Goal: Task Accomplishment & Management: Use online tool/utility

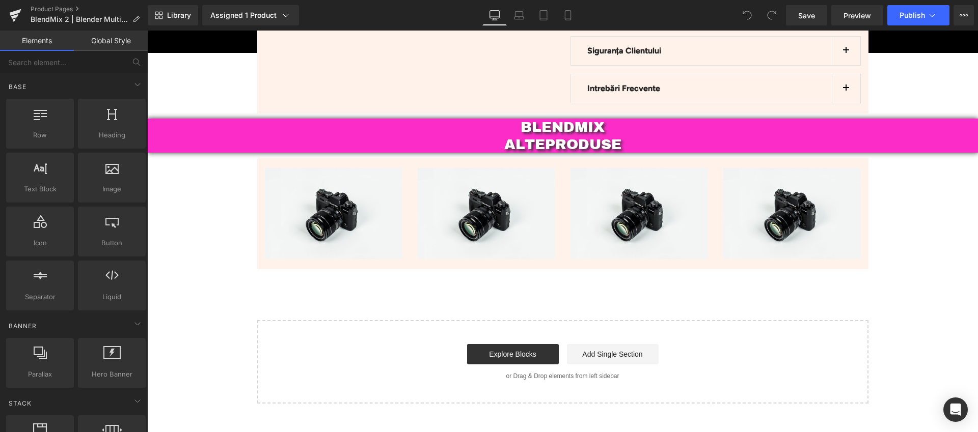
scroll to position [3160, 0]
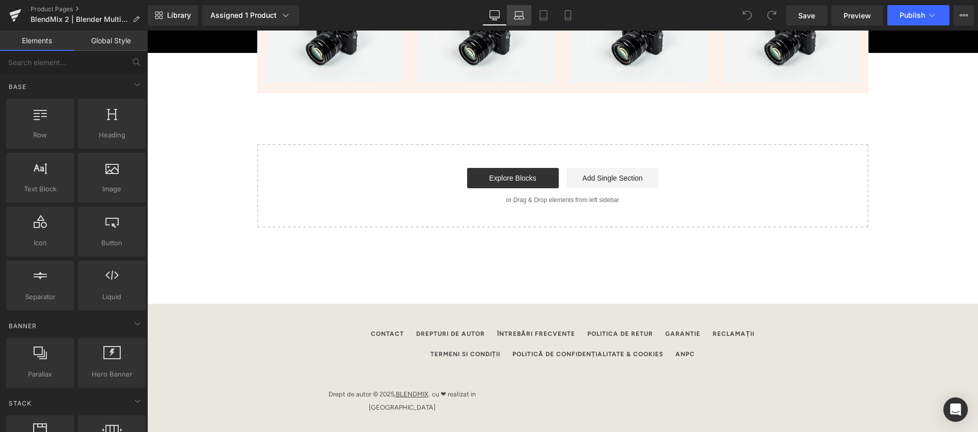
drag, startPoint x: 521, startPoint y: 16, endPoint x: 239, endPoint y: 49, distance: 284.0
click at [521, 16] on icon at bounding box center [519, 15] width 10 height 10
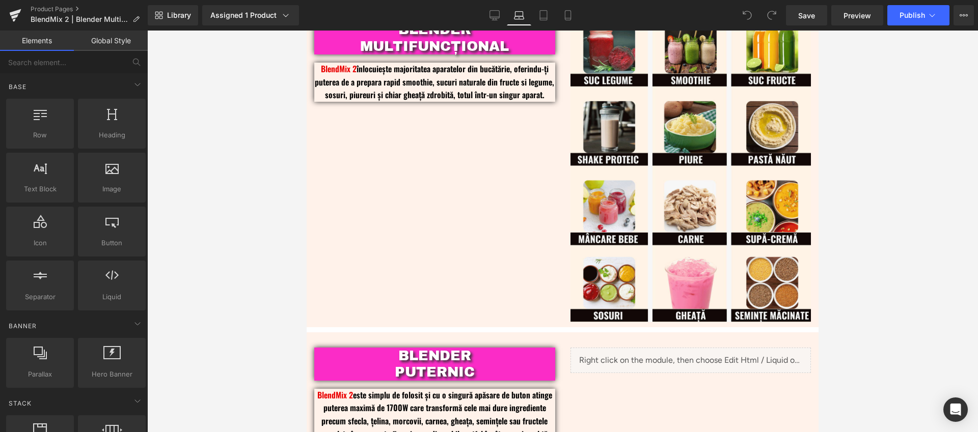
scroll to position [324, 0]
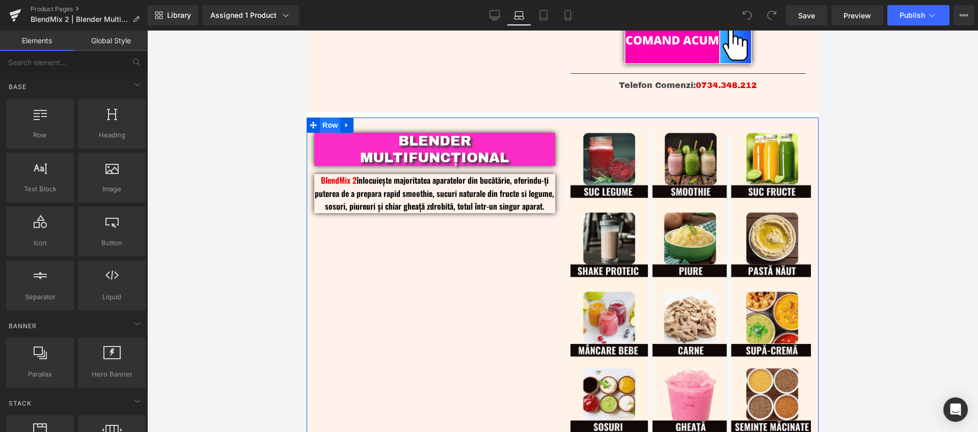
click at [331, 125] on span "Row" at bounding box center [330, 125] width 20 height 15
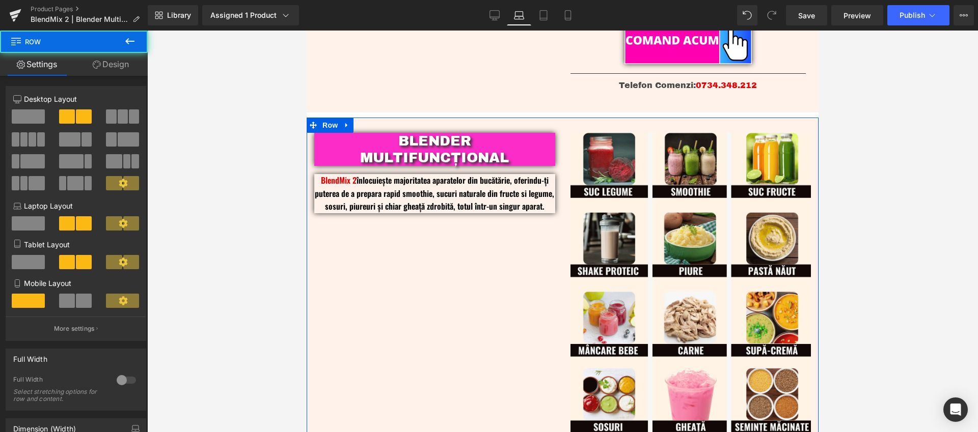
click at [107, 67] on link "Design" at bounding box center [111, 64] width 74 height 23
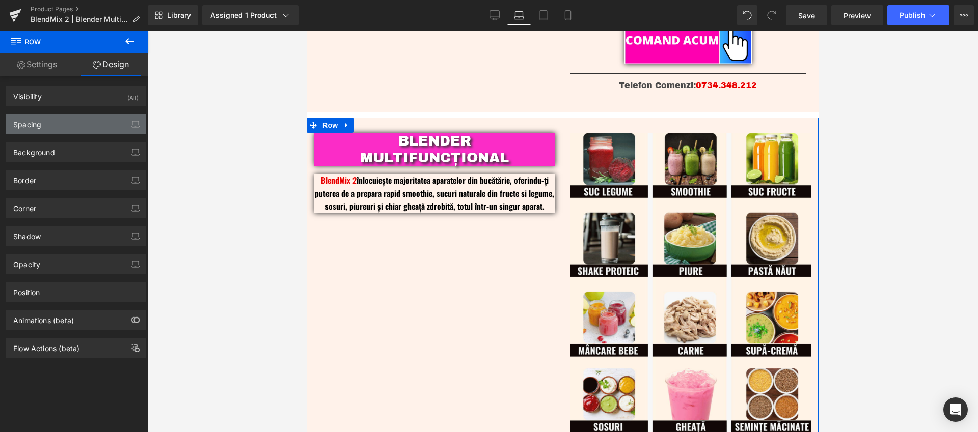
click at [50, 126] on div "Spacing" at bounding box center [76, 124] width 140 height 19
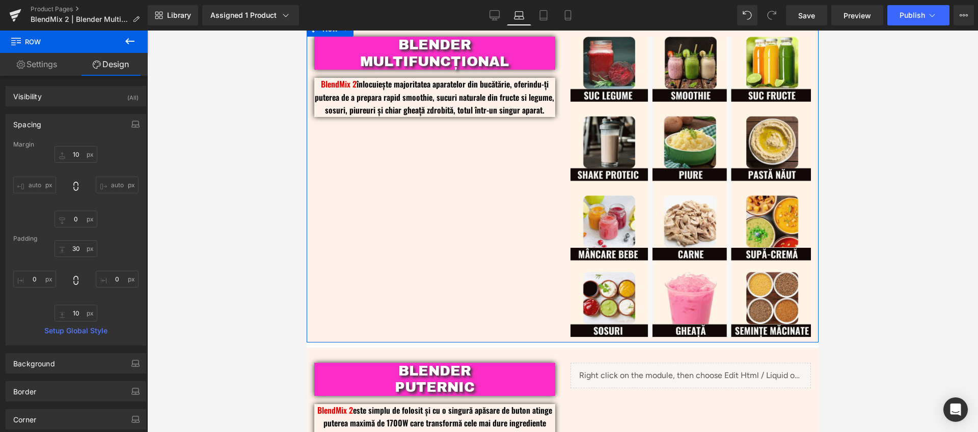
scroll to position [333, 0]
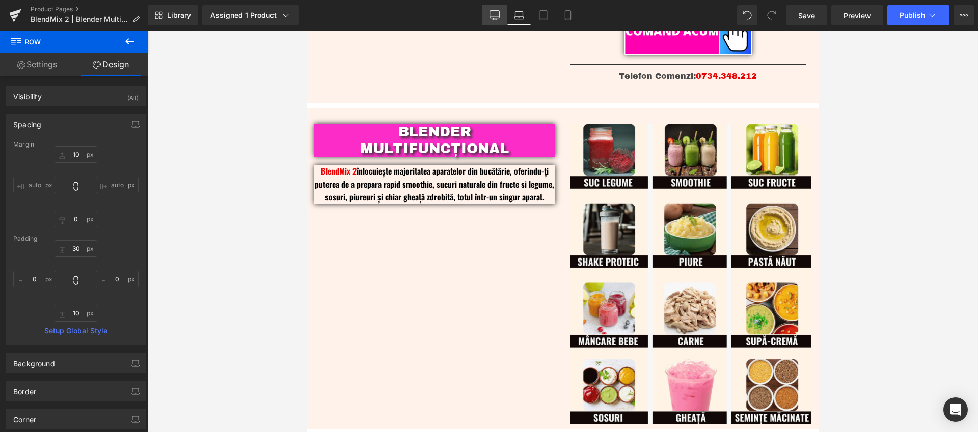
click at [501, 18] on link "Desktop" at bounding box center [494, 15] width 24 height 20
type input "10"
type input "0"
type input "30"
type input "0"
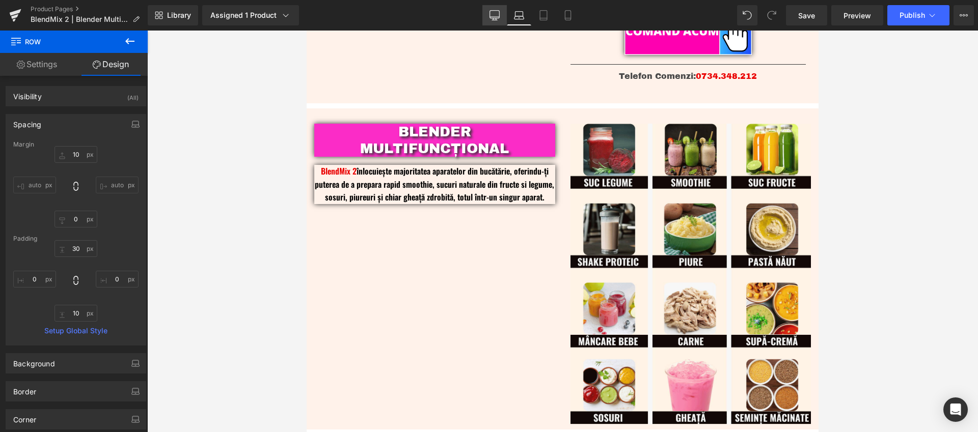
type input "10"
type input "0"
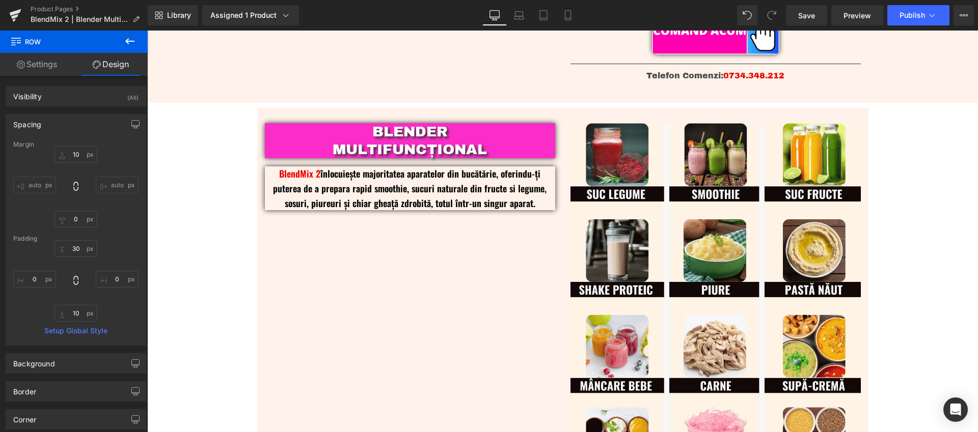
scroll to position [332, 0]
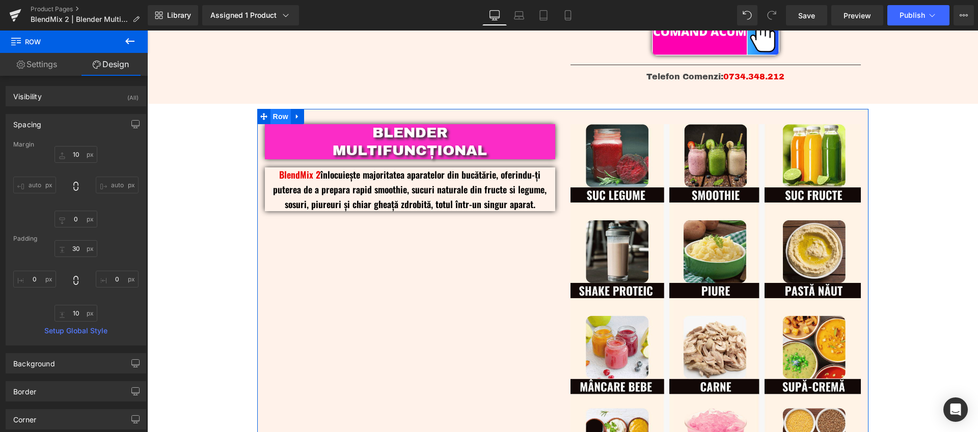
click at [280, 119] on span "Row" at bounding box center [280, 116] width 20 height 15
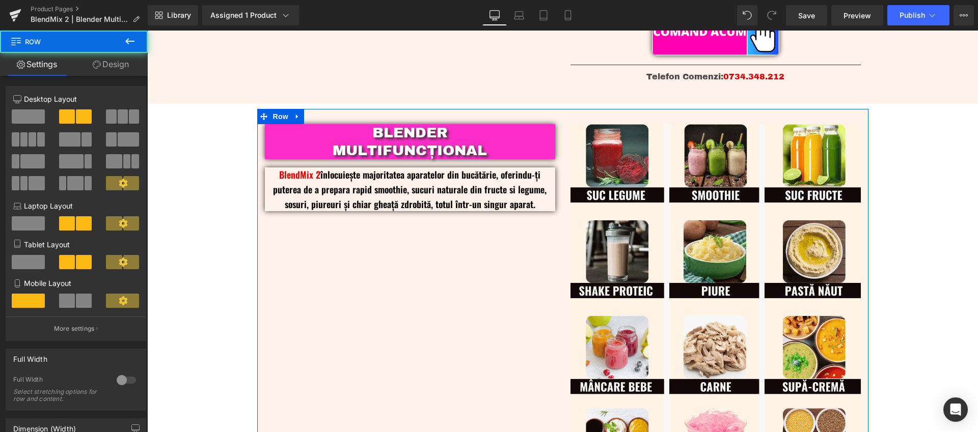
click at [125, 72] on link "Design" at bounding box center [111, 64] width 74 height 23
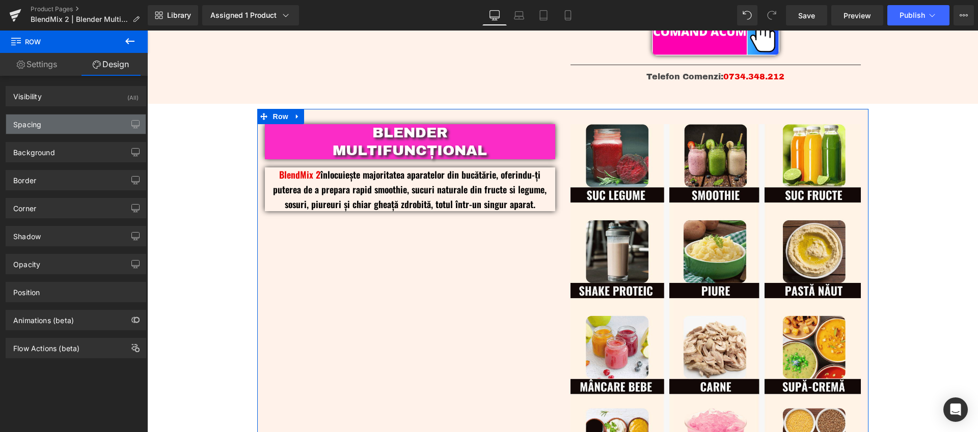
click at [56, 121] on div "Spacing" at bounding box center [76, 124] width 140 height 19
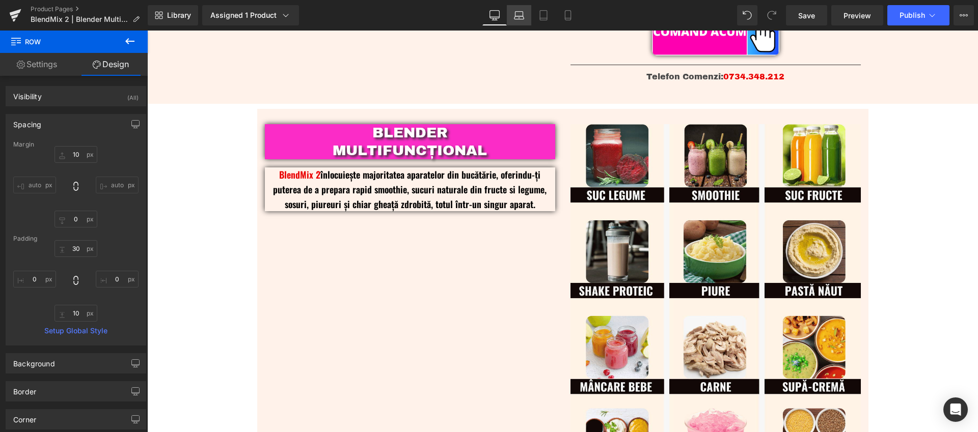
click at [523, 13] on icon at bounding box center [519, 14] width 8 height 5
type input "10"
type input "0"
type input "30"
type input "0"
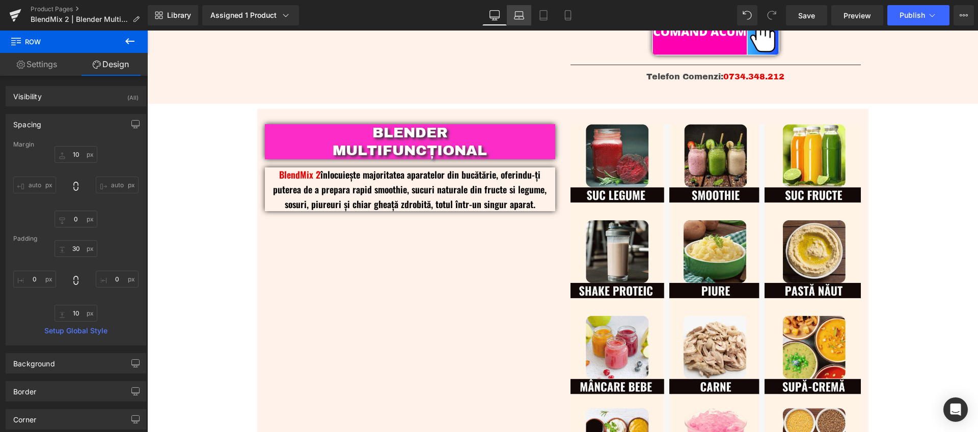
type input "10"
type input "0"
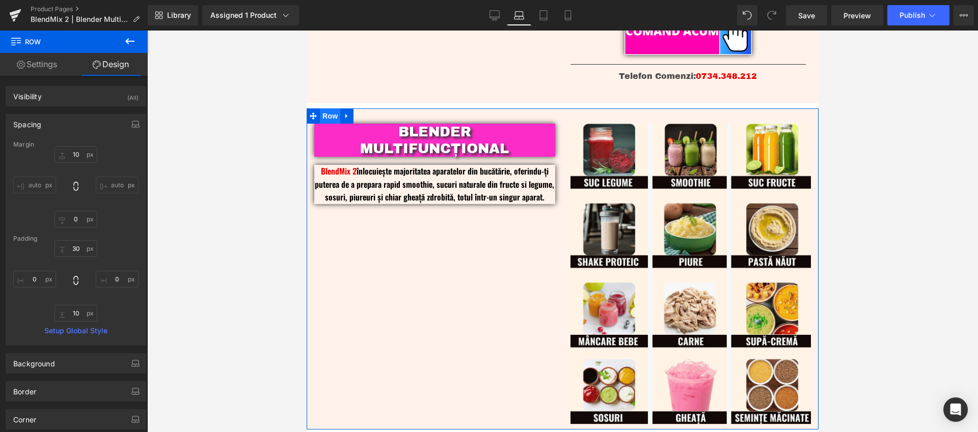
click at [339, 116] on span "Row" at bounding box center [330, 115] width 20 height 15
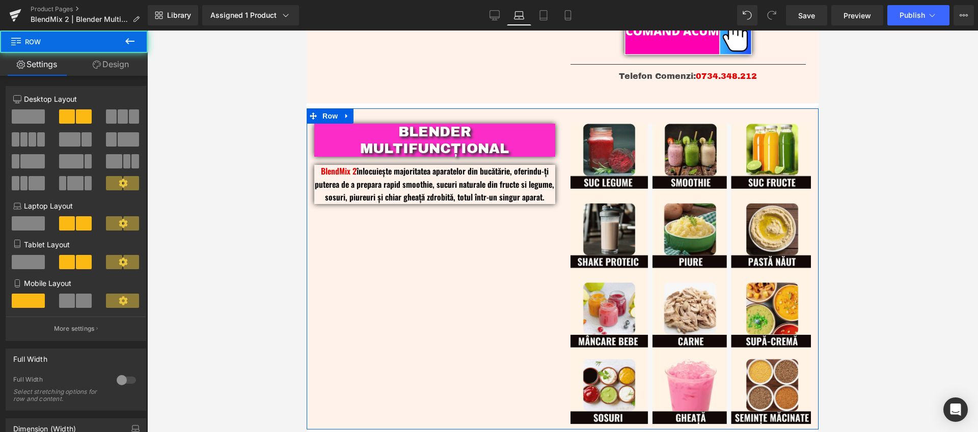
click at [117, 62] on link "Design" at bounding box center [111, 64] width 74 height 23
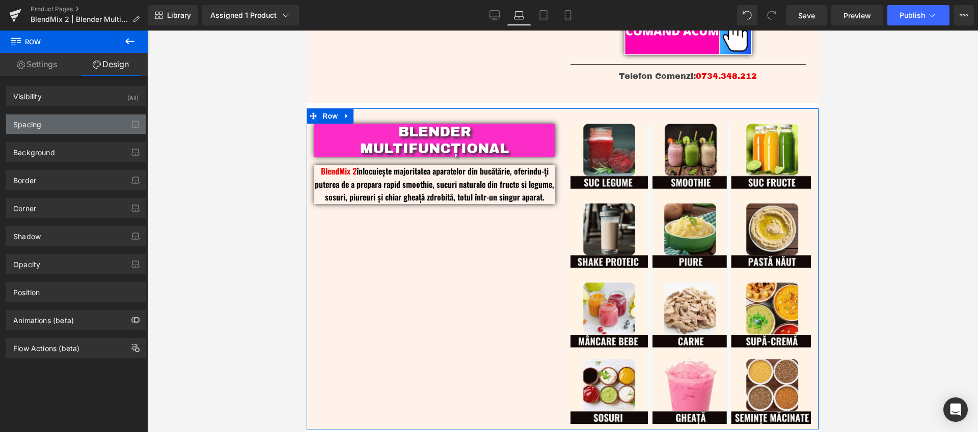
click at [44, 132] on div "Spacing" at bounding box center [76, 124] width 140 height 19
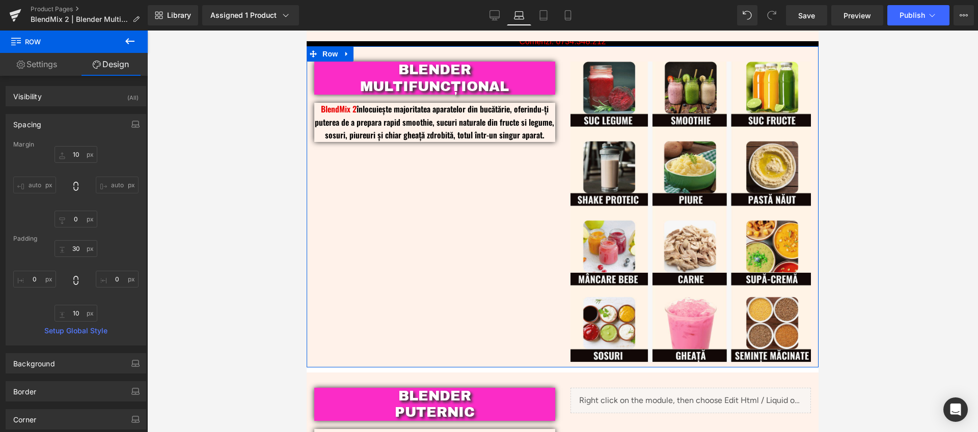
scroll to position [396, 0]
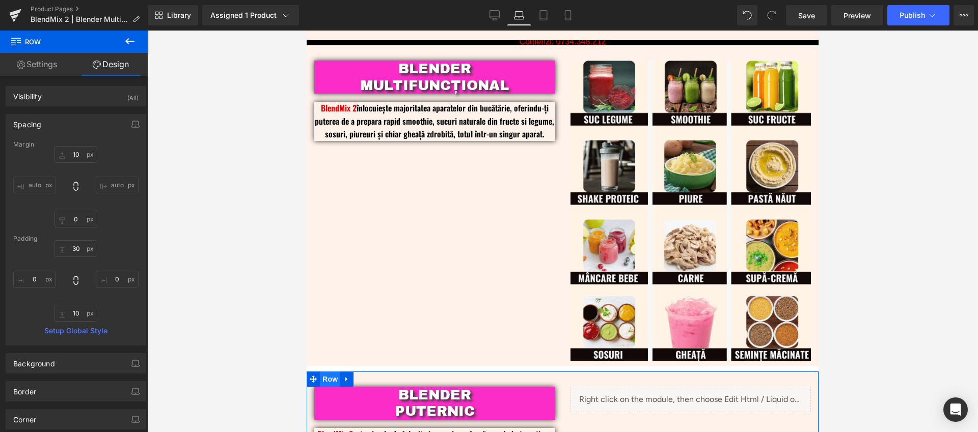
click at [330, 379] on span "Row" at bounding box center [330, 379] width 20 height 15
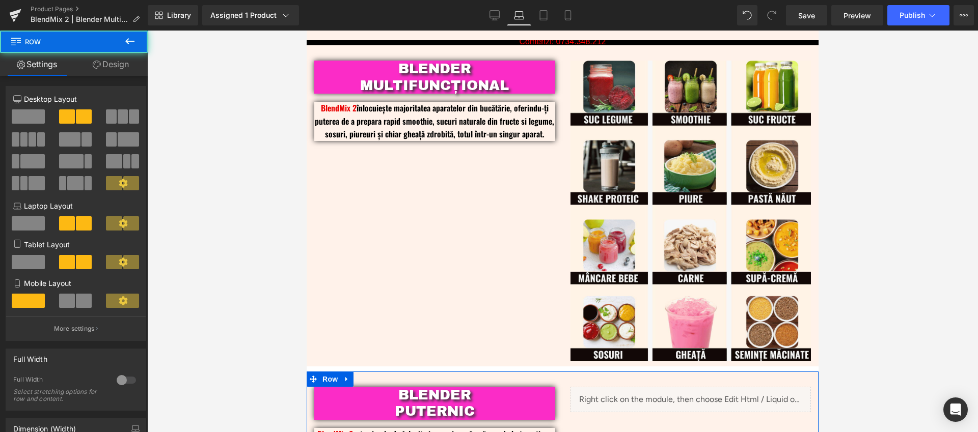
click at [127, 64] on link "Design" at bounding box center [111, 64] width 74 height 23
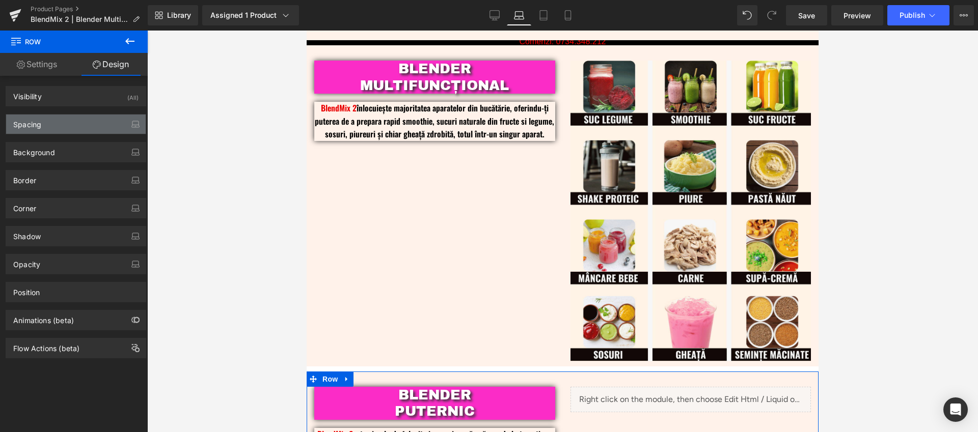
click at [59, 117] on div "Spacing" at bounding box center [76, 124] width 140 height 19
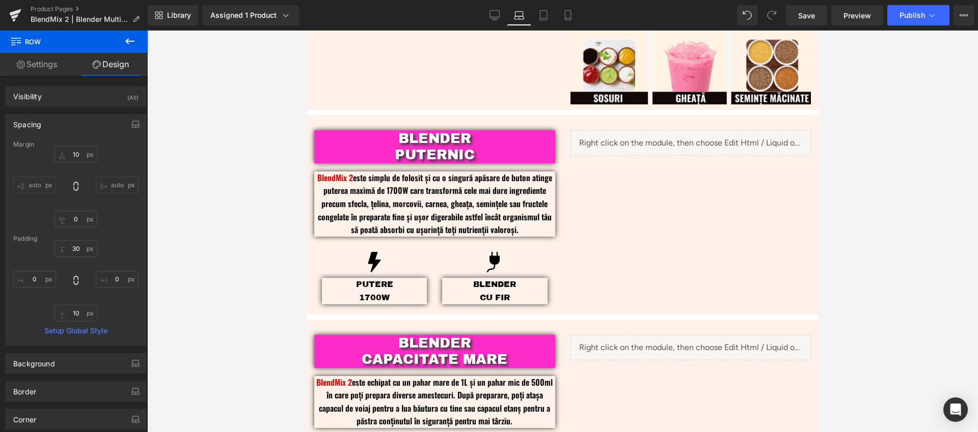
scroll to position [783, 0]
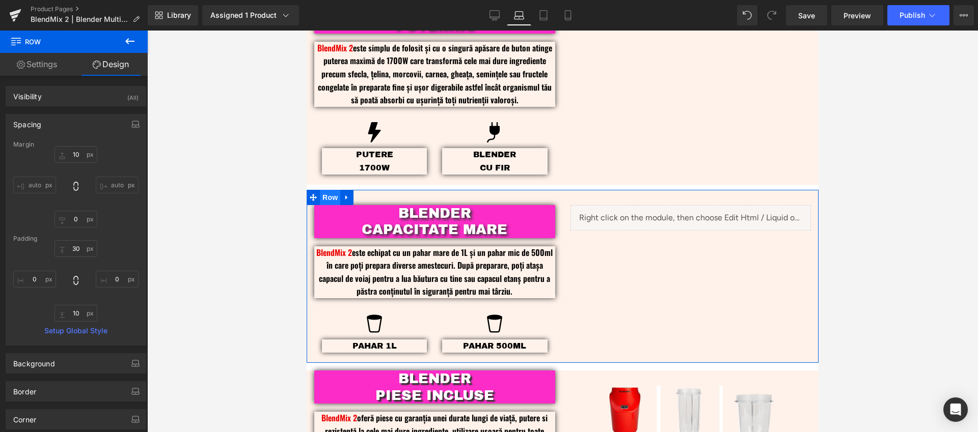
click at [337, 195] on span "Row" at bounding box center [330, 197] width 20 height 15
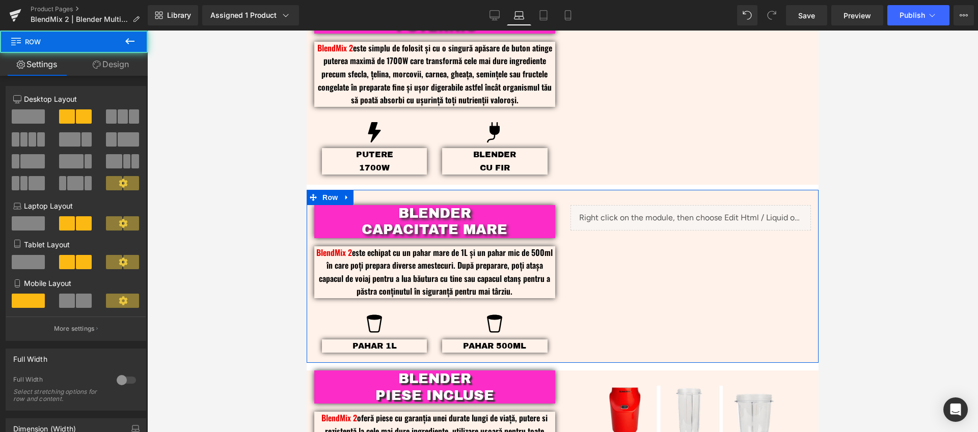
click at [130, 70] on link "Design" at bounding box center [111, 64] width 74 height 23
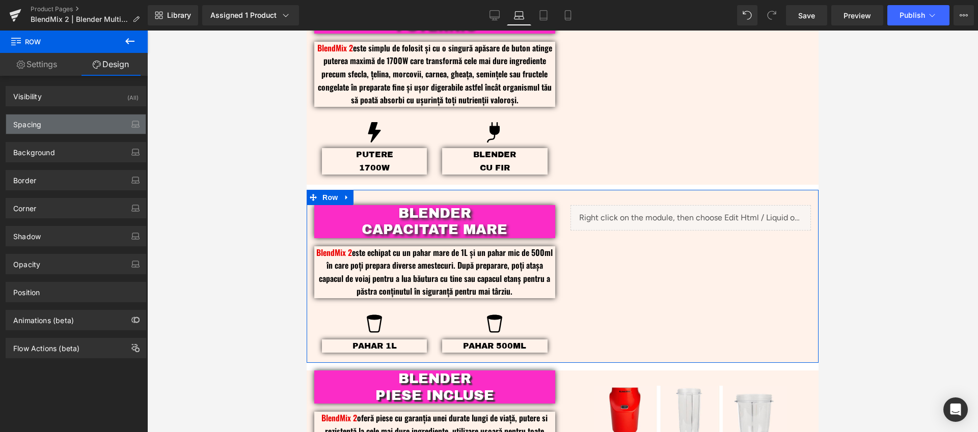
click at [32, 126] on div "Spacing" at bounding box center [27, 122] width 28 height 14
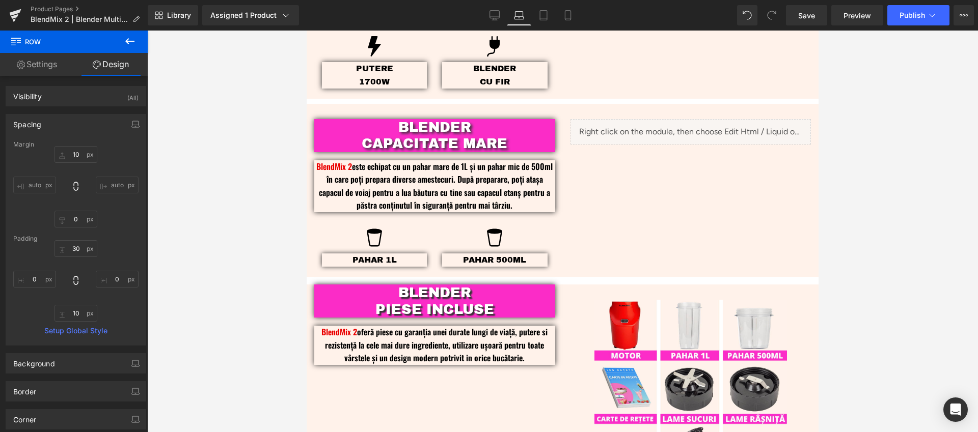
scroll to position [869, 0]
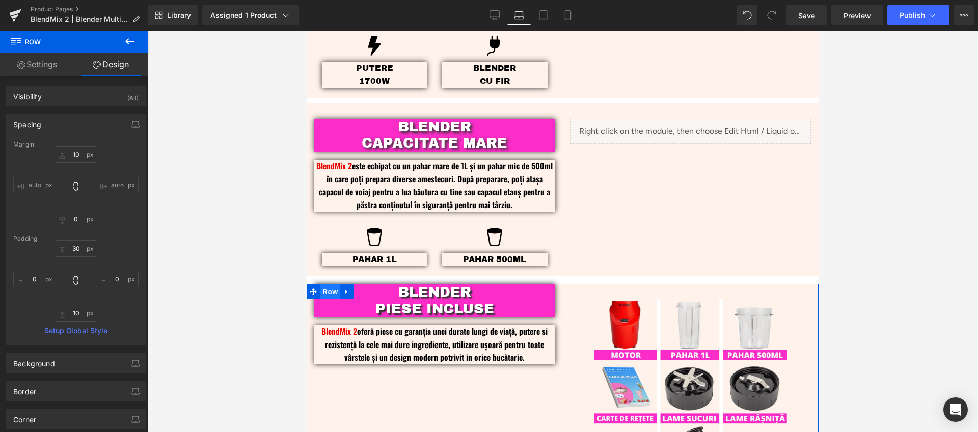
click at [335, 287] on span "Row" at bounding box center [330, 291] width 20 height 15
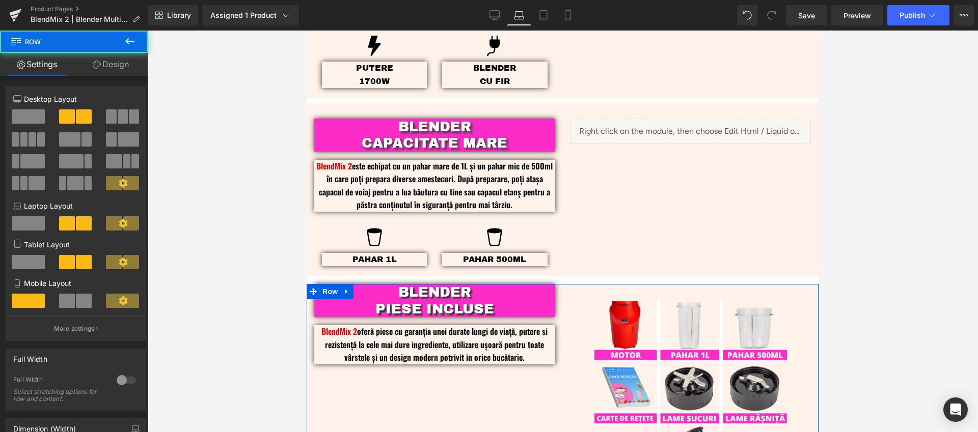
click at [112, 75] on link "Design" at bounding box center [111, 64] width 74 height 23
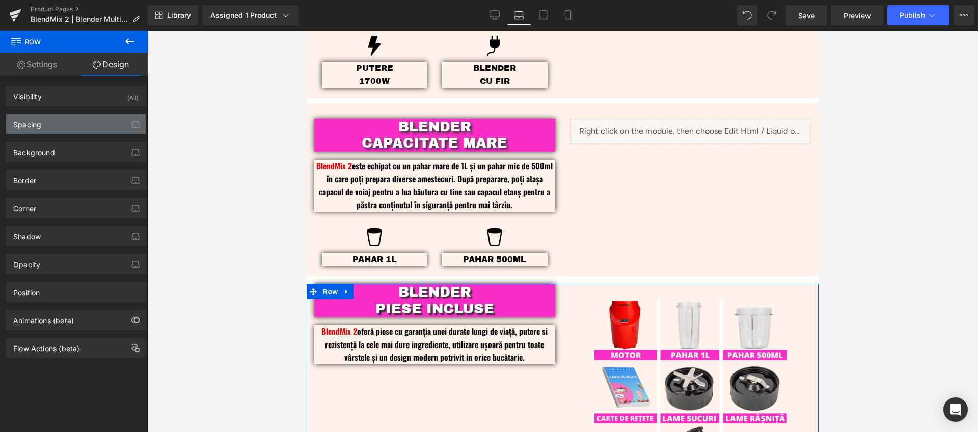
click at [46, 132] on div "Spacing" at bounding box center [76, 124] width 140 height 19
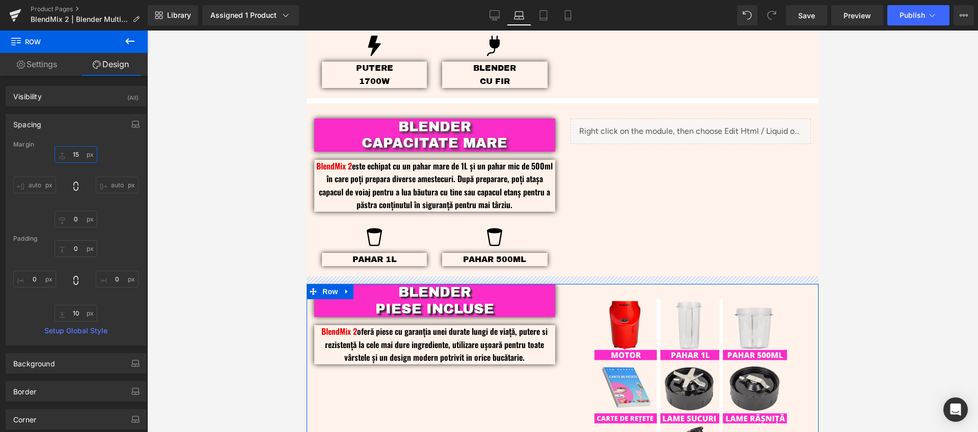
click at [71, 151] on input "15" at bounding box center [75, 154] width 43 height 17
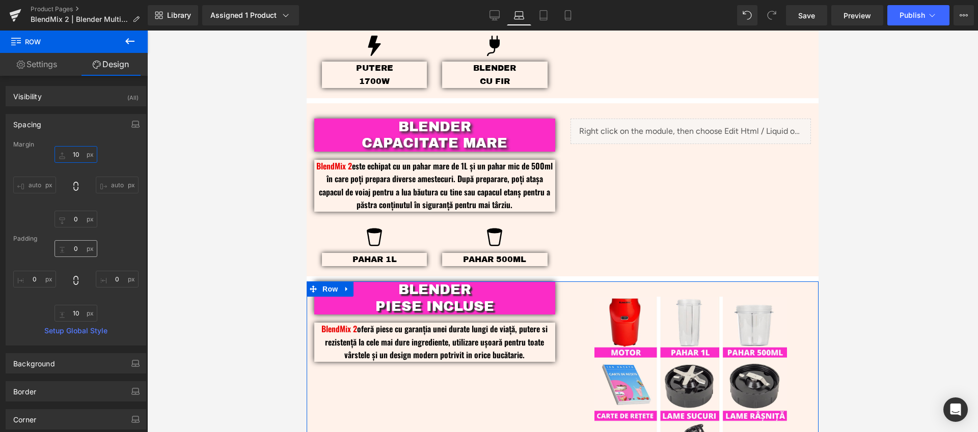
type input "10"
click at [73, 244] on input "0" at bounding box center [75, 248] width 43 height 17
type input "30"
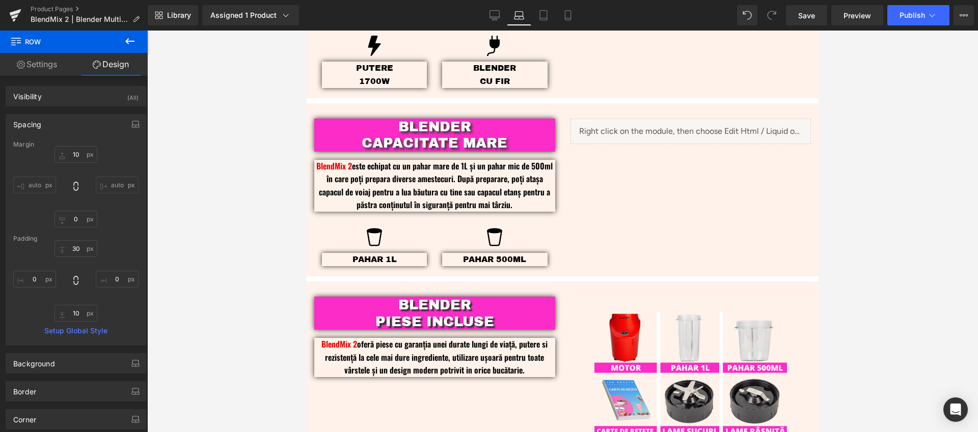
drag, startPoint x: 233, startPoint y: 293, endPoint x: 12, endPoint y: 258, distance: 223.3
click at [233, 293] on div at bounding box center [562, 232] width 830 height 402
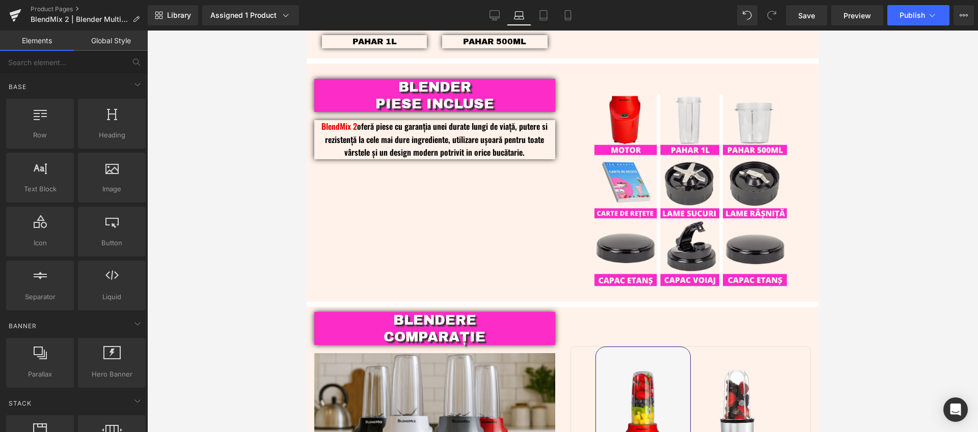
scroll to position [1212, 0]
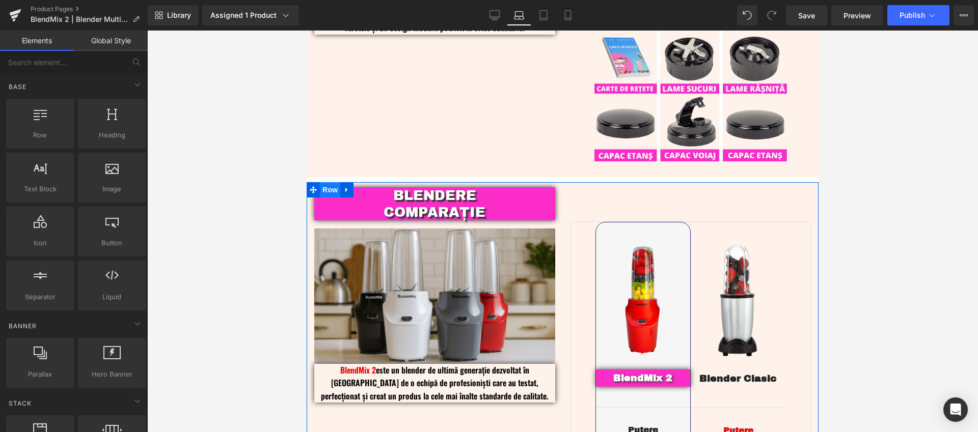
click at [331, 182] on span "Row" at bounding box center [330, 189] width 20 height 15
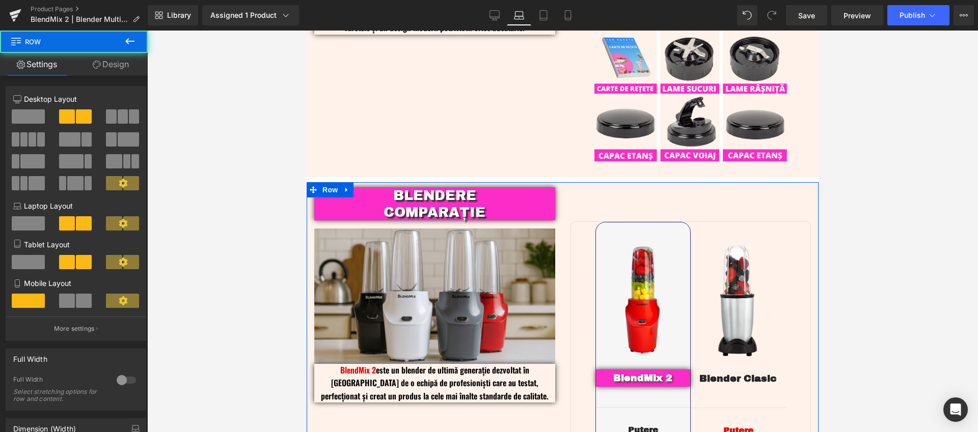
click at [119, 70] on link "Design" at bounding box center [111, 64] width 74 height 23
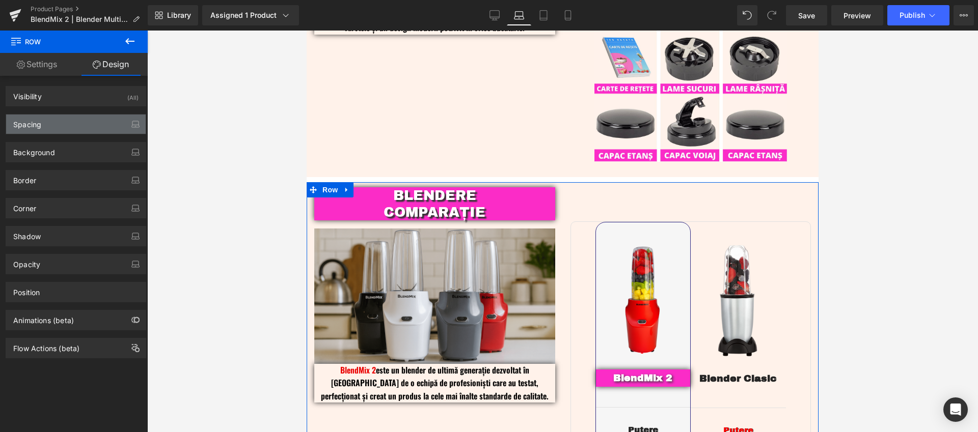
click at [82, 120] on div "Spacing" at bounding box center [76, 124] width 140 height 19
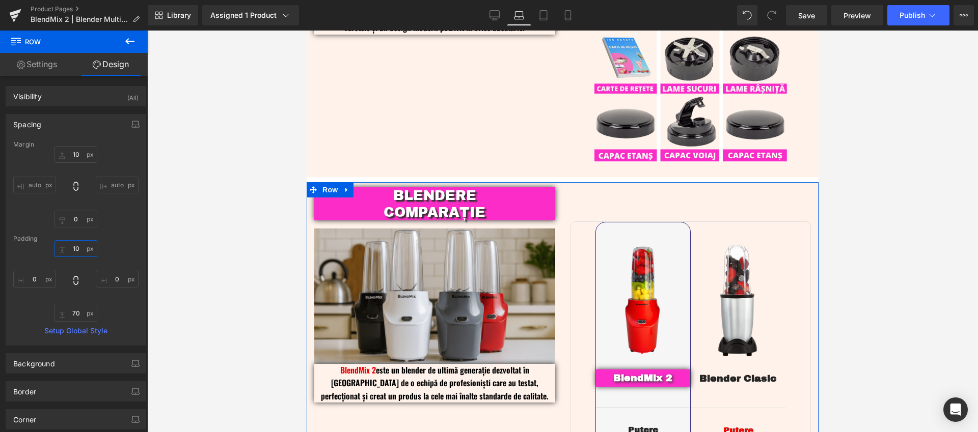
click at [77, 248] on input "10" at bounding box center [75, 248] width 43 height 17
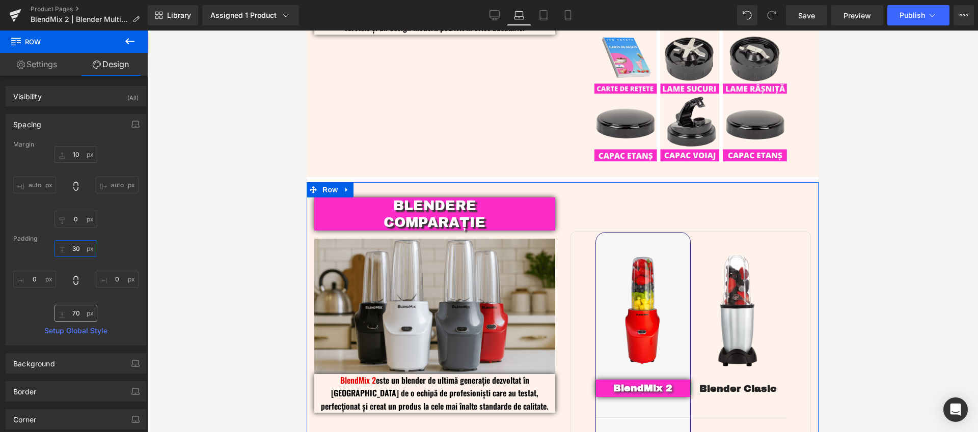
type input "30"
click at [74, 314] on input "70" at bounding box center [75, 313] width 43 height 17
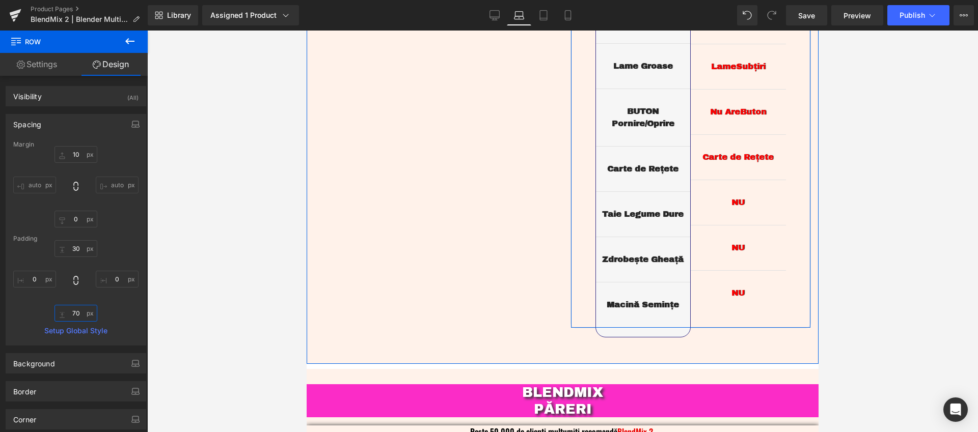
scroll to position [1739, 0]
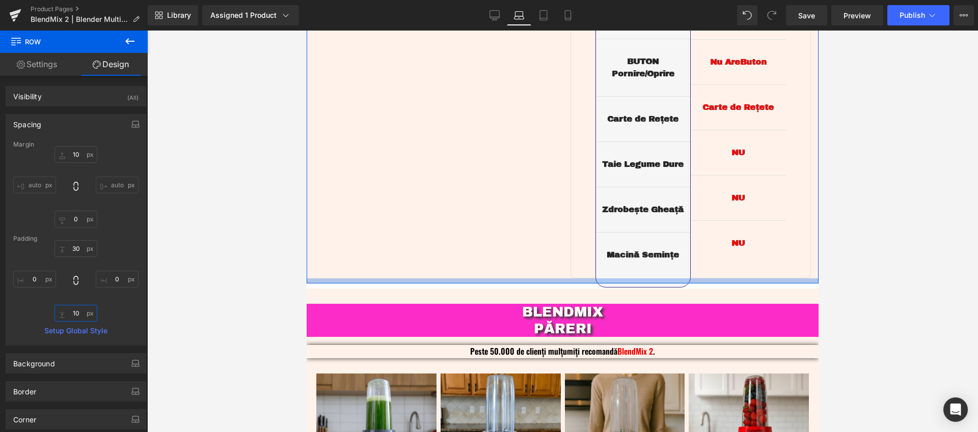
click at [73, 310] on input "10" at bounding box center [75, 313] width 43 height 17
type input "40"
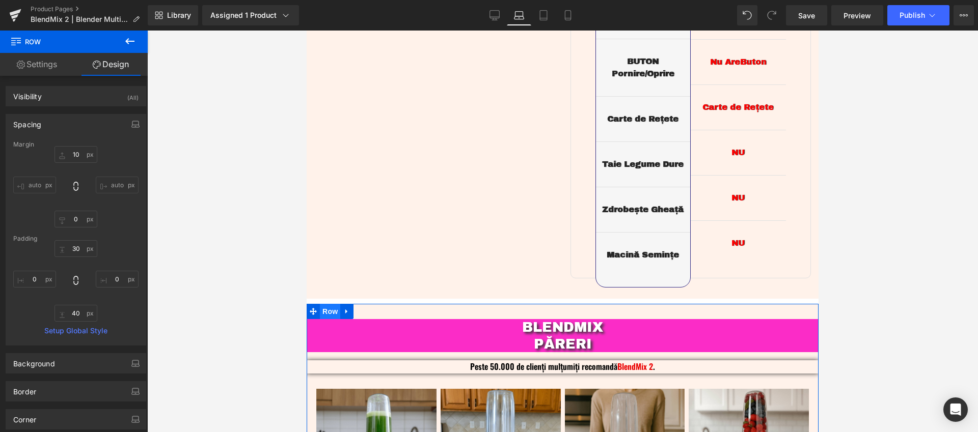
click at [324, 304] on span "Row" at bounding box center [330, 311] width 20 height 15
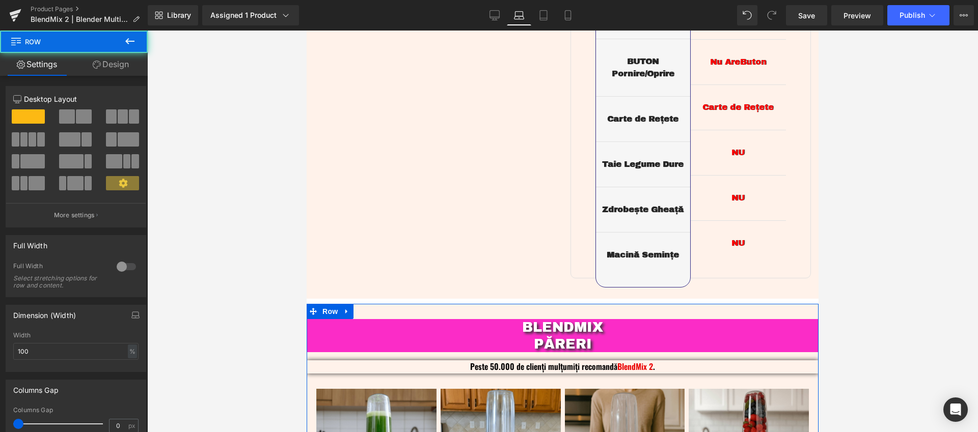
click at [102, 63] on link "Design" at bounding box center [111, 64] width 74 height 23
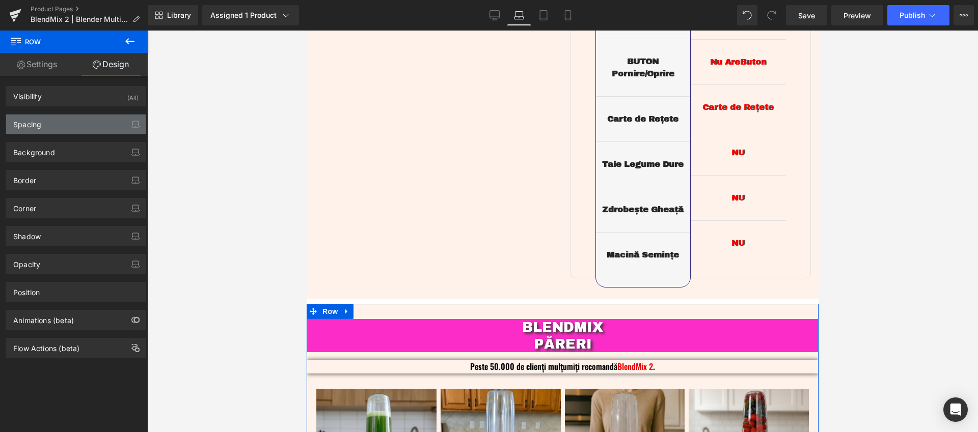
drag, startPoint x: 51, startPoint y: 127, endPoint x: 52, endPoint y: 132, distance: 5.3
click at [51, 127] on div "Spacing" at bounding box center [76, 124] width 140 height 19
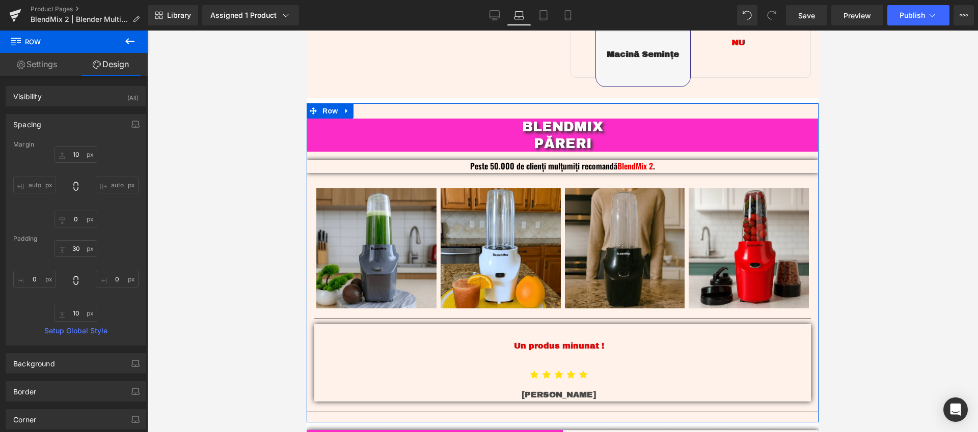
scroll to position [2100, 0]
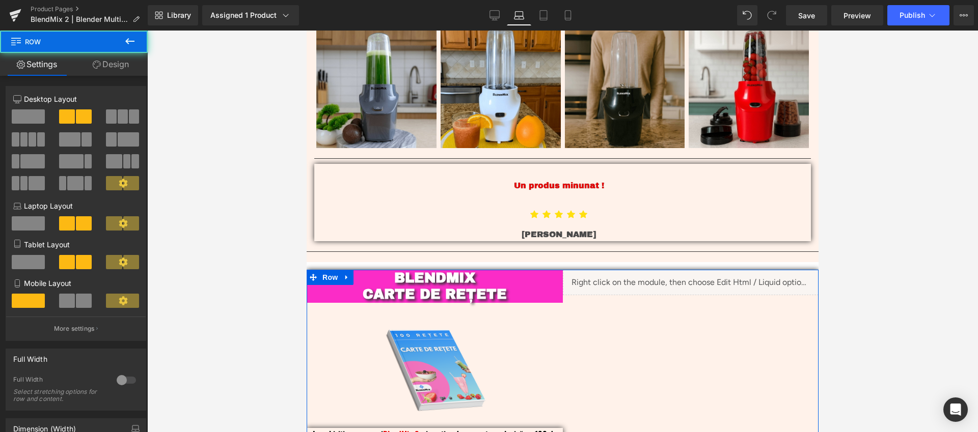
click at [120, 69] on link "Design" at bounding box center [111, 64] width 74 height 23
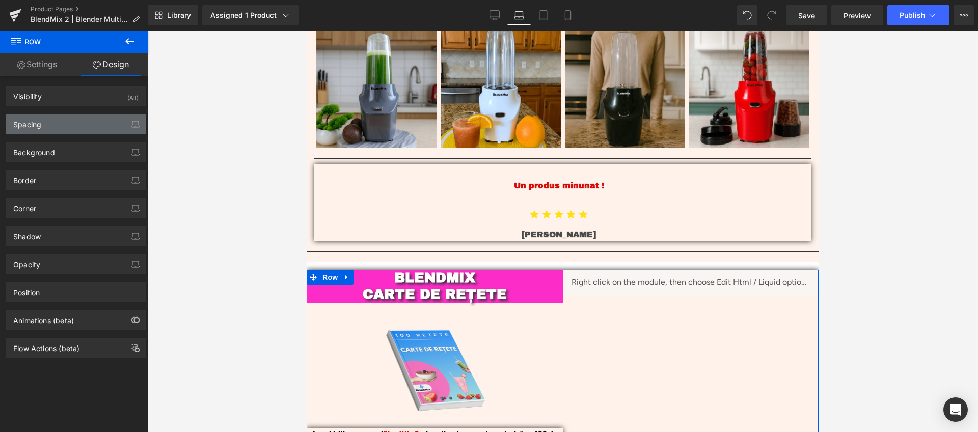
click at [59, 124] on div "Spacing" at bounding box center [76, 124] width 140 height 19
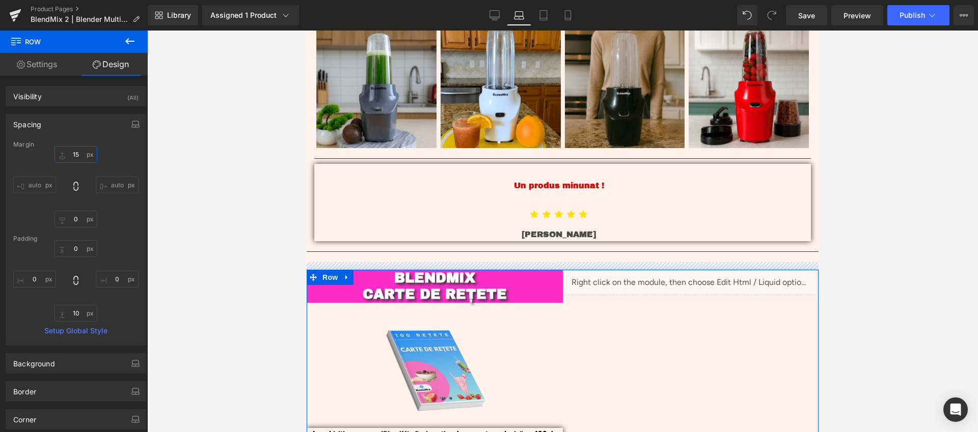
click at [73, 153] on input "15" at bounding box center [75, 154] width 43 height 17
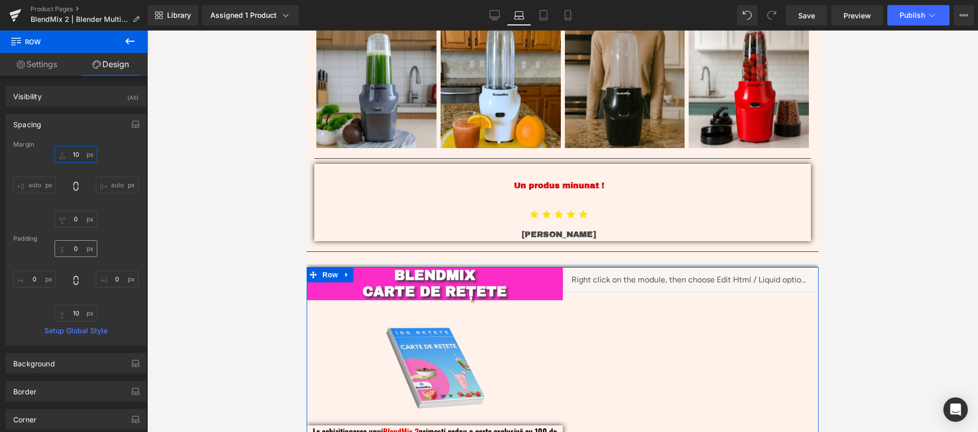
type input "10"
click at [77, 245] on input "0" at bounding box center [75, 248] width 43 height 17
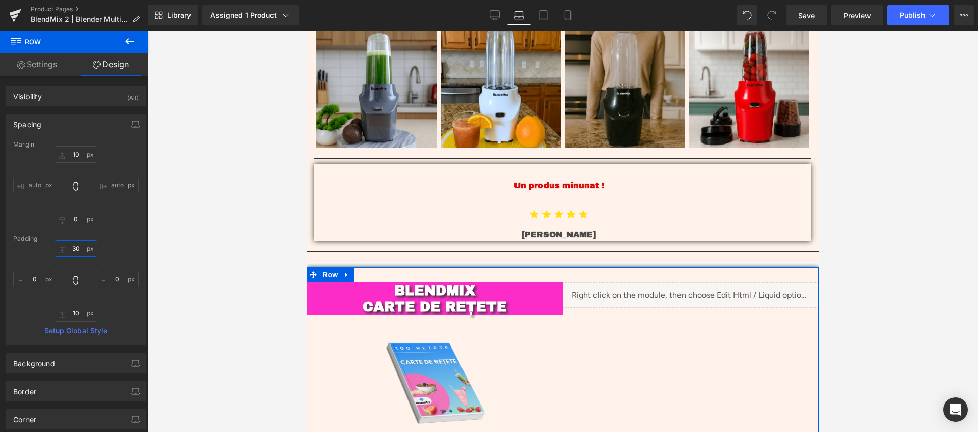
type input "30"
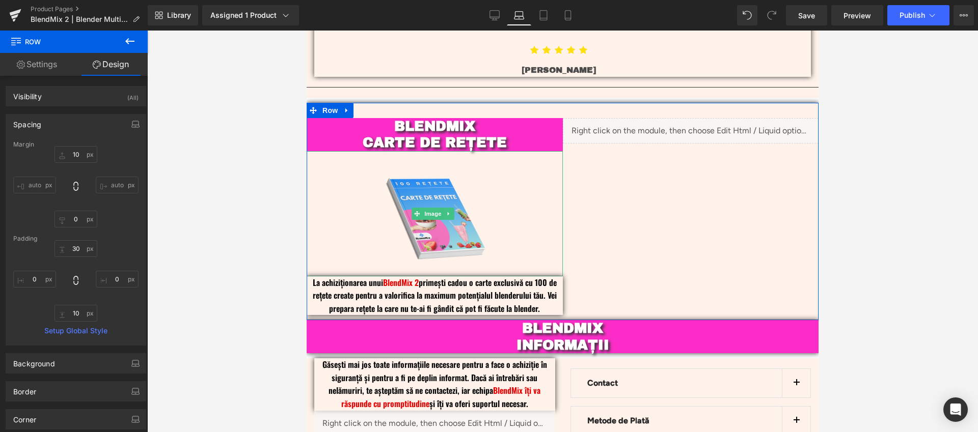
scroll to position [2422, 0]
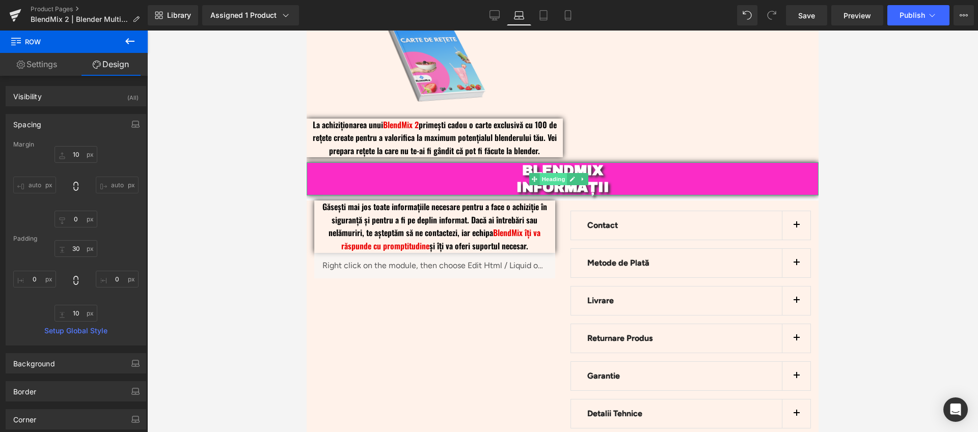
click at [550, 173] on span "Heading" at bounding box center [553, 179] width 27 height 12
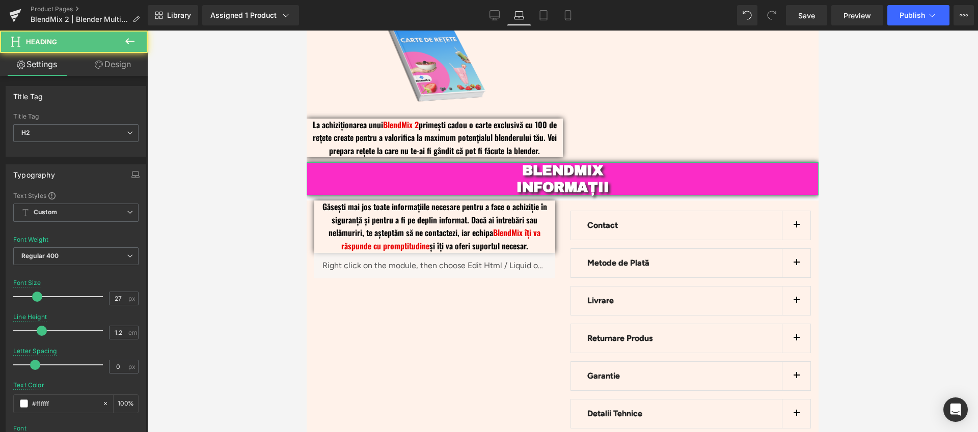
click at [91, 65] on link "Design" at bounding box center [113, 64] width 74 height 23
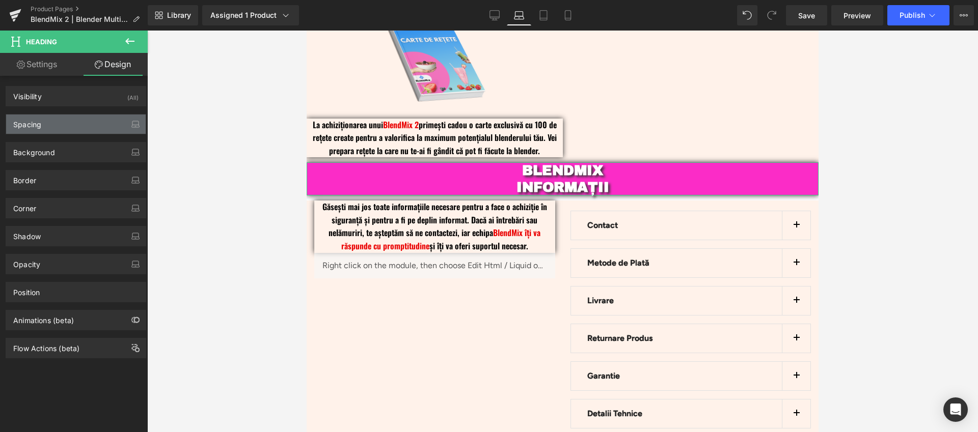
click at [64, 122] on div "Spacing" at bounding box center [76, 124] width 140 height 19
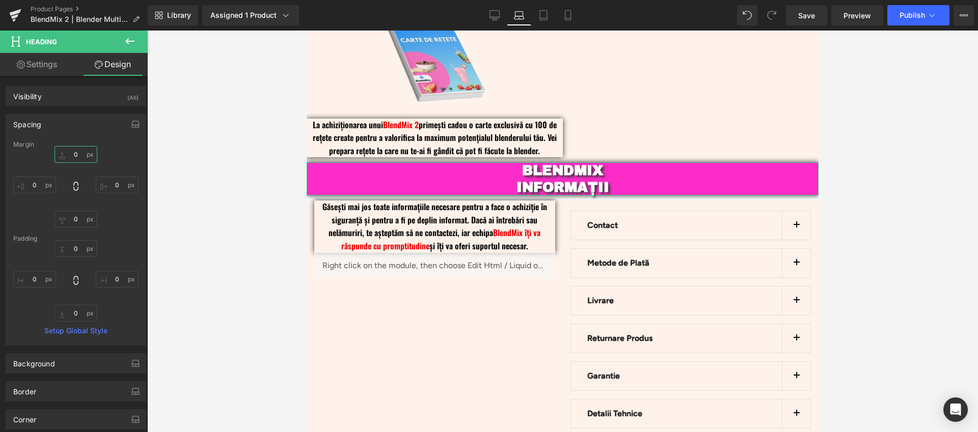
click at [74, 151] on input "0" at bounding box center [75, 154] width 43 height 17
type input "10"
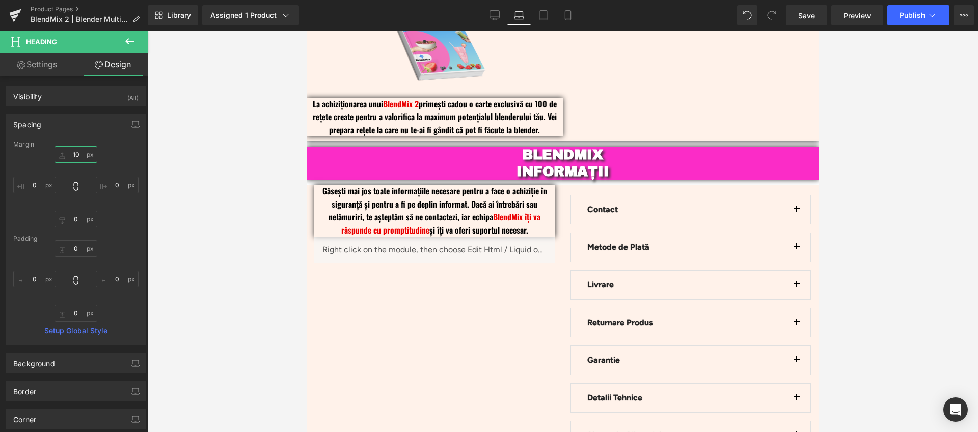
scroll to position [2444, 0]
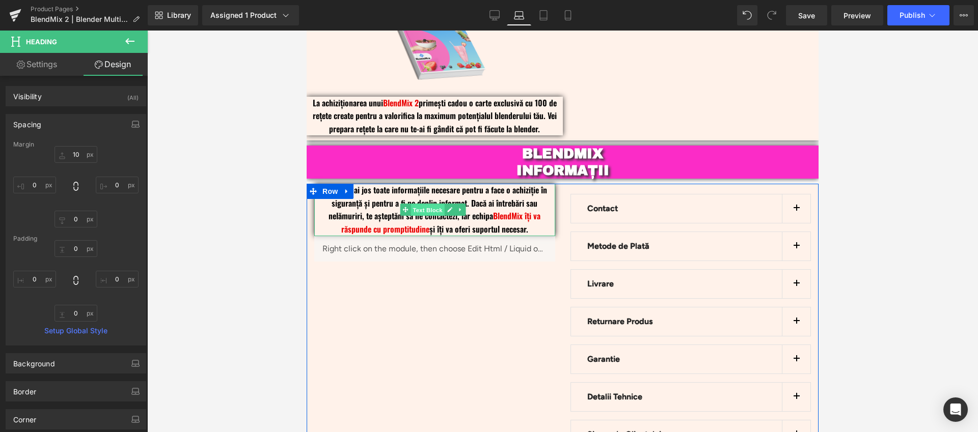
click at [423, 204] on span "Text Block" at bounding box center [427, 210] width 34 height 12
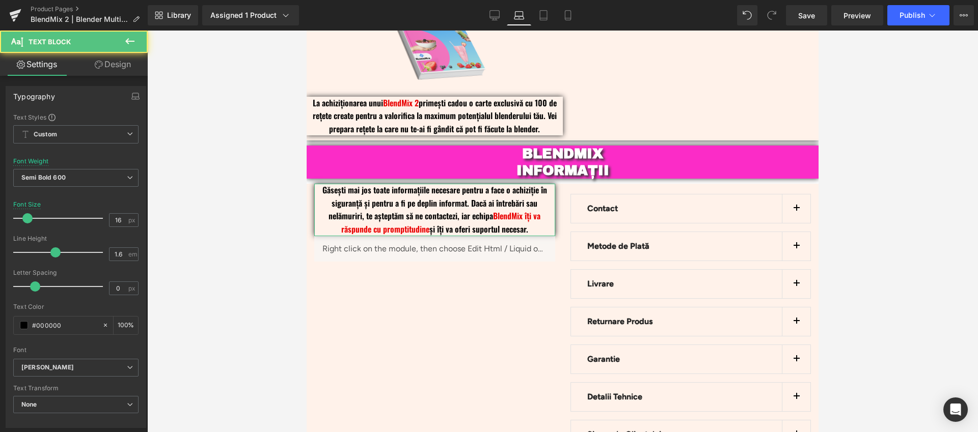
click at [104, 68] on link "Design" at bounding box center [113, 64] width 74 height 23
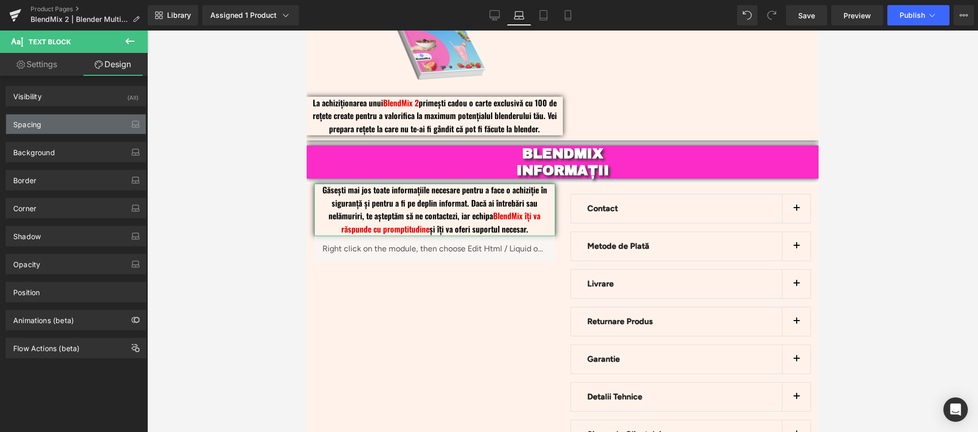
click at [48, 131] on div "Spacing" at bounding box center [76, 124] width 140 height 19
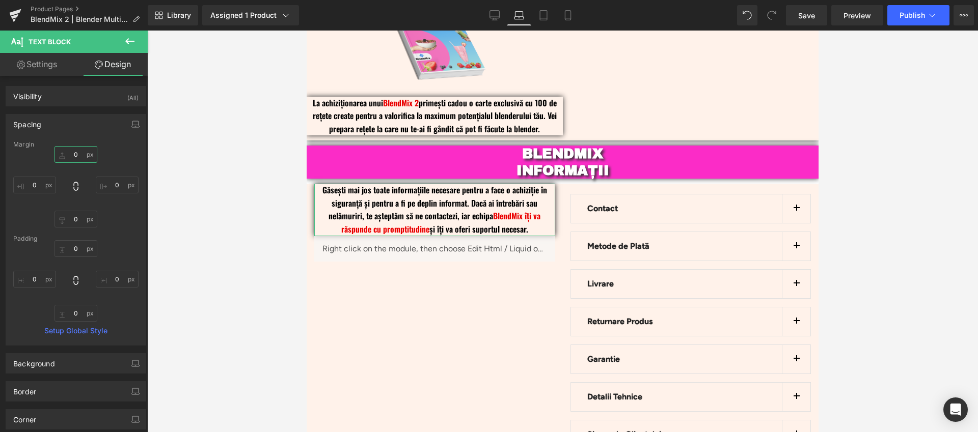
click at [75, 156] on input "0" at bounding box center [75, 154] width 43 height 17
type input "10"
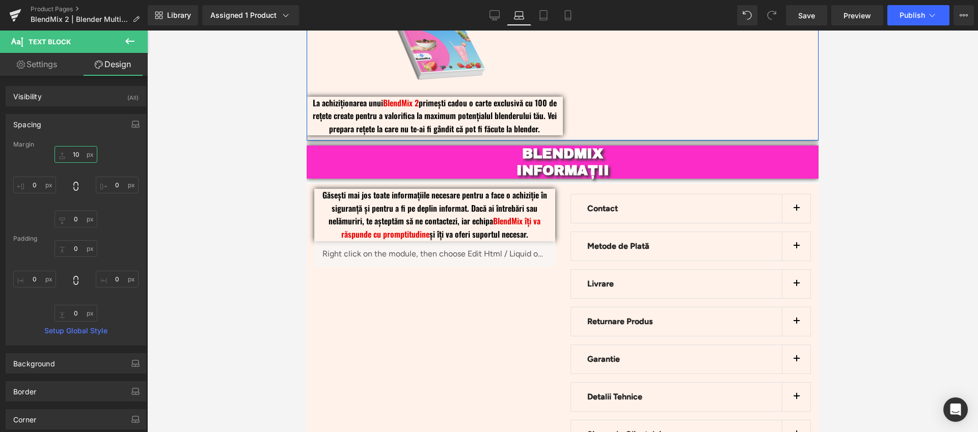
scroll to position [2352, 0]
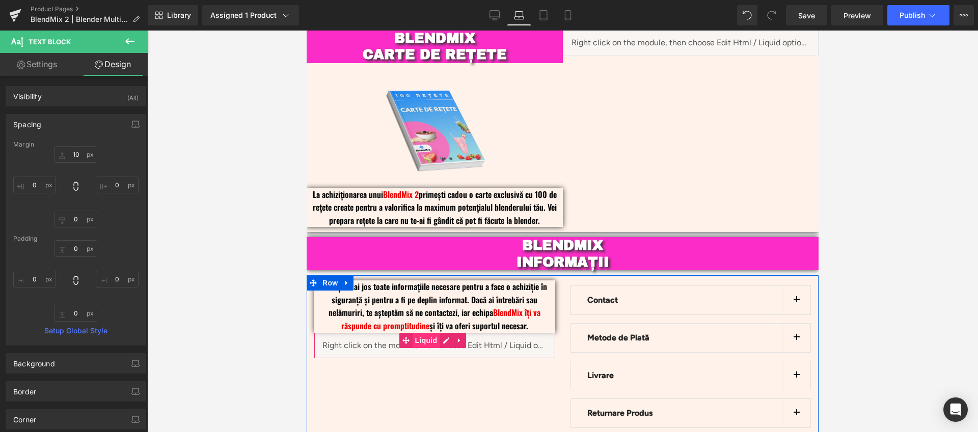
click at [431, 333] on span "Liquid" at bounding box center [425, 340] width 27 height 15
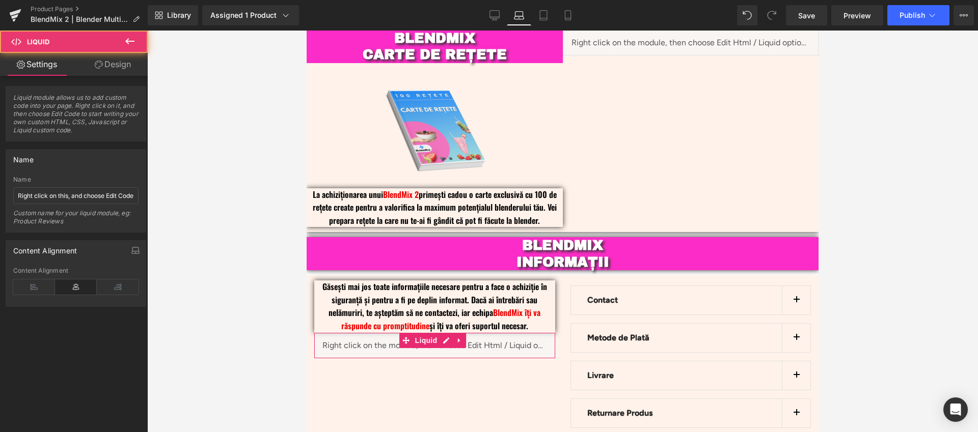
click at [127, 66] on link "Design" at bounding box center [113, 64] width 74 height 23
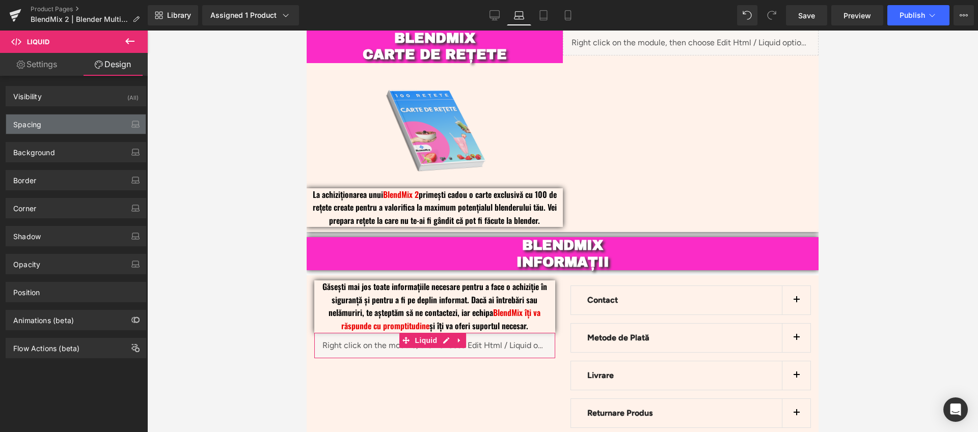
click at [70, 126] on div "Spacing" at bounding box center [76, 124] width 140 height 19
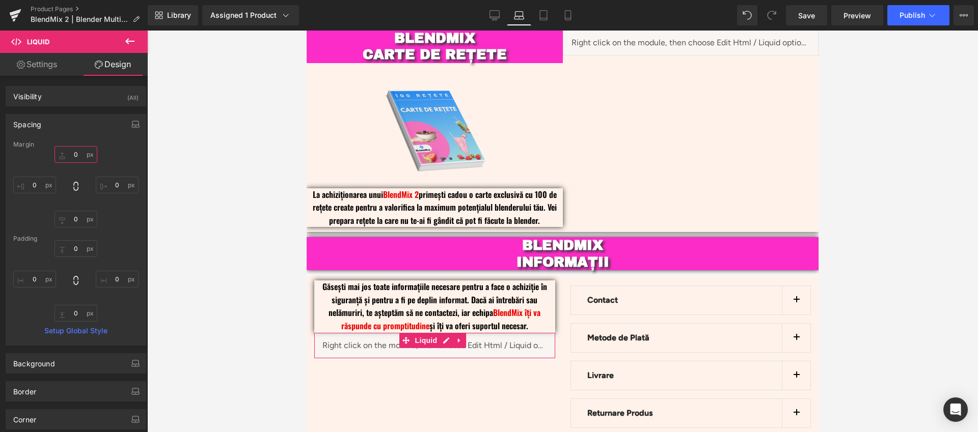
click at [73, 154] on input "0" at bounding box center [75, 154] width 43 height 17
click at [73, 153] on input "10" at bounding box center [75, 154] width 43 height 17
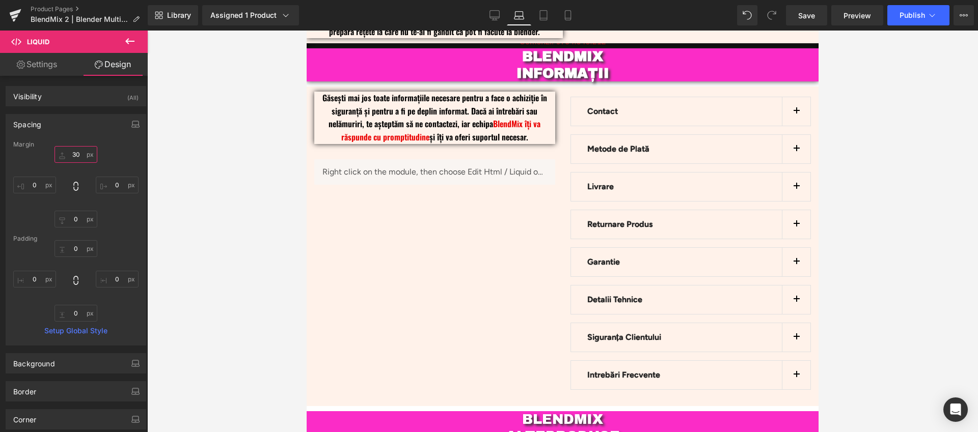
scroll to position [2387, 0]
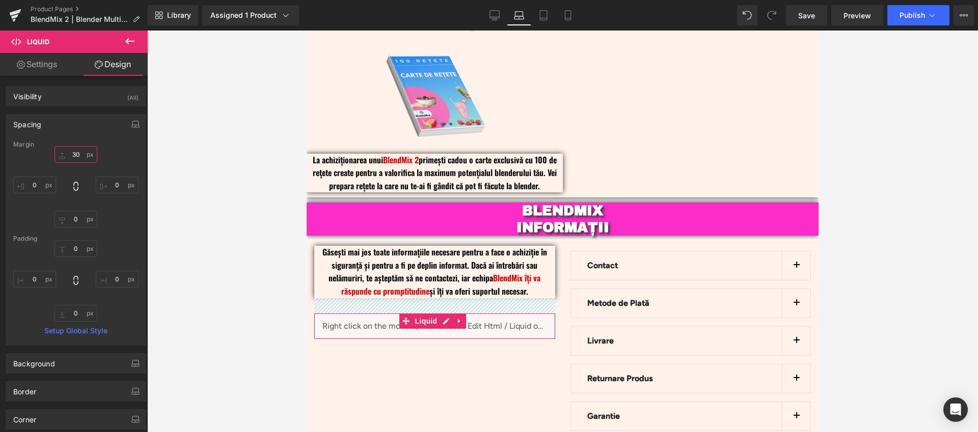
click at [71, 153] on input "30" at bounding box center [75, 154] width 43 height 17
type input "50"
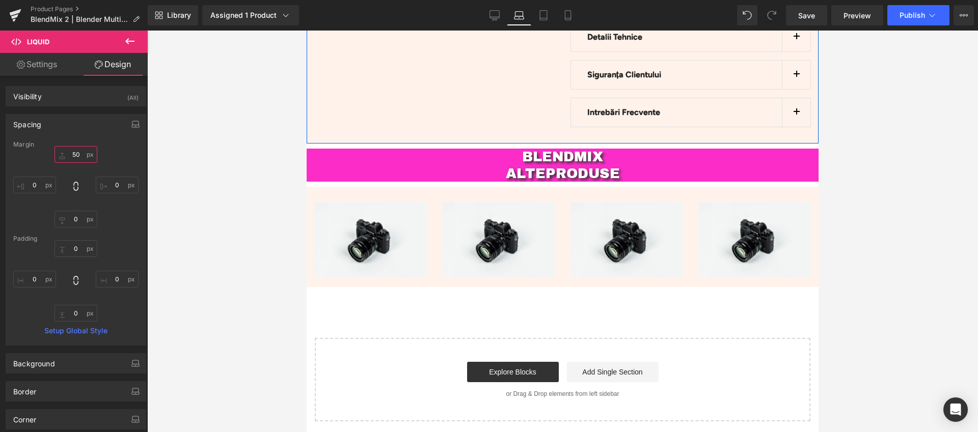
scroll to position [2812, 0]
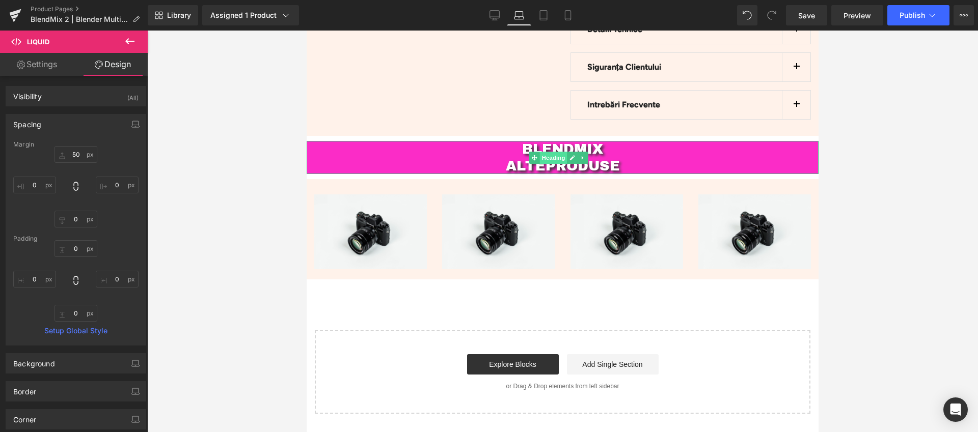
click at [548, 152] on span "Heading" at bounding box center [553, 158] width 27 height 12
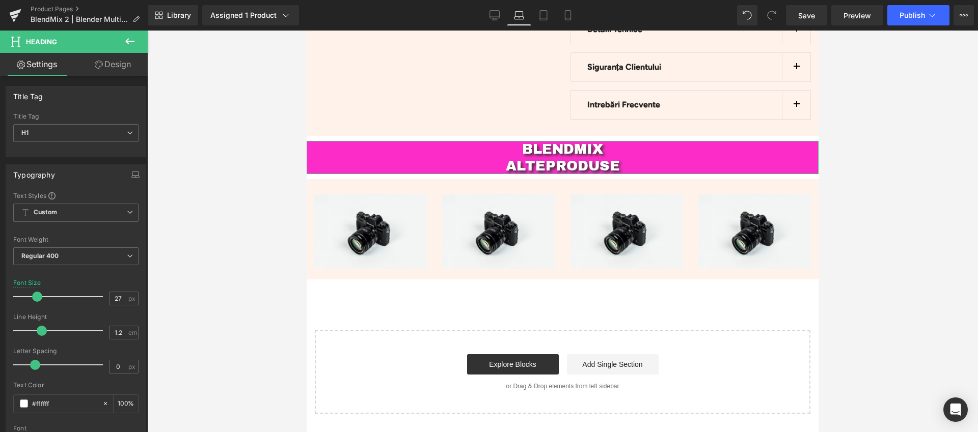
click at [113, 66] on link "Design" at bounding box center [113, 64] width 74 height 23
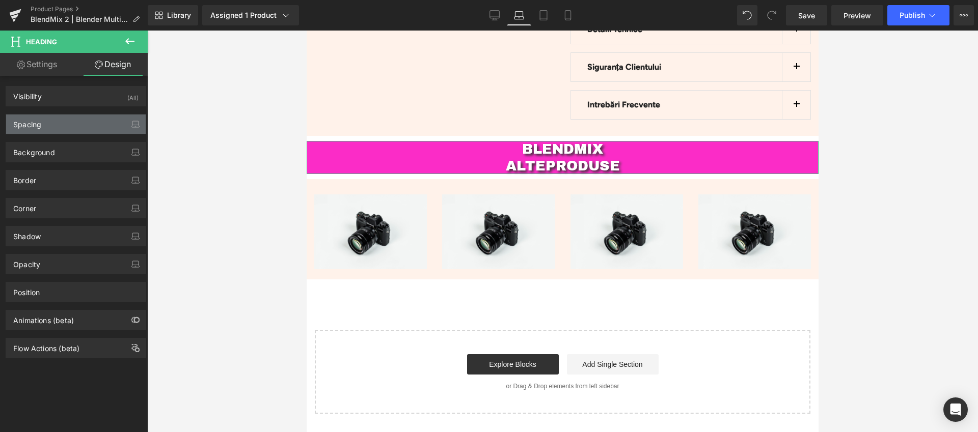
type input "10"
type input "0"
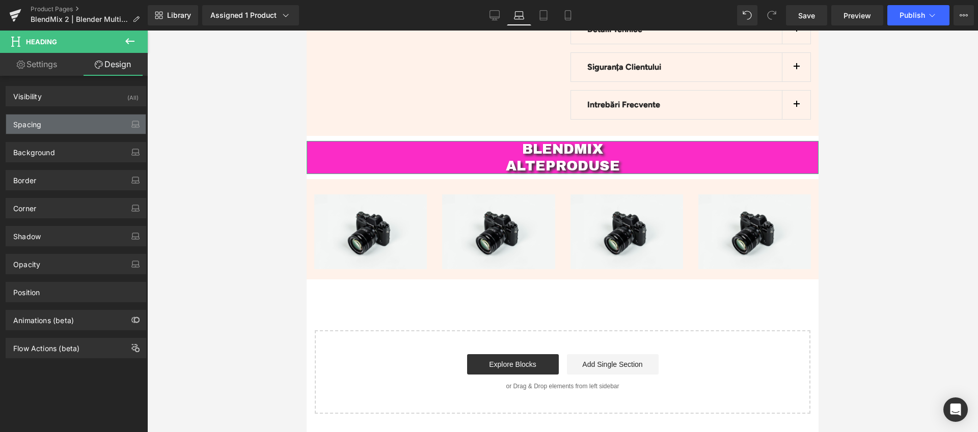
type input "0"
click at [69, 124] on div "Spacing" at bounding box center [76, 124] width 140 height 19
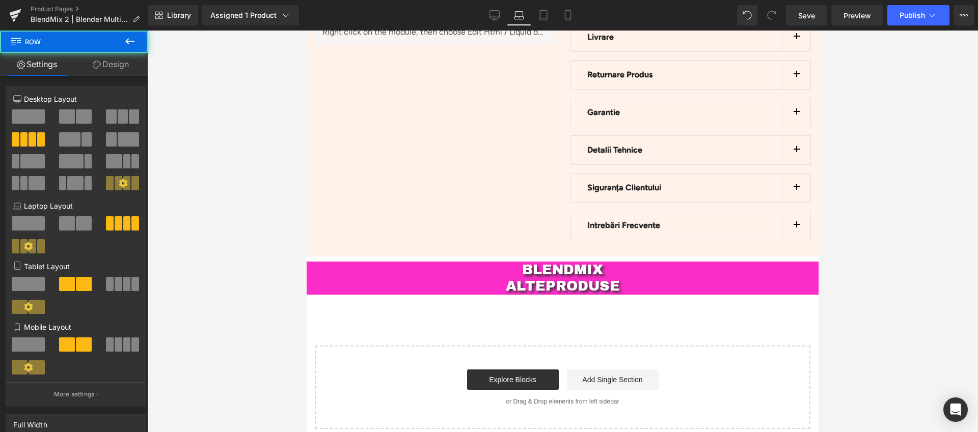
scroll to position [2931, 0]
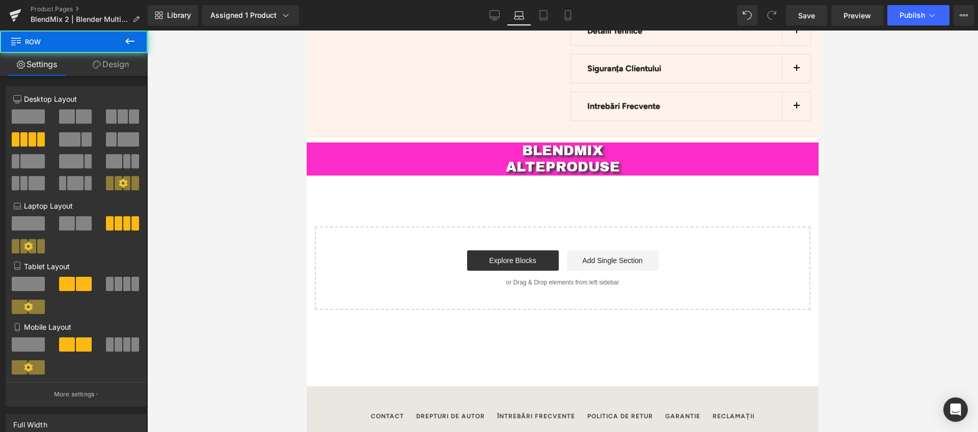
click at [126, 70] on link "Design" at bounding box center [111, 64] width 74 height 23
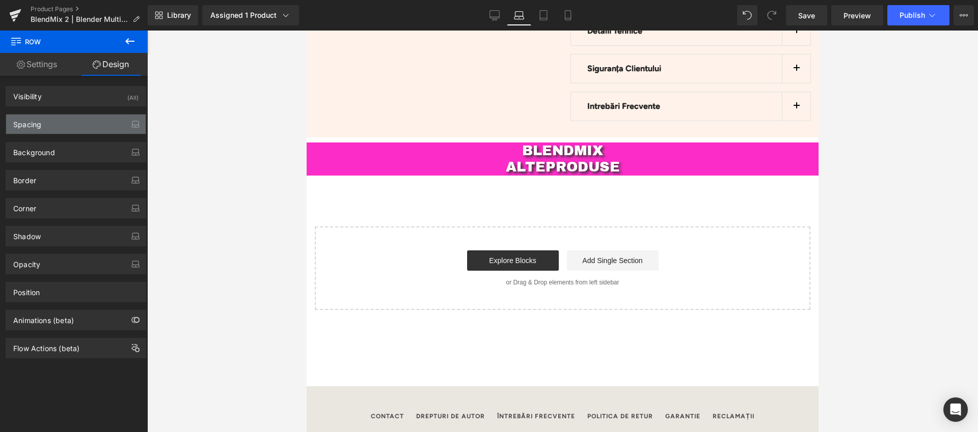
click at [52, 123] on div "Spacing" at bounding box center [76, 124] width 140 height 19
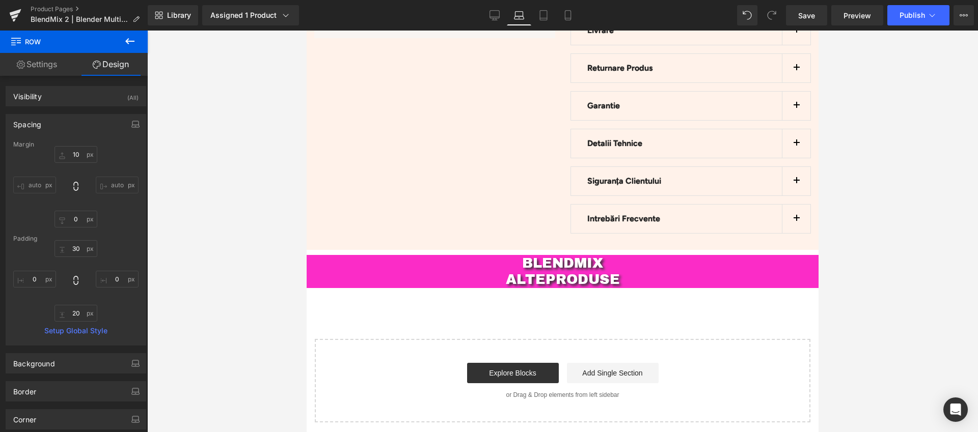
scroll to position [2774, 0]
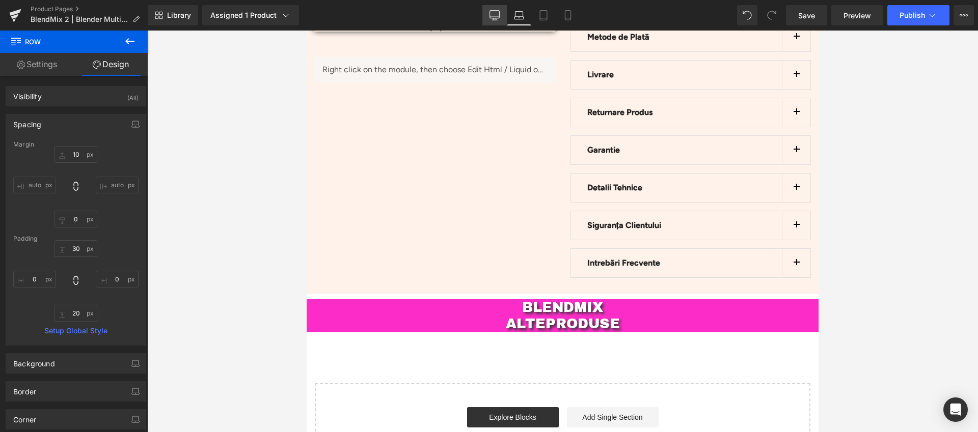
click at [491, 19] on icon at bounding box center [494, 15] width 10 height 10
type input "10"
type input "0"
type input "20"
type input "0"
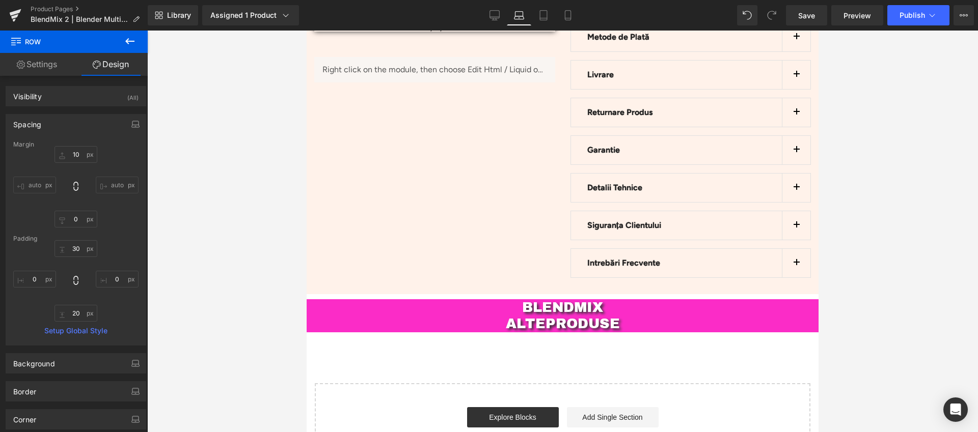
type input "20"
type input "0"
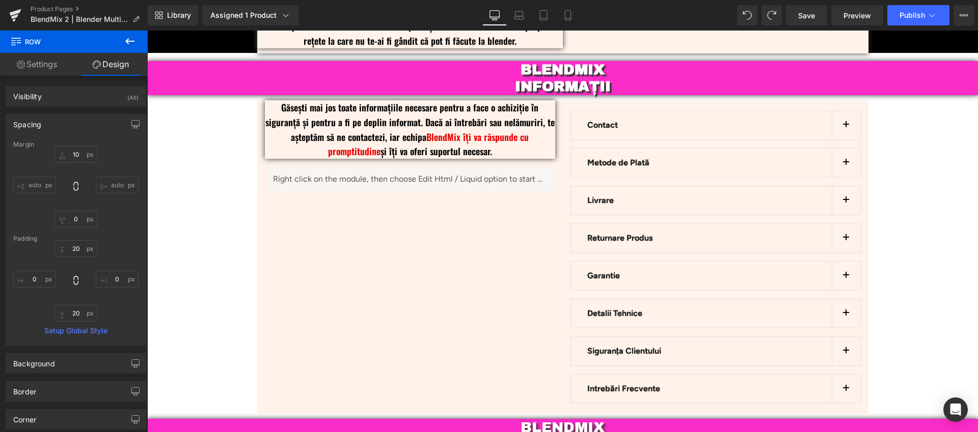
scroll to position [2975, 0]
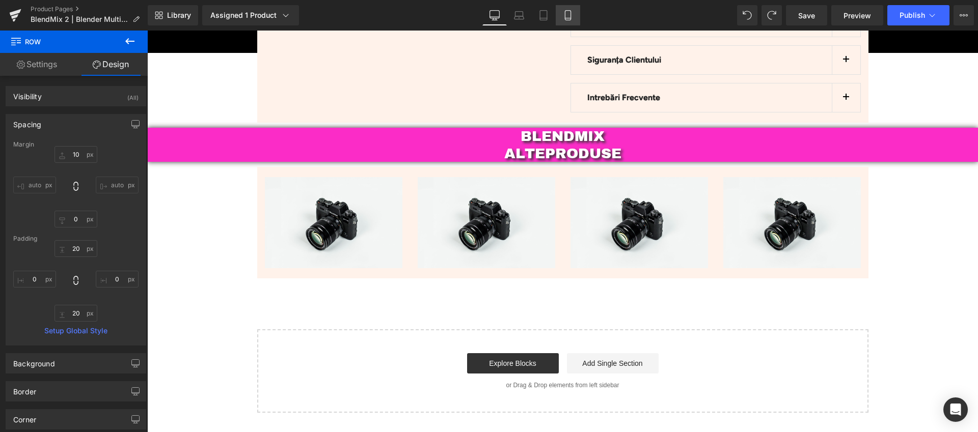
click at [568, 17] on icon at bounding box center [568, 15] width 10 height 10
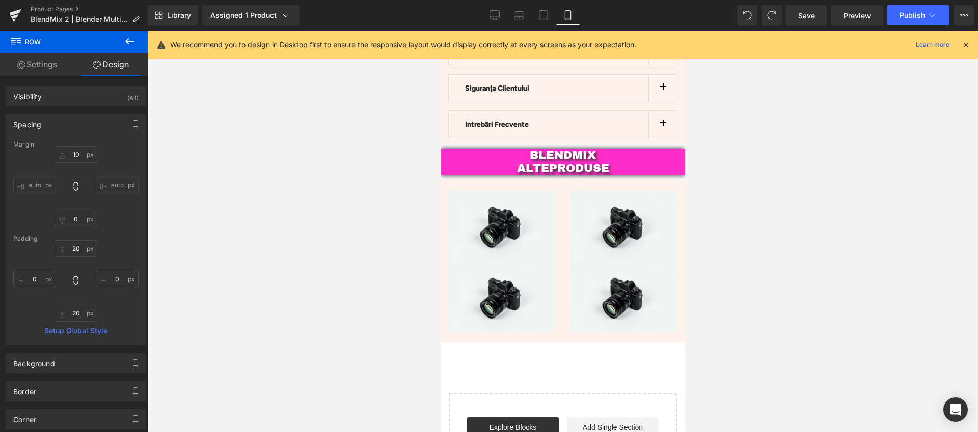
type input "10"
type input "0"
type input "20"
type input "0"
type input "20"
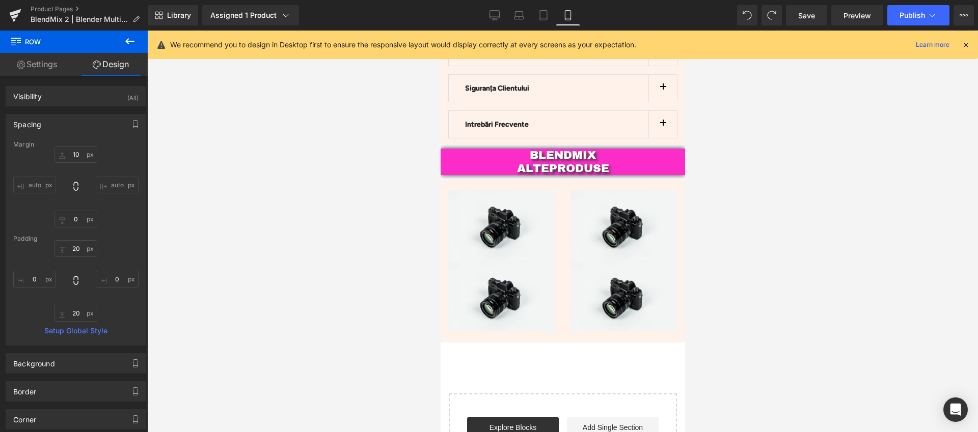
type input "0"
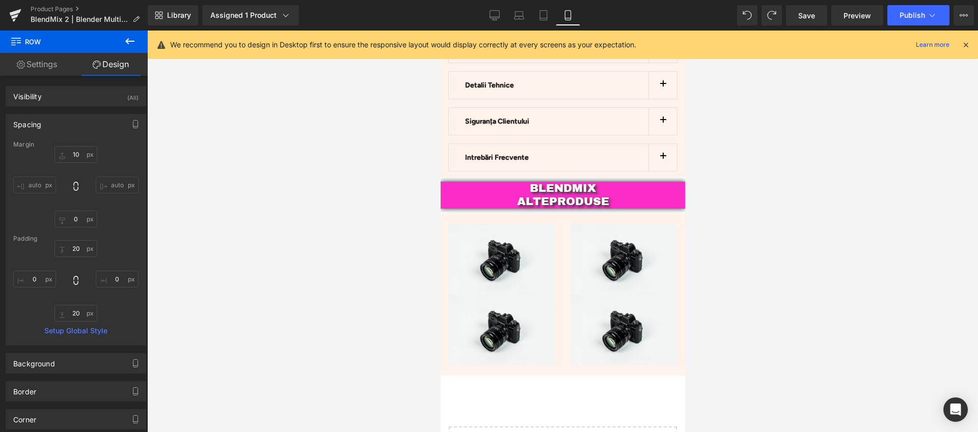
scroll to position [3108, 0]
click at [520, 21] on link "Laptop" at bounding box center [519, 15] width 24 height 20
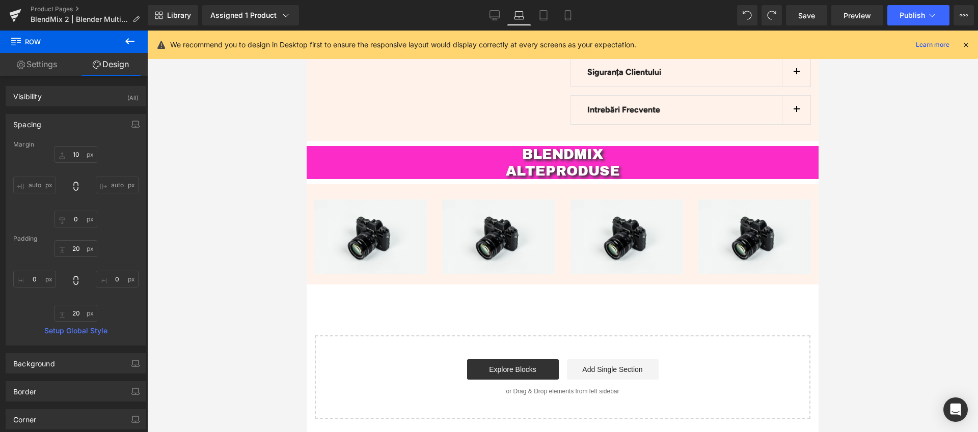
type input "10"
type input "0"
type input "30"
type input "0"
type input "20"
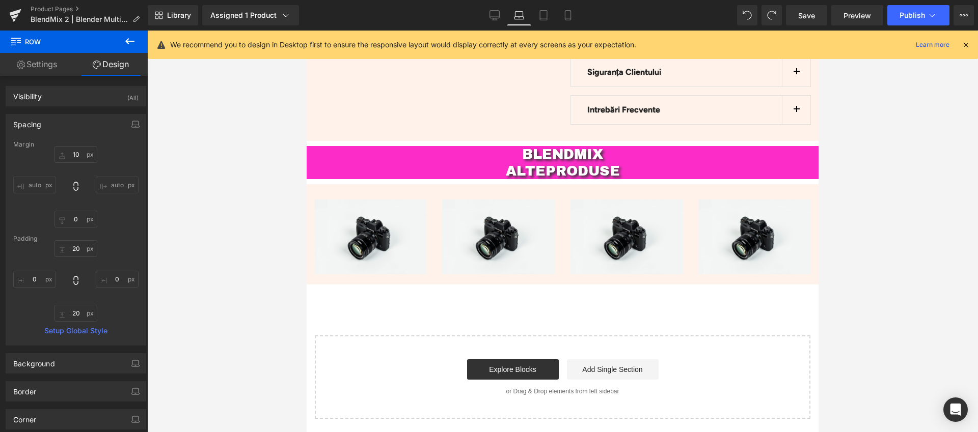
type input "0"
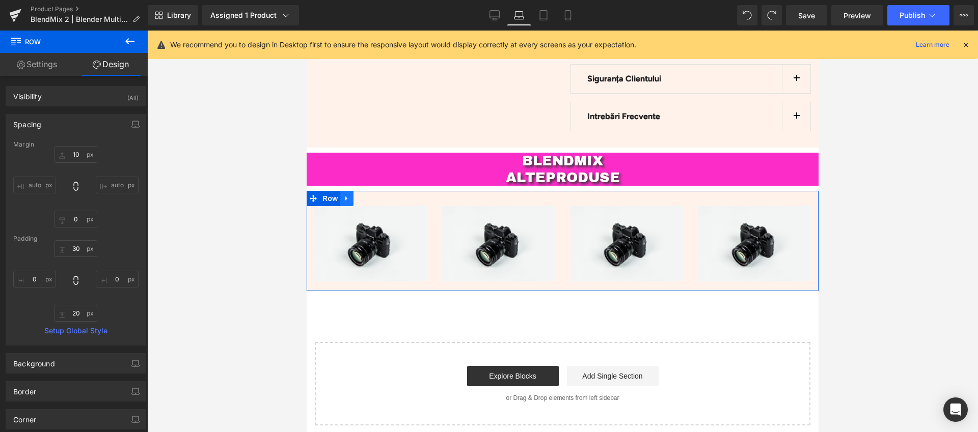
click at [343, 191] on link at bounding box center [346, 198] width 13 height 15
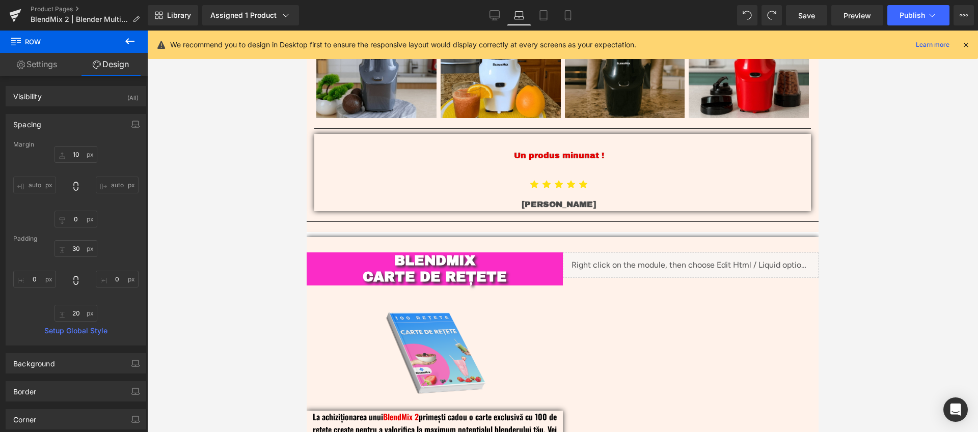
scroll to position [2149, 0]
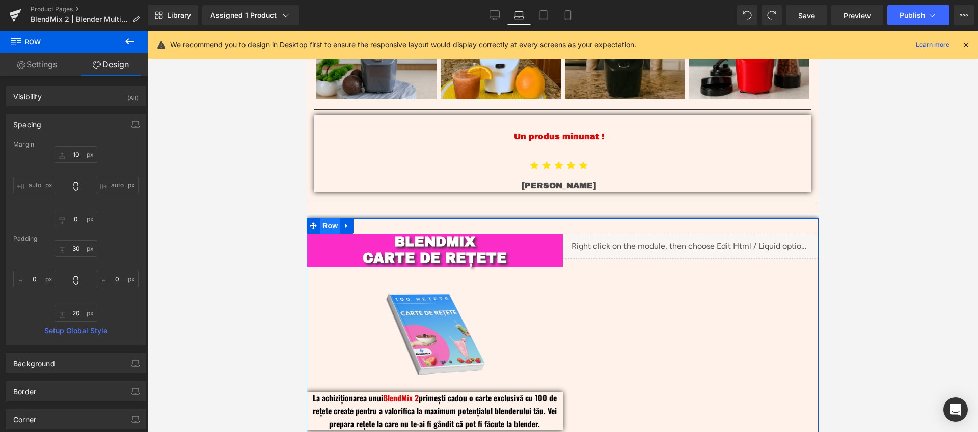
click at [324, 218] on span "Row" at bounding box center [330, 225] width 20 height 15
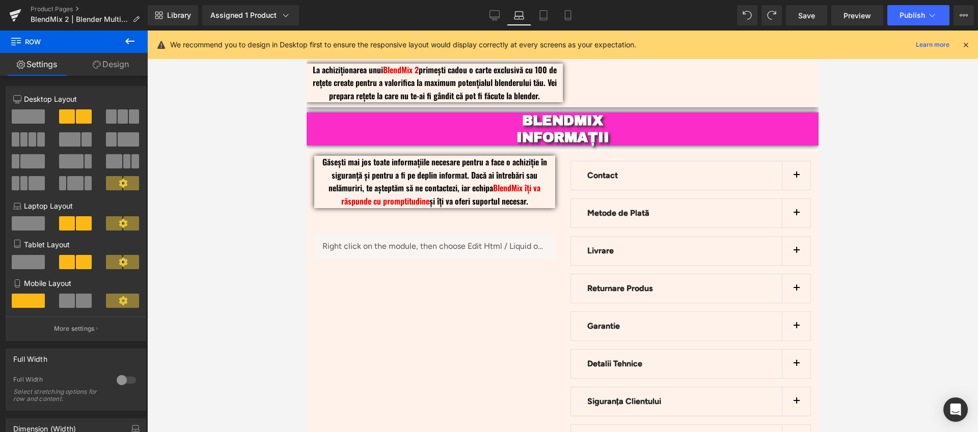
scroll to position [2467, 0]
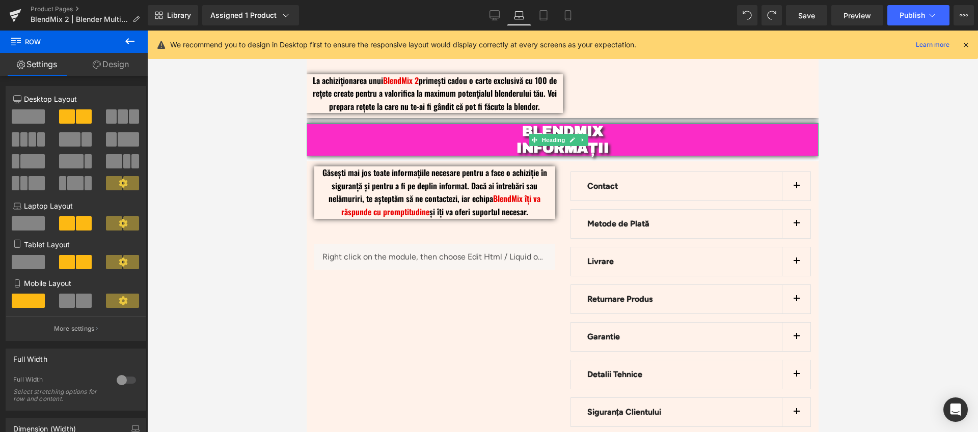
click at [558, 134] on span "Heading" at bounding box center [553, 140] width 27 height 12
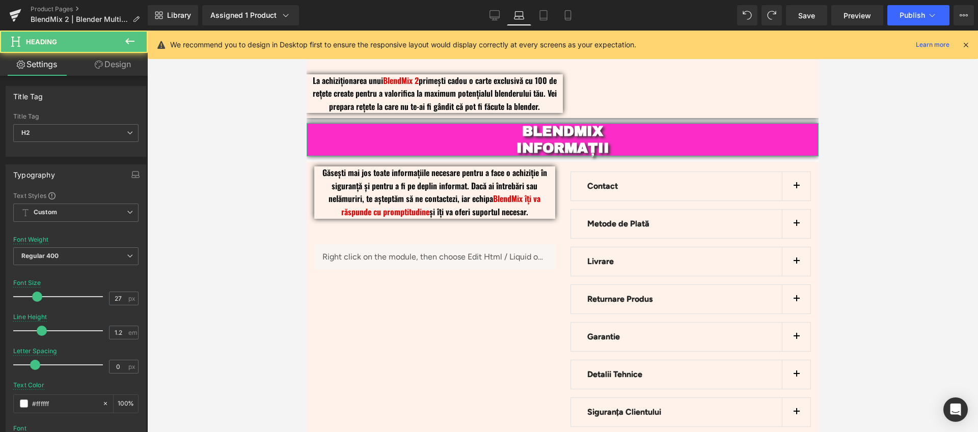
click at [126, 69] on link "Design" at bounding box center [113, 64] width 74 height 23
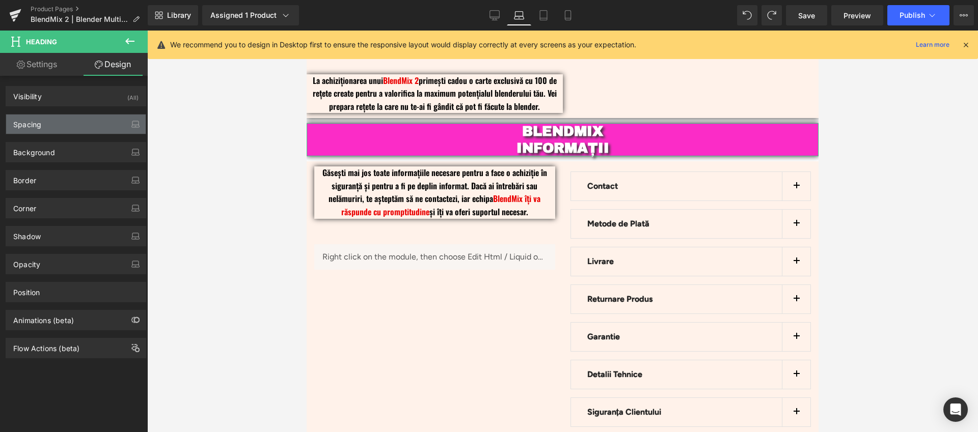
drag, startPoint x: 43, startPoint y: 125, endPoint x: 47, endPoint y: 130, distance: 6.9
click at [43, 126] on div "Spacing" at bounding box center [76, 124] width 140 height 19
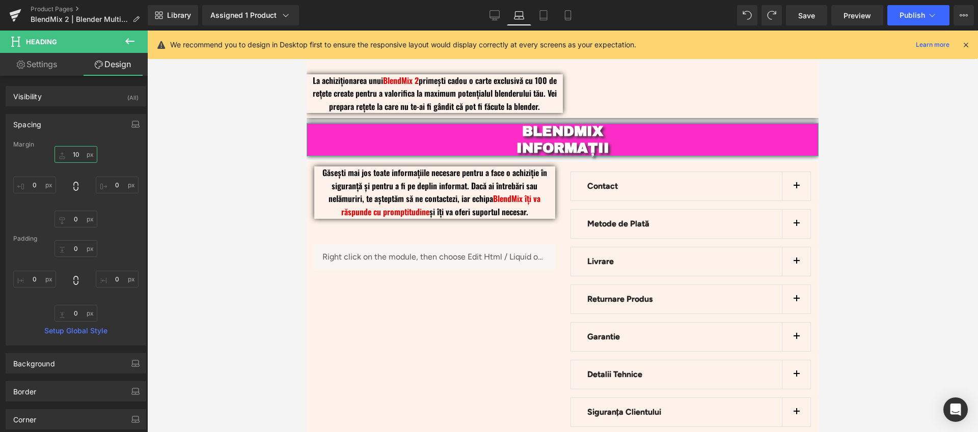
click at [74, 154] on input "10" at bounding box center [75, 154] width 43 height 17
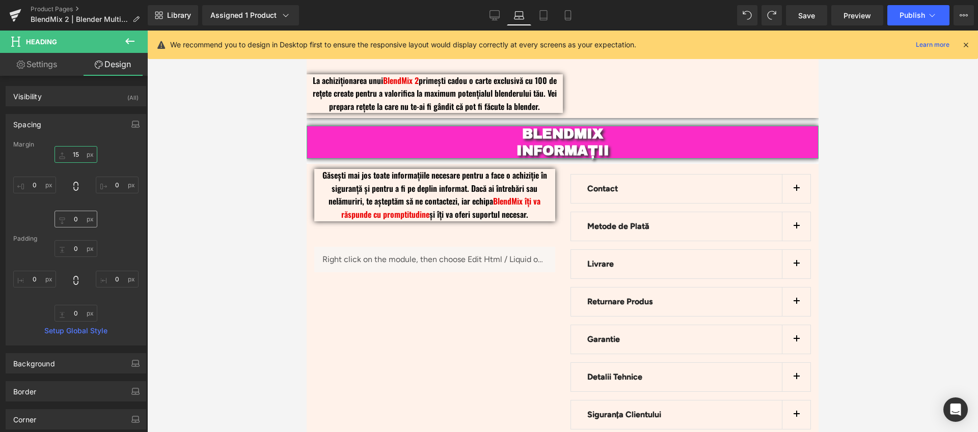
type input "15"
click at [73, 218] on input "0" at bounding box center [75, 219] width 43 height 17
type input "15"
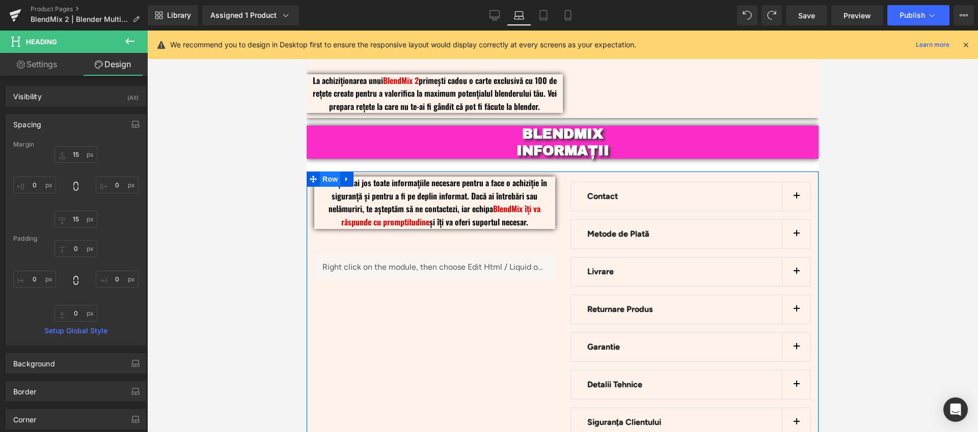
click at [326, 172] on span "Row" at bounding box center [330, 179] width 20 height 15
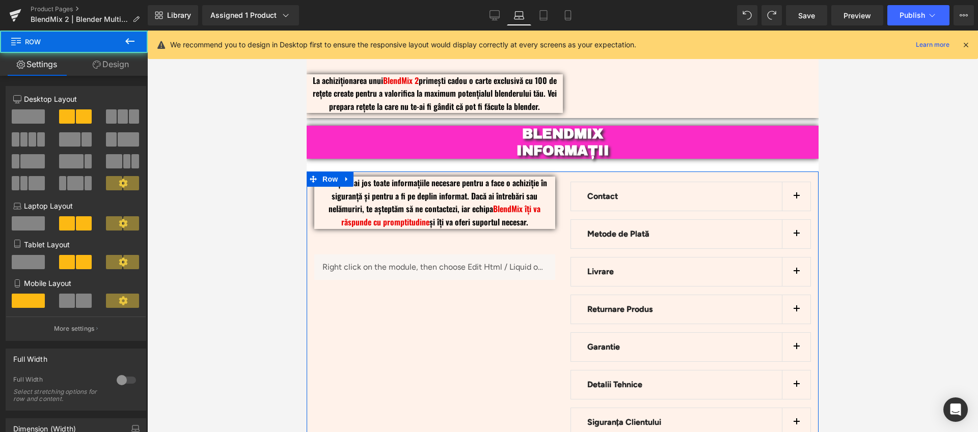
drag, startPoint x: 119, startPoint y: 64, endPoint x: 87, endPoint y: 96, distance: 45.7
click at [119, 64] on link "Design" at bounding box center [111, 64] width 74 height 23
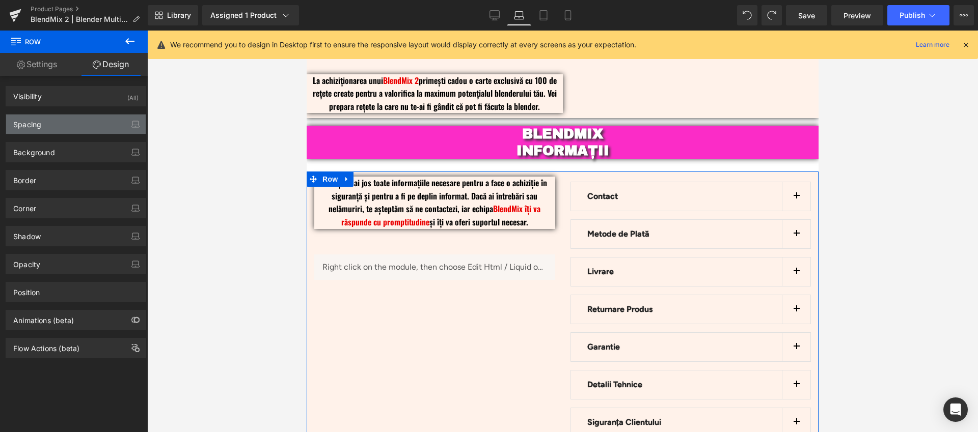
click at [62, 121] on div "Spacing" at bounding box center [76, 124] width 140 height 19
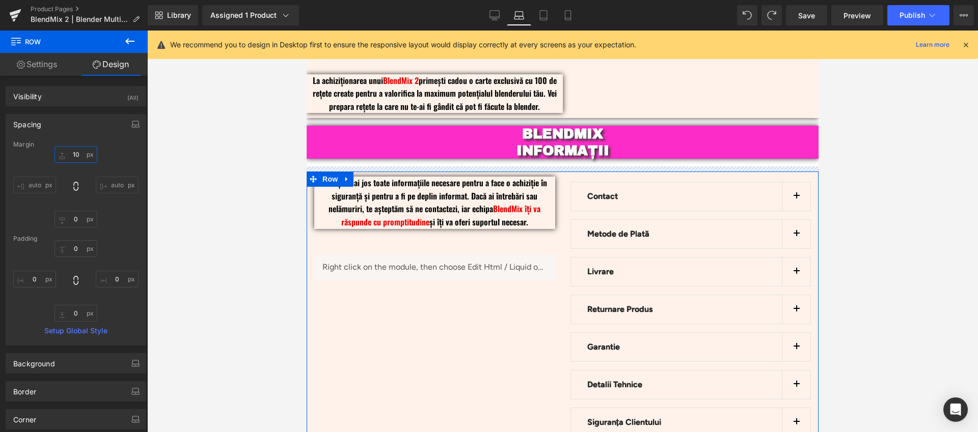
click at [73, 155] on input "10" at bounding box center [75, 154] width 43 height 17
type input "0"
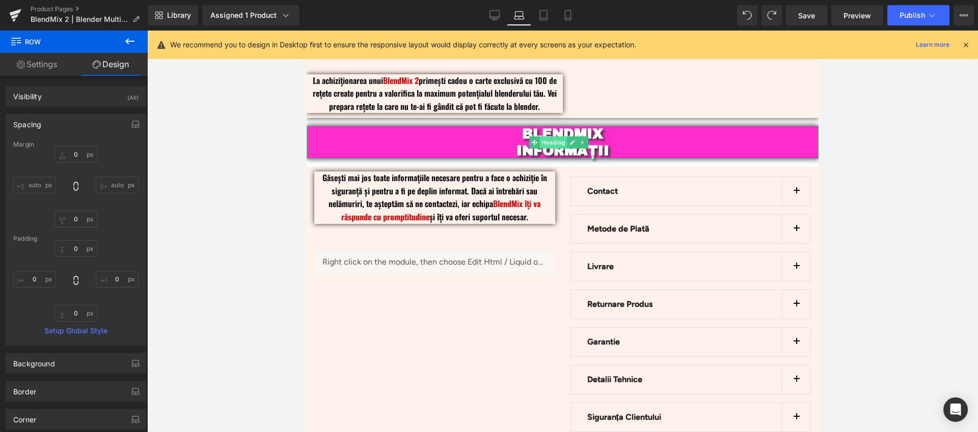
click at [549, 136] on span "Heading" at bounding box center [553, 142] width 27 height 12
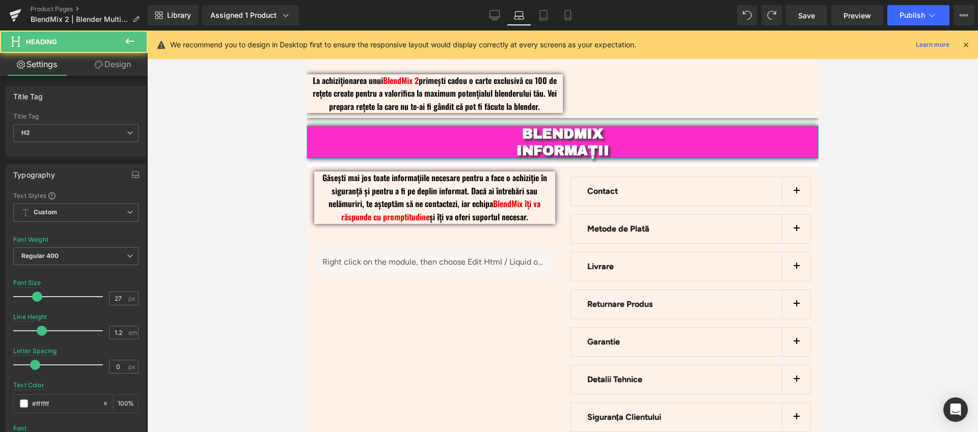
click at [114, 64] on link "Design" at bounding box center [113, 64] width 74 height 23
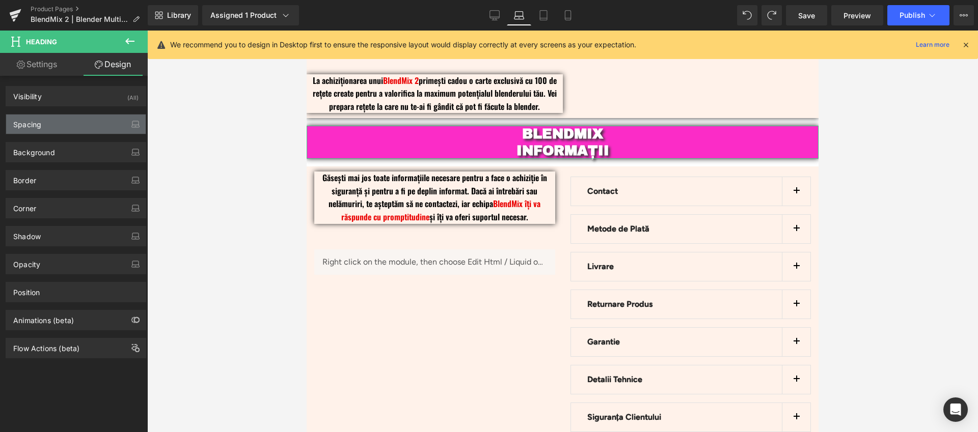
click at [73, 123] on div "Spacing" at bounding box center [76, 124] width 140 height 19
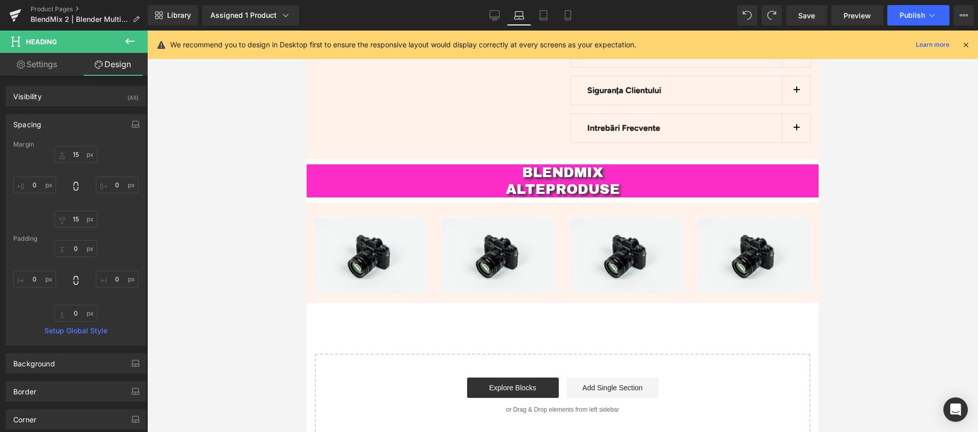
scroll to position [2730, 0]
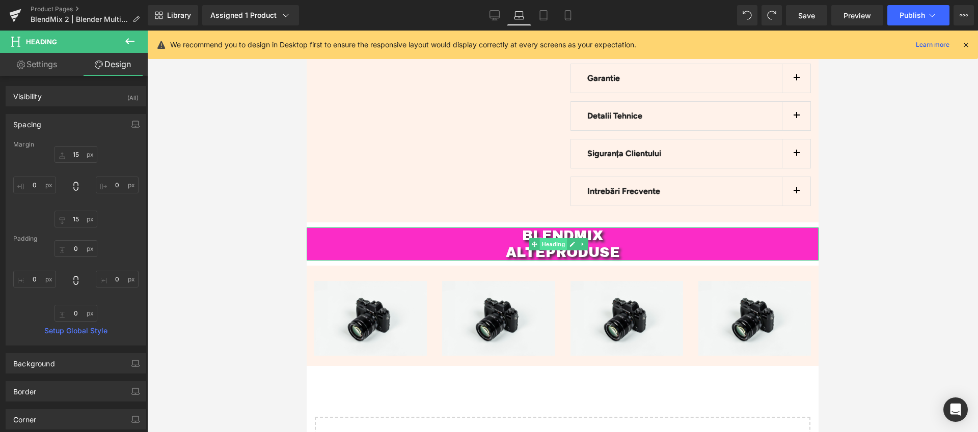
click at [548, 238] on span "Heading" at bounding box center [553, 244] width 27 height 12
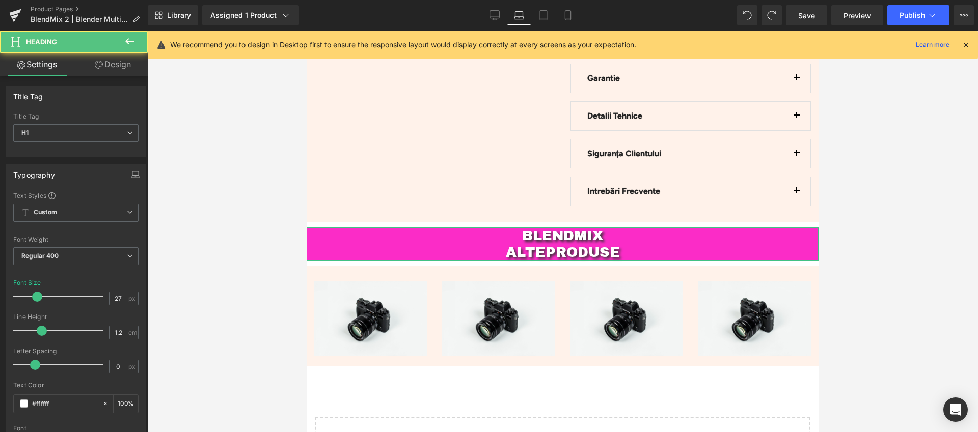
click at [122, 67] on link "Design" at bounding box center [113, 64] width 74 height 23
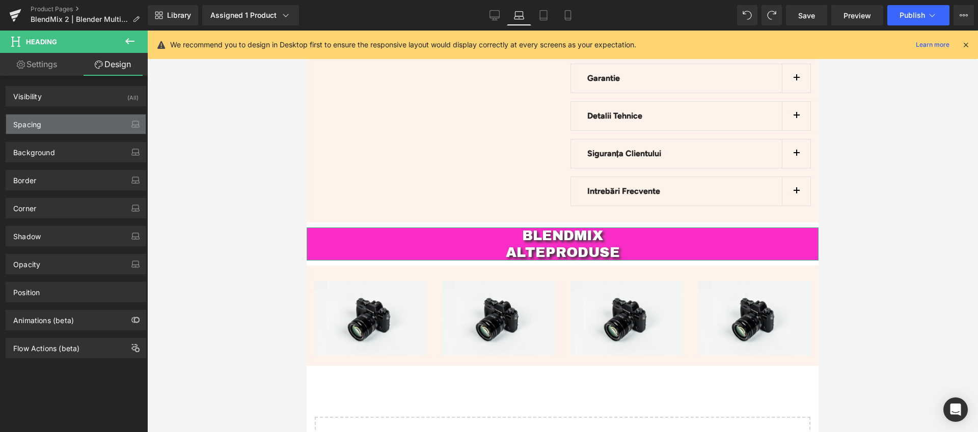
click at [23, 126] on div "Spacing" at bounding box center [27, 122] width 28 height 14
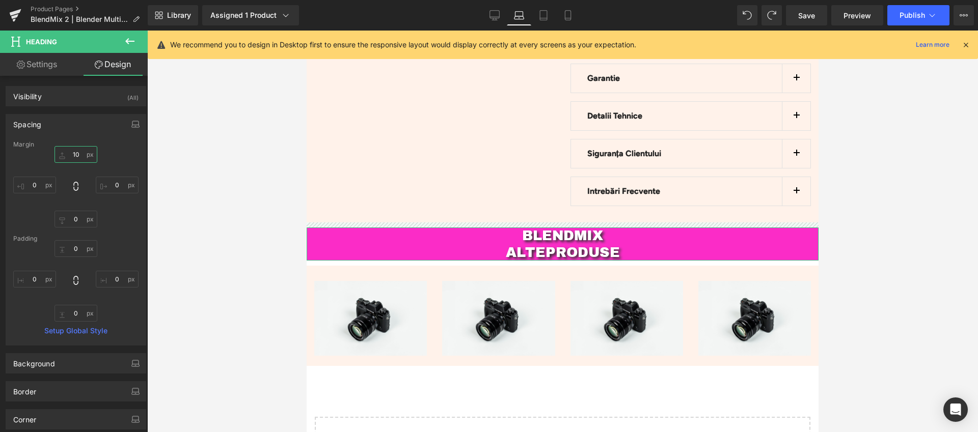
click at [78, 150] on input "10" at bounding box center [75, 154] width 43 height 17
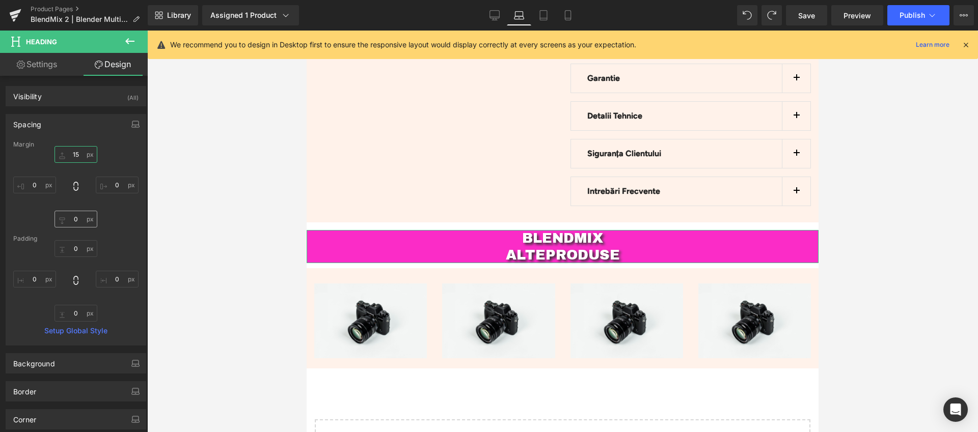
type input "15"
click at [72, 218] on input "0" at bounding box center [75, 219] width 43 height 17
type input "15"
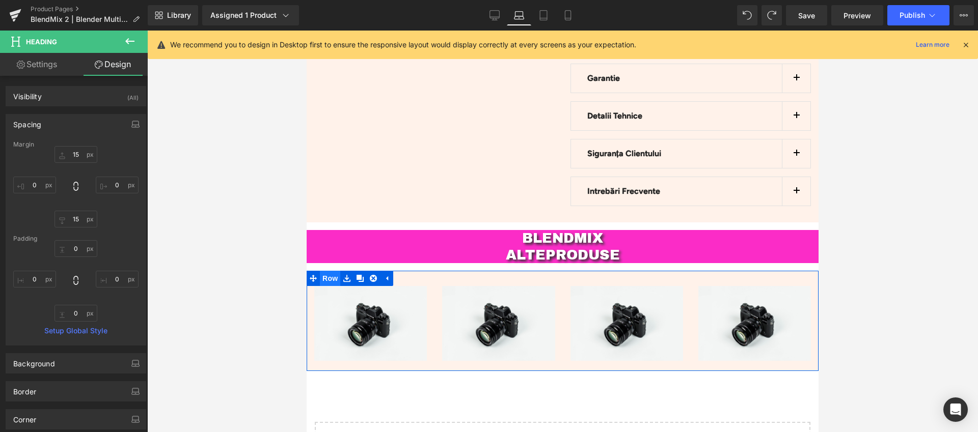
click at [329, 271] on span "Row" at bounding box center [330, 278] width 20 height 15
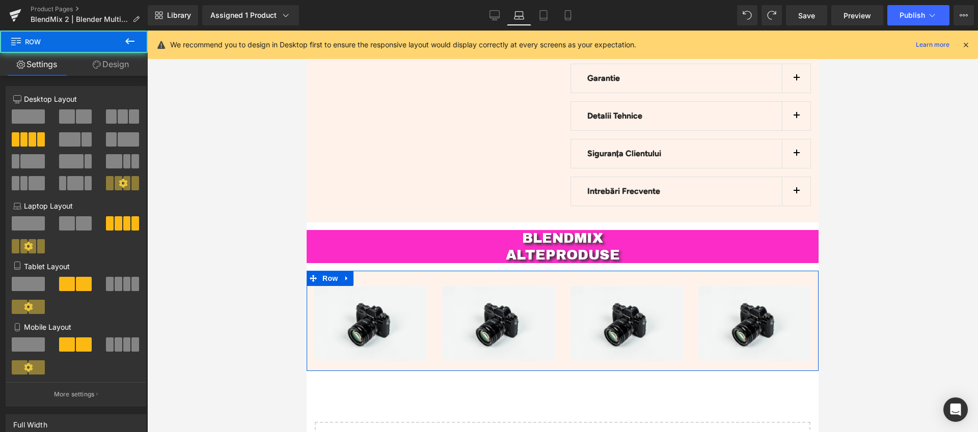
drag, startPoint x: 120, startPoint y: 68, endPoint x: 48, endPoint y: 119, distance: 88.4
click at [120, 68] on link "Design" at bounding box center [111, 64] width 74 height 23
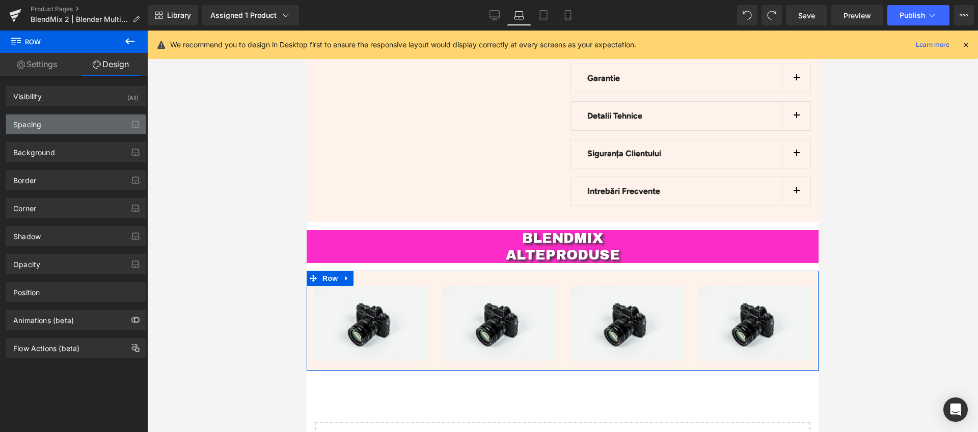
click at [37, 130] on div "Spacing" at bounding box center [76, 124] width 140 height 19
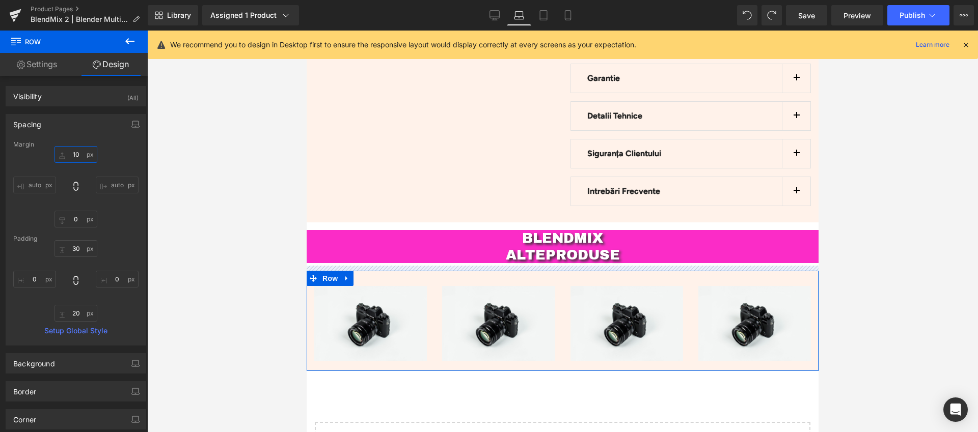
click at [76, 151] on input "10" at bounding box center [75, 154] width 43 height 17
type input "0"
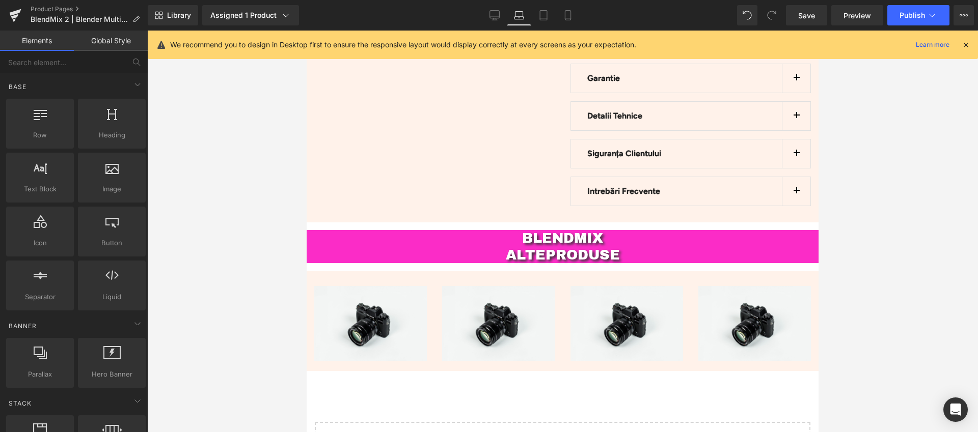
click at [210, 241] on div at bounding box center [562, 232] width 830 height 402
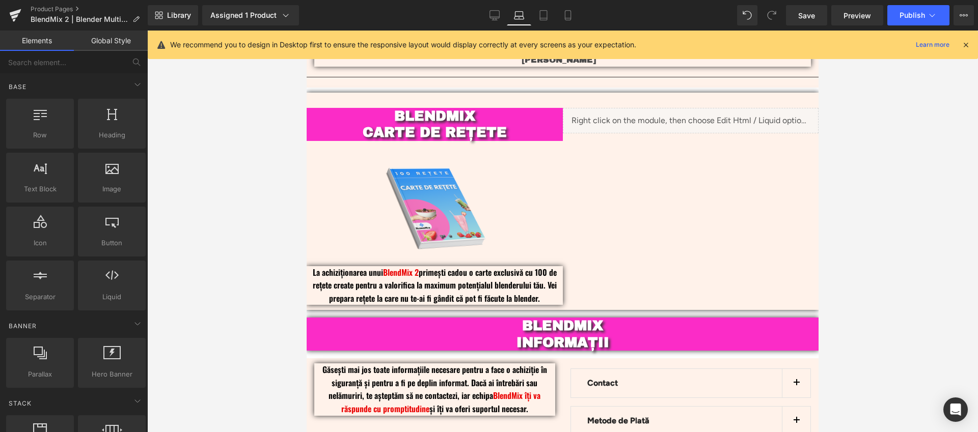
scroll to position [2077, 0]
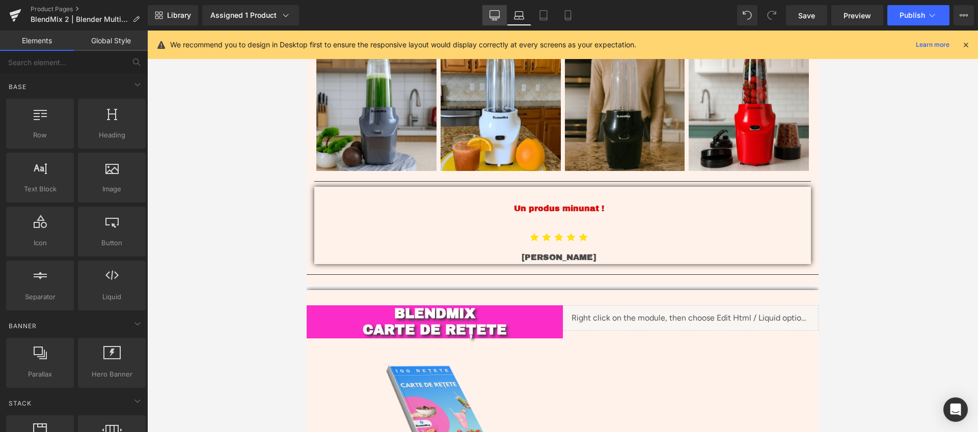
click at [499, 13] on icon at bounding box center [495, 15] width 10 height 8
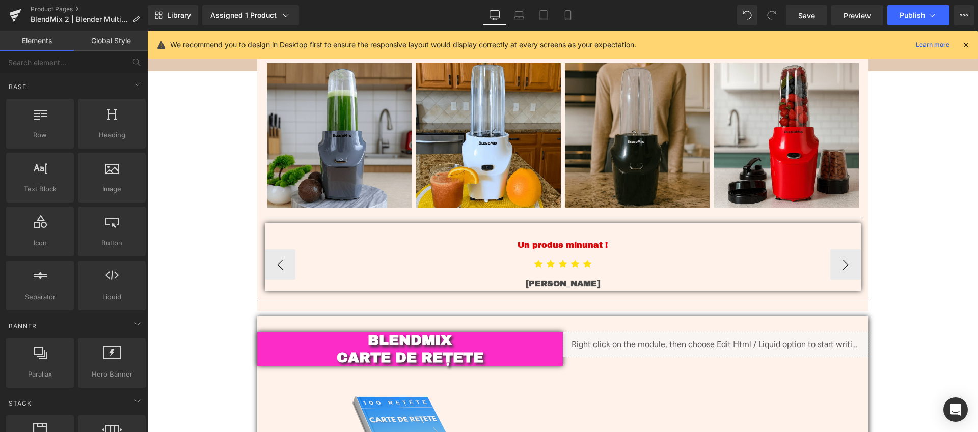
scroll to position [2167, 0]
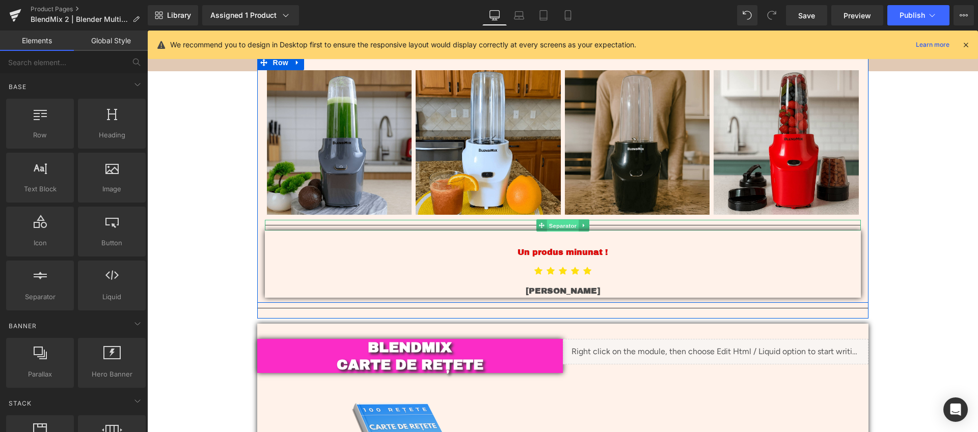
click at [569, 223] on span "Separator" at bounding box center [562, 225] width 32 height 12
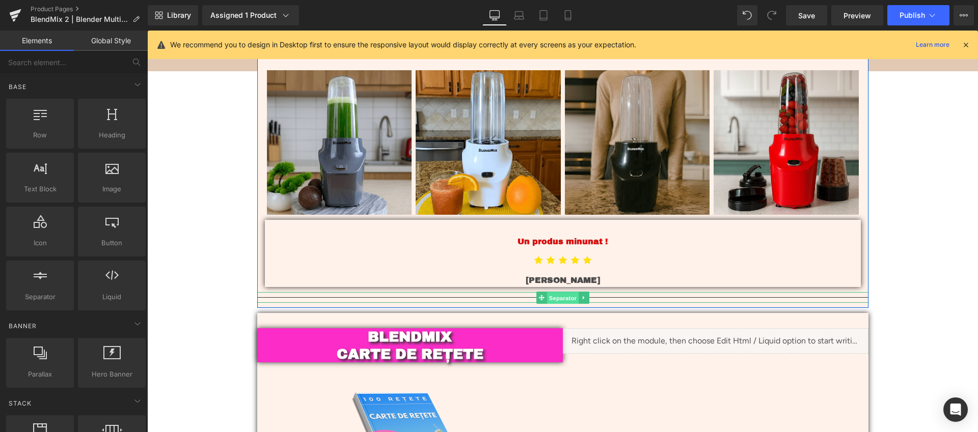
click at [562, 295] on span "Separator" at bounding box center [562, 298] width 32 height 12
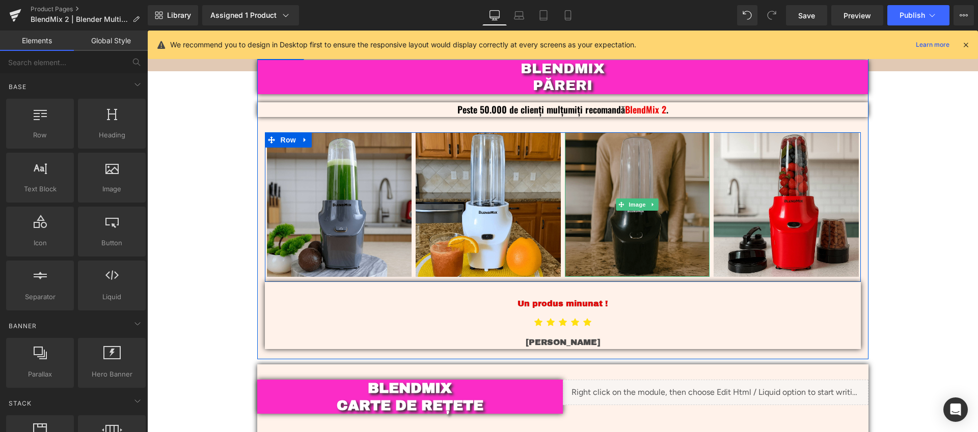
scroll to position [2081, 0]
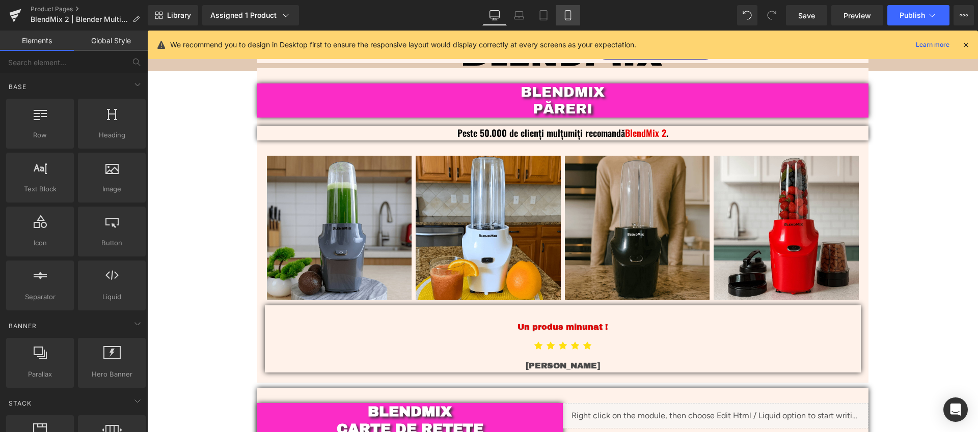
drag, startPoint x: 561, startPoint y: 13, endPoint x: 133, endPoint y: 151, distance: 449.8
click at [561, 13] on link "Mobile" at bounding box center [568, 15] width 24 height 20
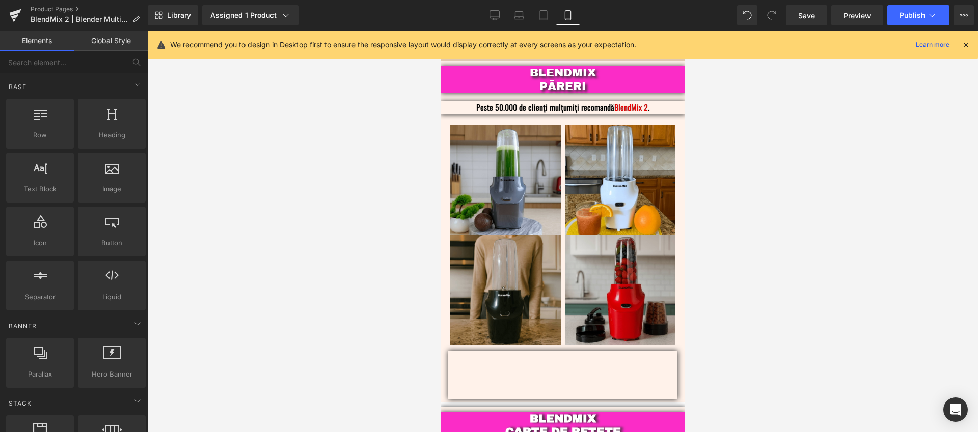
scroll to position [2192, 0]
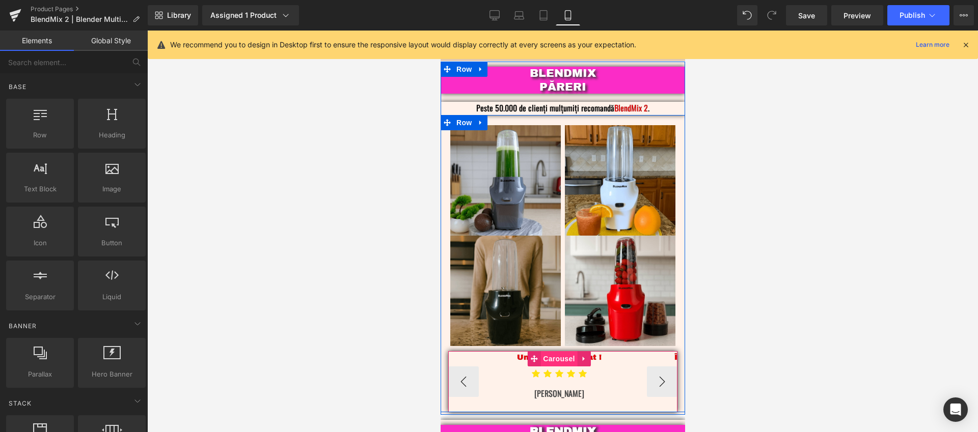
click at [560, 351] on span "Carousel" at bounding box center [558, 358] width 37 height 15
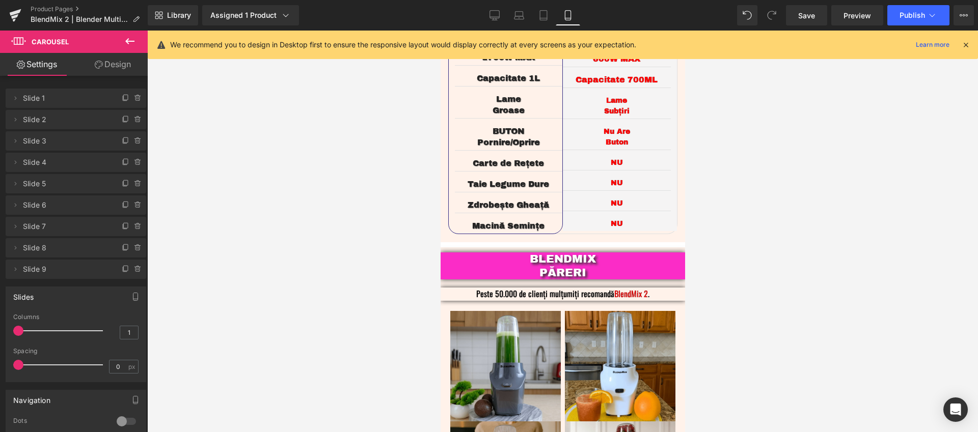
scroll to position [2277, 0]
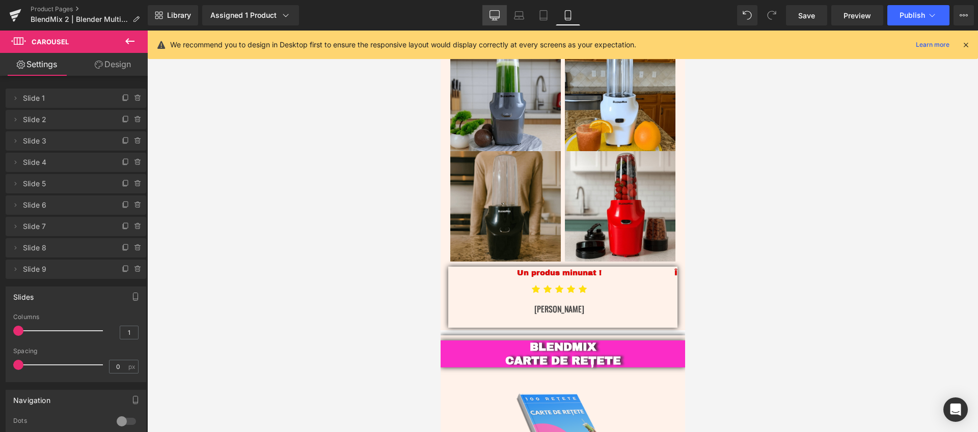
click at [492, 12] on icon at bounding box center [494, 15] width 10 height 10
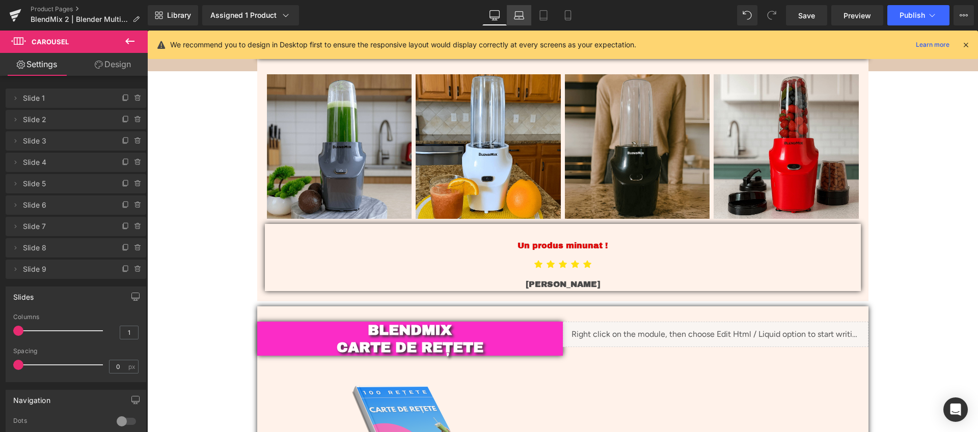
click at [519, 14] on icon at bounding box center [519, 15] width 10 height 10
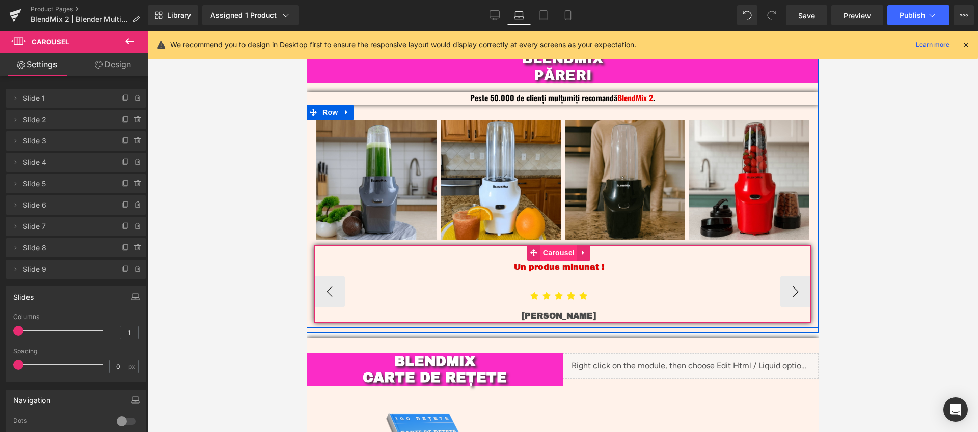
scroll to position [2007, 0]
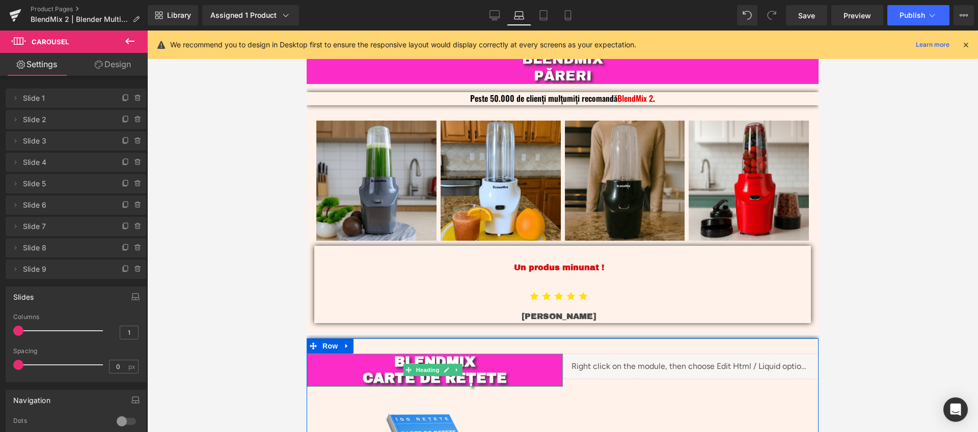
click at [434, 371] on b "CARTE DE REȚETE" at bounding box center [435, 378] width 144 height 15
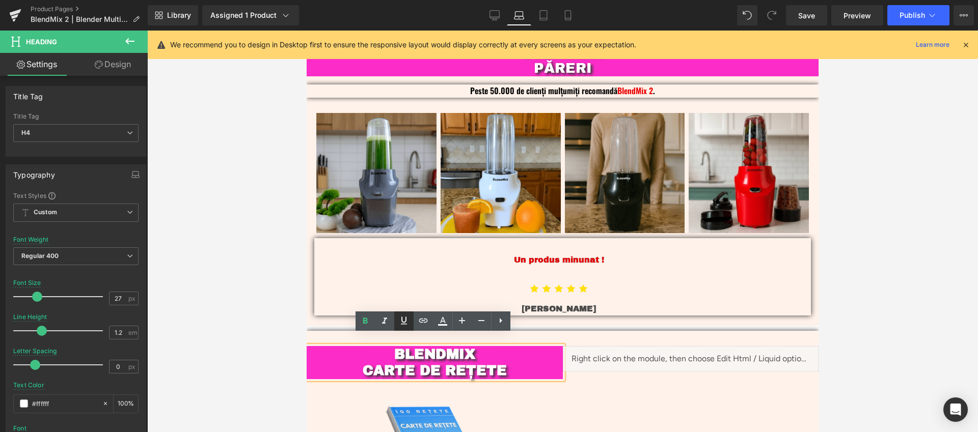
scroll to position [2013, 0]
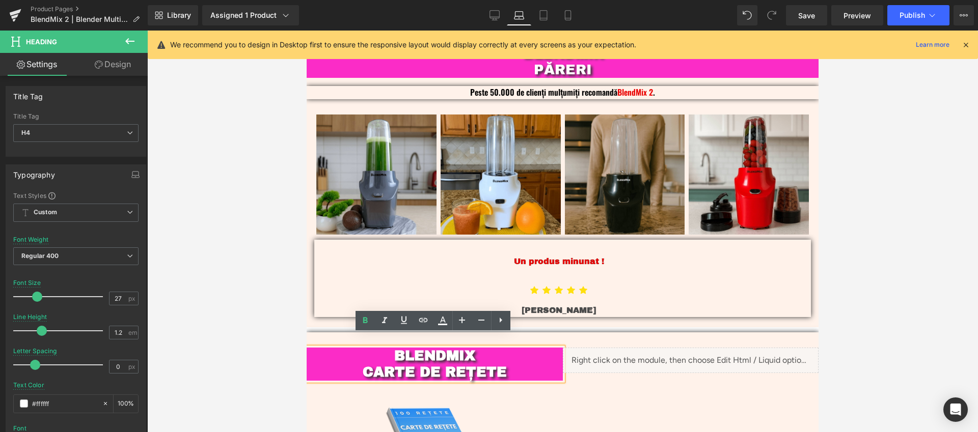
click at [897, 251] on div at bounding box center [562, 232] width 830 height 402
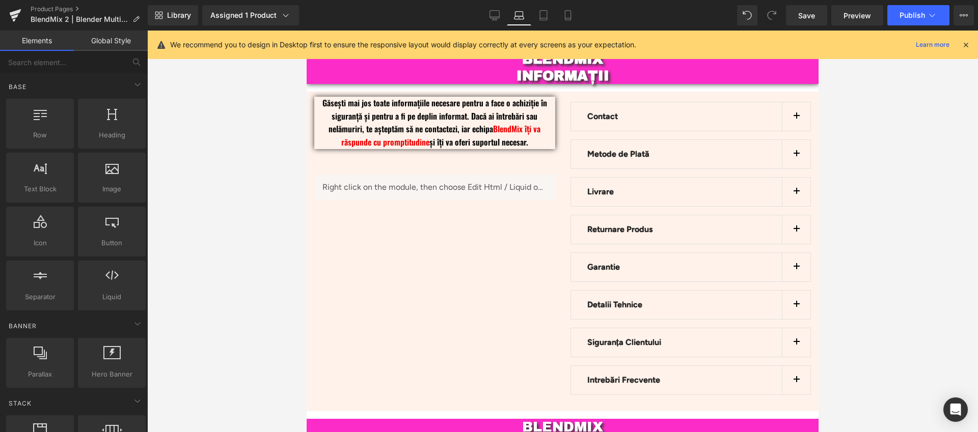
scroll to position [2672, 0]
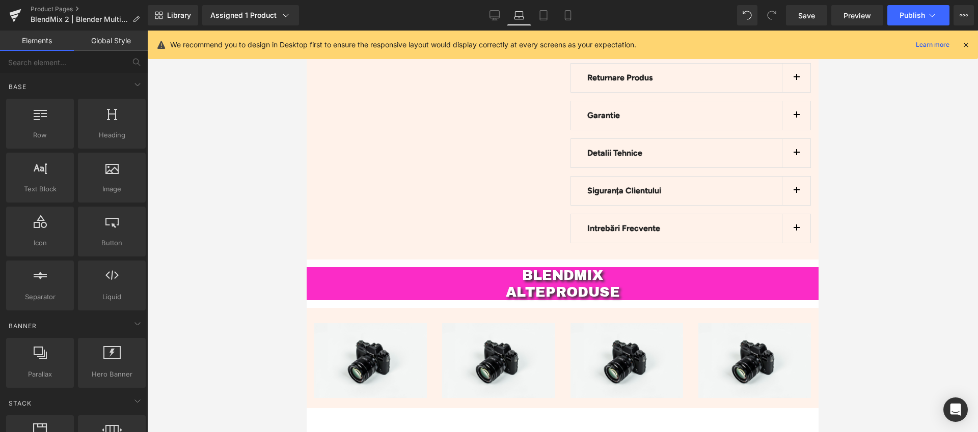
drag, startPoint x: 818, startPoint y: 287, endPoint x: 1125, endPoint y: 395, distance: 325.9
click at [559, 278] on span "Heading" at bounding box center [553, 284] width 27 height 12
click at [885, 248] on div at bounding box center [562, 232] width 830 height 402
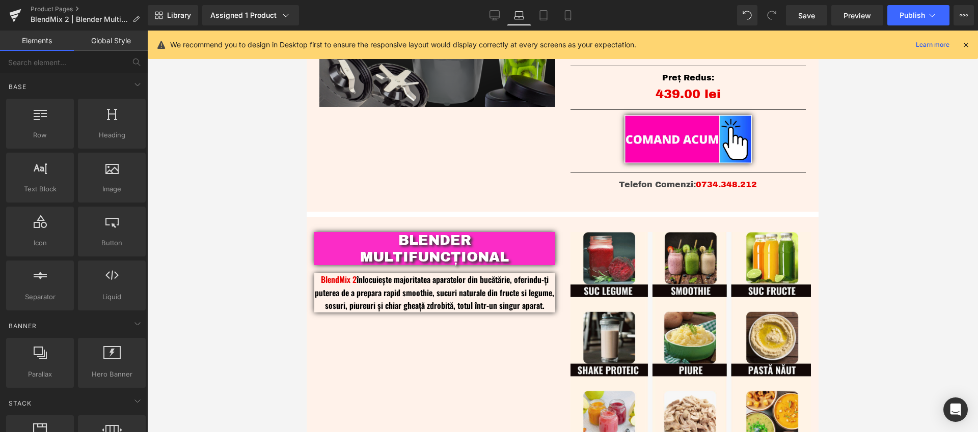
scroll to position [220, 0]
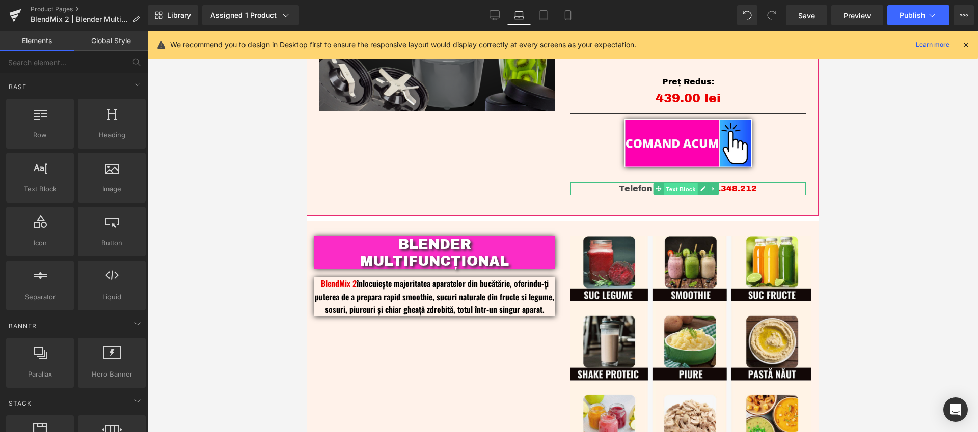
click at [670, 188] on span "Text Block" at bounding box center [680, 189] width 34 height 12
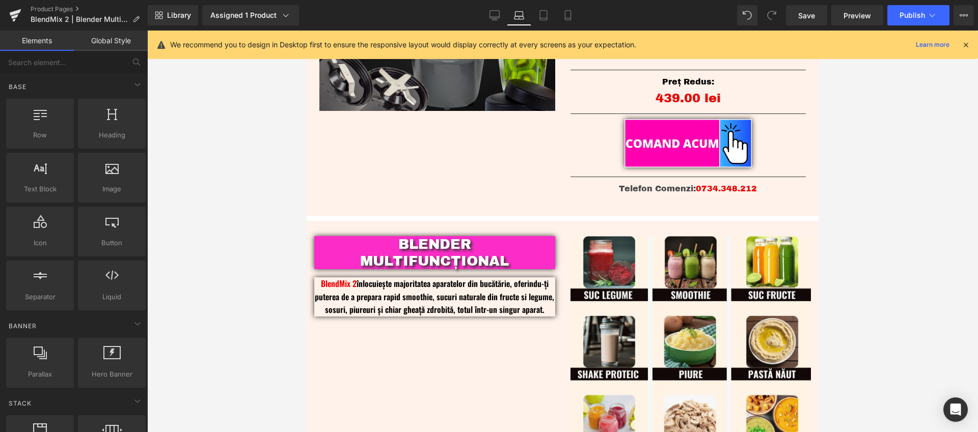
click at [874, 136] on div at bounding box center [562, 232] width 830 height 402
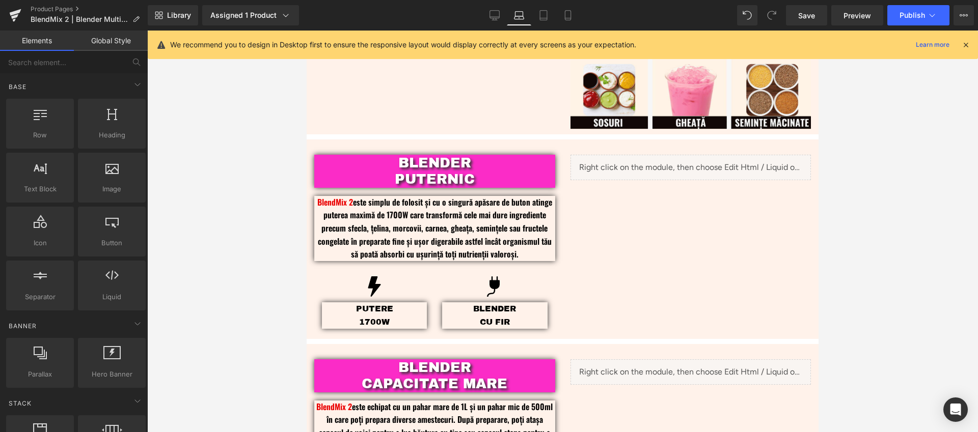
scroll to position [883, 0]
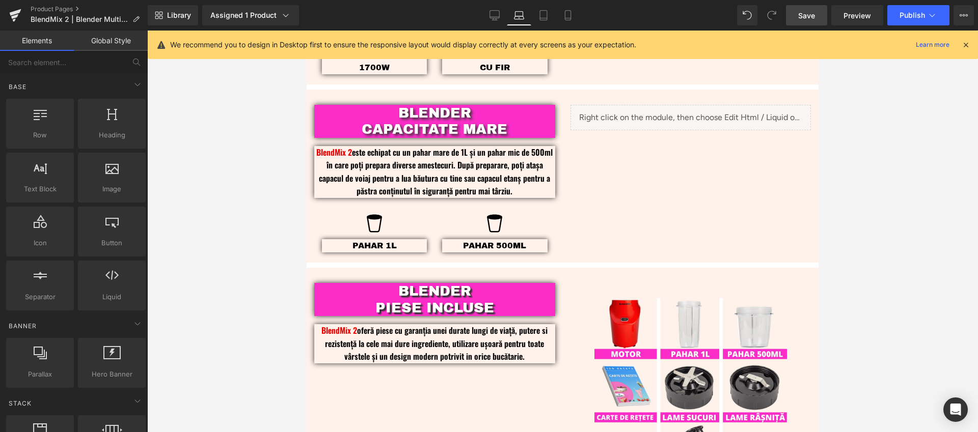
drag, startPoint x: 797, startPoint y: 18, endPoint x: 383, endPoint y: 209, distance: 456.6
click at [797, 18] on link "Save" at bounding box center [806, 15] width 41 height 20
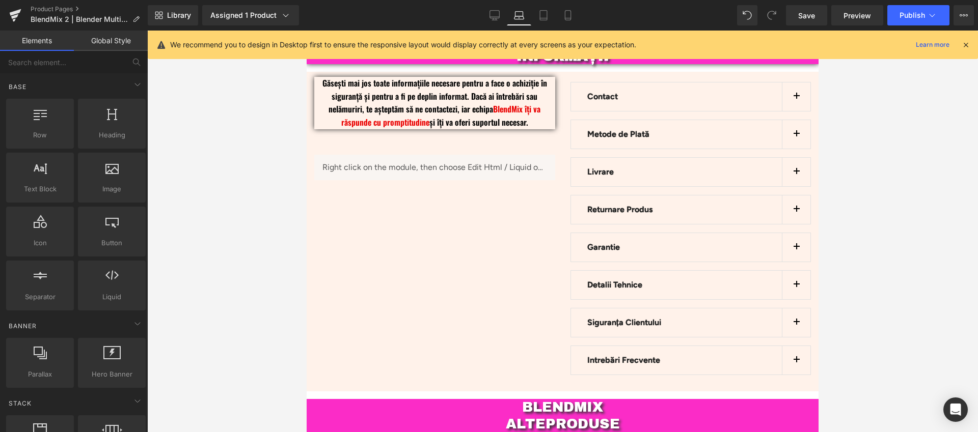
scroll to position [2556, 0]
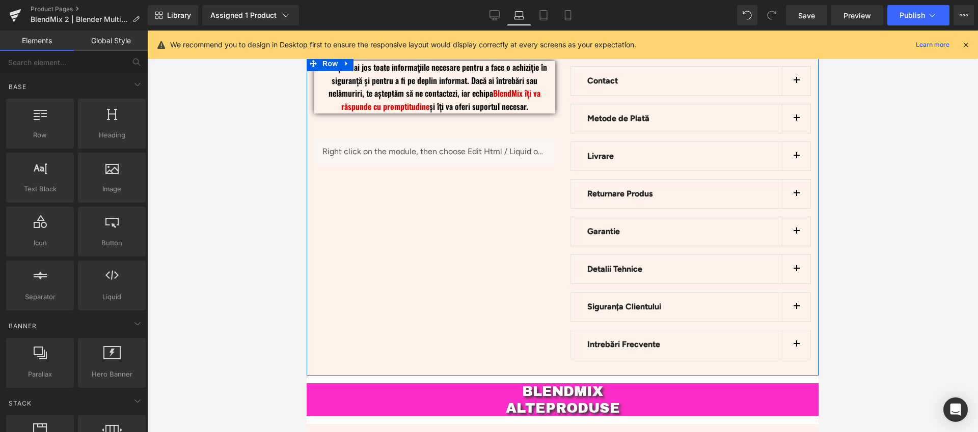
click at [793, 70] on button "button" at bounding box center [796, 81] width 29 height 29
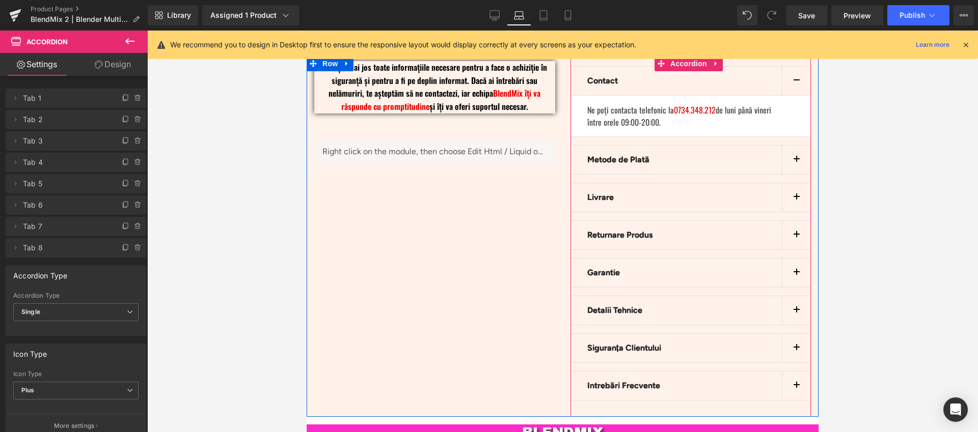
click at [791, 147] on button "button" at bounding box center [796, 160] width 29 height 29
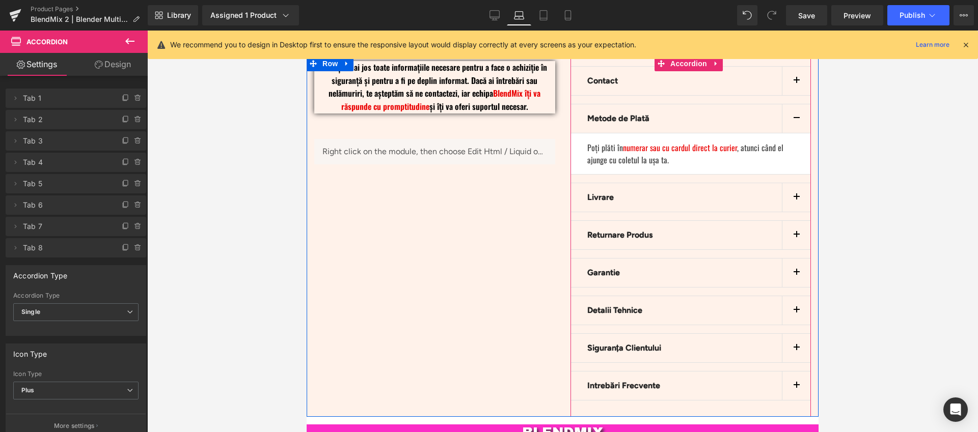
click at [785, 372] on button "button" at bounding box center [796, 386] width 29 height 29
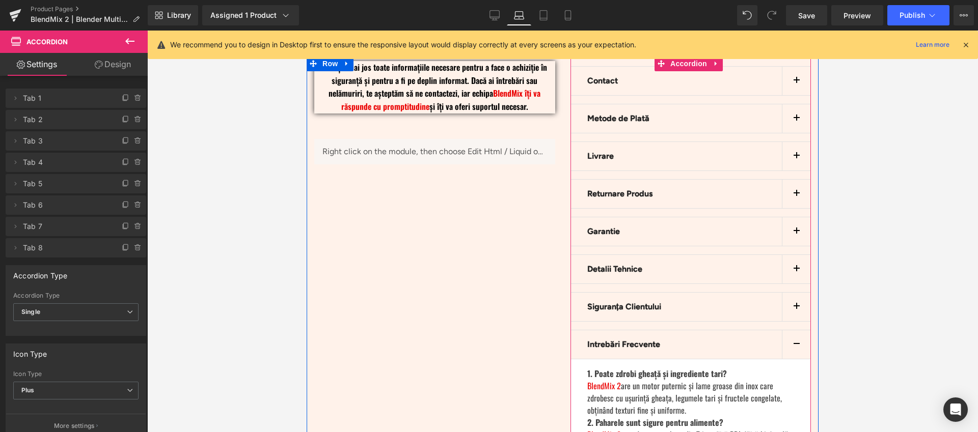
click at [789, 296] on button "button" at bounding box center [796, 307] width 29 height 29
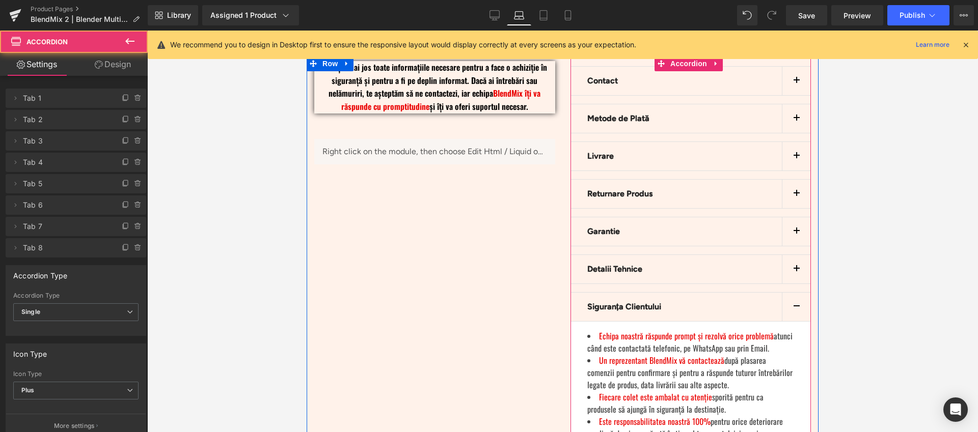
click at [790, 293] on button "button" at bounding box center [796, 307] width 29 height 29
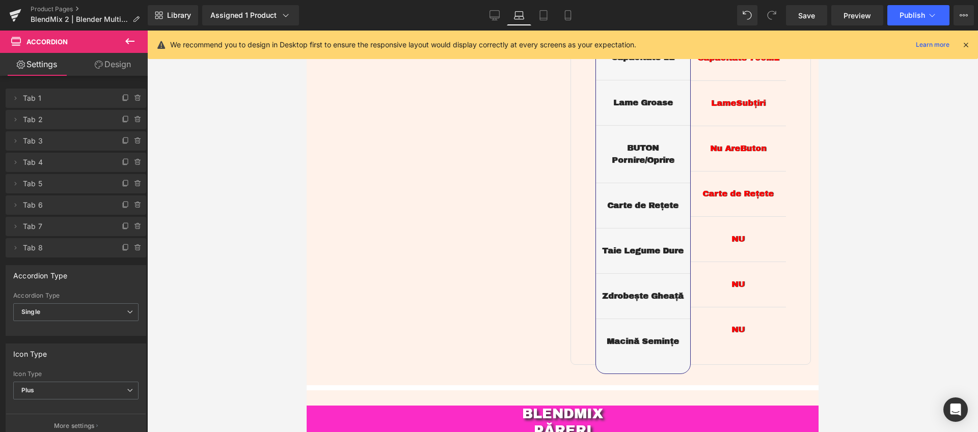
scroll to position [1606, 0]
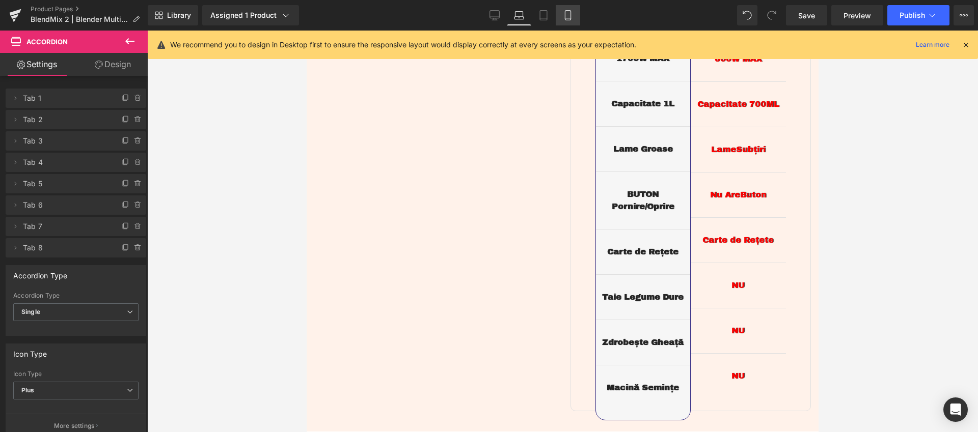
drag, startPoint x: 564, startPoint y: 17, endPoint x: 138, endPoint y: 43, distance: 426.5
click at [564, 17] on icon at bounding box center [568, 15] width 10 height 10
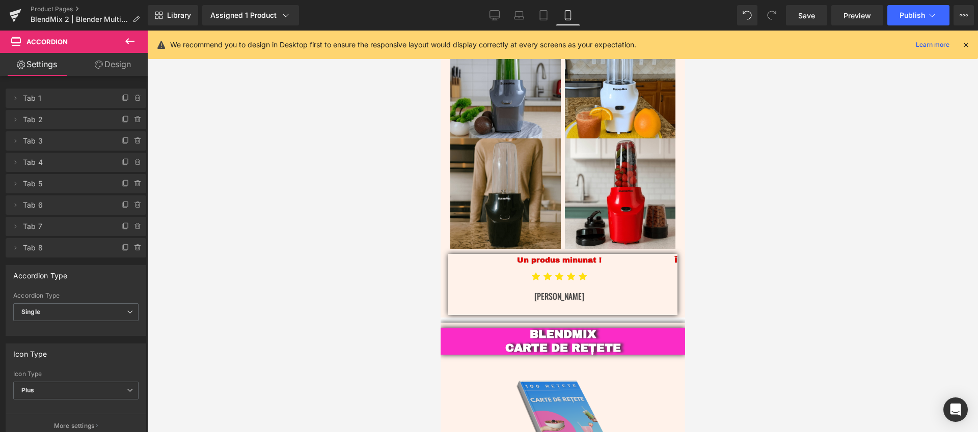
scroll to position [2243, 0]
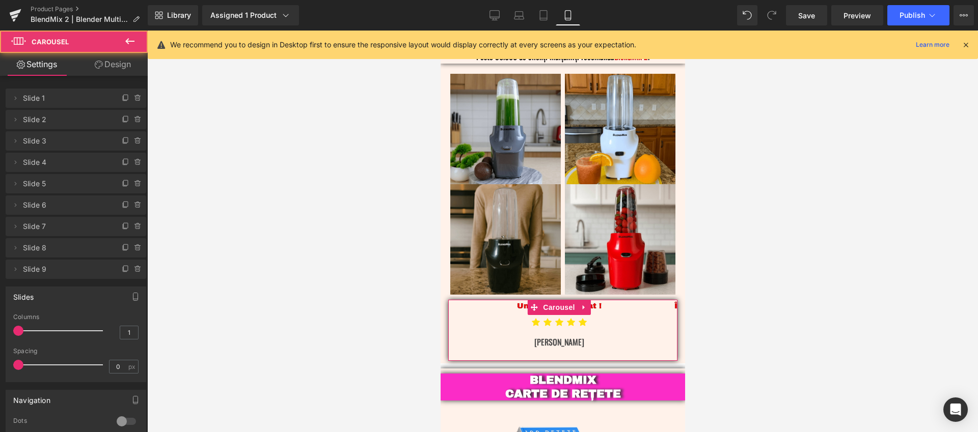
click at [126, 64] on link "Design" at bounding box center [113, 64] width 74 height 23
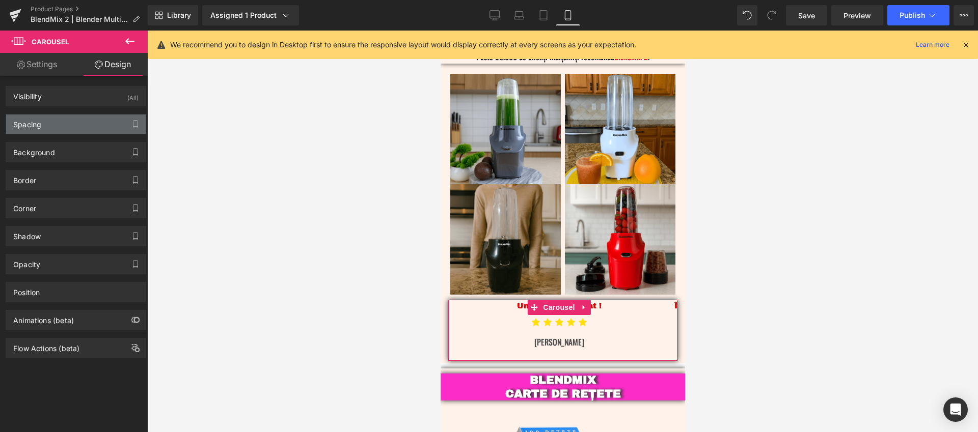
click at [46, 127] on div "Spacing" at bounding box center [76, 124] width 140 height 19
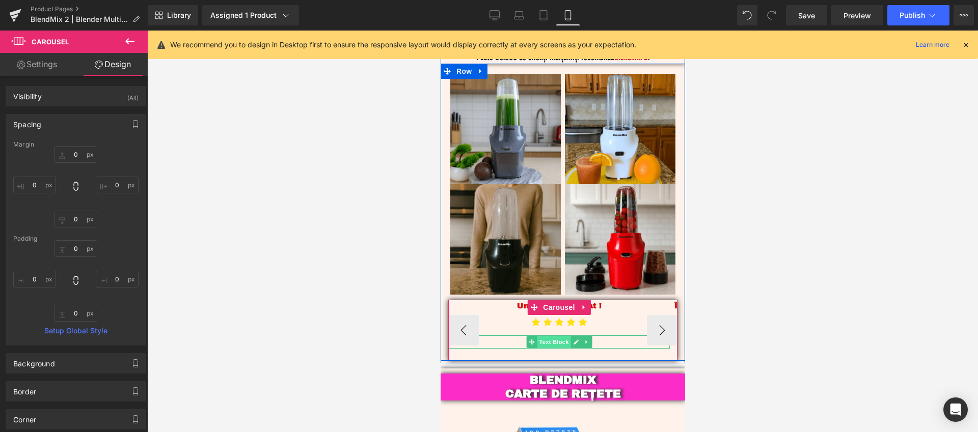
click at [559, 336] on span "Text Block" at bounding box center [553, 342] width 34 height 12
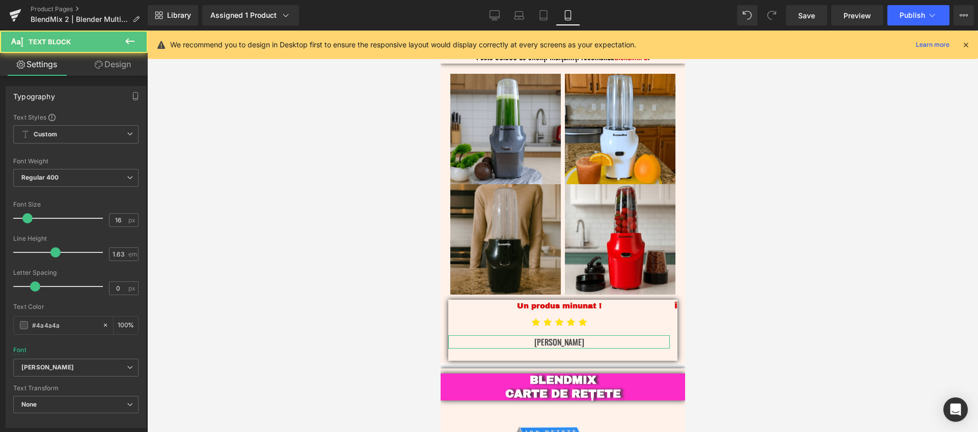
click at [113, 71] on link "Design" at bounding box center [113, 64] width 74 height 23
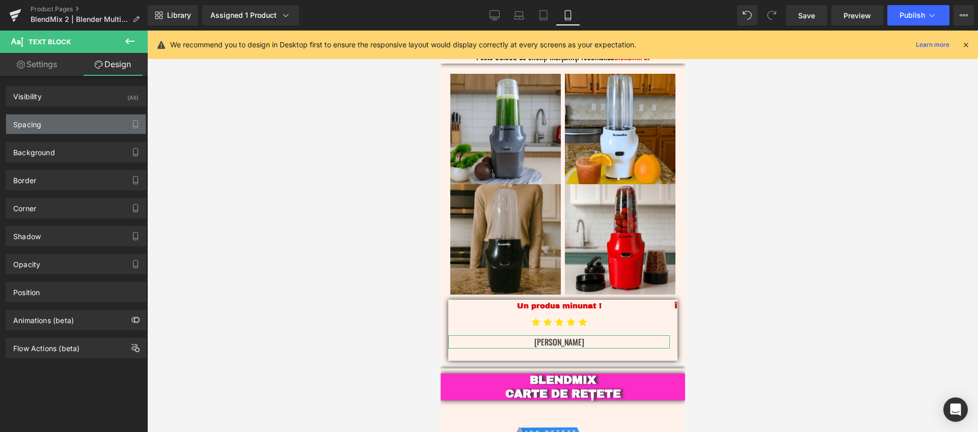
click at [68, 123] on div "Spacing" at bounding box center [76, 124] width 140 height 19
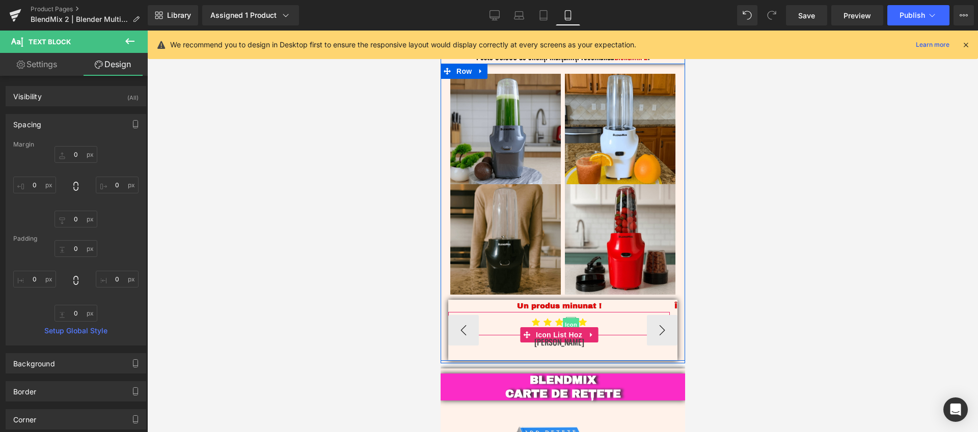
click at [573, 319] on span "Icon" at bounding box center [570, 325] width 16 height 12
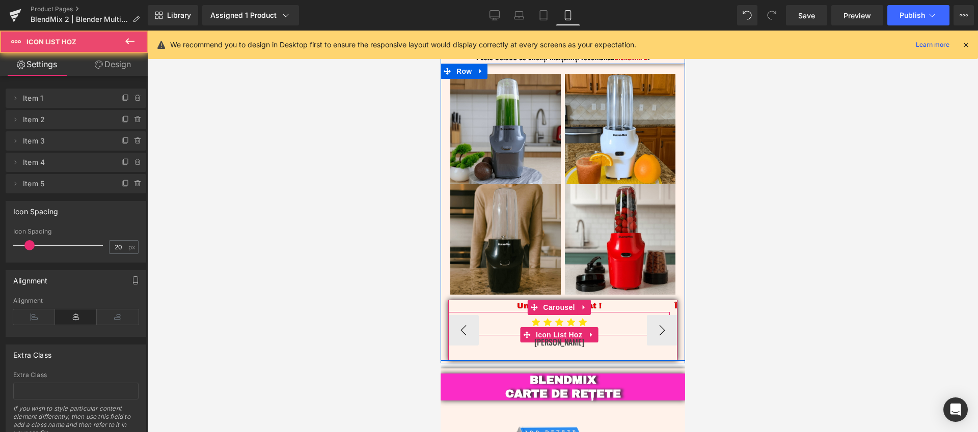
click at [627, 317] on ul "Icon Icon Icon Icon Icon" at bounding box center [558, 326] width 221 height 18
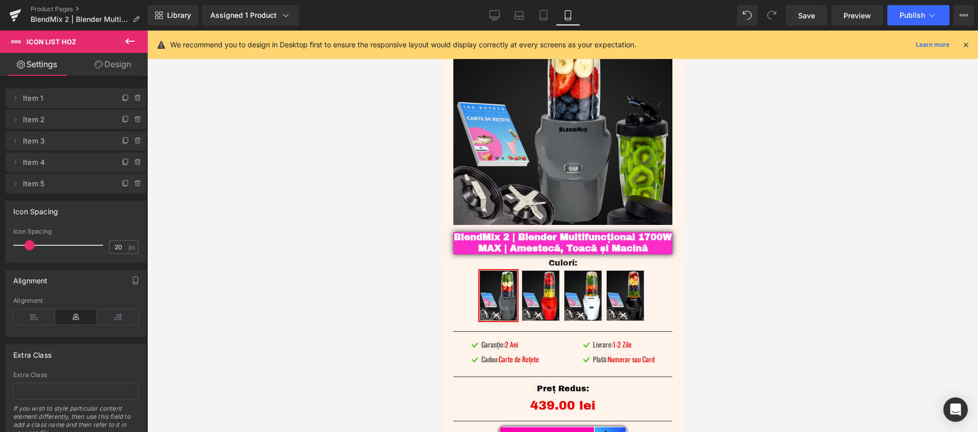
scroll to position [0, 0]
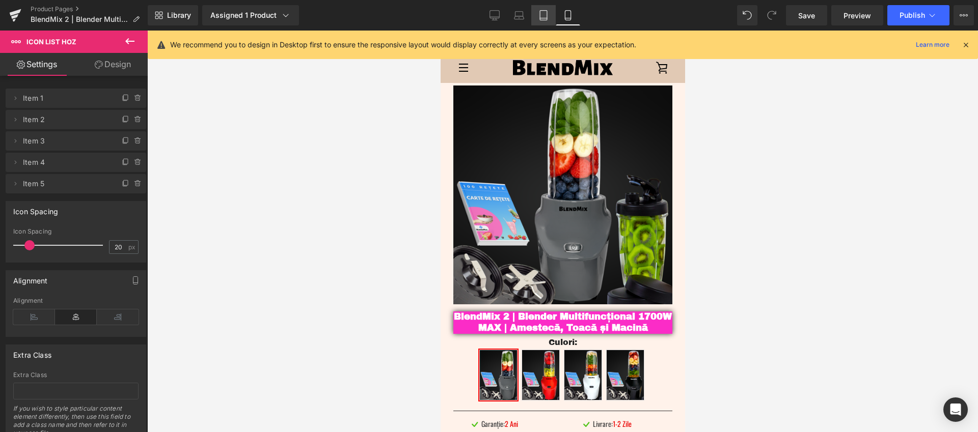
click at [551, 11] on link "Tablet" at bounding box center [543, 15] width 24 height 20
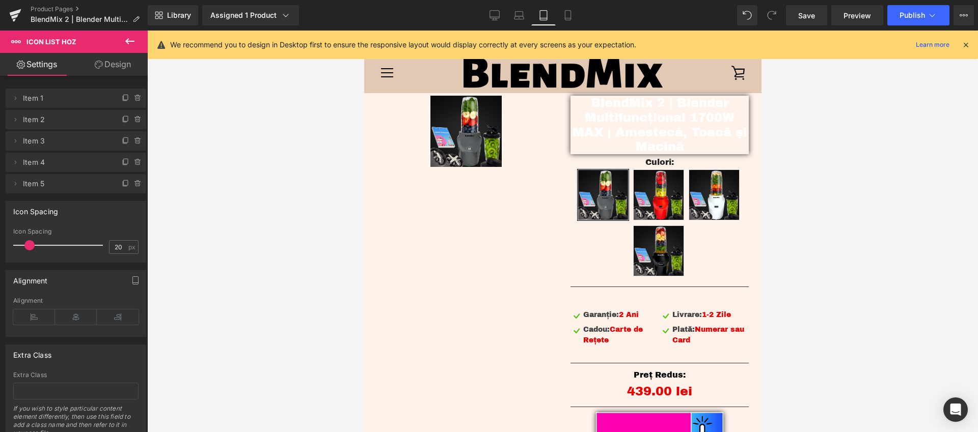
click at [963, 46] on icon at bounding box center [965, 44] width 9 height 9
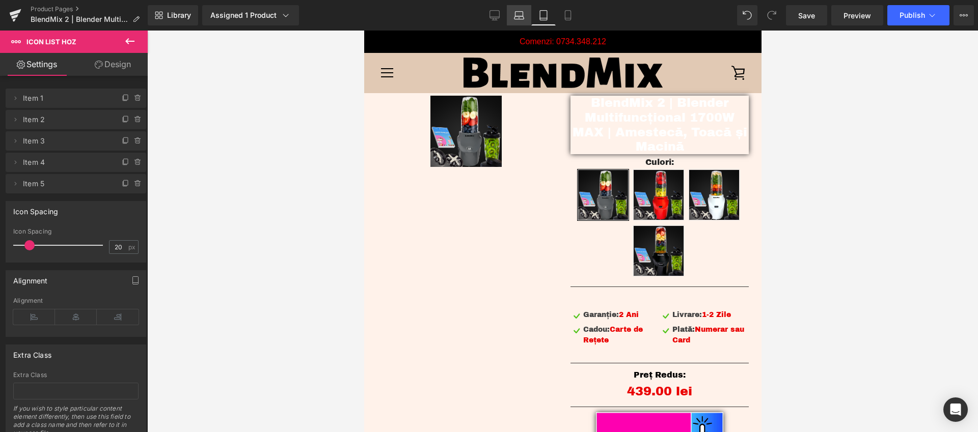
click at [521, 15] on icon at bounding box center [519, 15] width 10 height 10
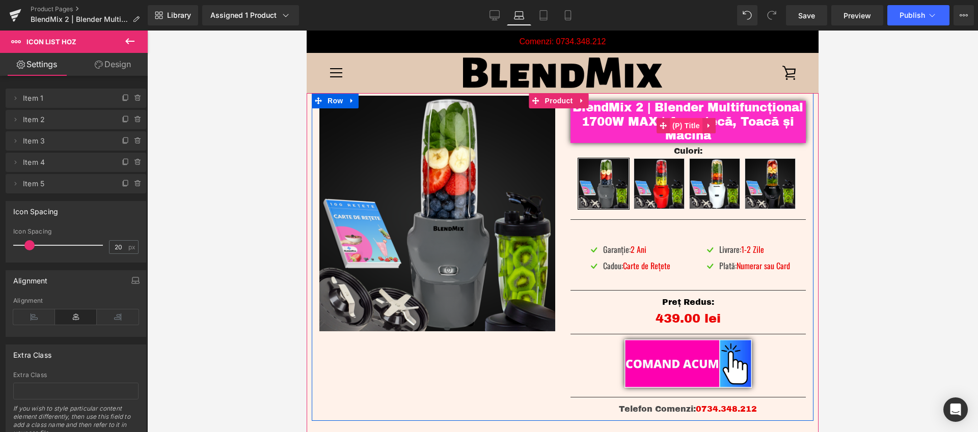
click at [680, 121] on span "(P) Title" at bounding box center [686, 125] width 33 height 15
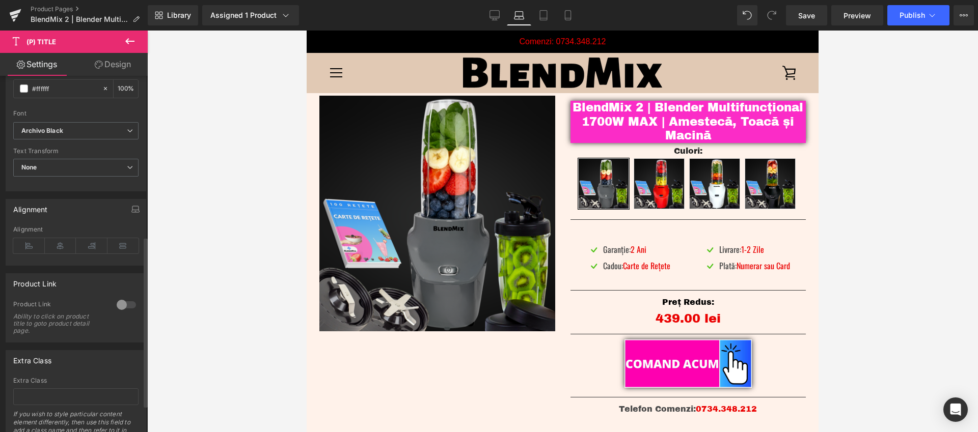
scroll to position [336, 0]
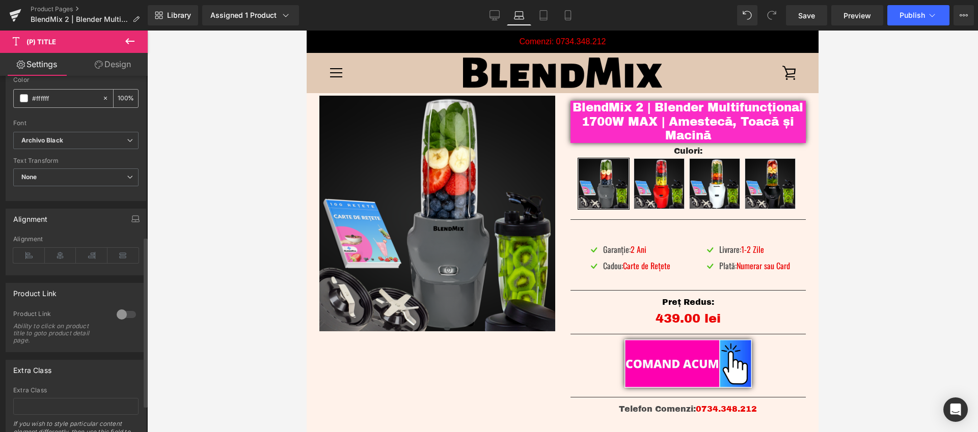
click at [66, 103] on input "#ffffff" at bounding box center [64, 98] width 65 height 11
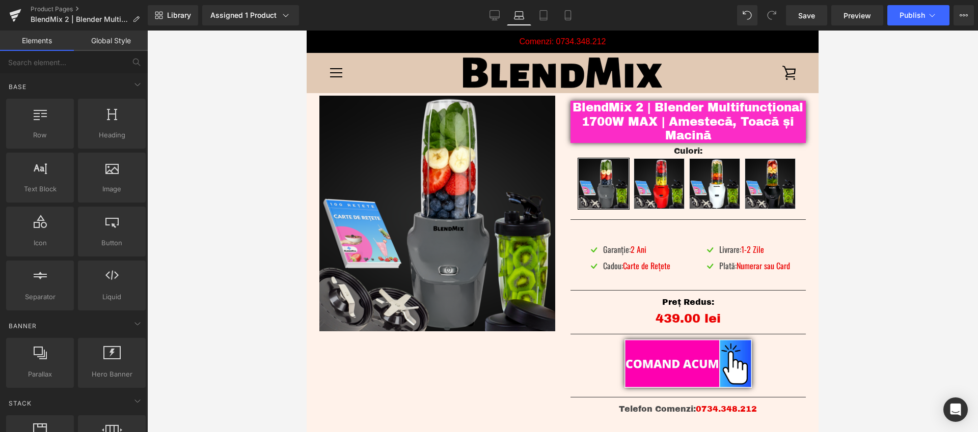
click at [848, 172] on div at bounding box center [562, 232] width 830 height 402
click at [578, 21] on link "Mobile" at bounding box center [568, 15] width 24 height 20
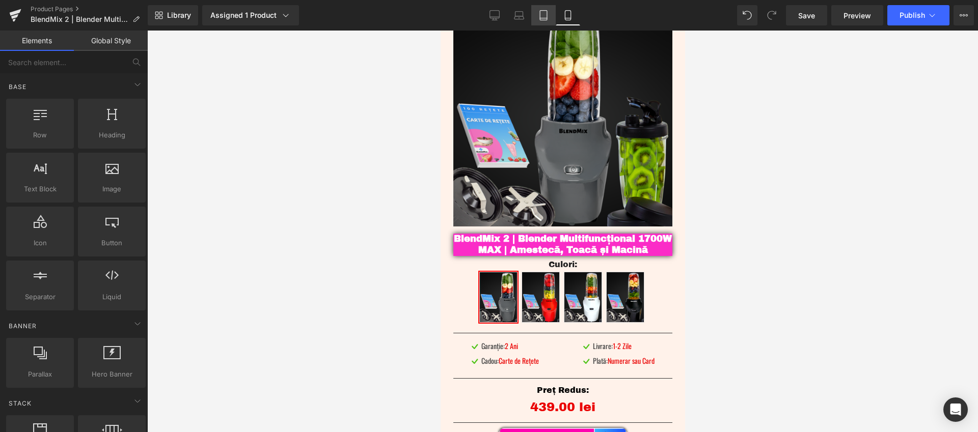
click at [547, 20] on link "Tablet" at bounding box center [543, 15] width 24 height 20
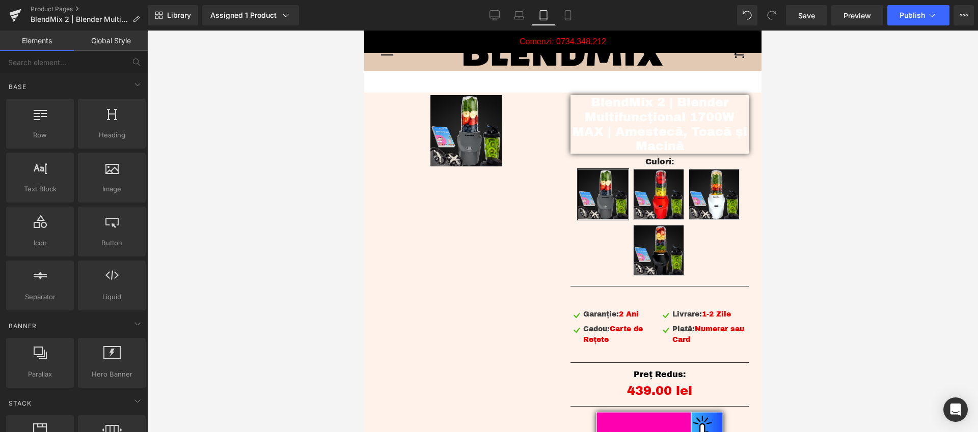
scroll to position [0, 0]
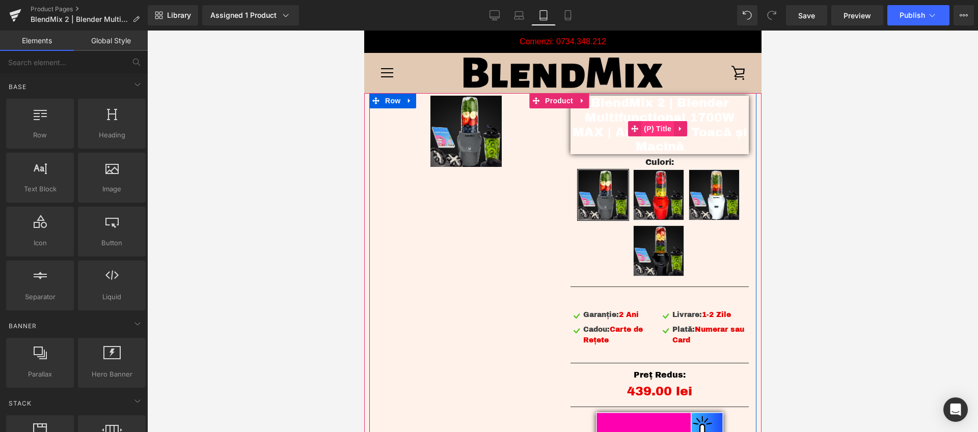
click at [647, 129] on span "(P) Title" at bounding box center [657, 128] width 33 height 15
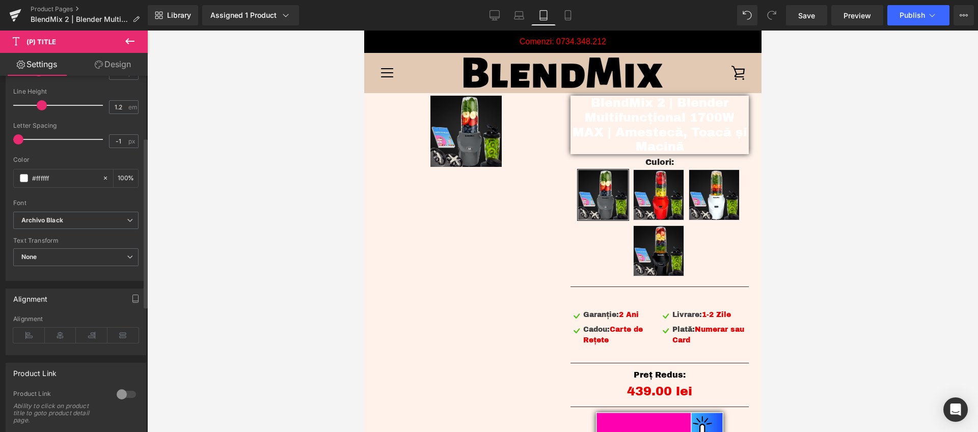
scroll to position [129, 0]
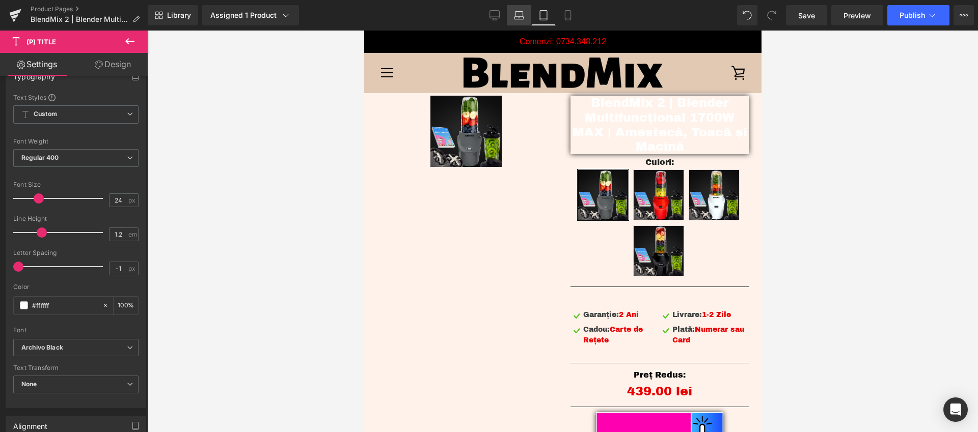
click at [521, 19] on icon at bounding box center [519, 15] width 10 height 10
type input "23"
type input "100"
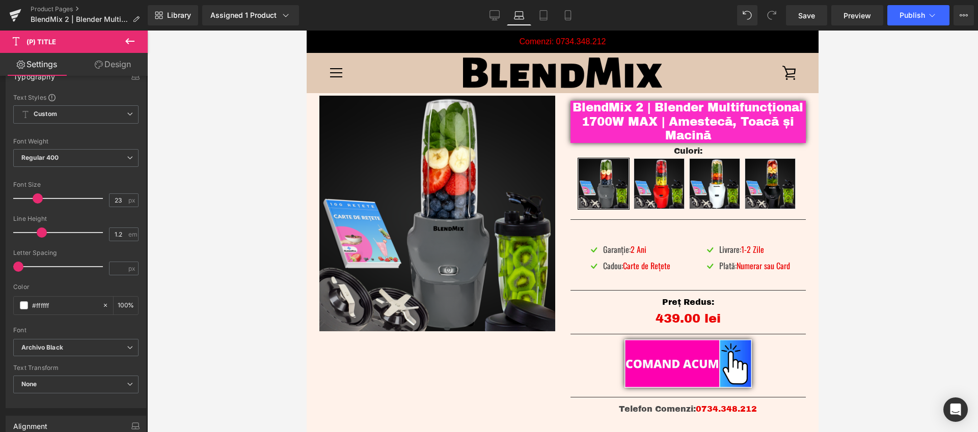
scroll to position [5, 0]
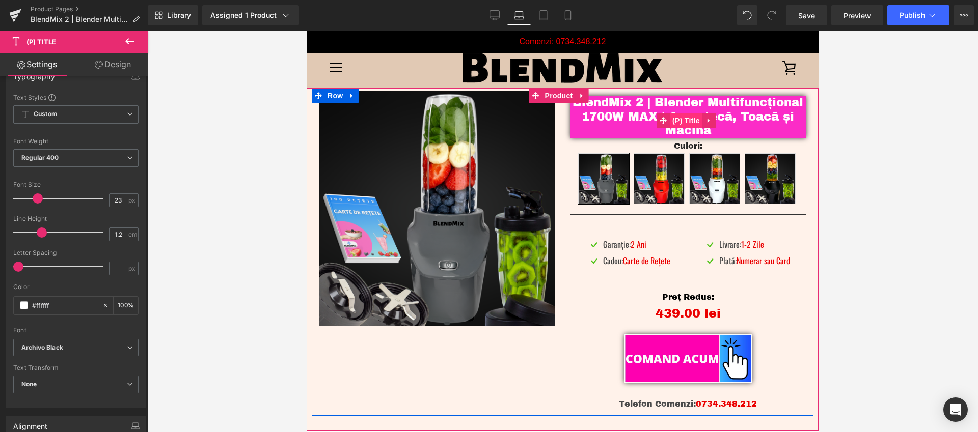
click at [675, 122] on span "(P) Title" at bounding box center [686, 120] width 33 height 15
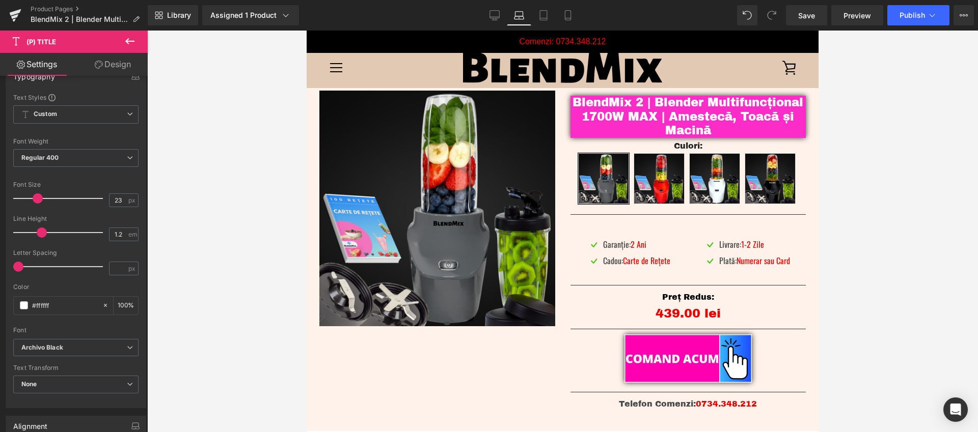
click at [118, 62] on link "Design" at bounding box center [113, 64] width 74 height 23
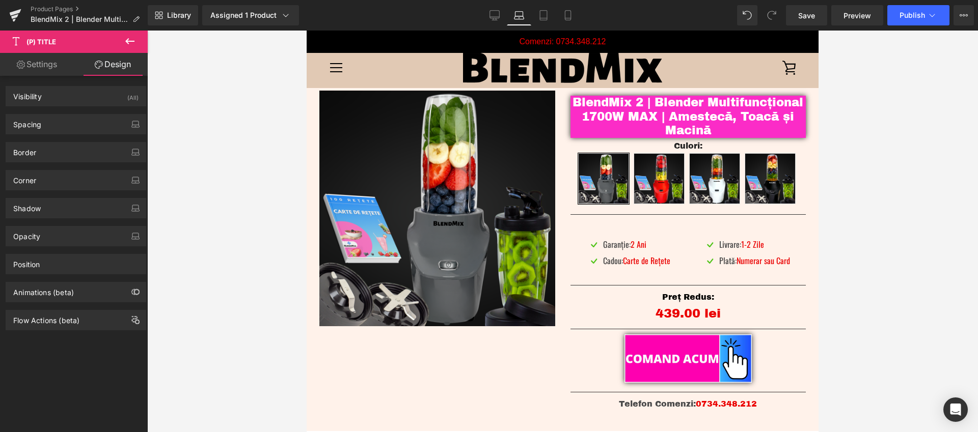
drag, startPoint x: 129, startPoint y: 41, endPoint x: 16, endPoint y: 47, distance: 112.7
click at [129, 41] on icon at bounding box center [129, 41] width 9 height 6
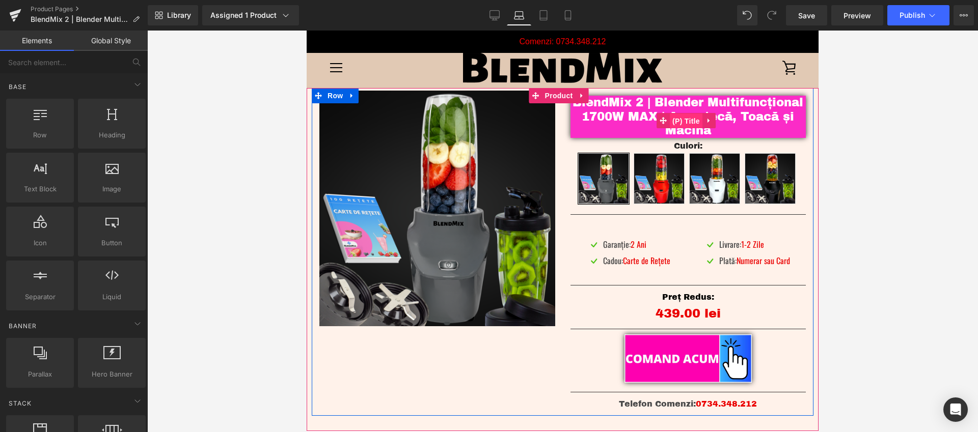
click at [680, 120] on span "(P) Title" at bounding box center [686, 121] width 33 height 15
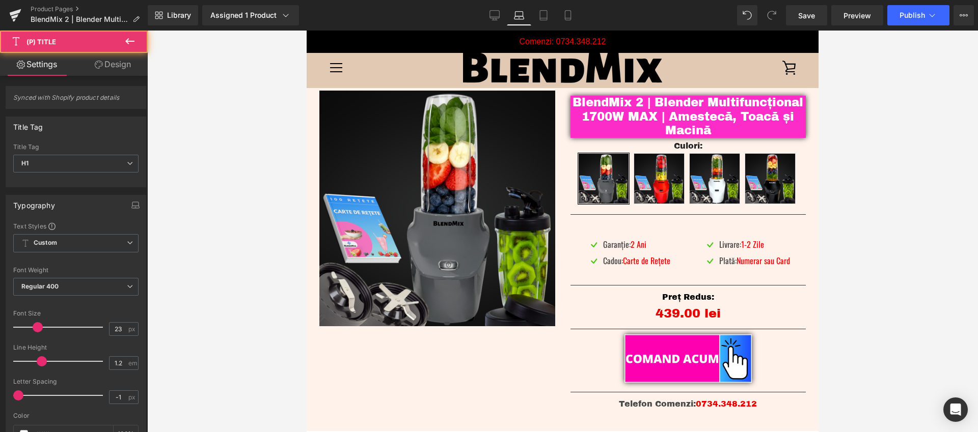
click at [118, 64] on link "Design" at bounding box center [113, 64] width 74 height 23
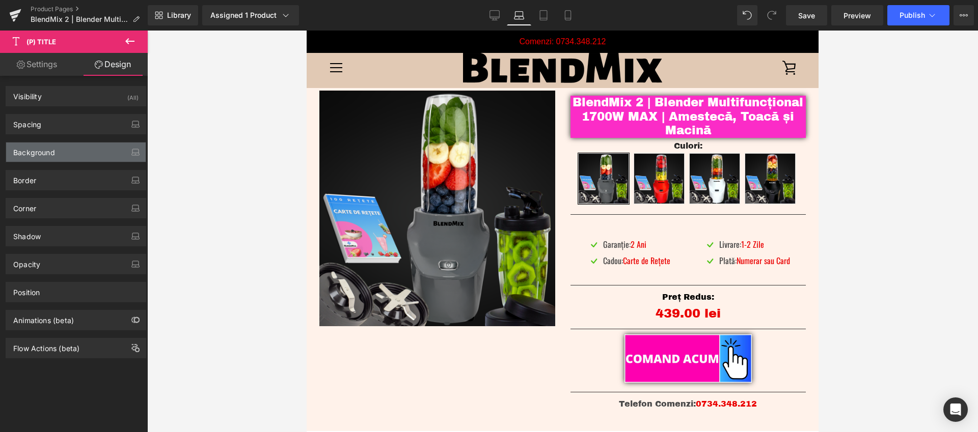
click at [67, 152] on div "Background" at bounding box center [76, 152] width 140 height 19
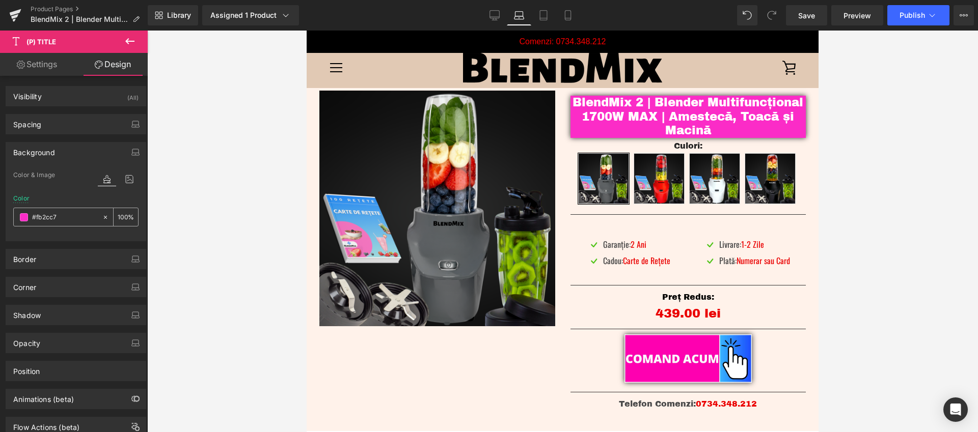
click at [67, 220] on input "#fb2cc7" at bounding box center [64, 217] width 65 height 11
click at [544, 15] on icon at bounding box center [543, 15] width 10 height 10
type input "none"
type input "0"
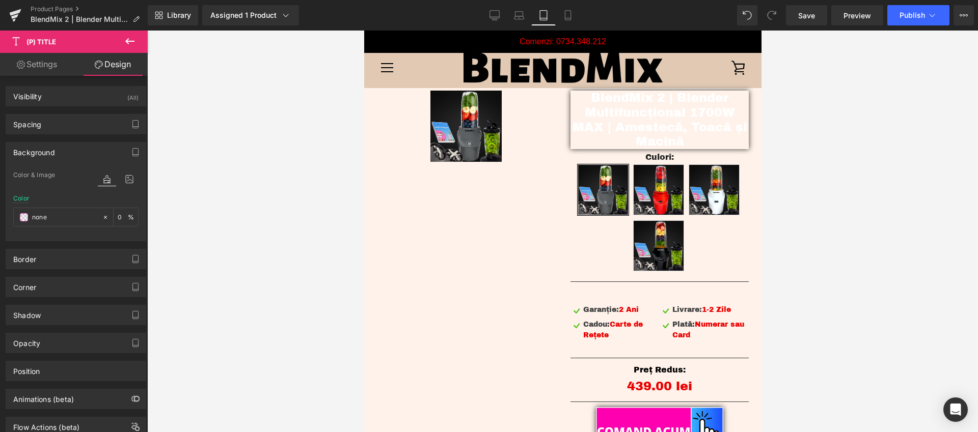
scroll to position [0, 0]
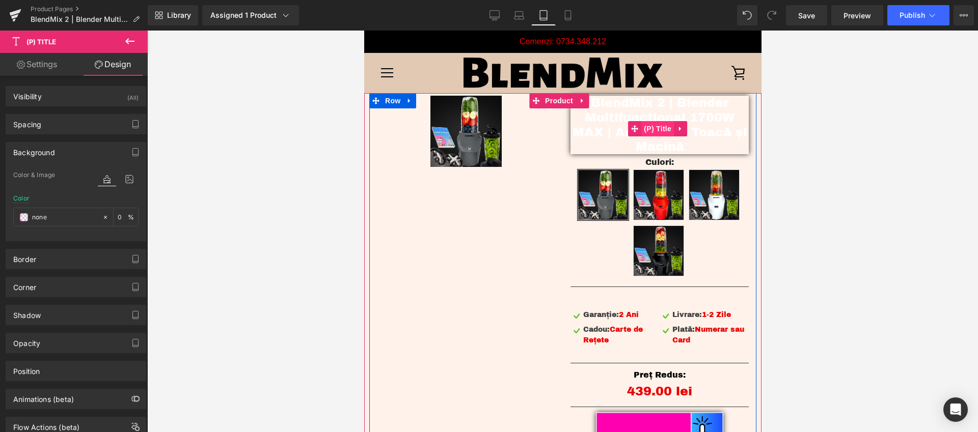
click at [654, 131] on span "(P) Title" at bounding box center [657, 128] width 33 height 15
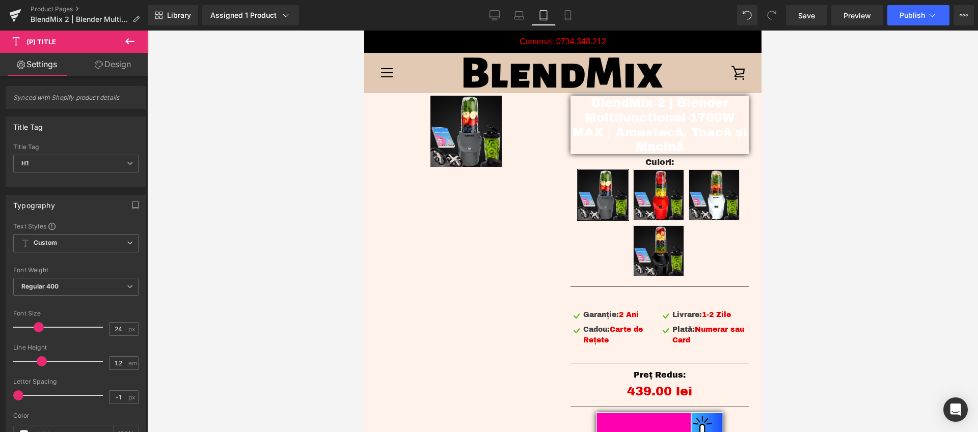
click at [113, 68] on link "Design" at bounding box center [113, 64] width 74 height 23
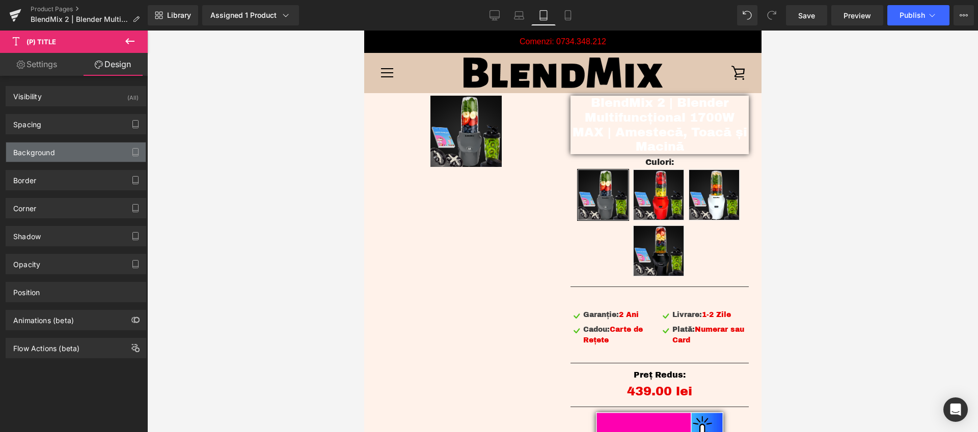
type input "none"
type input "0"
click at [67, 149] on div "Background" at bounding box center [76, 152] width 140 height 19
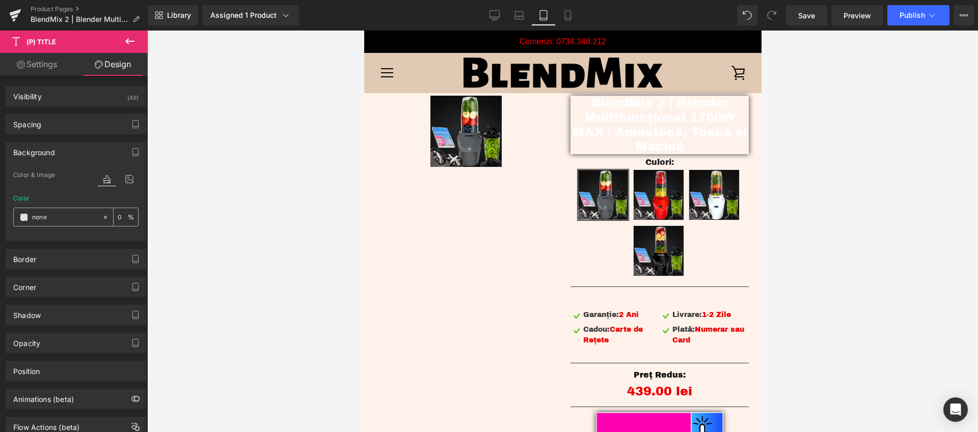
click at [72, 220] on input "none" at bounding box center [64, 217] width 65 height 11
paste input "#fb2cc7"
type input "#fb2cc7"
type input "100"
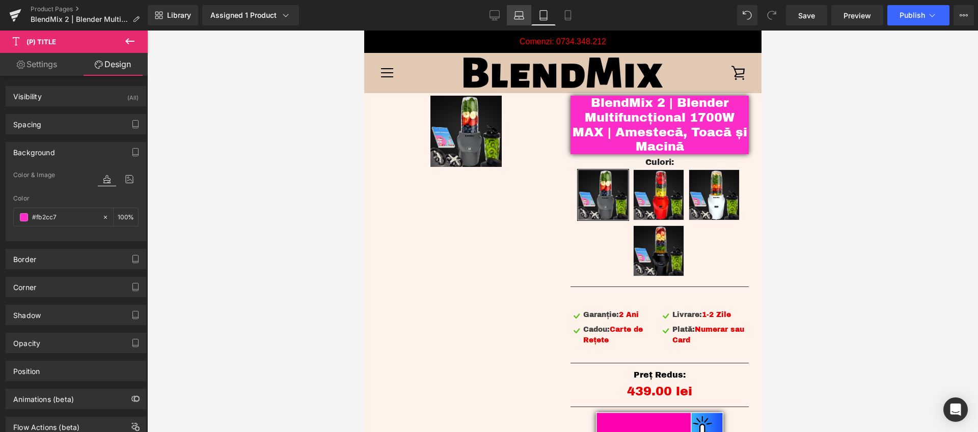
type input "#fb2cc7"
click at [517, 18] on icon at bounding box center [519, 15] width 10 height 10
type input "100"
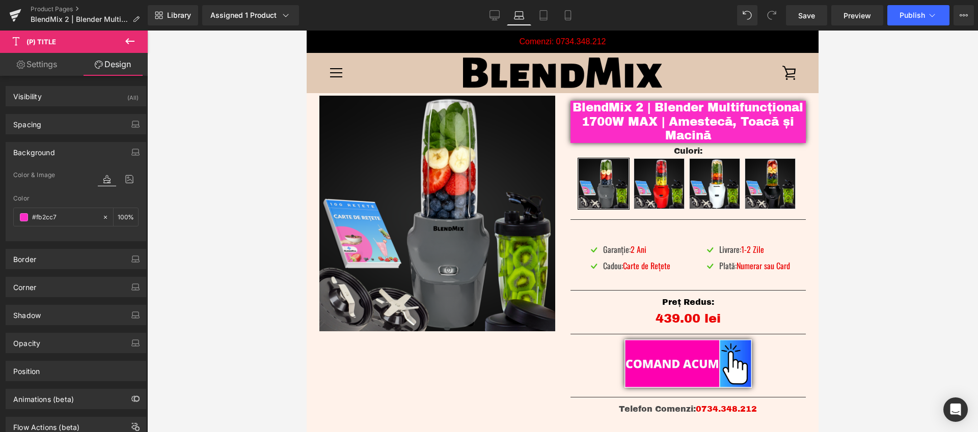
scroll to position [5, 0]
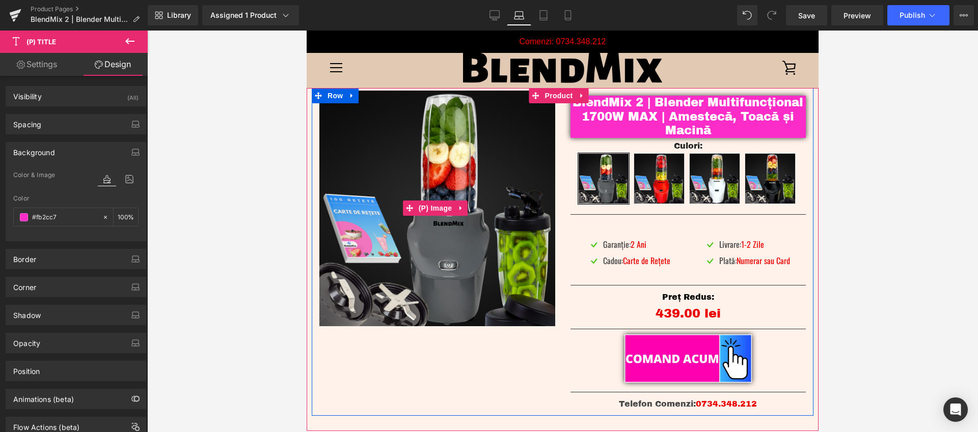
click at [441, 188] on img at bounding box center [437, 209] width 236 height 236
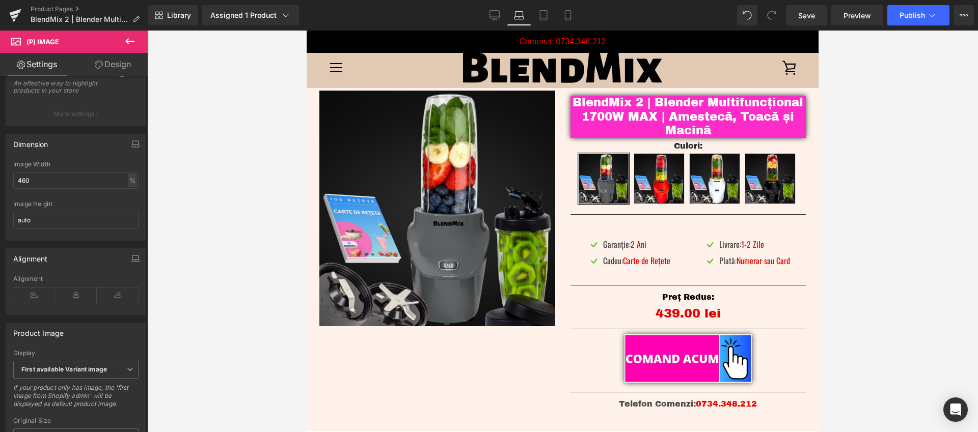
scroll to position [162, 0]
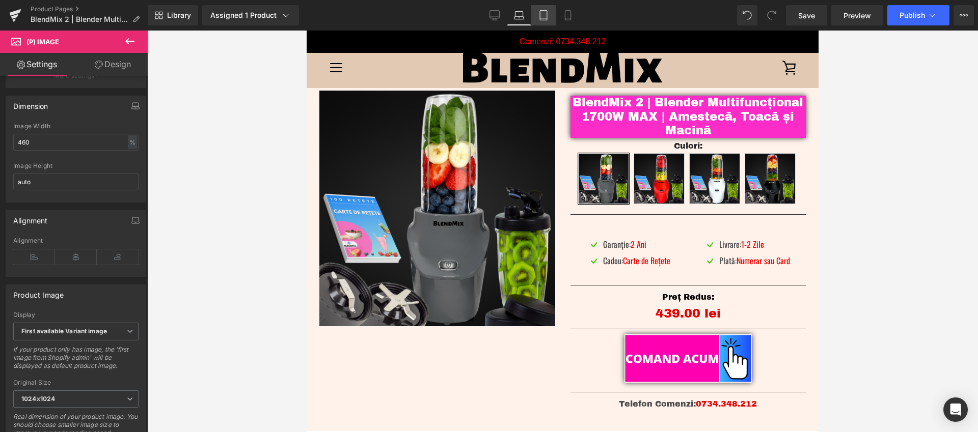
click at [548, 21] on link "Tablet" at bounding box center [543, 15] width 24 height 20
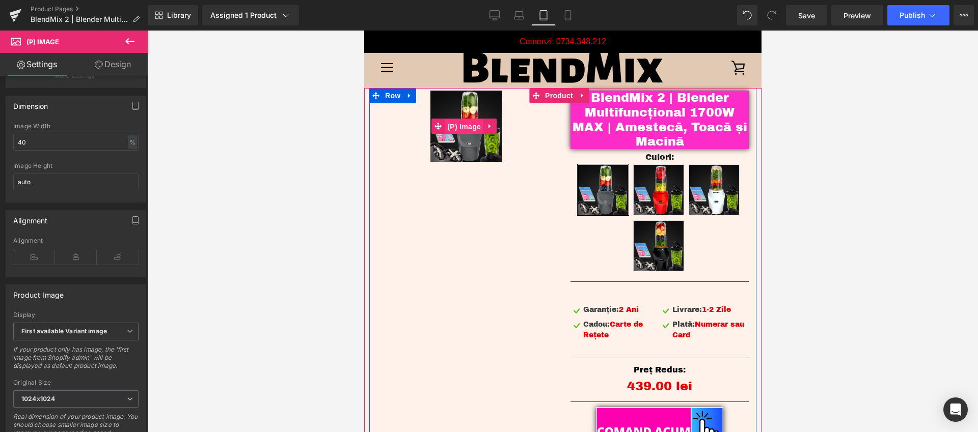
click at [465, 127] on span "(P) Image" at bounding box center [463, 126] width 39 height 15
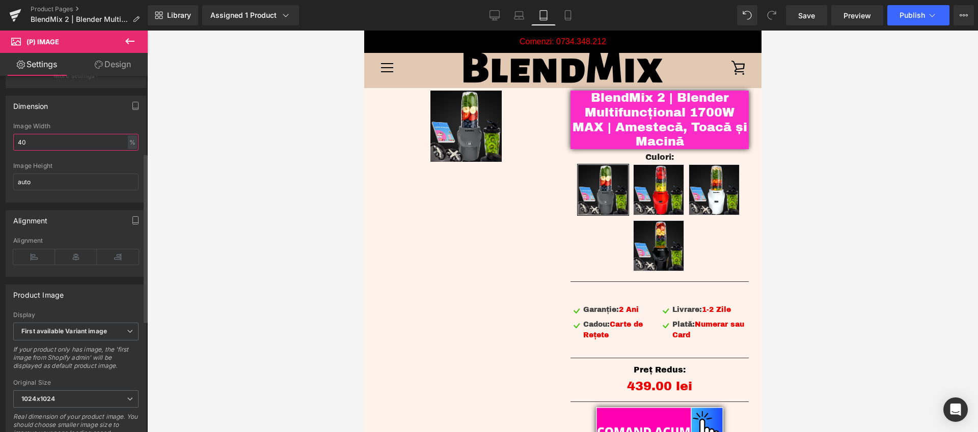
click at [30, 148] on input "40" at bounding box center [75, 142] width 125 height 17
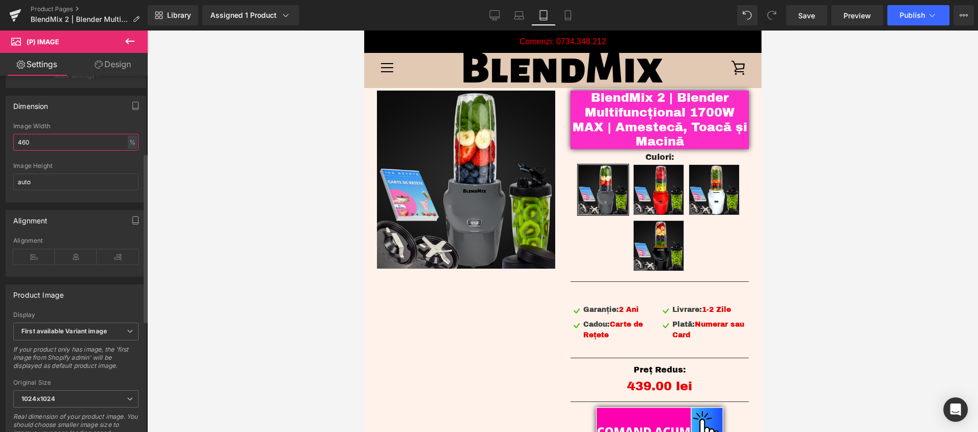
click at [23, 151] on input "460" at bounding box center [75, 142] width 125 height 17
click at [19, 146] on input "500" at bounding box center [75, 142] width 125 height 17
click at [102, 130] on div "Image Width" at bounding box center [75, 126] width 125 height 7
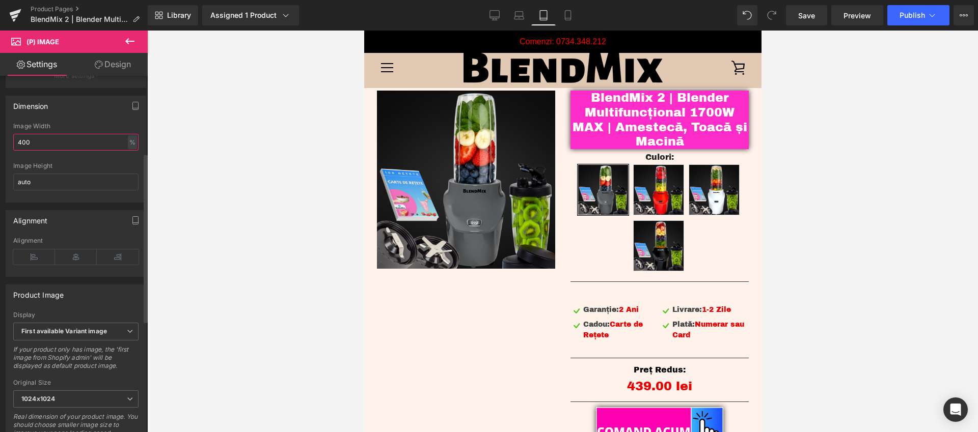
click at [26, 151] on input "400" at bounding box center [75, 142] width 125 height 17
click at [37, 124] on div "Dimension auto Image Width auto - % px auto Image Height auto" at bounding box center [76, 149] width 141 height 107
click at [526, 15] on link "Laptop" at bounding box center [519, 15] width 24 height 20
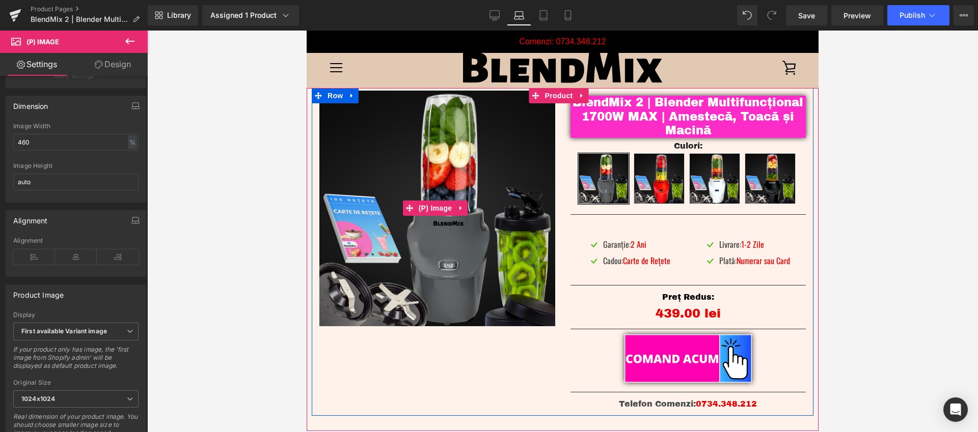
click at [468, 181] on img at bounding box center [437, 209] width 236 height 236
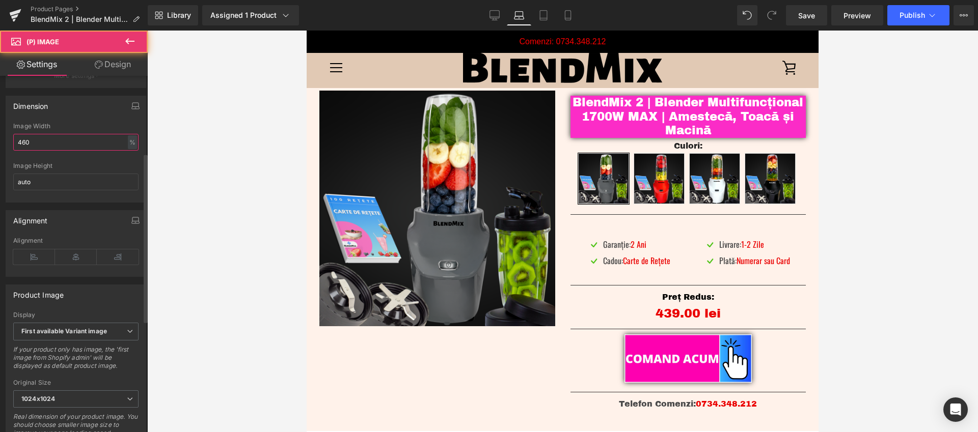
click at [30, 151] on input "460" at bounding box center [75, 142] width 125 height 17
drag, startPoint x: 18, startPoint y: 168, endPoint x: 27, endPoint y: 159, distance: 12.6
click at [17, 162] on div at bounding box center [75, 159] width 125 height 7
click at [62, 144] on input "auto" at bounding box center [75, 142] width 125 height 17
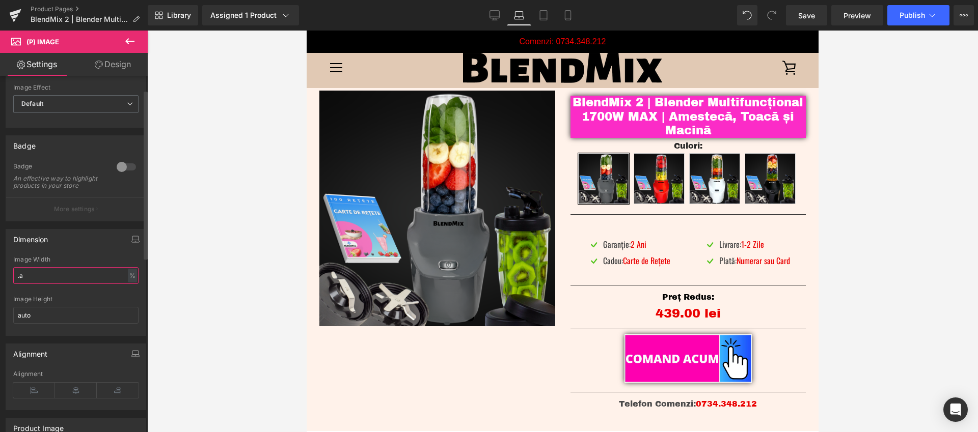
scroll to position [0, 0]
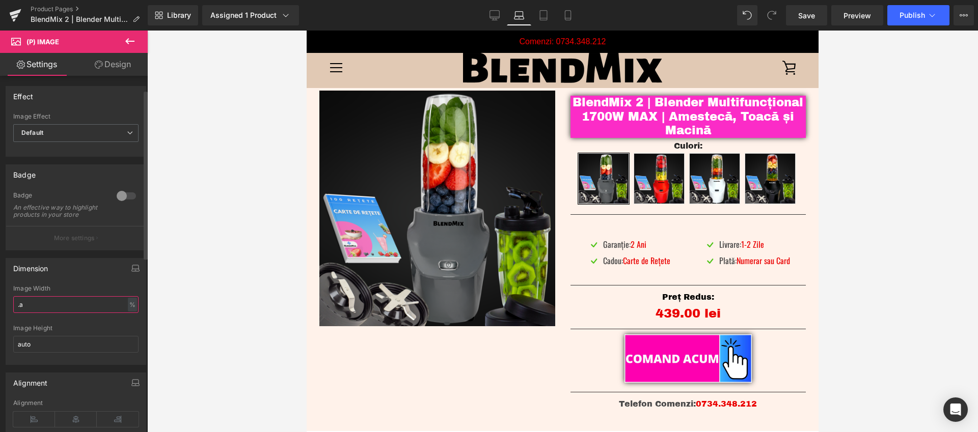
type input "."
type input "auto"
drag, startPoint x: 243, startPoint y: 143, endPoint x: 259, endPoint y: 128, distance: 21.6
click at [245, 143] on div at bounding box center [562, 232] width 830 height 402
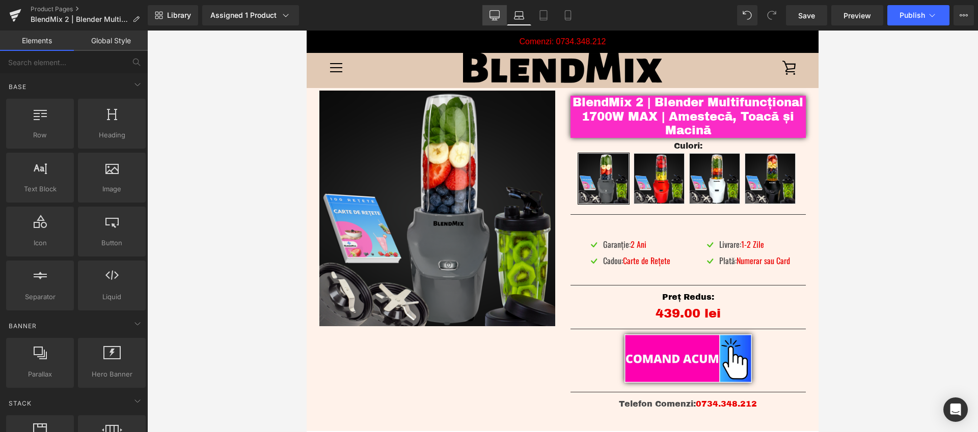
click at [486, 18] on link "Desktop" at bounding box center [494, 15] width 24 height 20
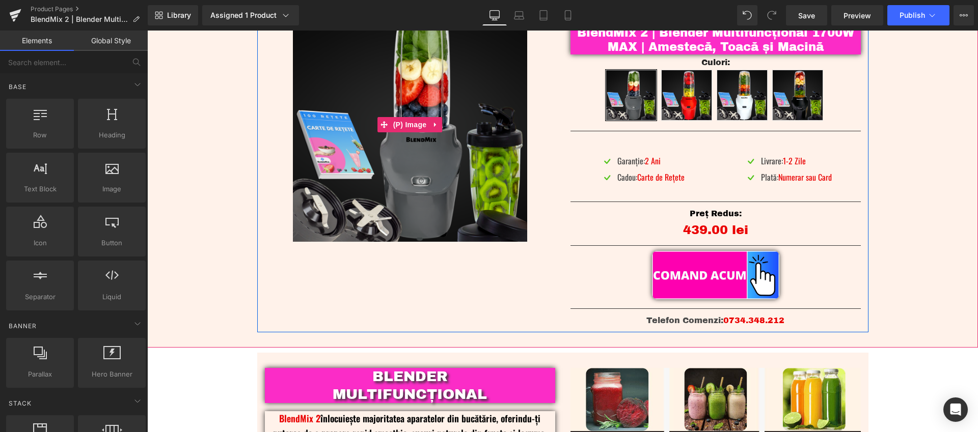
click at [468, 97] on img at bounding box center [410, 125] width 234 height 234
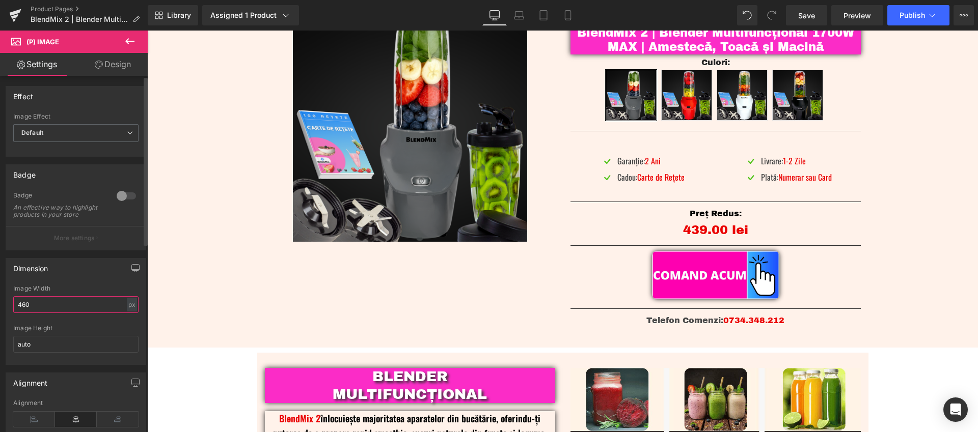
click at [31, 311] on input "460" at bounding box center [75, 304] width 125 height 17
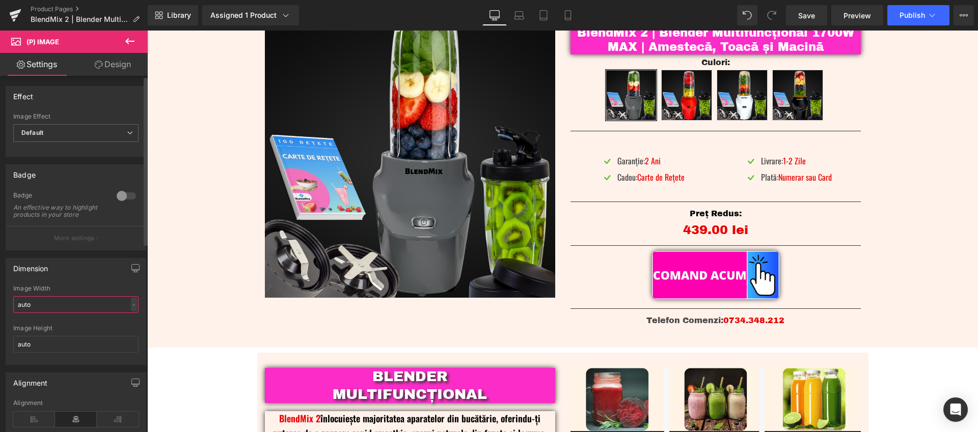
type input "auto"
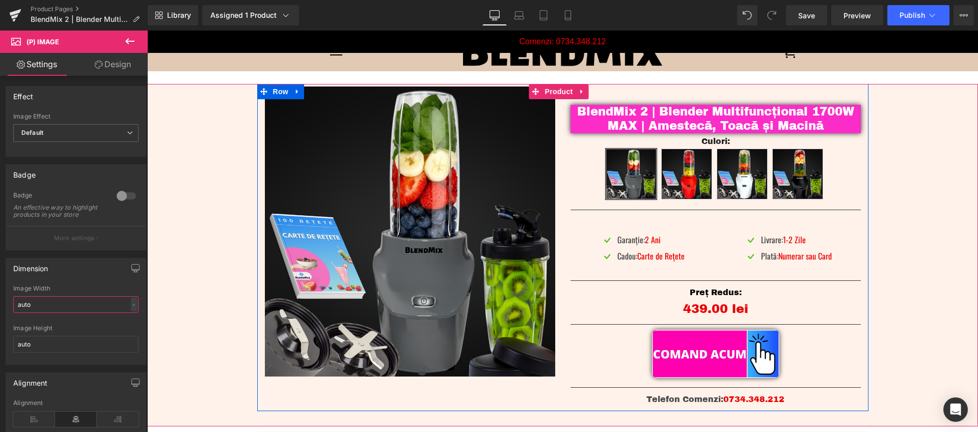
scroll to position [0, 0]
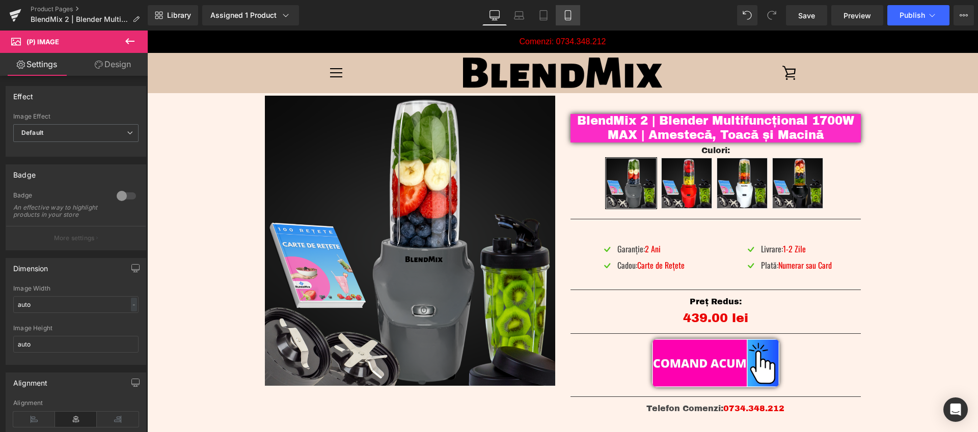
click at [568, 18] on icon at bounding box center [568, 15] width 10 height 10
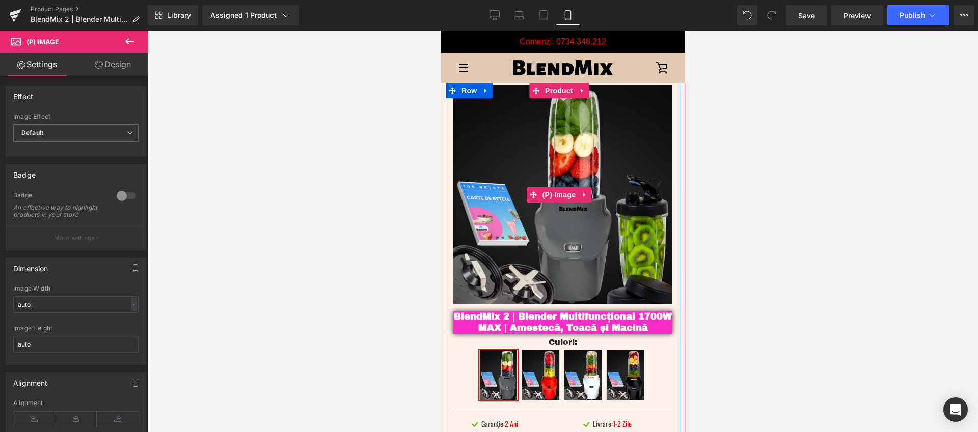
click at [583, 162] on img at bounding box center [562, 195] width 219 height 219
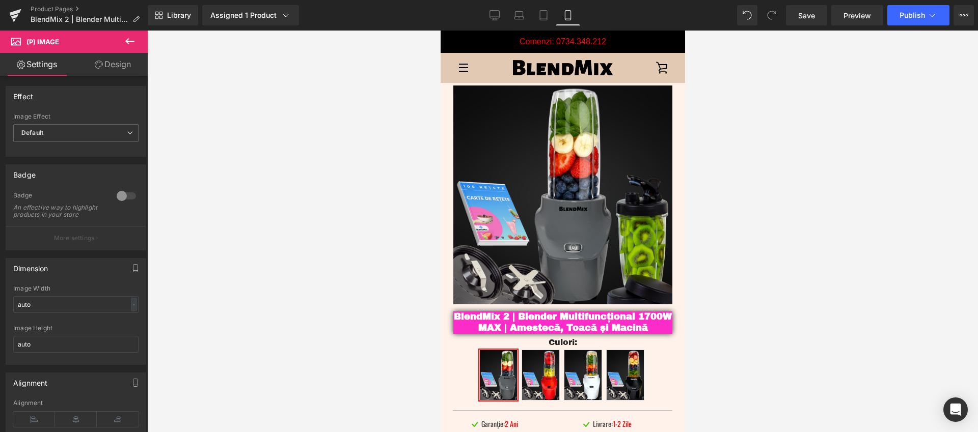
click at [481, 16] on div "Library Assigned 1 Product Product Preview BlendMix 2 | Blender Multifuncțional…" at bounding box center [563, 15] width 830 height 20
click at [490, 15] on icon at bounding box center [494, 15] width 10 height 10
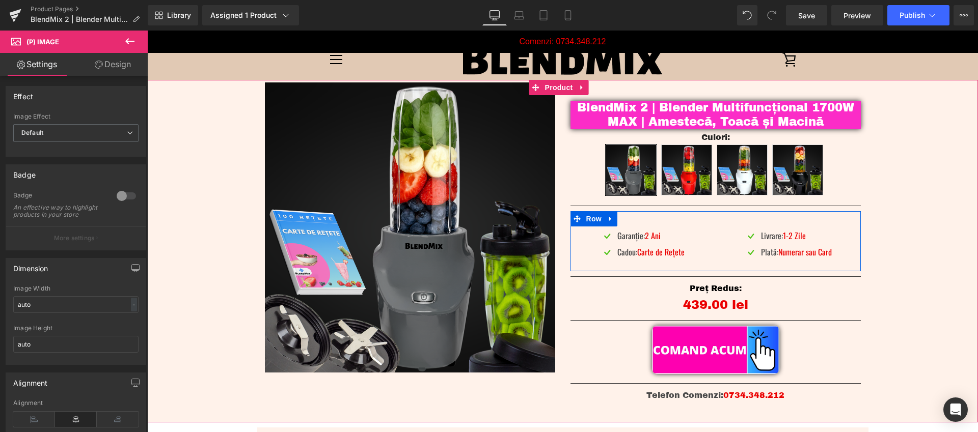
scroll to position [19, 0]
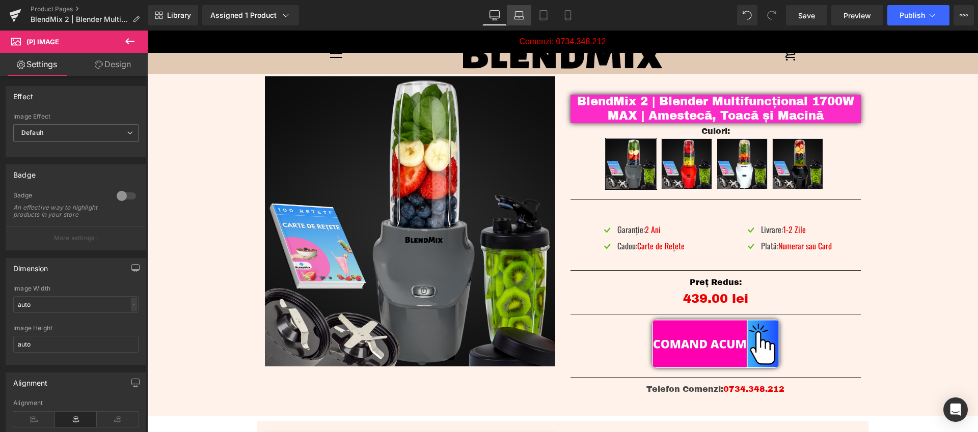
click at [523, 15] on icon at bounding box center [519, 15] width 10 height 10
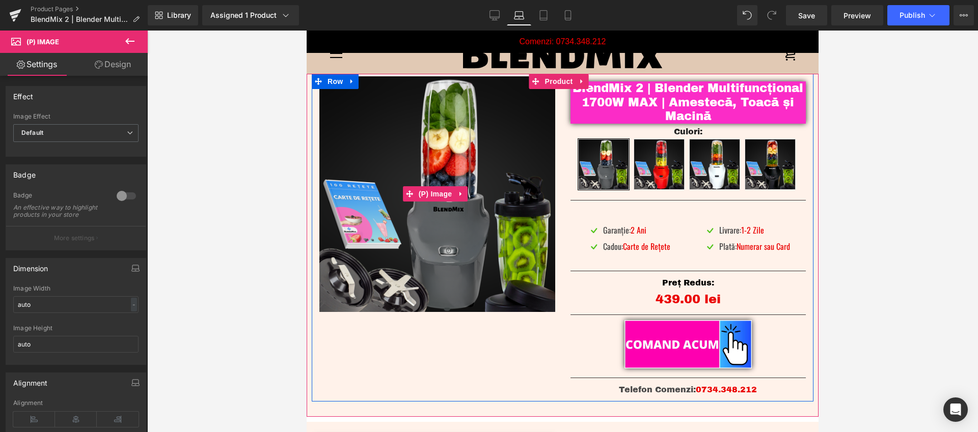
click at [466, 152] on img at bounding box center [437, 194] width 236 height 236
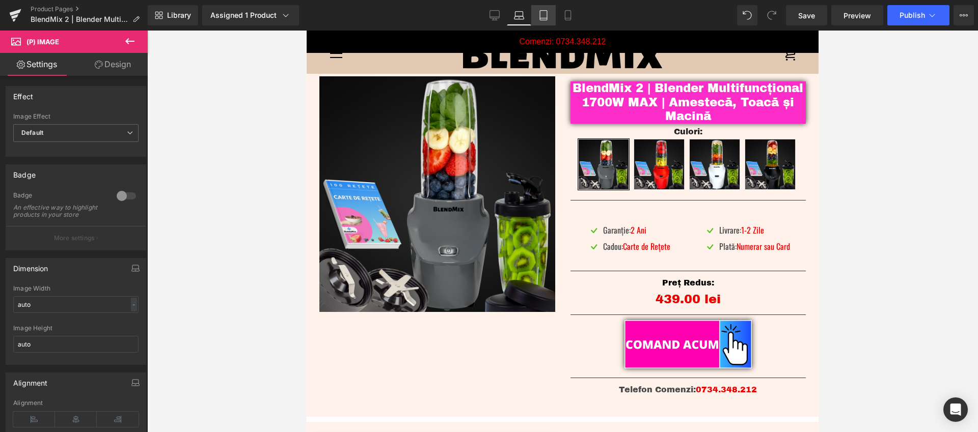
click at [544, 16] on icon at bounding box center [543, 15] width 10 height 10
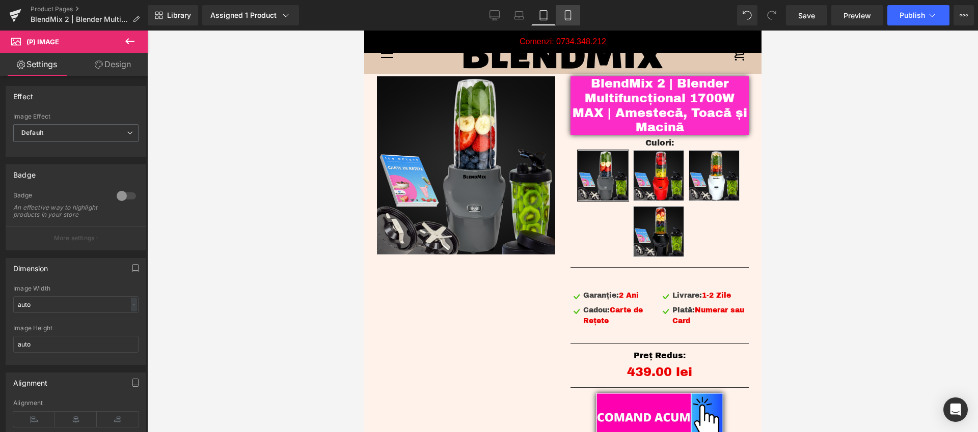
click at [572, 18] on icon at bounding box center [568, 15] width 10 height 10
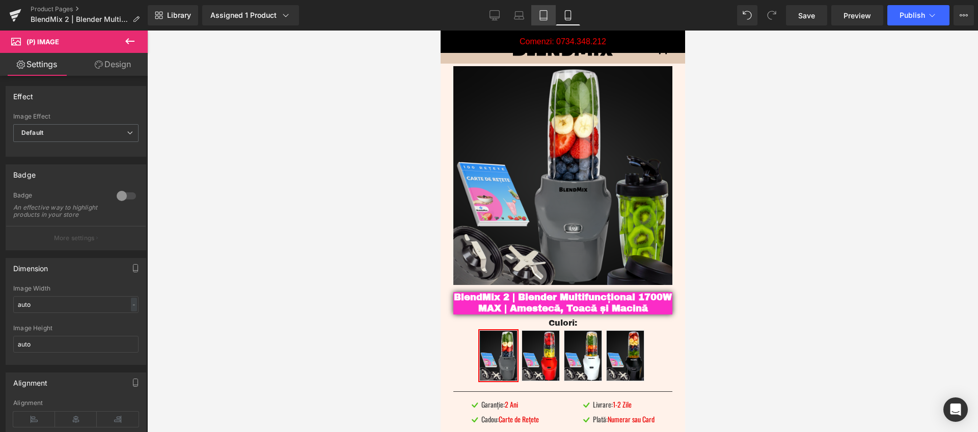
scroll to position [9, 0]
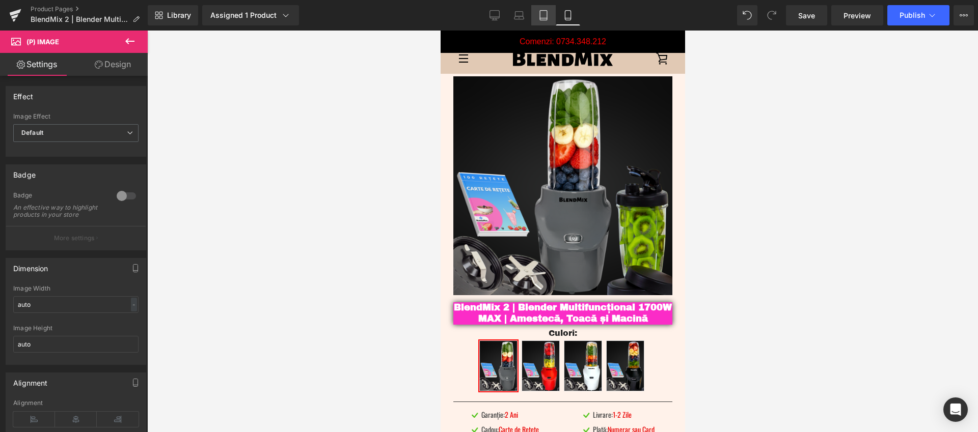
drag, startPoint x: 544, startPoint y: 16, endPoint x: 226, endPoint y: 14, distance: 318.3
click at [544, 16] on icon at bounding box center [543, 15] width 10 height 10
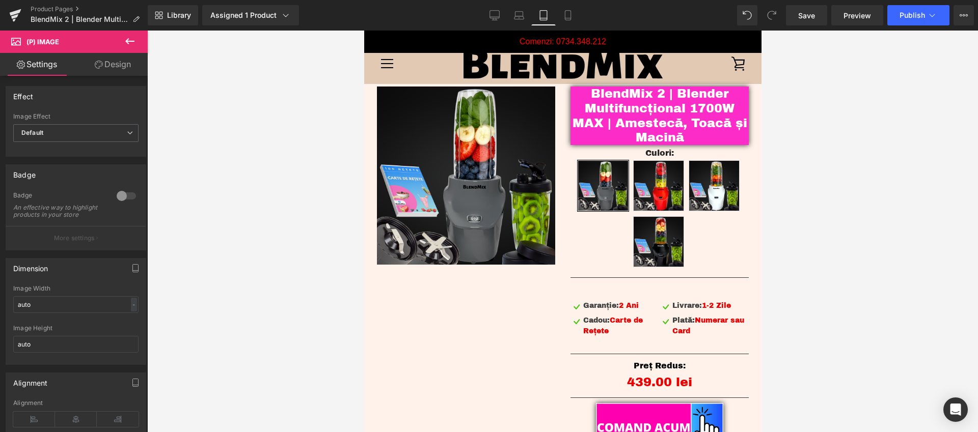
scroll to position [19, 0]
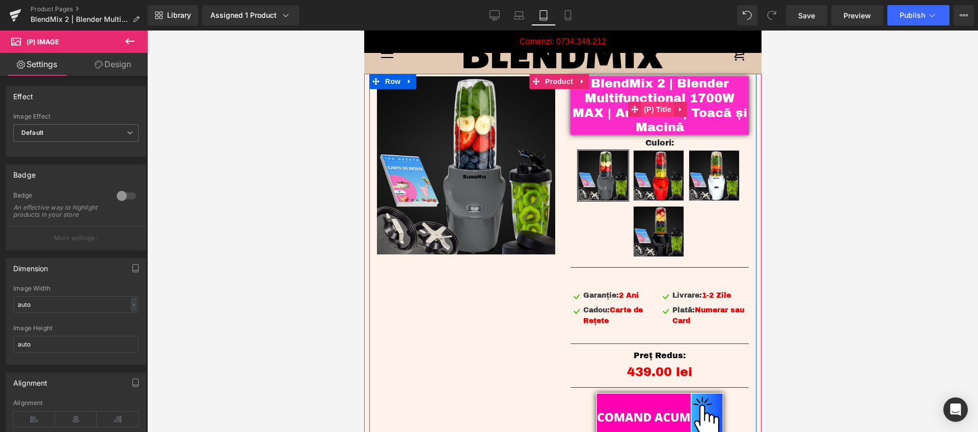
click at [651, 109] on span "(P) Title" at bounding box center [657, 109] width 33 height 15
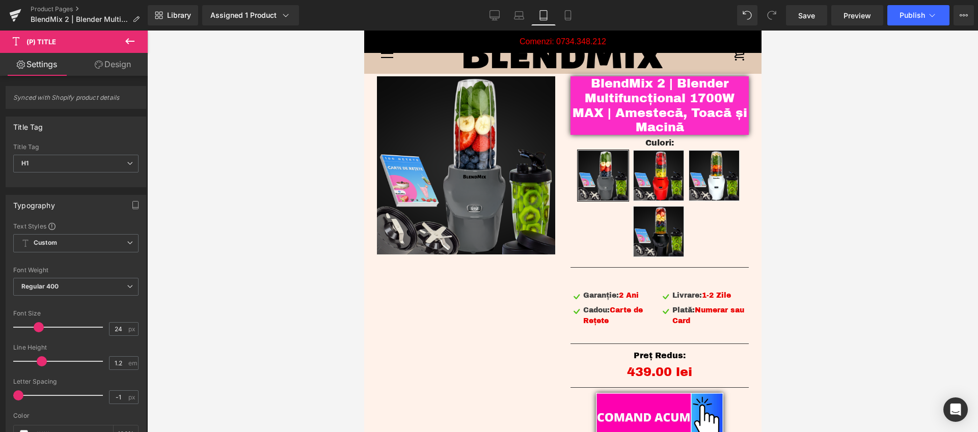
click at [840, 122] on div at bounding box center [562, 232] width 830 height 402
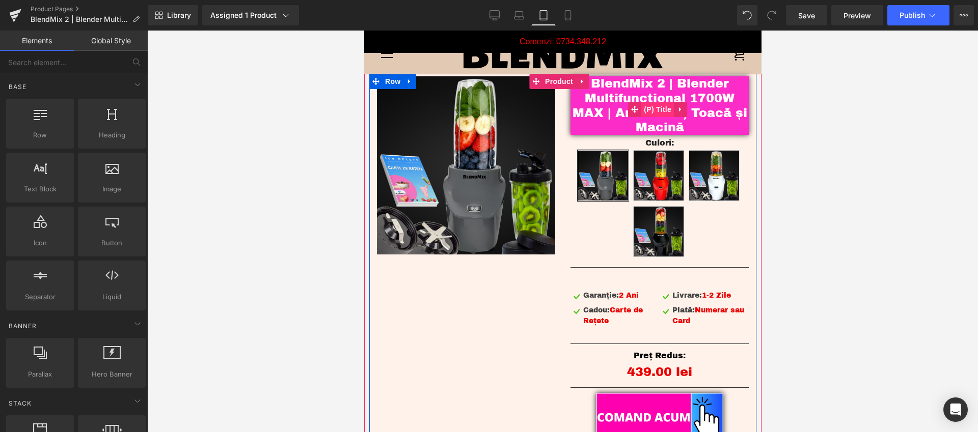
click at [662, 110] on span "(P) Title" at bounding box center [657, 109] width 33 height 15
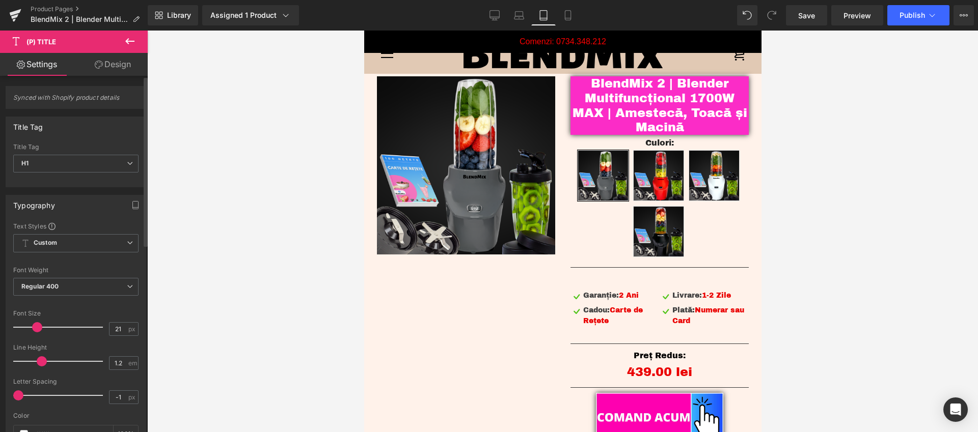
type input "20"
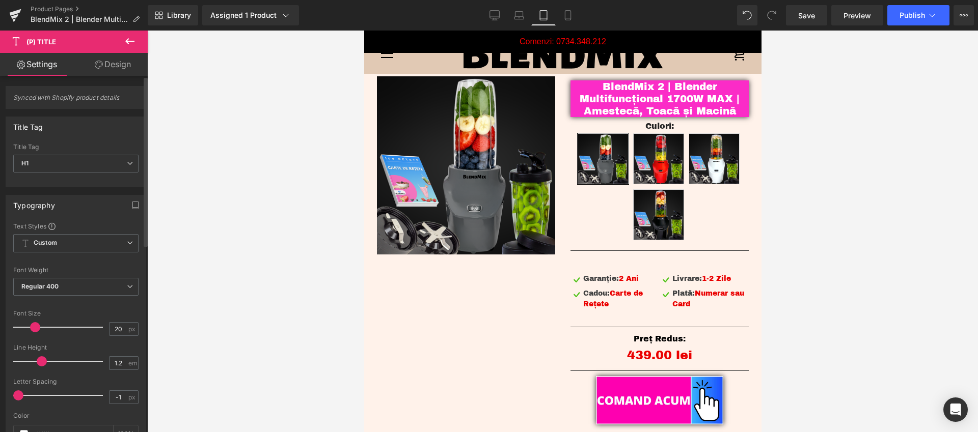
click at [33, 327] on span at bounding box center [35, 327] width 10 height 10
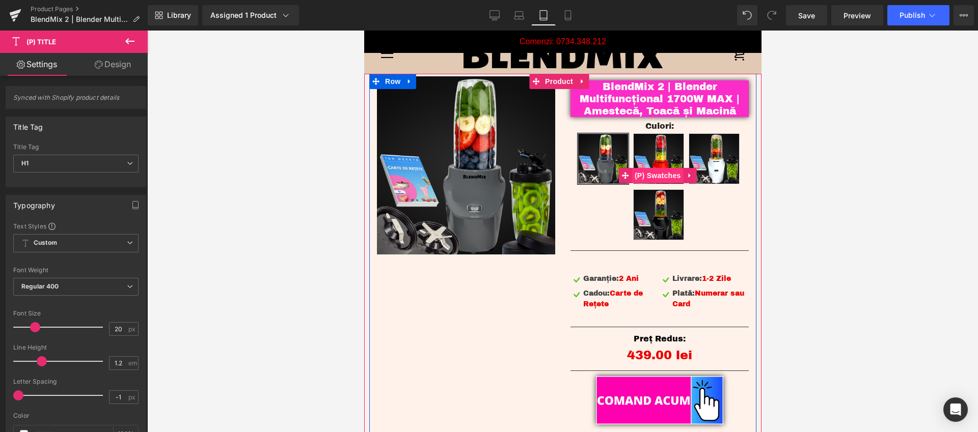
click at [655, 172] on span "(P) Swatches" at bounding box center [656, 175] width 51 height 15
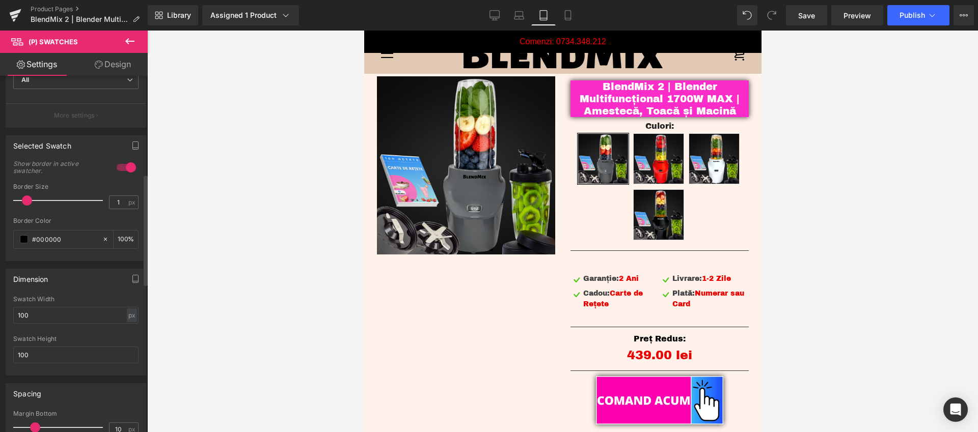
scroll to position [315, 0]
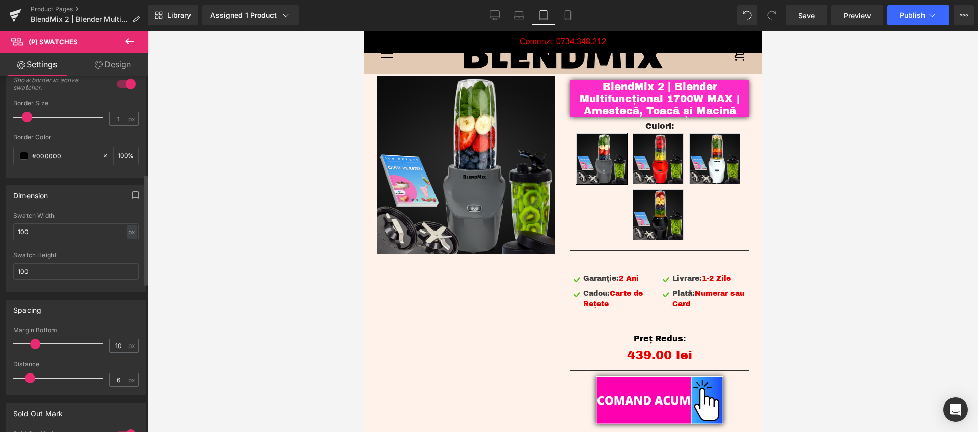
type input "5"
click at [23, 381] on span at bounding box center [27, 378] width 10 height 10
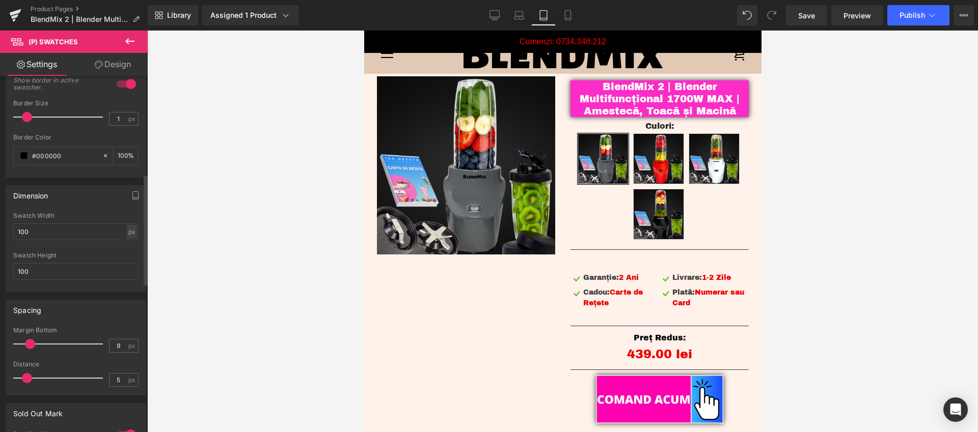
type input "10"
click at [37, 343] on span at bounding box center [35, 344] width 10 height 10
click at [28, 230] on input "100" at bounding box center [75, 232] width 125 height 17
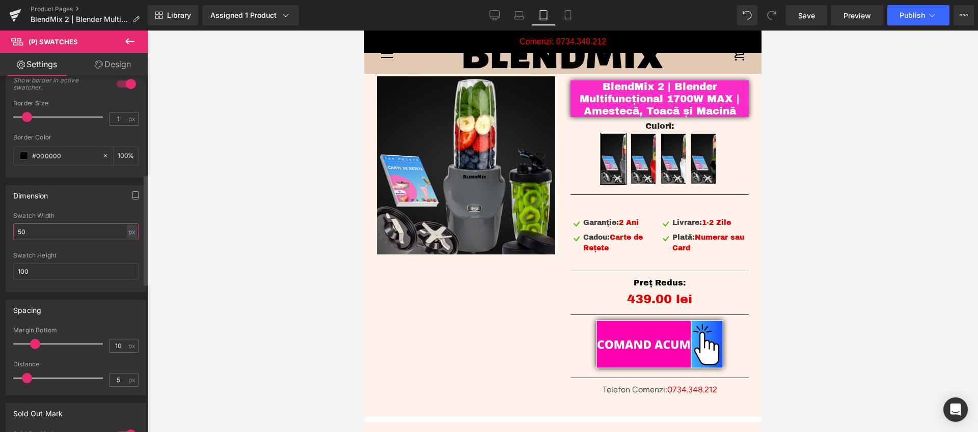
click at [21, 226] on input "50" at bounding box center [75, 232] width 125 height 17
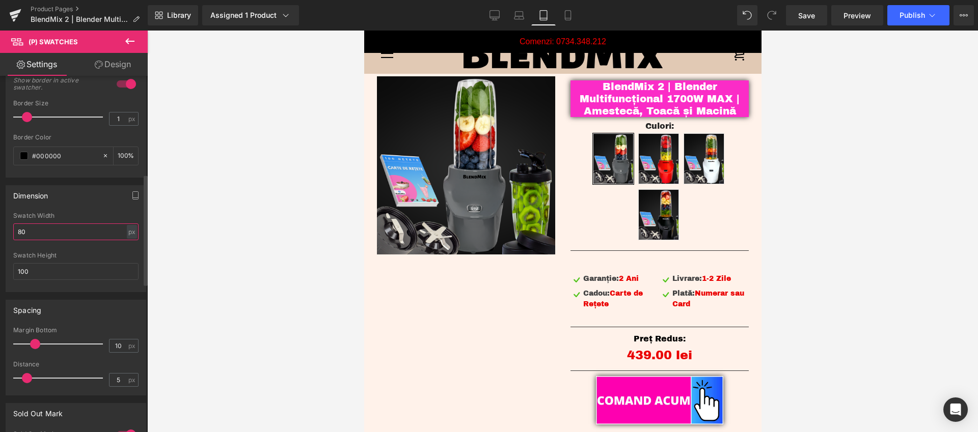
click at [20, 229] on input "80" at bounding box center [75, 232] width 125 height 17
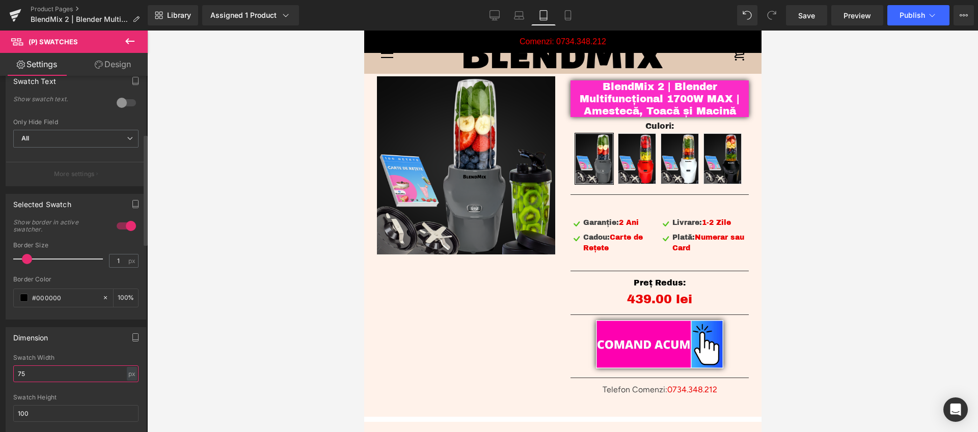
scroll to position [250, 0]
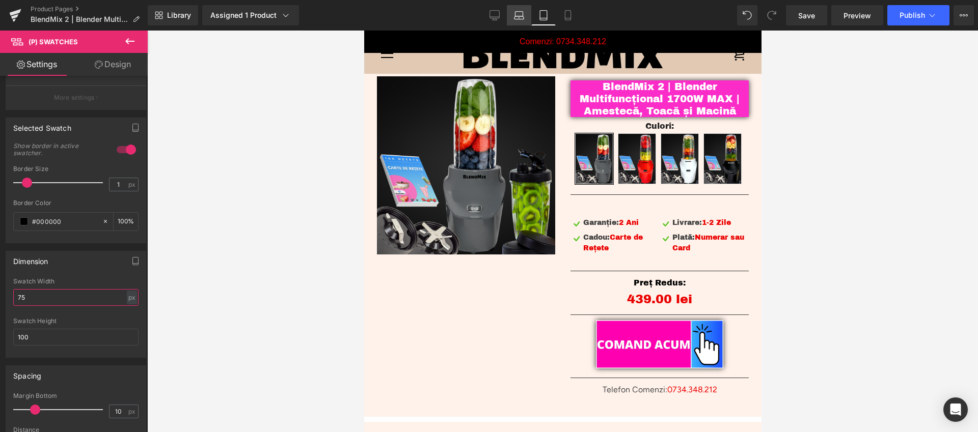
type input "75"
click at [519, 19] on icon at bounding box center [519, 17] width 10 height 3
type input "100"
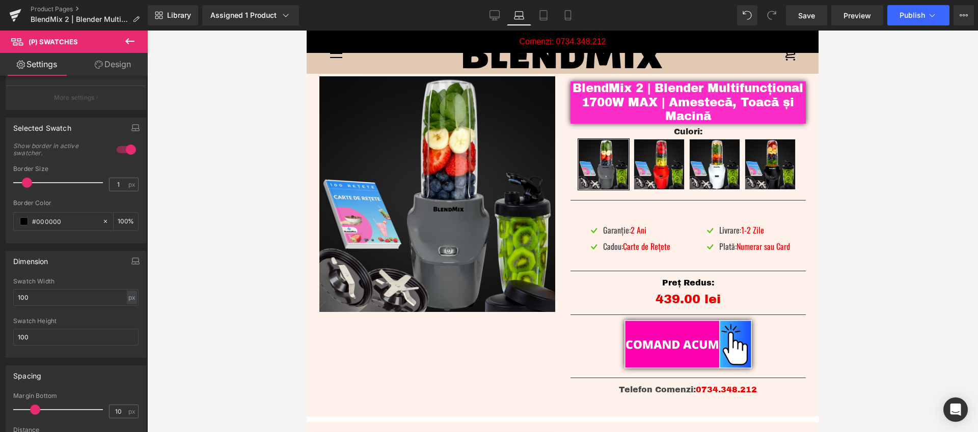
scroll to position [25, 0]
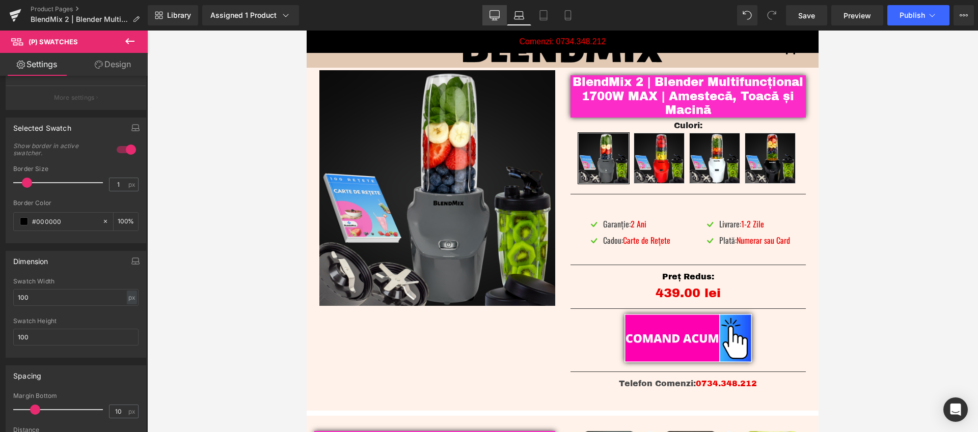
click at [495, 12] on icon at bounding box center [494, 15] width 10 height 10
type input "100"
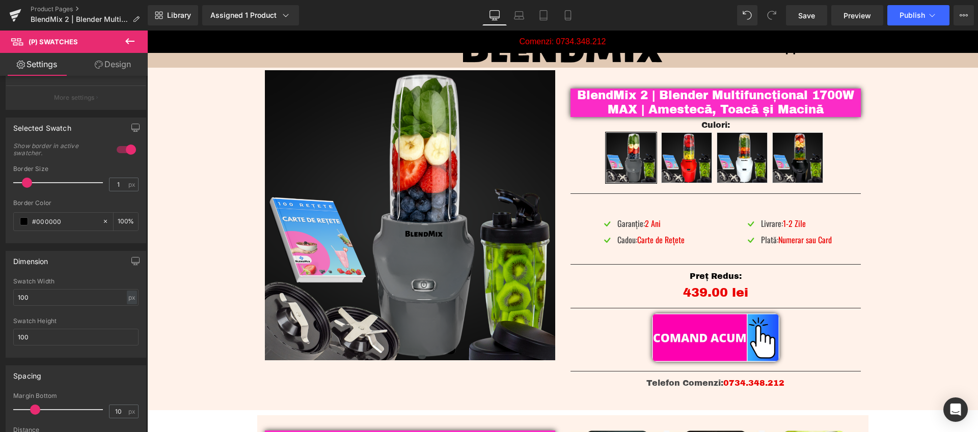
scroll to position [24, 0]
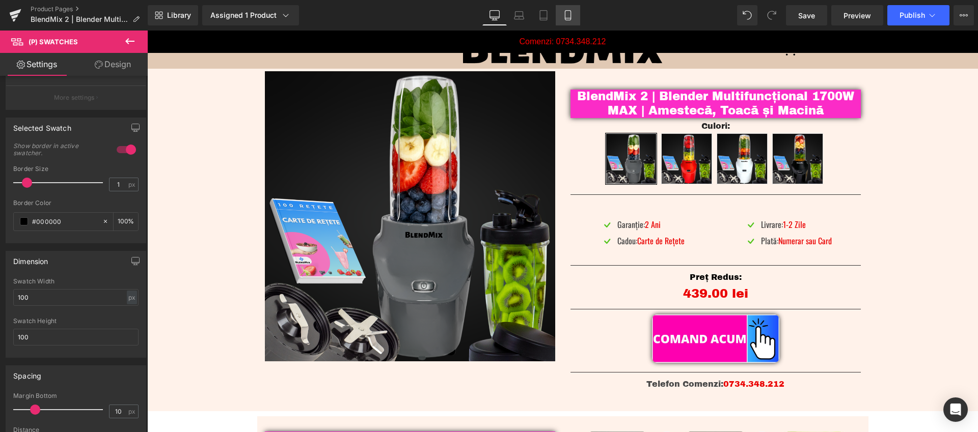
click at [569, 19] on icon at bounding box center [568, 15] width 10 height 10
type input "2"
type input "#ff0a0a"
type input "100"
type input "75"
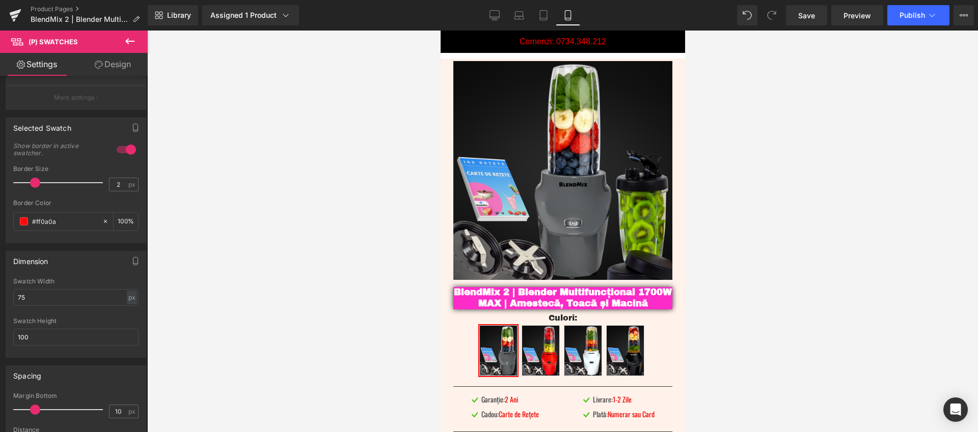
scroll to position [209, 0]
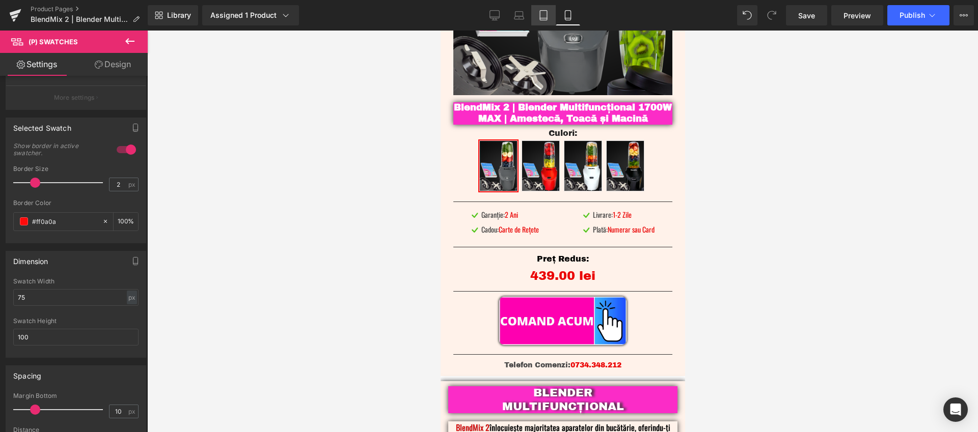
click at [546, 14] on icon at bounding box center [543, 15] width 10 height 10
type input "1"
type input "#000000"
type input "100"
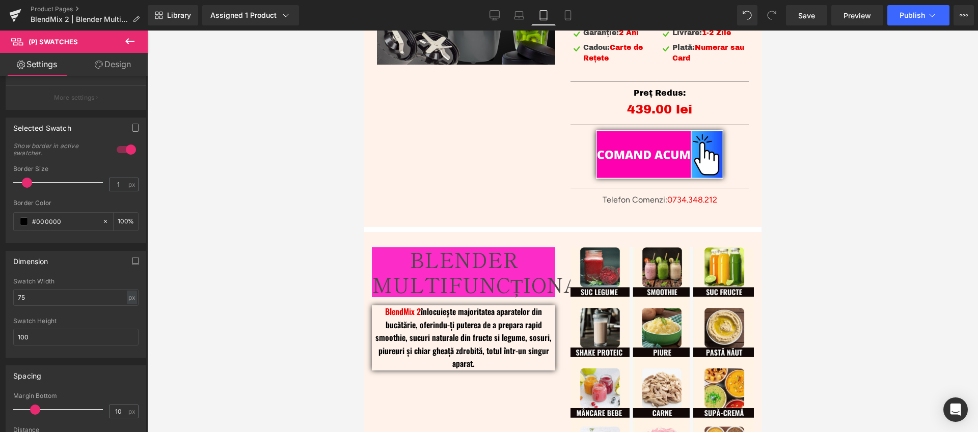
scroll to position [20, 0]
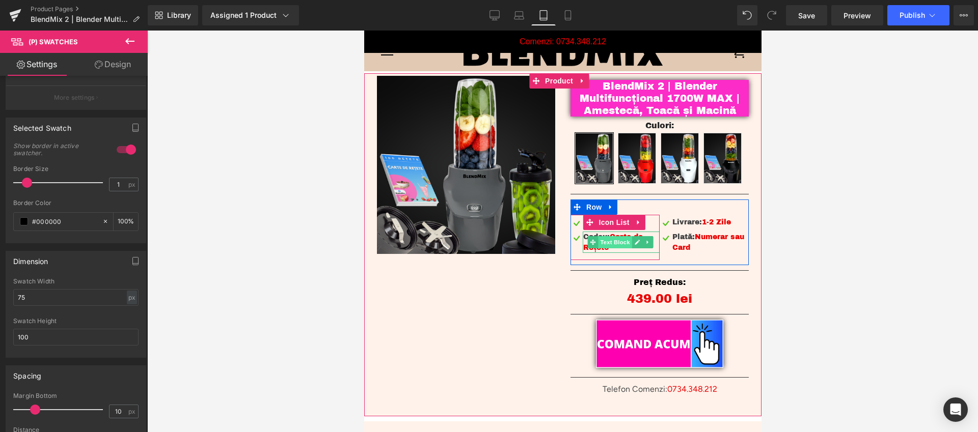
click at [604, 244] on span "Text Block" at bounding box center [614, 242] width 34 height 12
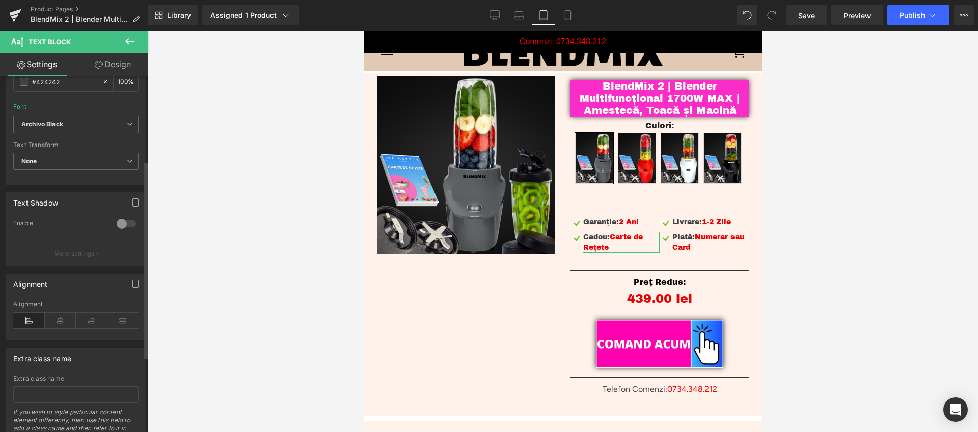
scroll to position [107, 0]
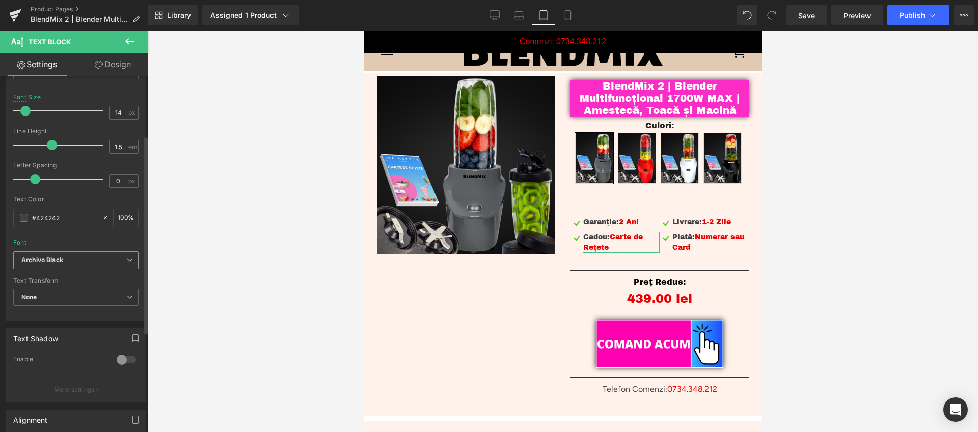
click at [82, 262] on b "Archivo Black" at bounding box center [73, 260] width 105 height 9
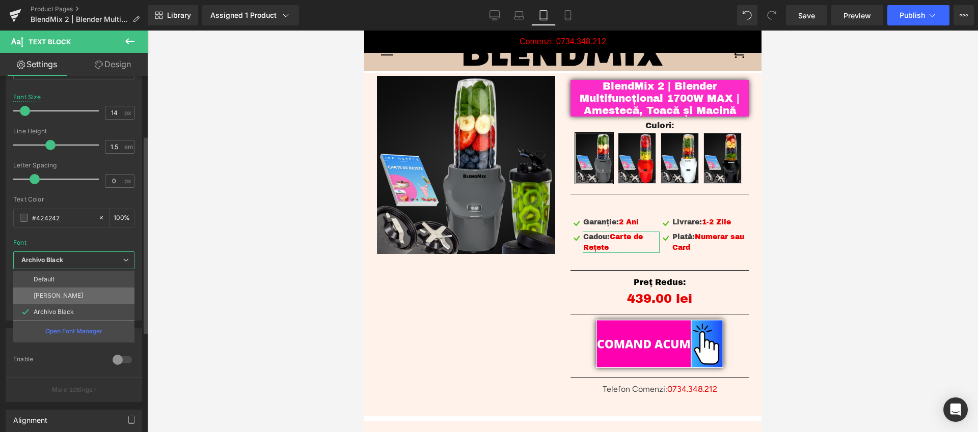
click at [58, 296] on li "[PERSON_NAME]" at bounding box center [73, 296] width 121 height 16
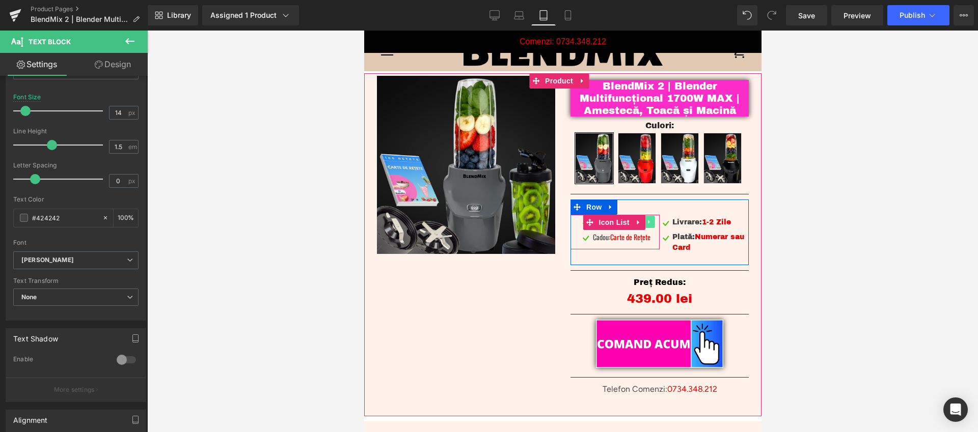
click at [646, 221] on link at bounding box center [649, 222] width 11 height 12
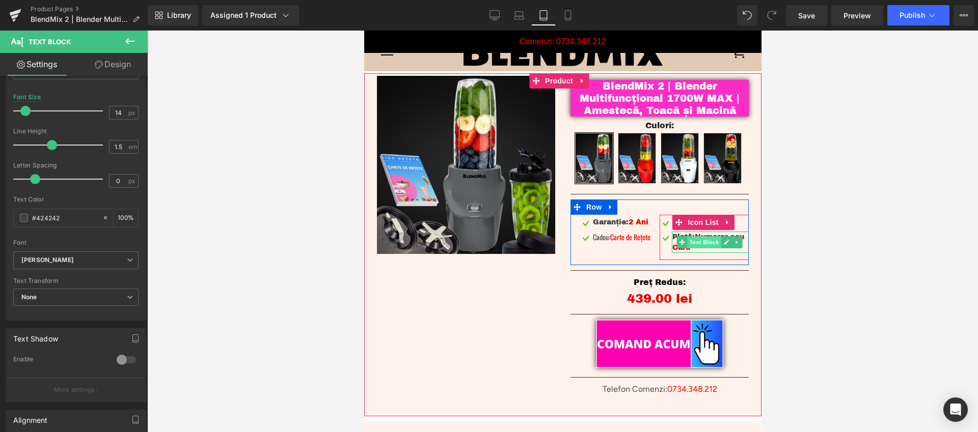
click at [694, 242] on span "Text Block" at bounding box center [703, 242] width 34 height 12
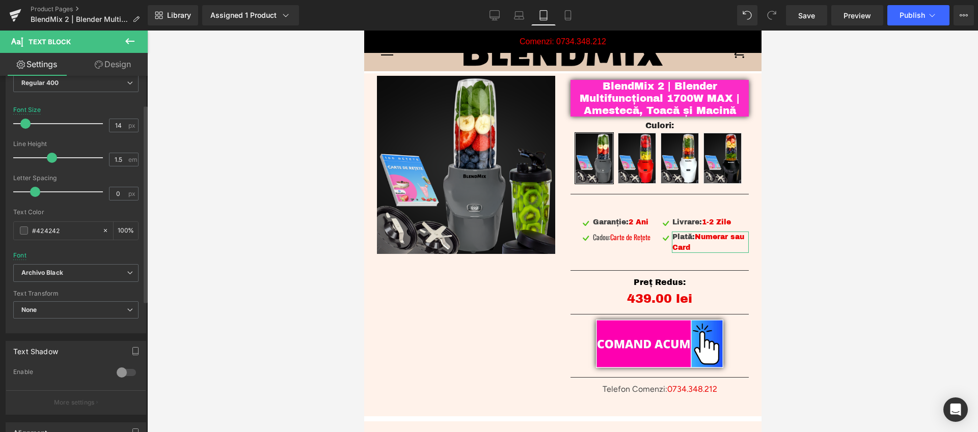
scroll to position [96, 0]
click at [61, 270] on icon "Archivo Black" at bounding box center [42, 272] width 42 height 9
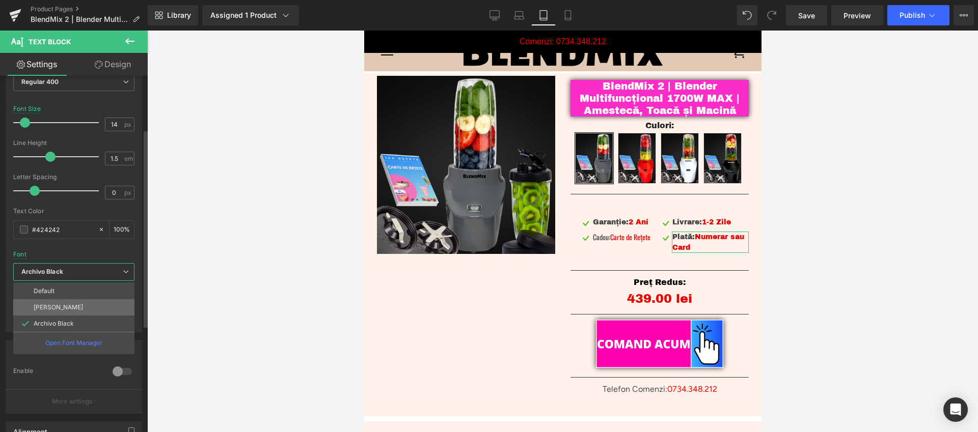
click at [65, 306] on li "[PERSON_NAME]" at bounding box center [73, 307] width 121 height 16
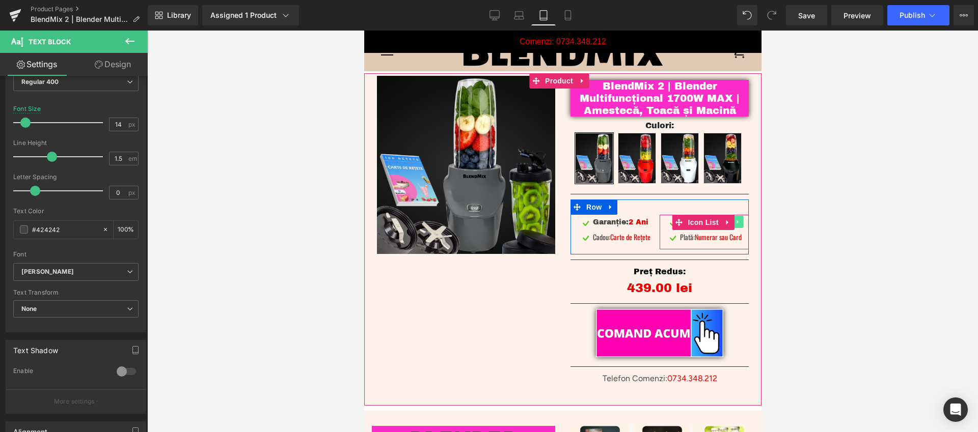
click at [734, 222] on icon at bounding box center [737, 222] width 6 height 6
click at [642, 226] on link at bounding box center [643, 222] width 11 height 12
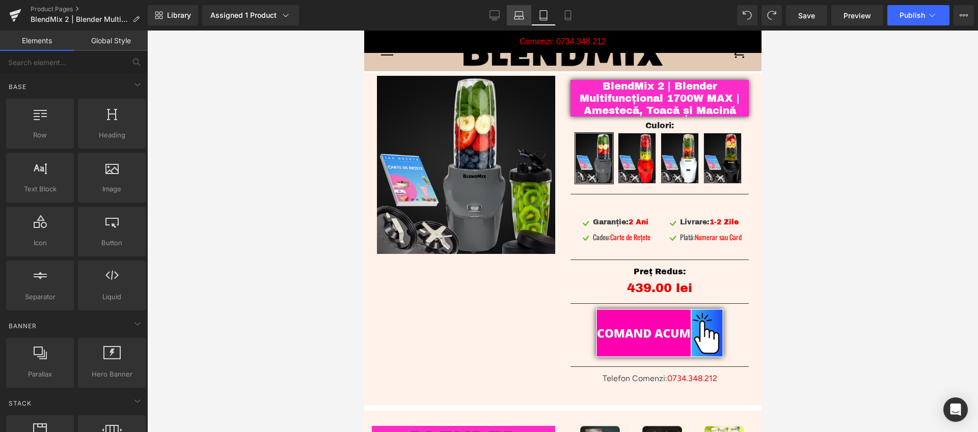
click at [523, 12] on icon at bounding box center [519, 15] width 10 height 10
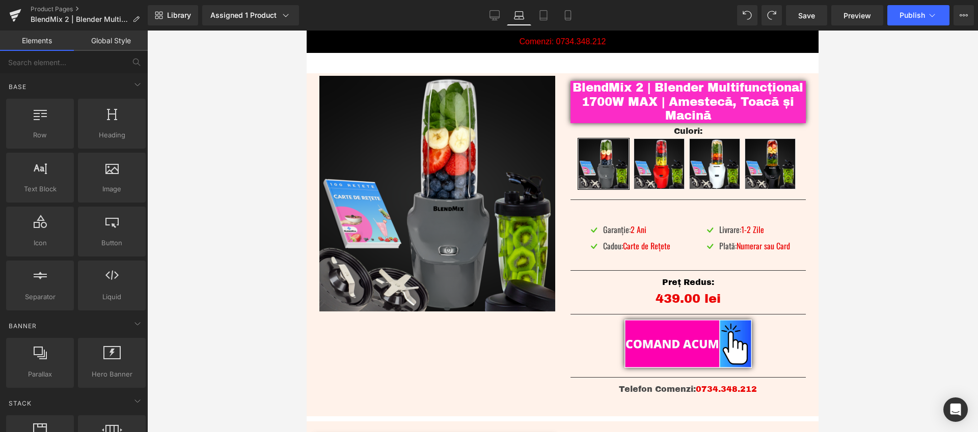
scroll to position [88, 0]
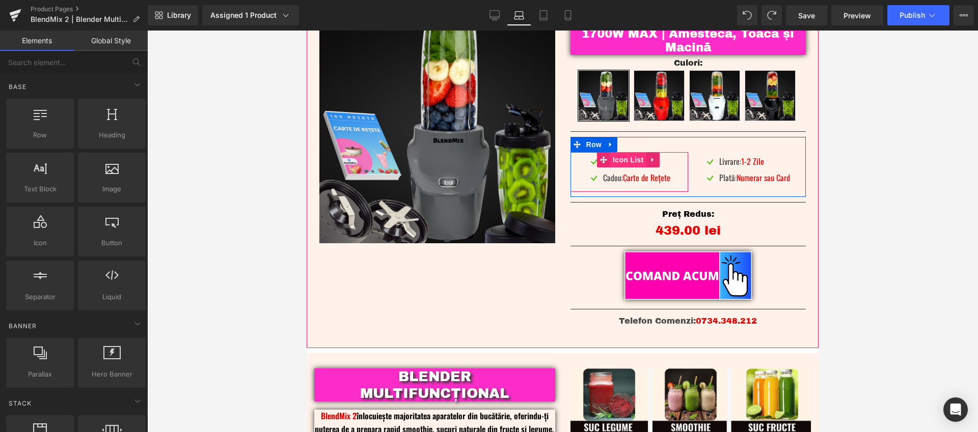
click at [620, 163] on span "Icon List" at bounding box center [628, 159] width 36 height 15
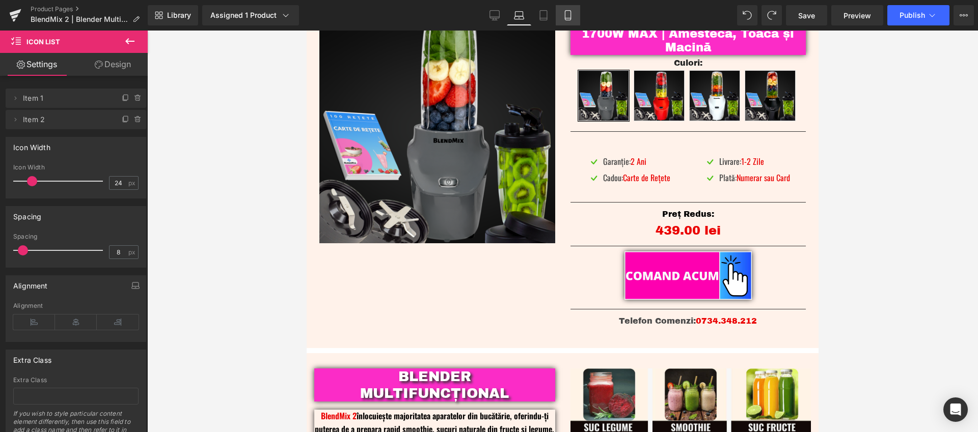
click at [568, 15] on icon at bounding box center [568, 15] width 10 height 10
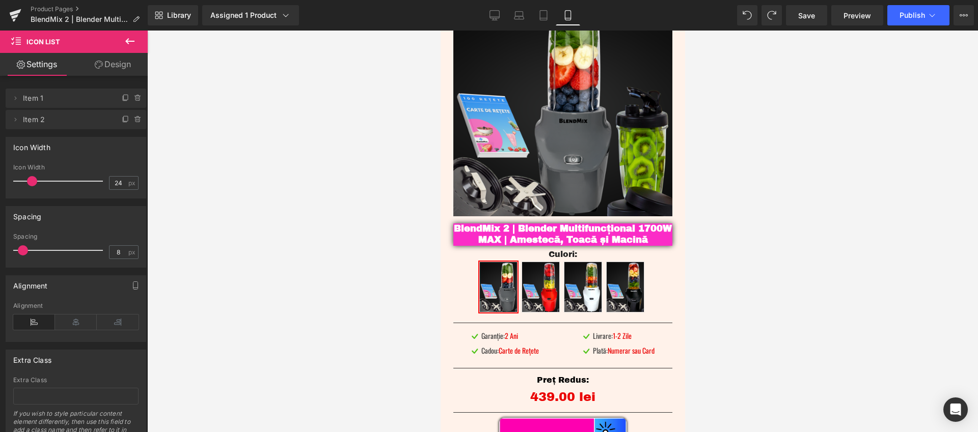
scroll to position [257, 0]
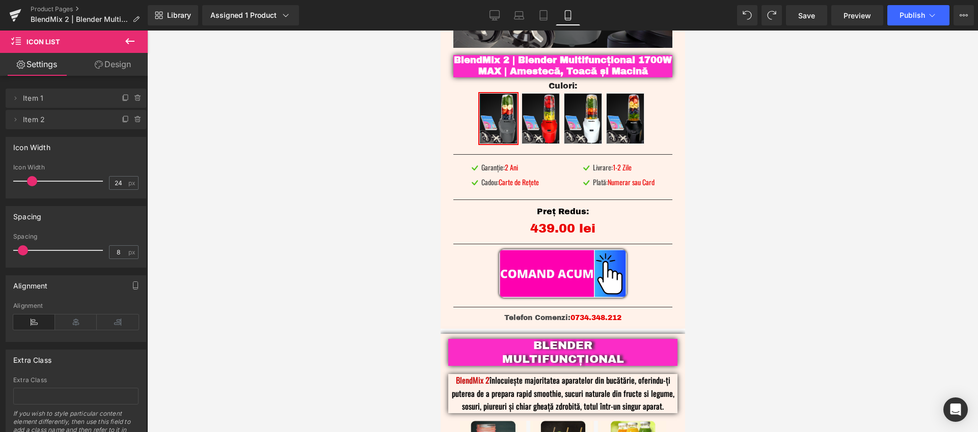
click at [492, 162] on div "Image Garanție: 2 Ani Text Block Image Cadou: Carte de Rețete Text Block Icon L…" at bounding box center [562, 177] width 219 height 35
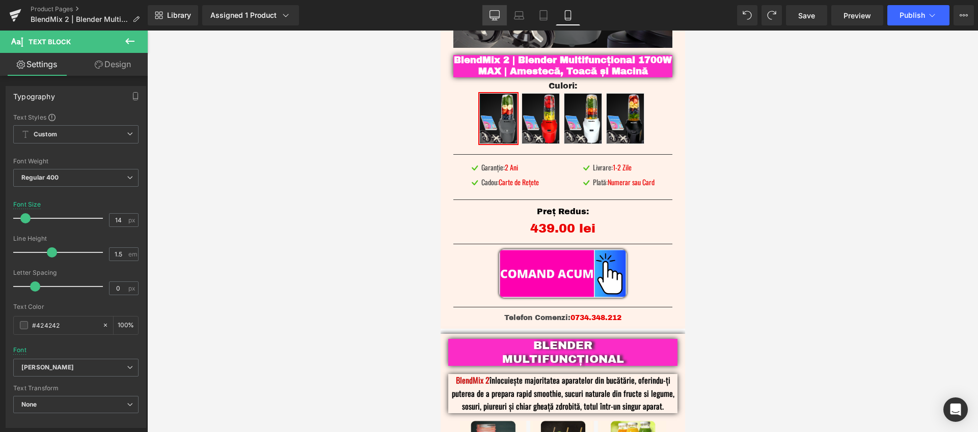
click at [492, 15] on icon at bounding box center [494, 15] width 10 height 10
type input "16"
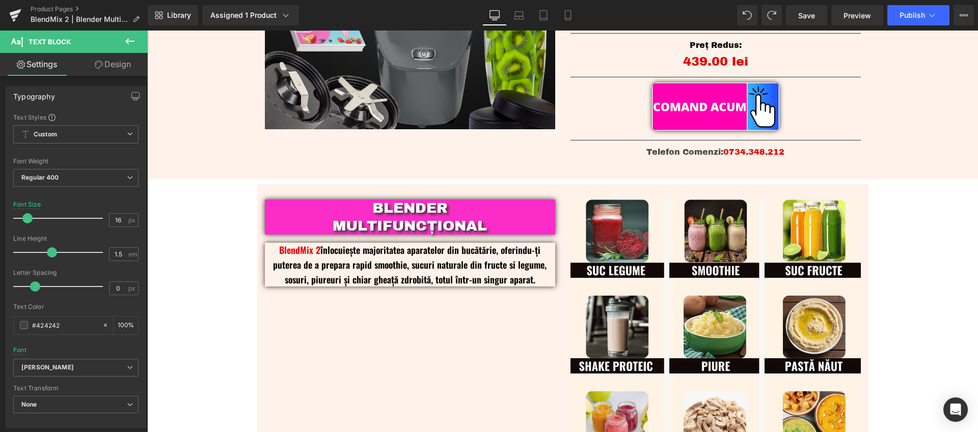
scroll to position [88, 0]
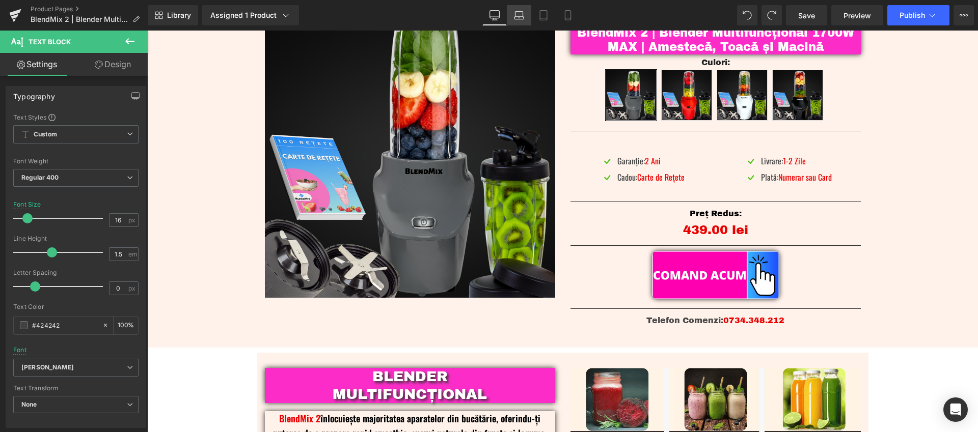
click at [513, 13] on link "Laptop" at bounding box center [519, 15] width 24 height 20
type input "100"
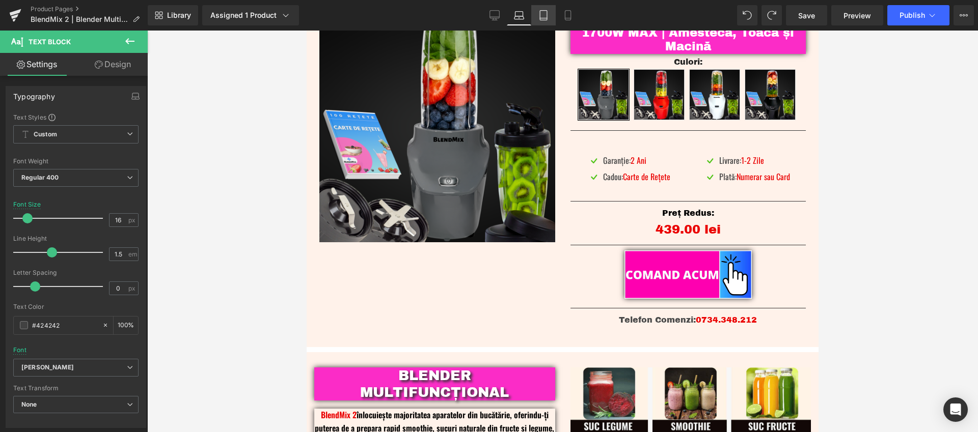
click at [545, 16] on icon at bounding box center [543, 15] width 10 height 10
type input "14"
type input "100"
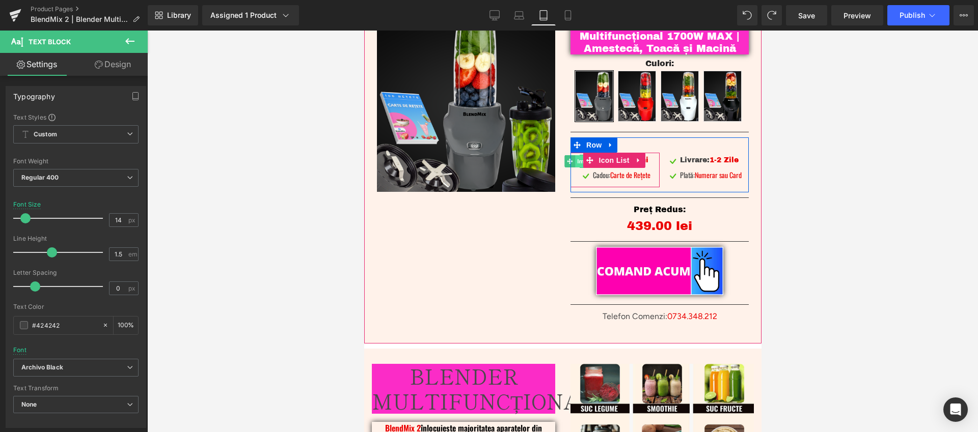
click at [575, 160] on span "Image" at bounding box center [585, 161] width 21 height 12
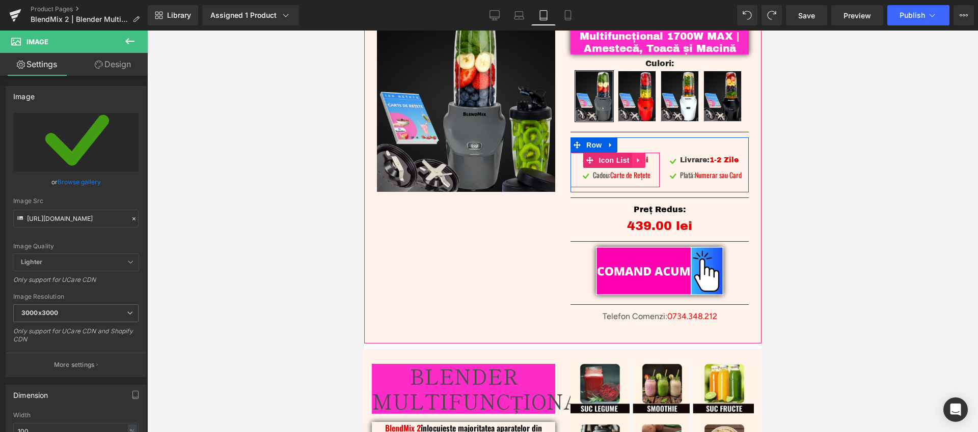
click at [636, 159] on icon at bounding box center [637, 160] width 2 height 5
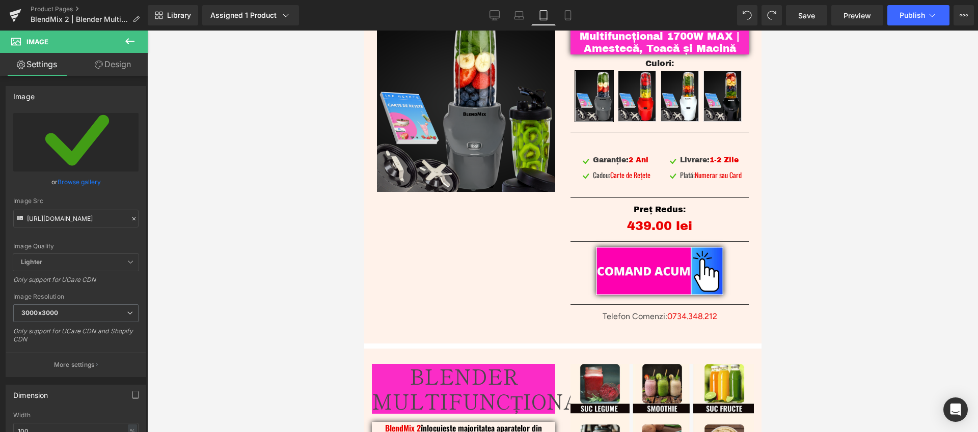
click at [890, 149] on div at bounding box center [562, 232] width 830 height 402
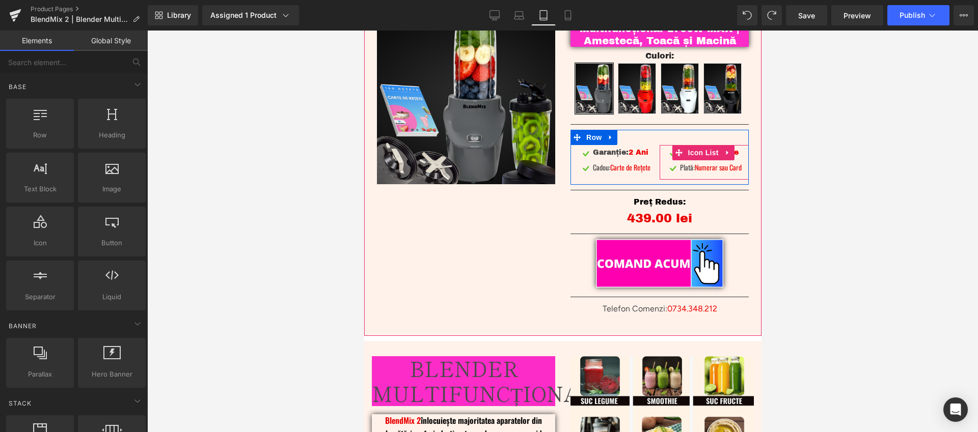
scroll to position [90, 0]
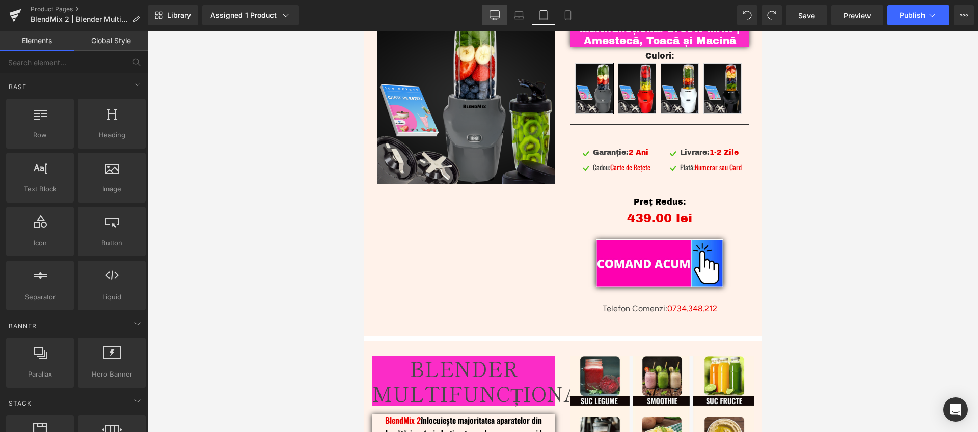
click at [502, 15] on link "Desktop" at bounding box center [494, 15] width 24 height 20
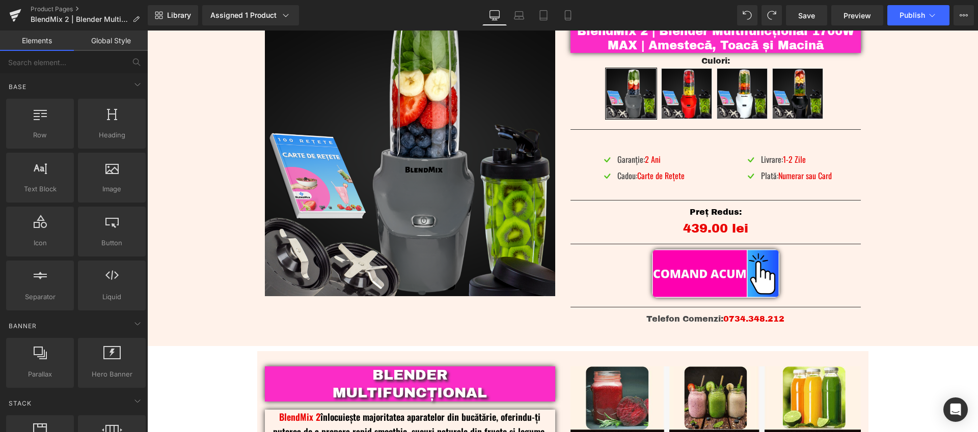
scroll to position [91, 0]
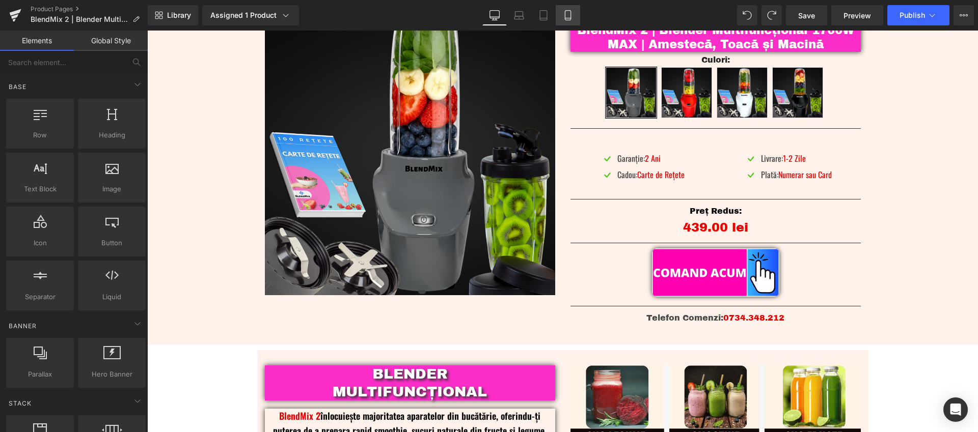
click at [572, 18] on icon at bounding box center [568, 15] width 10 height 10
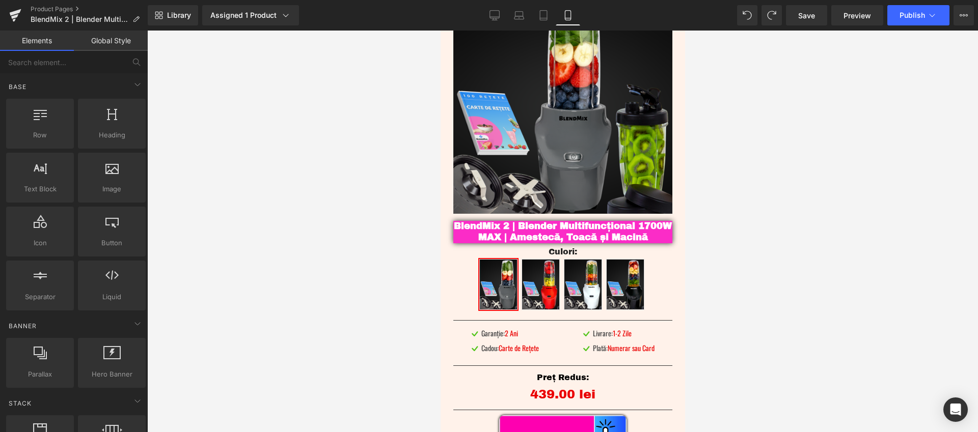
scroll to position [80, 0]
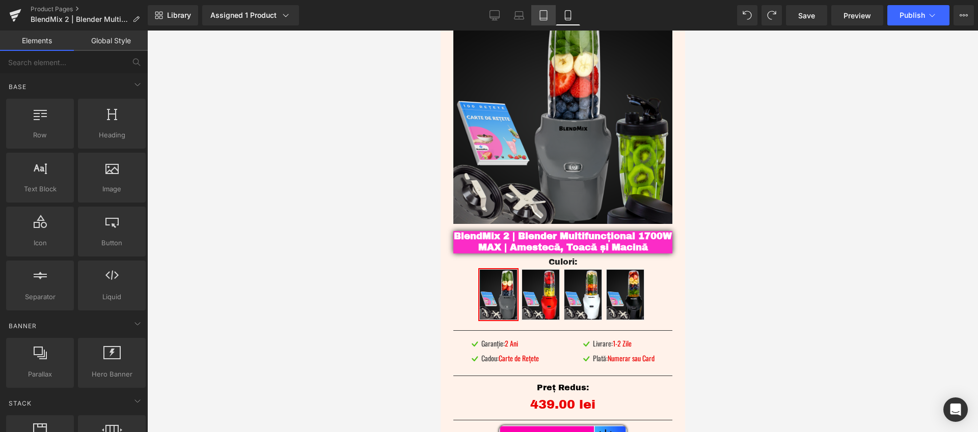
click at [545, 17] on icon at bounding box center [543, 15] width 10 height 10
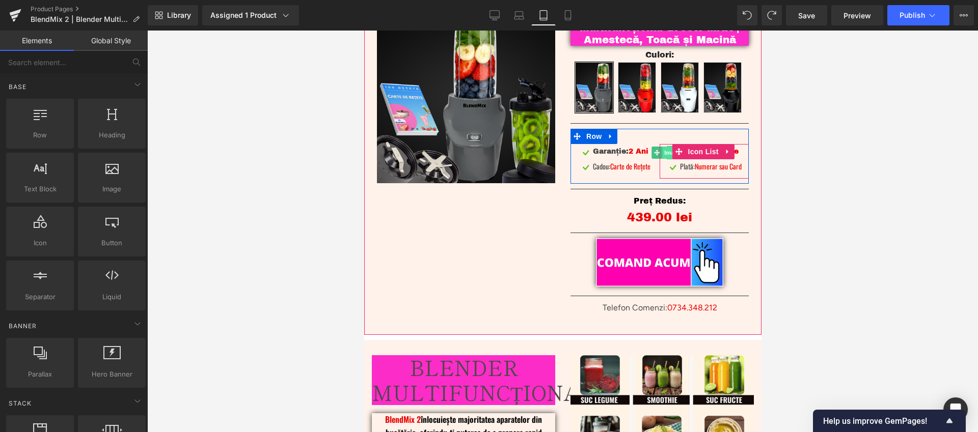
click at [662, 152] on span "Image" at bounding box center [672, 153] width 21 height 12
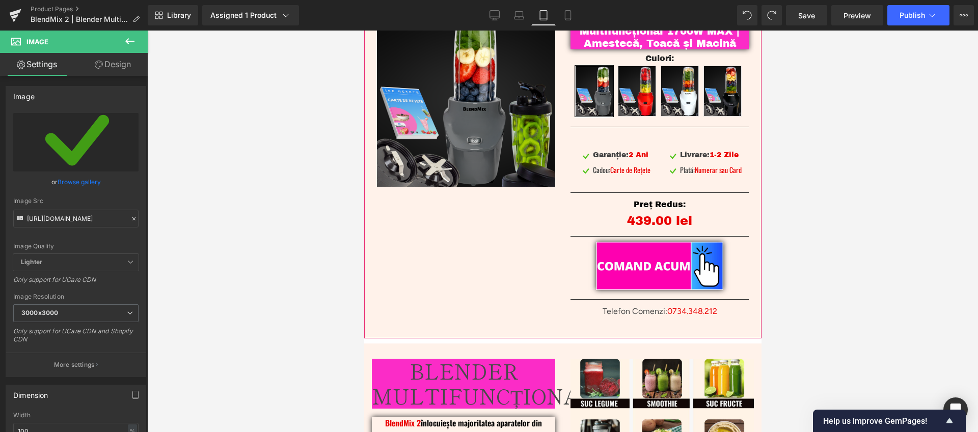
scroll to position [76, 0]
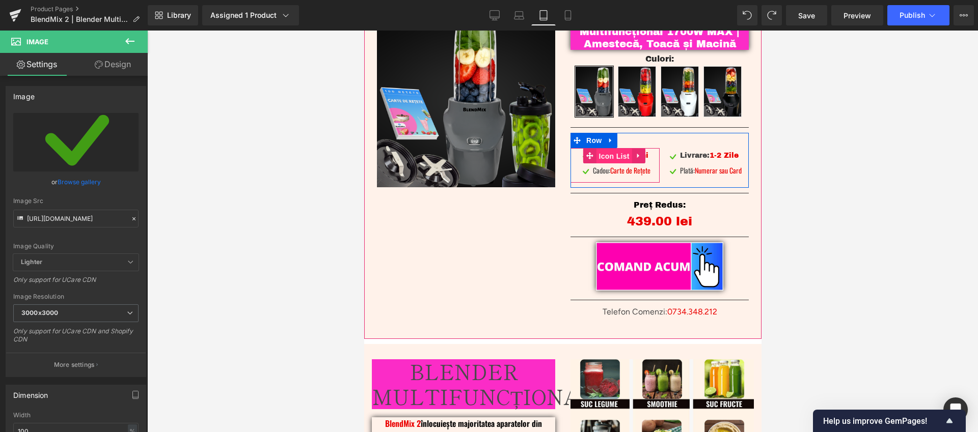
click at [584, 157] on link "Icon List" at bounding box center [606, 155] width 49 height 15
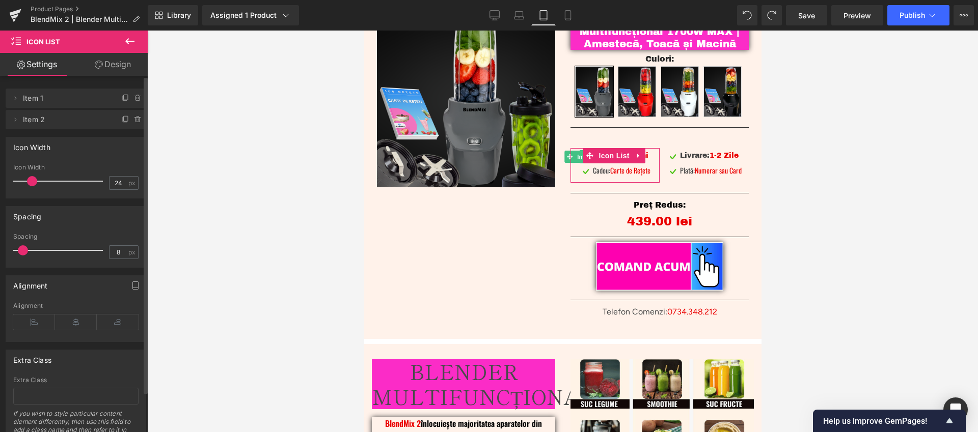
click at [71, 101] on span "Item 1" at bounding box center [66, 98] width 86 height 19
click at [617, 157] on span "Icon List" at bounding box center [613, 155] width 36 height 15
click at [122, 324] on icon at bounding box center [118, 322] width 42 height 15
click at [643, 158] on link at bounding box center [648, 155] width 11 height 12
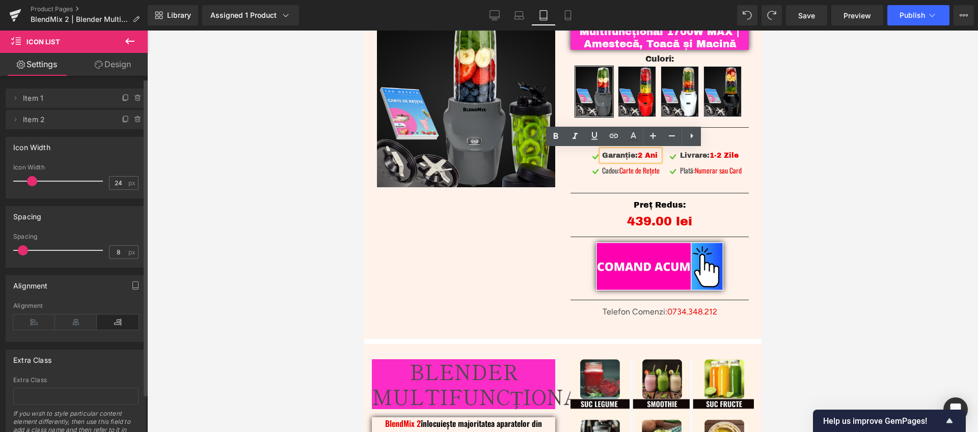
scroll to position [18, 0]
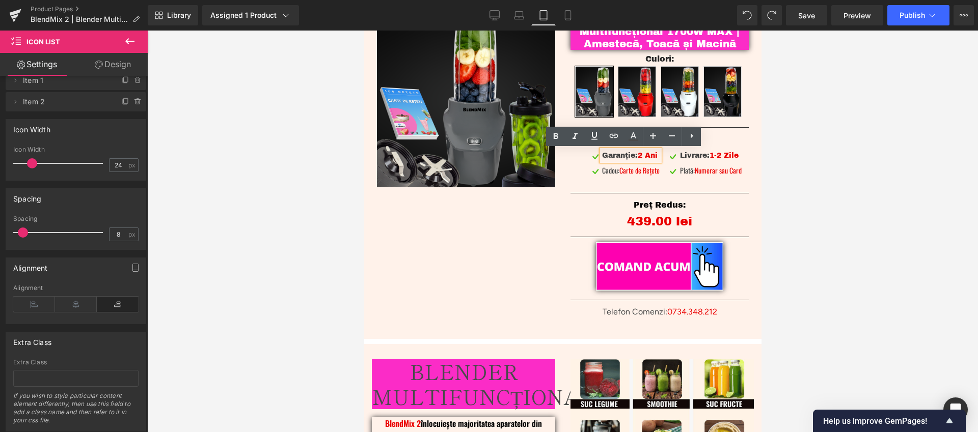
click at [607, 158] on div "Garanție: 2 Ani" at bounding box center [630, 155] width 58 height 11
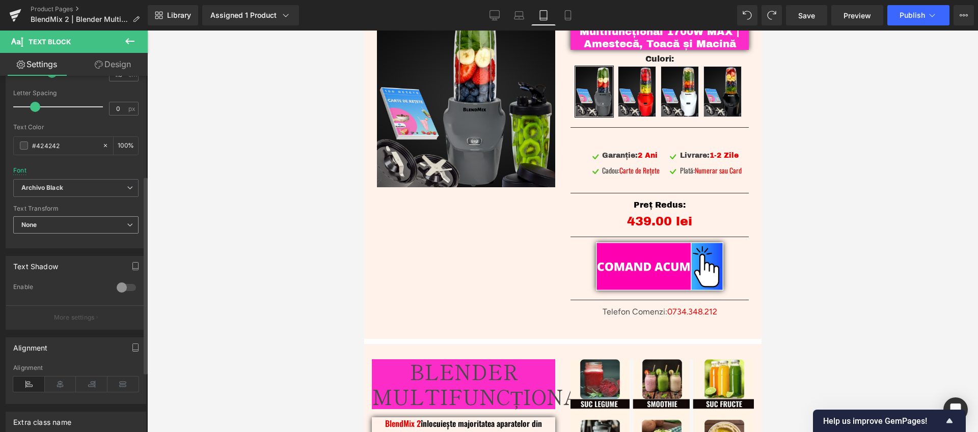
scroll to position [179, 0]
click at [79, 187] on b "Archivo Black" at bounding box center [73, 188] width 105 height 9
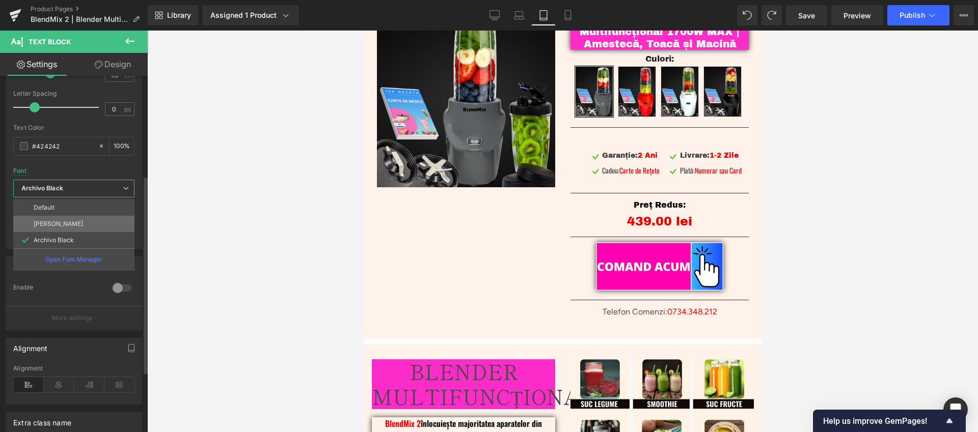
click at [77, 227] on li "[PERSON_NAME]" at bounding box center [73, 224] width 121 height 16
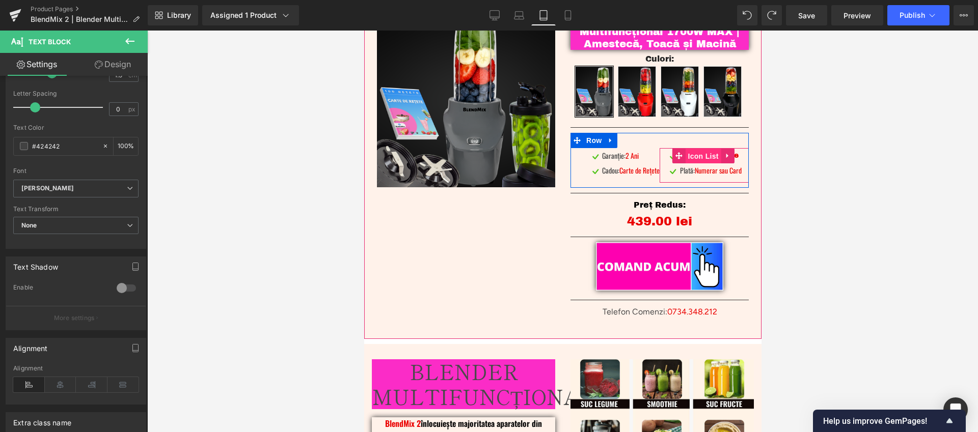
drag, startPoint x: 703, startPoint y: 159, endPoint x: 694, endPoint y: 160, distance: 9.3
click at [703, 159] on span "Icon List" at bounding box center [702, 156] width 36 height 15
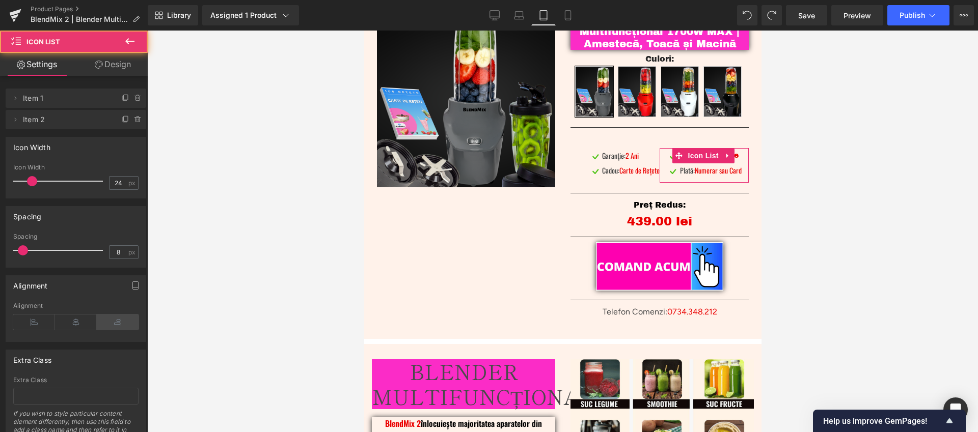
click at [112, 325] on icon at bounding box center [118, 322] width 42 height 15
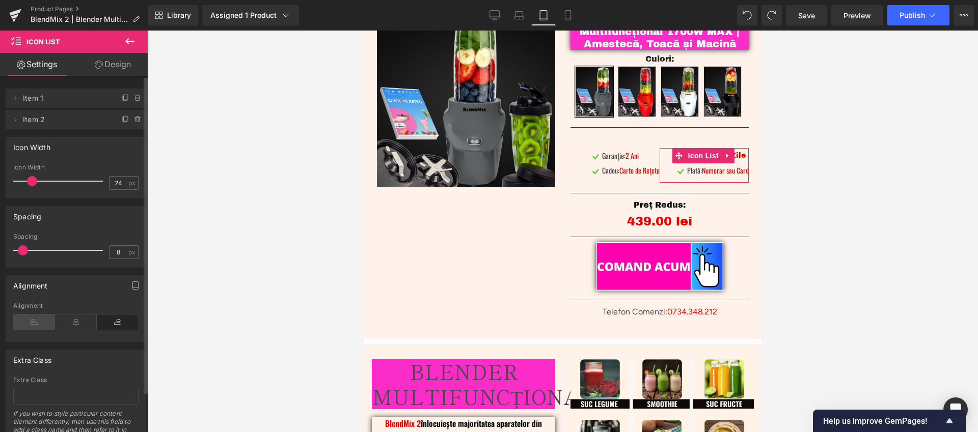
drag, startPoint x: 24, startPoint y: 322, endPoint x: 31, endPoint y: 323, distance: 6.8
click at [25, 322] on icon at bounding box center [34, 322] width 42 height 15
click at [119, 325] on icon at bounding box center [118, 322] width 42 height 15
click at [742, 157] on icon at bounding box center [745, 155] width 6 height 6
click at [691, 157] on span "Icon List" at bounding box center [702, 155] width 36 height 15
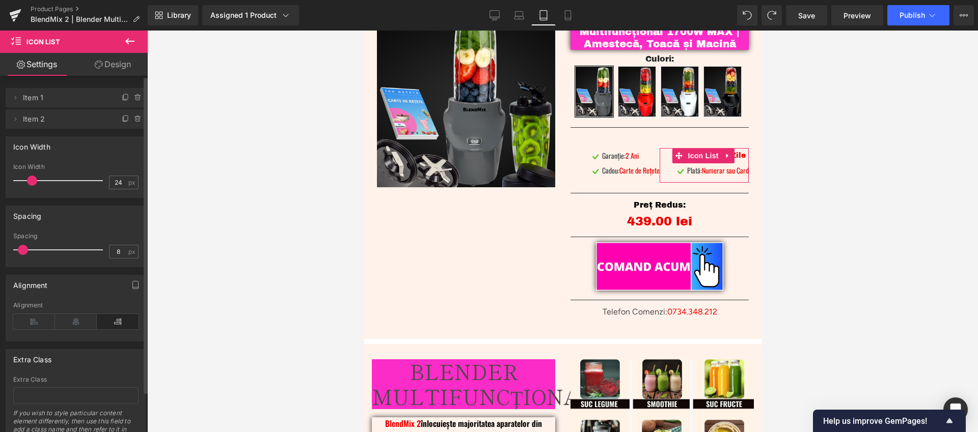
scroll to position [0, 0]
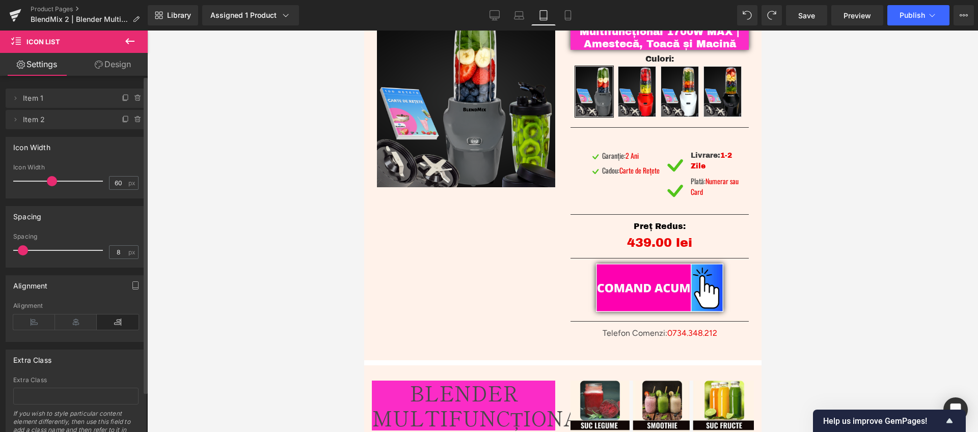
type input "59"
drag, startPoint x: 33, startPoint y: 179, endPoint x: 51, endPoint y: 179, distance: 18.8
click at [51, 179] on span at bounding box center [51, 181] width 10 height 10
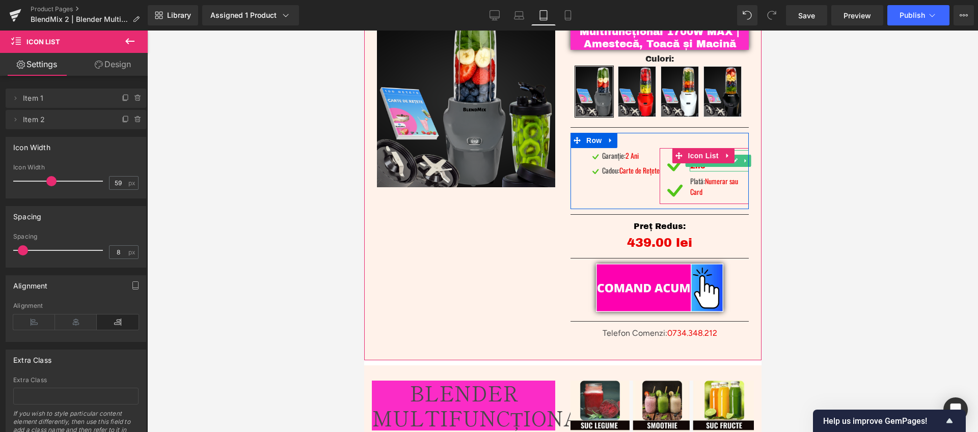
click at [693, 168] on span "1-2 Zile" at bounding box center [709, 161] width 41 height 18
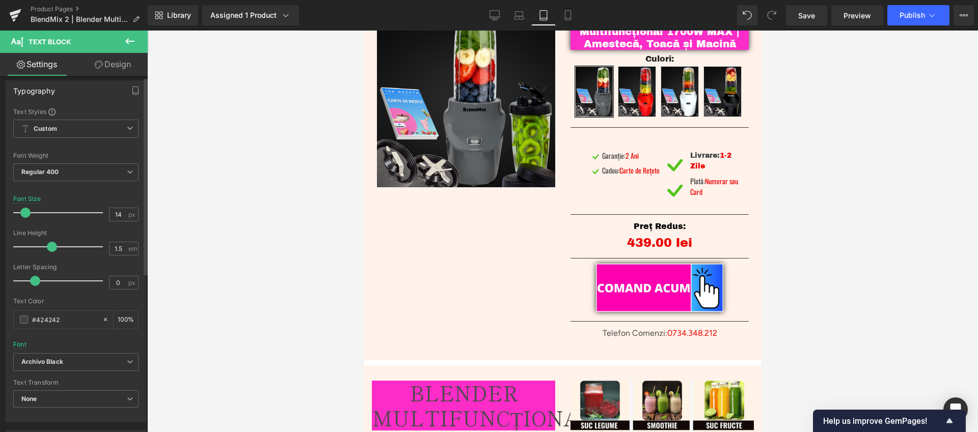
scroll to position [6, 0]
click at [89, 364] on b "Archivo Black" at bounding box center [73, 361] width 105 height 9
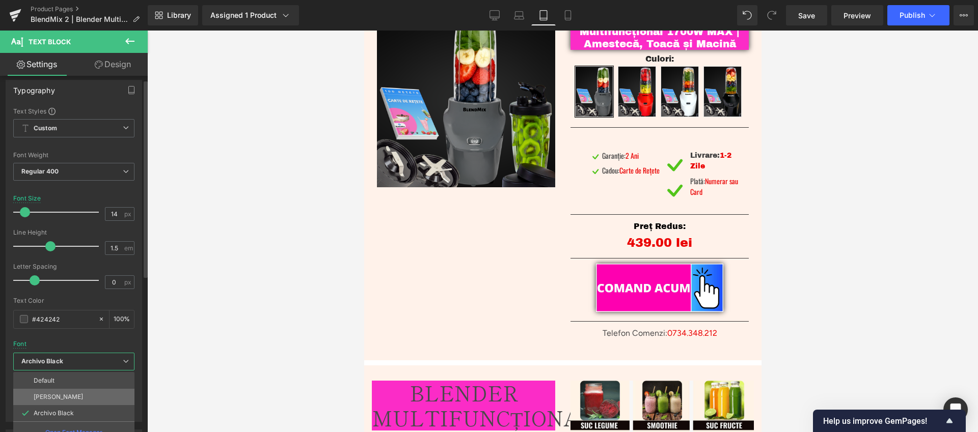
click at [60, 397] on li "[PERSON_NAME]" at bounding box center [73, 397] width 121 height 16
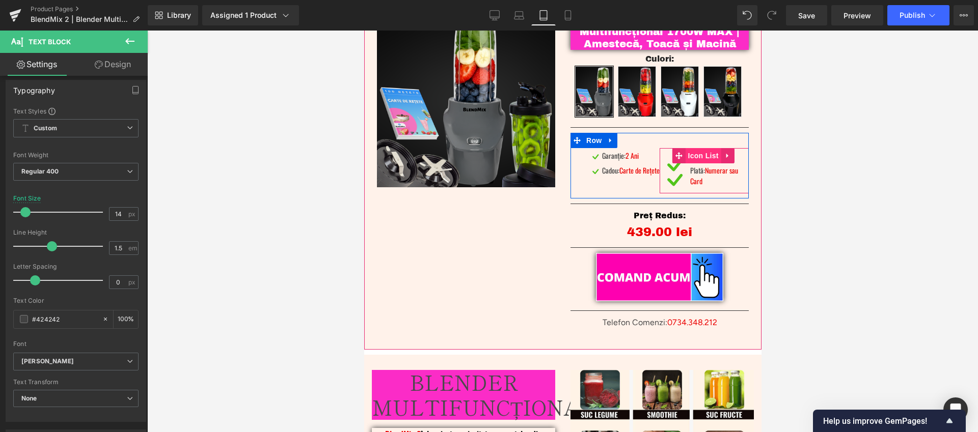
click at [694, 154] on span "Icon List" at bounding box center [702, 155] width 36 height 15
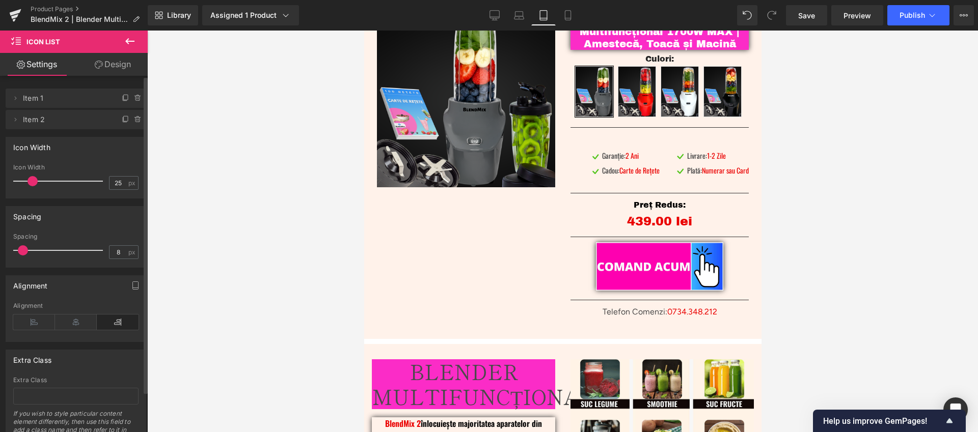
type input "24"
drag, startPoint x: 51, startPoint y: 180, endPoint x: 32, endPoint y: 188, distance: 20.5
click at [32, 188] on div at bounding box center [60, 181] width 85 height 20
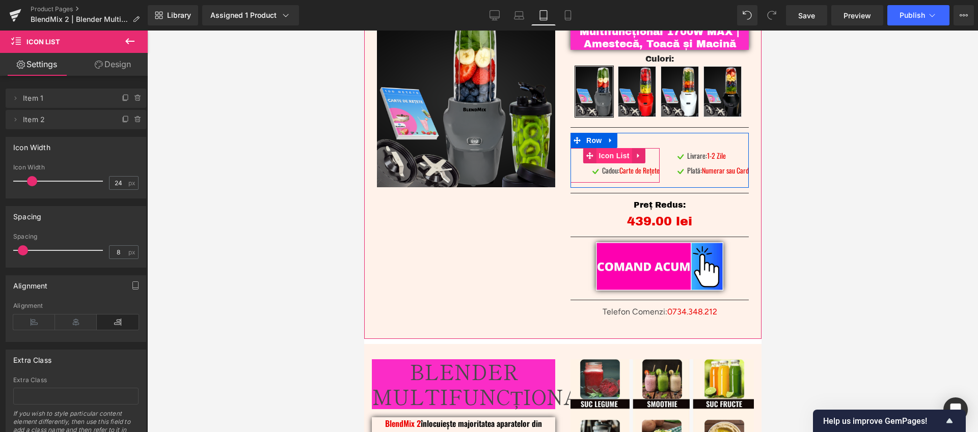
click at [612, 156] on span "Icon List" at bounding box center [613, 155] width 36 height 15
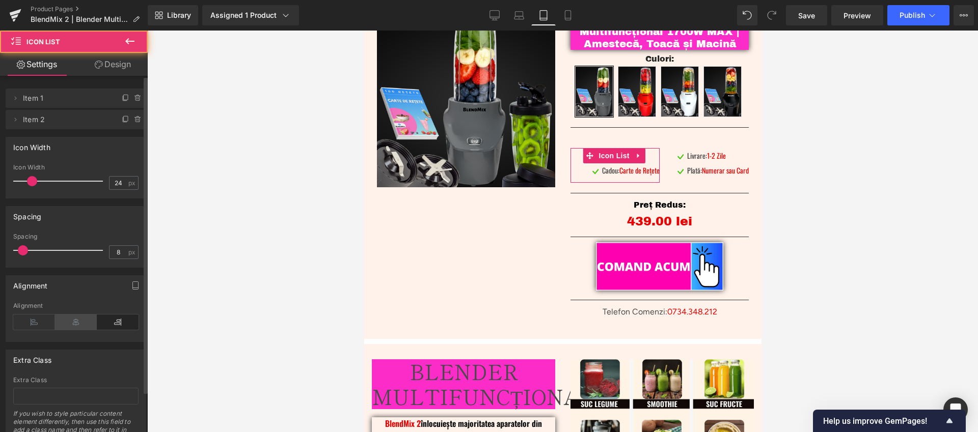
click at [76, 327] on icon at bounding box center [76, 322] width 42 height 15
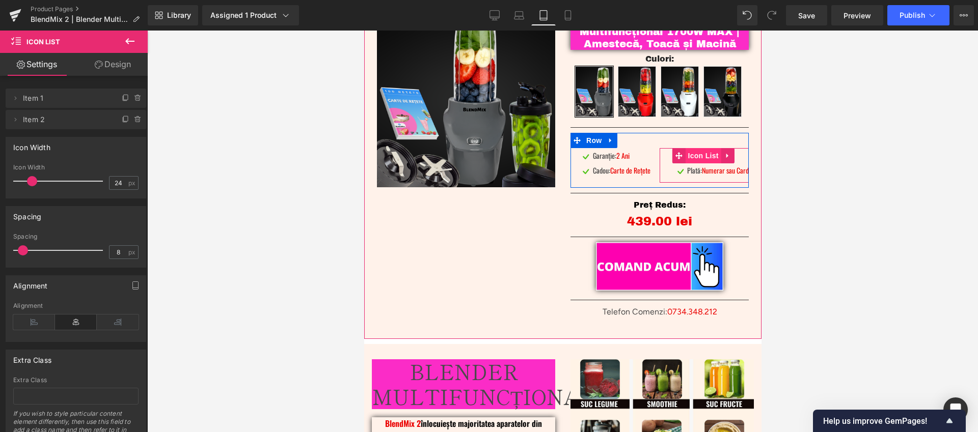
click at [697, 157] on span "Icon List" at bounding box center [702, 155] width 36 height 15
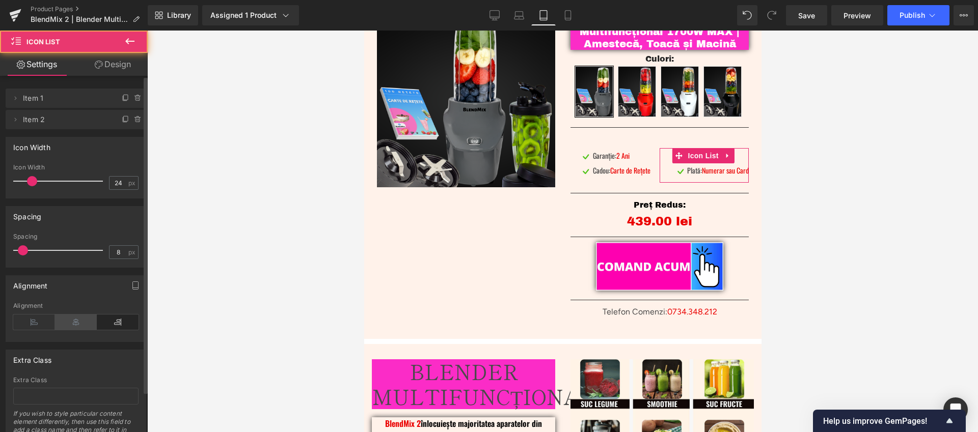
click at [75, 324] on icon at bounding box center [76, 322] width 42 height 15
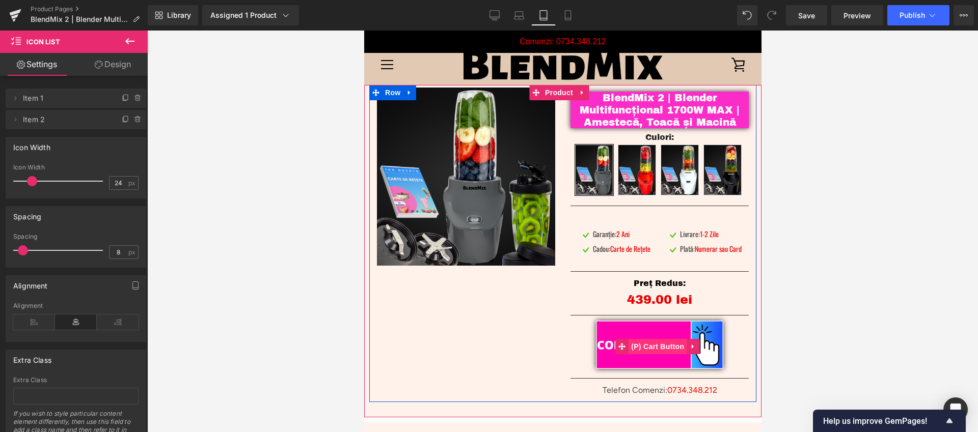
scroll to position [15, 0]
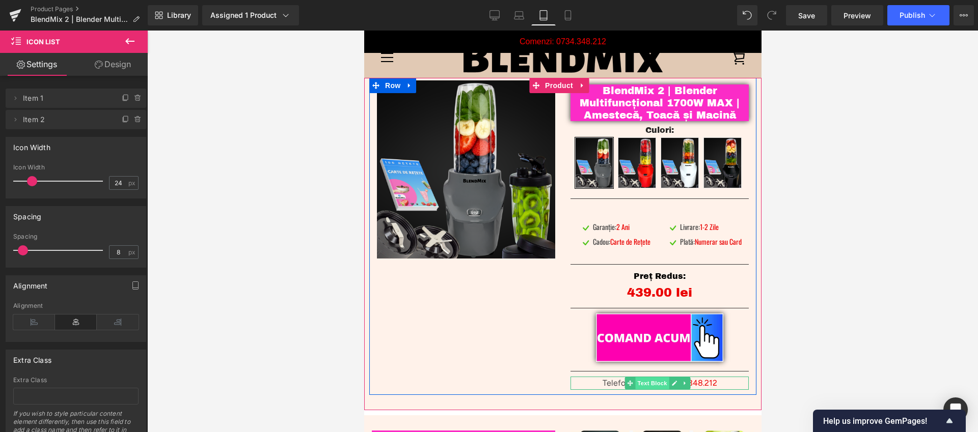
click at [648, 383] on span "Text Block" at bounding box center [652, 383] width 34 height 12
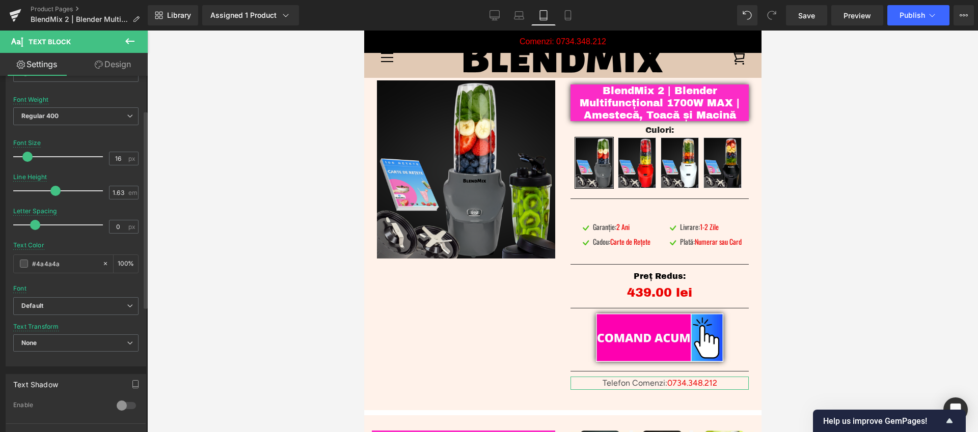
scroll to position [89, 0]
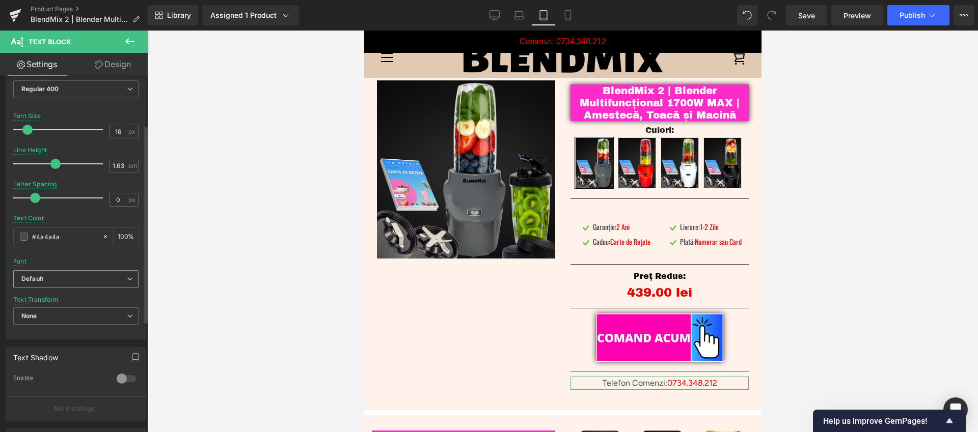
click at [60, 283] on b "Default" at bounding box center [73, 279] width 105 height 9
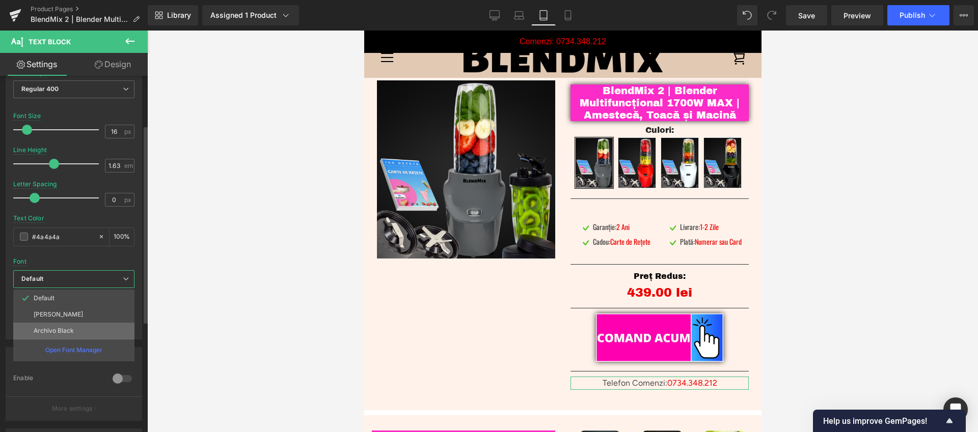
click at [68, 331] on p "Archivo Black" at bounding box center [54, 330] width 40 height 7
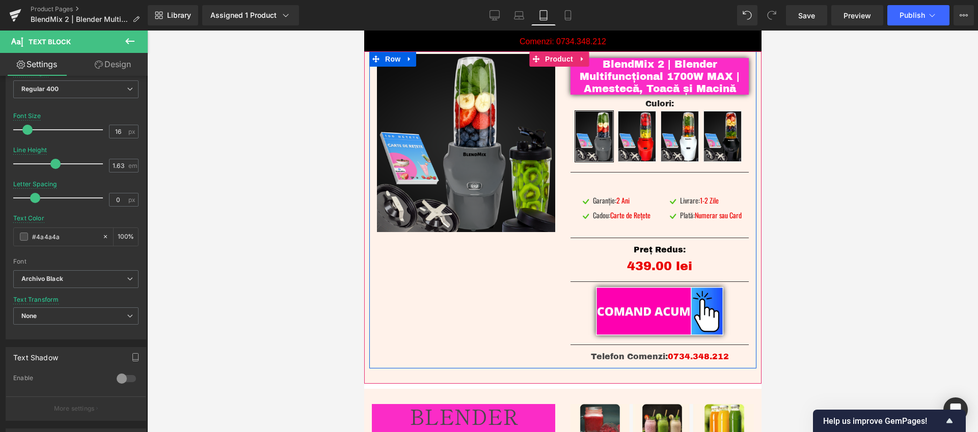
scroll to position [42, 0]
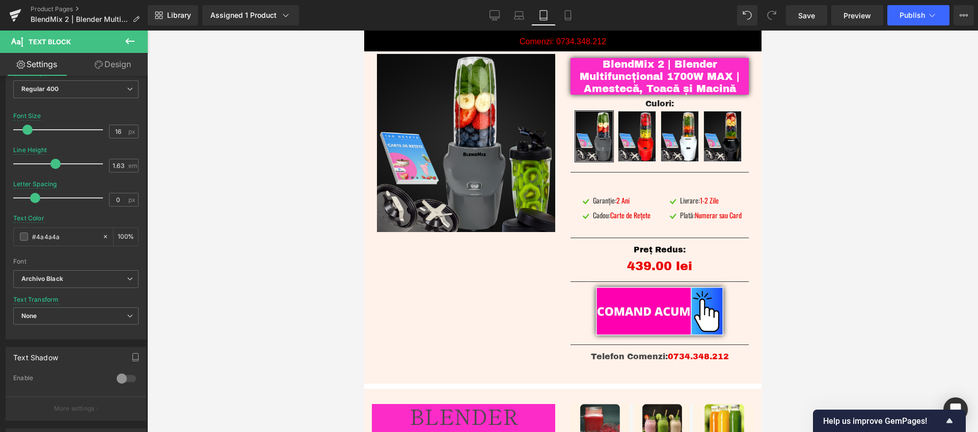
click at [892, 278] on div at bounding box center [562, 232] width 830 height 402
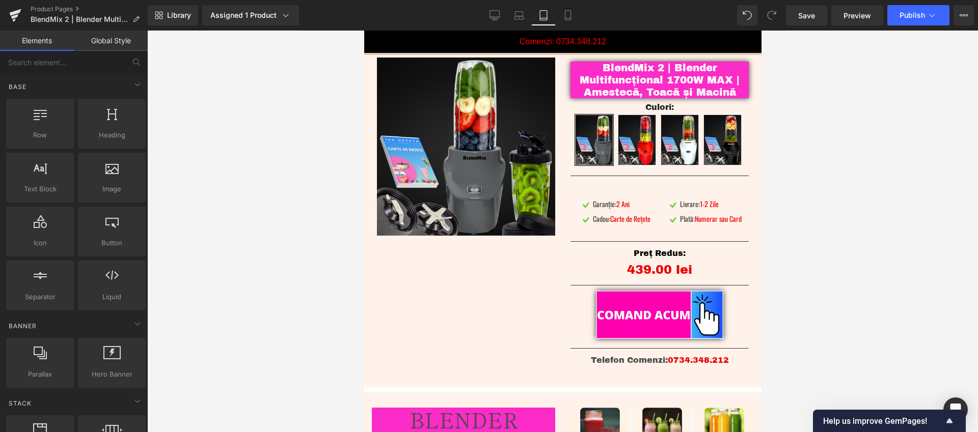
scroll to position [39, 0]
click at [829, 252] on div at bounding box center [562, 232] width 830 height 402
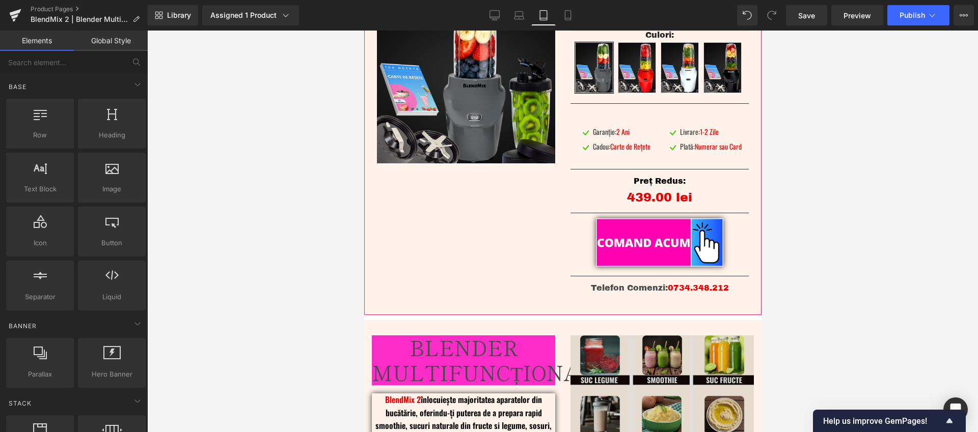
scroll to position [187, 0]
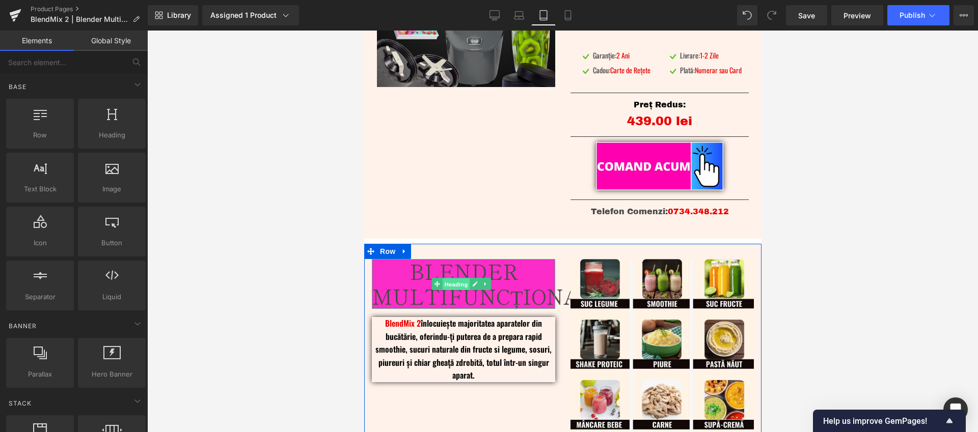
click at [452, 285] on span "Heading" at bounding box center [455, 285] width 27 height 12
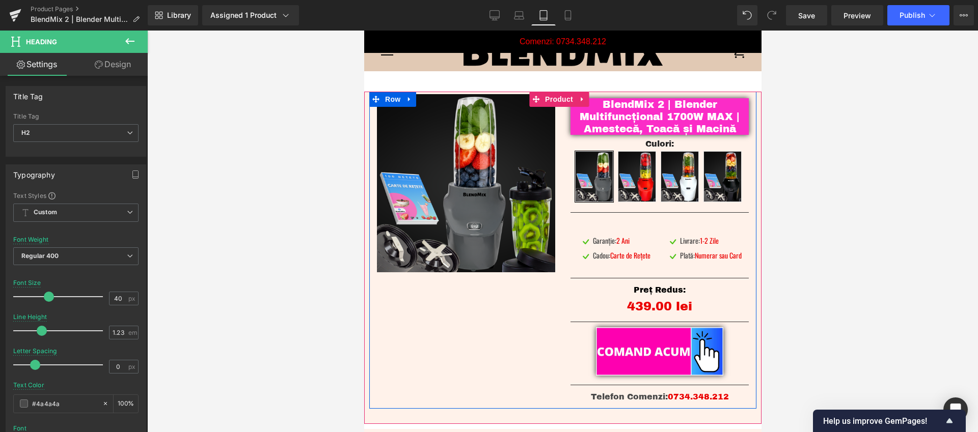
scroll to position [0, 0]
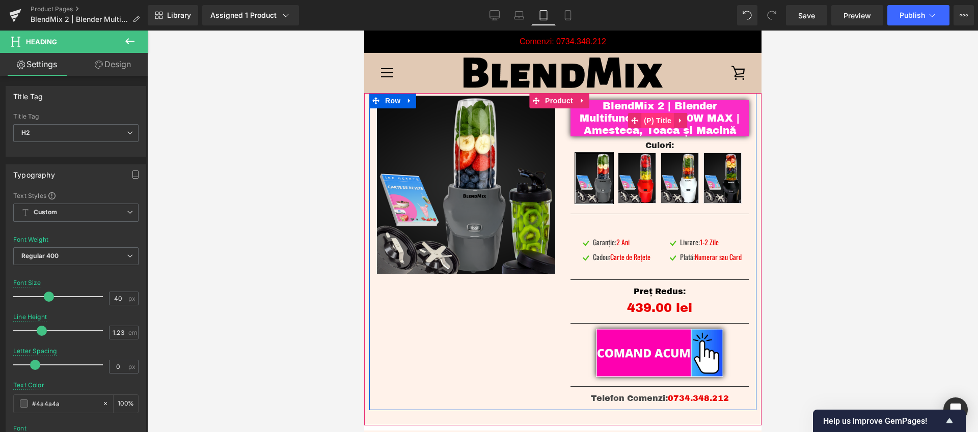
click at [648, 123] on span "(P) Title" at bounding box center [657, 120] width 33 height 15
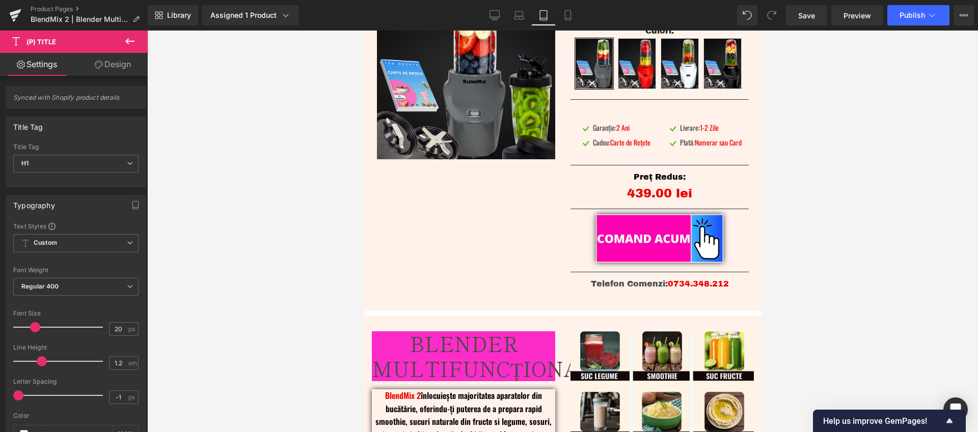
scroll to position [124, 0]
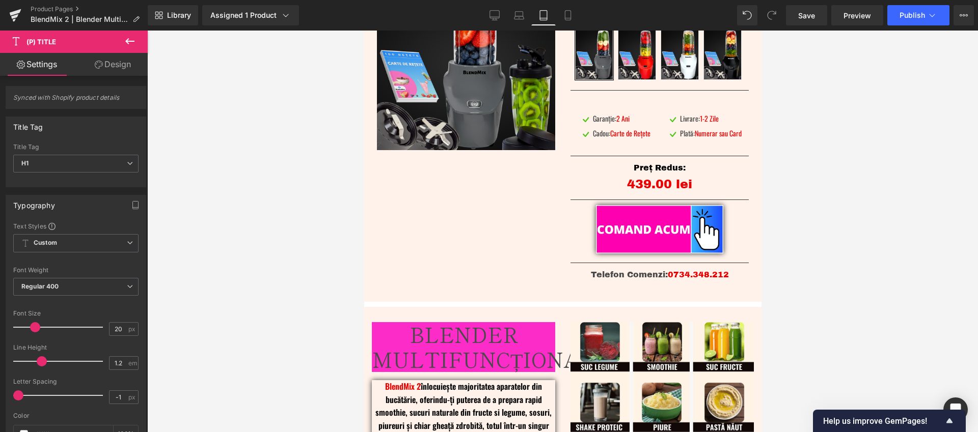
click at [465, 345] on div "BLENDER MULTIFUNCȚIONAL Heading" at bounding box center [462, 347] width 183 height 50
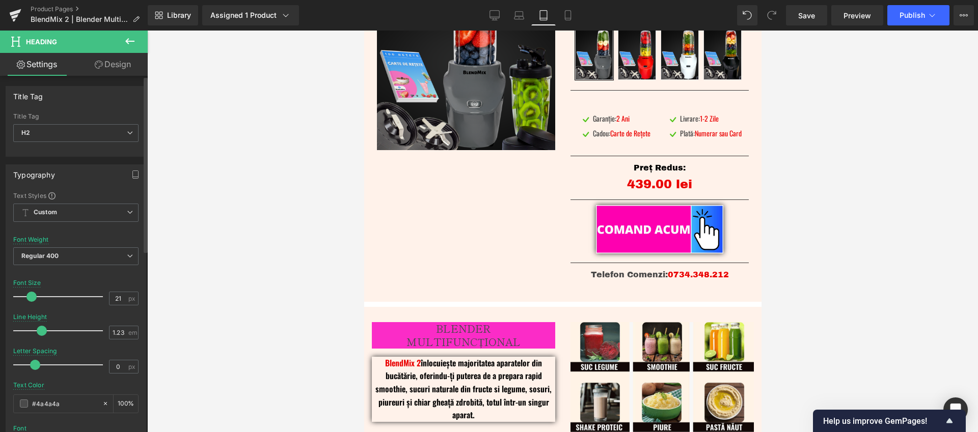
type input "20"
drag, startPoint x: 44, startPoint y: 294, endPoint x: 27, endPoint y: 298, distance: 17.7
click at [27, 298] on span at bounding box center [31, 297] width 10 height 10
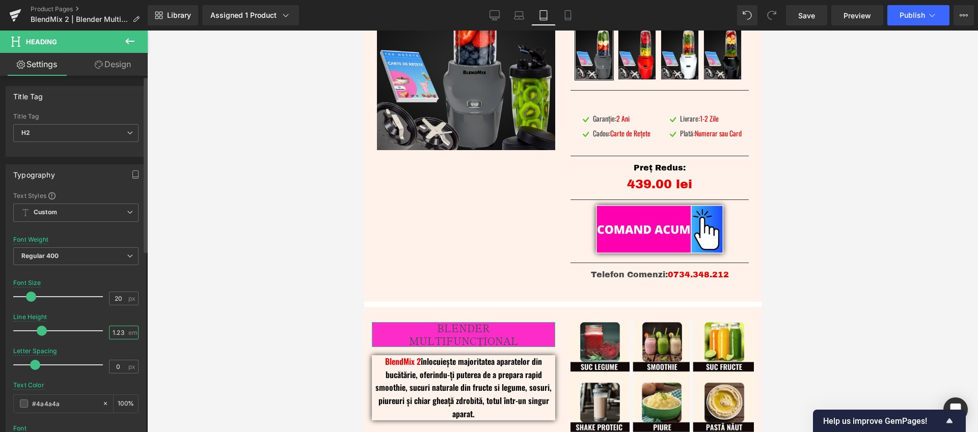
click at [115, 331] on input "1.23" at bounding box center [118, 332] width 18 height 13
click at [118, 331] on input "1.23" at bounding box center [118, 332] width 18 height 13
click at [117, 334] on input "1.23" at bounding box center [118, 332] width 18 height 13
type input "1.2"
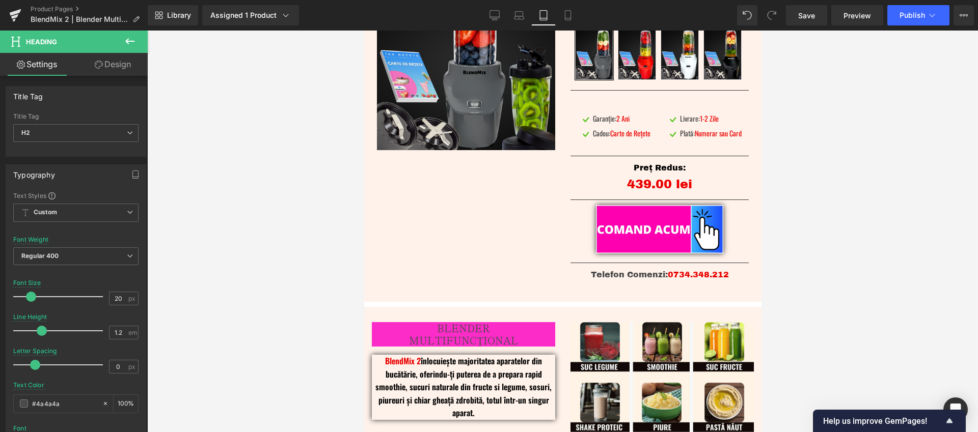
click at [284, 335] on div at bounding box center [562, 232] width 830 height 402
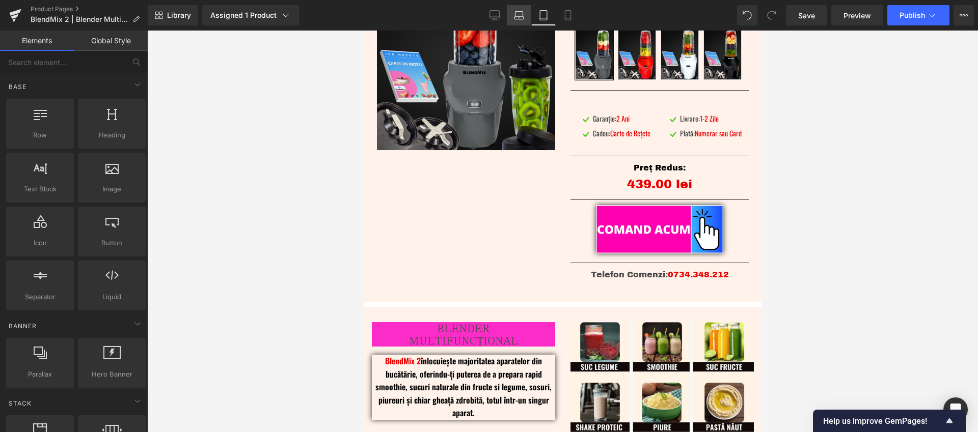
click at [521, 17] on icon at bounding box center [519, 15] width 10 height 10
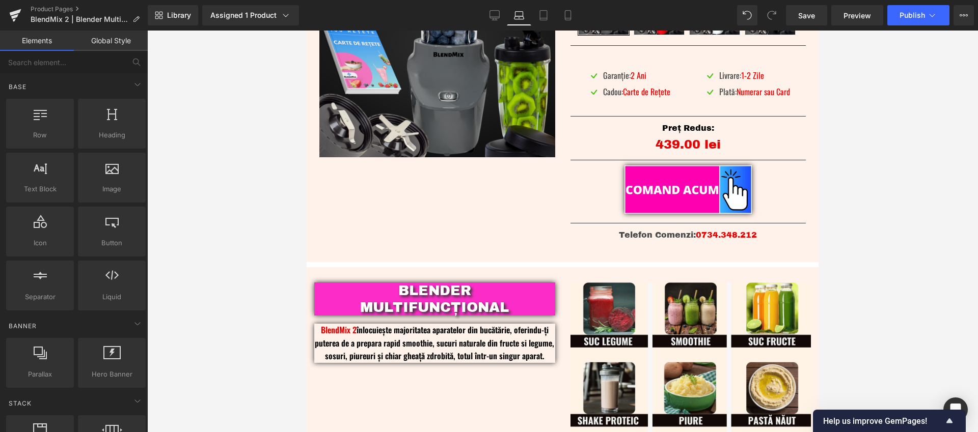
scroll to position [238, 0]
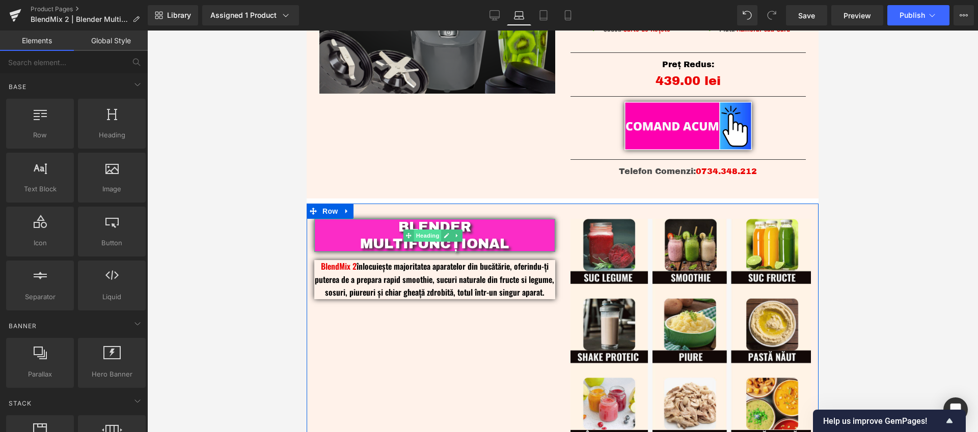
click at [431, 240] on span "Heading" at bounding box center [426, 236] width 27 height 12
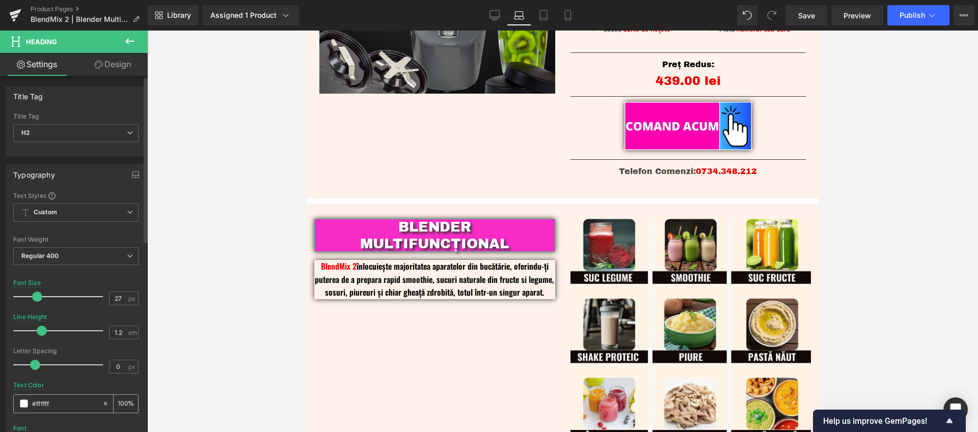
click at [70, 403] on input "#ffffff" at bounding box center [64, 403] width 65 height 11
click at [547, 17] on icon at bounding box center [543, 16] width 7 height 10
type input "20"
type input "#4a4a4a"
type input "100"
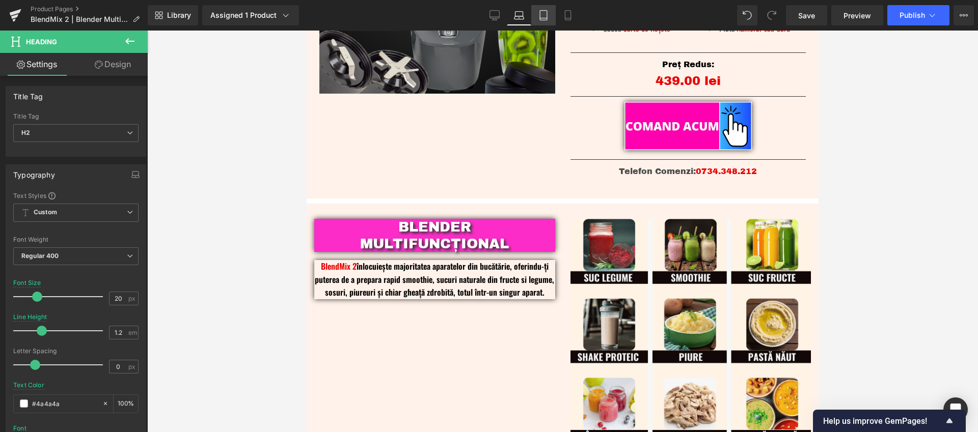
scroll to position [227, 0]
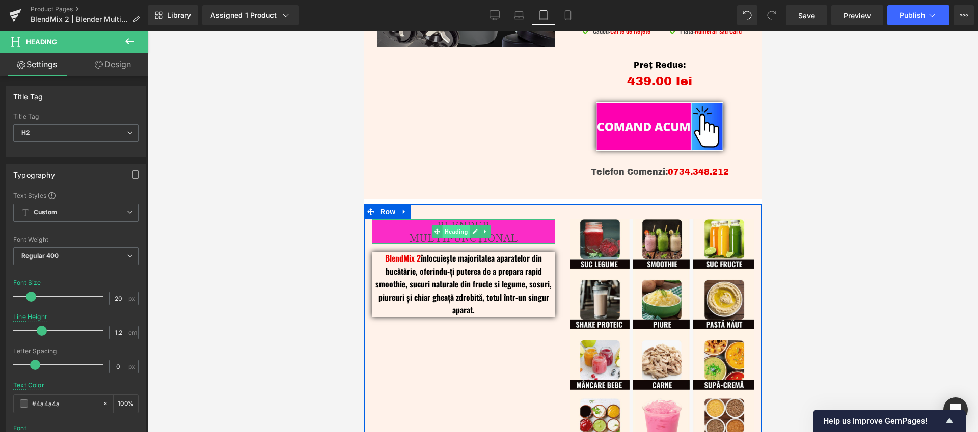
click at [455, 236] on span "Heading" at bounding box center [455, 232] width 27 height 12
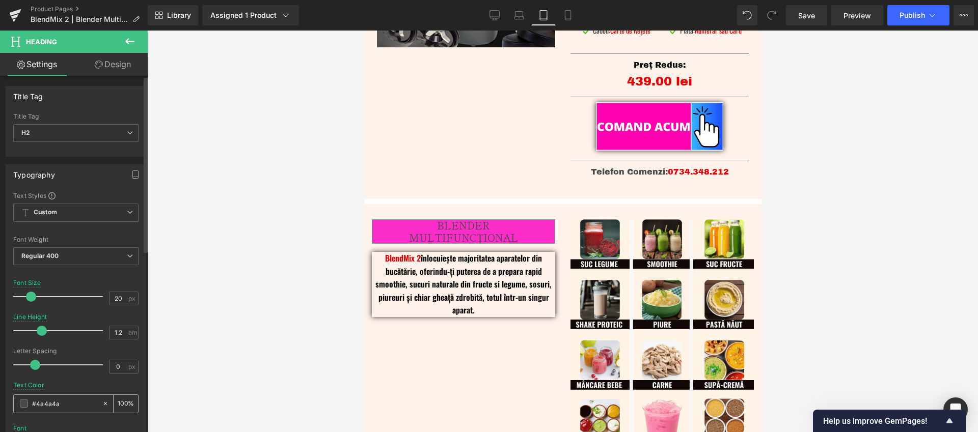
click at [68, 406] on input "#4a4a4a" at bounding box center [64, 403] width 65 height 11
paste input "ffffff"
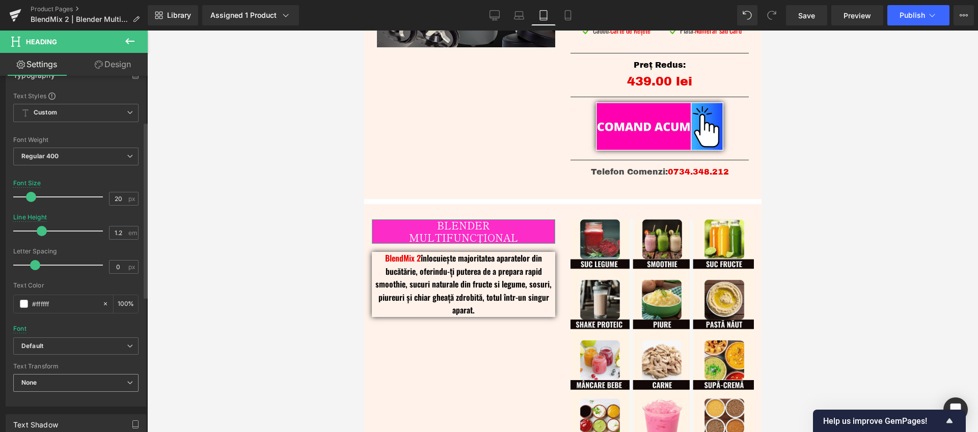
scroll to position [101, 0]
type input "#ffffff"
click at [84, 354] on div "Default Default Oswald Archivo Black Open Font Manager" at bounding box center [75, 348] width 125 height 23
click at [86, 348] on b "Default" at bounding box center [73, 345] width 105 height 9
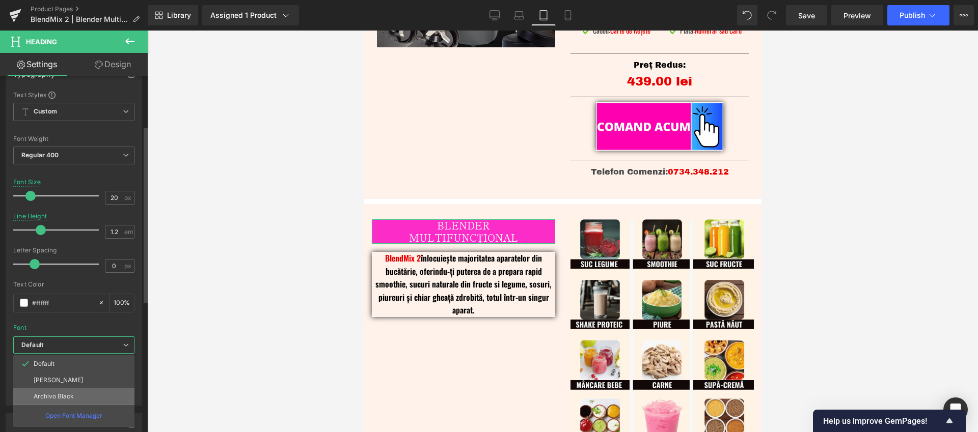
click at [70, 394] on p "Archivo Black" at bounding box center [54, 396] width 40 height 7
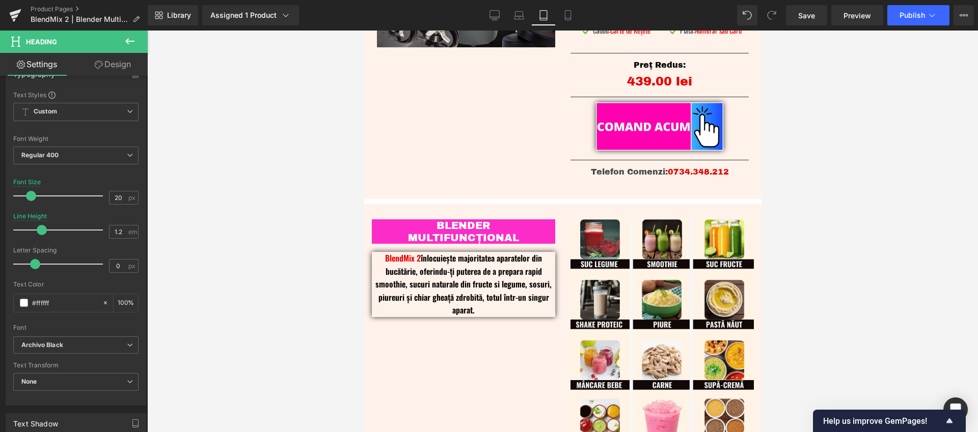
click at [888, 280] on div at bounding box center [562, 232] width 830 height 402
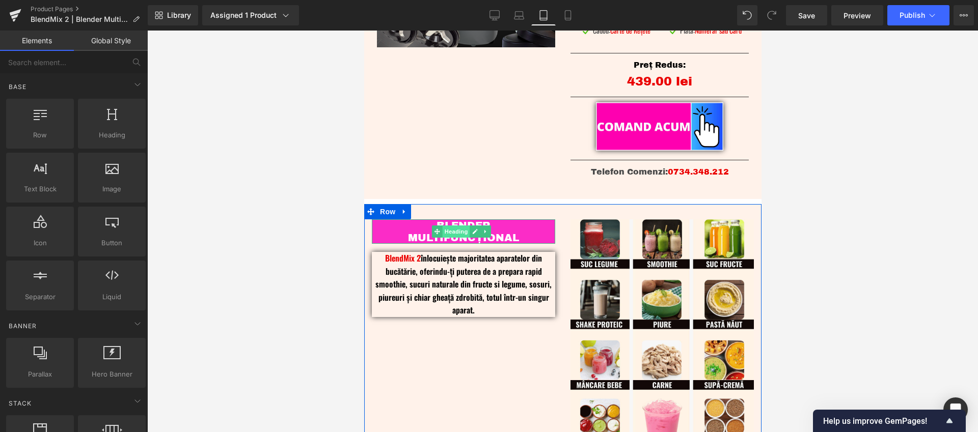
click at [456, 233] on span "Heading" at bounding box center [455, 232] width 27 height 12
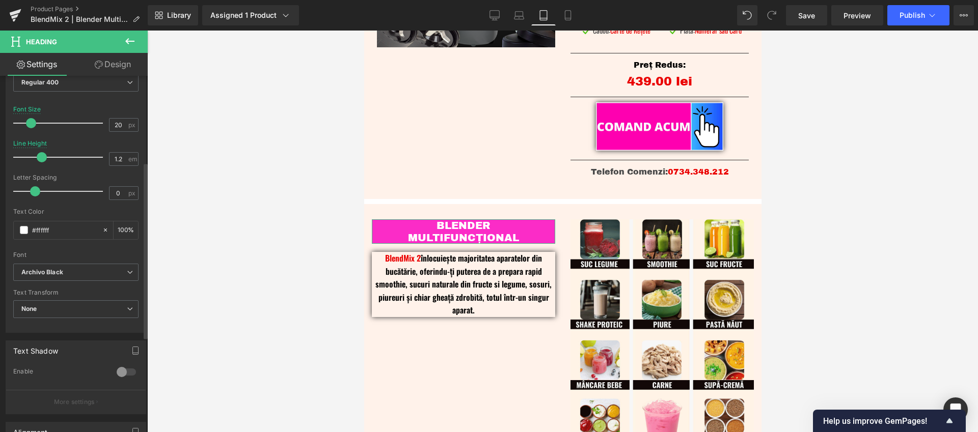
click at [116, 372] on div at bounding box center [126, 372] width 24 height 16
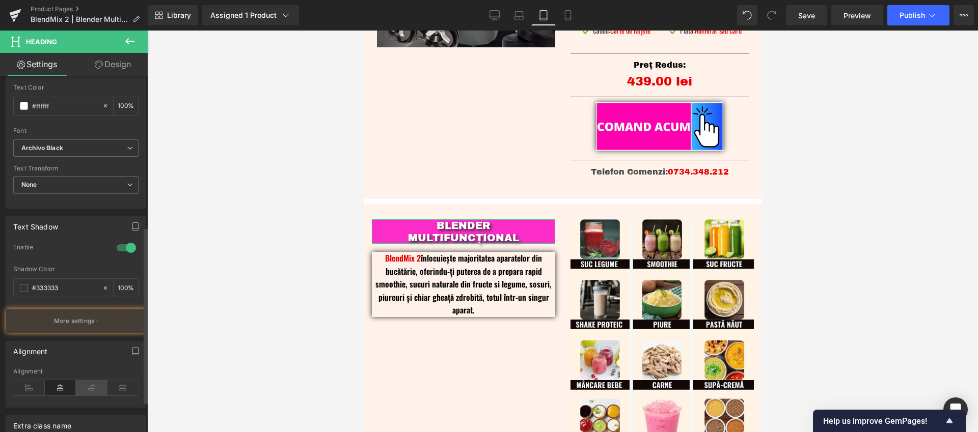
scroll to position [304, 0]
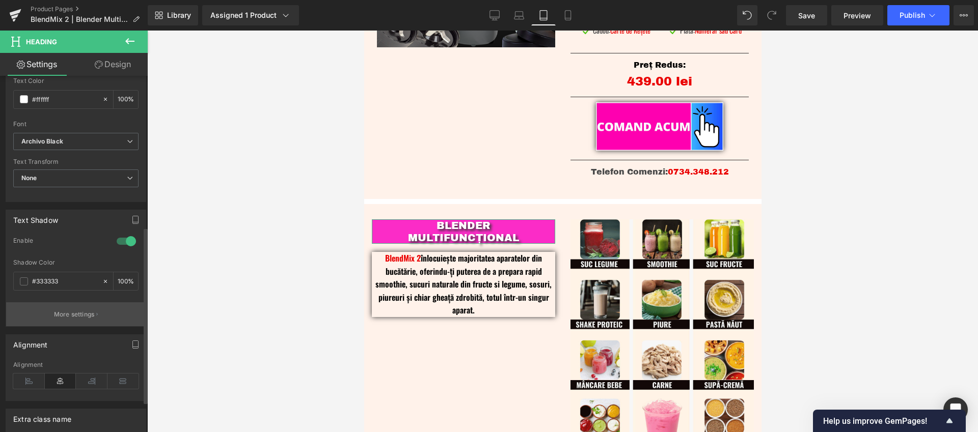
click at [70, 313] on p "More settings" at bounding box center [74, 314] width 41 height 9
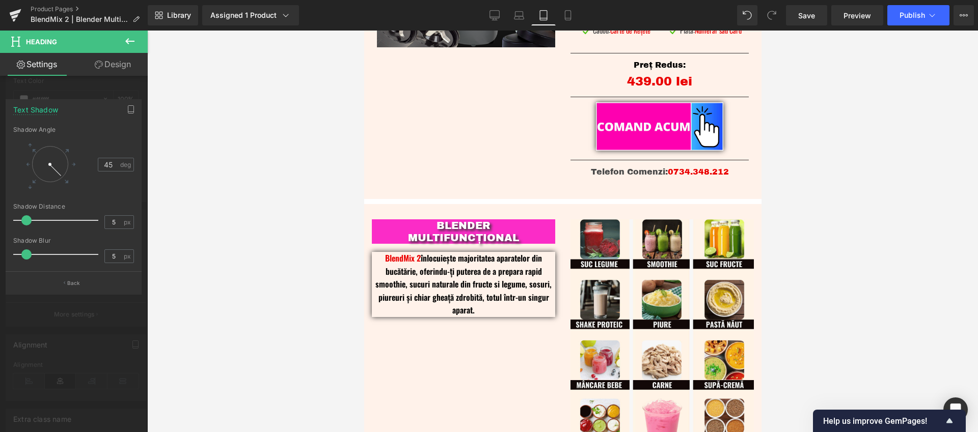
click at [342, 202] on div at bounding box center [562, 232] width 830 height 402
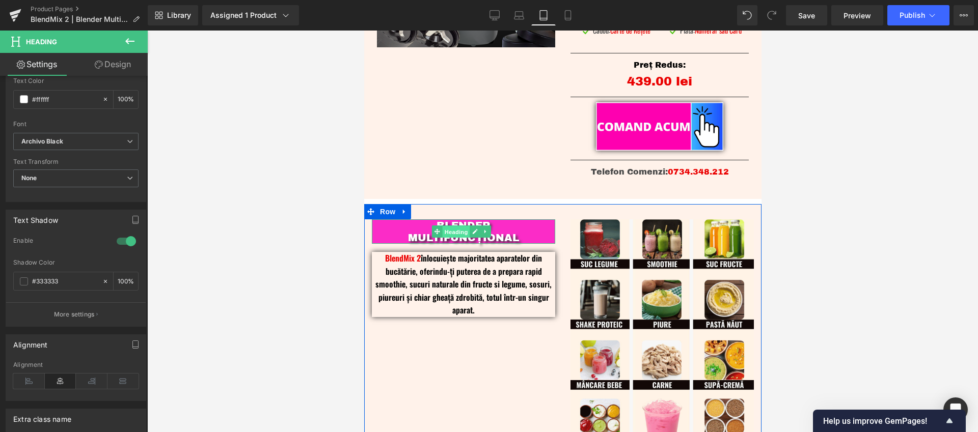
click at [459, 228] on span "Heading" at bounding box center [455, 232] width 27 height 12
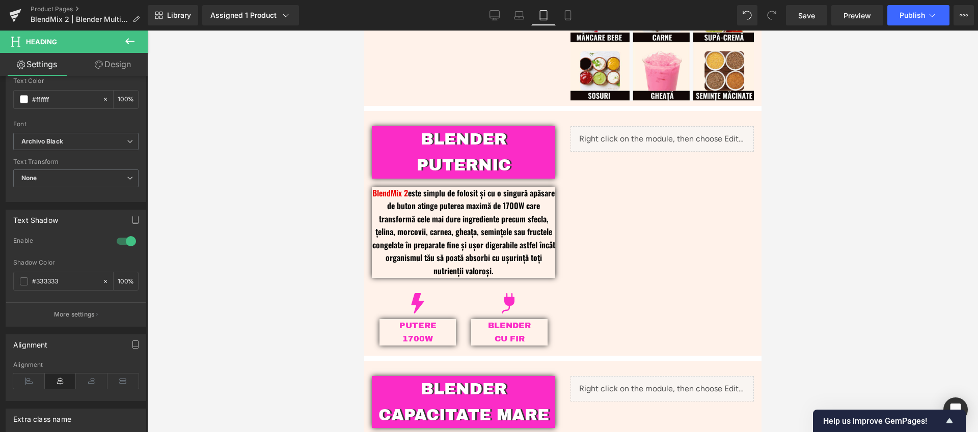
scroll to position [573, 0]
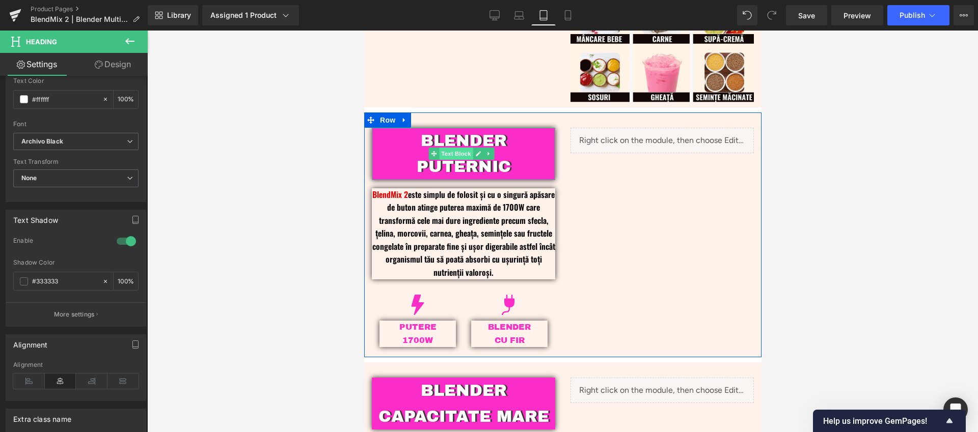
click at [458, 148] on span "Text Block" at bounding box center [456, 154] width 34 height 12
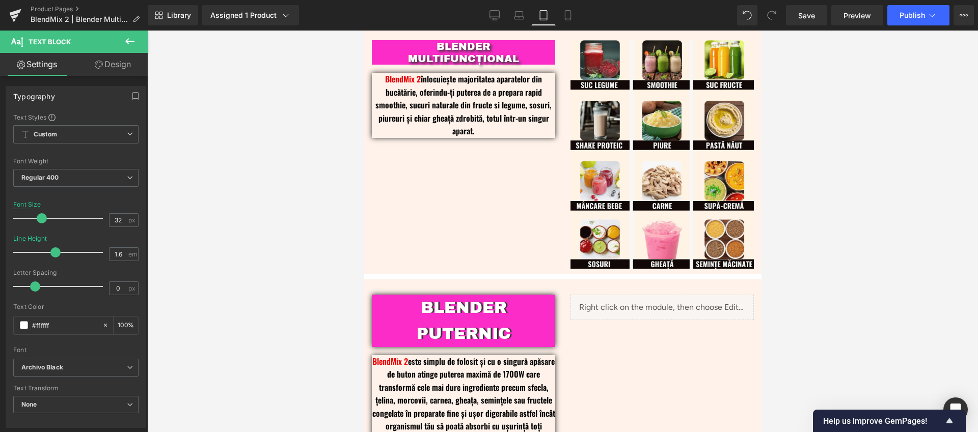
scroll to position [394, 0]
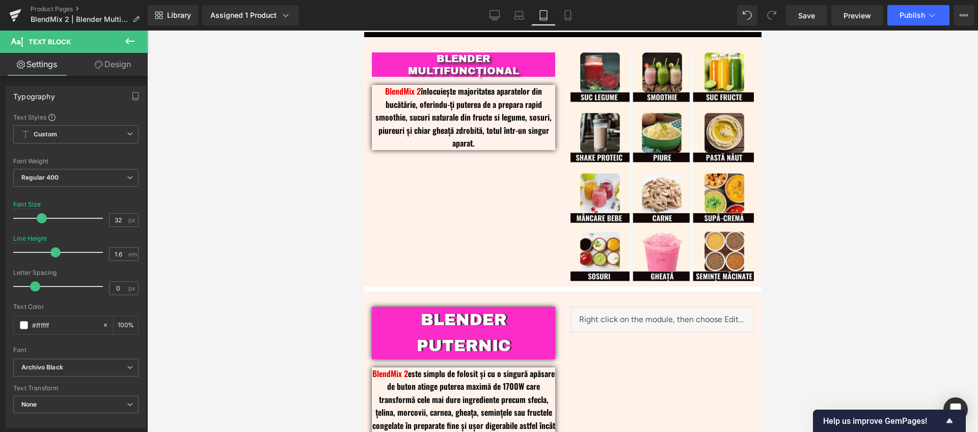
click at [289, 140] on div at bounding box center [562, 232] width 830 height 402
click at [494, 19] on icon at bounding box center [494, 15] width 10 height 10
type input "28"
type input "1.2"
type input "100"
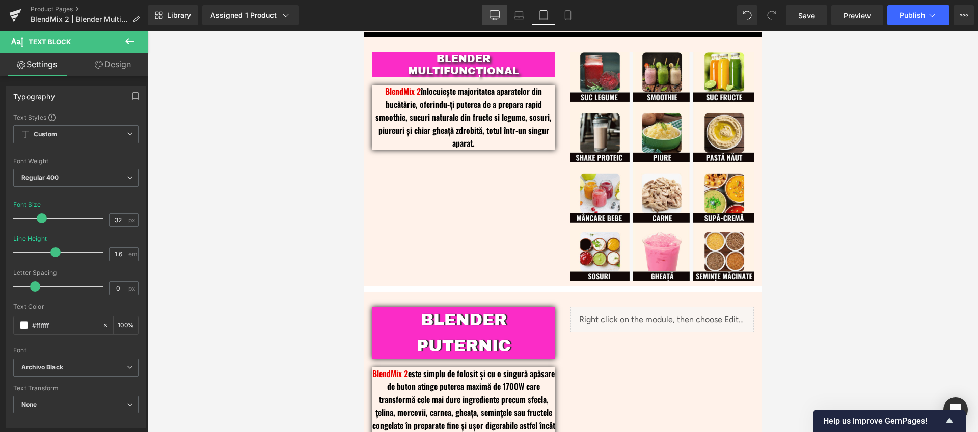
type input "100"
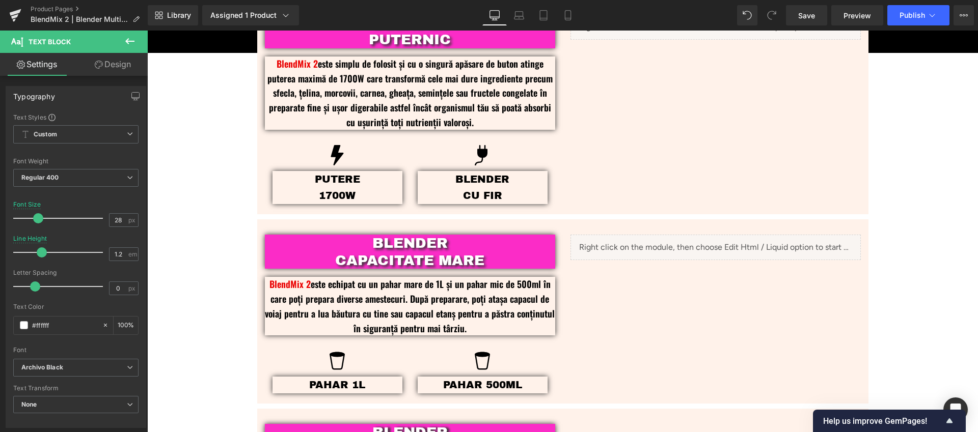
scroll to position [831, 0]
click at [565, 15] on icon at bounding box center [568, 16] width 6 height 10
type input "22"
type input "100"
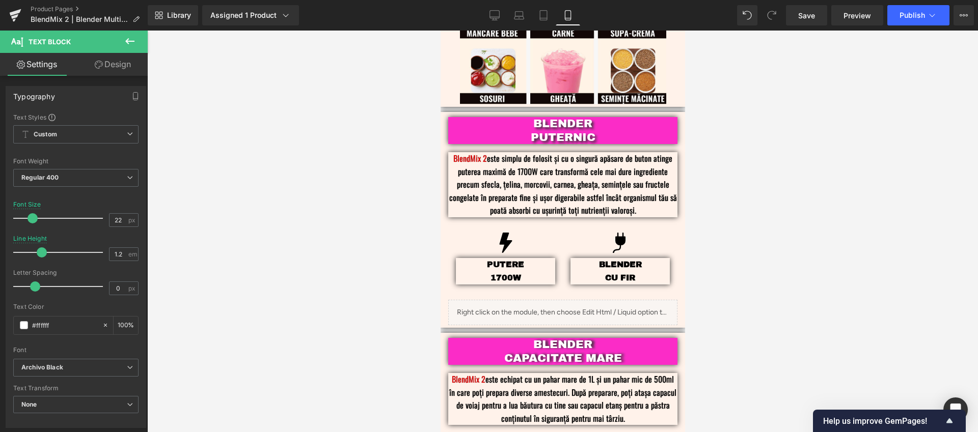
scroll to position [793, 0]
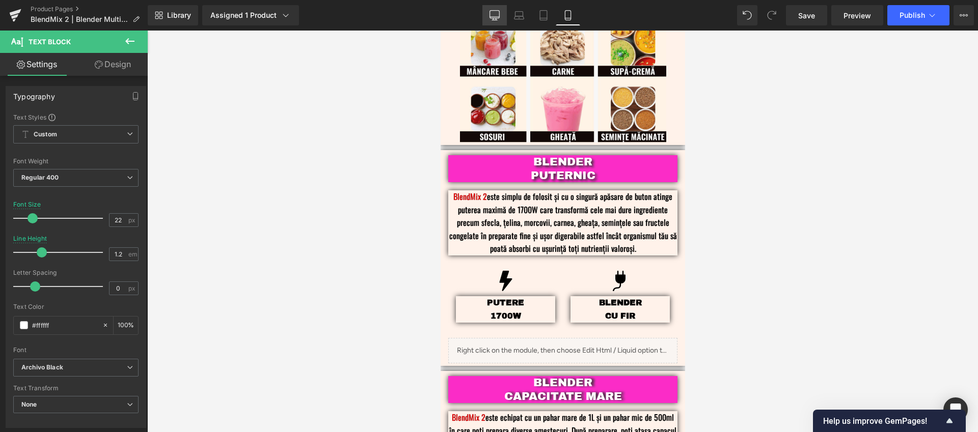
drag, startPoint x: 497, startPoint y: 15, endPoint x: 496, endPoint y: 7, distance: 8.2
click at [497, 15] on icon at bounding box center [494, 15] width 10 height 10
type input "28"
type input "100"
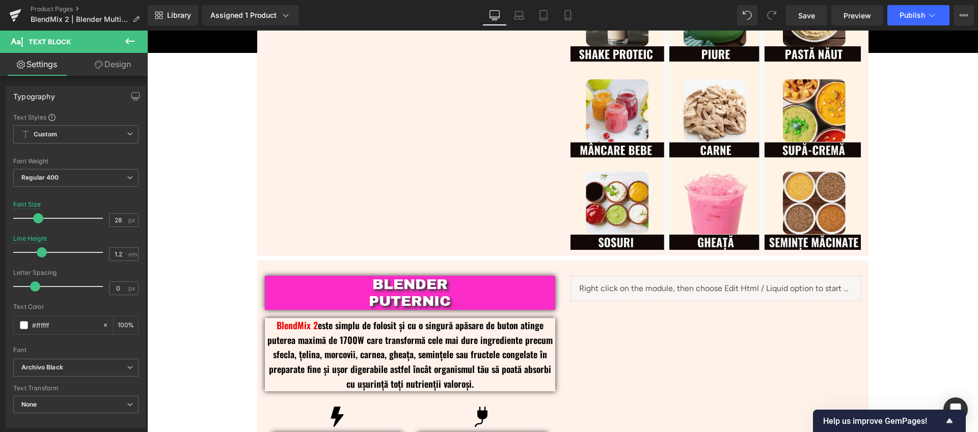
scroll to position [652, 0]
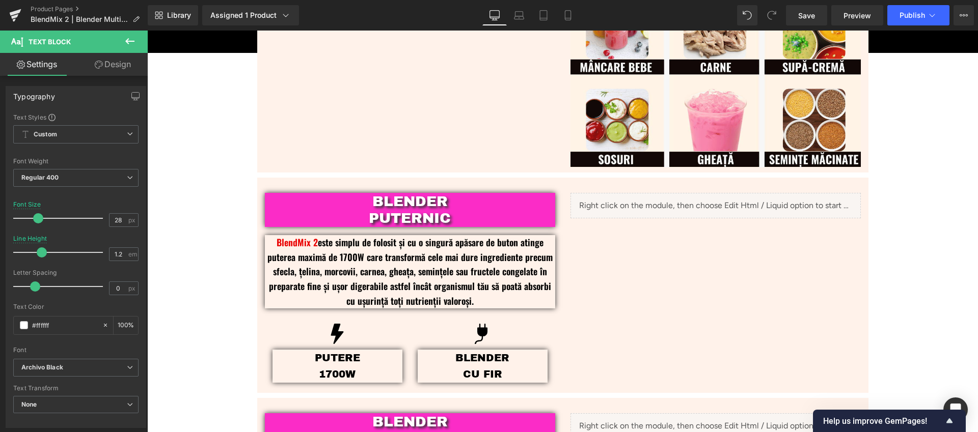
click at [132, 42] on icon at bounding box center [130, 41] width 12 height 12
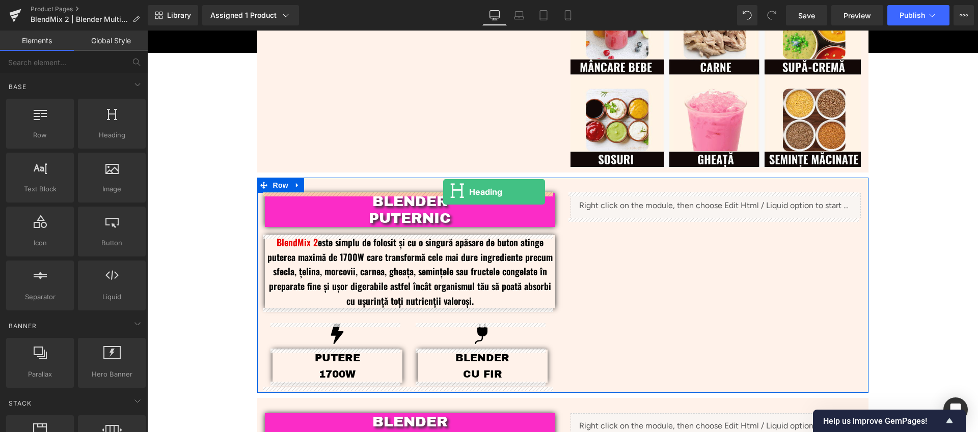
drag, startPoint x: 267, startPoint y: 159, endPoint x: 443, endPoint y: 192, distance: 179.3
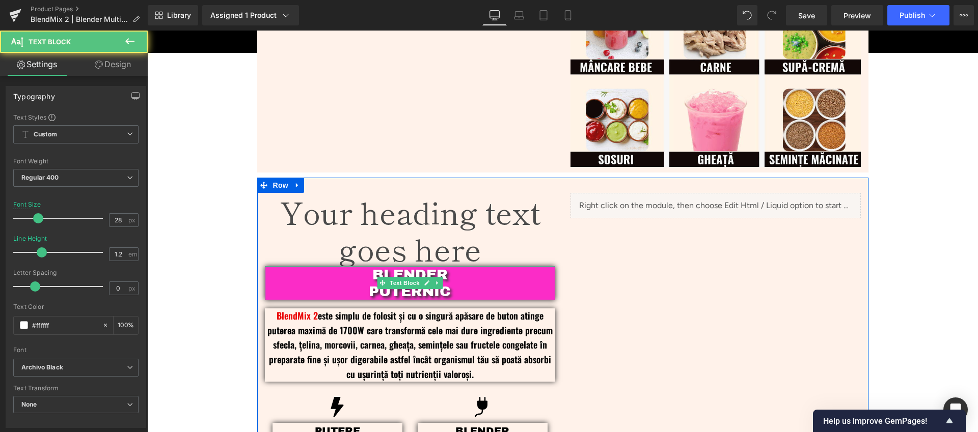
click at [463, 291] on p "PUTERNIC" at bounding box center [410, 291] width 290 height 17
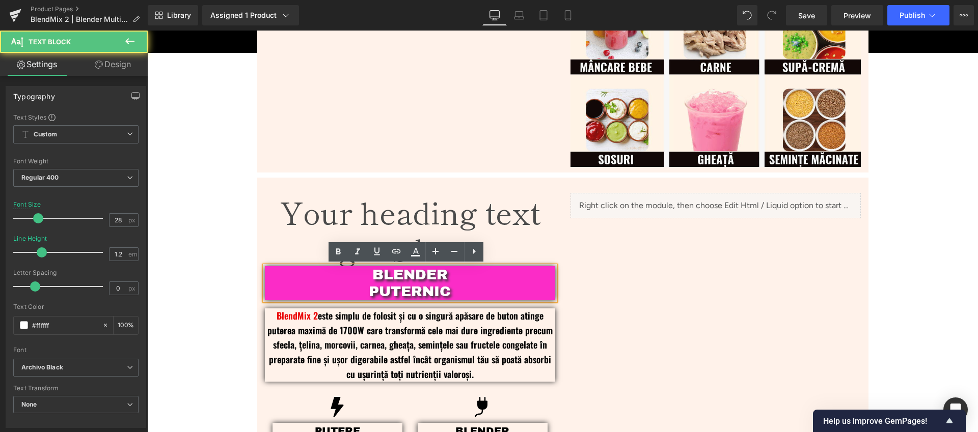
click at [451, 291] on p "PUTERNIC" at bounding box center [410, 291] width 290 height 17
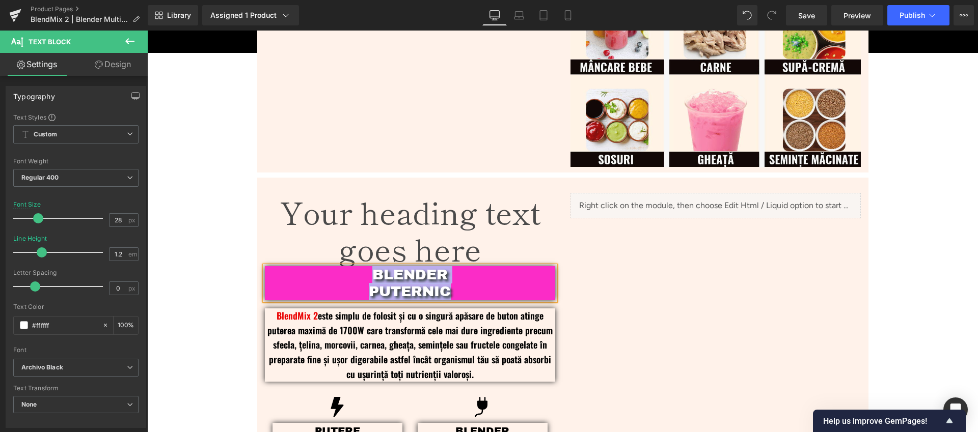
copy div "BLENDER PUTERNIC"
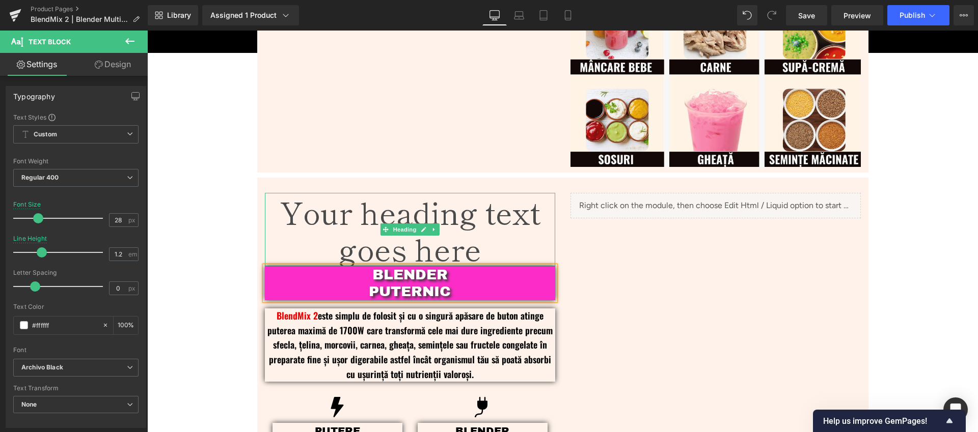
click at [498, 222] on h1 "Your heading text goes here" at bounding box center [410, 229] width 290 height 73
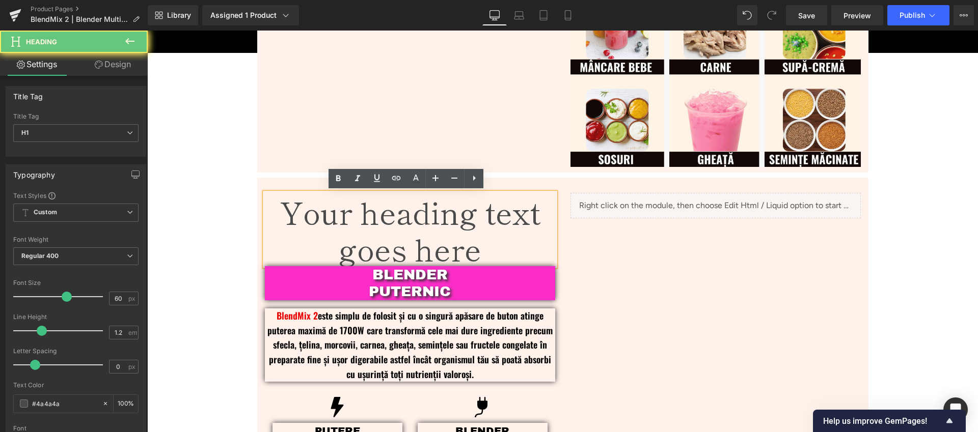
click at [511, 216] on h1 "Your heading text goes here" at bounding box center [410, 229] width 290 height 73
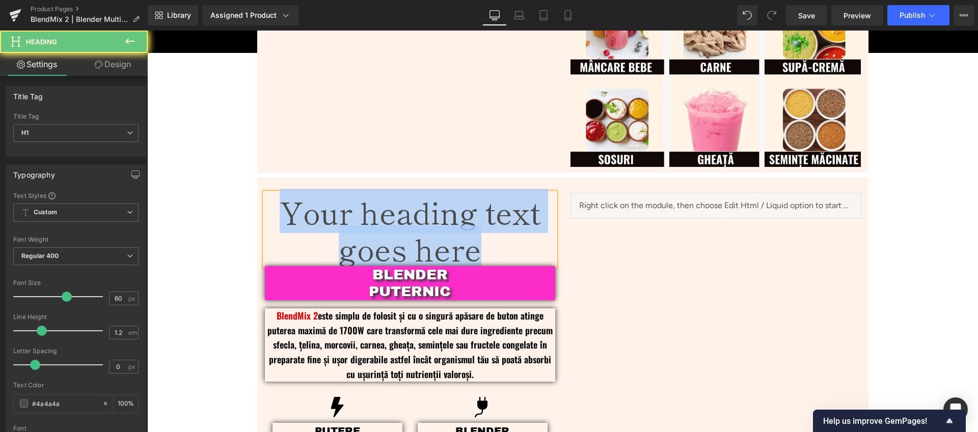
paste div
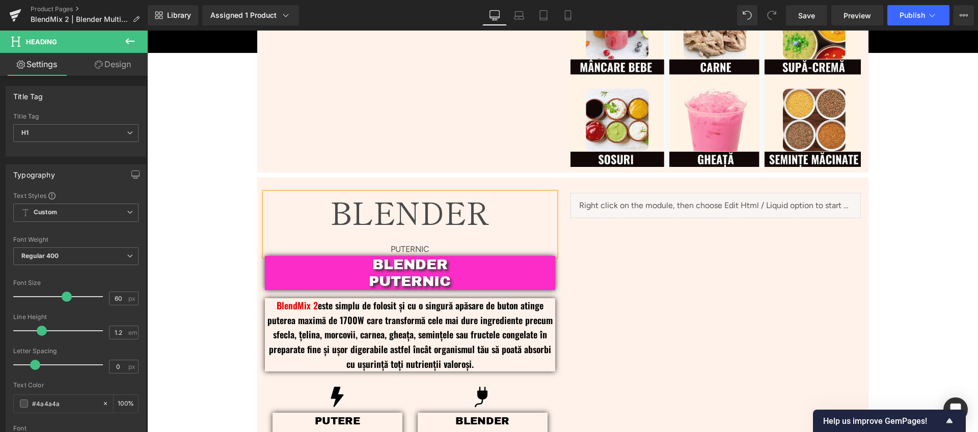
click at [503, 237] on div at bounding box center [410, 236] width 290 height 13
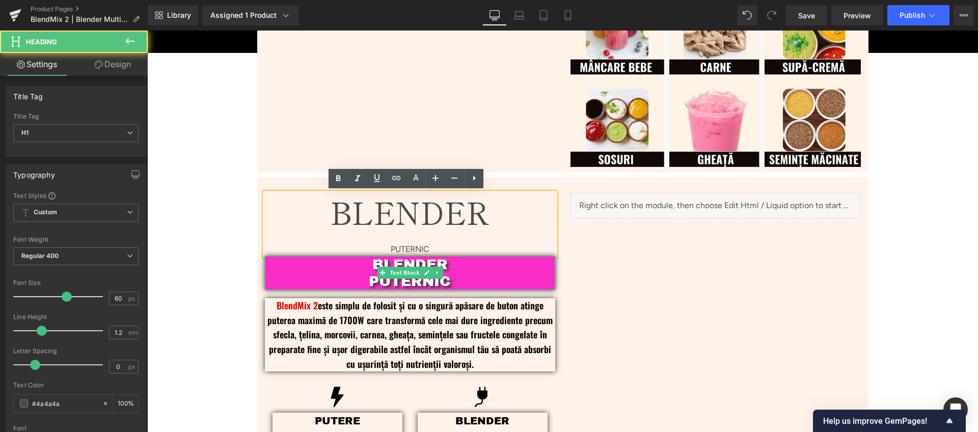
click at [434, 283] on p "PUTERNIC" at bounding box center [410, 281] width 290 height 17
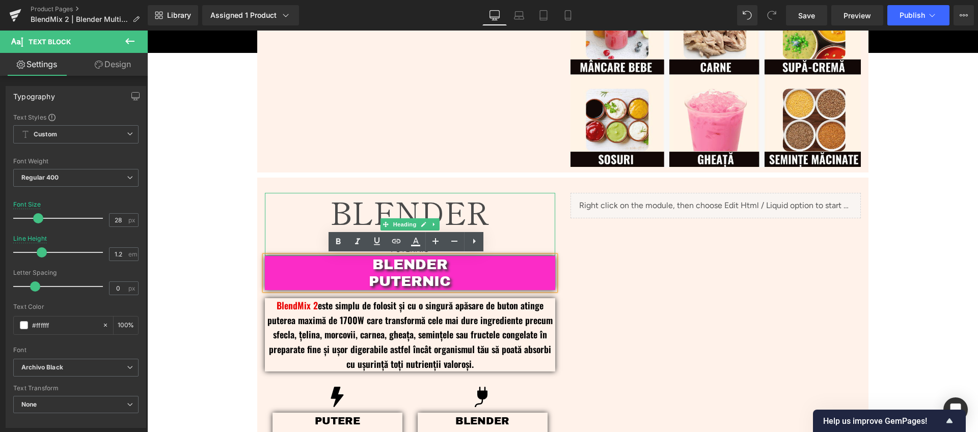
click at [502, 212] on h1 "BLENDER" at bounding box center [410, 211] width 290 height 37
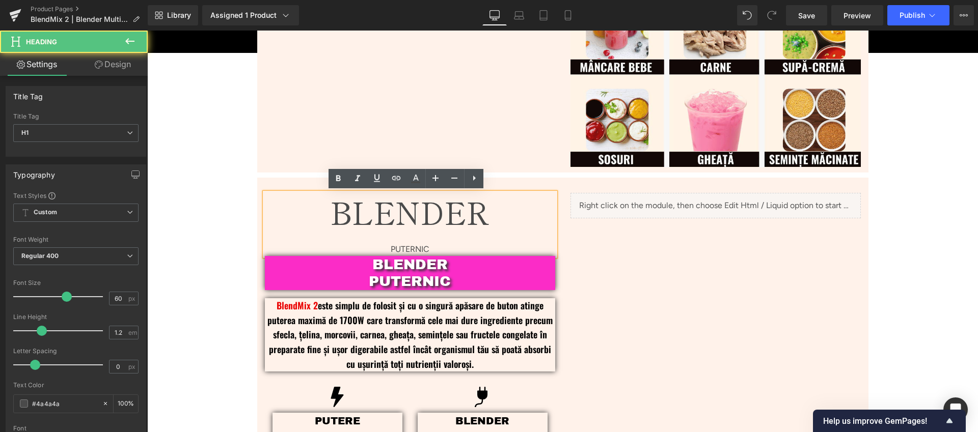
click at [633, 255] on div "BLENDER PUTERNIC Heading BLENDER PUTERNIC Text Block BlendMix 2 este simplu de …" at bounding box center [562, 317] width 611 height 279
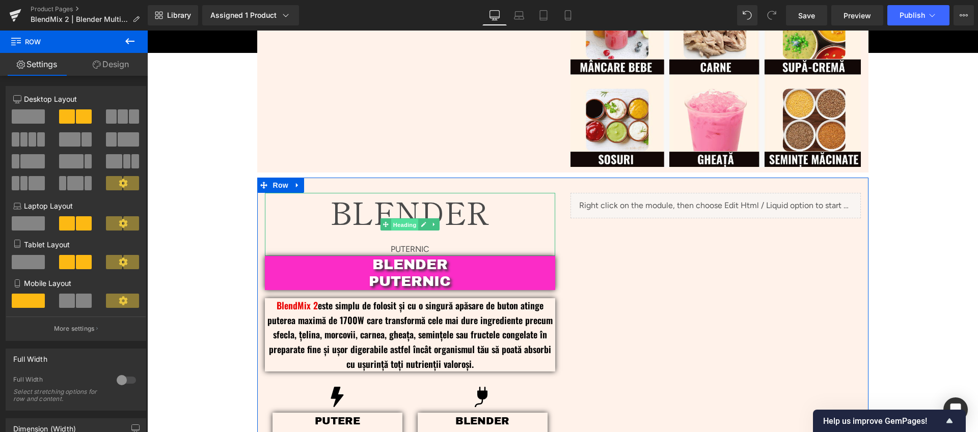
click at [400, 224] on span "Heading" at bounding box center [404, 224] width 27 height 12
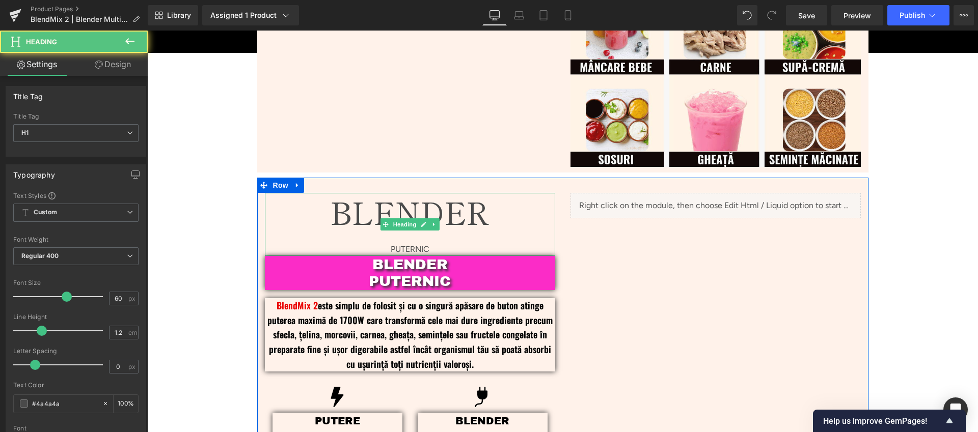
drag, startPoint x: 512, startPoint y: 215, endPoint x: 511, endPoint y: 225, distance: 10.2
click at [511, 215] on h1 "BLENDER" at bounding box center [410, 211] width 290 height 37
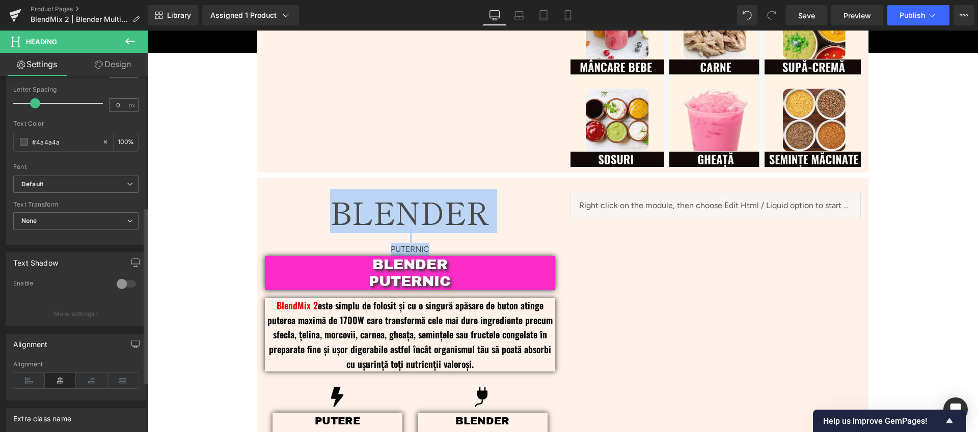
scroll to position [264, 0]
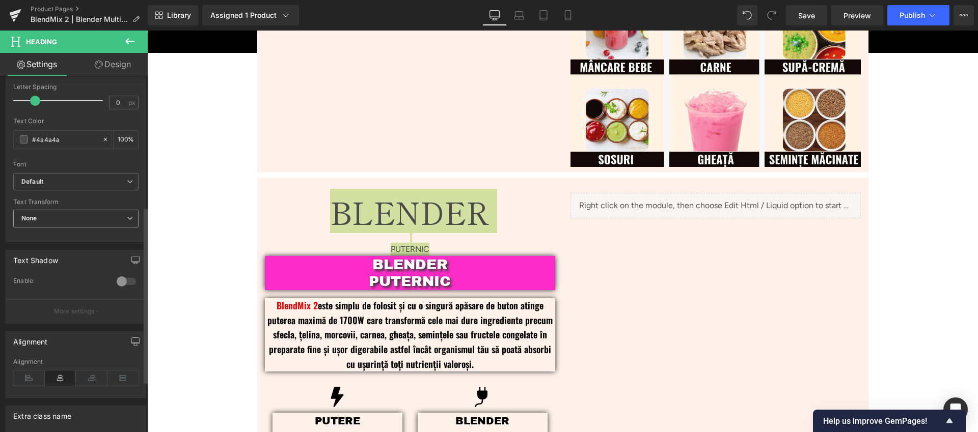
click at [89, 221] on span "None" at bounding box center [75, 219] width 125 height 18
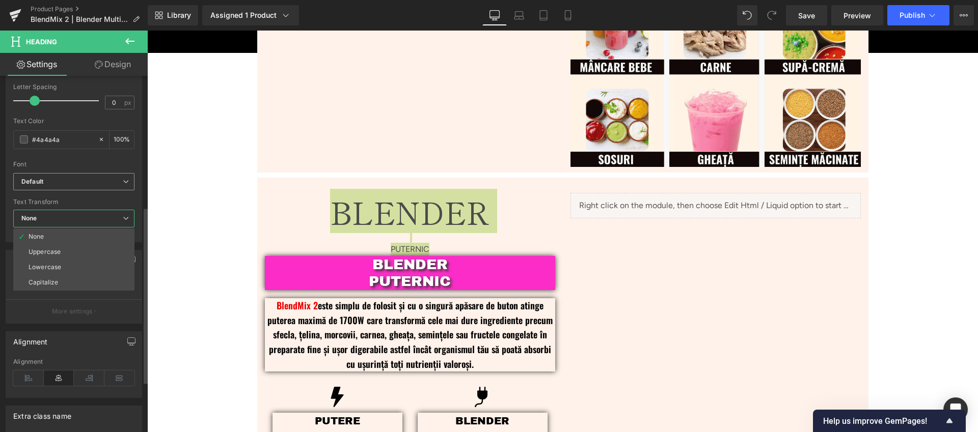
click at [68, 181] on b "Default" at bounding box center [71, 182] width 101 height 9
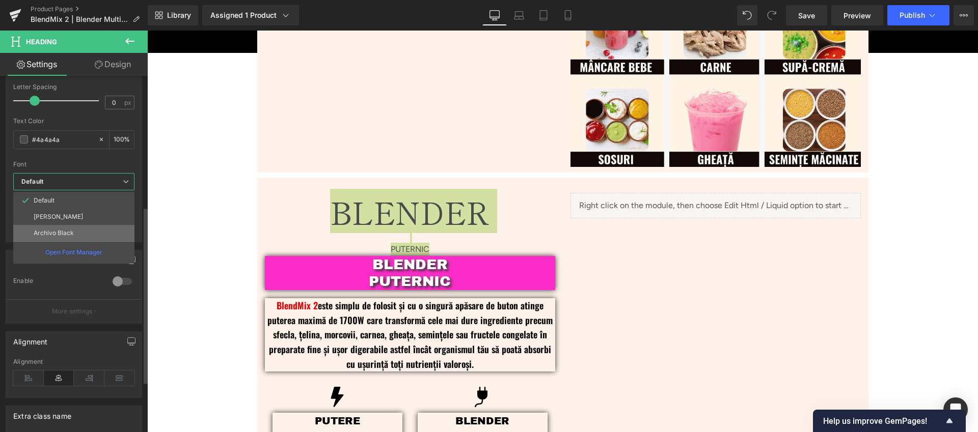
click at [70, 230] on p "Archivo Black" at bounding box center [54, 233] width 40 height 7
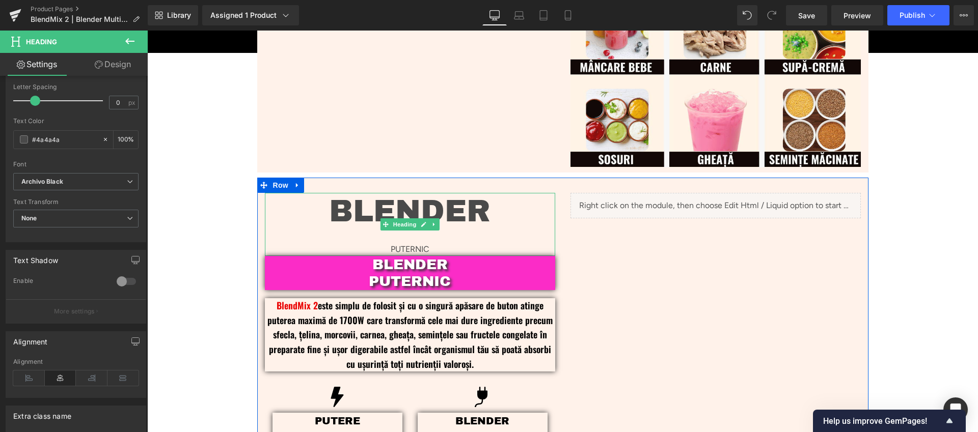
click at [515, 218] on h1 "BLENDER" at bounding box center [410, 211] width 290 height 37
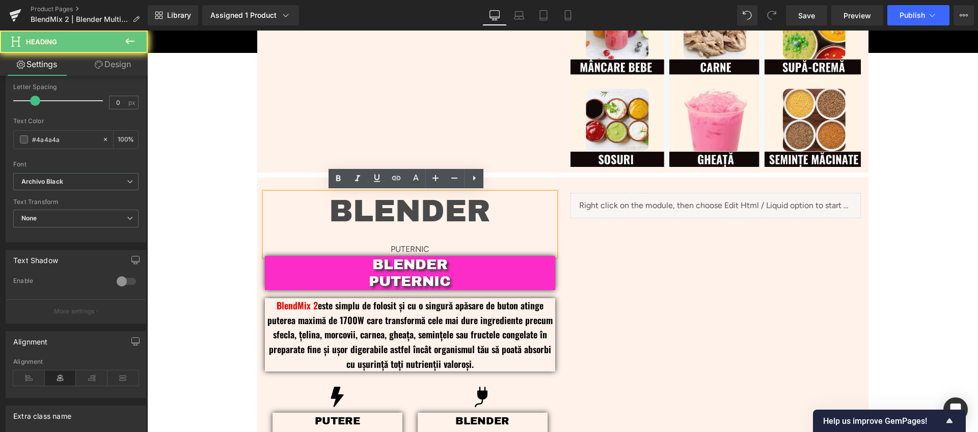
click at [389, 244] on div "PUTERNIC" at bounding box center [410, 249] width 290 height 13
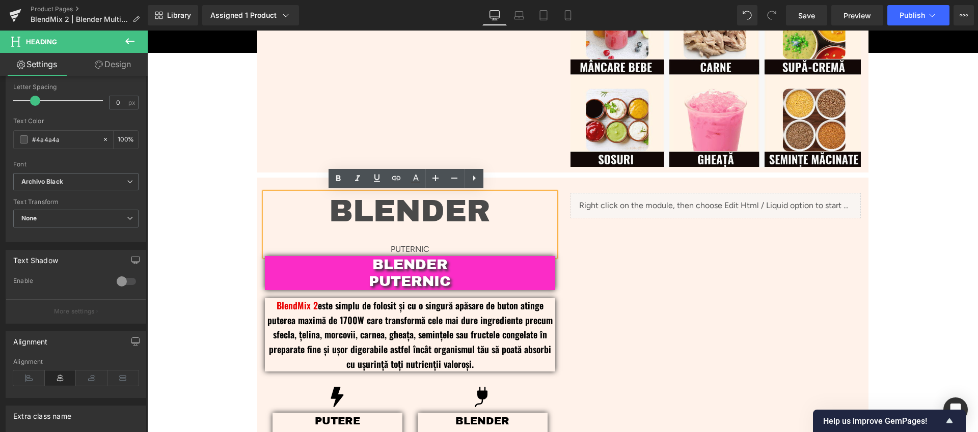
click at [386, 246] on div "PUTERNIC" at bounding box center [410, 249] width 290 height 13
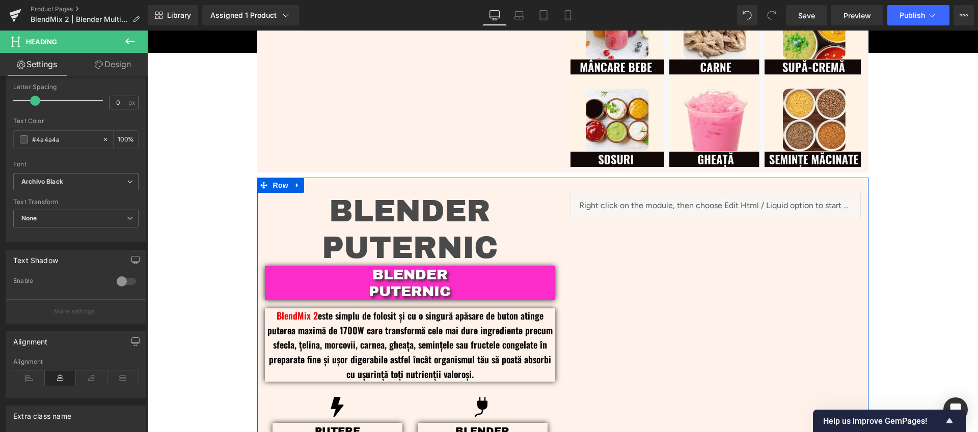
click at [677, 255] on div "BLENDER PUTERNIC Heading BLENDER PUTERNIC Text Block BlendMix 2 este simplu de …" at bounding box center [562, 322] width 611 height 289
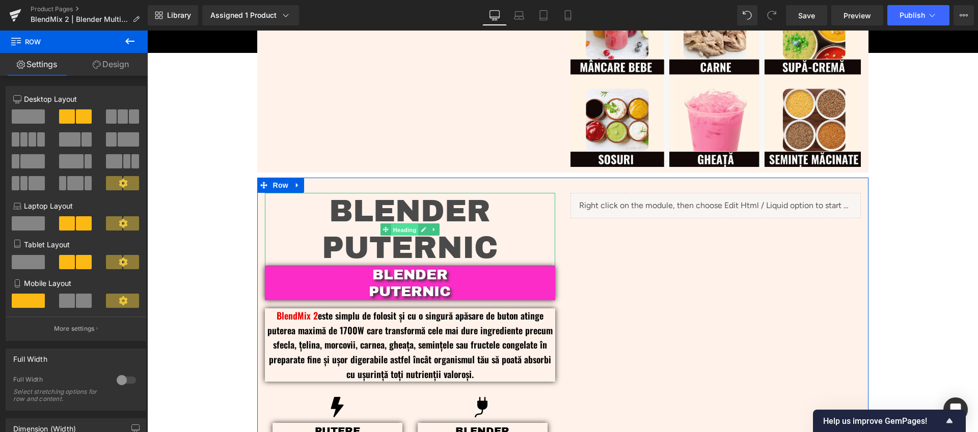
click at [396, 232] on span "Heading" at bounding box center [404, 230] width 27 height 12
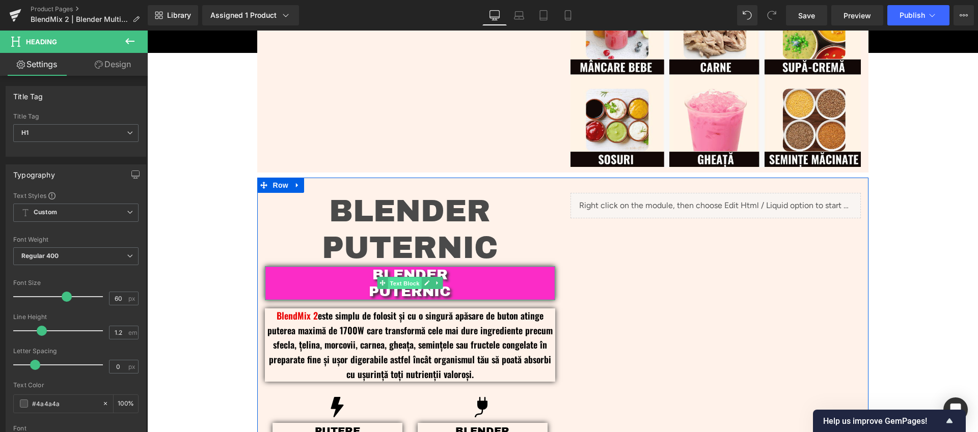
click at [396, 283] on span "Text Block" at bounding box center [404, 284] width 34 height 12
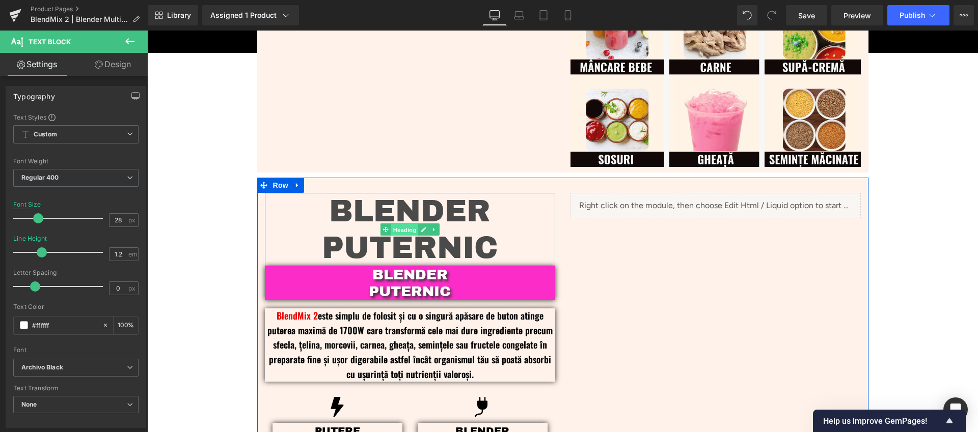
click at [401, 227] on span "Heading" at bounding box center [404, 230] width 27 height 12
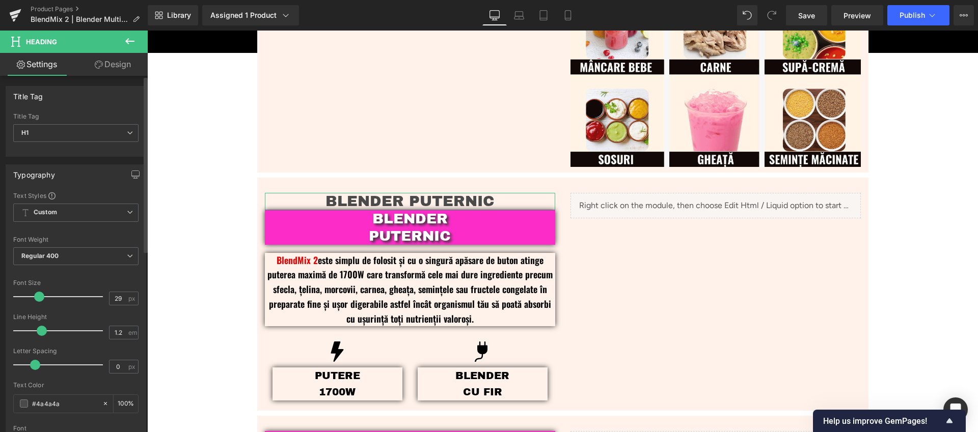
type input "28"
drag, startPoint x: 67, startPoint y: 296, endPoint x: 40, endPoint y: 302, distance: 27.1
click at [40, 302] on div at bounding box center [60, 297] width 85 height 20
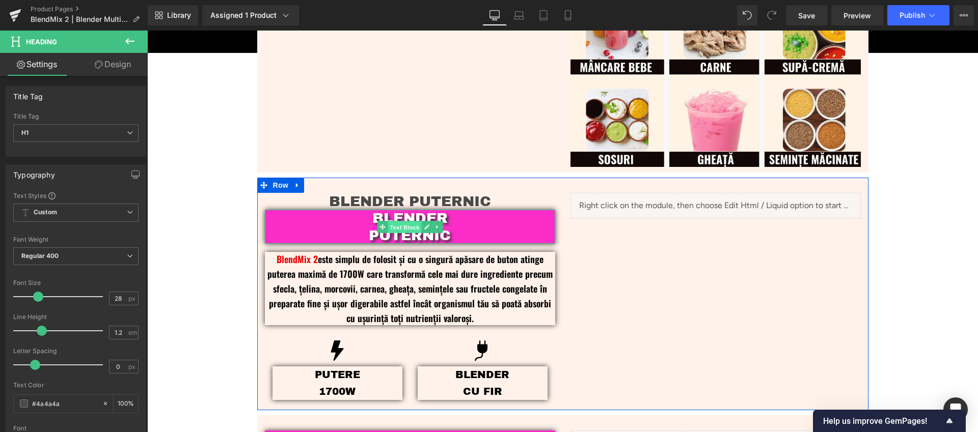
click at [403, 229] on span "Text Block" at bounding box center [404, 227] width 34 height 12
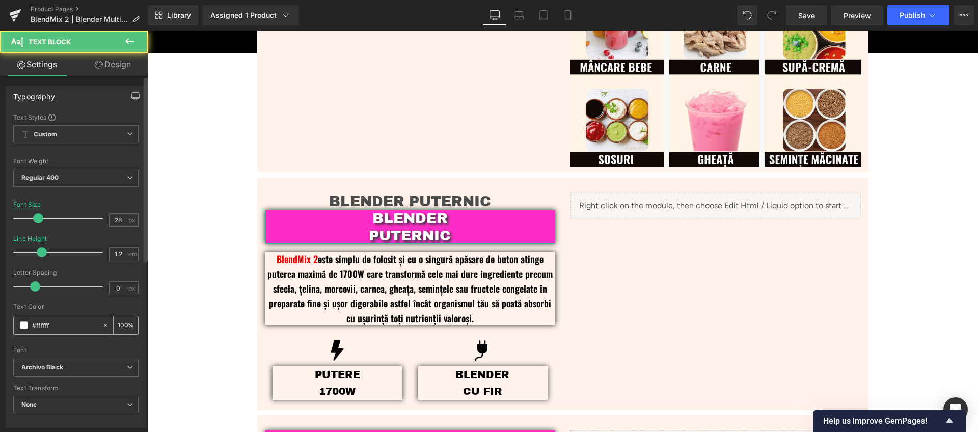
click at [67, 327] on input "#ffffff" at bounding box center [64, 325] width 65 height 11
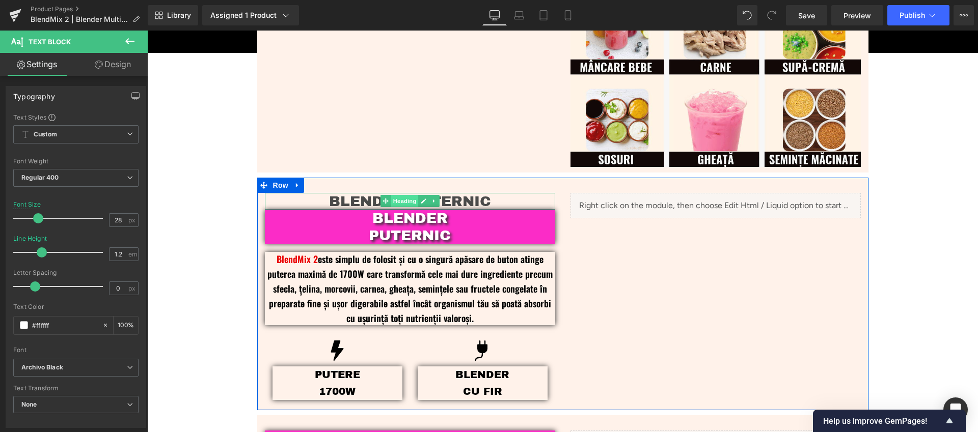
click at [398, 199] on span "Heading" at bounding box center [404, 201] width 27 height 12
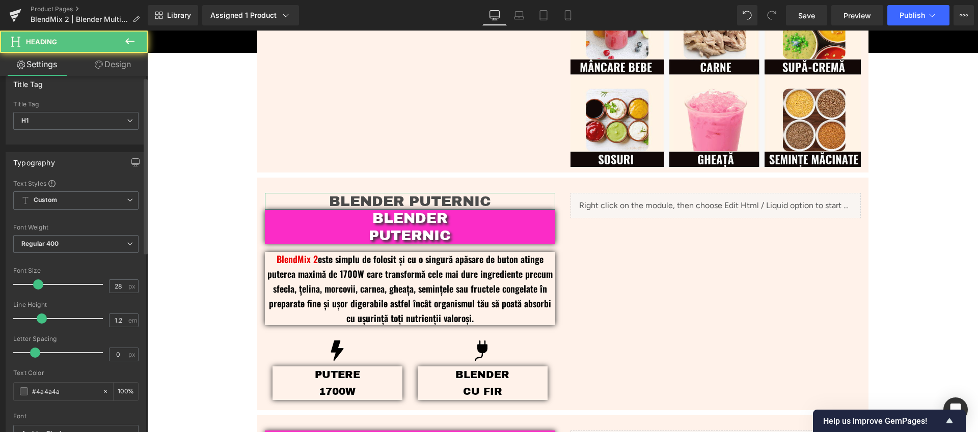
scroll to position [25, 0]
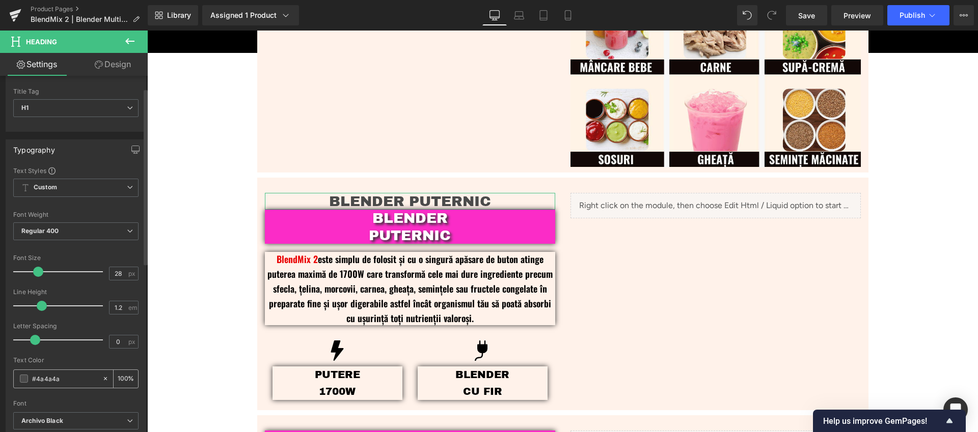
click at [63, 380] on input "#4a4a4a" at bounding box center [64, 378] width 65 height 11
paste input "ffffff"
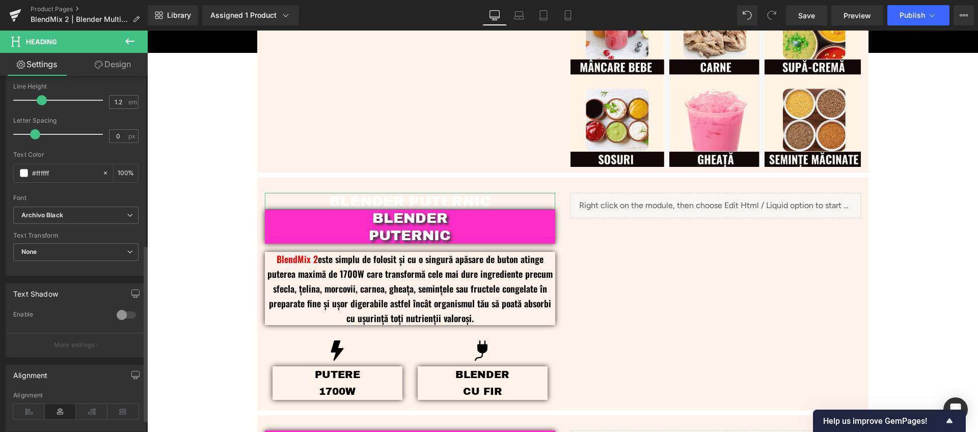
scroll to position [224, 0]
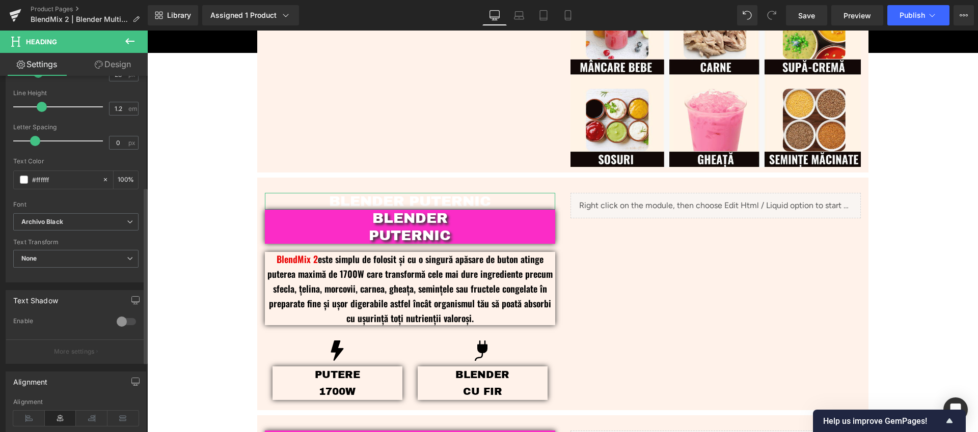
type input "#ffffff"
click at [125, 320] on div at bounding box center [126, 322] width 24 height 16
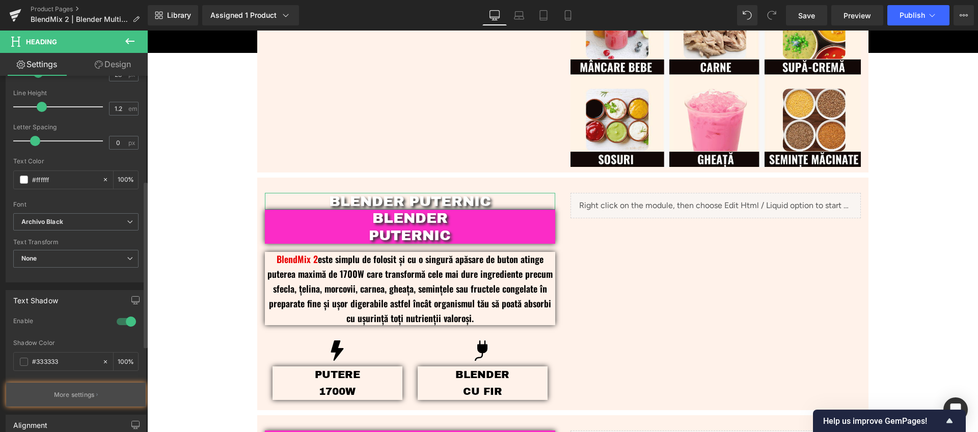
click at [92, 391] on p "More settings" at bounding box center [74, 395] width 41 height 9
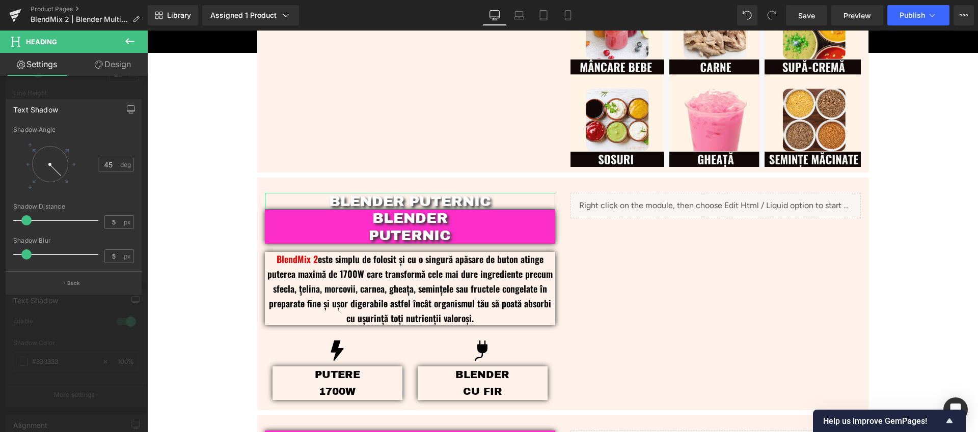
drag, startPoint x: 101, startPoint y: 310, endPoint x: 13, endPoint y: 236, distance: 114.5
click at [101, 310] on div at bounding box center [74, 234] width 148 height 407
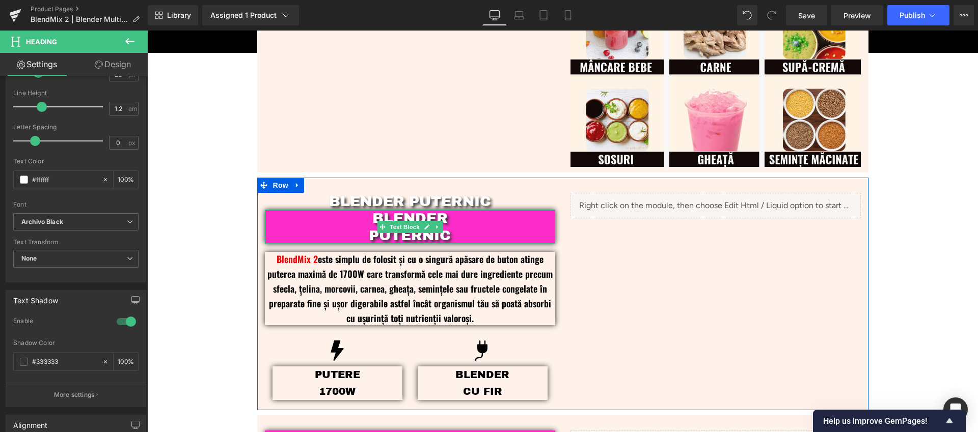
click at [462, 224] on p "BLENDER" at bounding box center [410, 218] width 290 height 17
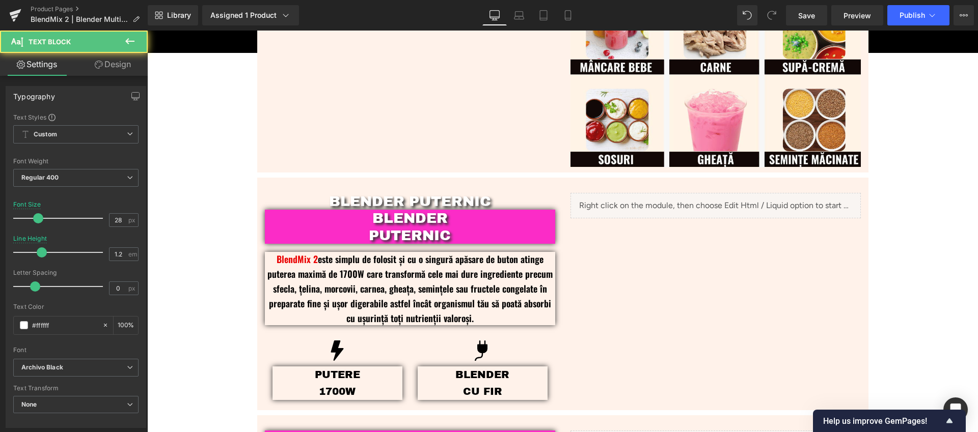
click at [113, 68] on link "Design" at bounding box center [113, 64] width 74 height 23
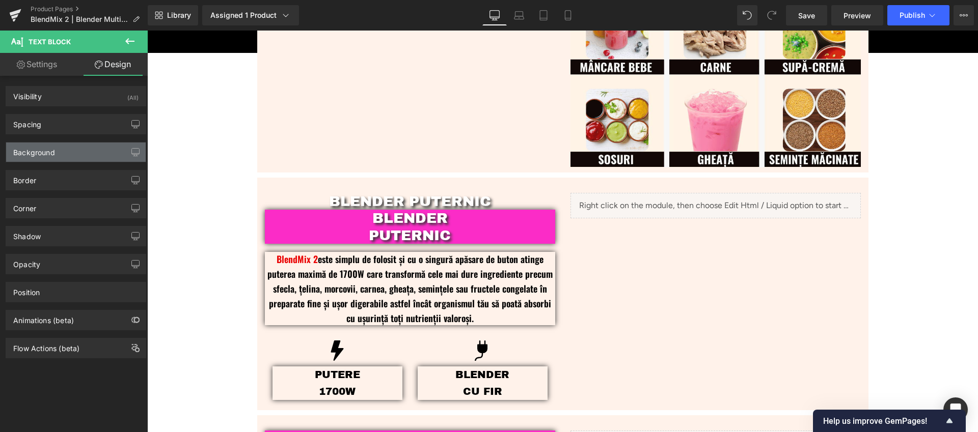
click at [52, 150] on div "Background" at bounding box center [34, 150] width 42 height 14
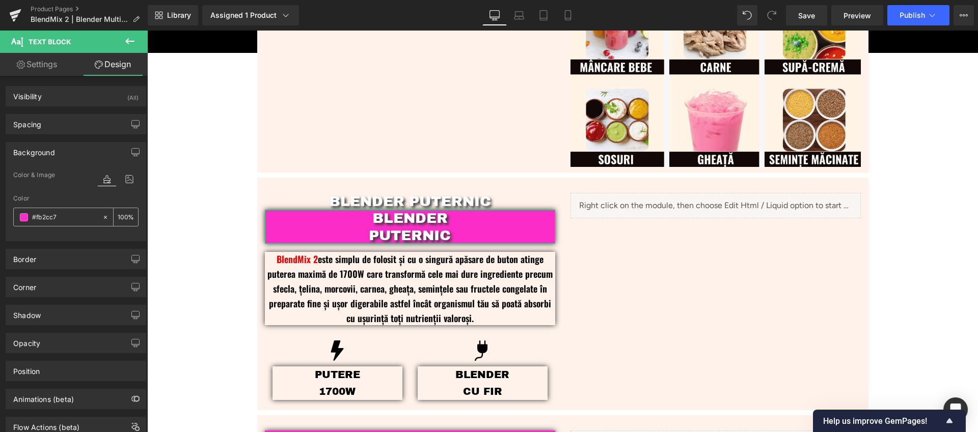
click at [67, 214] on input "#fb2cc7" at bounding box center [64, 217] width 65 height 11
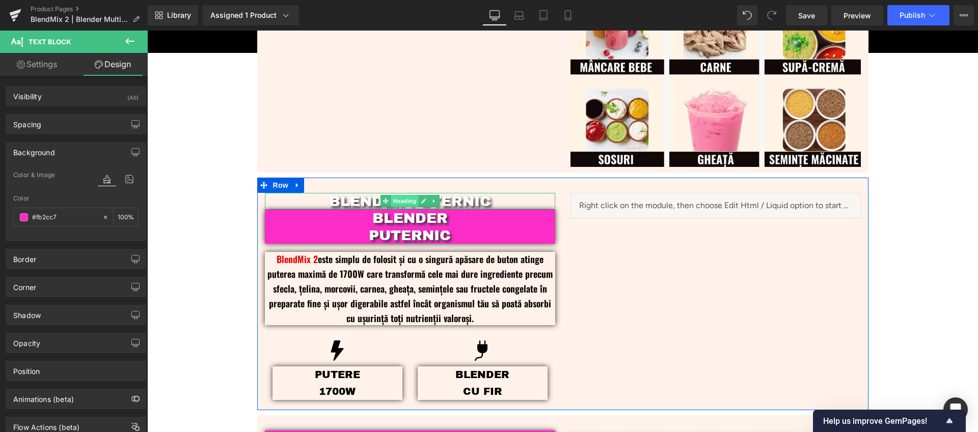
click at [402, 201] on span "Heading" at bounding box center [404, 201] width 27 height 12
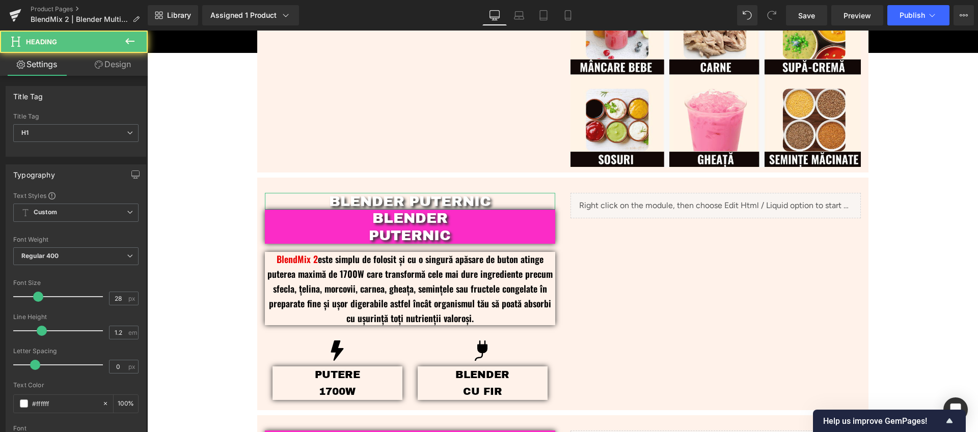
click at [110, 68] on link "Design" at bounding box center [113, 64] width 74 height 23
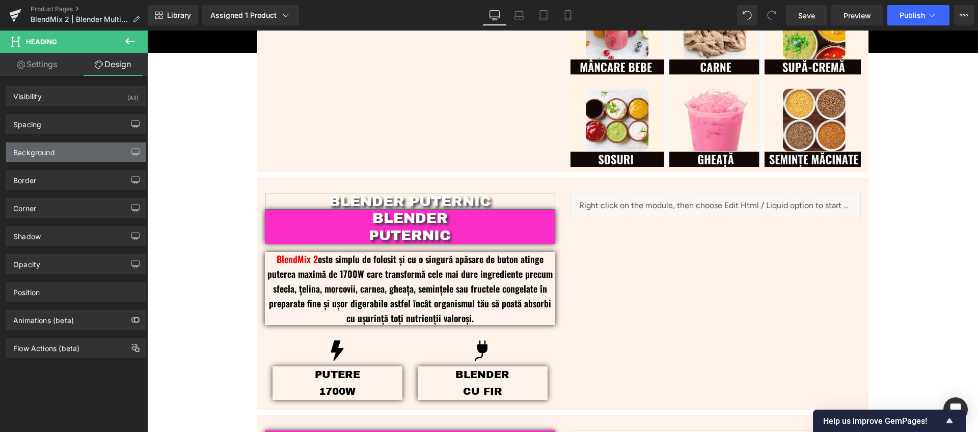
click at [55, 159] on div "Background" at bounding box center [76, 152] width 140 height 19
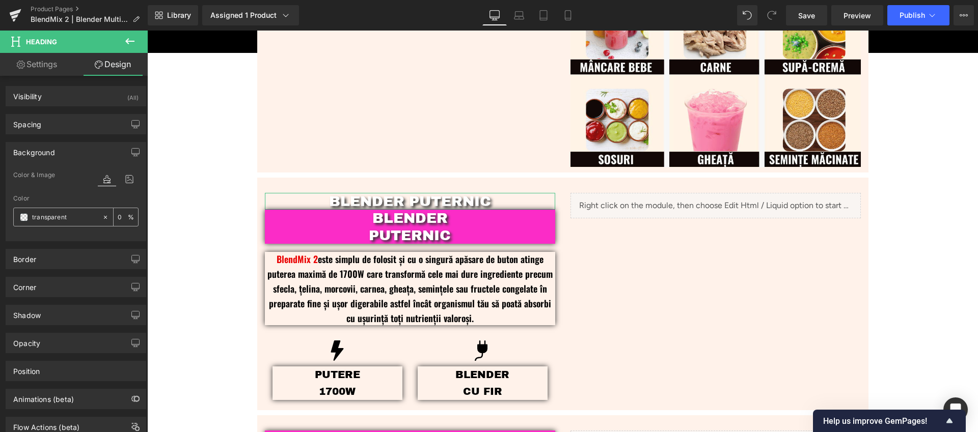
click at [74, 214] on input "transparent" at bounding box center [64, 217] width 65 height 11
paste input "#fb2cc7"
type input "#fb2cc7"
type input "100"
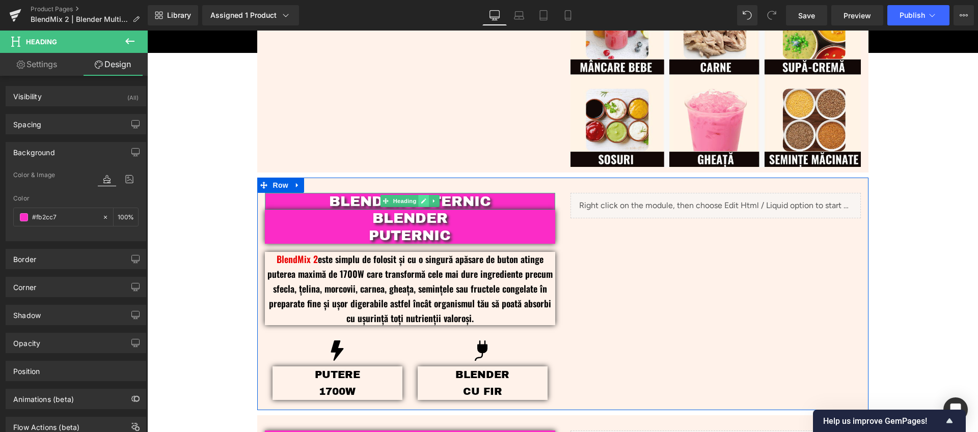
type input "#fb2cc7"
click at [421, 199] on icon at bounding box center [424, 201] width 6 height 6
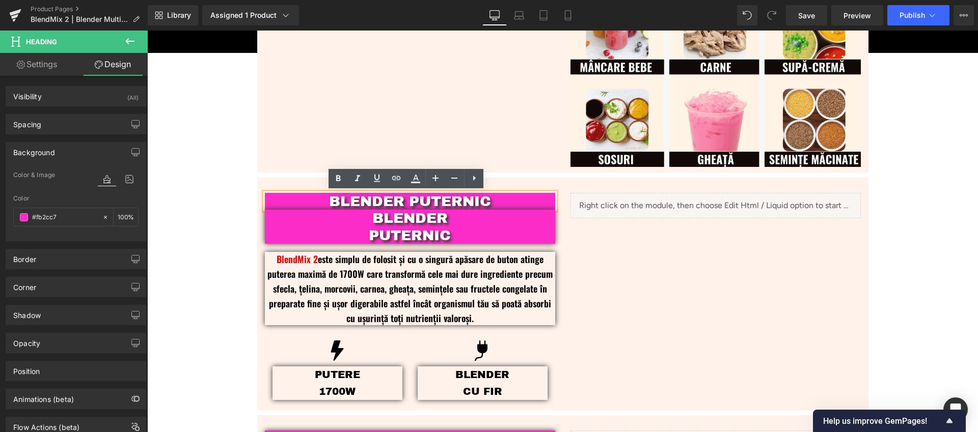
click at [406, 200] on h1 "BLENDER PUTERNIC" at bounding box center [410, 201] width 290 height 17
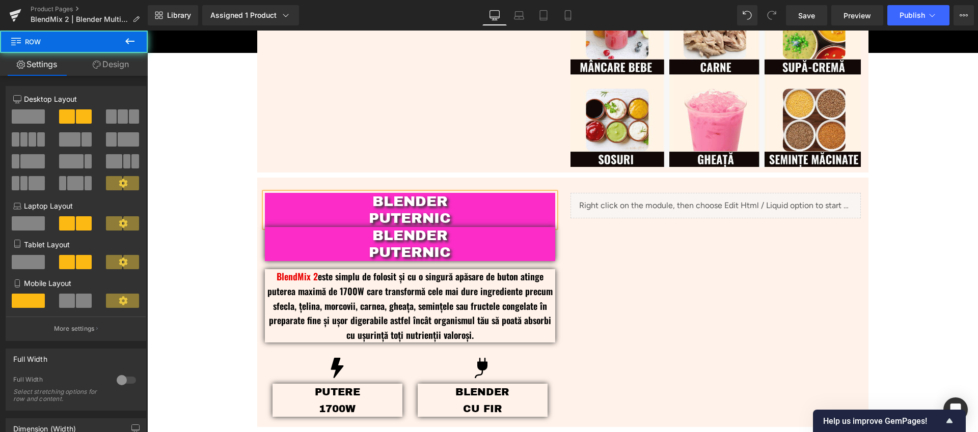
click at [651, 271] on div "BLENDER PUTERNIC Heading BLENDER PUTERNIC Text Block BlendMix 2 este simplu de …" at bounding box center [562, 303] width 611 height 250
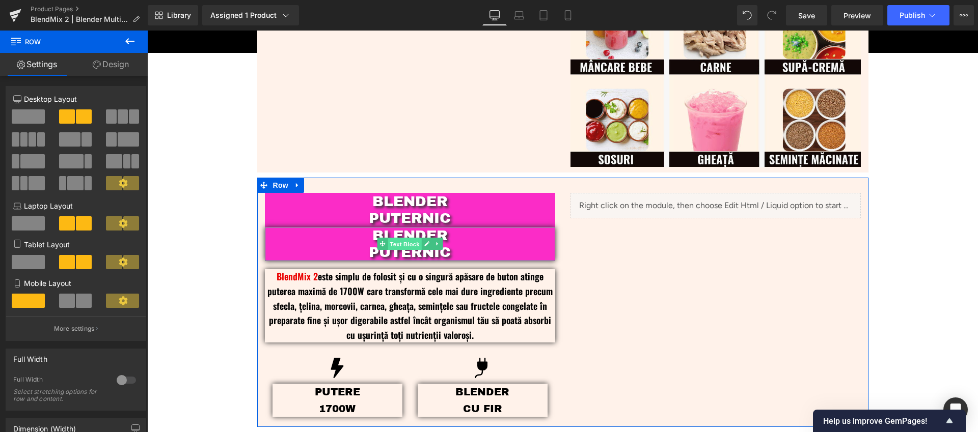
click at [401, 242] on span "Text Block" at bounding box center [404, 244] width 34 height 12
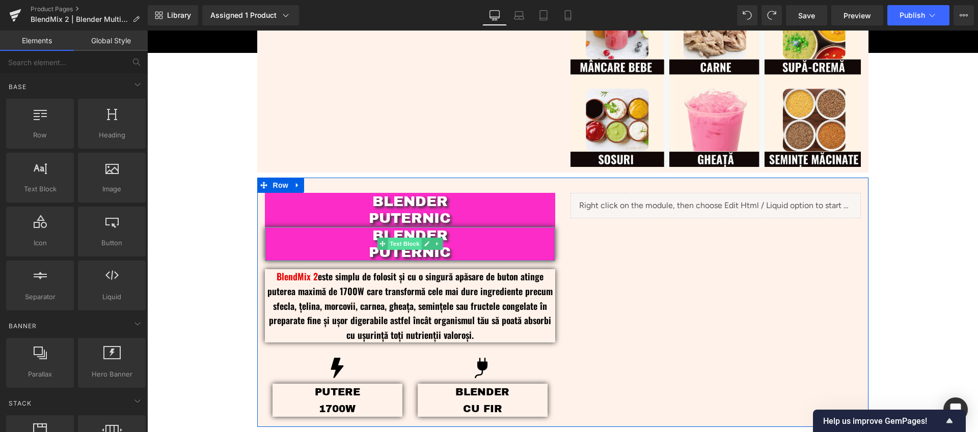
click at [405, 243] on span "Text Block" at bounding box center [404, 244] width 34 height 12
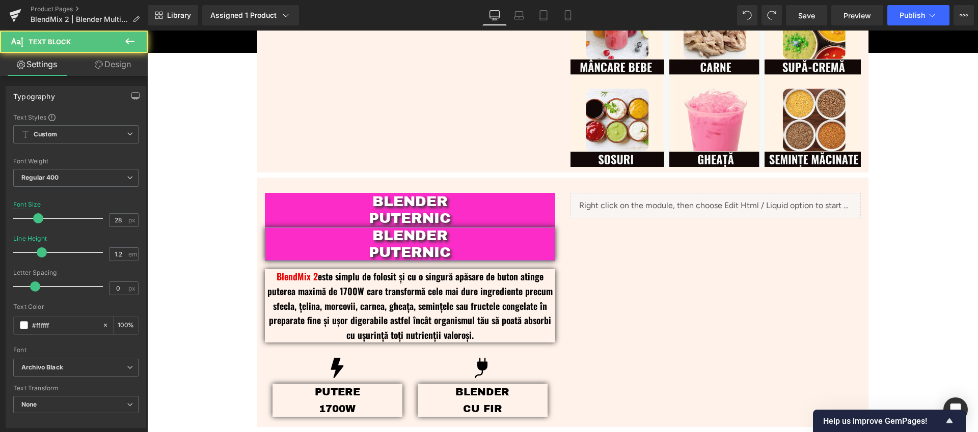
click at [110, 57] on link "Design" at bounding box center [113, 64] width 74 height 23
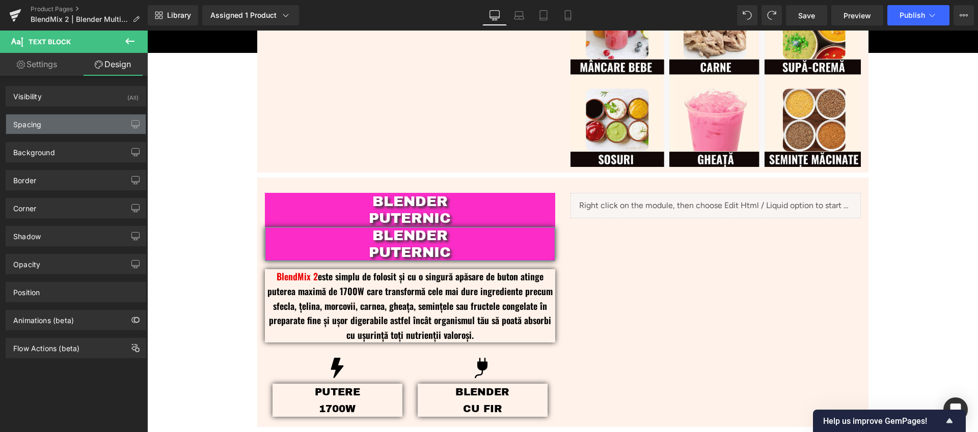
click at [37, 121] on div "Spacing" at bounding box center [27, 122] width 28 height 14
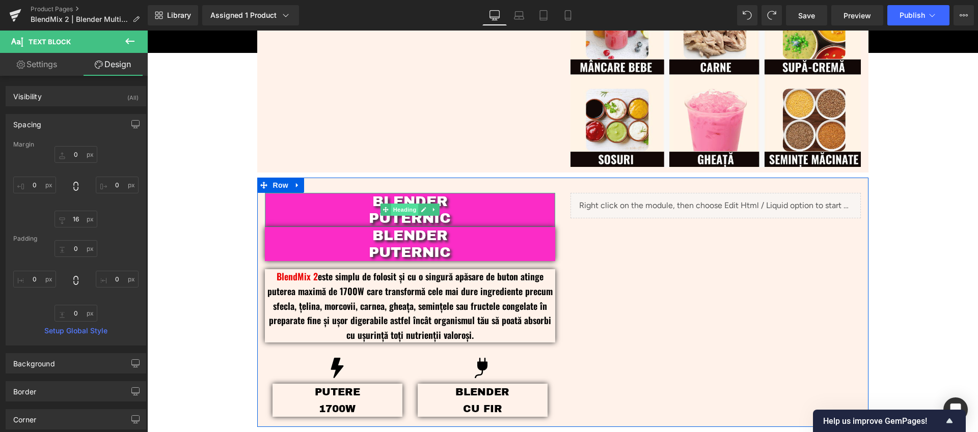
click at [399, 210] on span "Heading" at bounding box center [404, 210] width 27 height 12
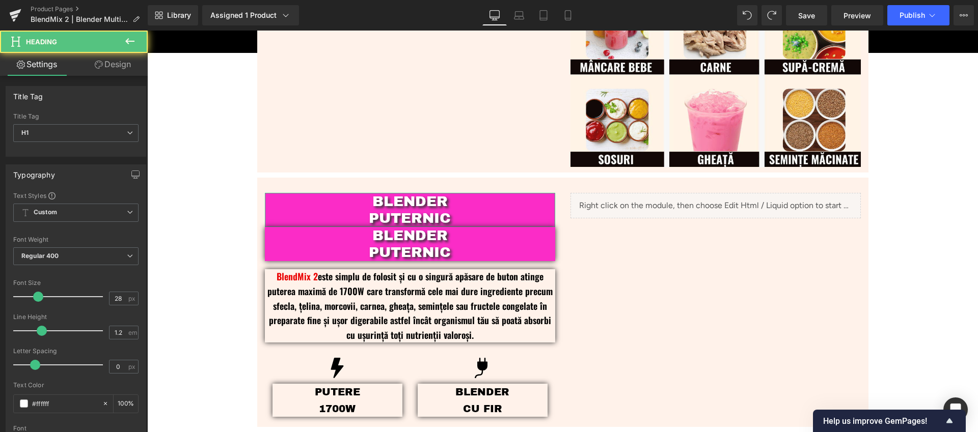
click at [119, 58] on link "Design" at bounding box center [113, 64] width 74 height 23
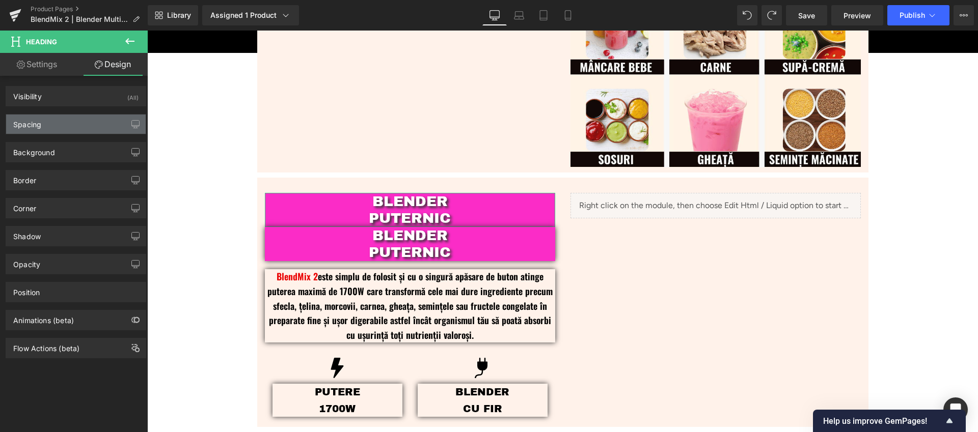
click at [48, 128] on div "Spacing" at bounding box center [76, 124] width 140 height 19
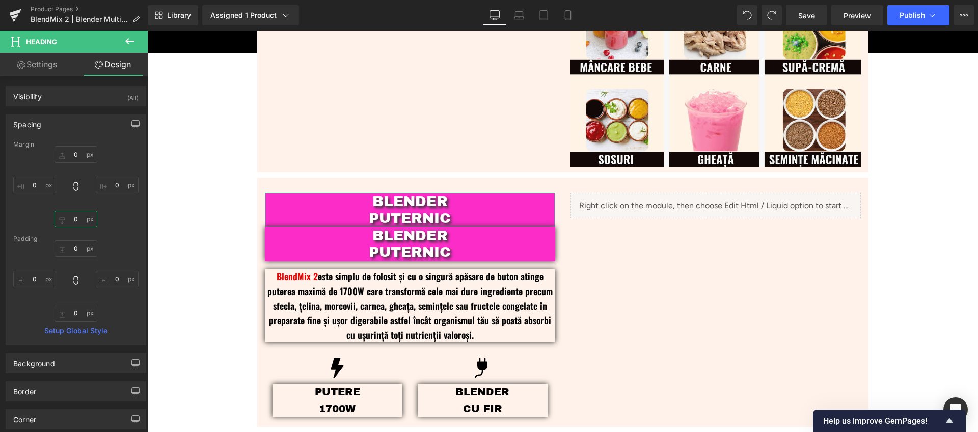
click at [67, 217] on input "0" at bounding box center [75, 219] width 43 height 17
type input "16"
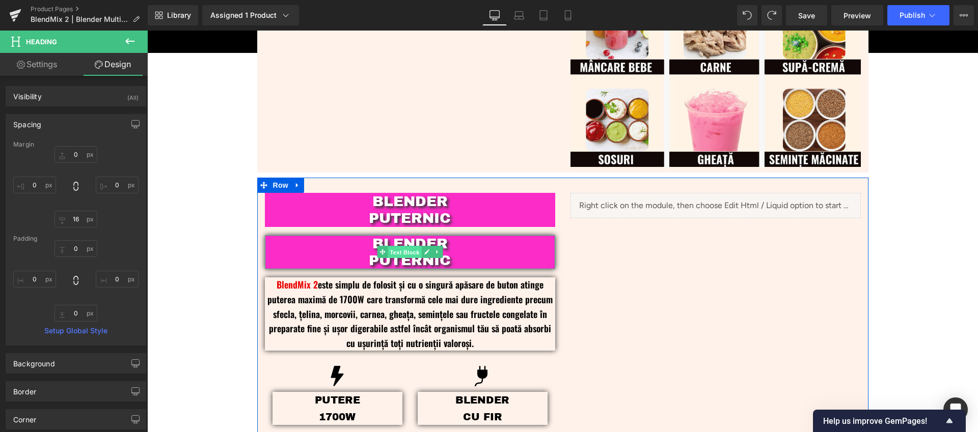
click at [401, 254] on span "Text Block" at bounding box center [404, 252] width 34 height 12
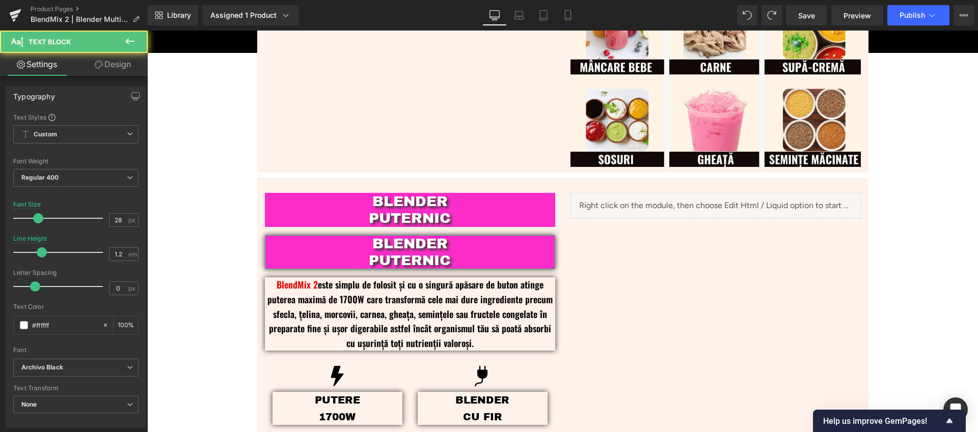
click at [117, 69] on link "Design" at bounding box center [113, 64] width 74 height 23
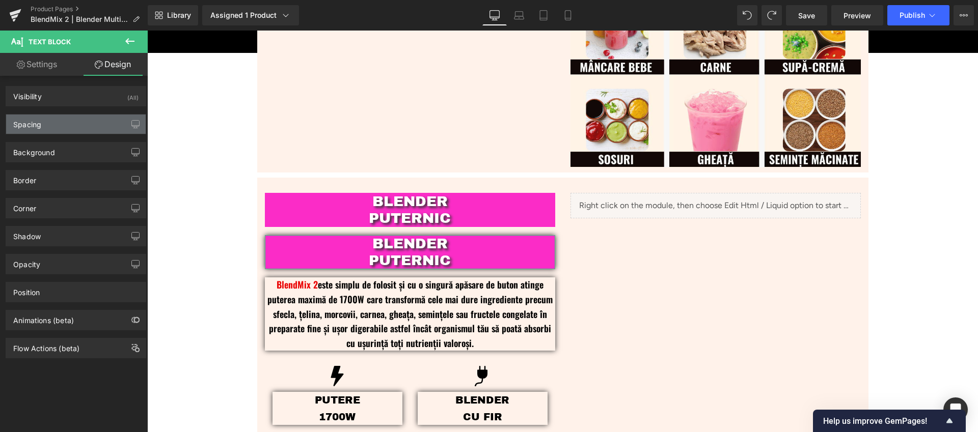
click at [47, 125] on div "Spacing" at bounding box center [76, 124] width 140 height 19
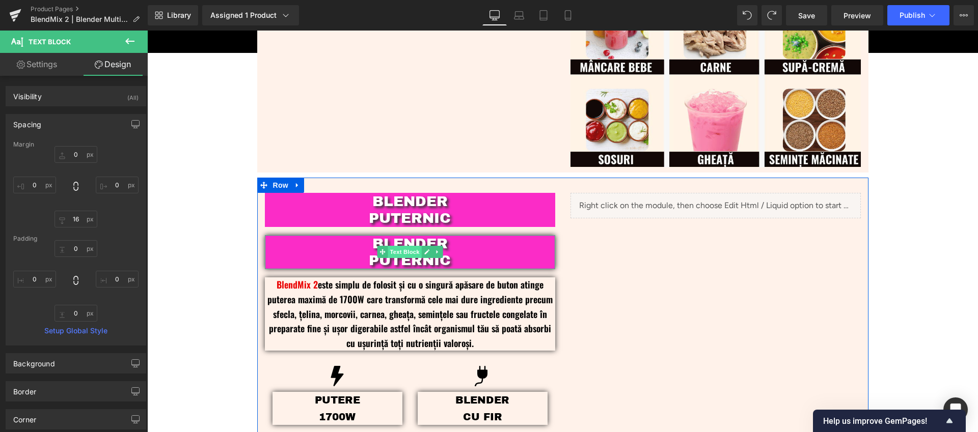
click at [404, 255] on span "Text Block" at bounding box center [404, 252] width 34 height 12
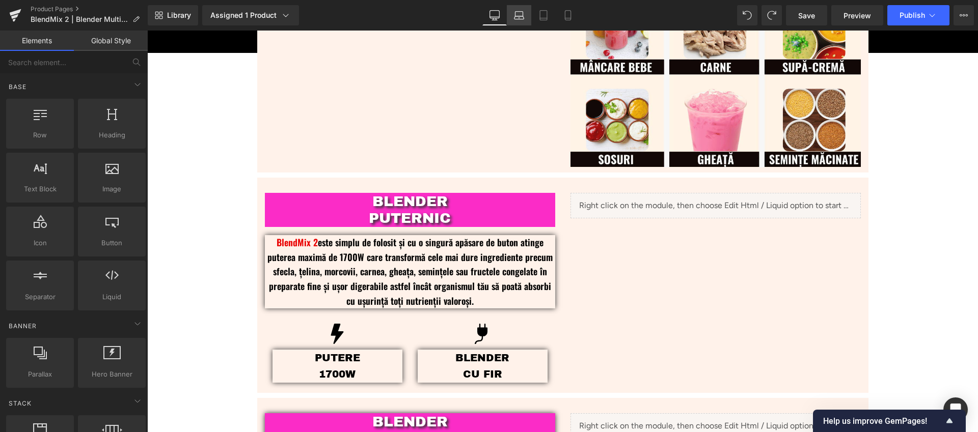
click at [520, 18] on icon at bounding box center [519, 17] width 10 height 3
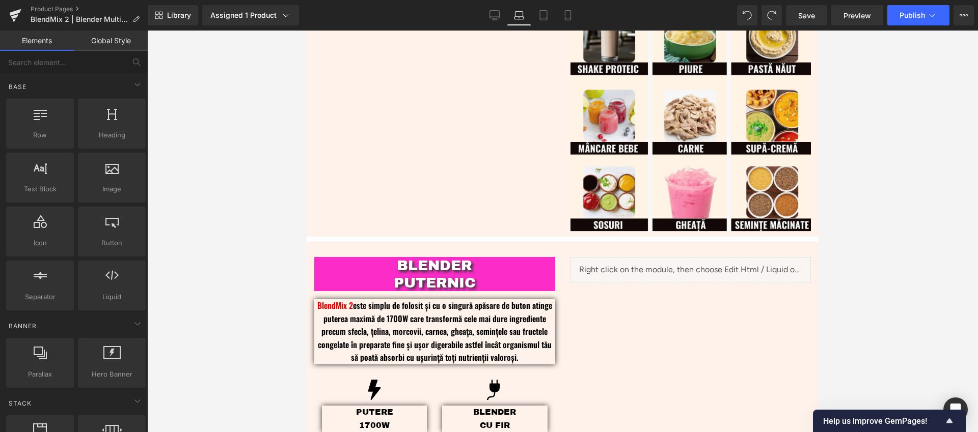
scroll to position [514, 0]
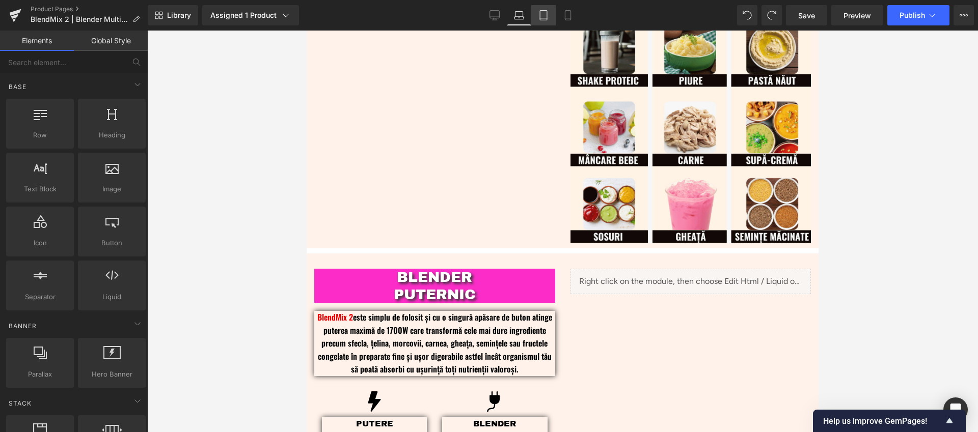
click at [543, 15] on icon at bounding box center [543, 15] width 10 height 10
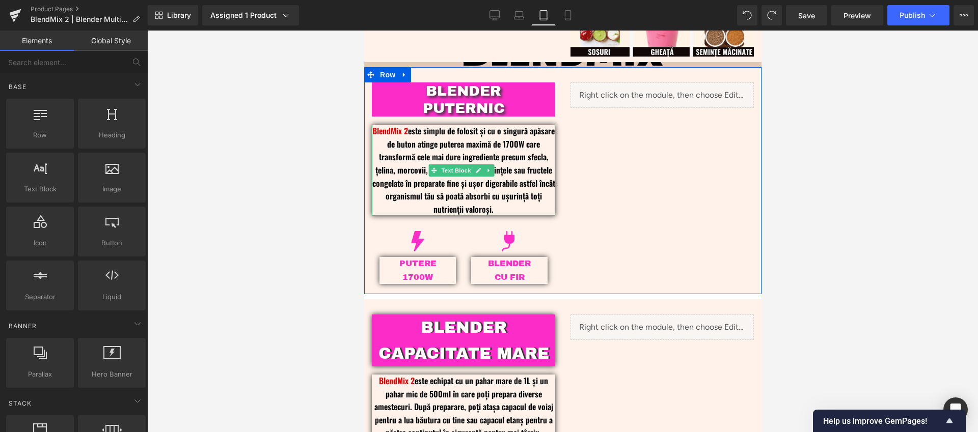
scroll to position [610, 0]
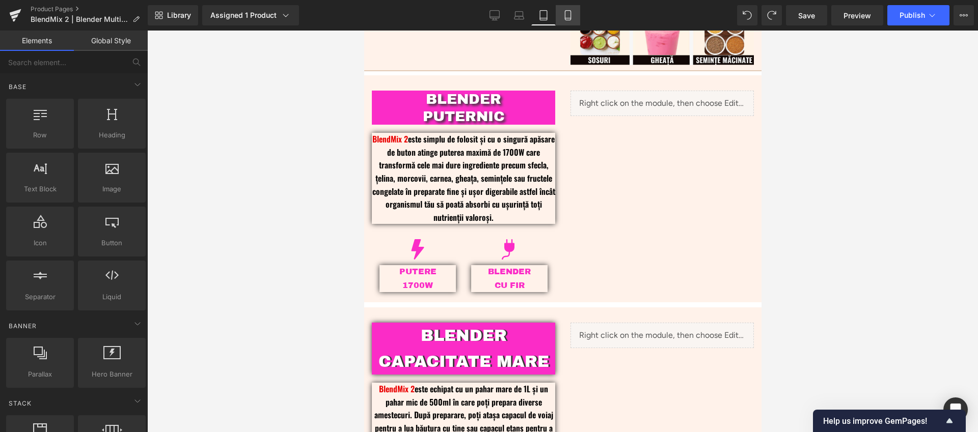
click at [565, 14] on icon at bounding box center [568, 15] width 10 height 10
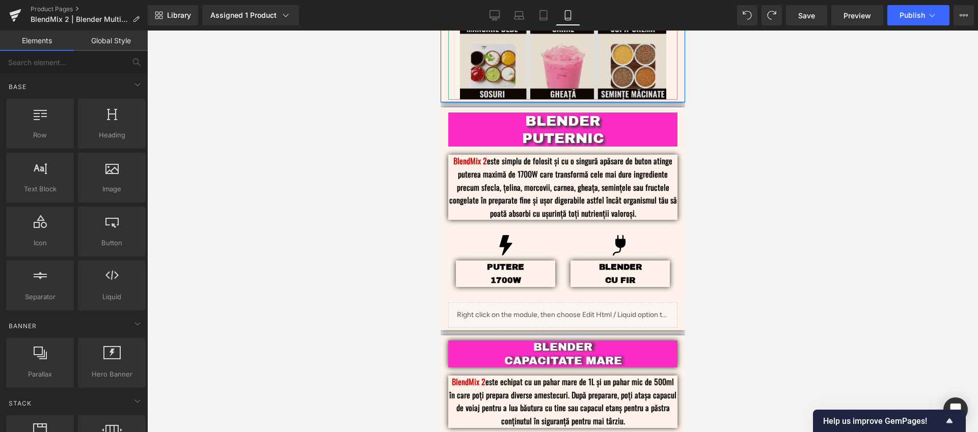
scroll to position [857, 0]
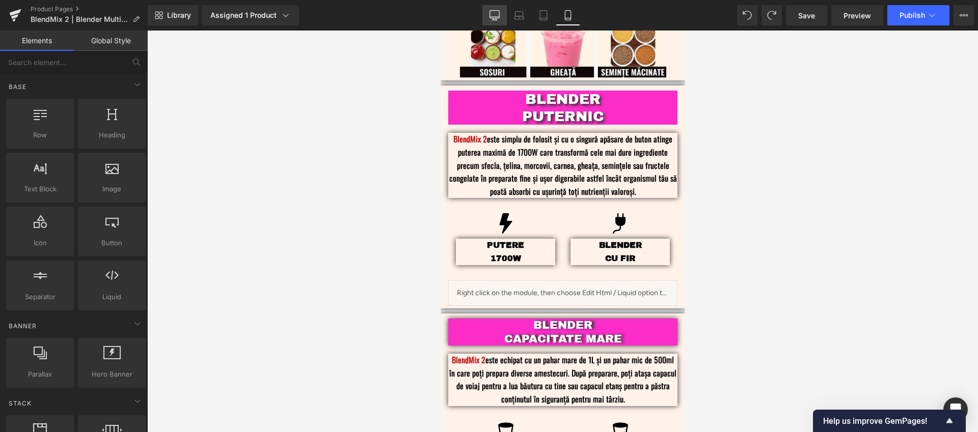
click at [491, 15] on icon at bounding box center [494, 15] width 10 height 10
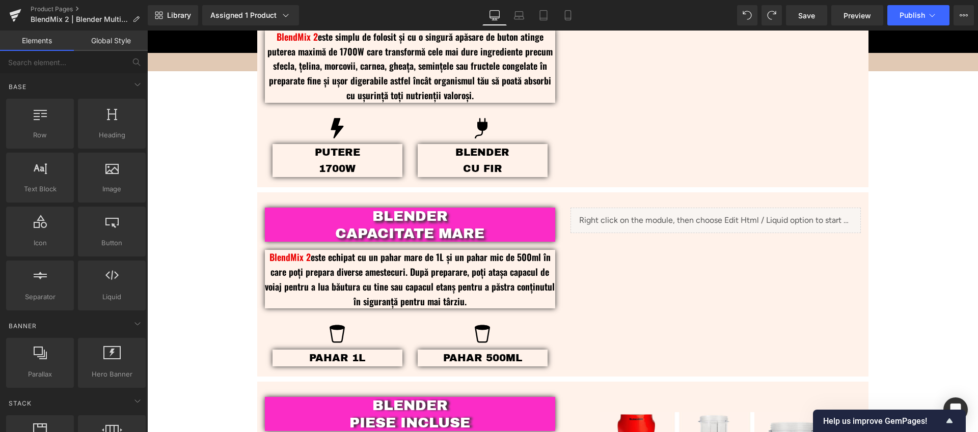
scroll to position [757, 0]
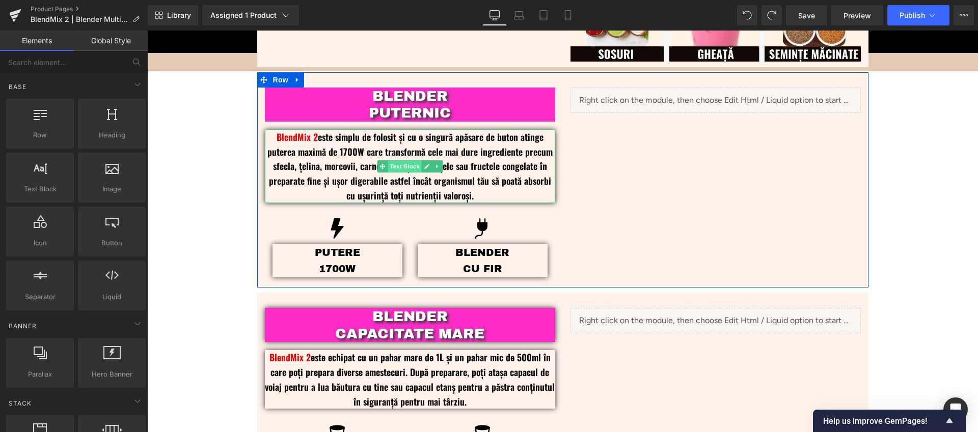
click at [397, 169] on span "Text Block" at bounding box center [404, 166] width 34 height 12
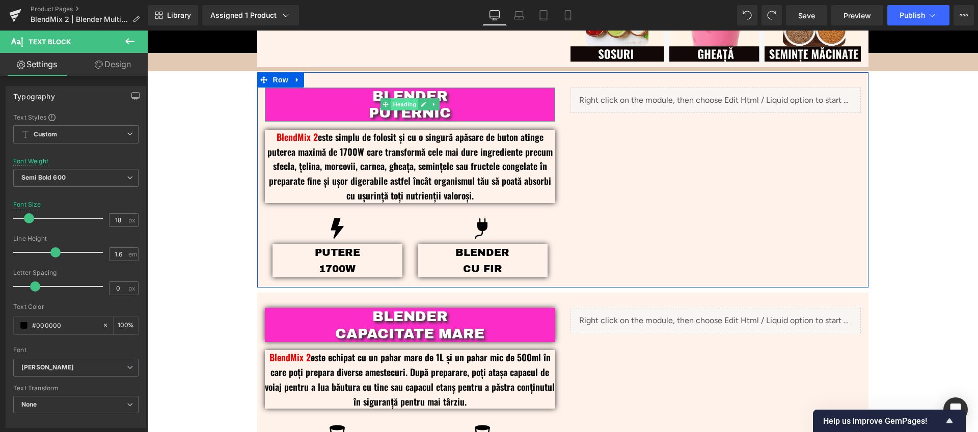
click at [398, 105] on span "Heading" at bounding box center [404, 104] width 27 height 12
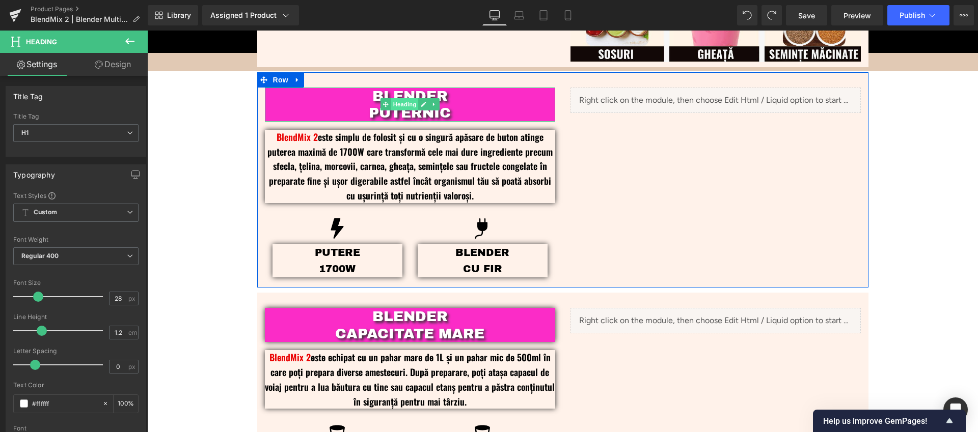
click at [399, 106] on span "Heading" at bounding box center [404, 104] width 27 height 12
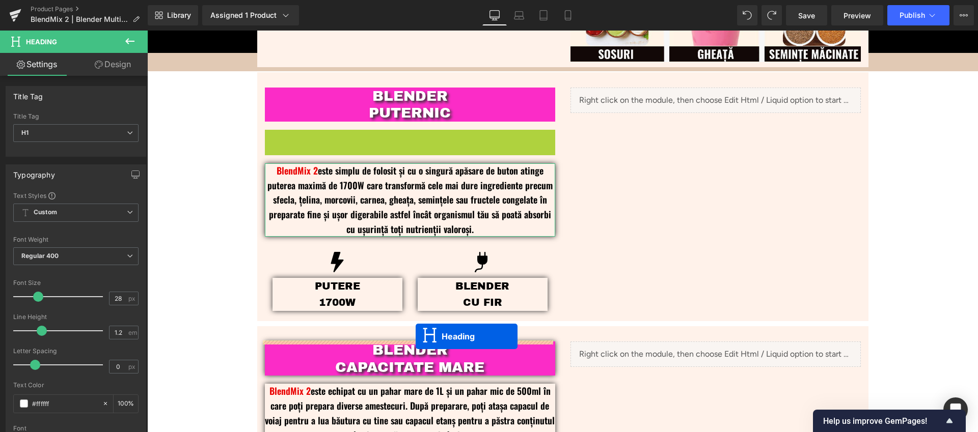
drag, startPoint x: 395, startPoint y: 148, endPoint x: 416, endPoint y: 337, distance: 190.1
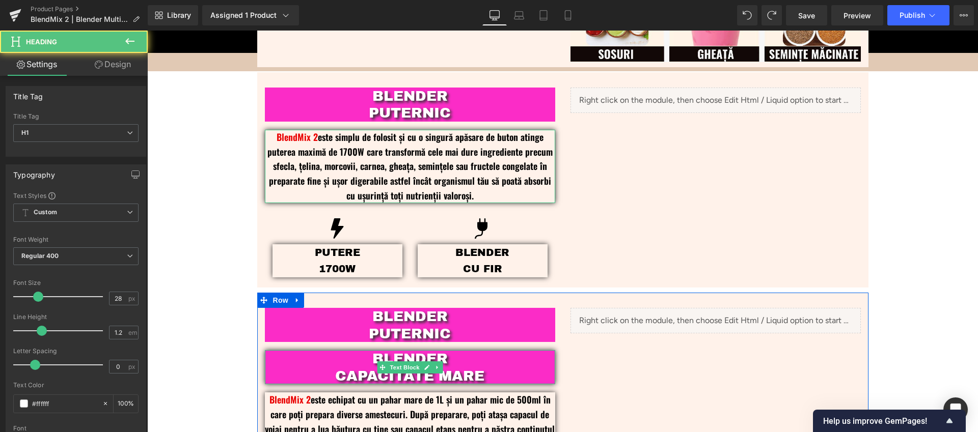
click at [482, 369] on p "CAPACITATE MARE" at bounding box center [410, 376] width 290 height 17
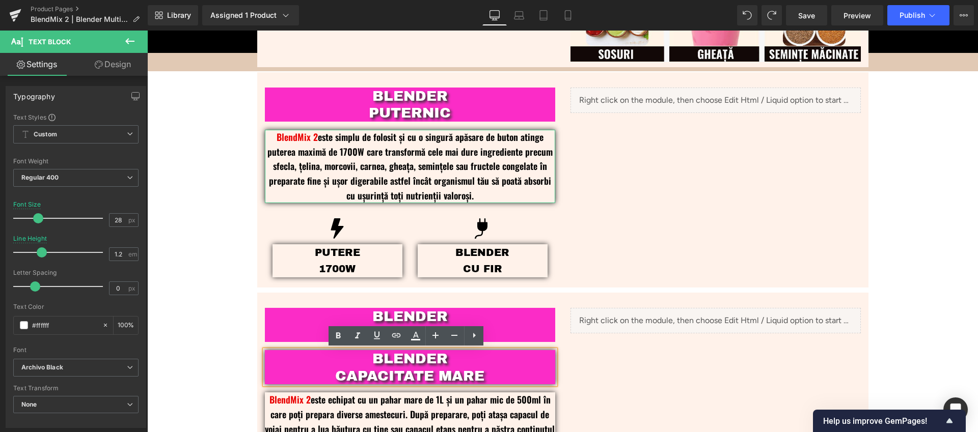
click at [489, 371] on p "CAPACITATE MARE" at bounding box center [410, 376] width 290 height 17
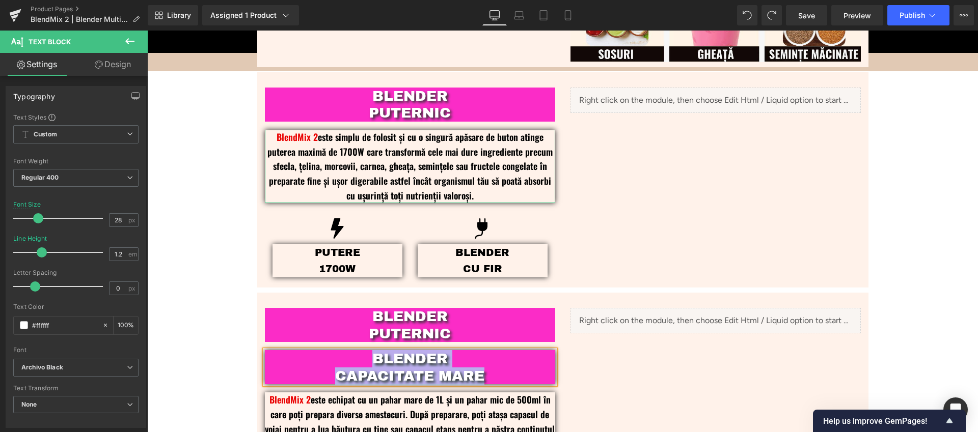
copy div "BLENDER CAPACITATE MARE"
click at [477, 323] on h1 "BLENDER" at bounding box center [410, 316] width 290 height 17
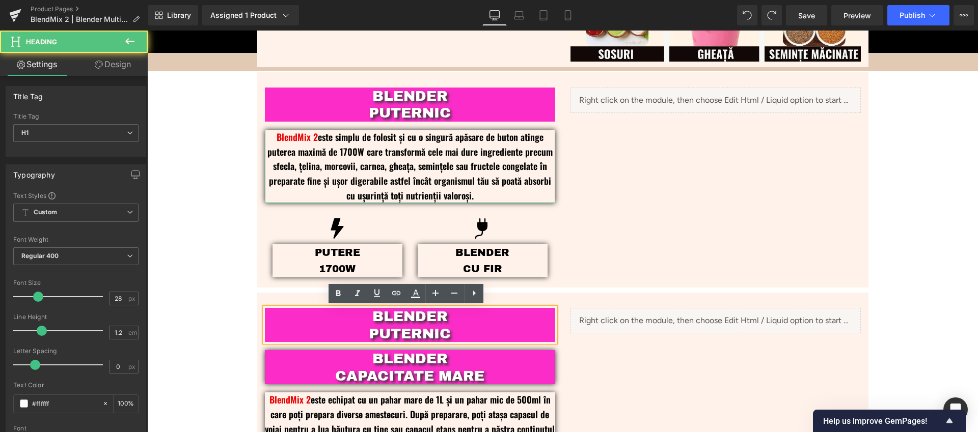
click at [468, 330] on h1 "PUTERNIC" at bounding box center [410, 333] width 290 height 17
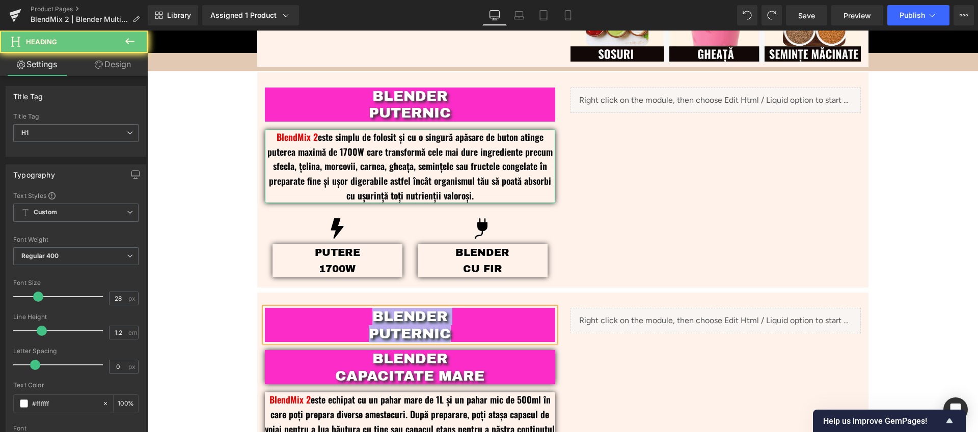
paste div
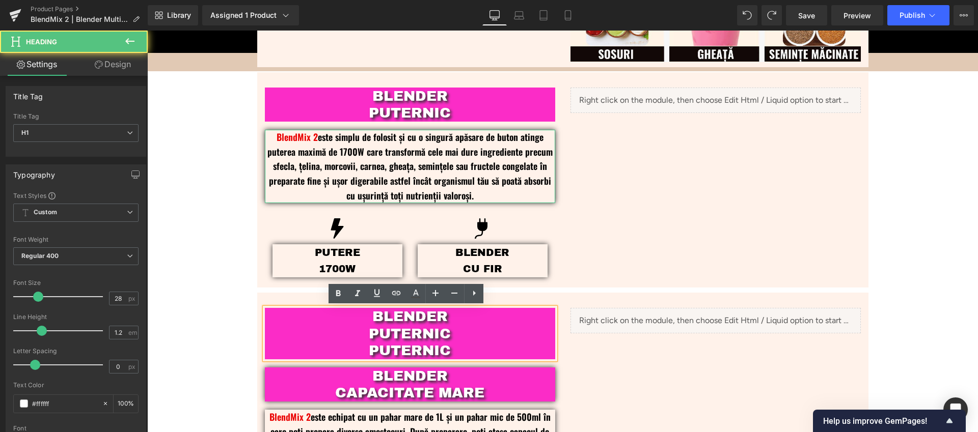
click at [465, 344] on h1 "PUTERNIC" at bounding box center [410, 350] width 290 height 17
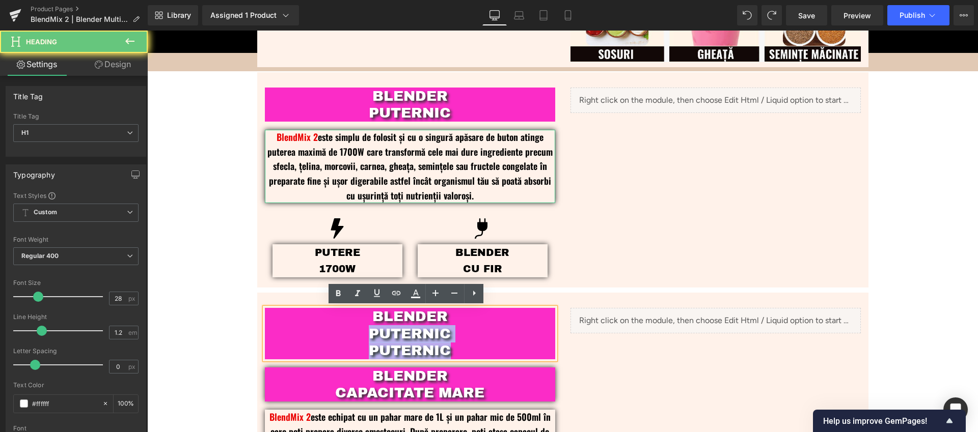
drag, startPoint x: 410, startPoint y: 327, endPoint x: 355, endPoint y: 330, distance: 55.1
click at [355, 330] on div "BLENDER PUTERNIC PUTERNIC" at bounding box center [410, 333] width 290 height 51
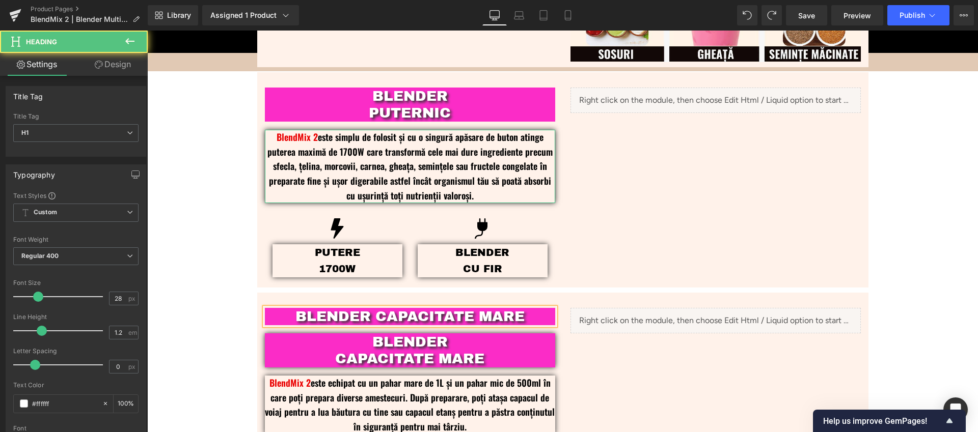
click at [371, 319] on h1 "BLENDER CAPACITATE MARE" at bounding box center [410, 316] width 290 height 17
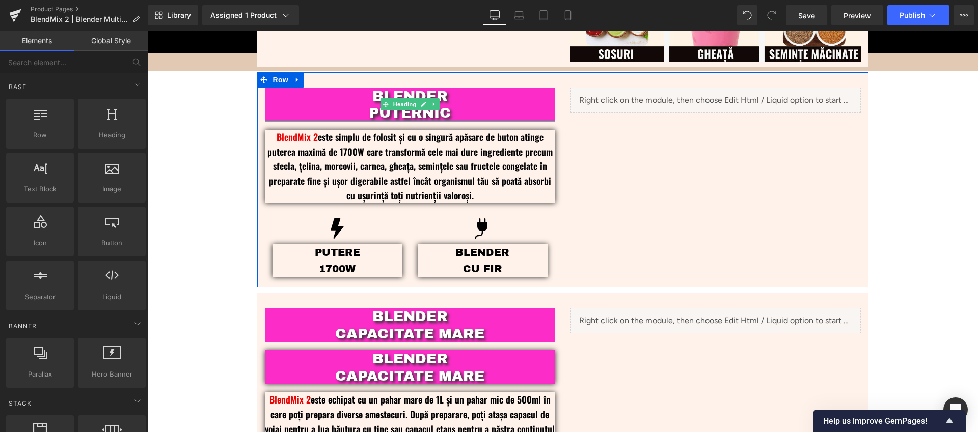
click at [366, 112] on h1 "PUTERNIC" at bounding box center [410, 112] width 290 height 17
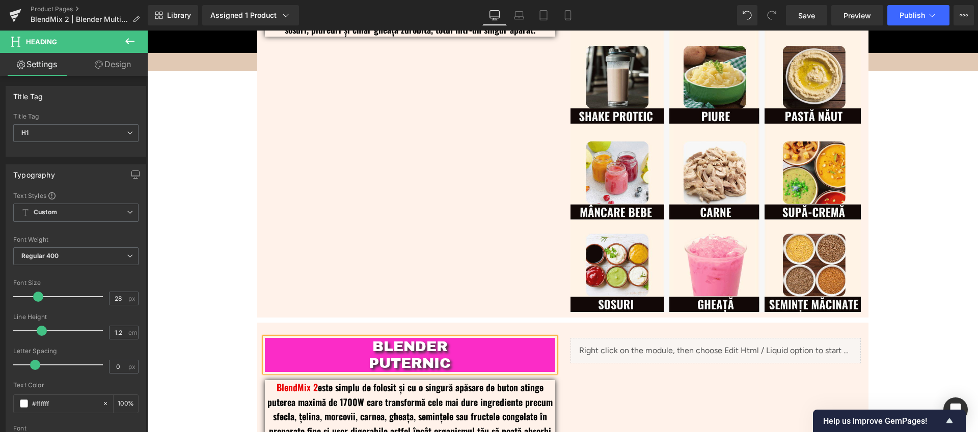
scroll to position [282, 0]
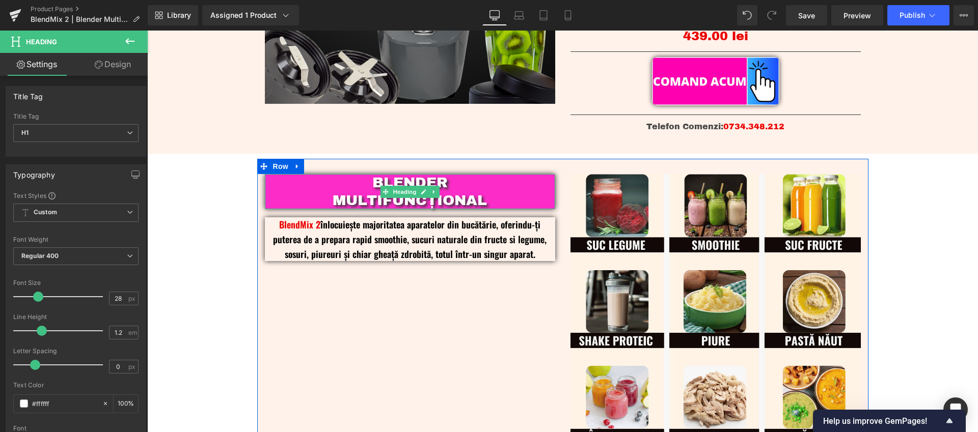
click at [337, 199] on h2 "BLENDER MULTIFUNCȚIONAL" at bounding box center [410, 191] width 290 height 35
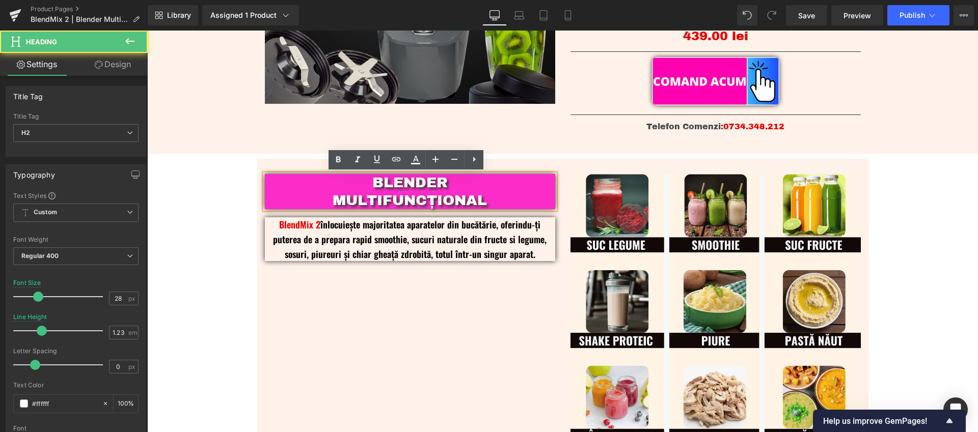
click at [331, 200] on h2 "BLENDER MULTIFUNCȚIONAL" at bounding box center [410, 191] width 290 height 35
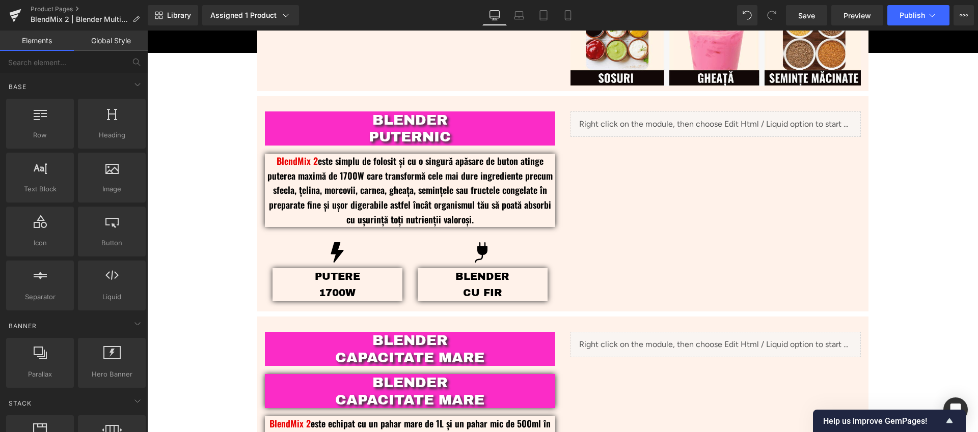
scroll to position [824, 0]
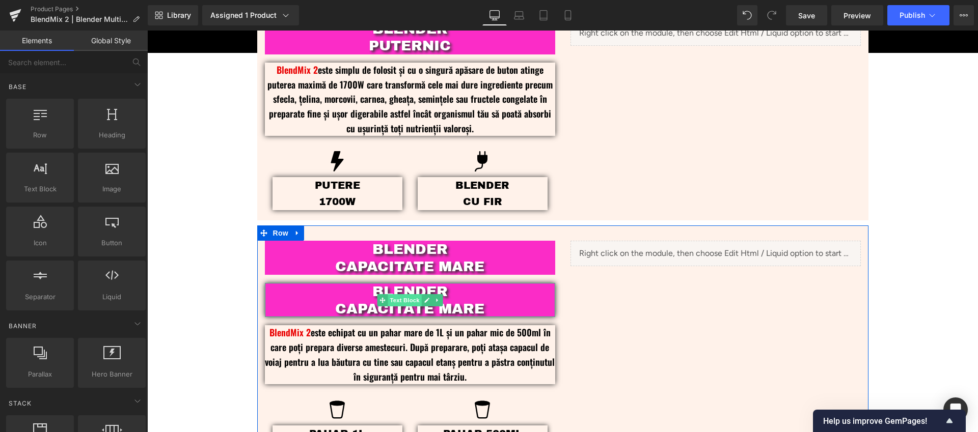
click at [399, 299] on span "Text Block" at bounding box center [404, 300] width 34 height 12
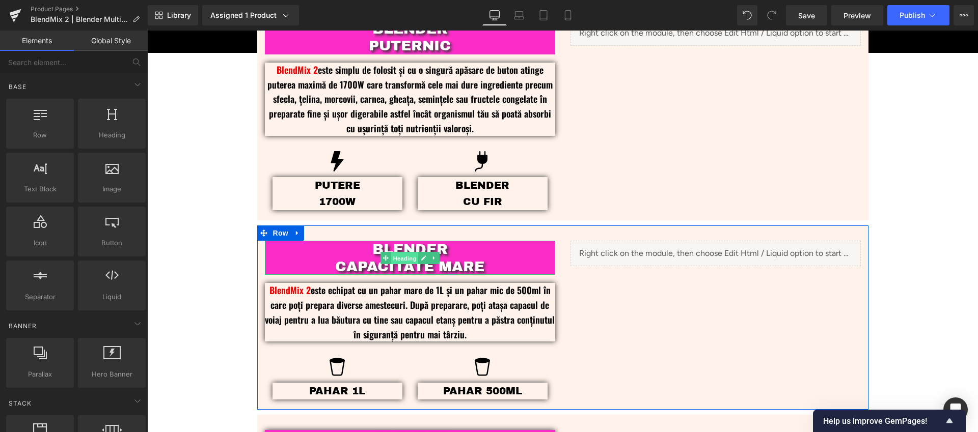
click at [404, 256] on span "Heading" at bounding box center [404, 258] width 27 height 12
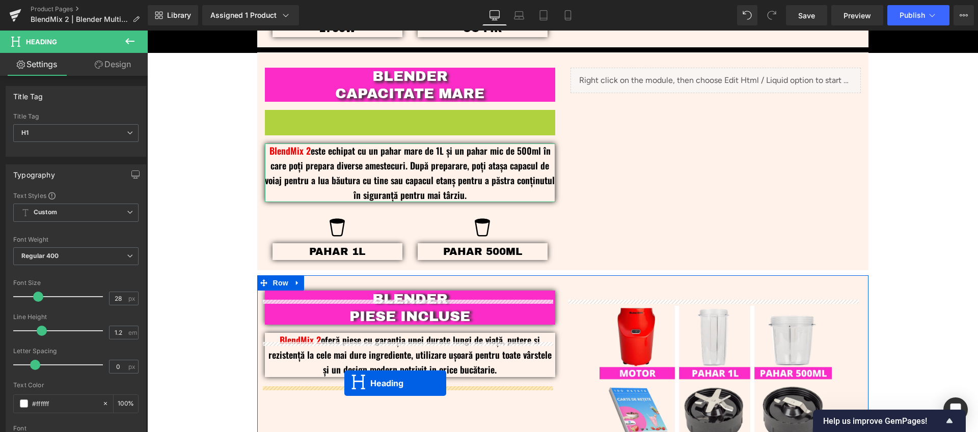
scroll to position [1028, 0]
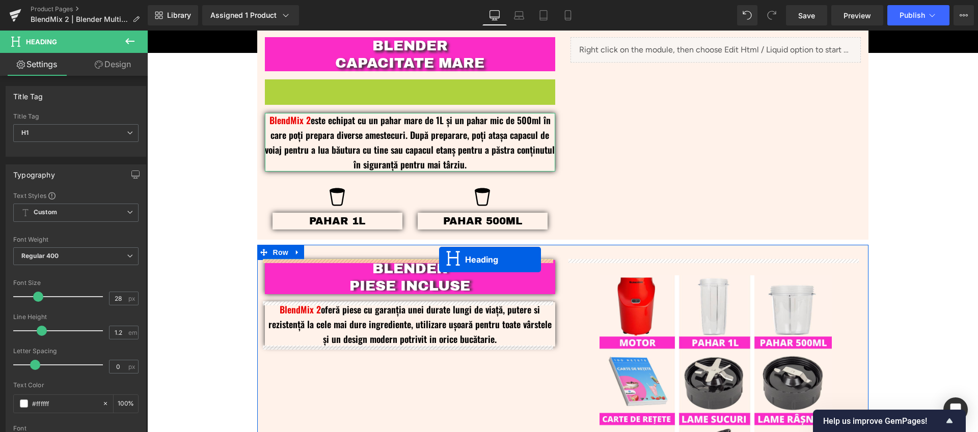
drag, startPoint x: 398, startPoint y: 303, endPoint x: 439, endPoint y: 259, distance: 60.5
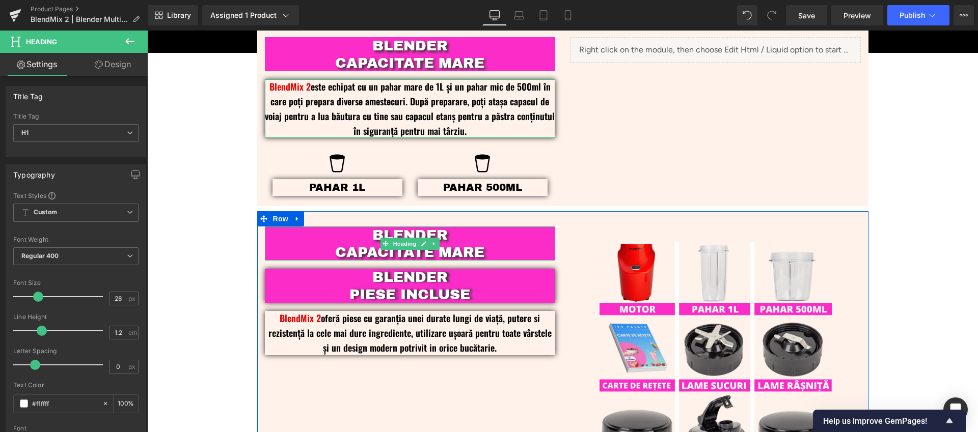
click at [478, 251] on span "CAPACITATE MARE" at bounding box center [409, 252] width 149 height 16
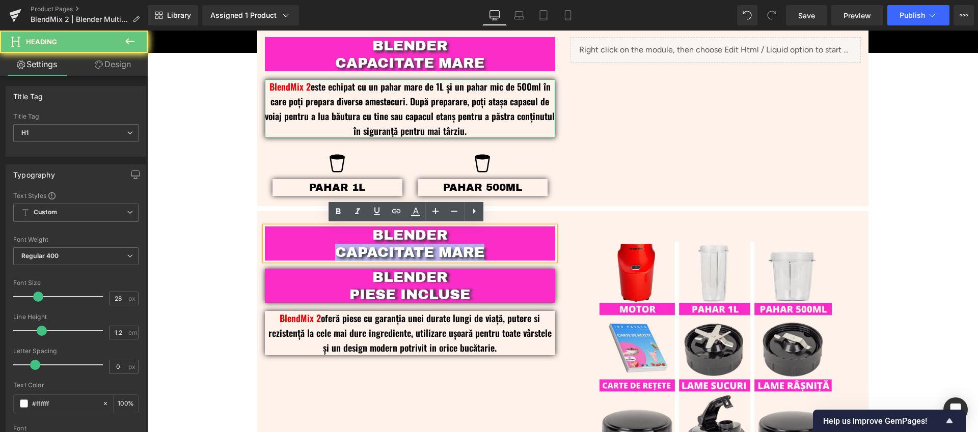
drag, startPoint x: 488, startPoint y: 251, endPoint x: 331, endPoint y: 251, distance: 156.3
click at [331, 252] on h1 "CAPACITATE MARE" at bounding box center [410, 252] width 290 height 17
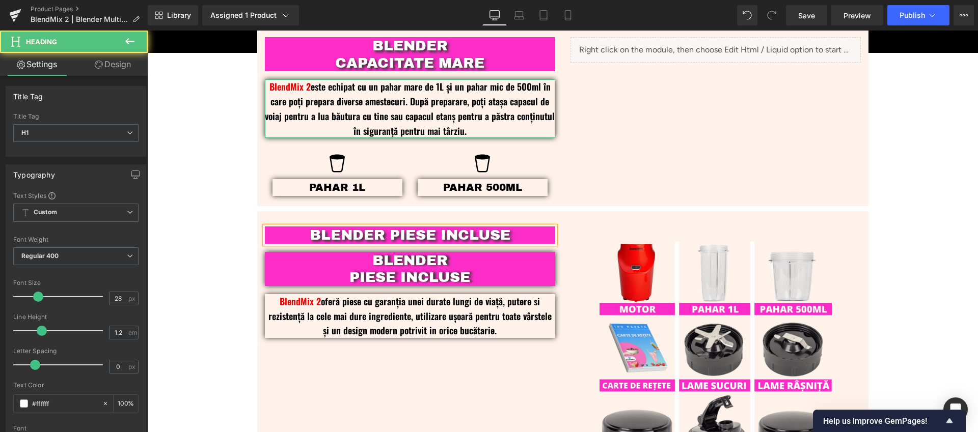
click at [386, 234] on h1 "BLENDER PIESE INCLUSE" at bounding box center [410, 235] width 290 height 17
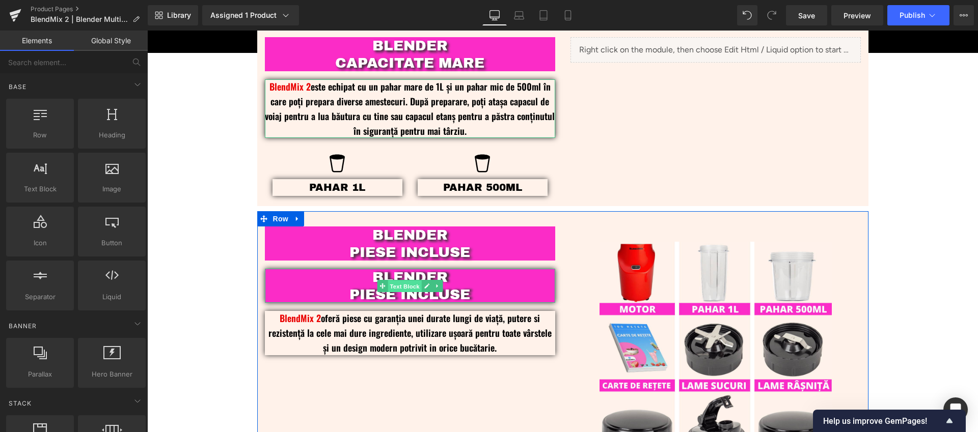
click at [403, 286] on span "Text Block" at bounding box center [404, 287] width 34 height 12
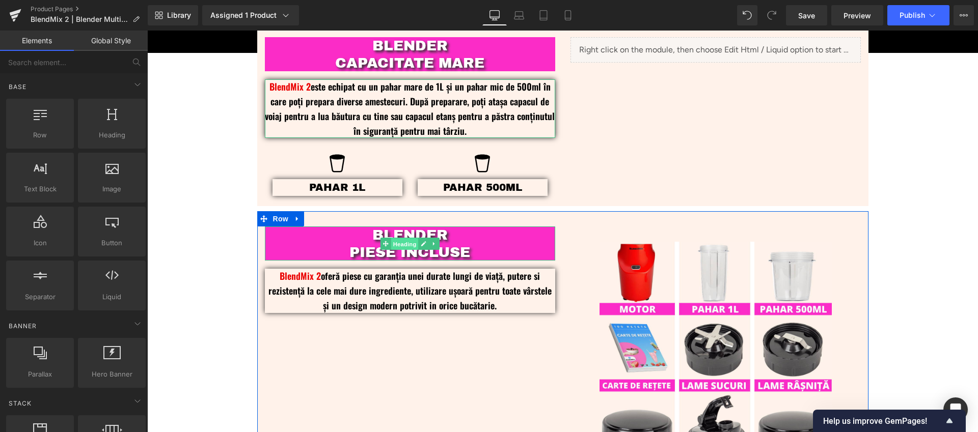
click at [400, 243] on span "Heading" at bounding box center [404, 244] width 27 height 12
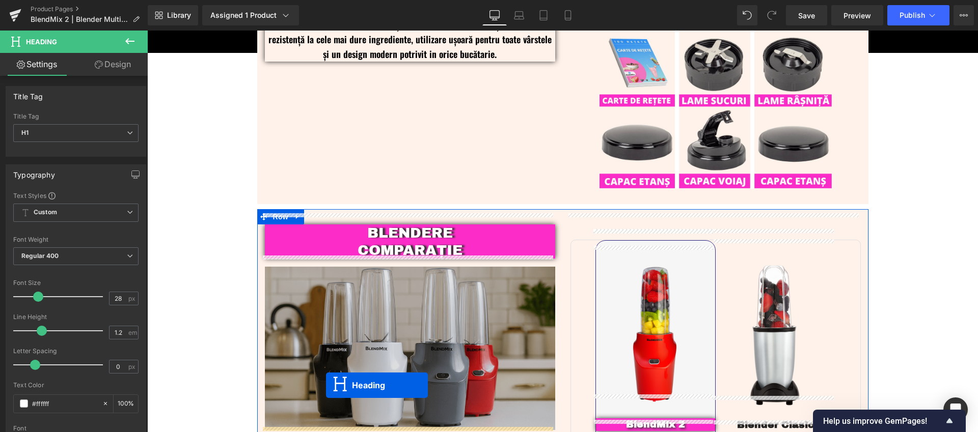
scroll to position [1334, 0]
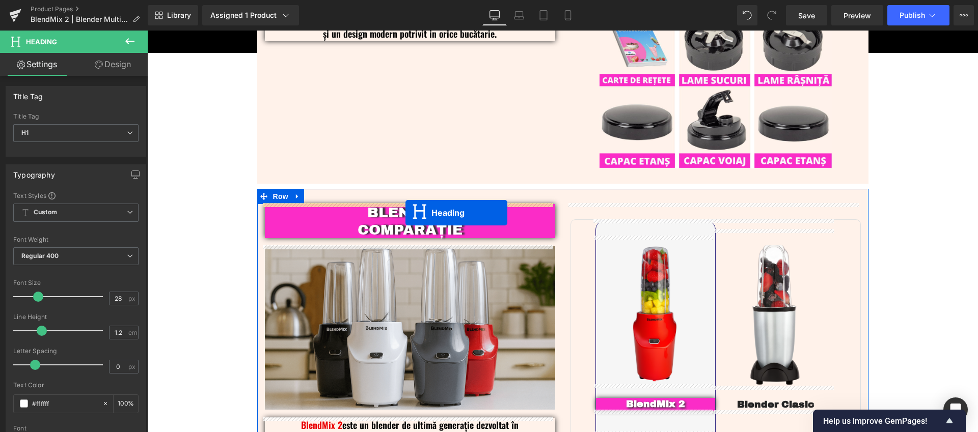
drag, startPoint x: 400, startPoint y: 289, endPoint x: 405, endPoint y: 213, distance: 76.1
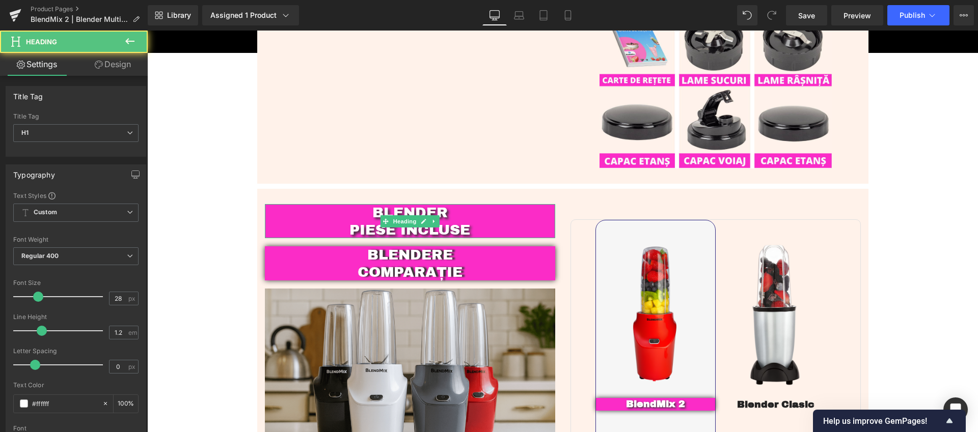
scroll to position [1300, 0]
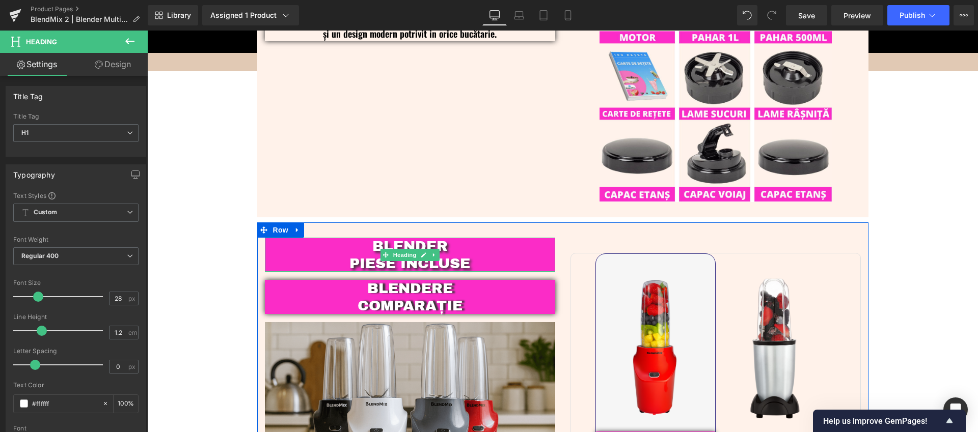
click at [476, 262] on h1 "PIESE INCLUSE" at bounding box center [410, 263] width 290 height 17
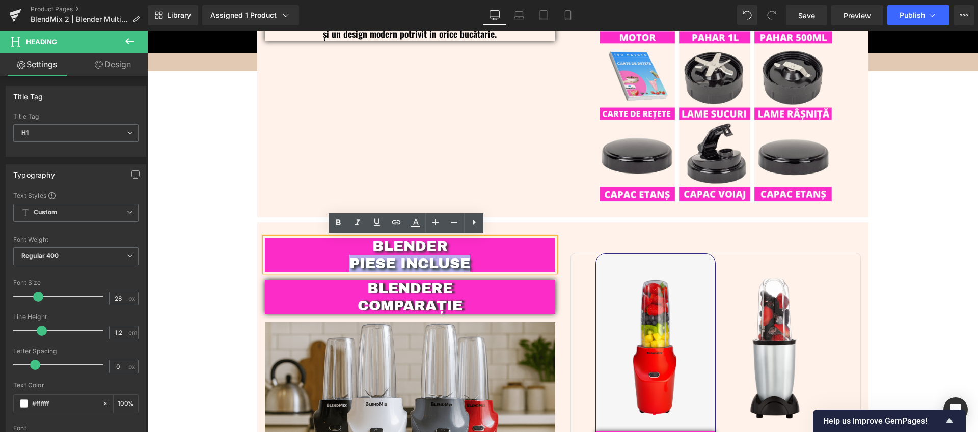
drag, startPoint x: 469, startPoint y: 264, endPoint x: 350, endPoint y: 269, distance: 119.8
click at [350, 269] on h1 "PIESE INCLUSE" at bounding box center [410, 263] width 290 height 17
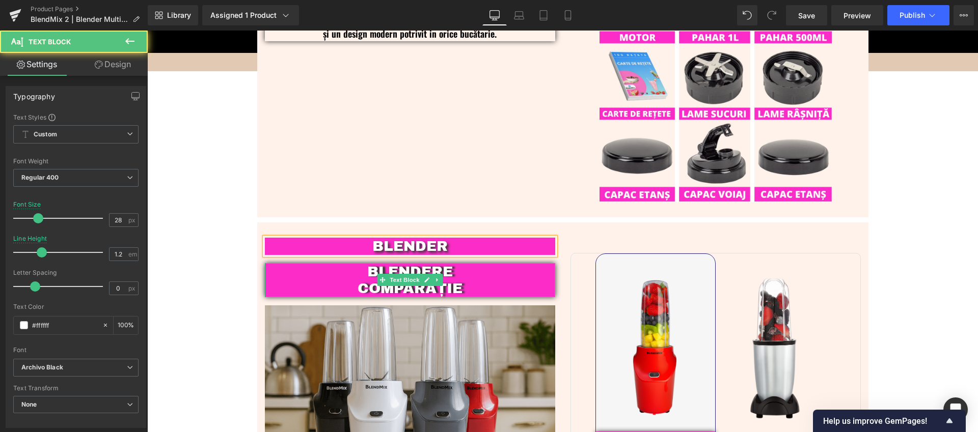
click at [450, 289] on span "COMPARAȚIE" at bounding box center [409, 289] width 105 height 16
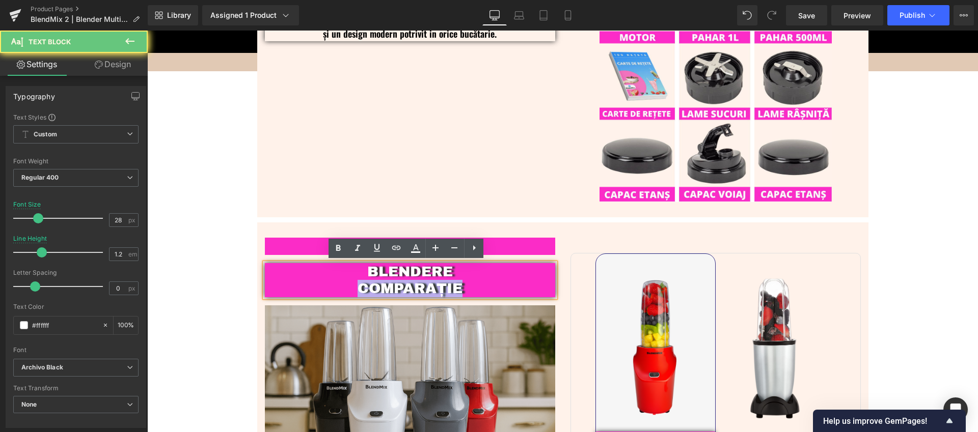
copy span "COMPARAȚIE"
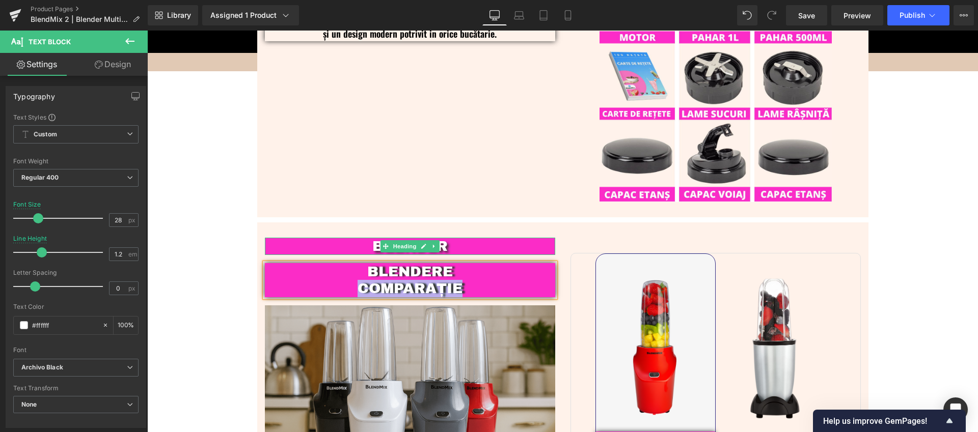
click at [457, 247] on h1 "BLENDER" at bounding box center [410, 246] width 290 height 17
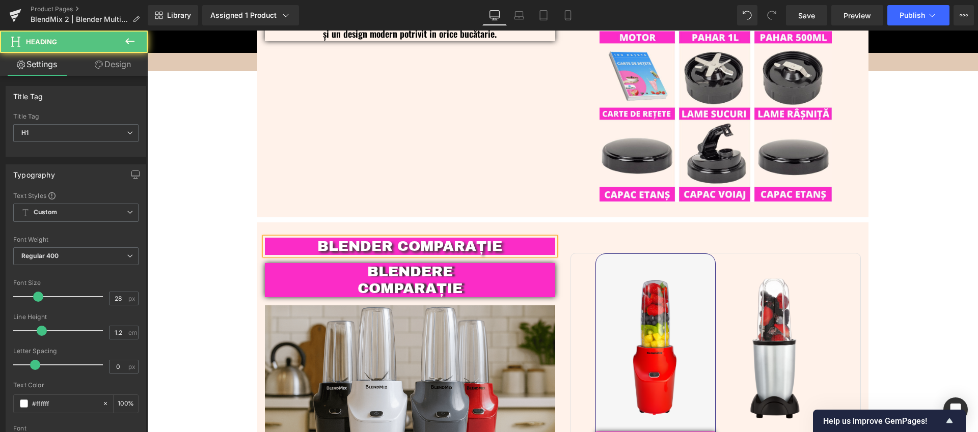
click at [393, 244] on h1 "BLENDER COMPARAȚIE" at bounding box center [410, 246] width 290 height 17
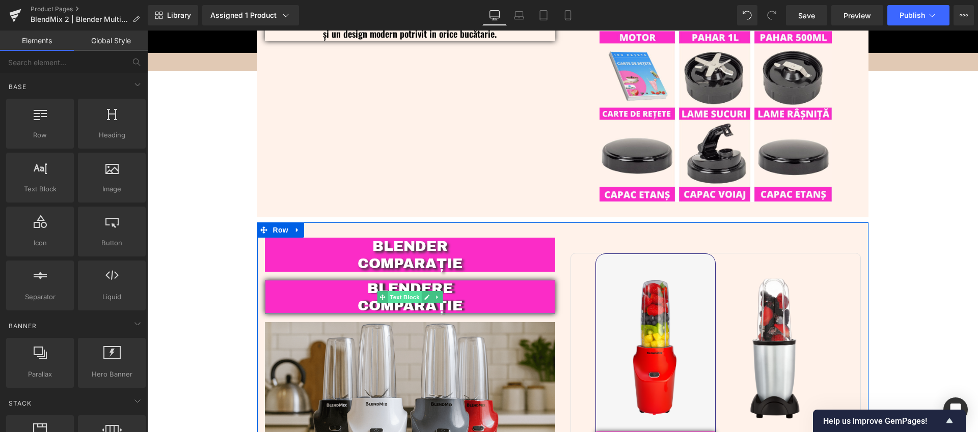
click at [405, 296] on span "Text Block" at bounding box center [404, 297] width 34 height 12
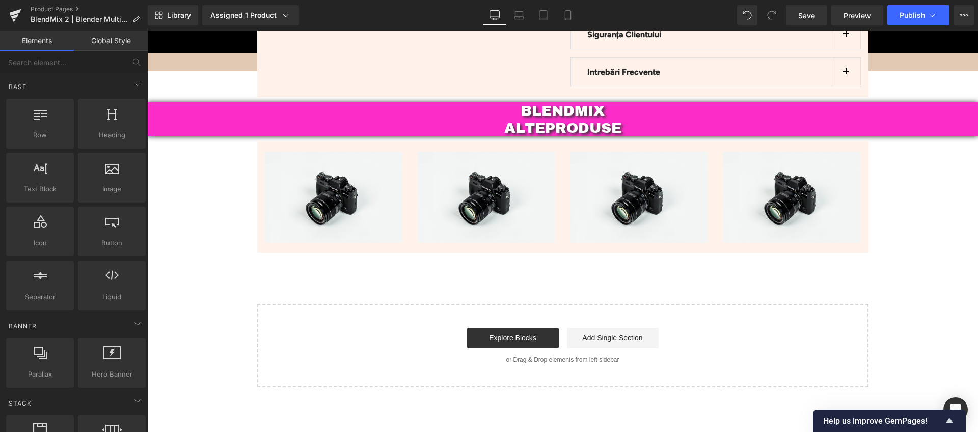
scroll to position [2966, 0]
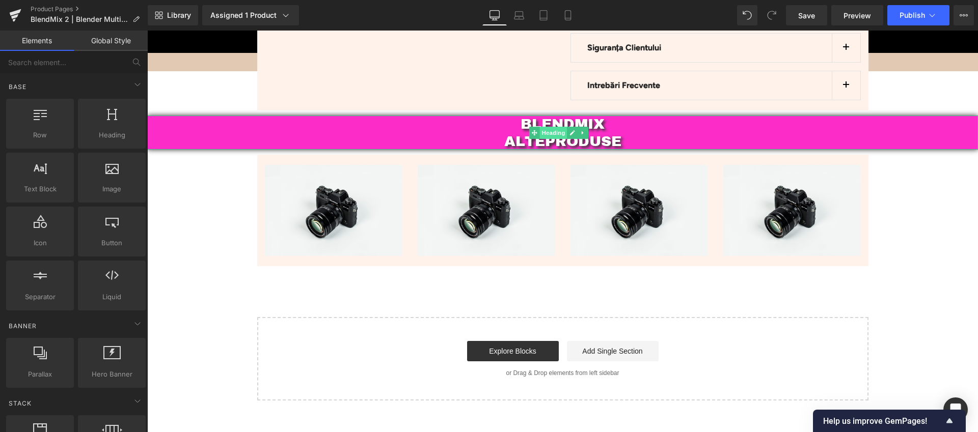
click at [557, 132] on span "Heading" at bounding box center [553, 133] width 27 height 12
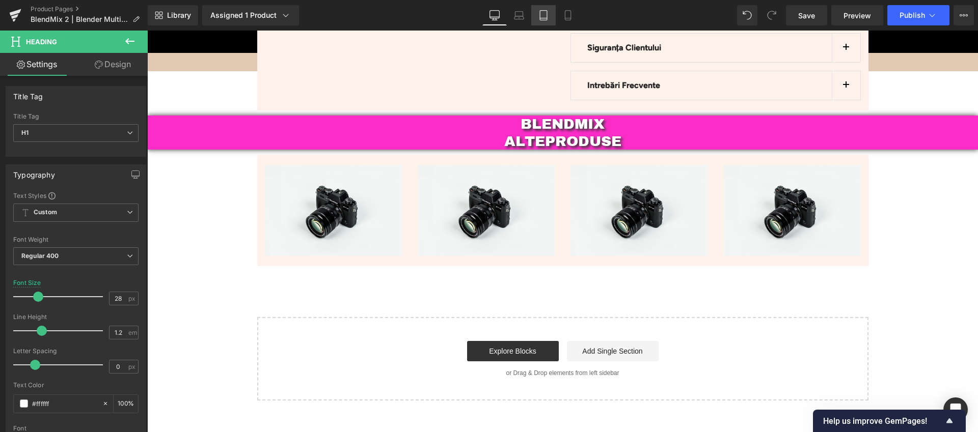
click at [542, 19] on icon at bounding box center [543, 15] width 10 height 10
type input "32"
type input "100"
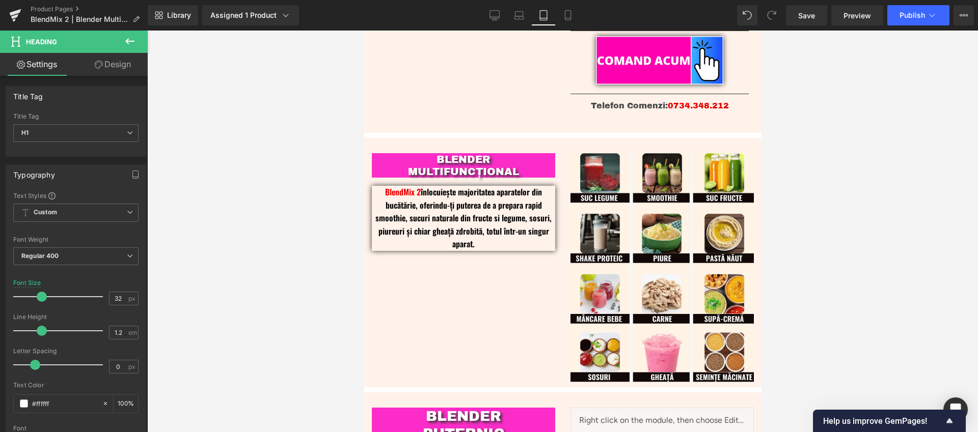
scroll to position [307, 0]
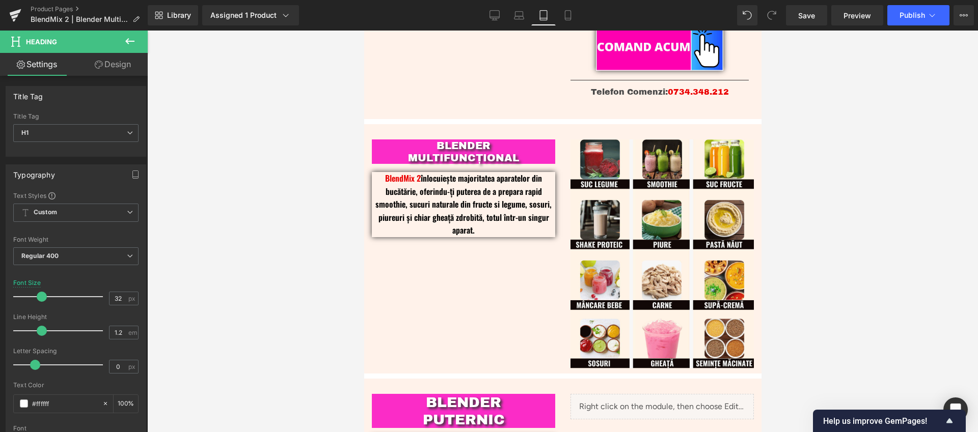
drag, startPoint x: 757, startPoint y: 376, endPoint x: 1129, endPoint y: 119, distance: 452.5
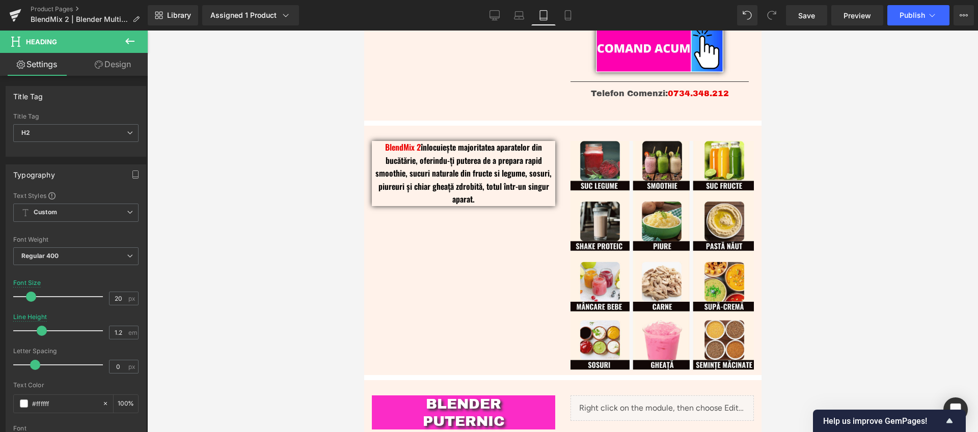
scroll to position [337, 0]
click at [260, 181] on div at bounding box center [562, 232] width 830 height 402
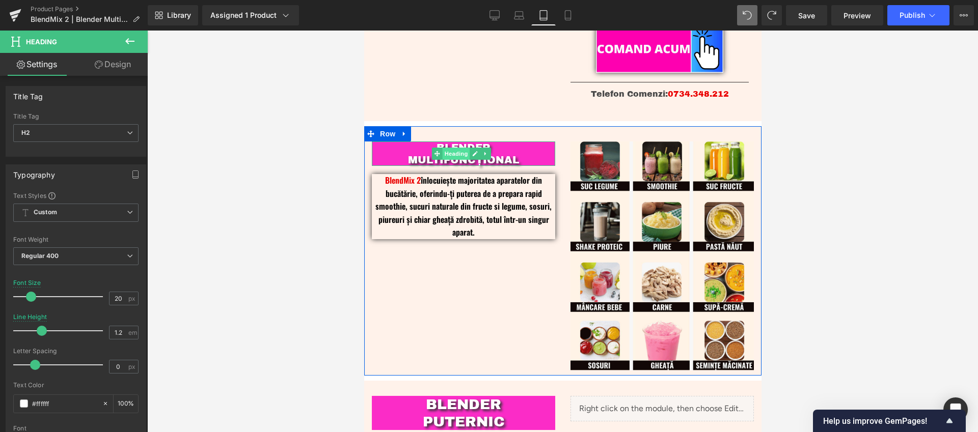
click at [459, 157] on span "Heading" at bounding box center [455, 154] width 27 height 12
click at [453, 155] on span "Heading" at bounding box center [455, 154] width 27 height 12
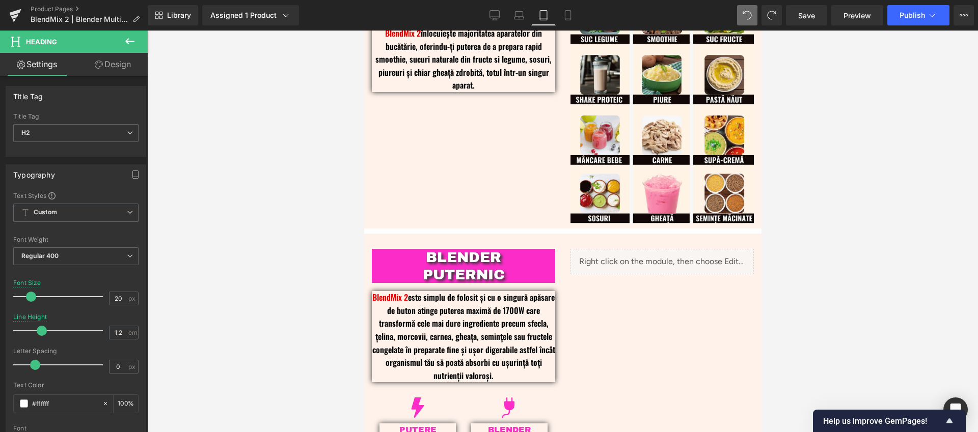
scroll to position [462, 0]
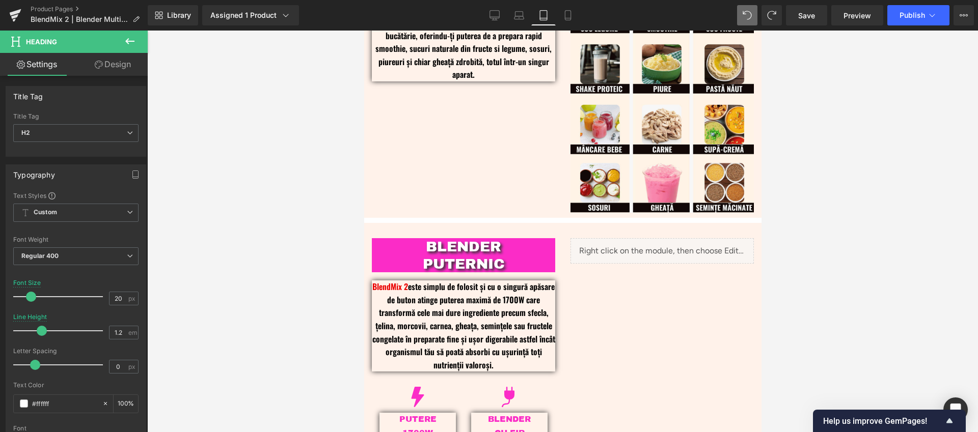
click at [460, 252] on div "BLENDER PUTERNIC Heading" at bounding box center [462, 255] width 183 height 34
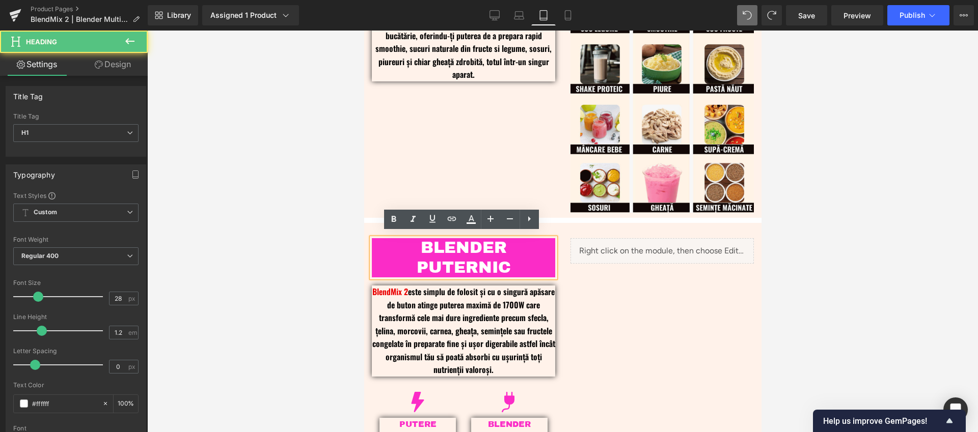
click at [326, 216] on div at bounding box center [562, 232] width 830 height 402
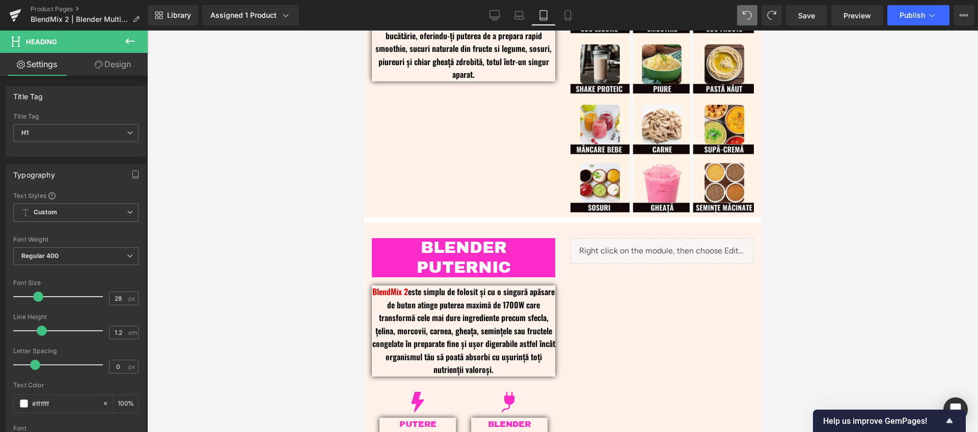
click at [320, 229] on div at bounding box center [562, 232] width 830 height 402
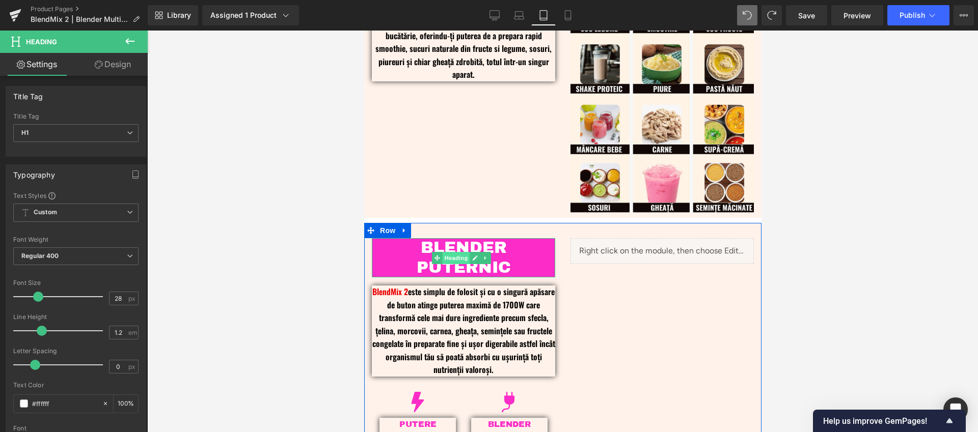
click at [457, 252] on span "Heading" at bounding box center [455, 258] width 27 height 12
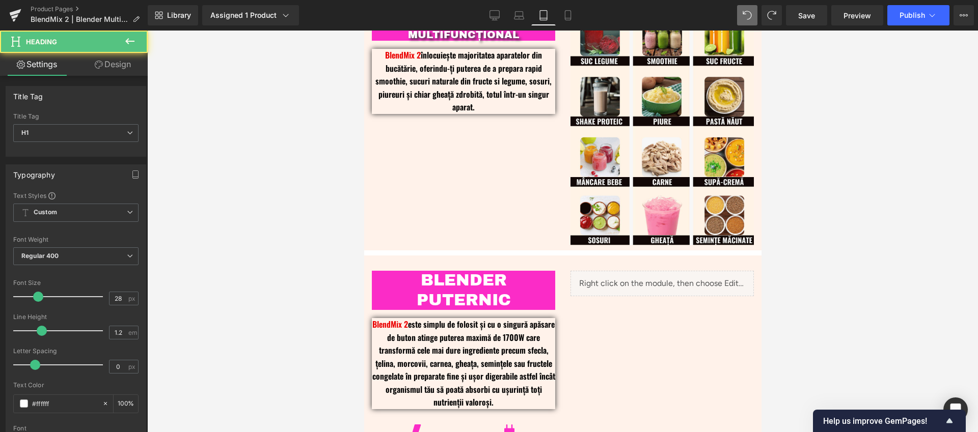
scroll to position [268, 0]
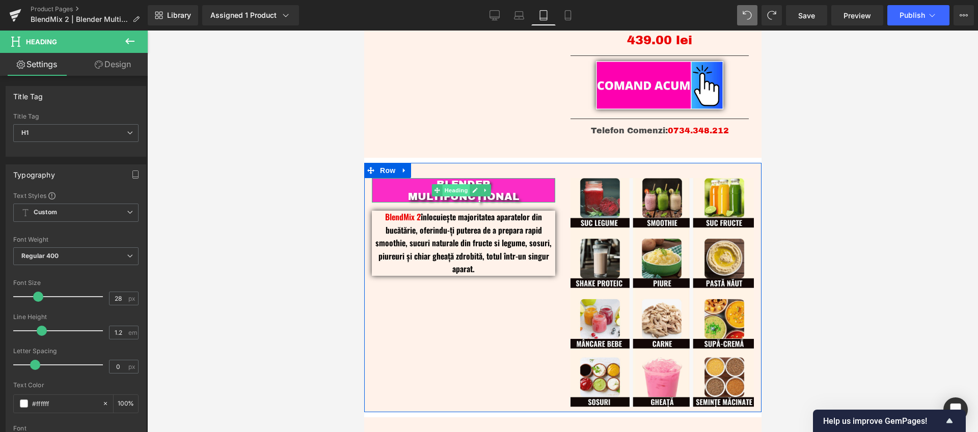
click at [456, 192] on span "Heading" at bounding box center [455, 190] width 27 height 12
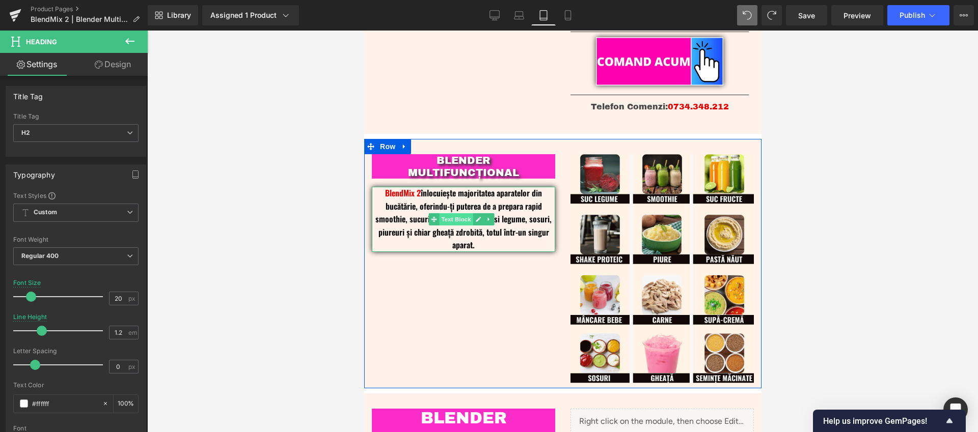
scroll to position [449, 0]
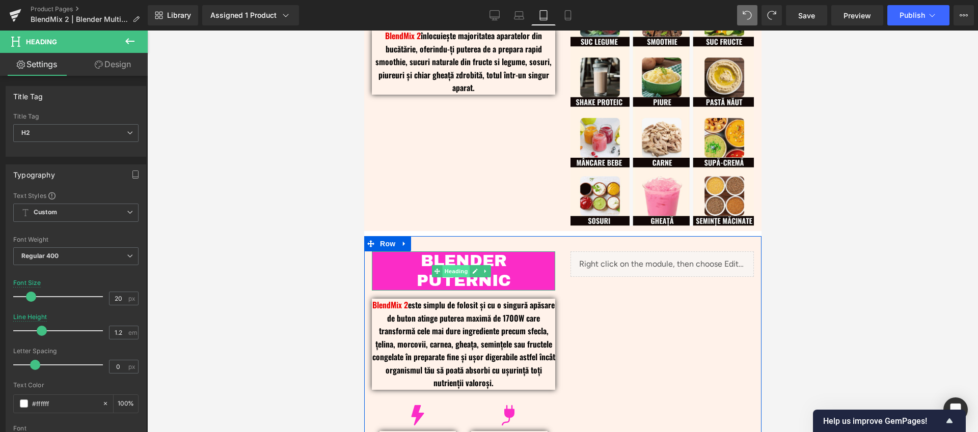
click at [459, 265] on span "Heading" at bounding box center [455, 271] width 27 height 12
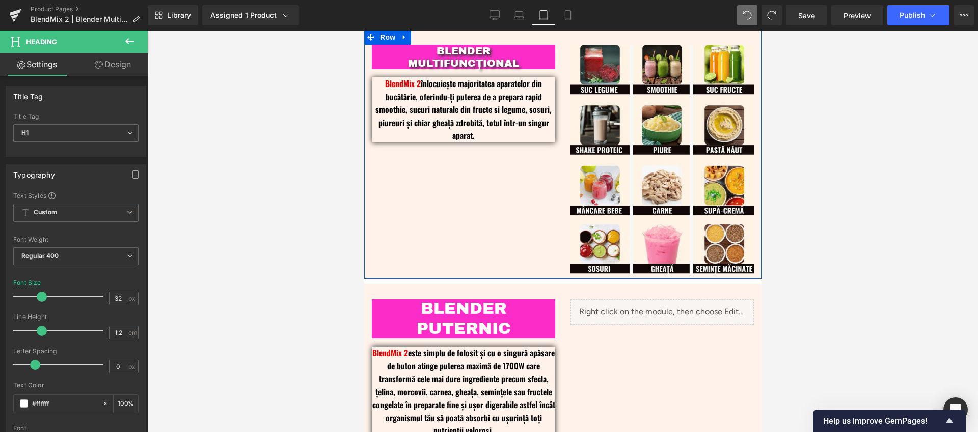
scroll to position [357, 0]
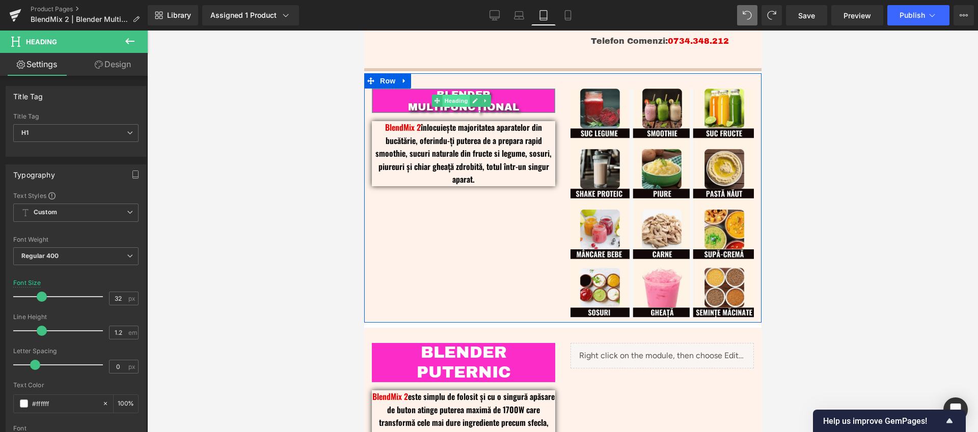
click at [454, 99] on span "Heading" at bounding box center [455, 101] width 27 height 12
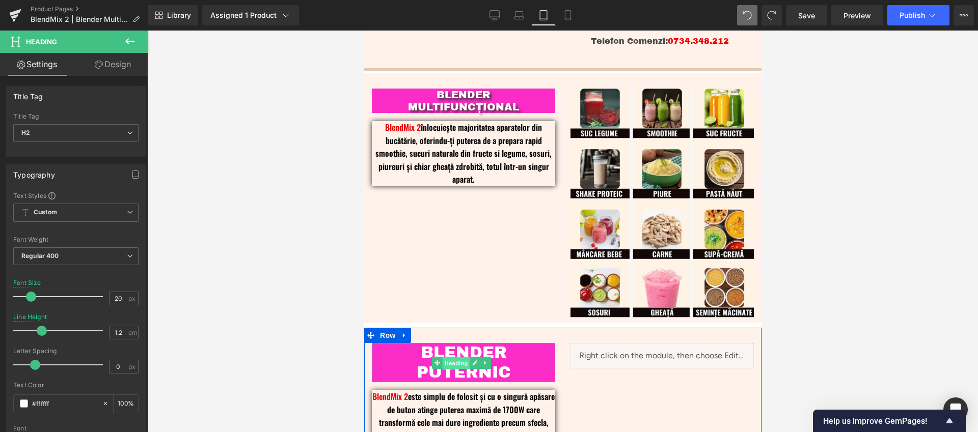
click at [461, 360] on span "Heading" at bounding box center [455, 363] width 27 height 12
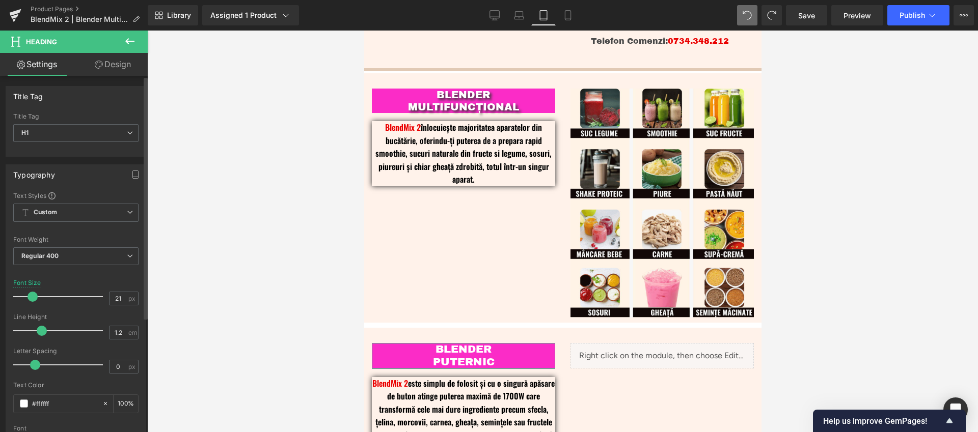
type input "20"
drag, startPoint x: 39, startPoint y: 296, endPoint x: 28, endPoint y: 299, distance: 11.0
click at [28, 299] on span at bounding box center [31, 297] width 10 height 10
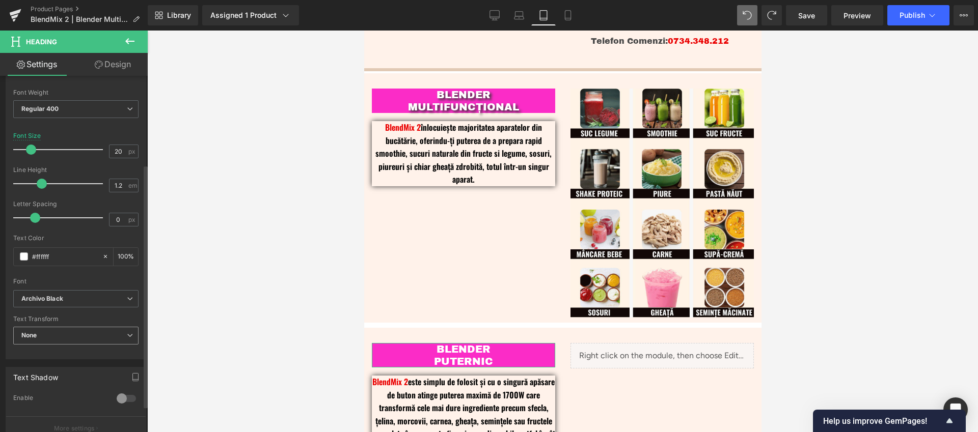
scroll to position [163, 0]
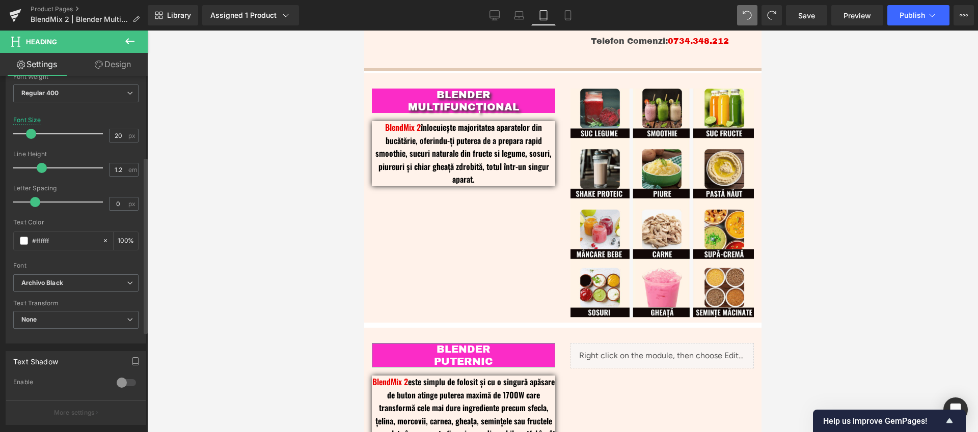
click at [120, 384] on div at bounding box center [126, 383] width 24 height 16
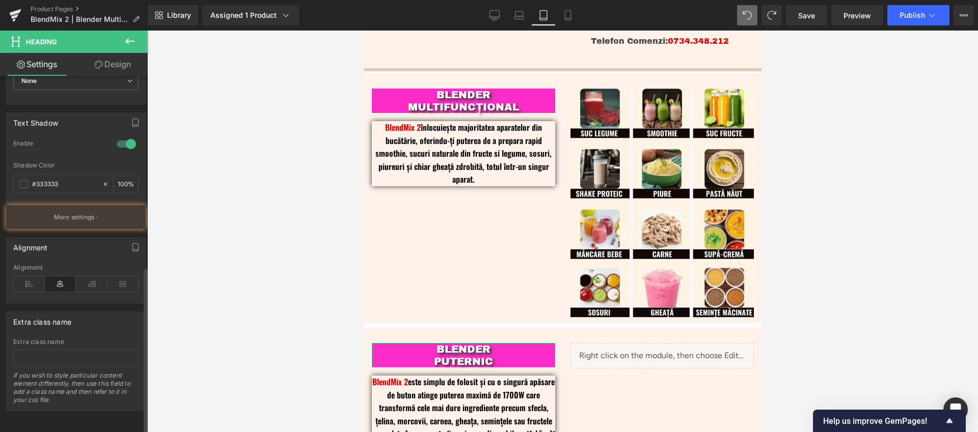
scroll to position [409, 0]
click at [75, 216] on button "More settings" at bounding box center [76, 217] width 140 height 24
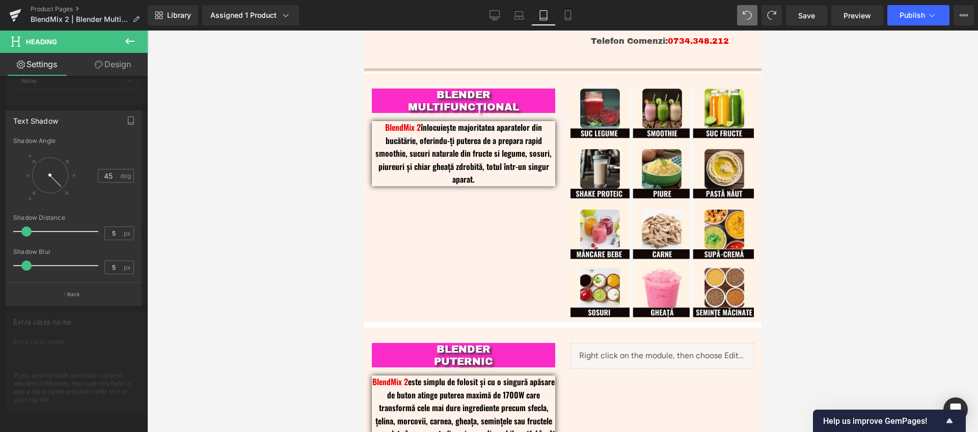
click at [280, 269] on div at bounding box center [562, 232] width 830 height 402
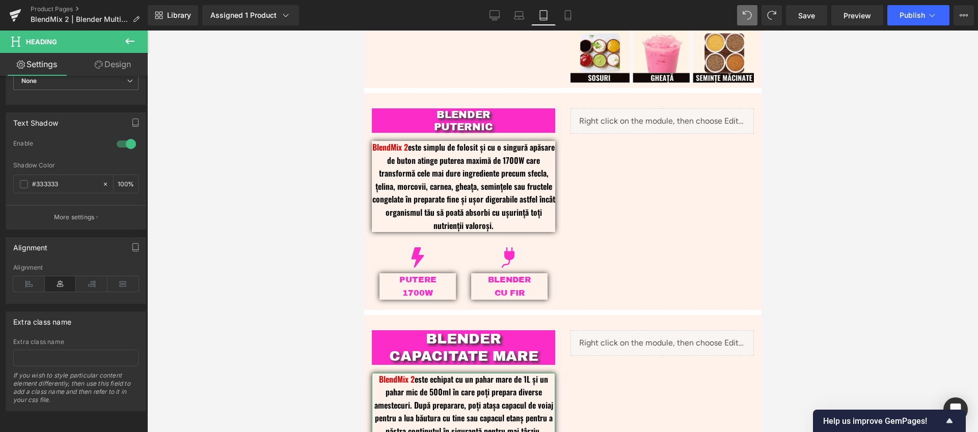
scroll to position [607, 0]
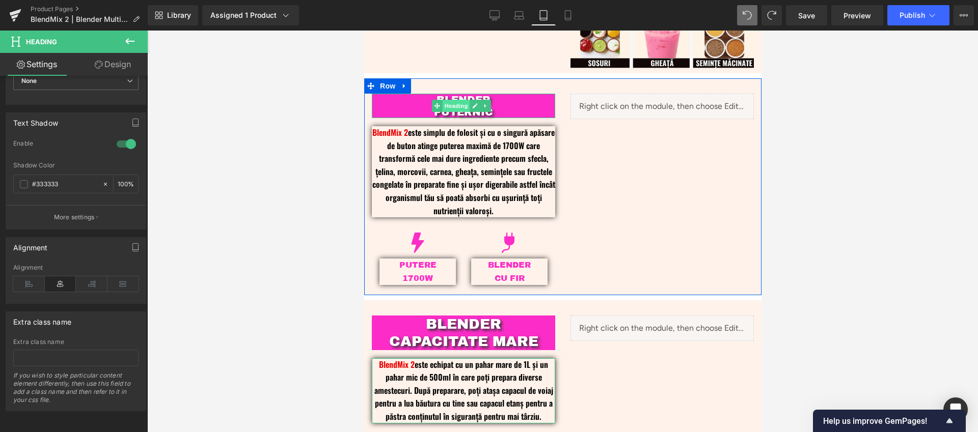
click at [455, 101] on span "Heading" at bounding box center [455, 106] width 27 height 12
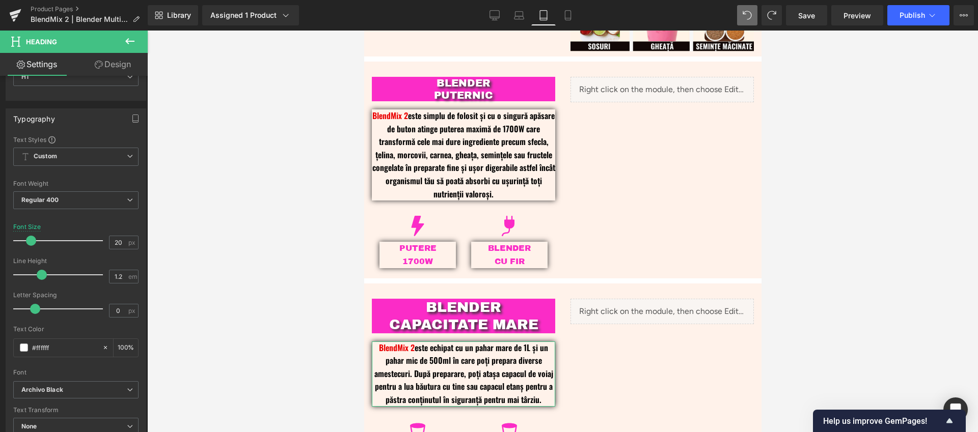
scroll to position [670, 0]
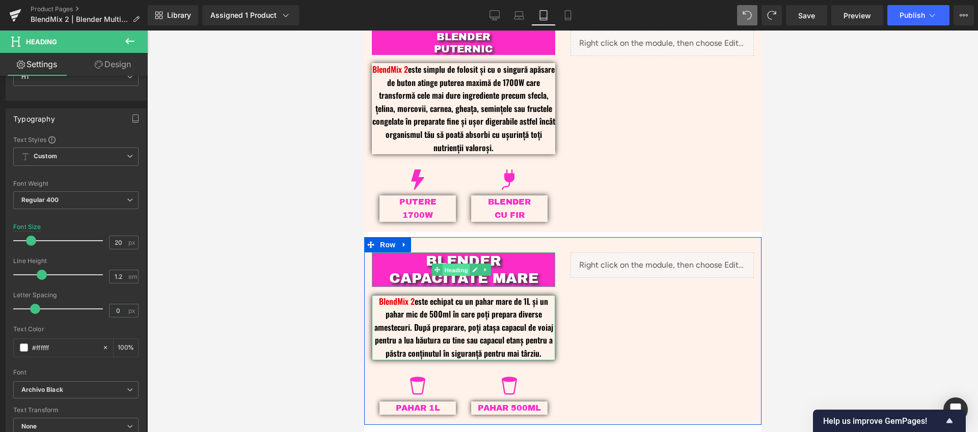
click at [454, 264] on span "Heading" at bounding box center [455, 270] width 27 height 12
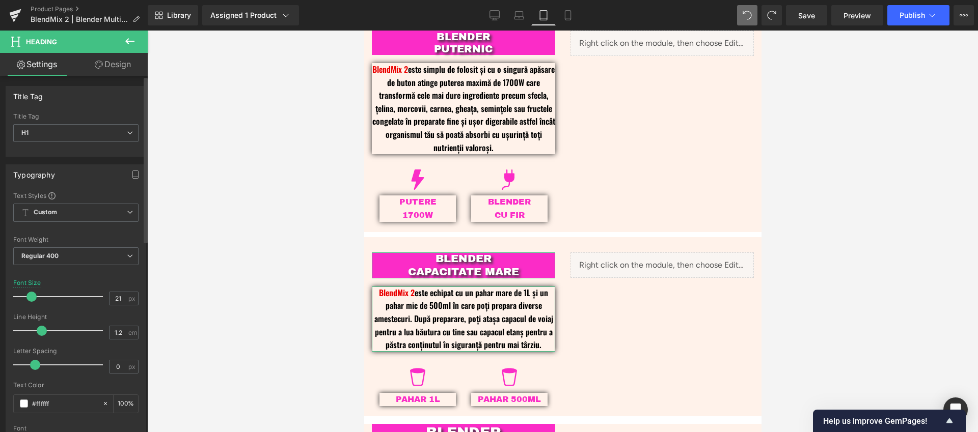
type input "20"
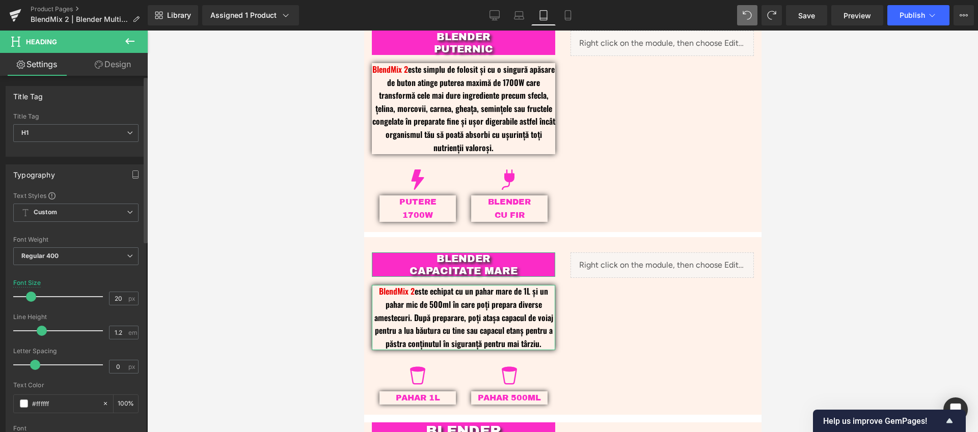
drag, startPoint x: 35, startPoint y: 295, endPoint x: 30, endPoint y: 296, distance: 5.8
click at [30, 296] on span at bounding box center [31, 297] width 10 height 10
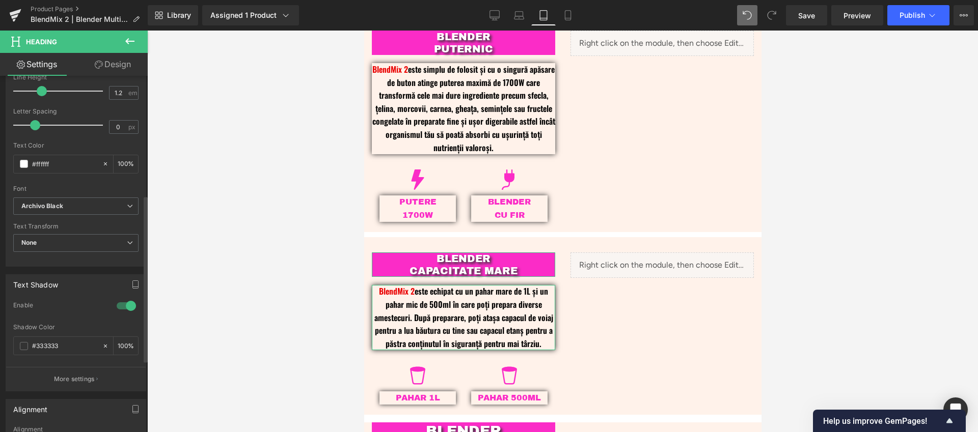
scroll to position [259, 0]
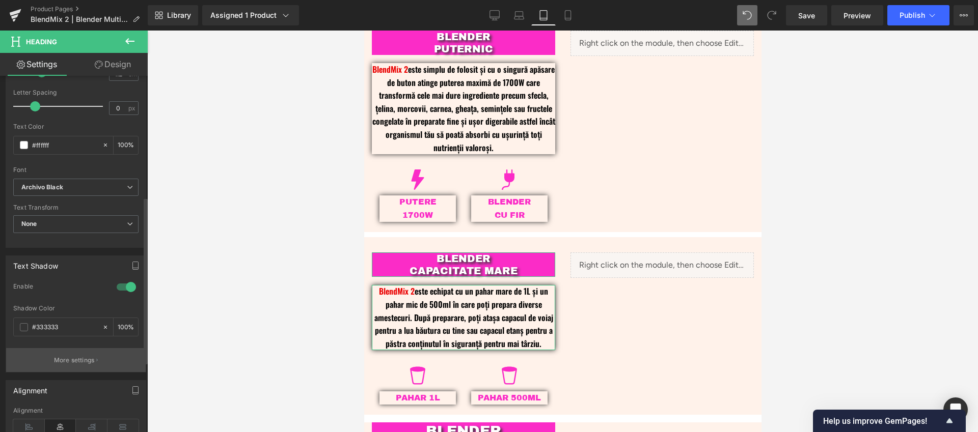
click at [90, 366] on button "More settings" at bounding box center [76, 360] width 140 height 24
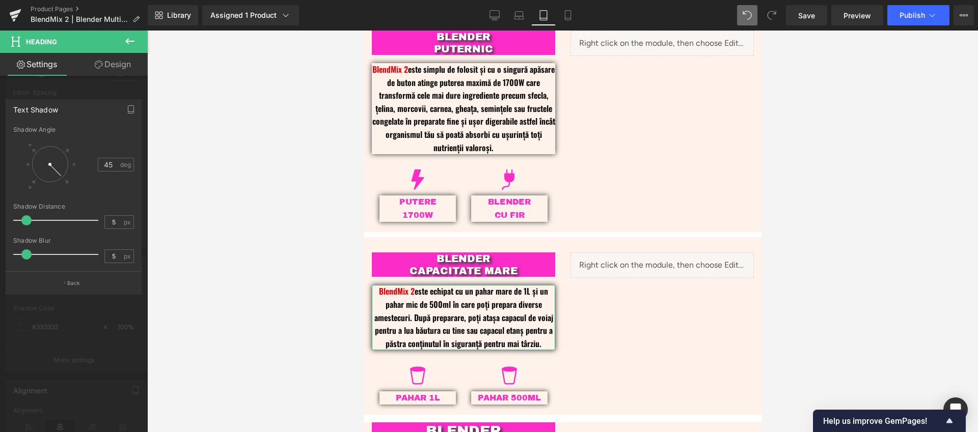
click at [283, 182] on div at bounding box center [562, 232] width 830 height 402
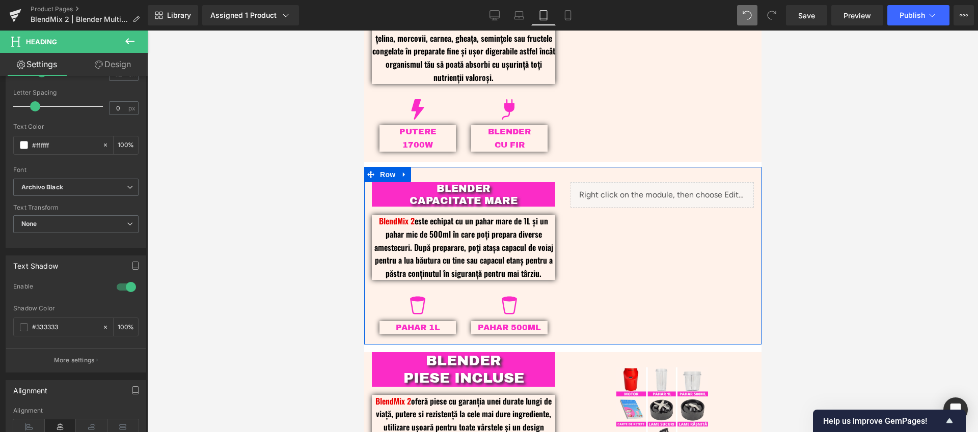
scroll to position [734, 0]
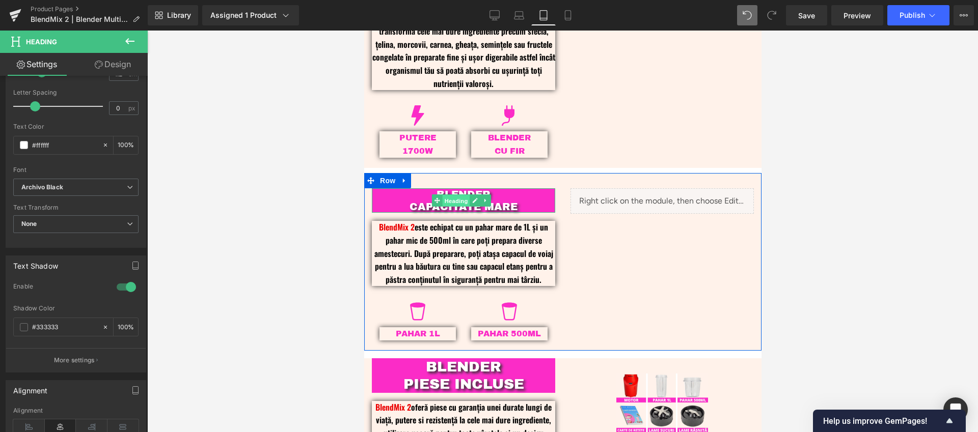
click at [457, 201] on span "Heading" at bounding box center [455, 201] width 27 height 12
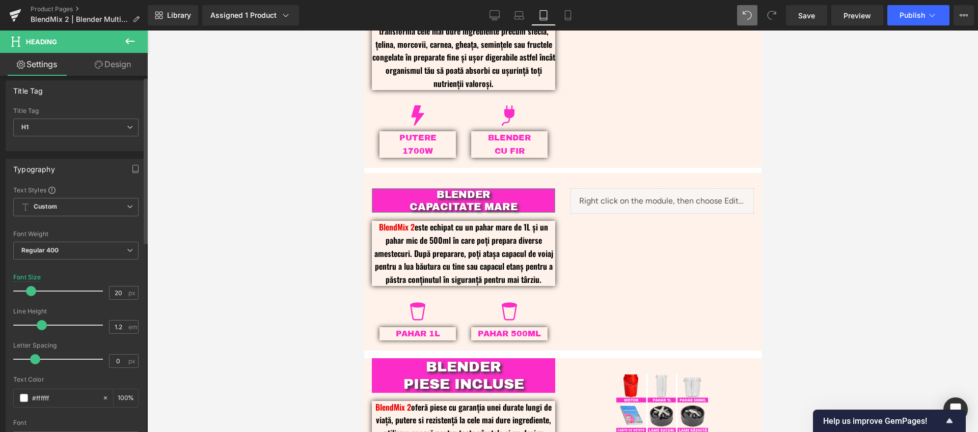
scroll to position [0, 0]
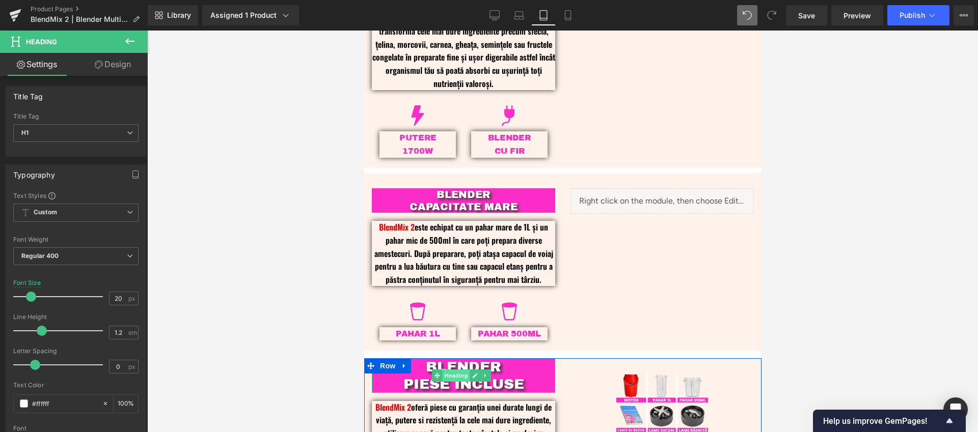
click at [453, 382] on span "Heading" at bounding box center [455, 376] width 27 height 12
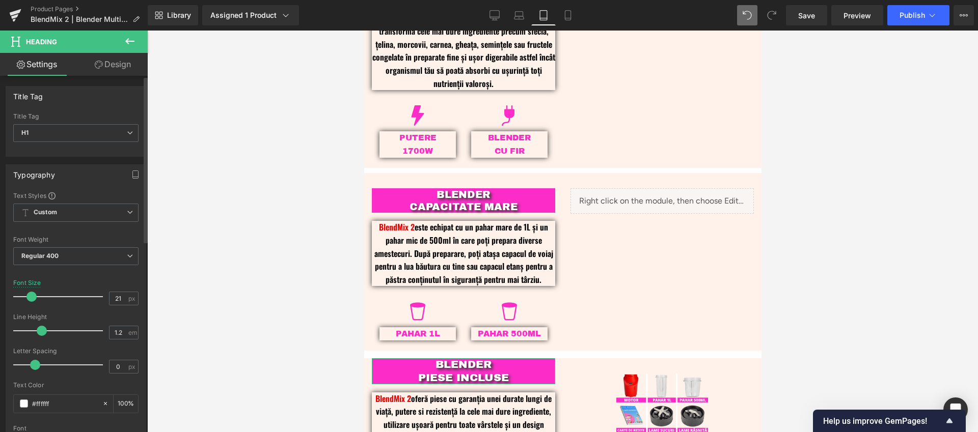
type input "20"
drag, startPoint x: 36, startPoint y: 299, endPoint x: 29, endPoint y: 299, distance: 7.1
click at [29, 299] on span at bounding box center [31, 297] width 10 height 10
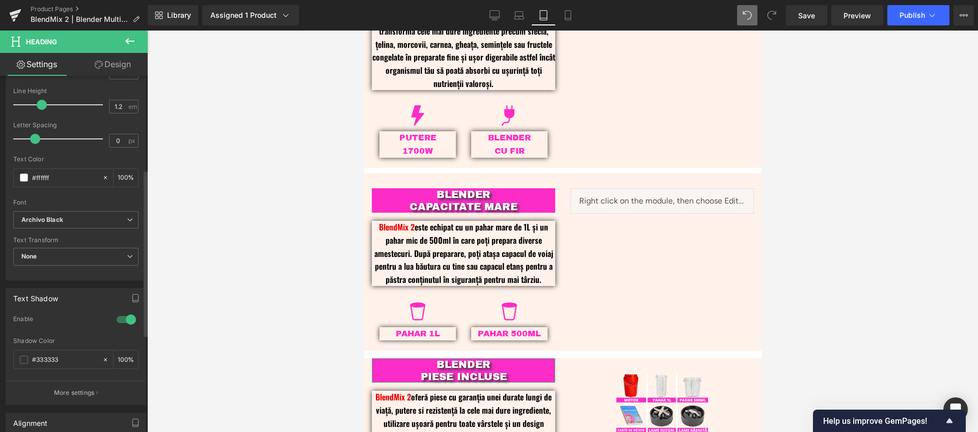
scroll to position [258, 0]
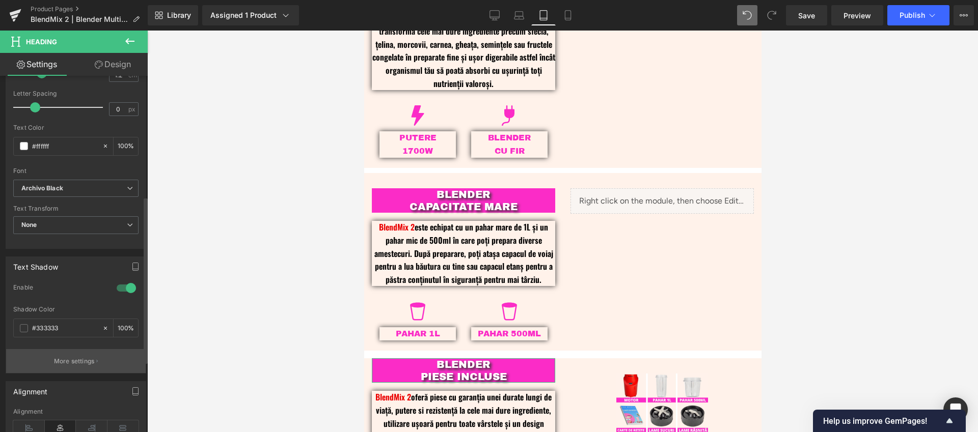
click at [81, 366] on button "More settings" at bounding box center [76, 361] width 140 height 24
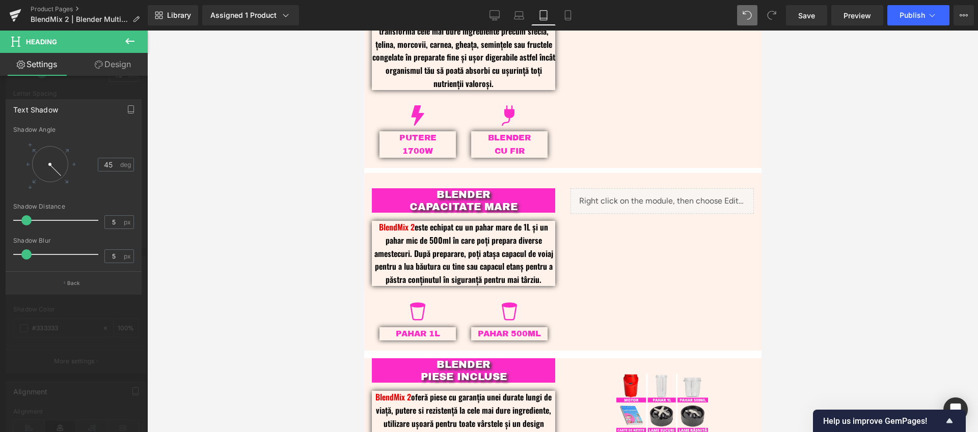
click at [252, 319] on div at bounding box center [562, 232] width 830 height 402
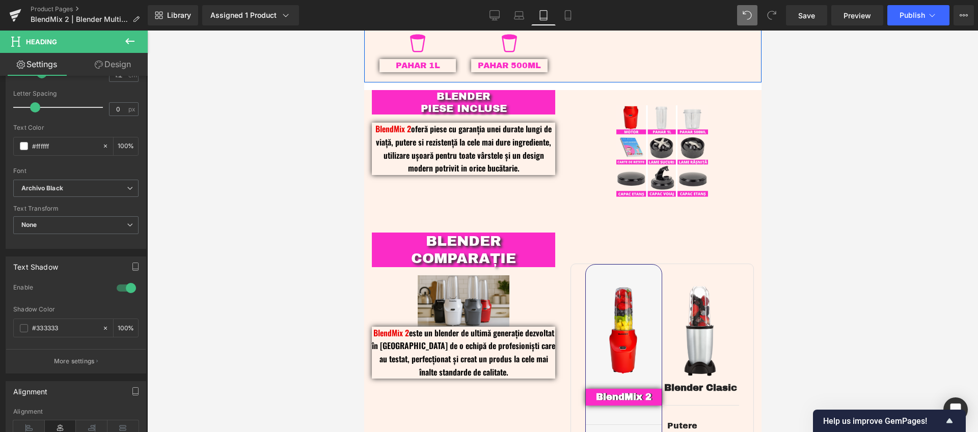
scroll to position [1026, 0]
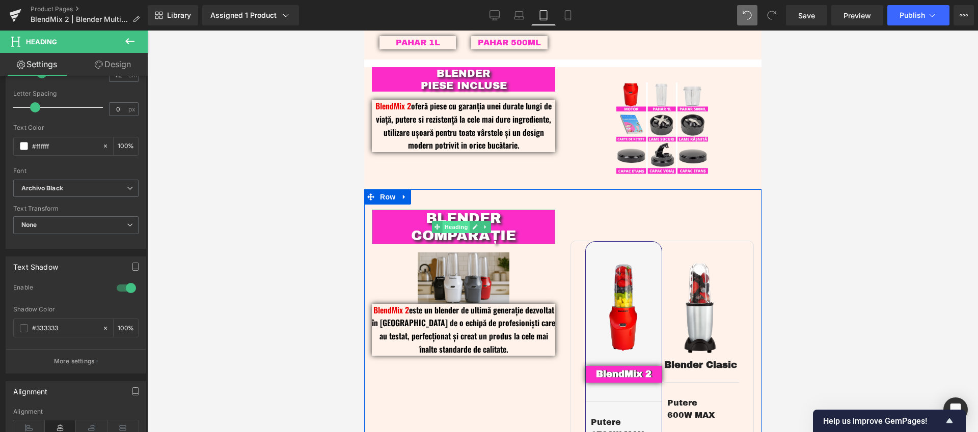
click at [453, 233] on span "Heading" at bounding box center [455, 227] width 27 height 12
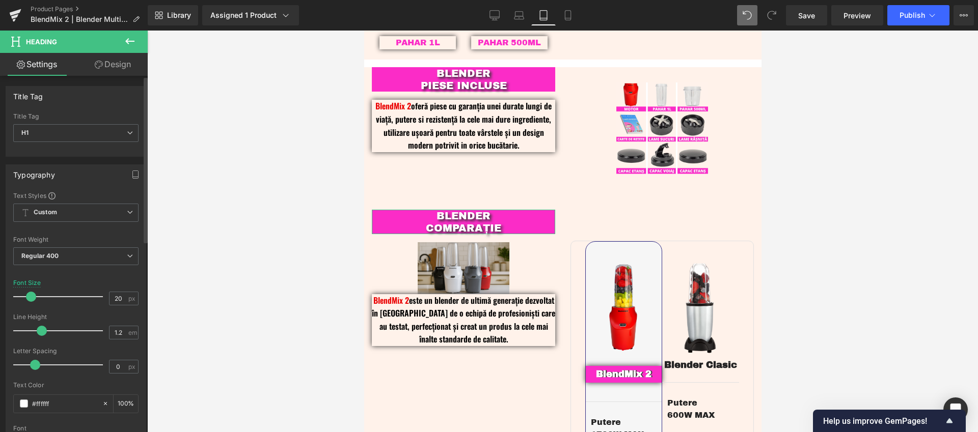
drag, startPoint x: 38, startPoint y: 297, endPoint x: 31, endPoint y: 298, distance: 6.7
click at [31, 298] on span at bounding box center [31, 297] width 10 height 10
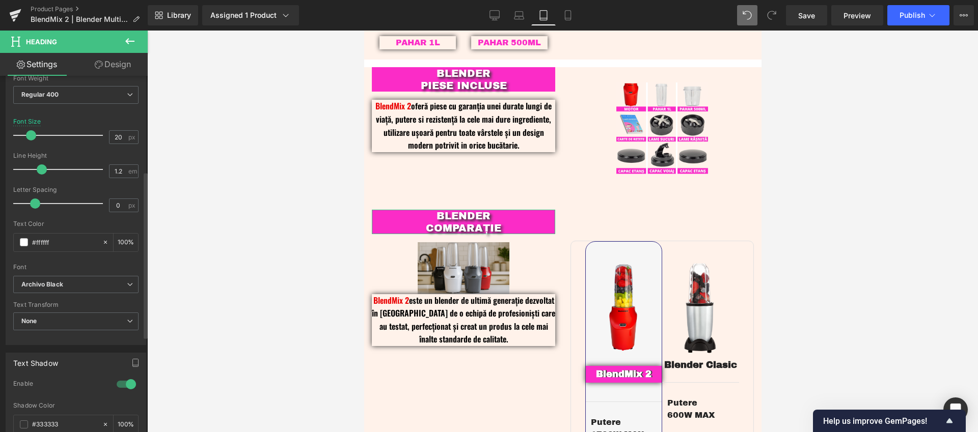
scroll to position [228, 0]
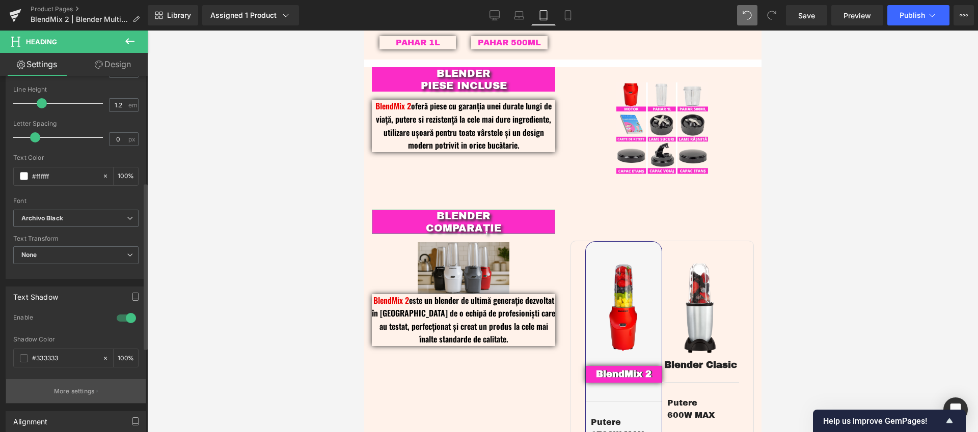
click at [77, 385] on button "More settings" at bounding box center [76, 391] width 140 height 24
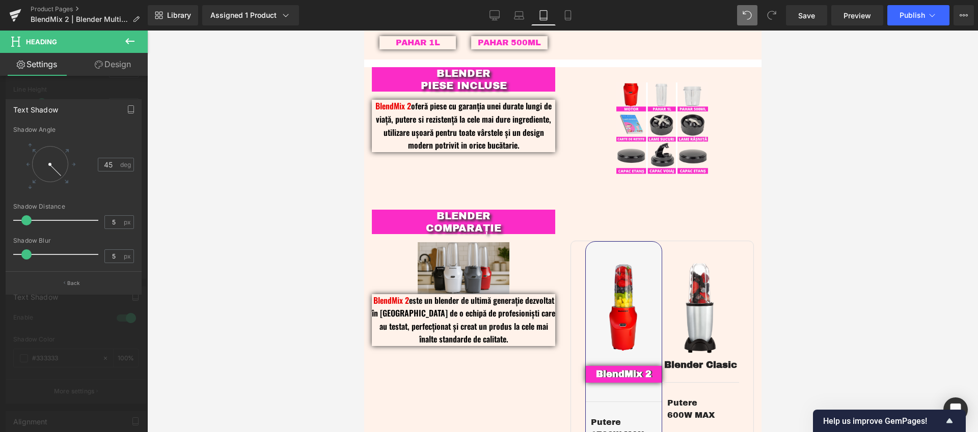
click at [241, 300] on div at bounding box center [562, 232] width 830 height 402
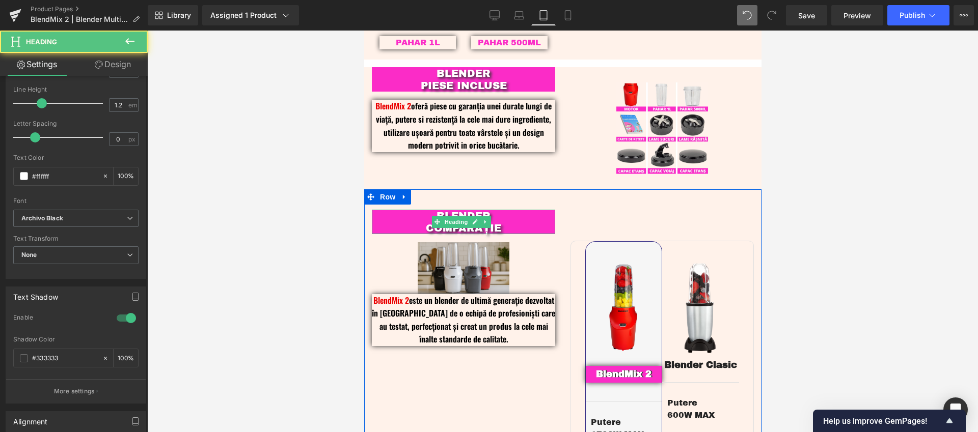
click at [506, 222] on h1 "BLENDER" at bounding box center [462, 216] width 183 height 12
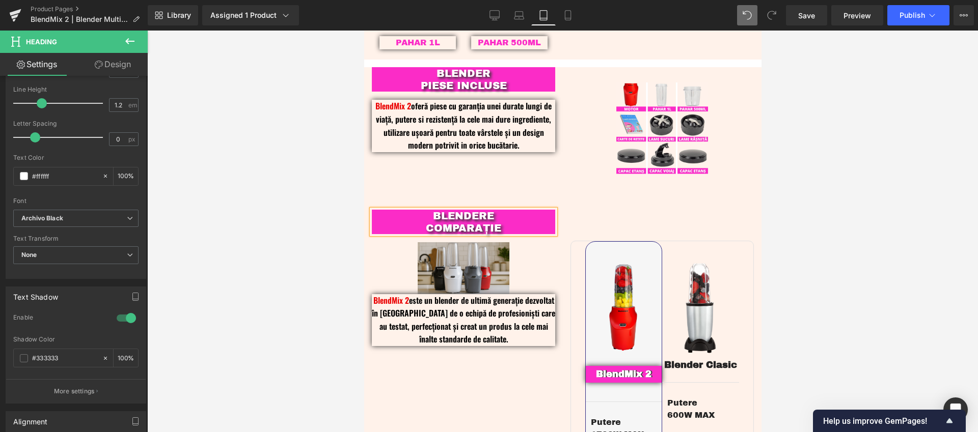
click at [290, 233] on div at bounding box center [562, 232] width 830 height 402
click at [499, 15] on icon at bounding box center [495, 15] width 10 height 8
type input "28"
type input "100"
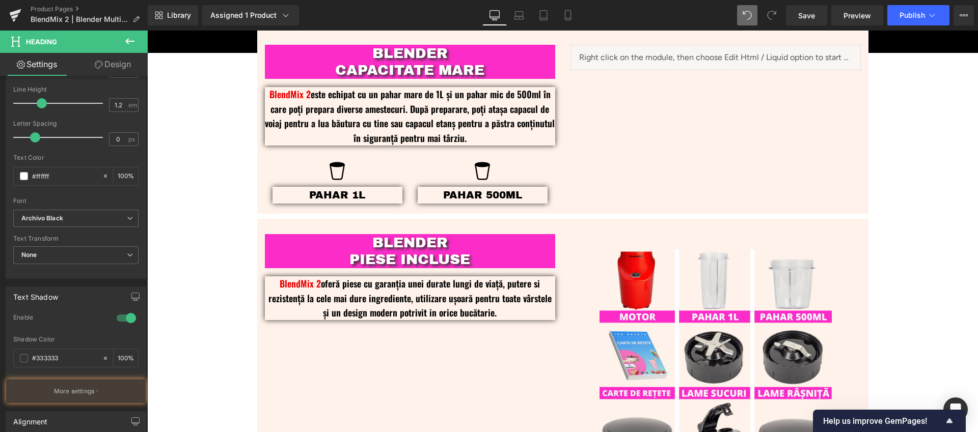
scroll to position [1239, 0]
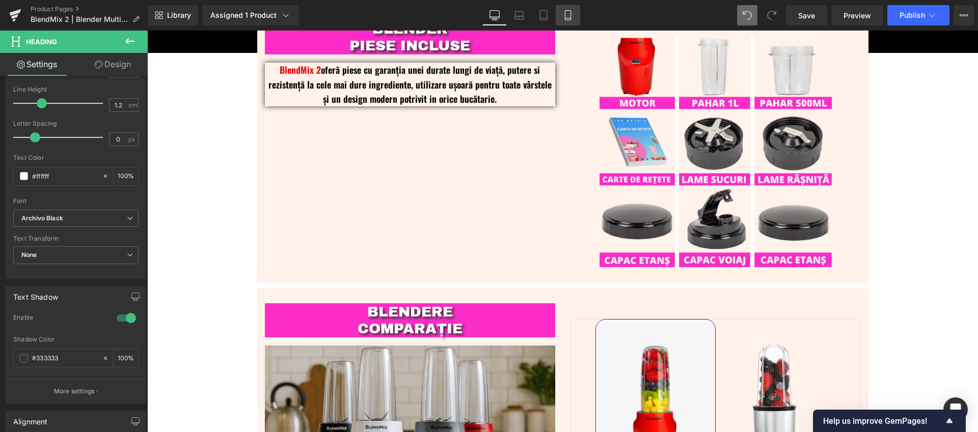
click at [567, 17] on icon at bounding box center [568, 15] width 10 height 10
type input "100"
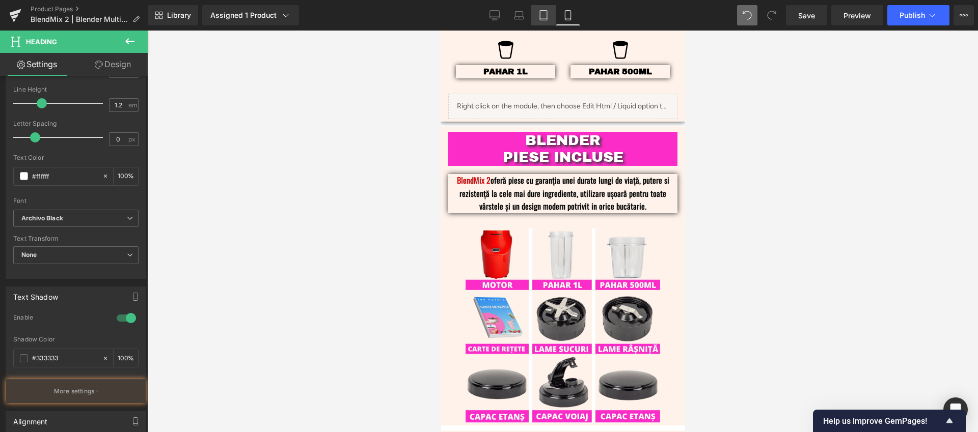
click at [553, 16] on link "Tablet" at bounding box center [543, 15] width 24 height 20
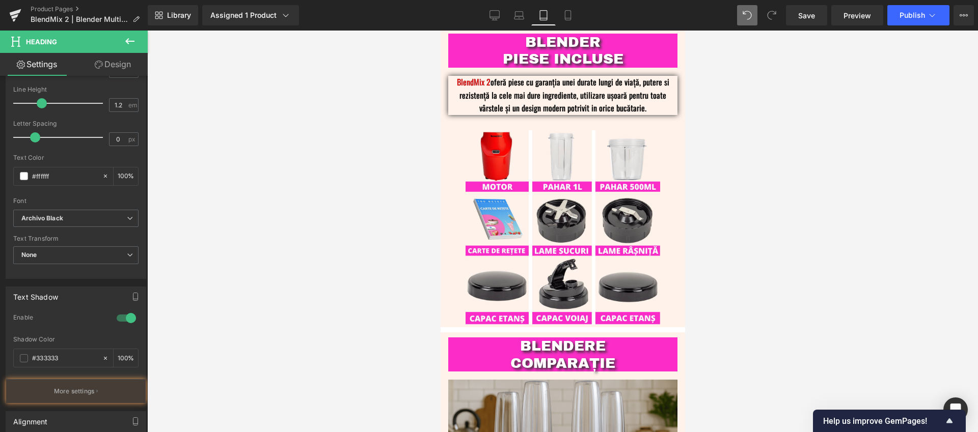
type input "20"
type input "100"
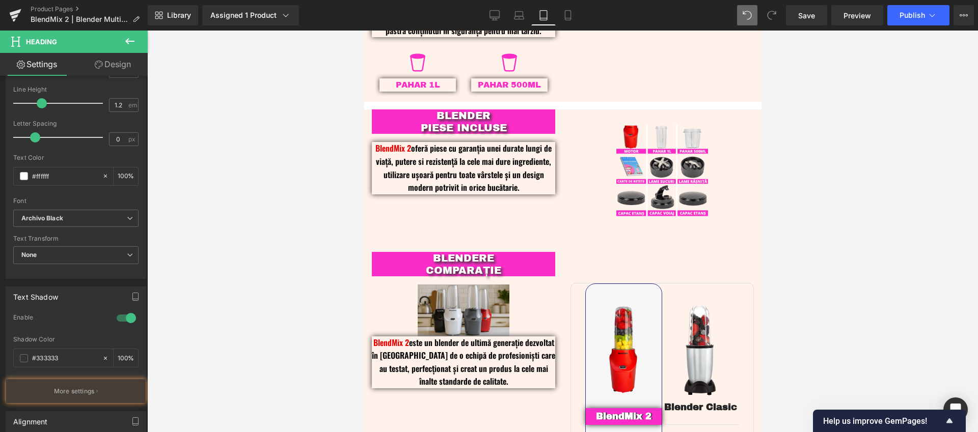
scroll to position [976, 0]
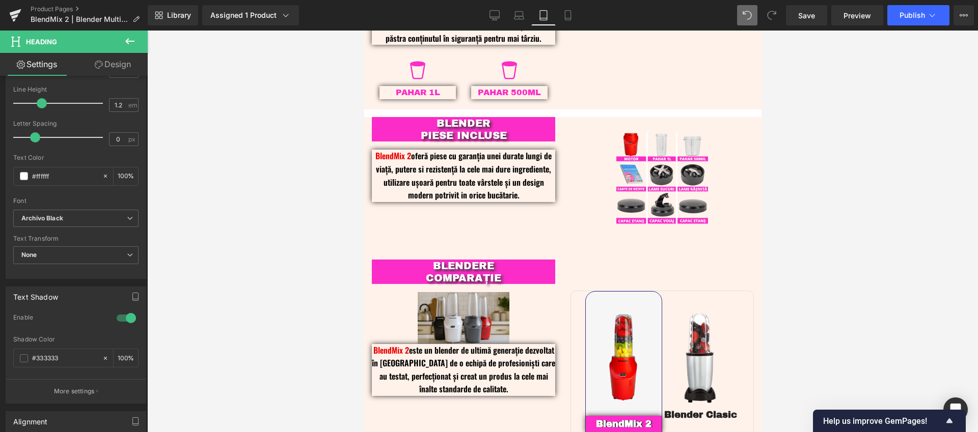
click at [301, 283] on div at bounding box center [562, 232] width 830 height 402
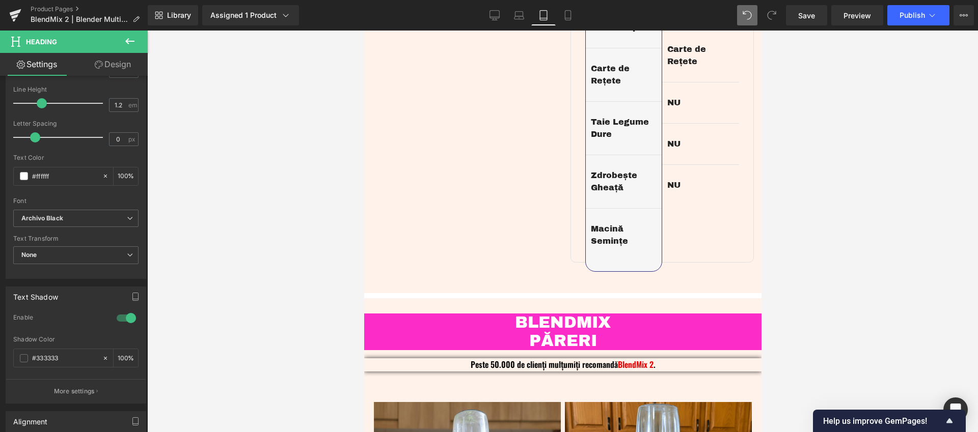
scroll to position [1653, 0]
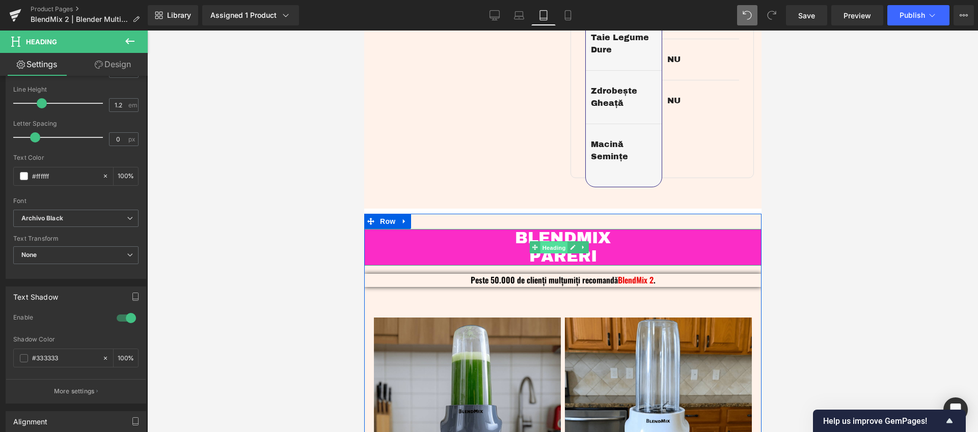
click at [557, 252] on span "Heading" at bounding box center [552, 248] width 27 height 12
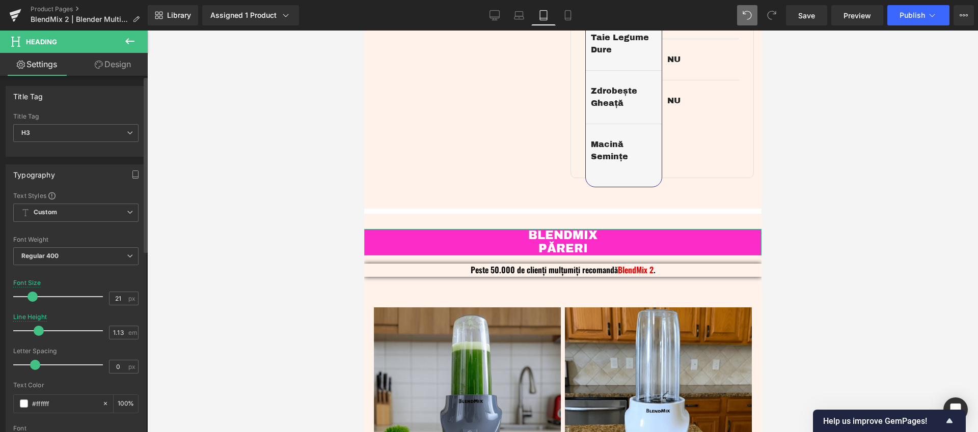
type input "20"
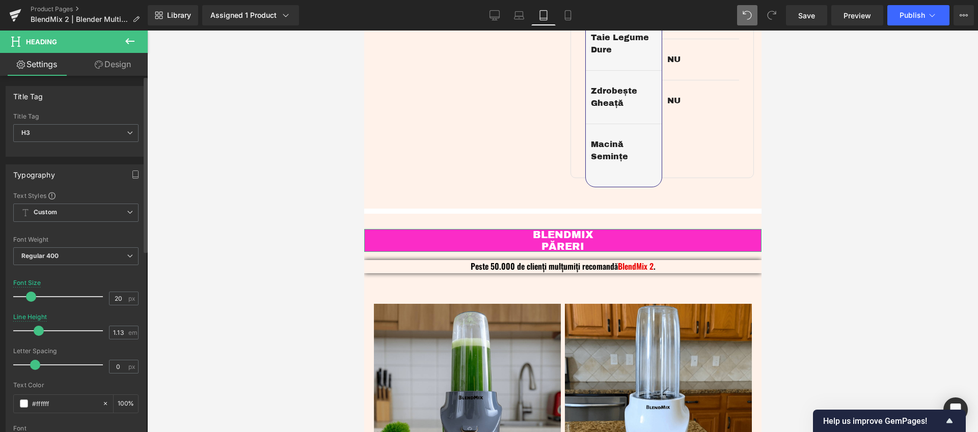
drag, startPoint x: 39, startPoint y: 296, endPoint x: 28, endPoint y: 299, distance: 11.1
click at [28, 299] on span at bounding box center [31, 297] width 10 height 10
click at [123, 334] on input "1.13" at bounding box center [118, 332] width 18 height 13
drag, startPoint x: 121, startPoint y: 334, endPoint x: 114, endPoint y: 333, distance: 6.6
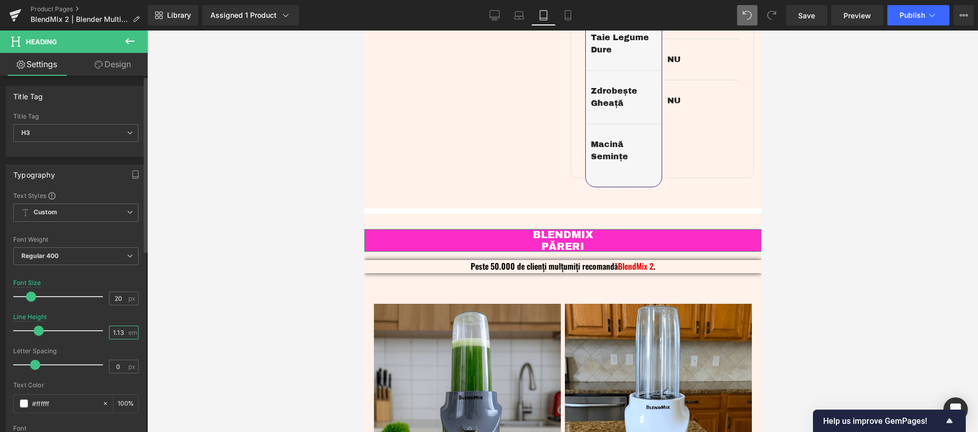
click at [114, 333] on input "1.13" at bounding box center [118, 332] width 18 height 13
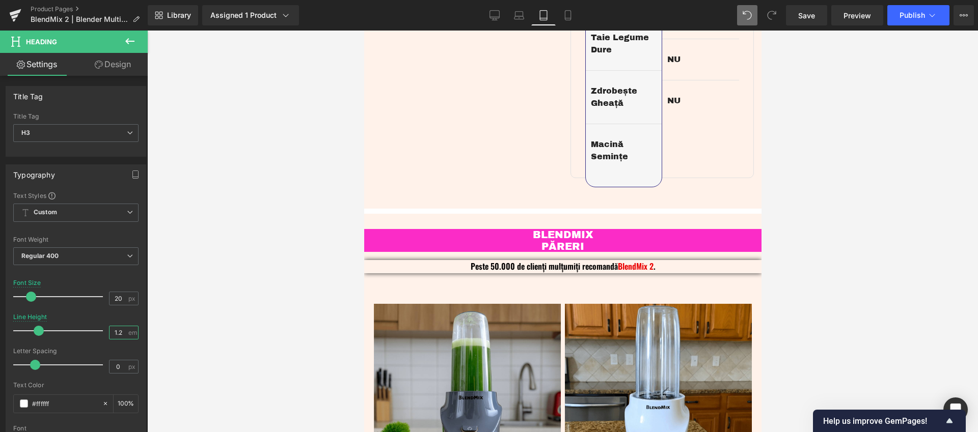
type input "1.2"
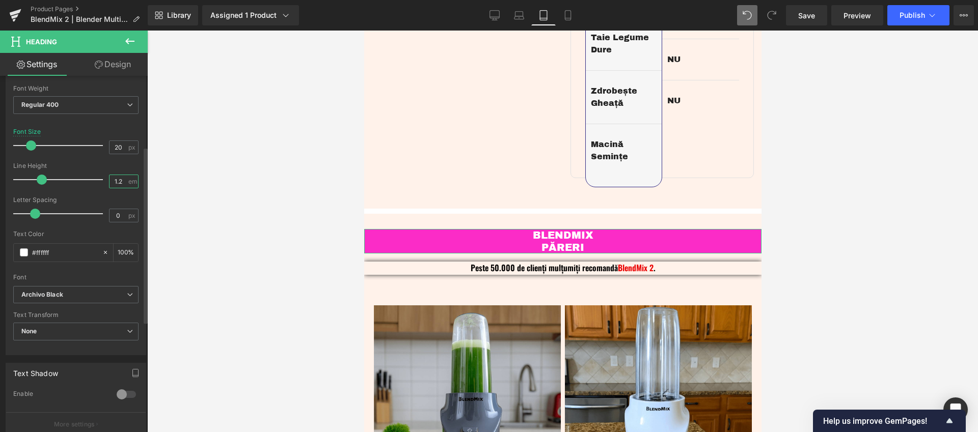
scroll to position [156, 0]
click at [118, 392] on div at bounding box center [126, 389] width 24 height 16
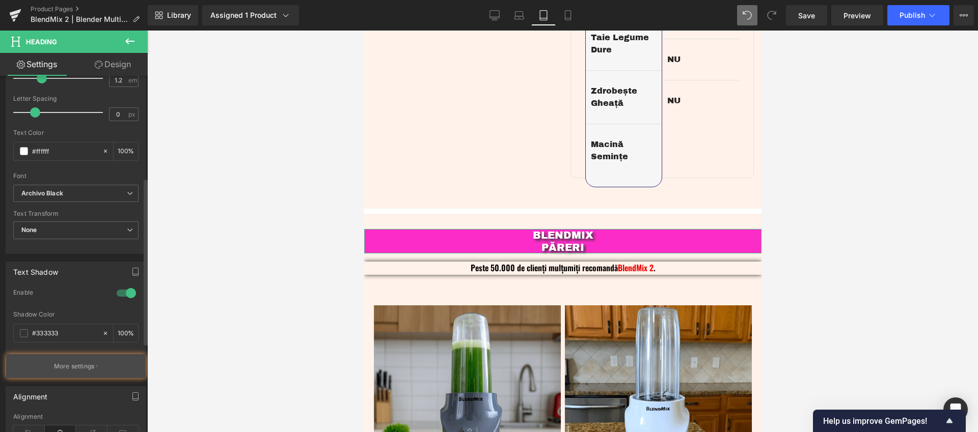
scroll to position [409, 0]
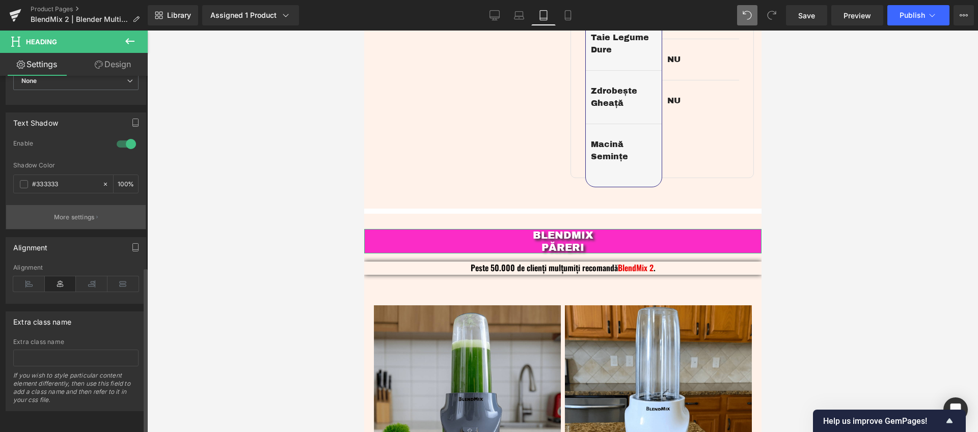
click at [78, 205] on button "More settings" at bounding box center [76, 217] width 140 height 24
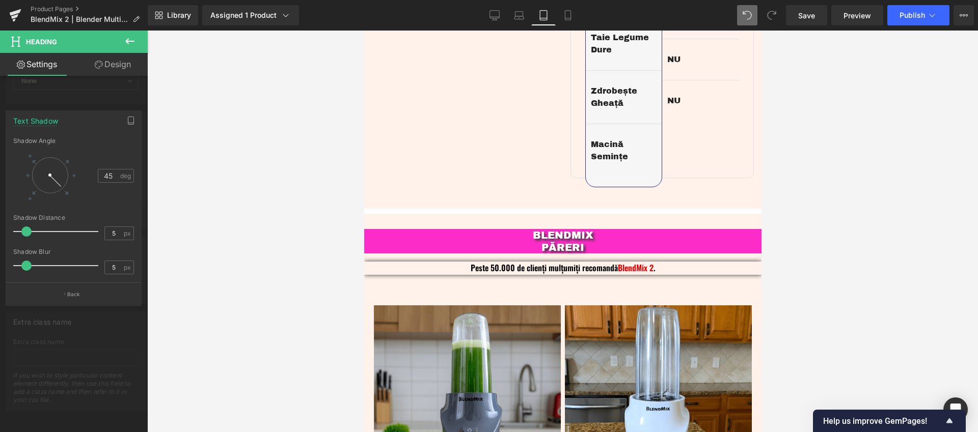
click at [289, 173] on div at bounding box center [562, 232] width 830 height 402
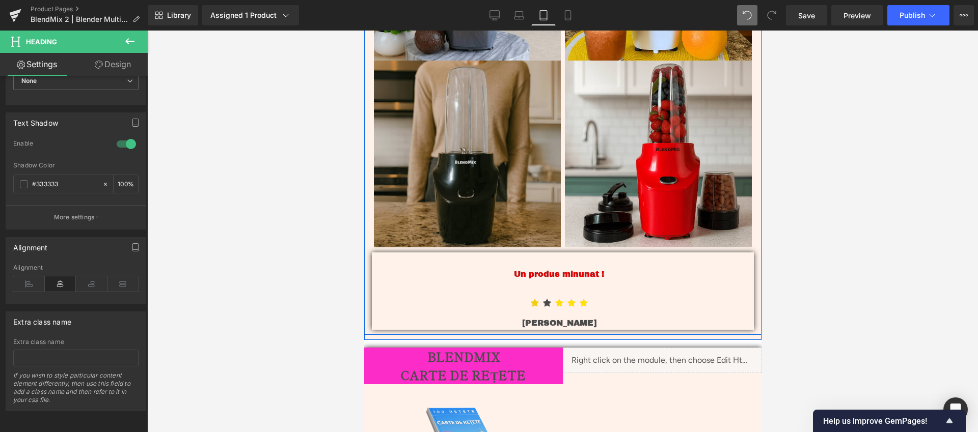
scroll to position [2139, 0]
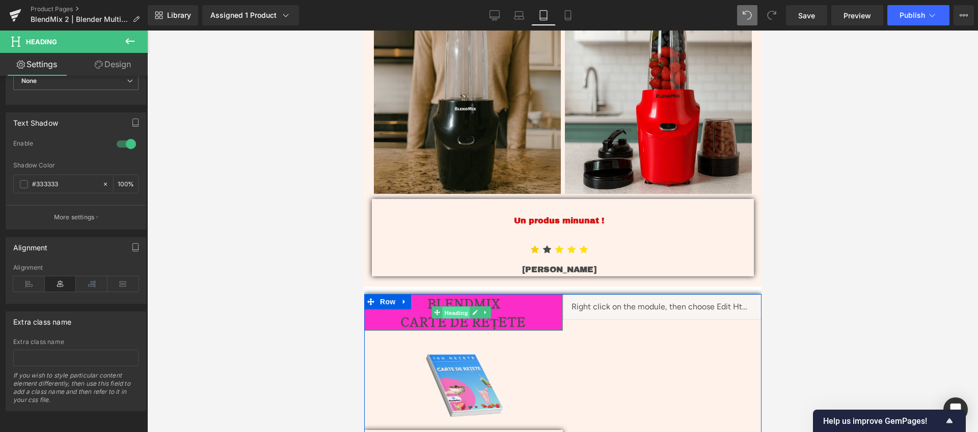
click at [455, 311] on span "Heading" at bounding box center [455, 313] width 27 height 12
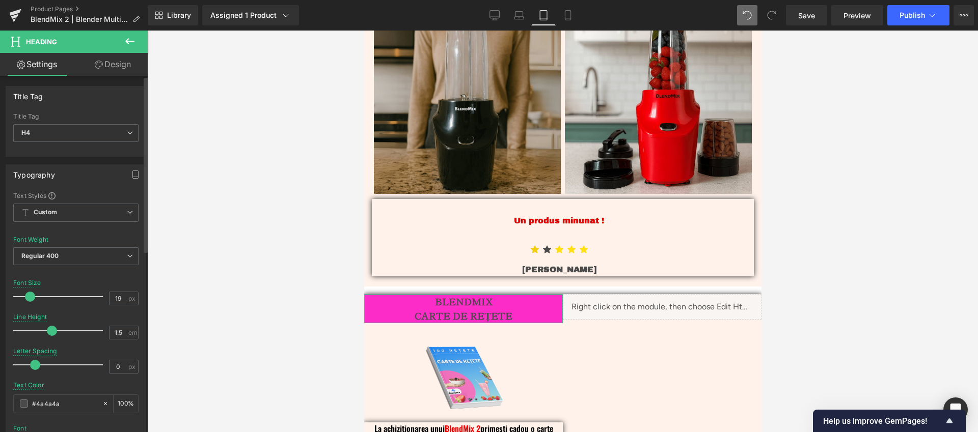
type input "20"
click at [26, 295] on span at bounding box center [31, 297] width 10 height 10
click at [121, 332] on input "1.5" at bounding box center [118, 332] width 18 height 13
click at [118, 335] on input "1.5" at bounding box center [118, 332] width 18 height 13
click at [120, 335] on input "1.5" at bounding box center [118, 332] width 18 height 13
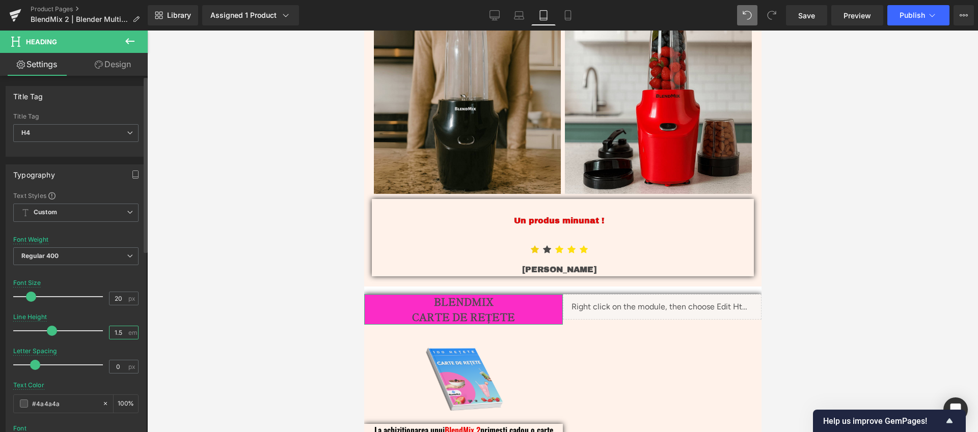
scroll to position [0, 0]
click at [115, 334] on input "1.5" at bounding box center [118, 332] width 18 height 13
type input "1.2"
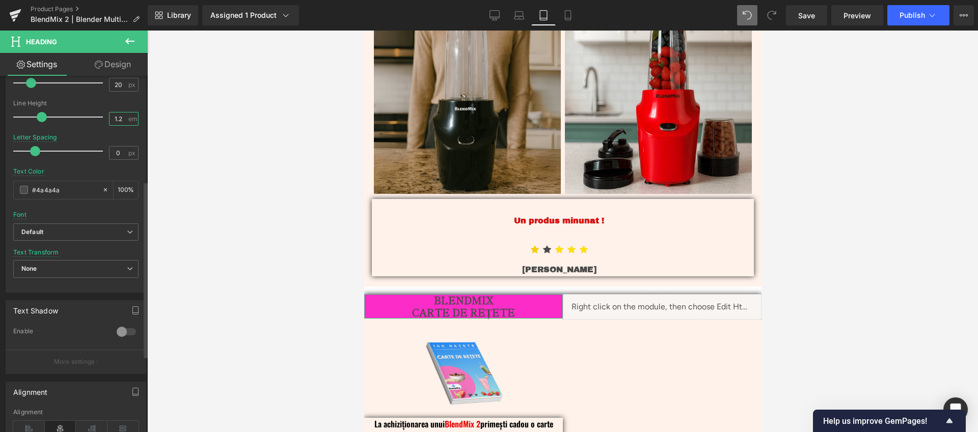
scroll to position [214, 0]
click at [124, 329] on div at bounding box center [126, 331] width 24 height 16
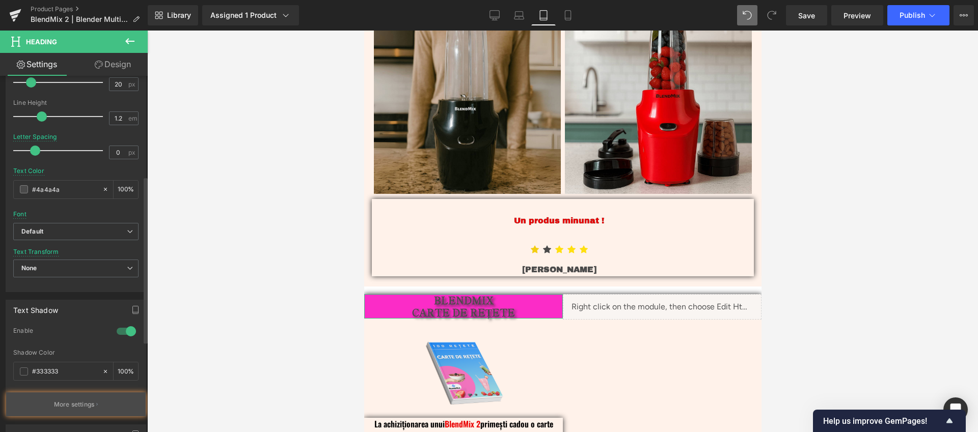
click at [65, 406] on p "More settings" at bounding box center [74, 404] width 41 height 9
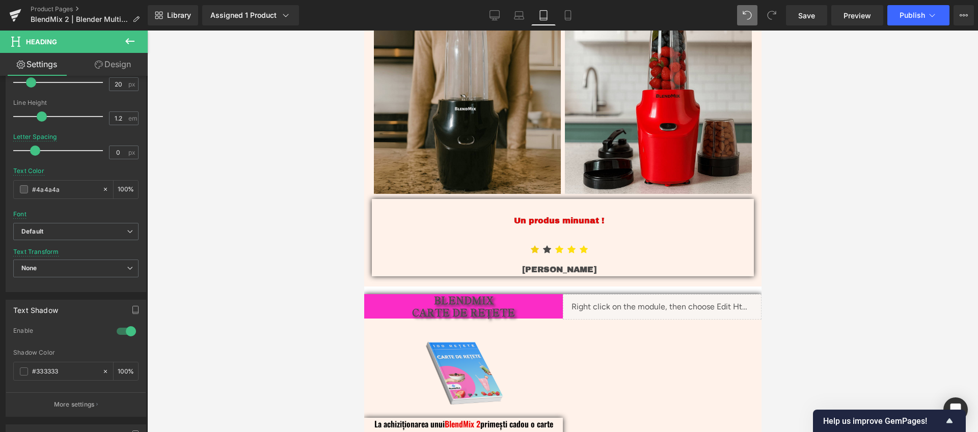
click at [282, 226] on div at bounding box center [562, 232] width 830 height 402
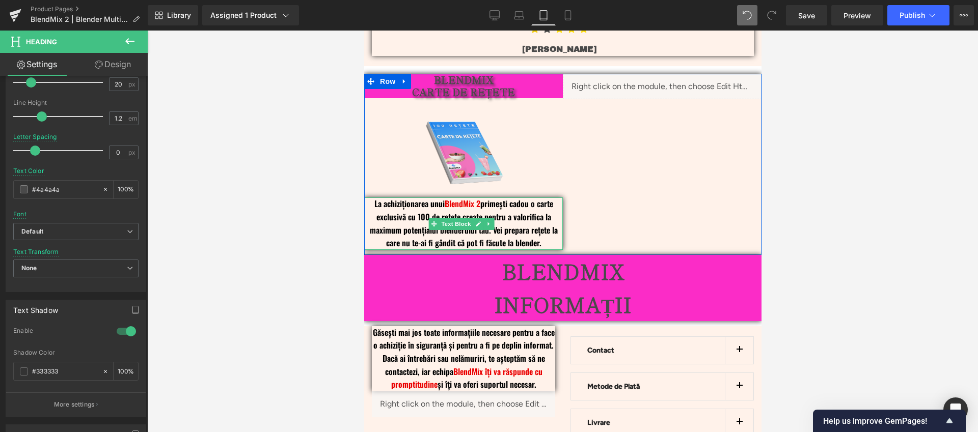
scroll to position [2183, 0]
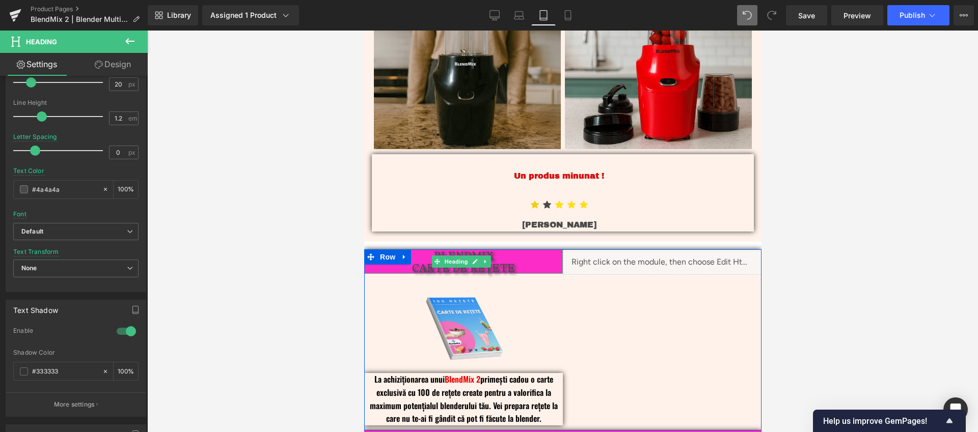
click at [533, 262] on h4 "CARTE DE REȚETE" at bounding box center [463, 268] width 199 height 12
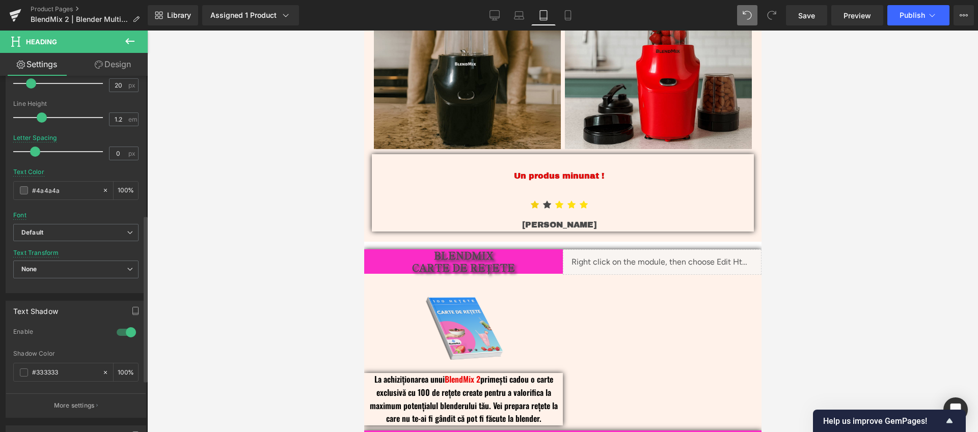
scroll to position [145, 0]
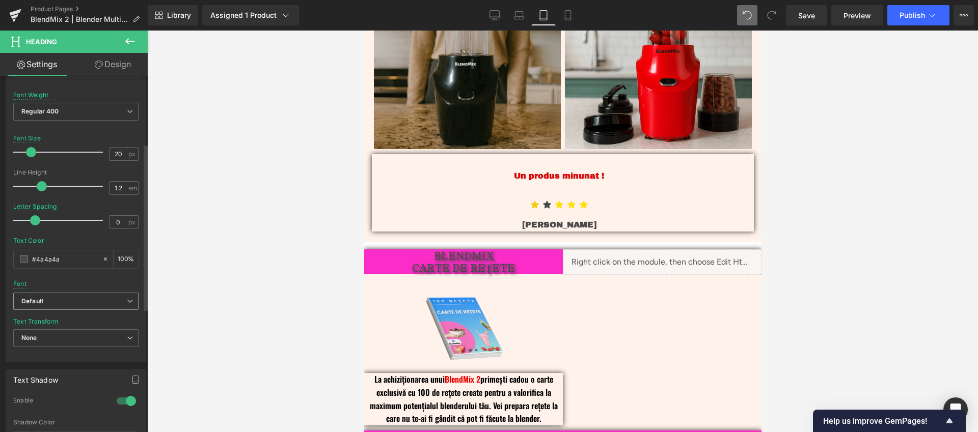
click at [57, 306] on span "Default" at bounding box center [75, 302] width 125 height 18
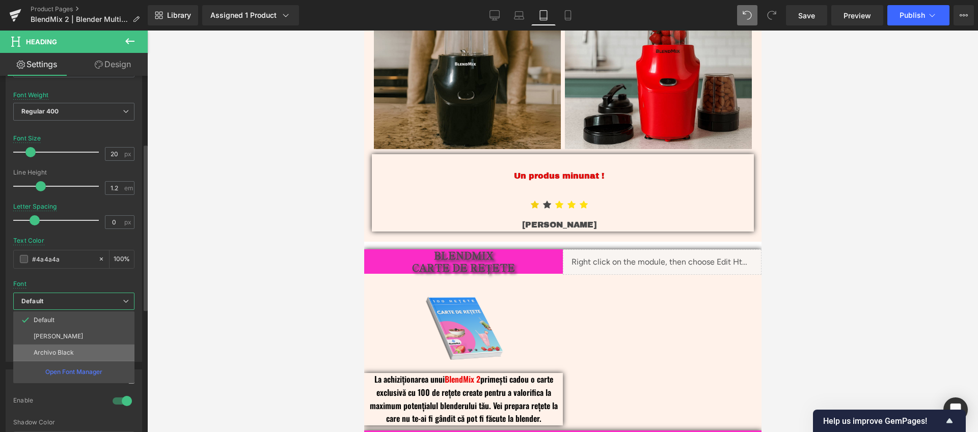
click at [75, 353] on li "Archivo Black" at bounding box center [73, 353] width 121 height 16
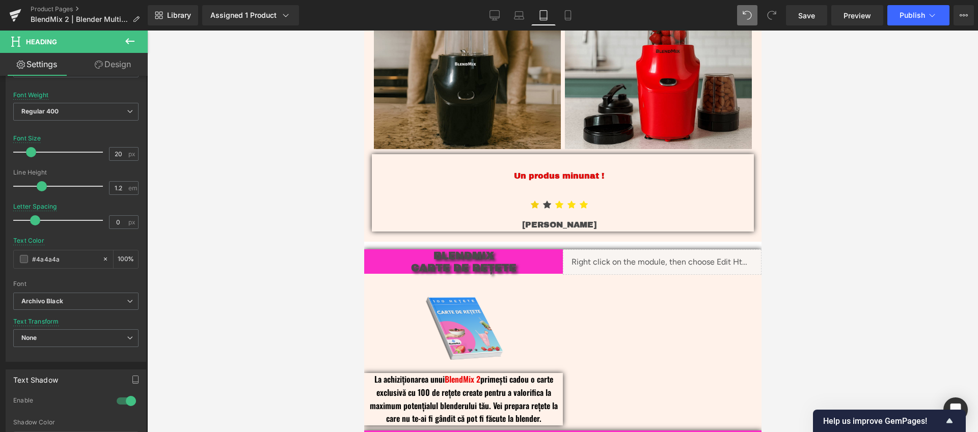
click at [274, 210] on div at bounding box center [562, 232] width 830 height 402
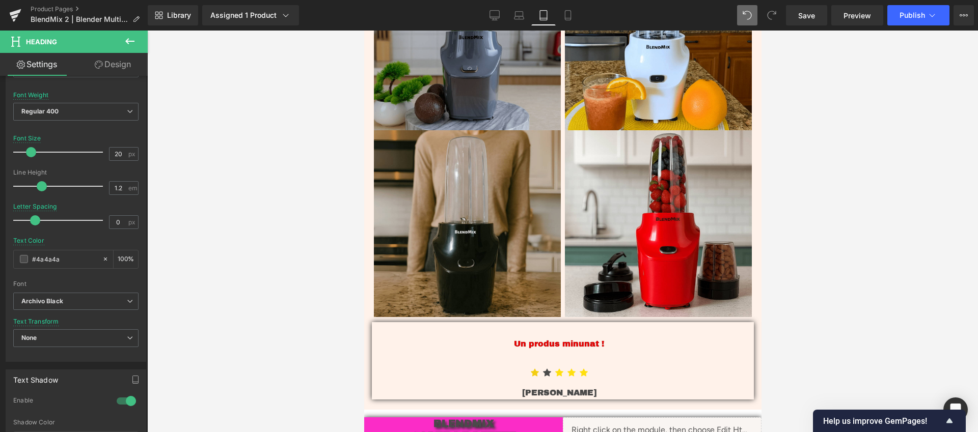
scroll to position [1726, 0]
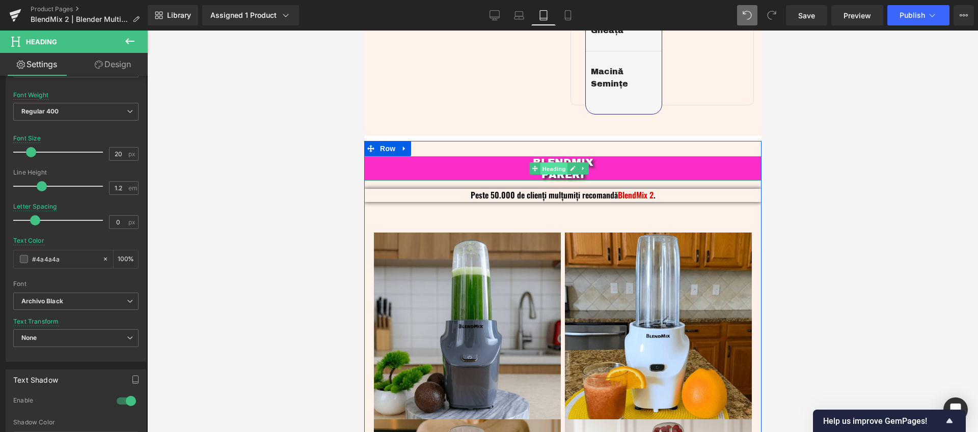
click at [558, 172] on span "Heading" at bounding box center [552, 169] width 27 height 12
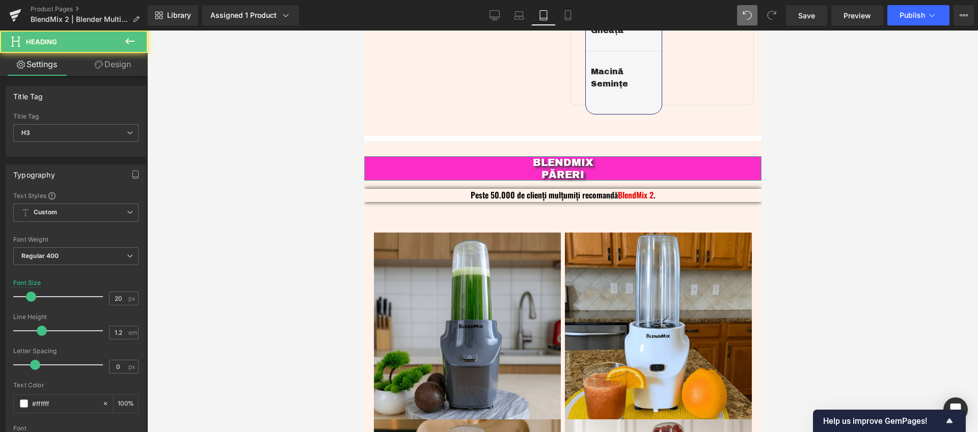
click at [106, 70] on link "Design" at bounding box center [113, 64] width 74 height 23
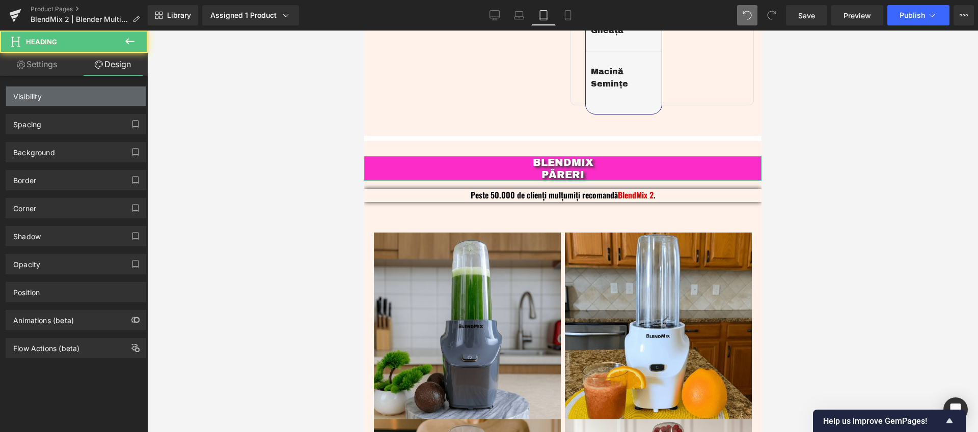
type input "100"
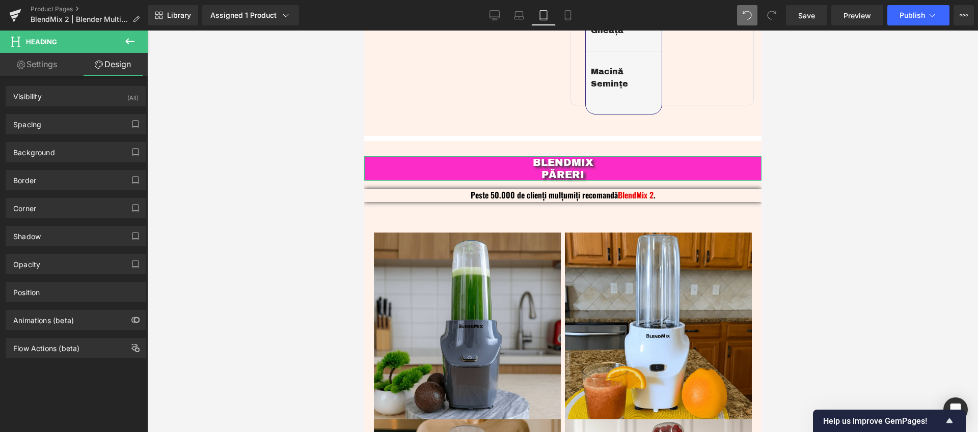
click at [56, 68] on link "Settings" at bounding box center [37, 64] width 74 height 23
type input "100"
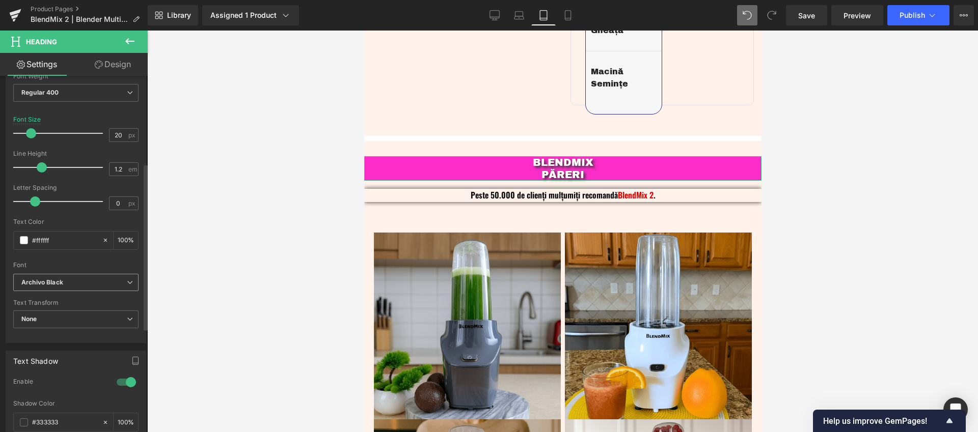
scroll to position [187, 0]
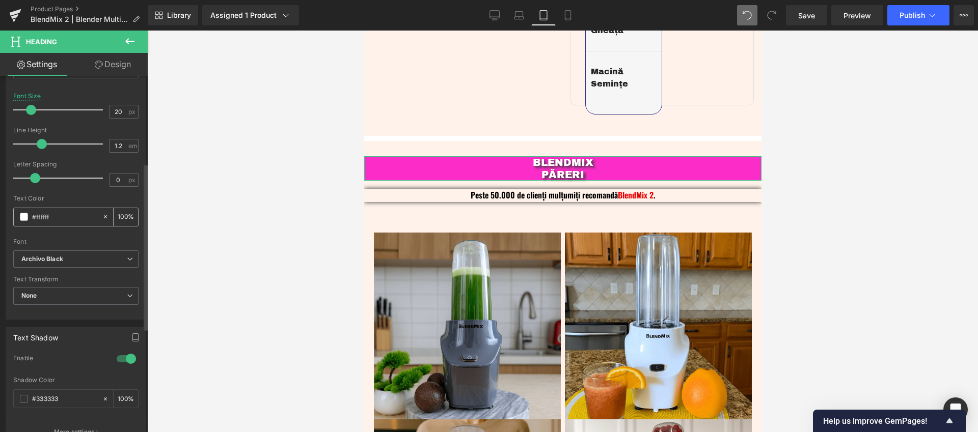
click at [67, 215] on input "#ffffff" at bounding box center [64, 216] width 65 height 11
click at [301, 273] on div at bounding box center [562, 232] width 830 height 402
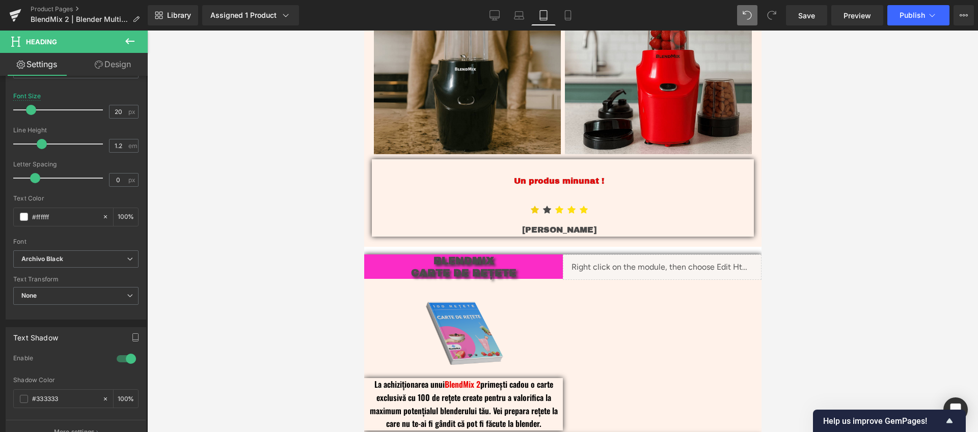
scroll to position [2192, 0]
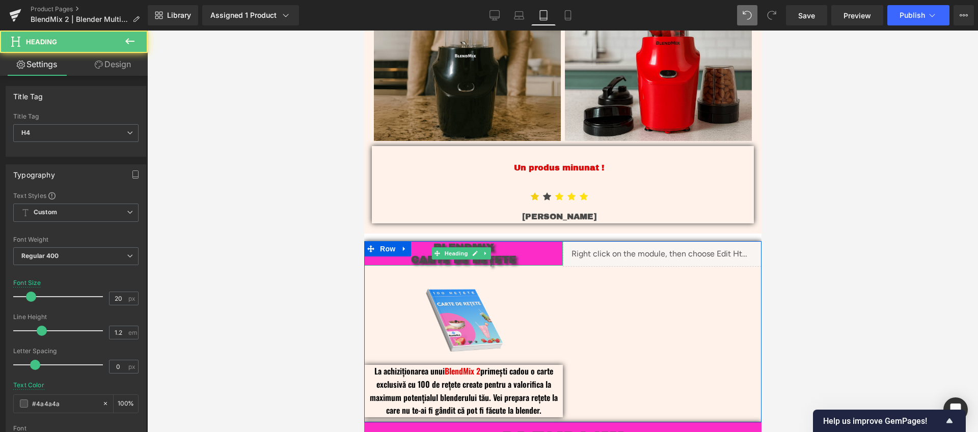
click at [492, 254] on b "CARTE DE REȚETE" at bounding box center [462, 259] width 105 height 11
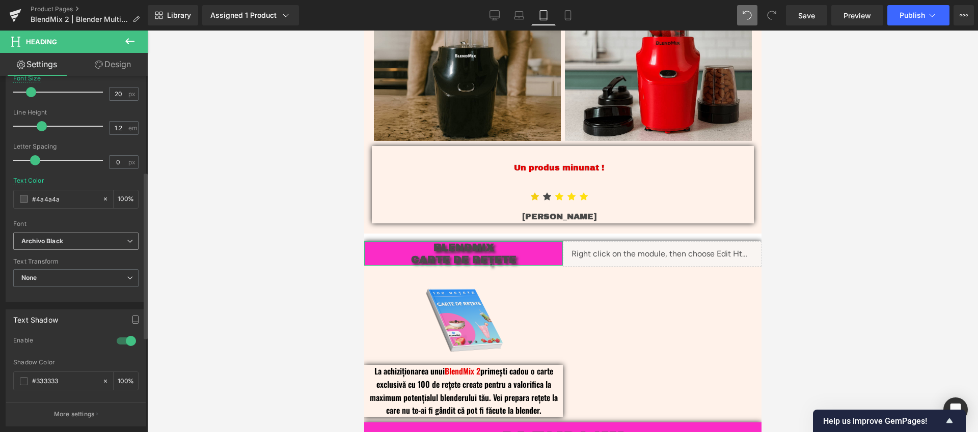
scroll to position [205, 0]
click at [70, 198] on input "#4a4a4a" at bounding box center [64, 198] width 65 height 11
paste input "ffffff"
type input "#ffffff"
click at [281, 234] on div at bounding box center [562, 232] width 830 height 402
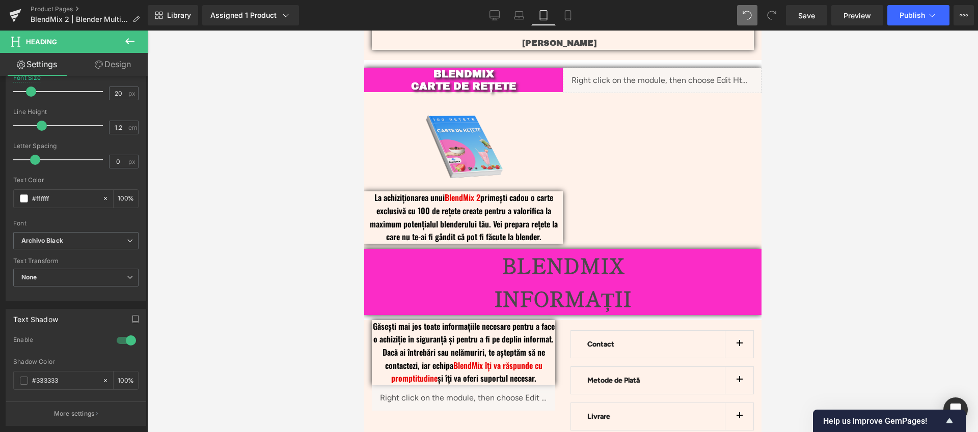
scroll to position [2441, 0]
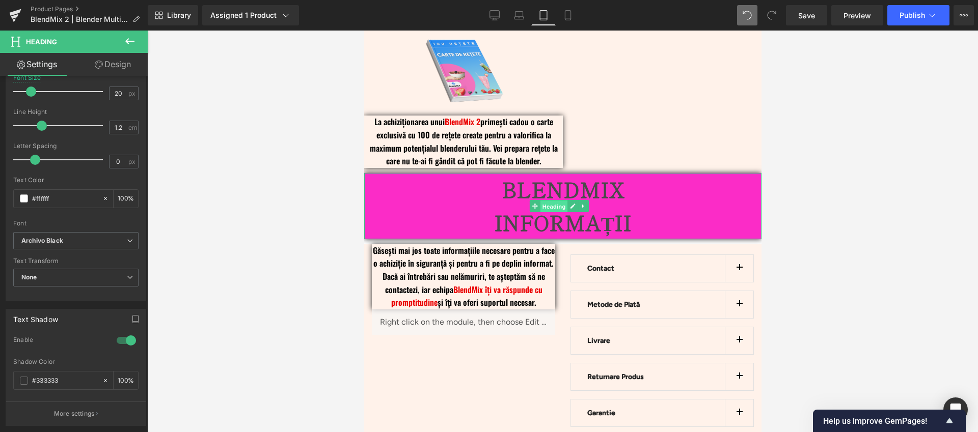
click at [559, 202] on span "Heading" at bounding box center [552, 207] width 27 height 12
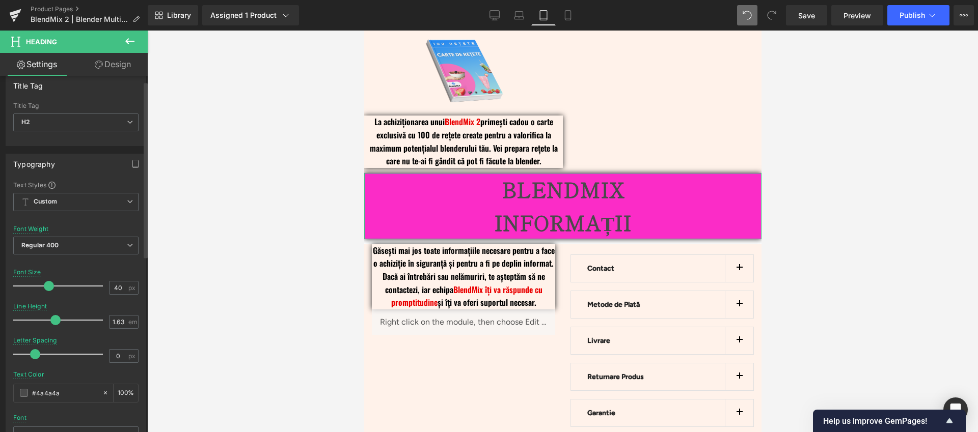
scroll to position [55, 0]
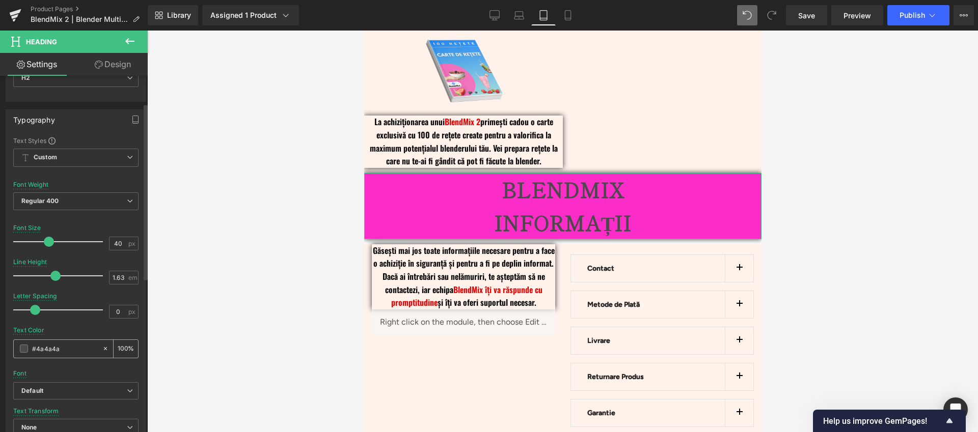
click at [62, 348] on input "#4a4a4a" at bounding box center [64, 348] width 65 height 11
paste input "ffffff"
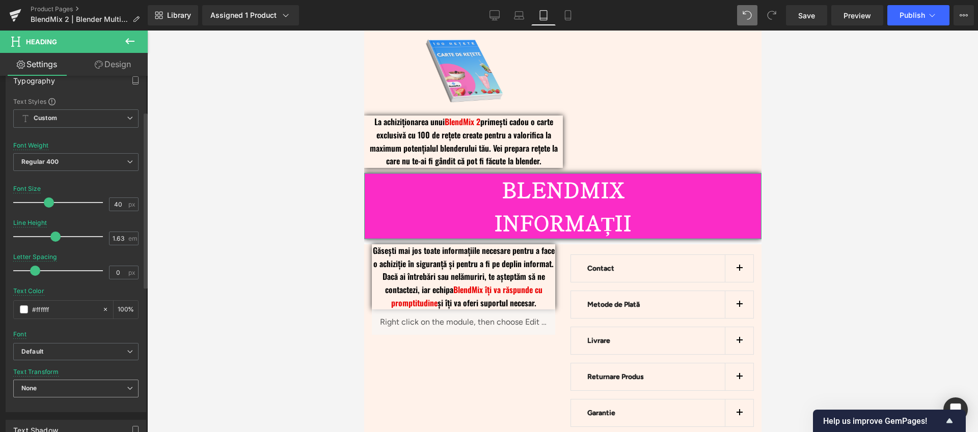
scroll to position [111, 0]
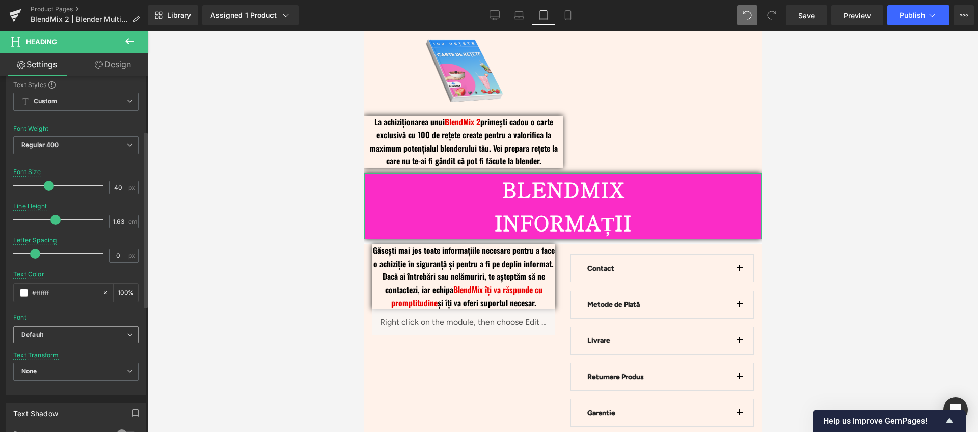
type input "#ffffff"
click at [70, 334] on b "Default" at bounding box center [73, 335] width 105 height 9
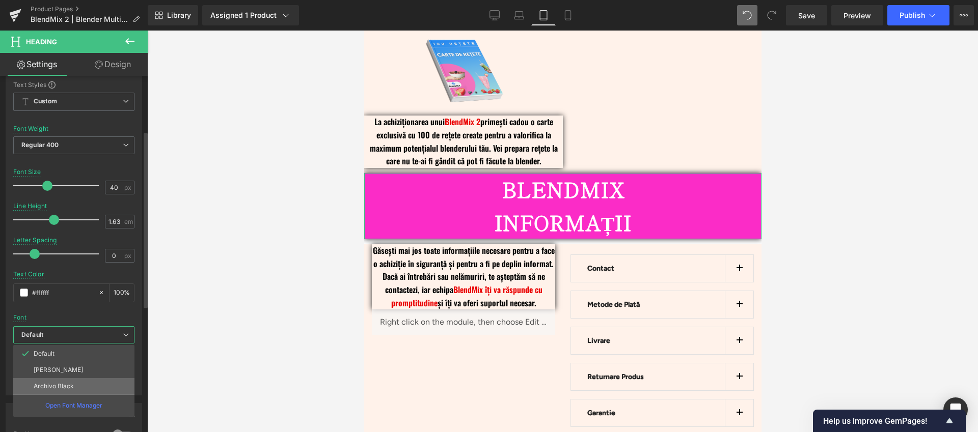
click at [82, 389] on li "Archivo Black" at bounding box center [73, 386] width 121 height 16
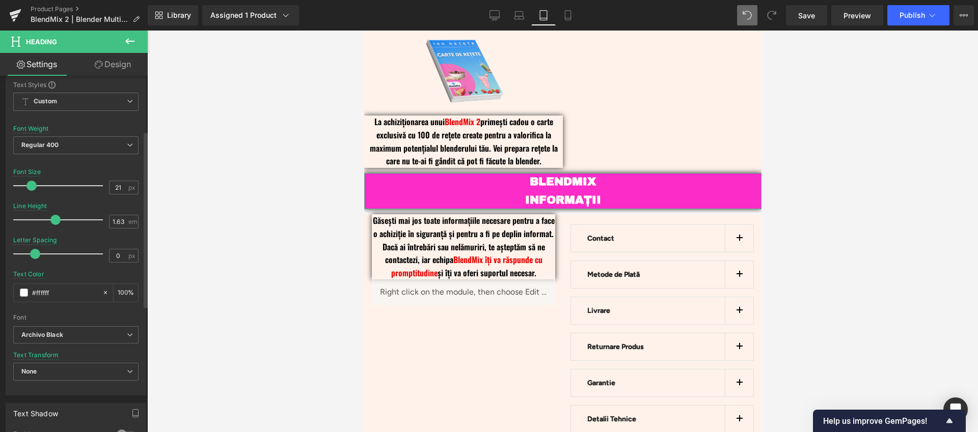
type input "20"
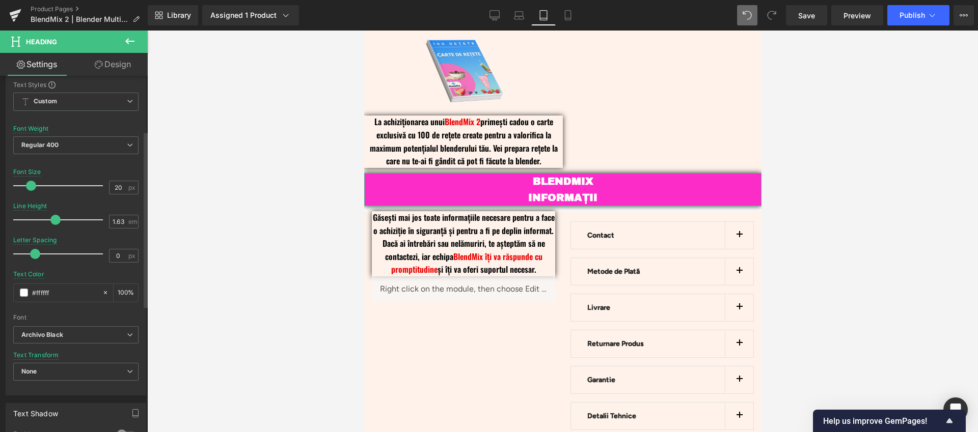
drag, startPoint x: 45, startPoint y: 187, endPoint x: 29, endPoint y: 189, distance: 16.9
click at [29, 189] on span at bounding box center [31, 186] width 10 height 10
click at [121, 218] on input "1.63" at bounding box center [118, 221] width 18 height 13
drag, startPoint x: 122, startPoint y: 222, endPoint x: 114, endPoint y: 224, distance: 8.3
click at [114, 224] on input "1.63" at bounding box center [118, 221] width 18 height 13
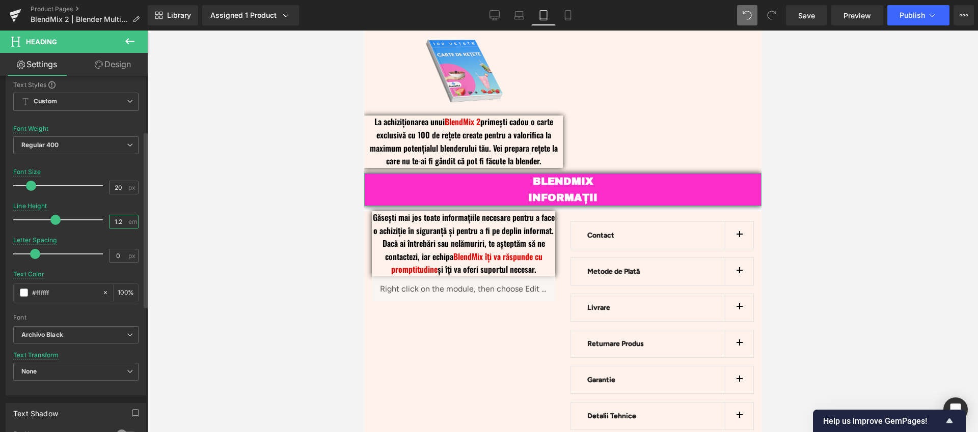
scroll to position [0, 0]
type input "1.2"
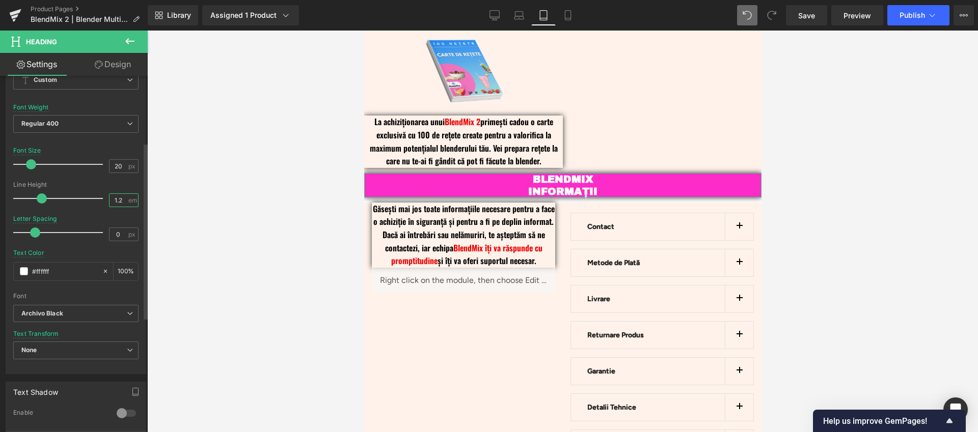
scroll to position [148, 0]
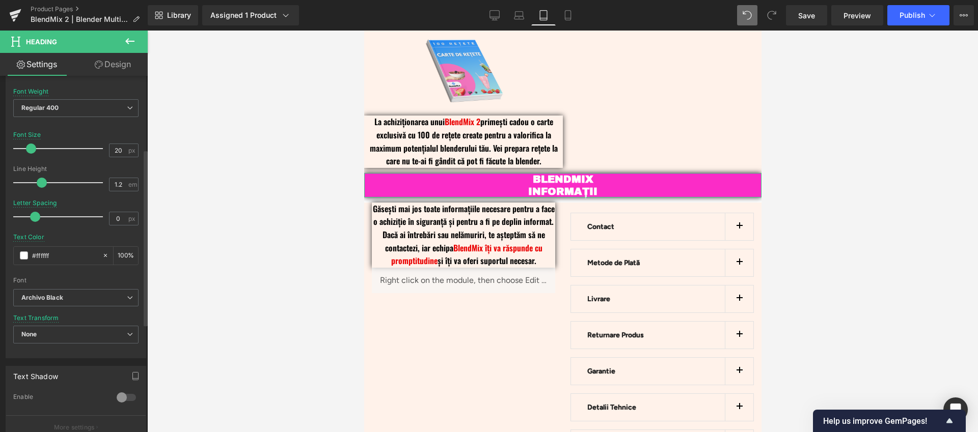
click at [122, 401] on div at bounding box center [126, 398] width 24 height 16
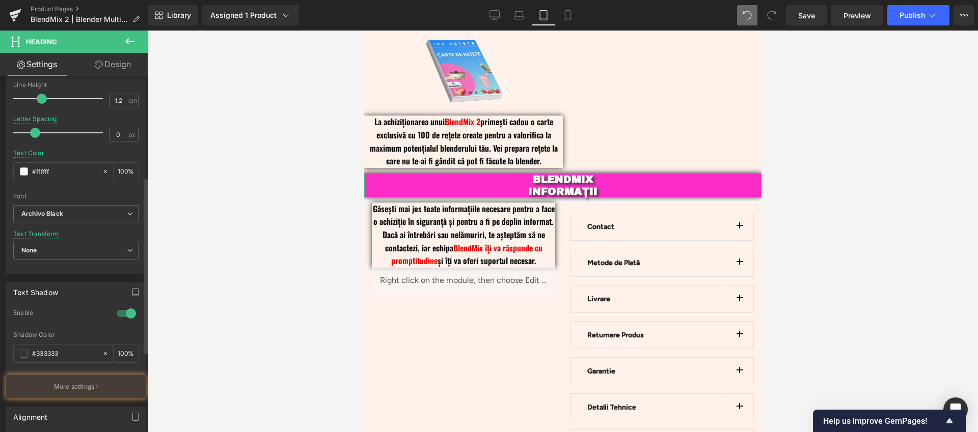
scroll to position [269, 0]
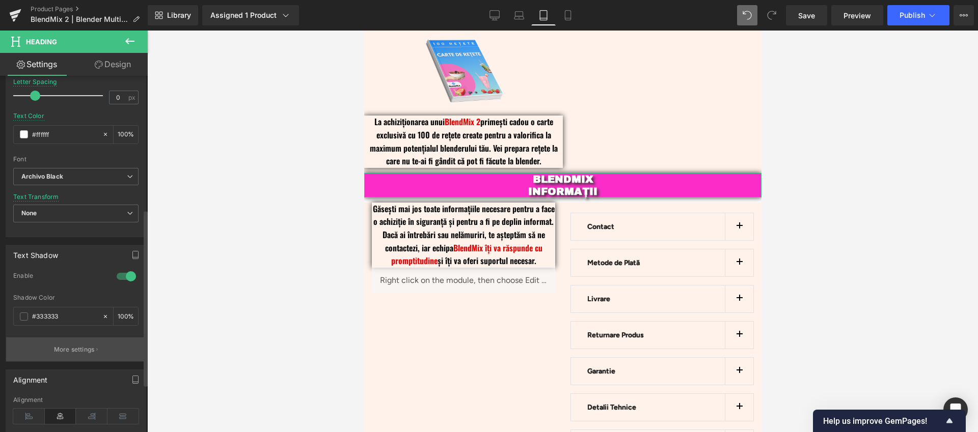
click at [81, 345] on p "More settings" at bounding box center [74, 349] width 41 height 9
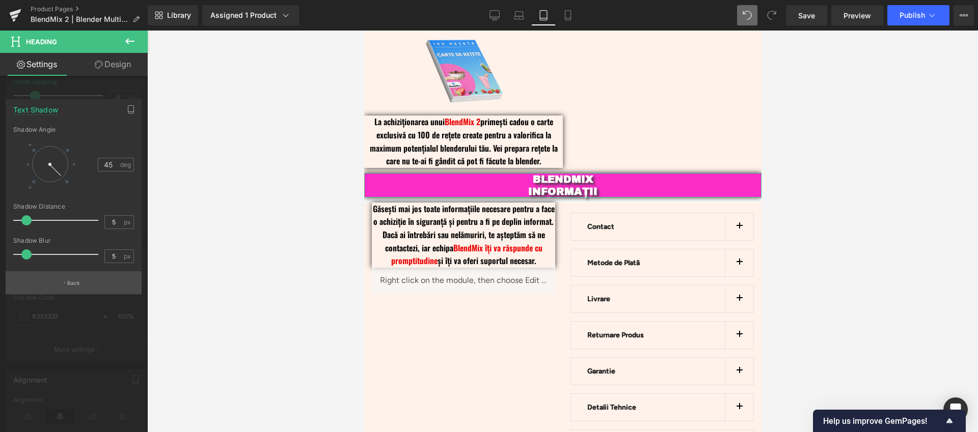
click at [104, 287] on button "Back" at bounding box center [74, 282] width 136 height 23
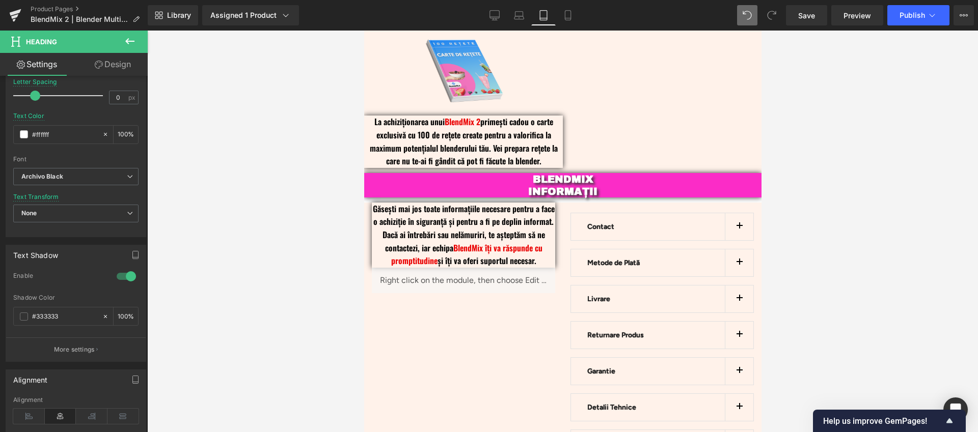
click at [314, 314] on div at bounding box center [562, 232] width 830 height 402
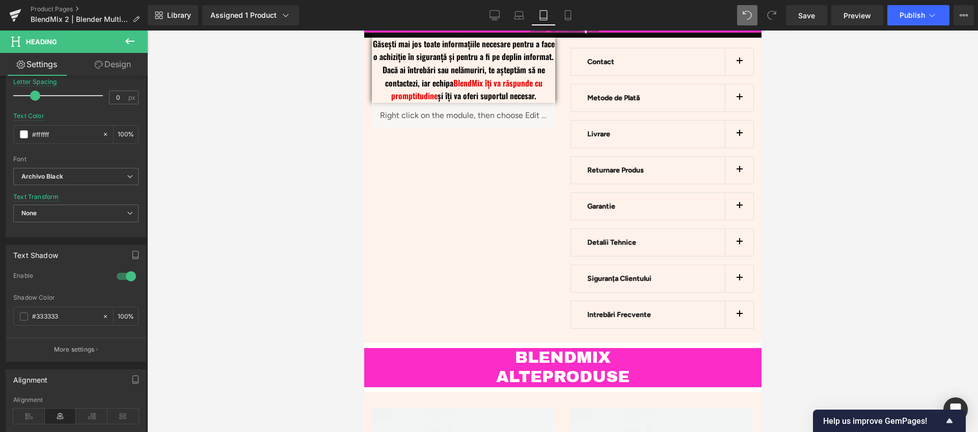
scroll to position [2654, 0]
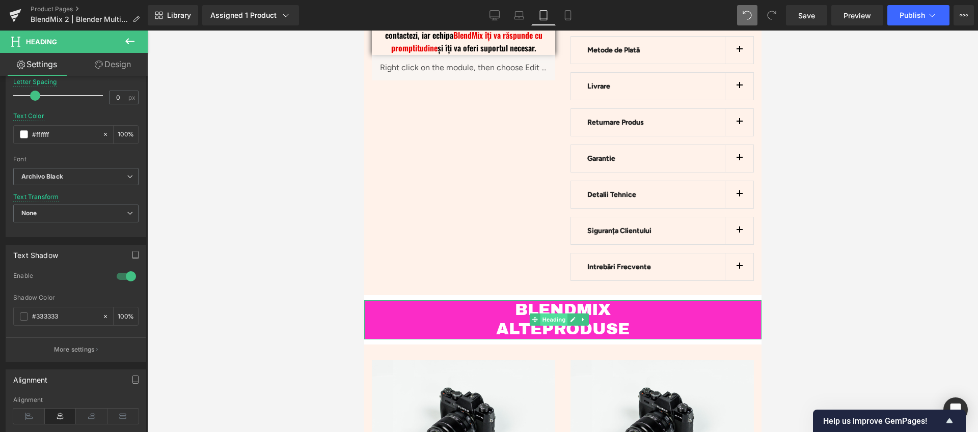
click at [555, 314] on span "Heading" at bounding box center [552, 320] width 27 height 12
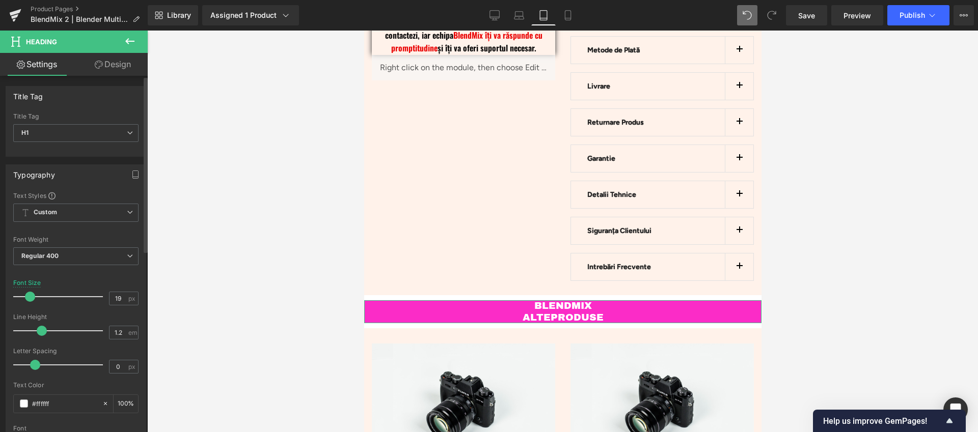
type input "20"
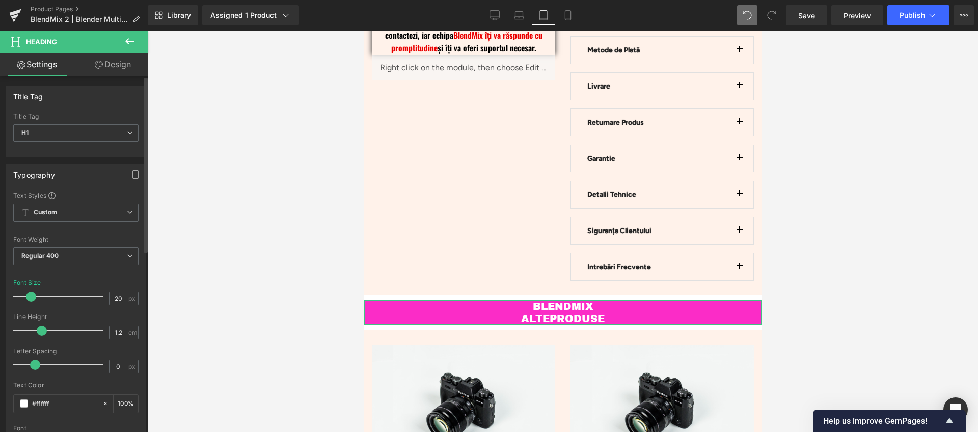
drag, startPoint x: 41, startPoint y: 298, endPoint x: 31, endPoint y: 299, distance: 10.3
click at [31, 299] on span at bounding box center [31, 297] width 10 height 10
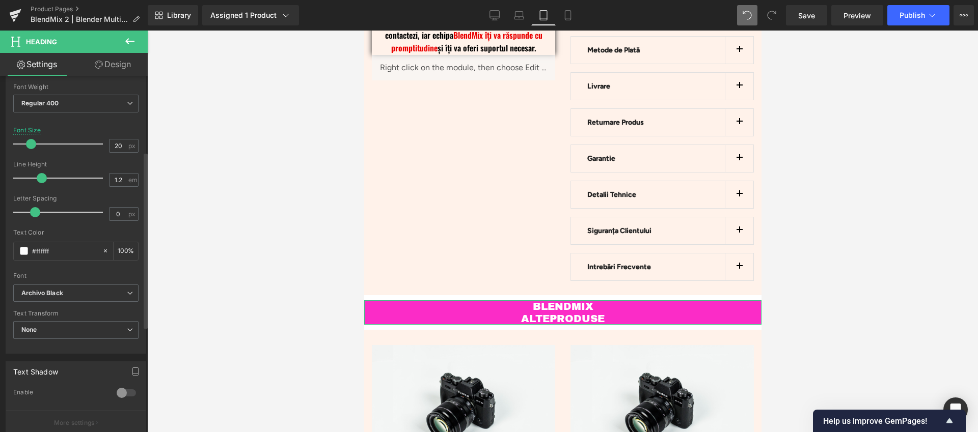
scroll to position [153, 0]
click at [119, 392] on div at bounding box center [126, 393] width 24 height 16
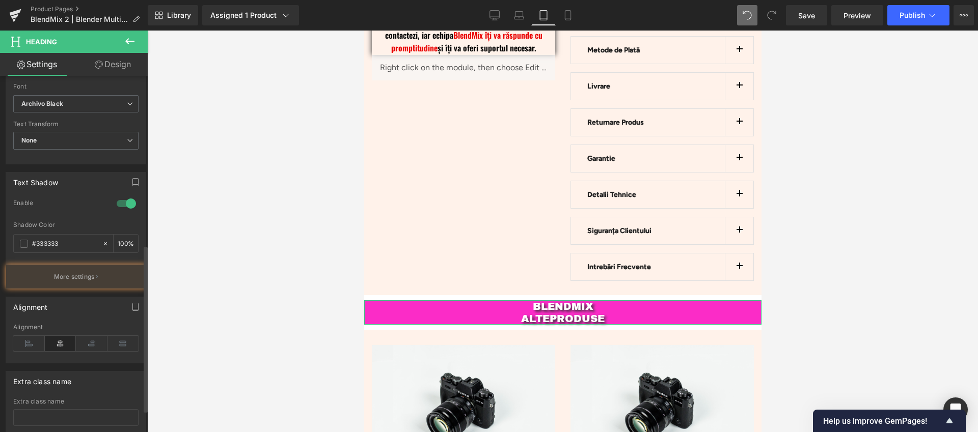
scroll to position [407, 0]
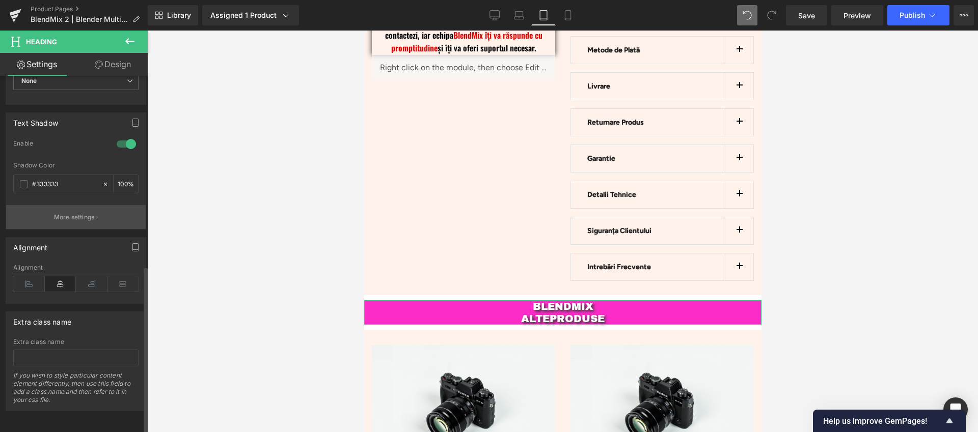
click at [96, 215] on icon "button" at bounding box center [97, 217] width 2 height 5
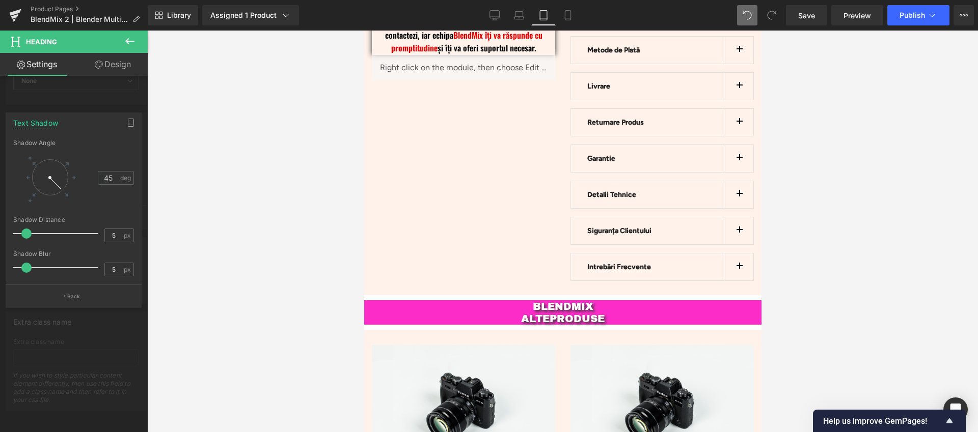
click at [267, 245] on div at bounding box center [562, 232] width 830 height 402
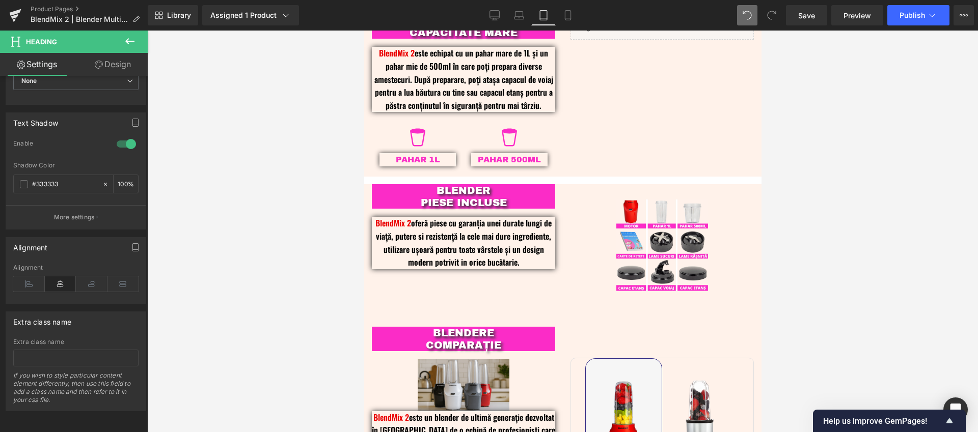
scroll to position [962, 0]
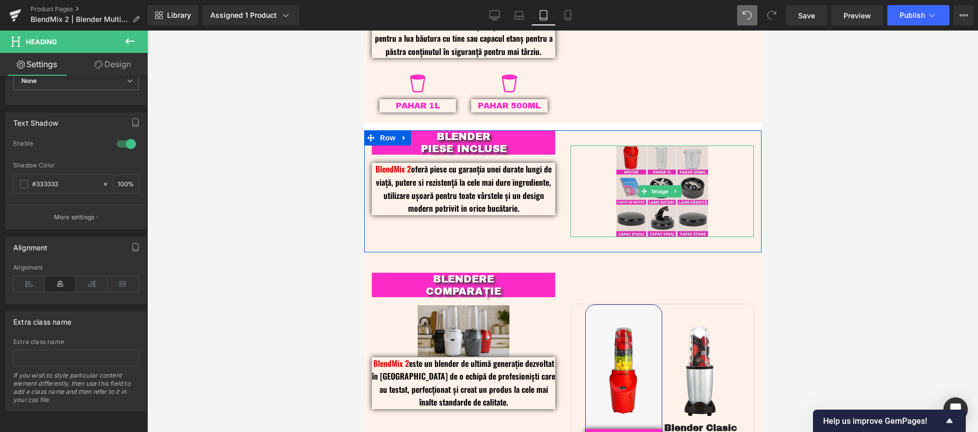
click at [653, 178] on img at bounding box center [662, 192] width 92 height 92
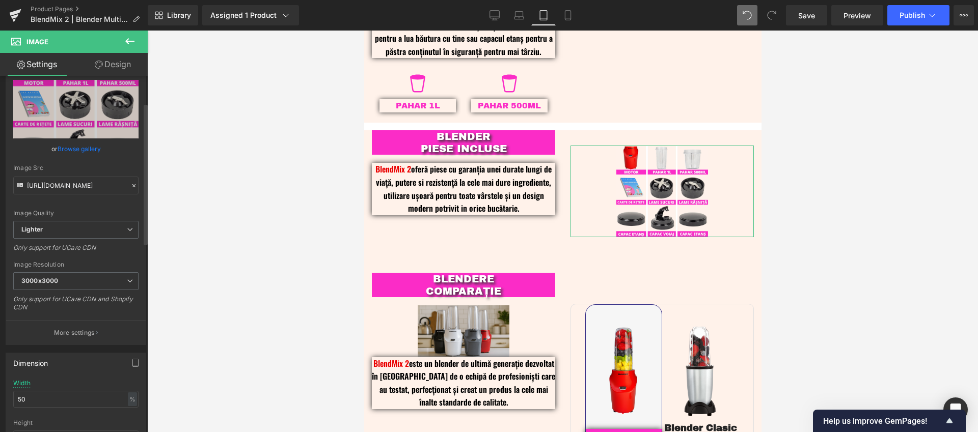
scroll to position [184, 0]
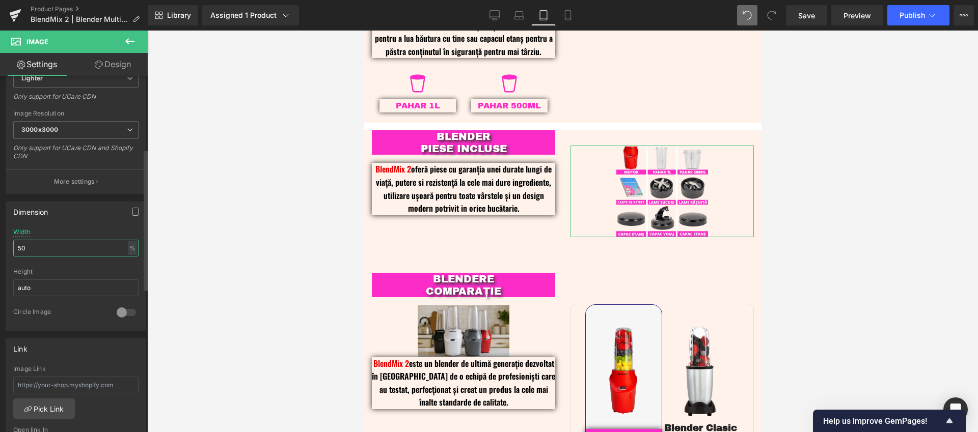
click at [21, 246] on input "50" at bounding box center [75, 248] width 125 height 17
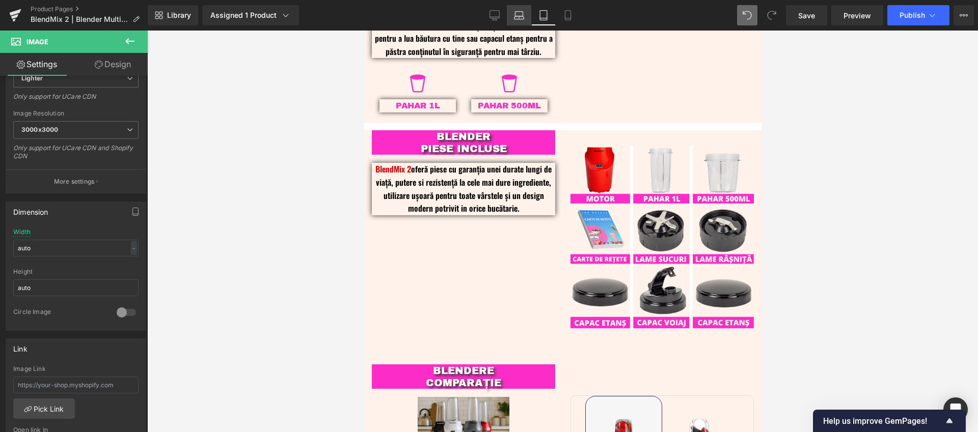
click at [523, 15] on icon at bounding box center [519, 14] width 8 height 5
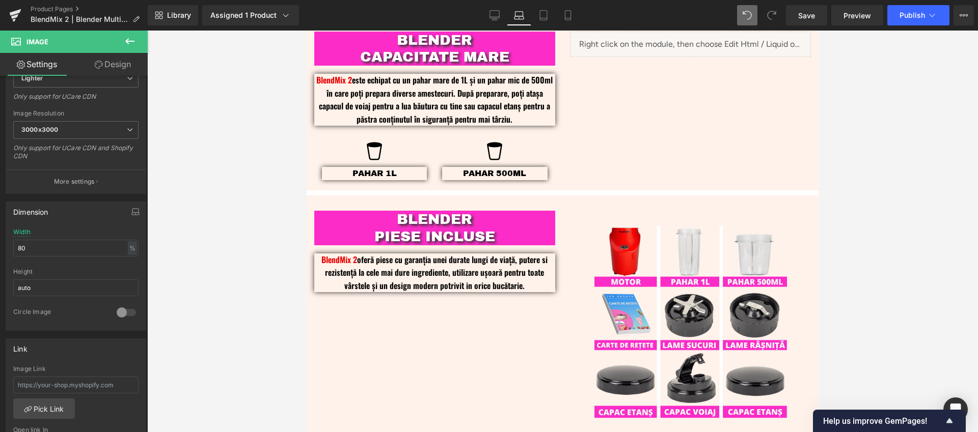
scroll to position [1030, 0]
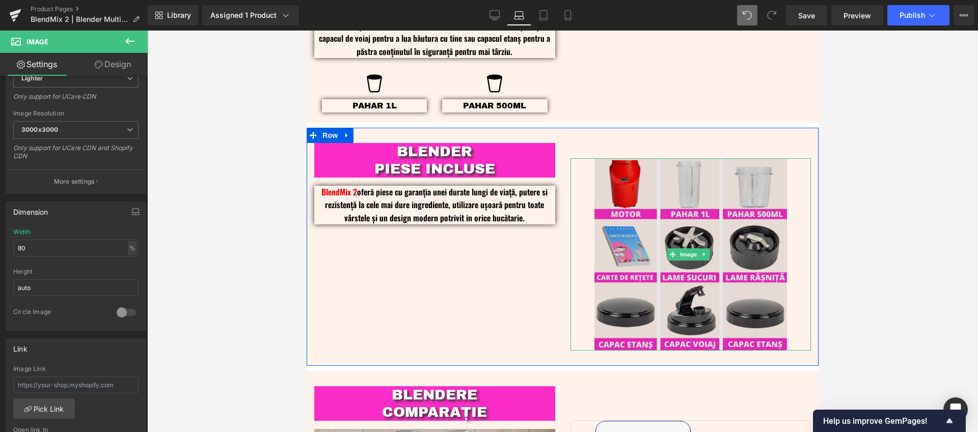
click at [695, 209] on img at bounding box center [690, 254] width 192 height 192
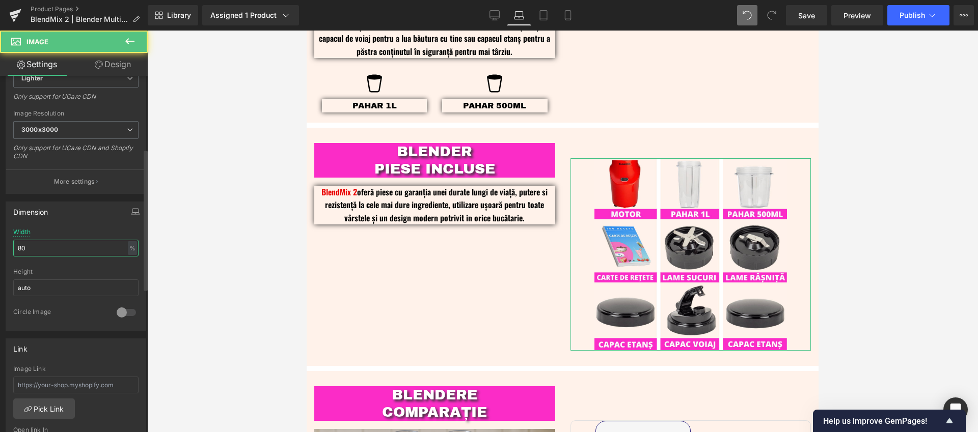
click at [26, 244] on input "80" at bounding box center [75, 248] width 125 height 17
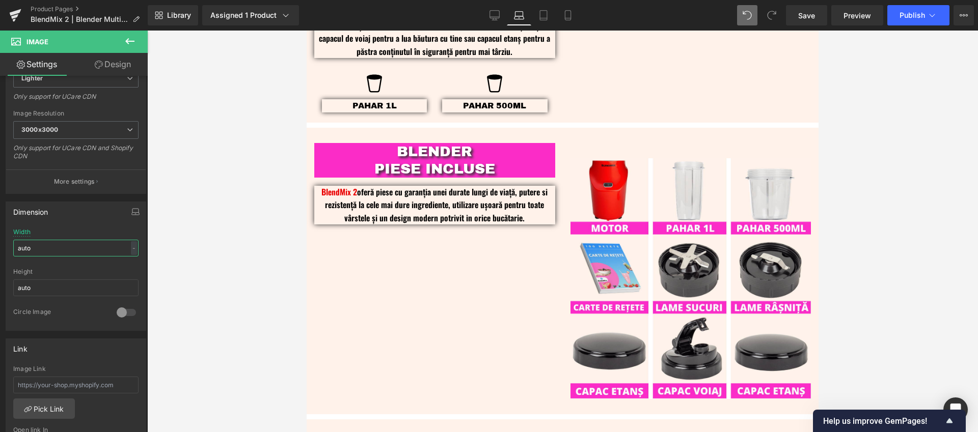
type input "auto"
click at [871, 136] on div at bounding box center [562, 232] width 830 height 402
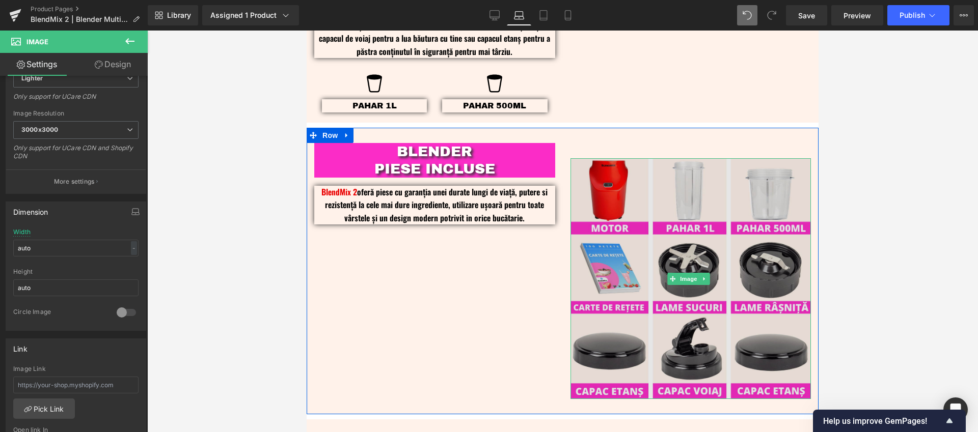
click at [686, 202] on img at bounding box center [690, 278] width 241 height 241
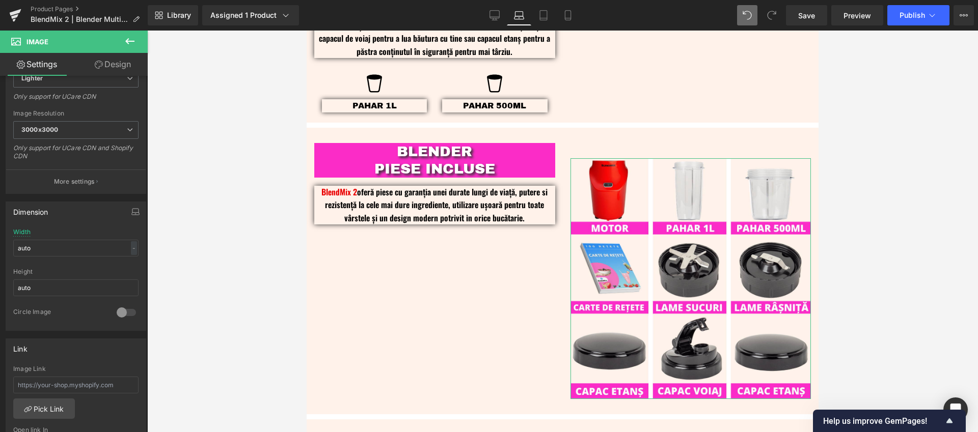
click at [127, 64] on link "Design" at bounding box center [113, 64] width 74 height 23
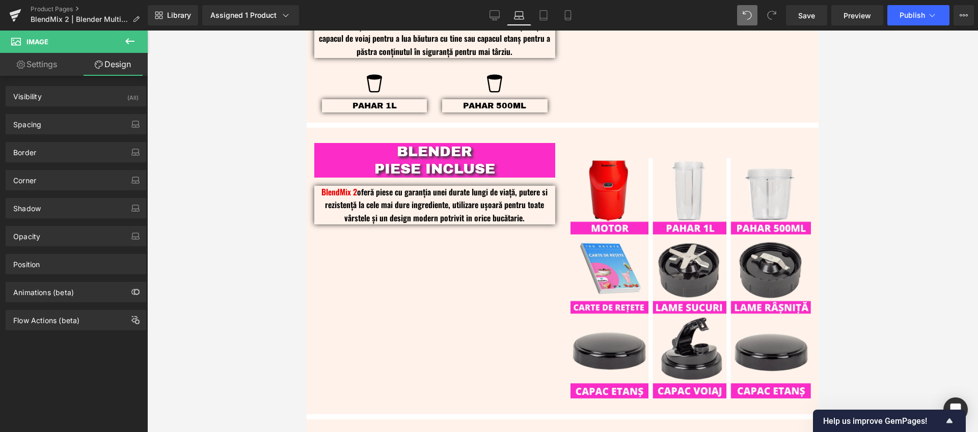
click at [893, 172] on div at bounding box center [562, 232] width 830 height 402
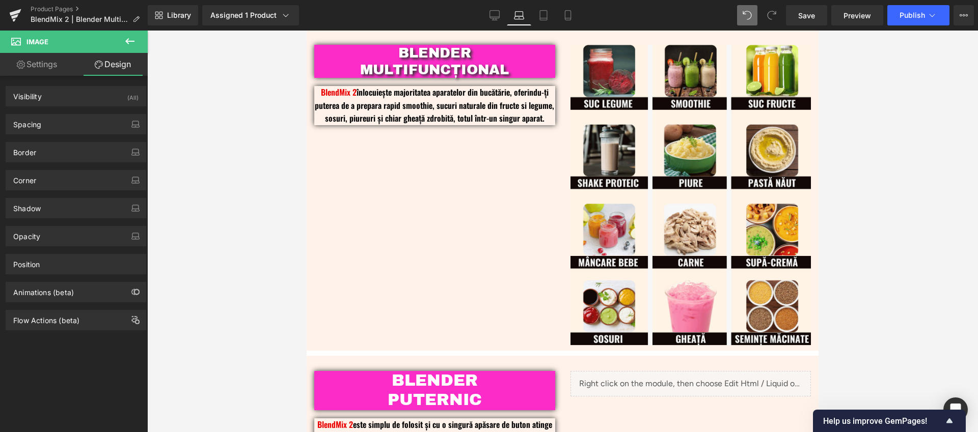
scroll to position [385, 0]
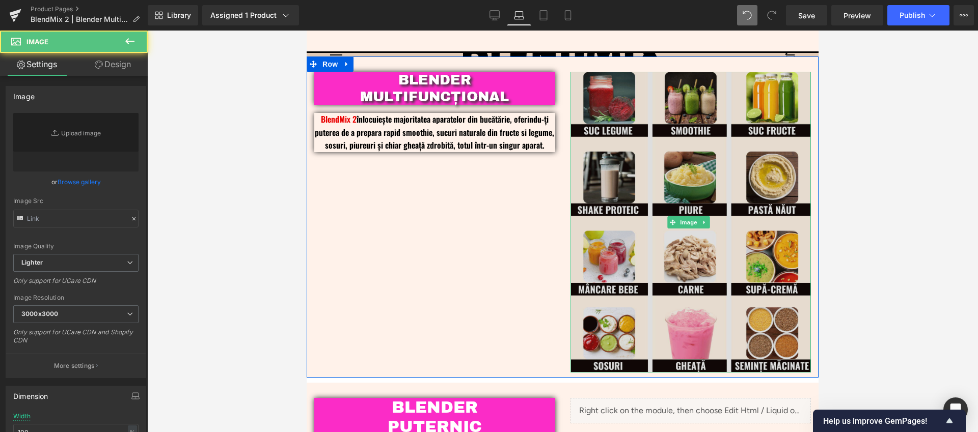
type input "https://ucarecdn.com/545d2fef-7d12-46d1-8f39-7f9e1bda3258/-/format/auto/-/previ…"
click at [698, 253] on img at bounding box center [690, 222] width 241 height 301
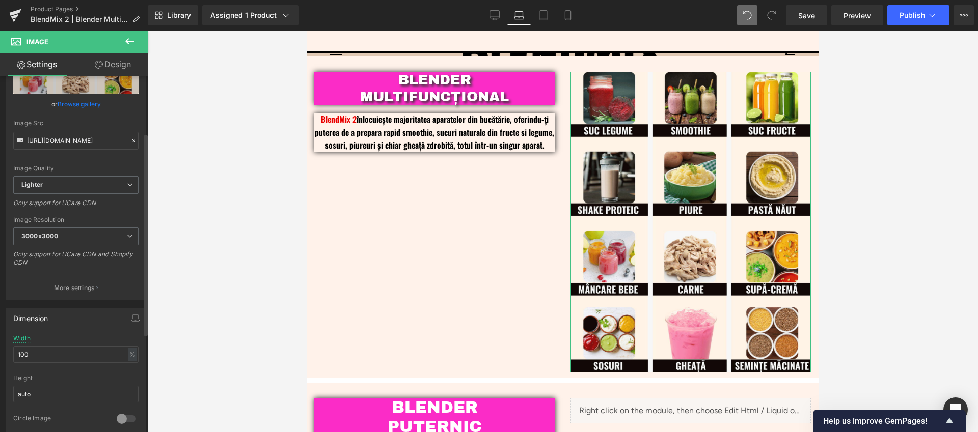
scroll to position [105, 0]
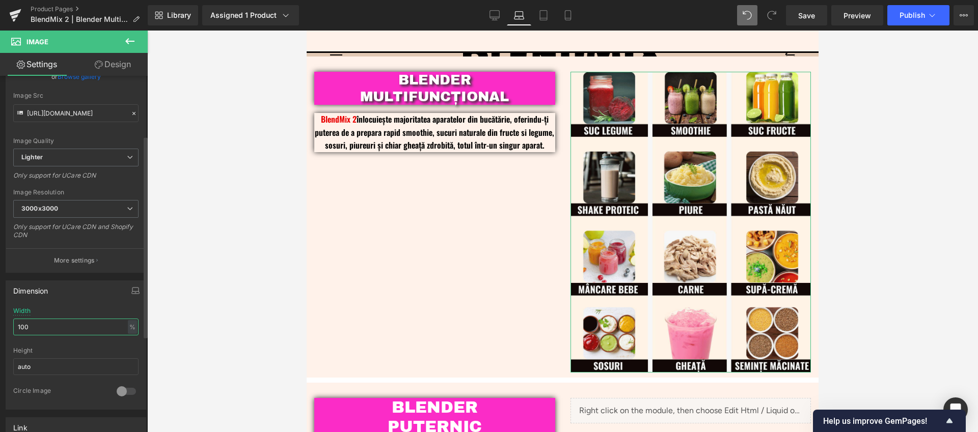
click at [31, 327] on input "100" at bounding box center [75, 327] width 125 height 17
type input "auto"
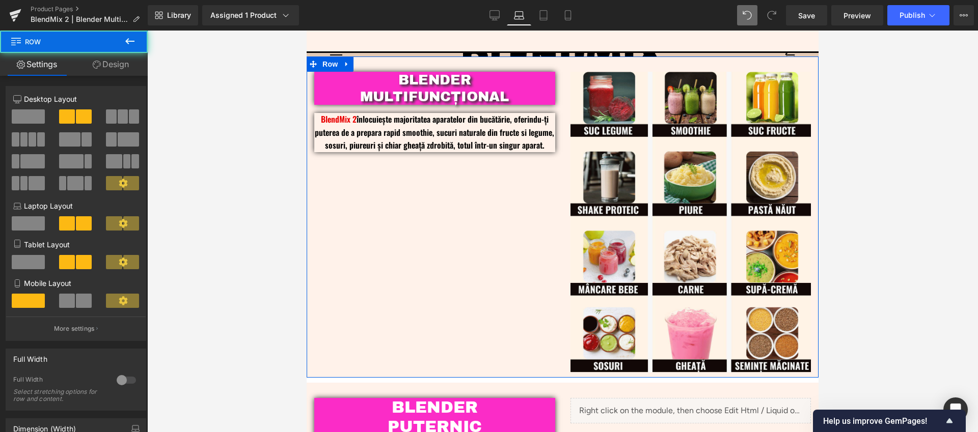
click at [403, 265] on div "BLENDER MULTIFUNCȚIONAL Heading BlendMix 2 înlocuiește majoritatea aparatelor d…" at bounding box center [563, 217] width 512 height 321
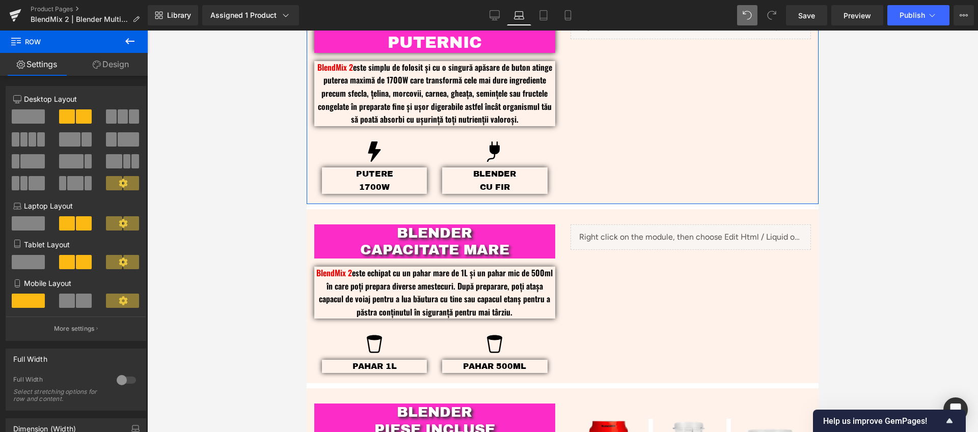
scroll to position [883, 0]
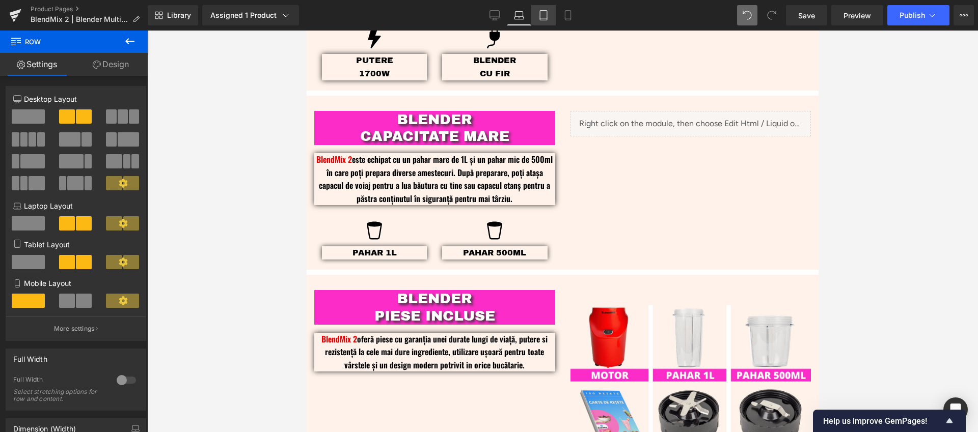
drag, startPoint x: 544, startPoint y: 16, endPoint x: 348, endPoint y: 131, distance: 227.5
click at [544, 16] on icon at bounding box center [543, 15] width 10 height 10
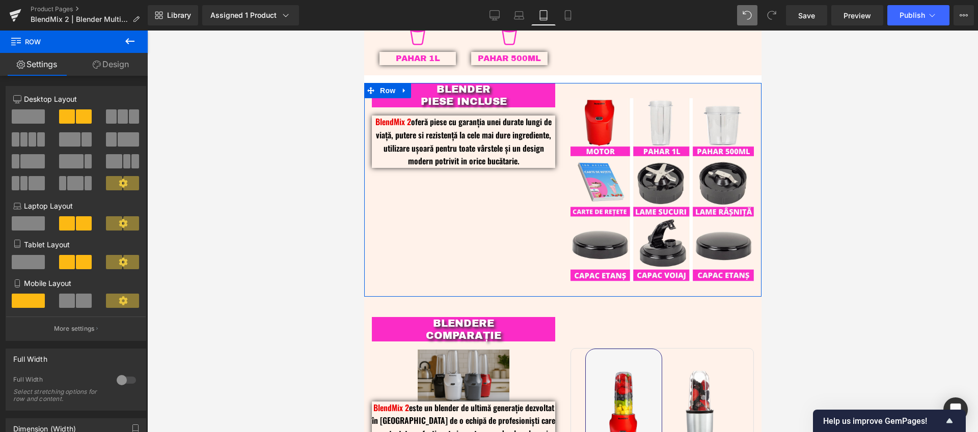
scroll to position [1010, 0]
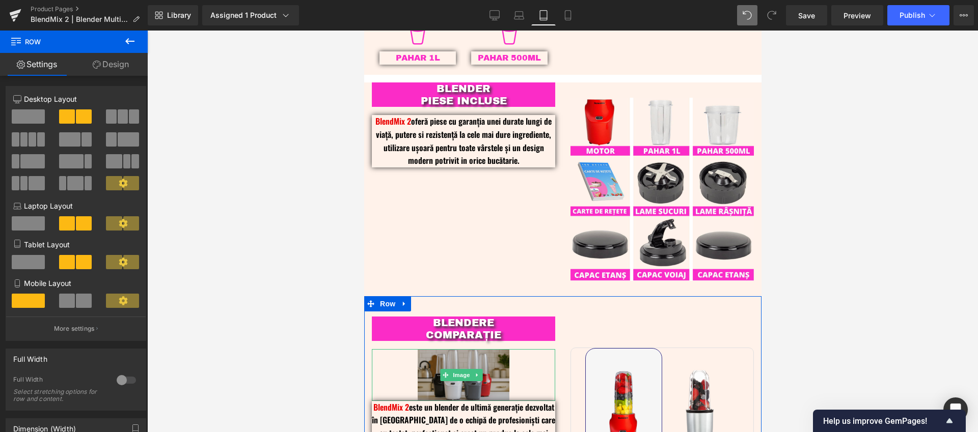
click at [448, 373] on div "Image" at bounding box center [462, 374] width 183 height 51
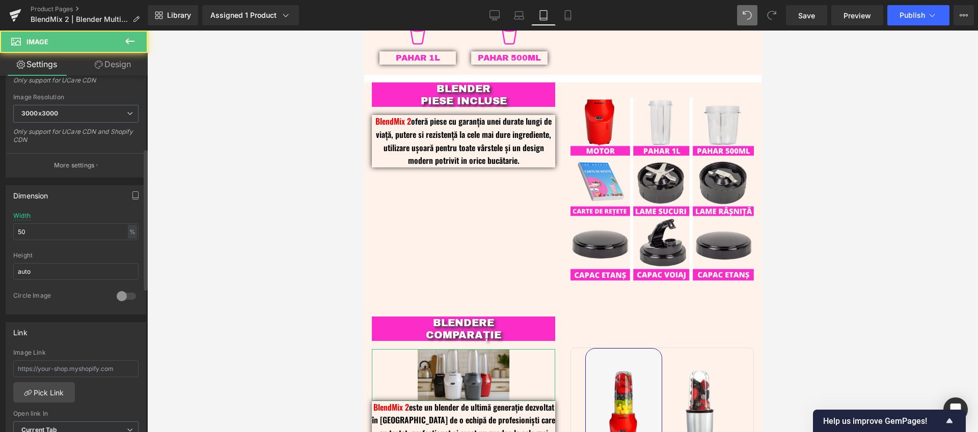
scroll to position [213, 0]
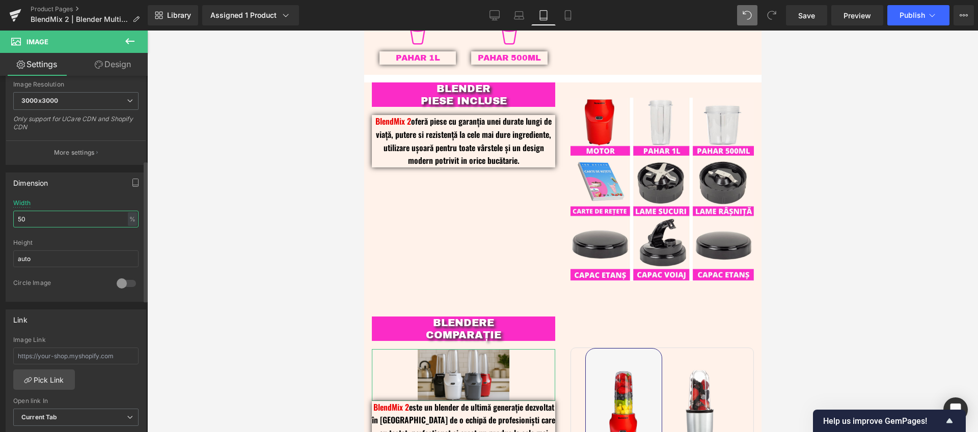
click at [20, 219] on input "50" at bounding box center [75, 219] width 125 height 17
click at [19, 218] on input "50" at bounding box center [75, 219] width 125 height 17
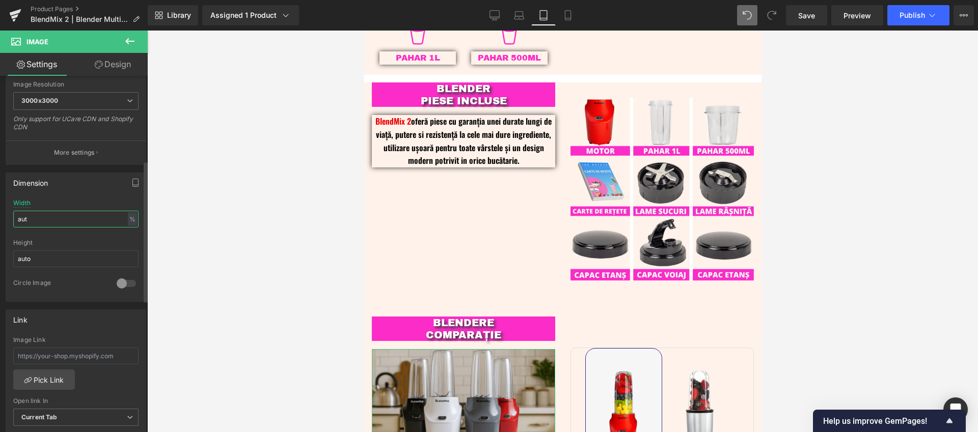
type input "auto"
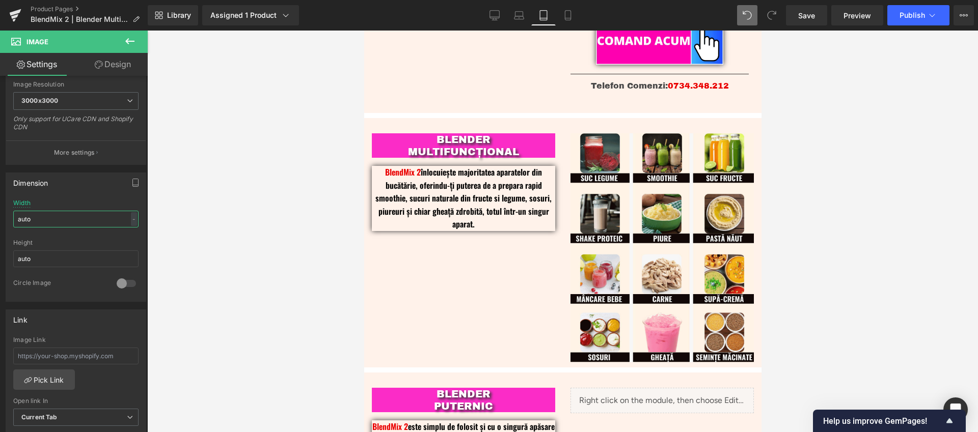
scroll to position [280, 0]
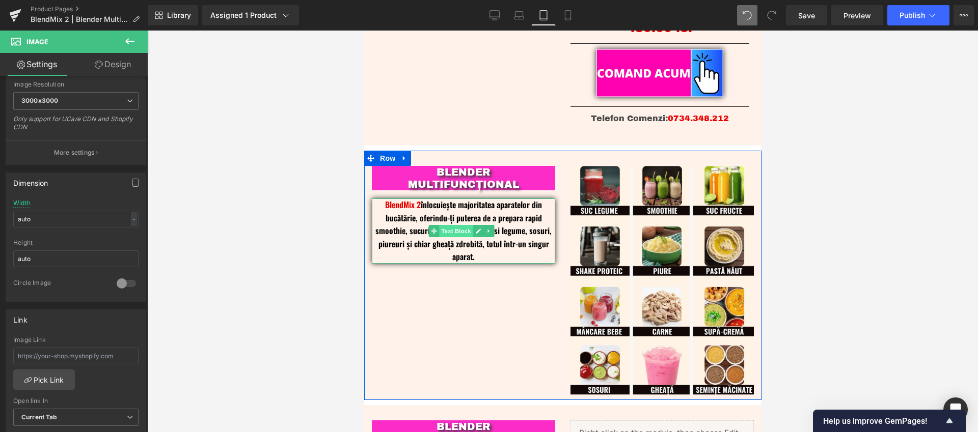
click at [455, 231] on span "Text Block" at bounding box center [456, 231] width 34 height 12
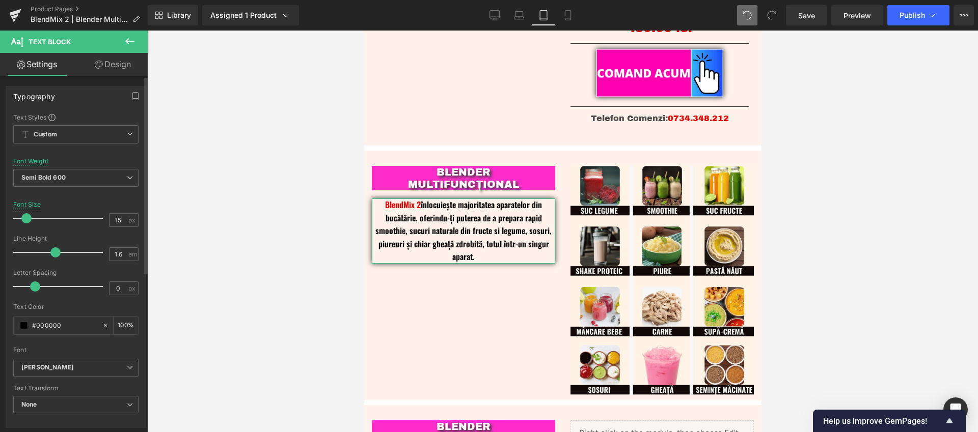
type input "14"
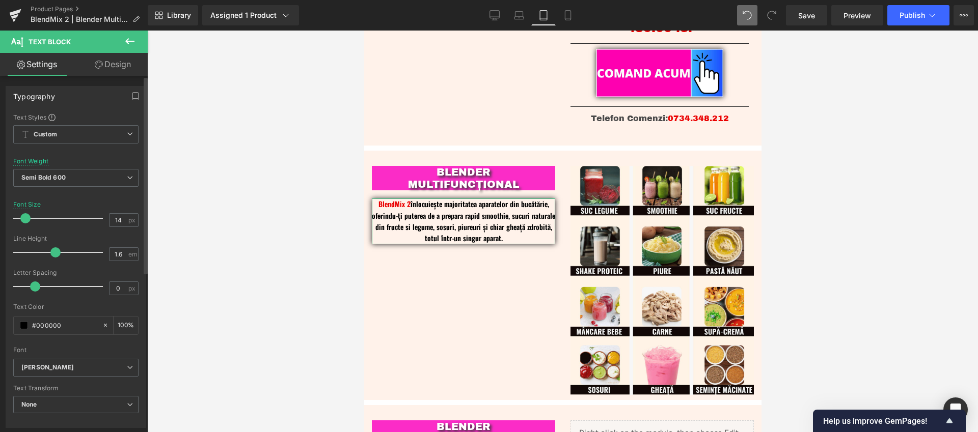
click at [22, 217] on span at bounding box center [25, 218] width 10 height 10
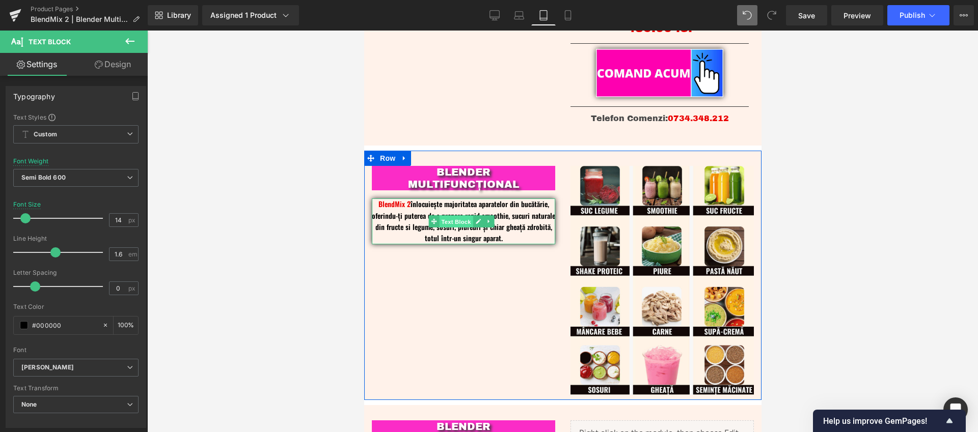
click at [459, 220] on span "Text Block" at bounding box center [456, 222] width 34 height 12
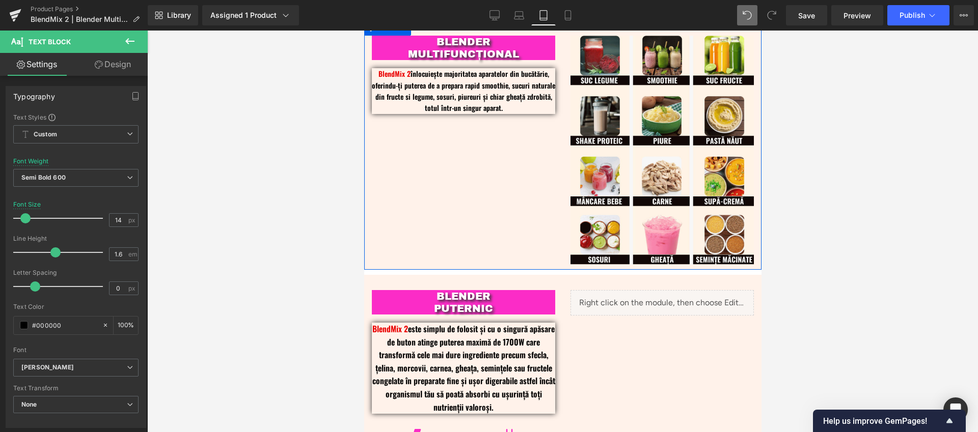
scroll to position [425, 0]
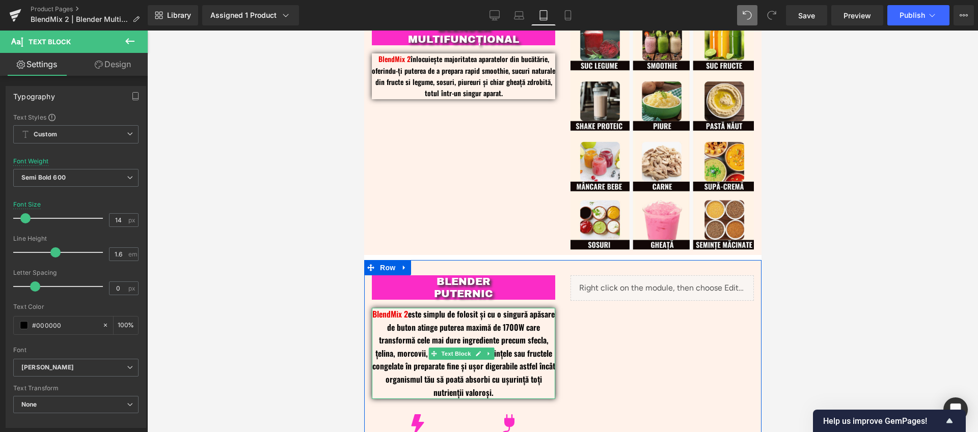
click at [466, 330] on p "BlendMix 2 este simplu de folosit și cu o singură apăsare de buton atinge puter…" at bounding box center [462, 353] width 183 height 91
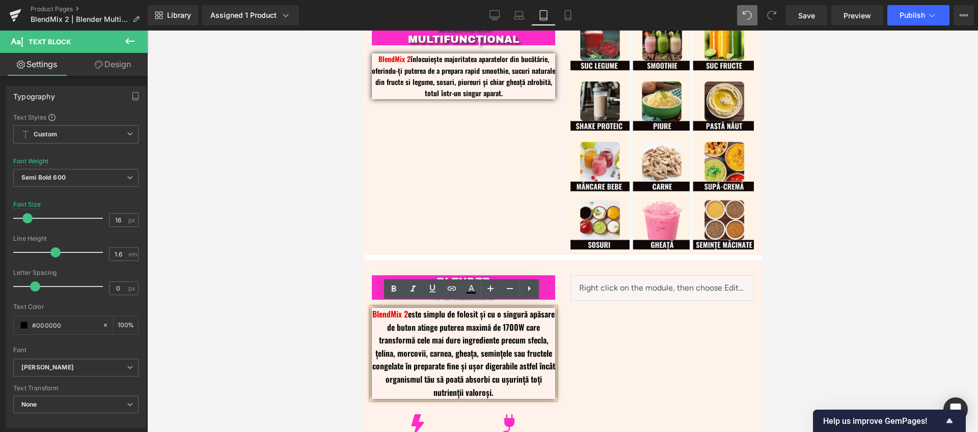
click at [296, 299] on div at bounding box center [562, 232] width 830 height 402
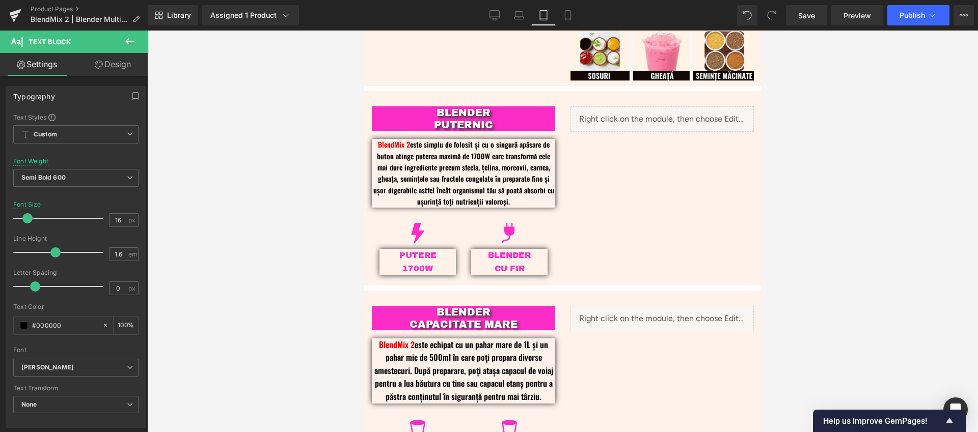
scroll to position [598, 0]
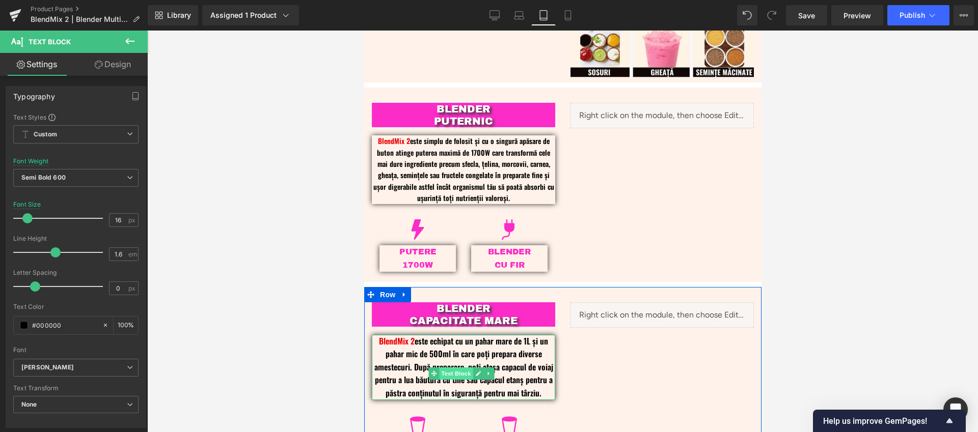
click at [457, 372] on span "Text Block" at bounding box center [456, 374] width 34 height 12
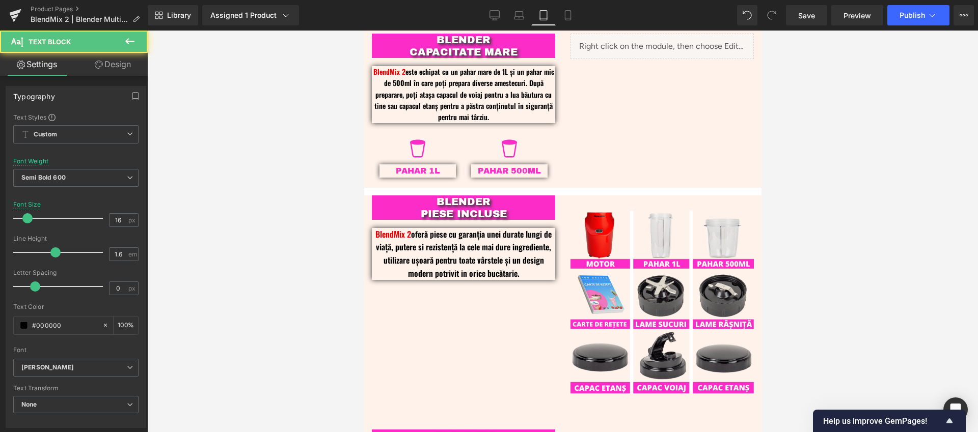
scroll to position [907, 0]
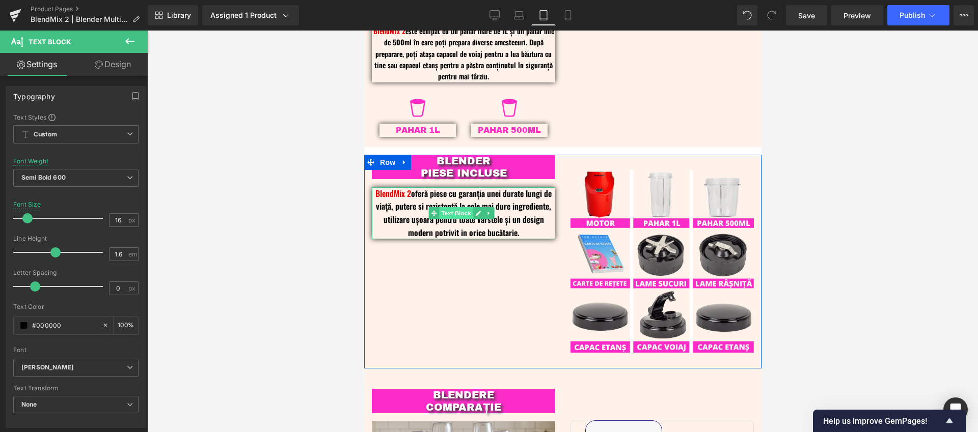
click at [461, 208] on span "Text Block" at bounding box center [456, 213] width 34 height 12
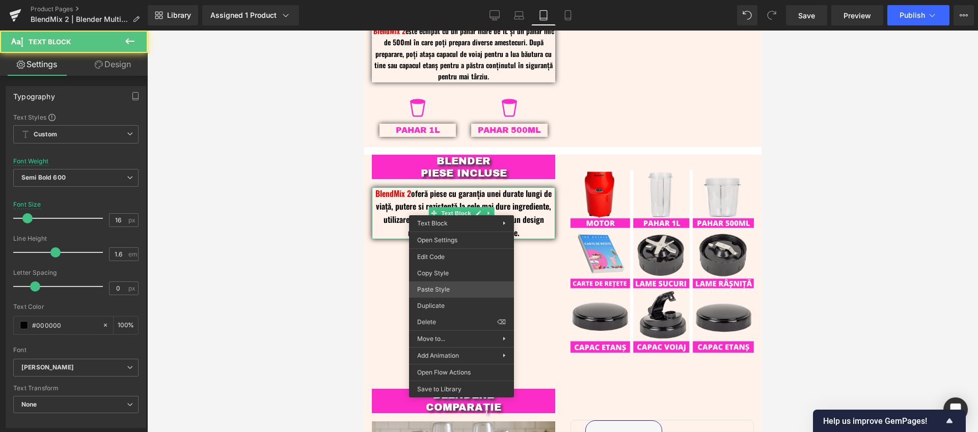
drag, startPoint x: 805, startPoint y: 320, endPoint x: 452, endPoint y: 270, distance: 356.4
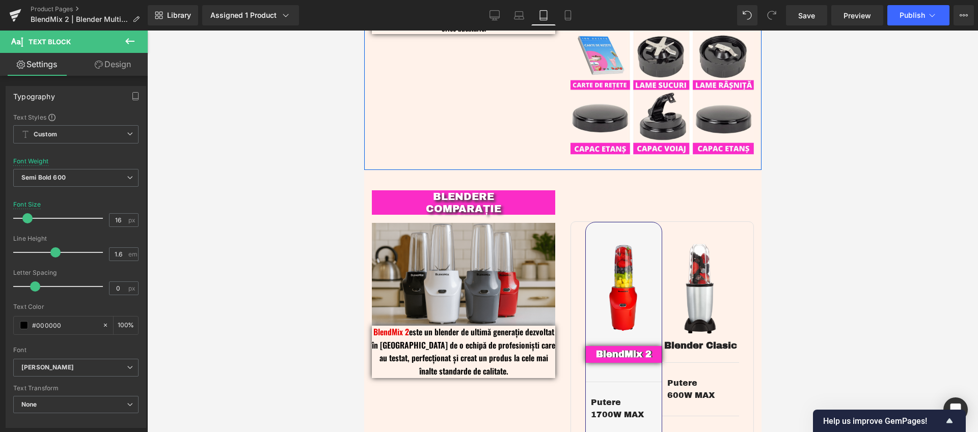
scroll to position [1159, 0]
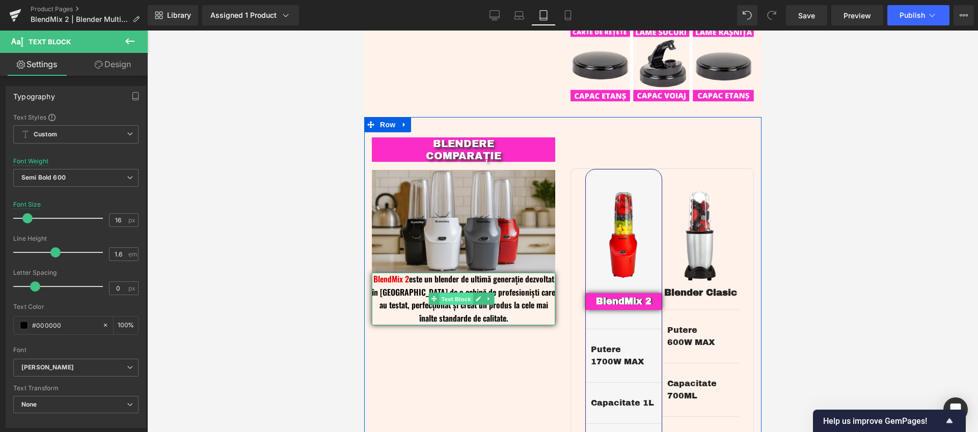
click at [463, 293] on span "Text Block" at bounding box center [456, 299] width 34 height 12
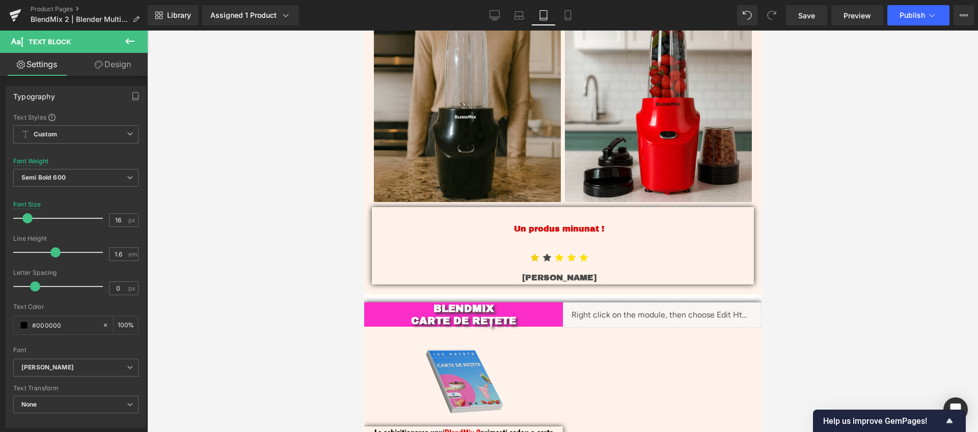
scroll to position [2254, 0]
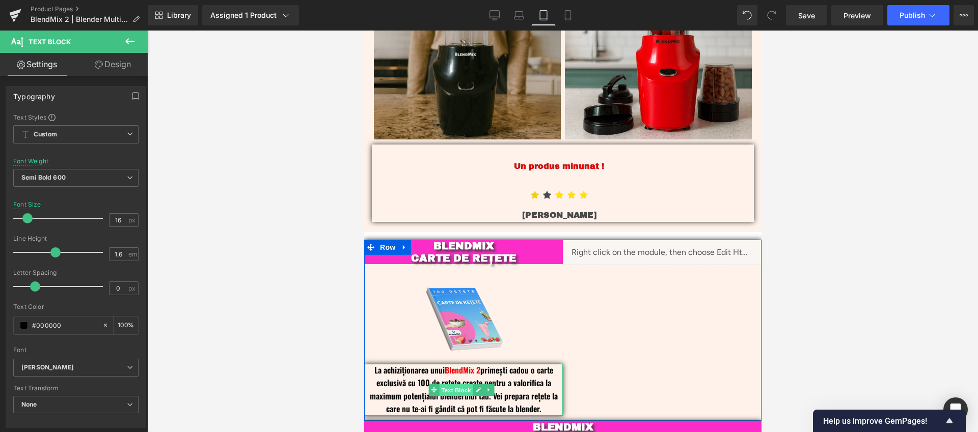
click at [460, 384] on span "Text Block" at bounding box center [456, 390] width 34 height 12
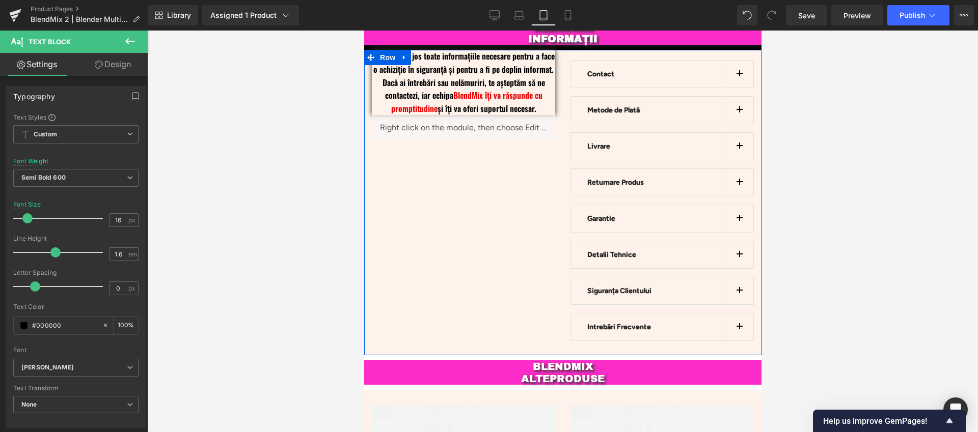
scroll to position [2593, 0]
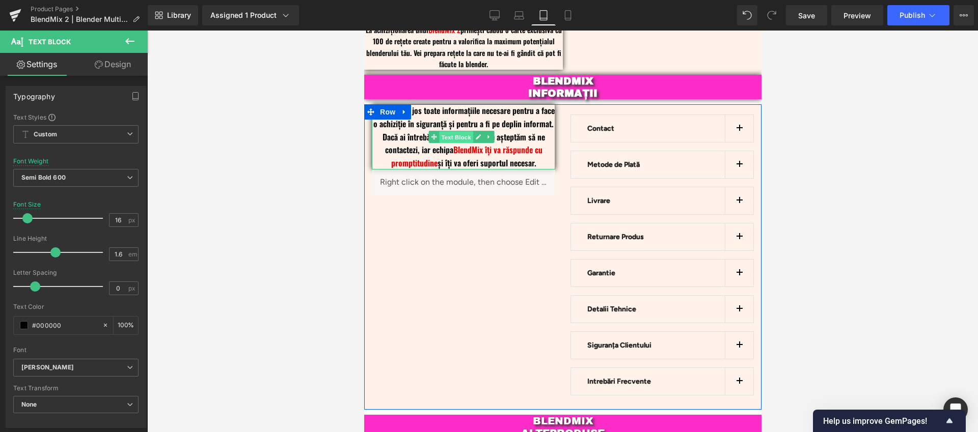
click at [456, 131] on span "Text Block" at bounding box center [456, 137] width 34 height 12
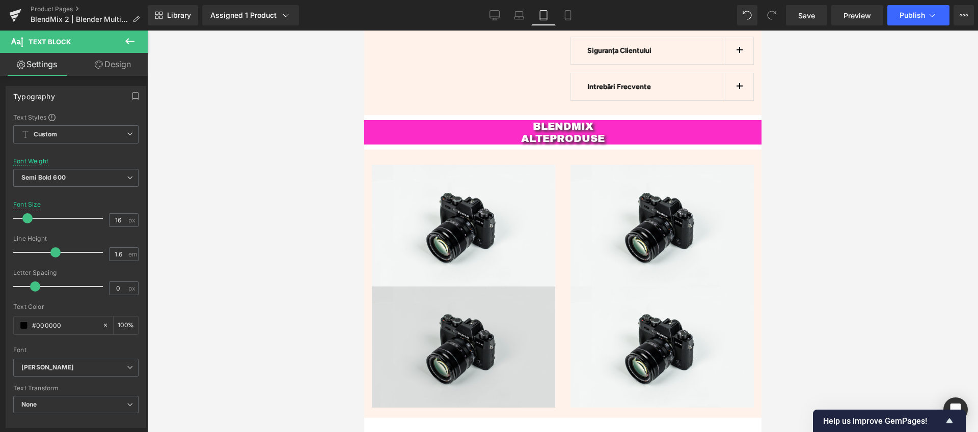
scroll to position [2829, 0]
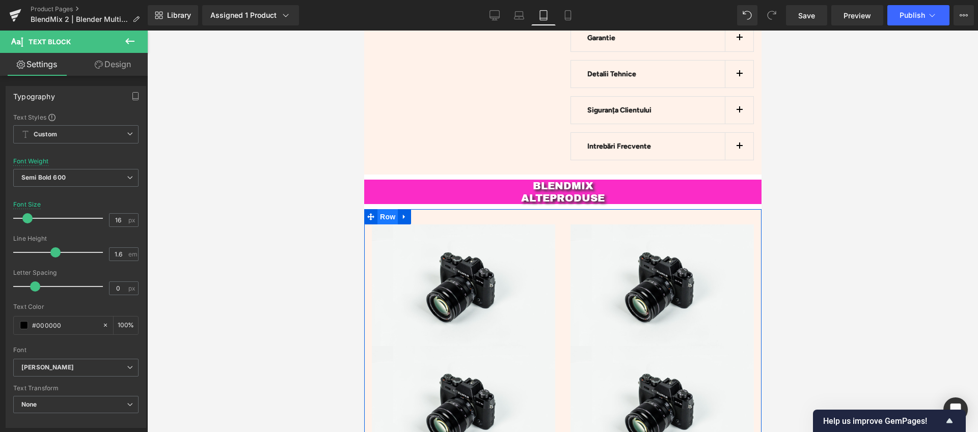
click at [390, 209] on span "Row" at bounding box center [387, 216] width 20 height 15
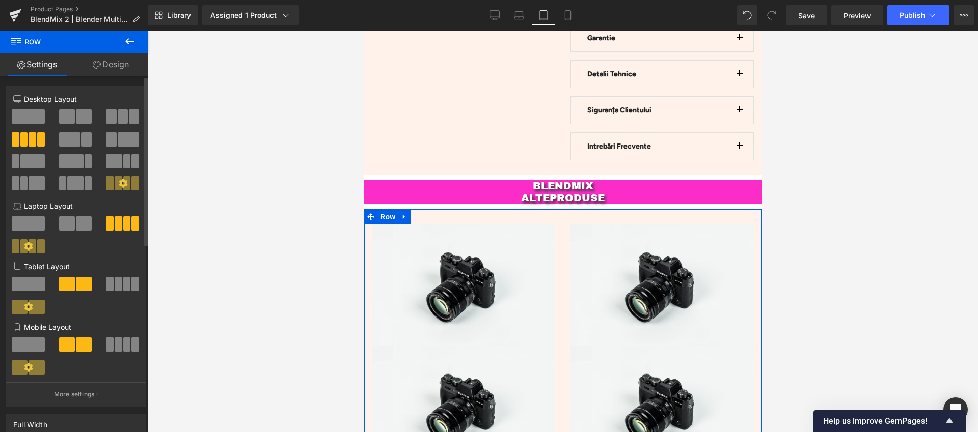
click at [123, 285] on span at bounding box center [127, 284] width 8 height 14
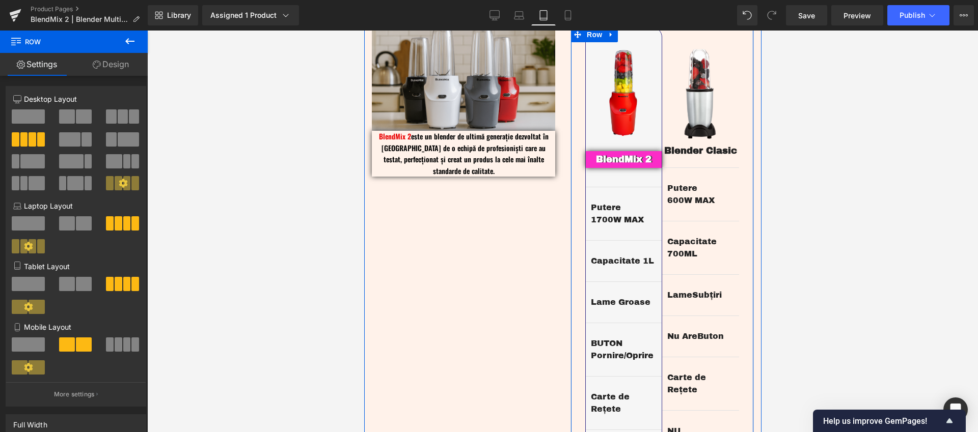
scroll to position [1268, 0]
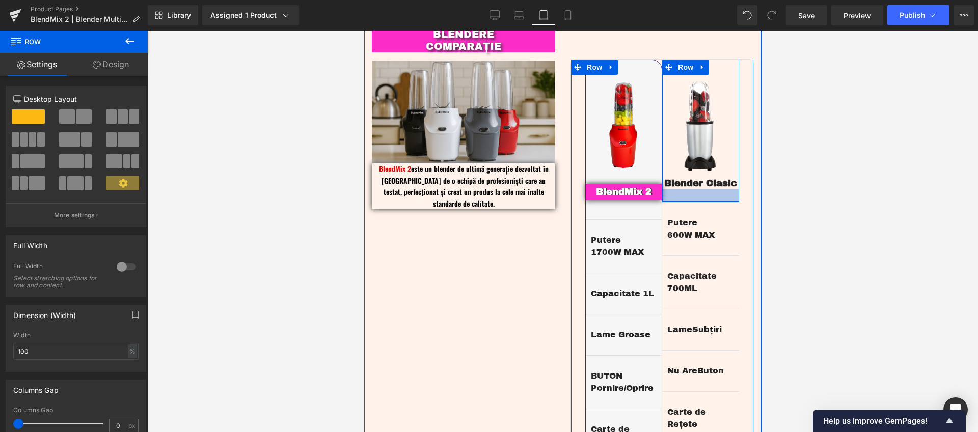
click at [709, 189] on div at bounding box center [699, 195] width 77 height 13
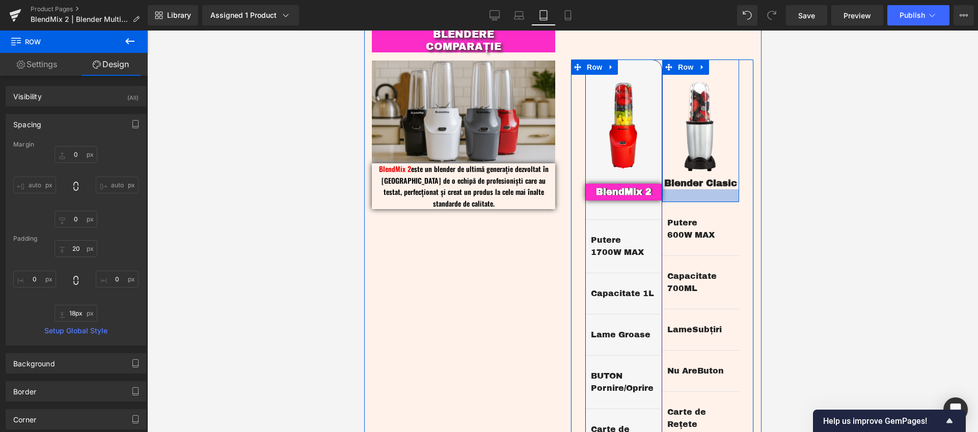
type input "17px"
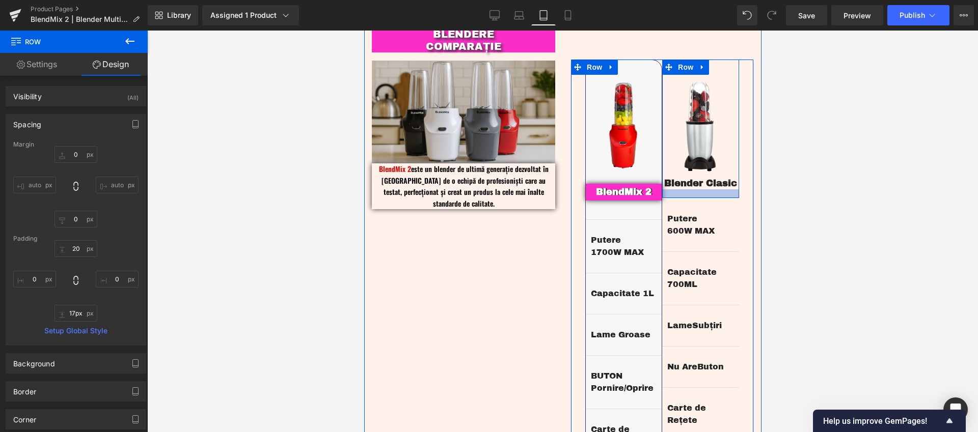
click at [712, 189] on div at bounding box center [699, 193] width 77 height 9
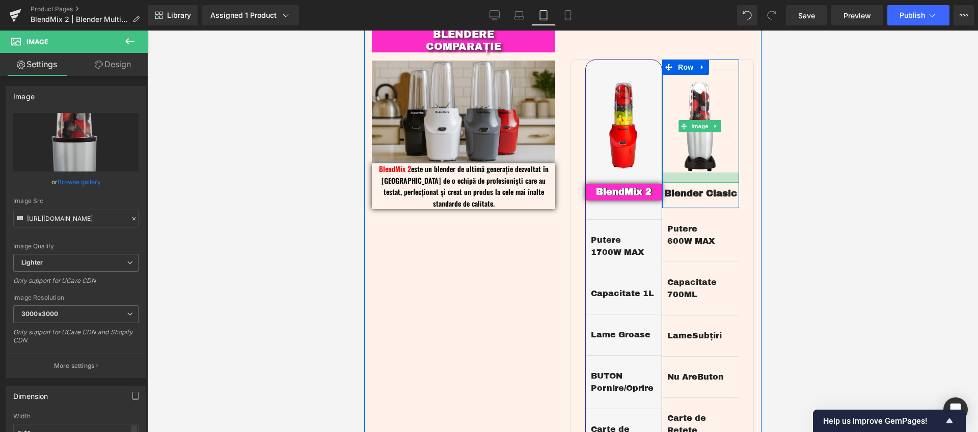
drag, startPoint x: 724, startPoint y: 158, endPoint x: 721, endPoint y: 169, distance: 10.5
click at [721, 173] on div at bounding box center [699, 178] width 77 height 10
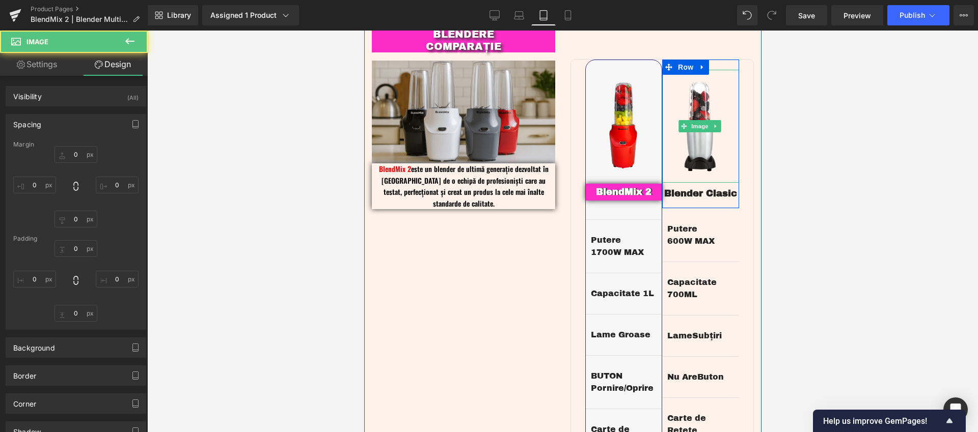
type input "0"
type input "13"
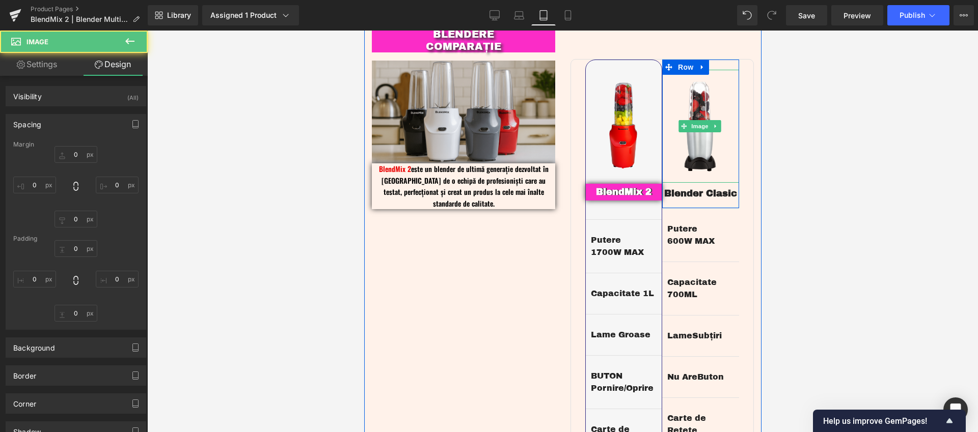
type input "0"
type input "20"
type input "0"
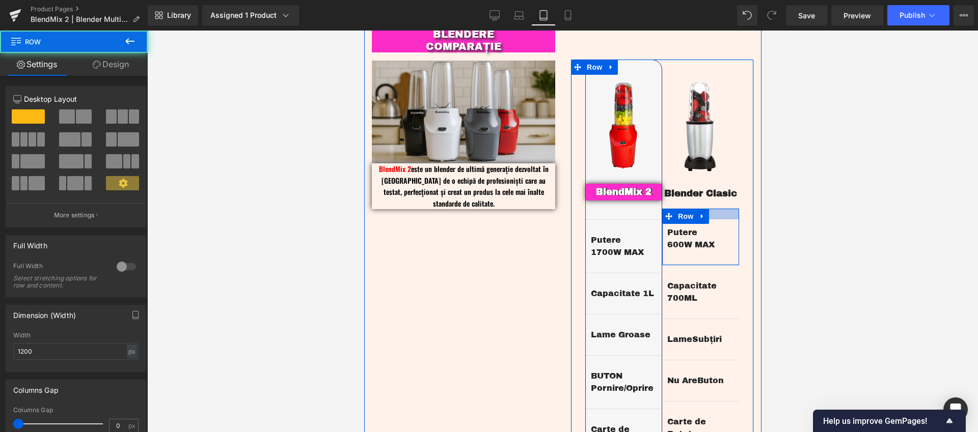
click at [721, 209] on div at bounding box center [699, 214] width 77 height 11
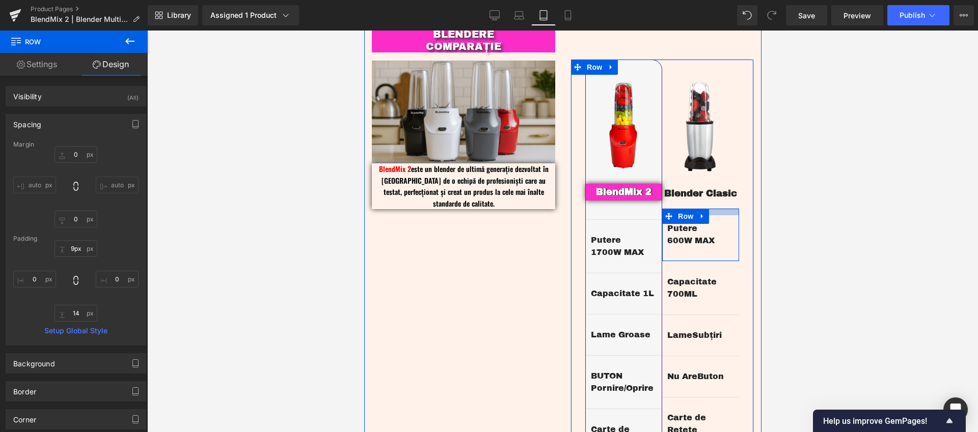
type input "8px"
drag, startPoint x: 718, startPoint y: 205, endPoint x: 721, endPoint y: 199, distance: 6.9
click at [721, 209] on div at bounding box center [699, 211] width 77 height 4
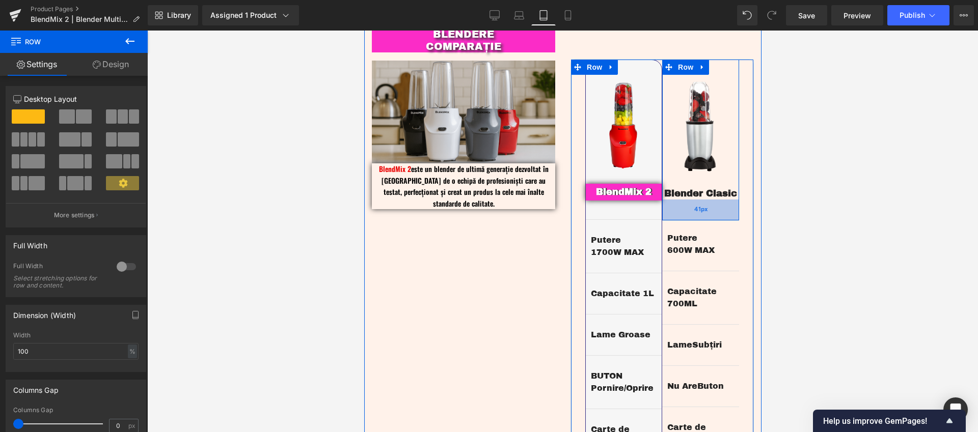
drag, startPoint x: 721, startPoint y: 189, endPoint x: 722, endPoint y: 202, distance: 12.3
click at [722, 202] on div "41px" at bounding box center [699, 210] width 77 height 21
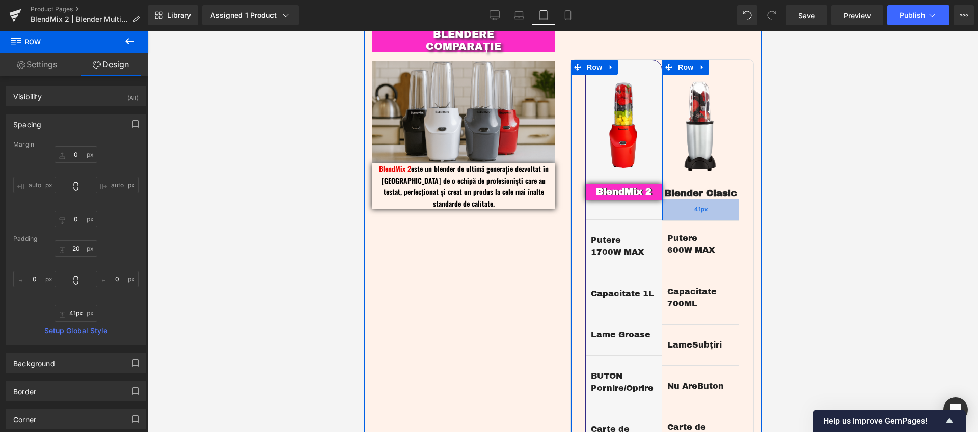
type input "40px"
click at [722, 201] on div "40px" at bounding box center [699, 210] width 77 height 20
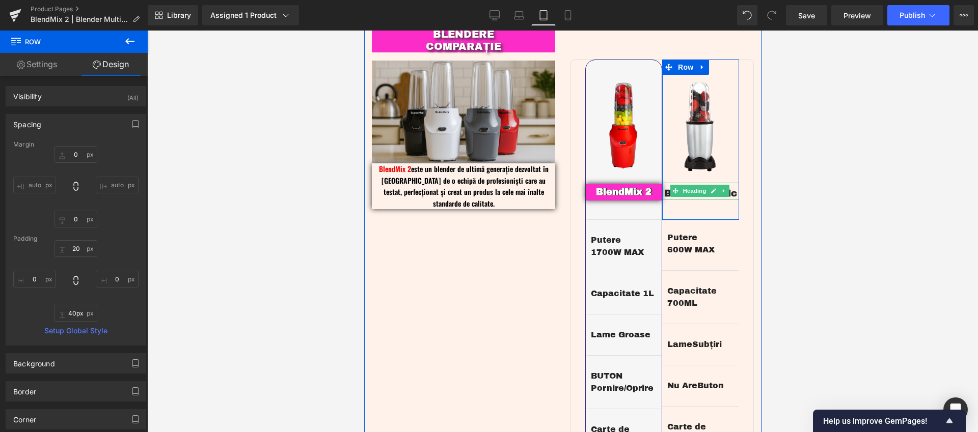
drag, startPoint x: 687, startPoint y: 182, endPoint x: 660, endPoint y: 182, distance: 27.0
click at [687, 185] on span "Heading" at bounding box center [693, 191] width 27 height 12
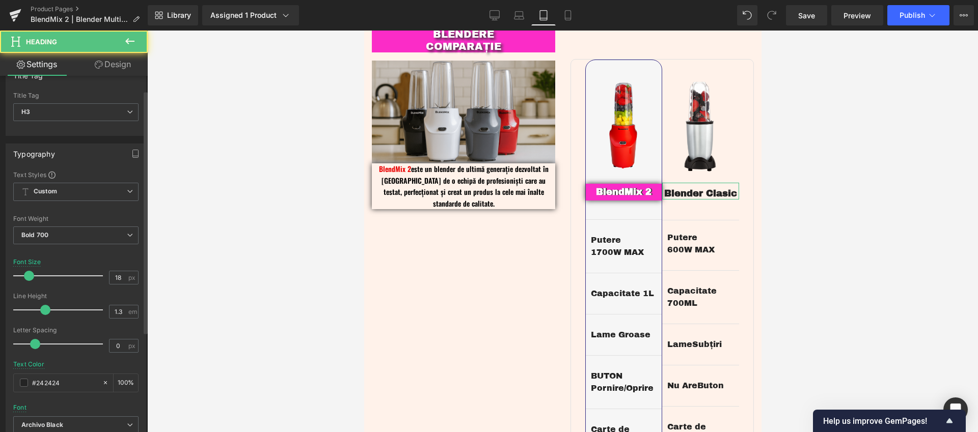
scroll to position [366, 0]
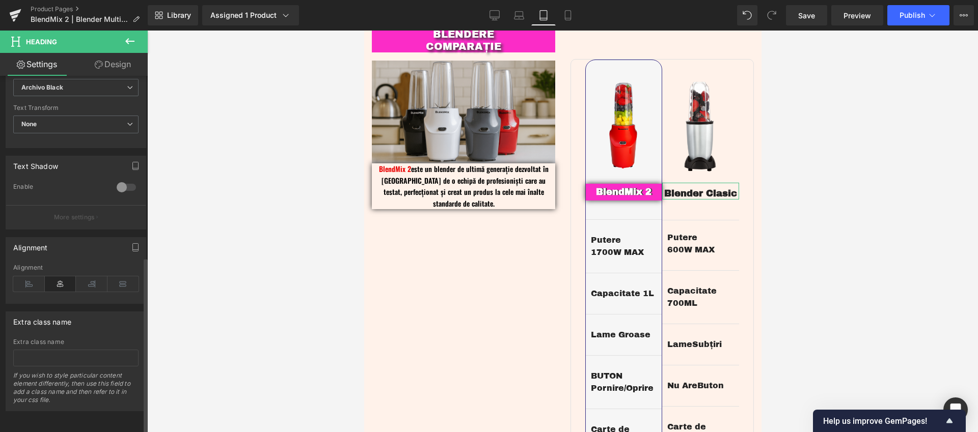
click at [62, 276] on icon at bounding box center [61, 283] width 32 height 15
click at [86, 278] on icon at bounding box center [92, 283] width 32 height 15
click at [66, 276] on icon at bounding box center [61, 283] width 32 height 15
click at [87, 280] on icon at bounding box center [92, 283] width 32 height 15
click at [130, 60] on link "Design" at bounding box center [113, 64] width 74 height 23
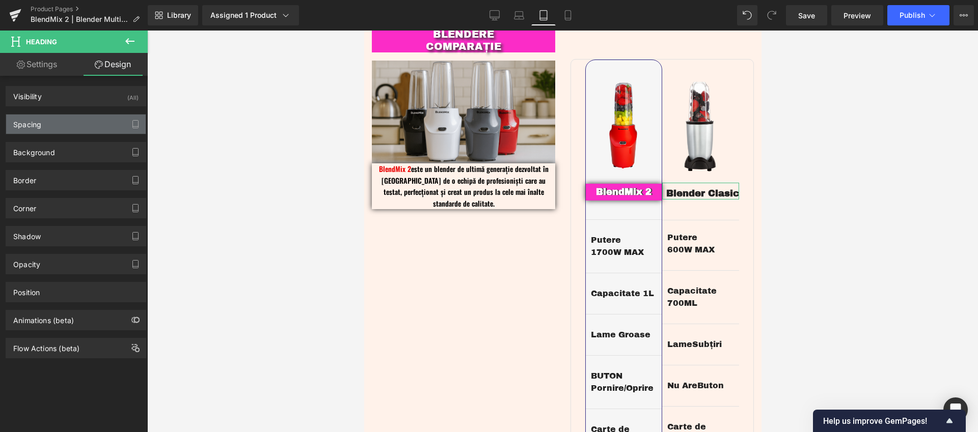
click at [44, 127] on div "Spacing" at bounding box center [76, 124] width 140 height 19
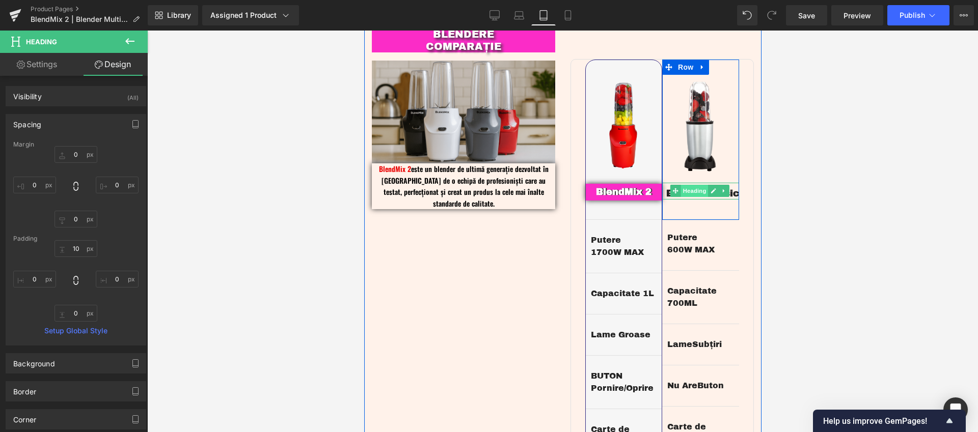
click at [689, 185] on span "Heading" at bounding box center [693, 191] width 27 height 12
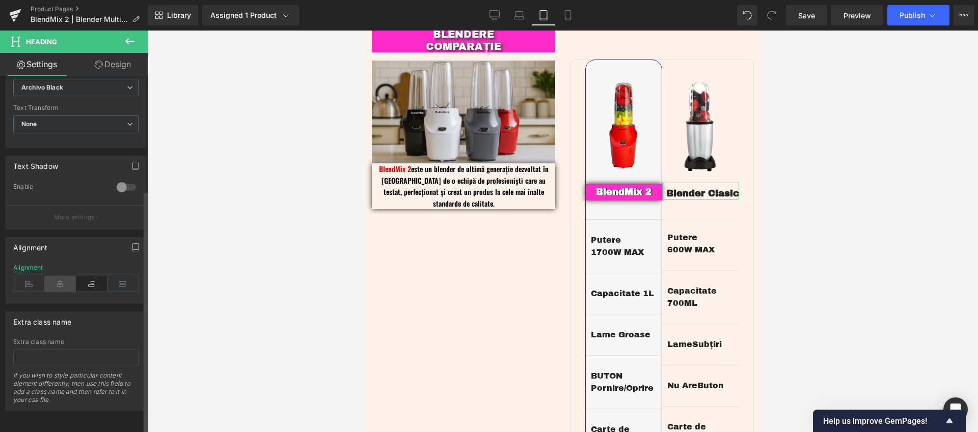
click at [62, 276] on icon at bounding box center [61, 283] width 32 height 15
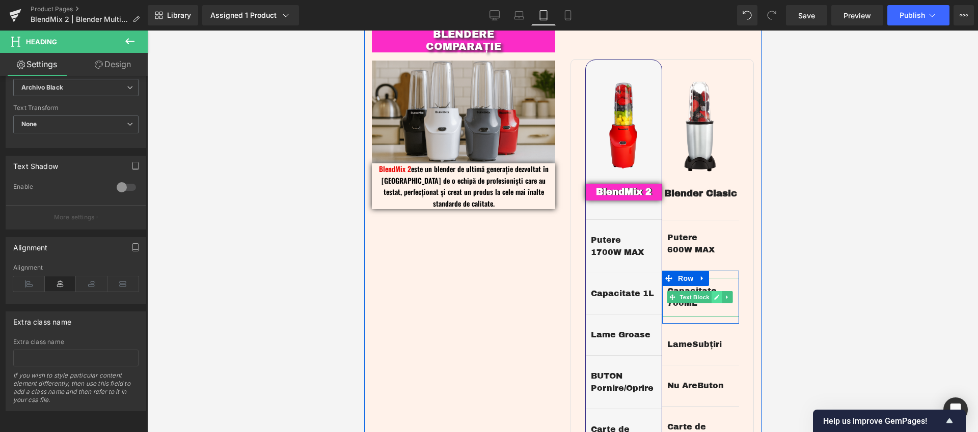
click at [713, 294] on icon at bounding box center [716, 297] width 6 height 6
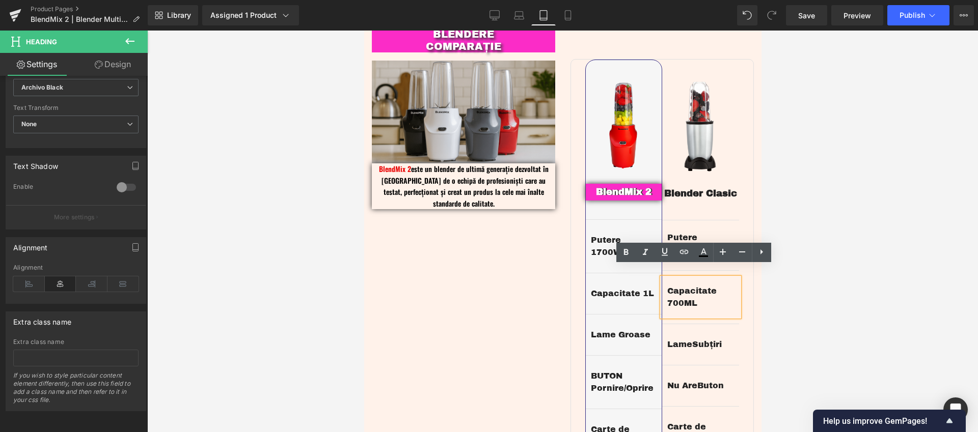
click at [667, 289] on p "Capacitate 700ML" at bounding box center [700, 297] width 67 height 24
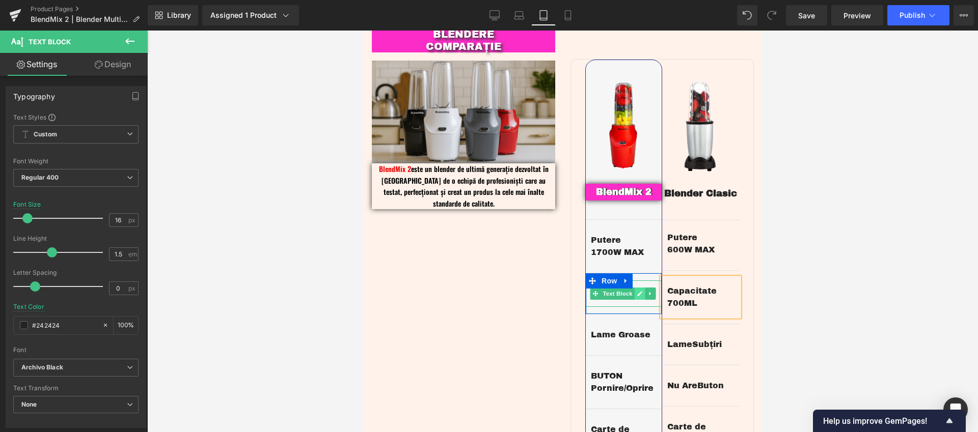
click at [636, 292] on icon at bounding box center [638, 294] width 5 height 5
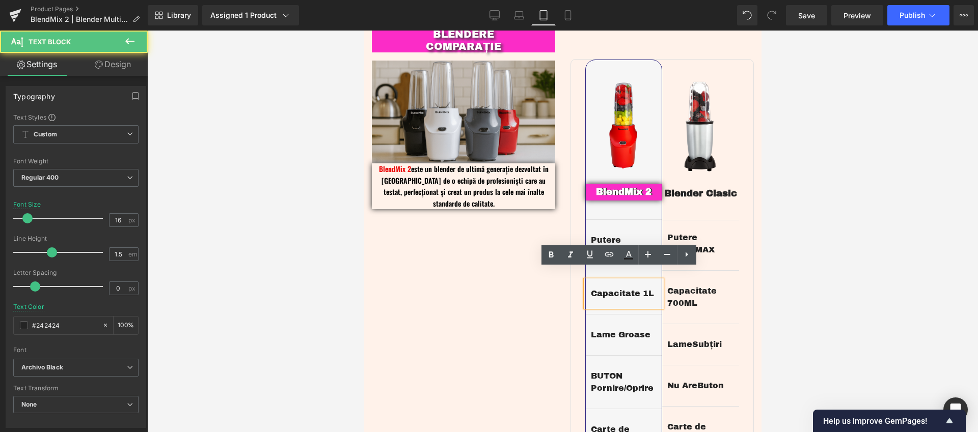
click at [639, 288] on p "Capacitate 1L" at bounding box center [623, 294] width 66 height 12
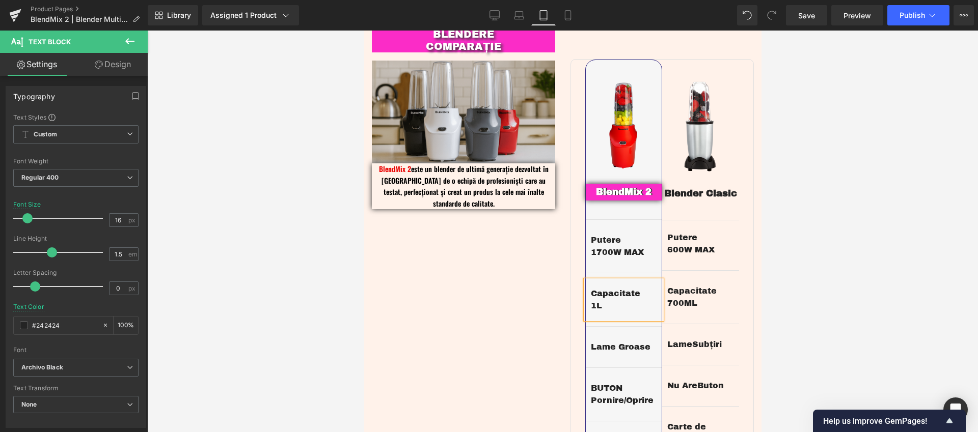
click at [798, 265] on div at bounding box center [562, 232] width 830 height 402
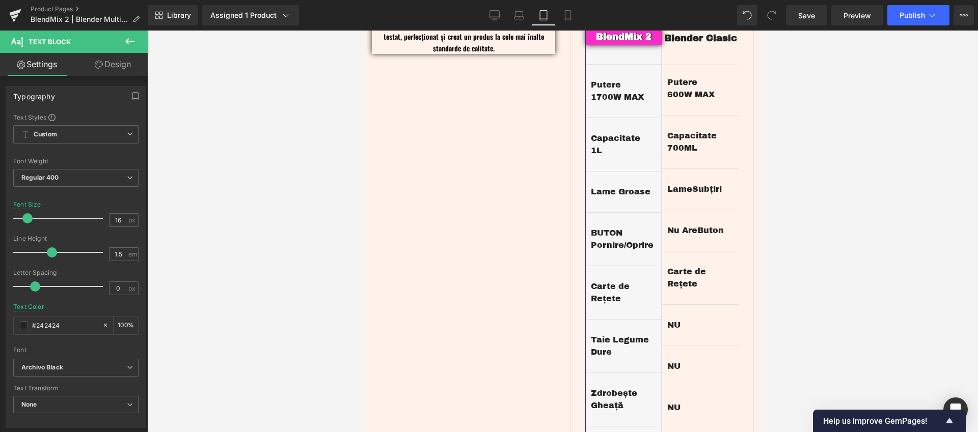
scroll to position [1431, 0]
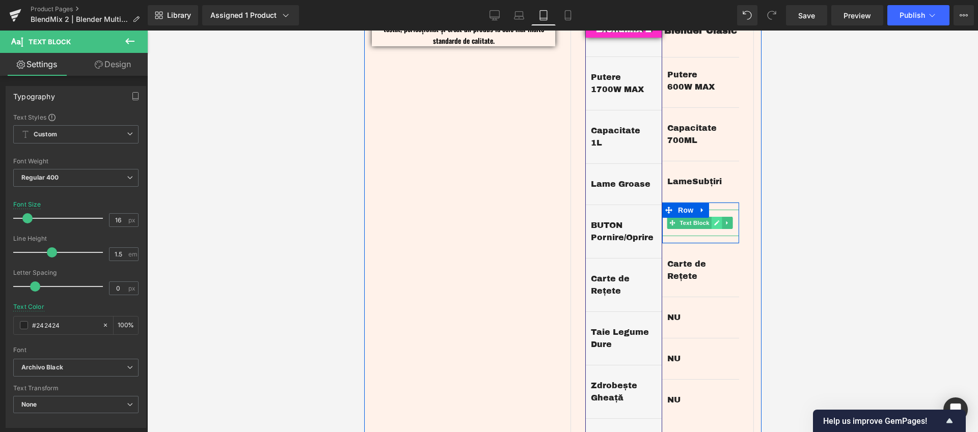
click at [713, 220] on icon at bounding box center [715, 222] width 5 height 5
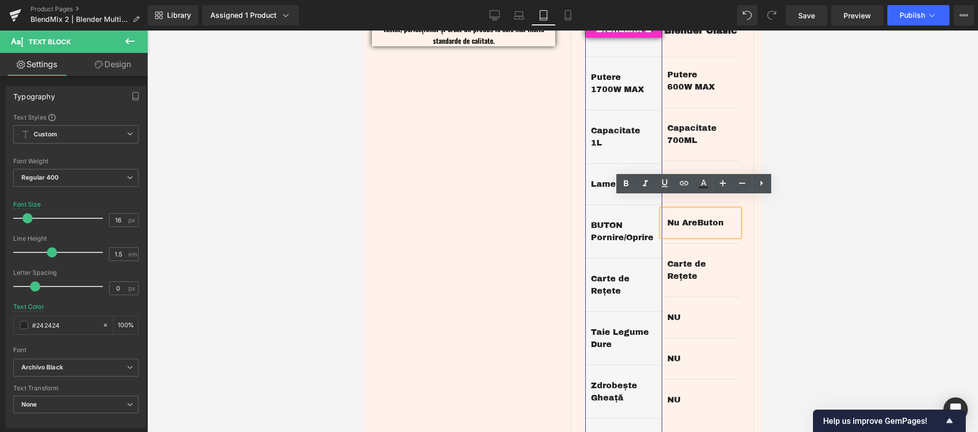
click at [678, 217] on p "Nu Are Buton" at bounding box center [700, 223] width 67 height 12
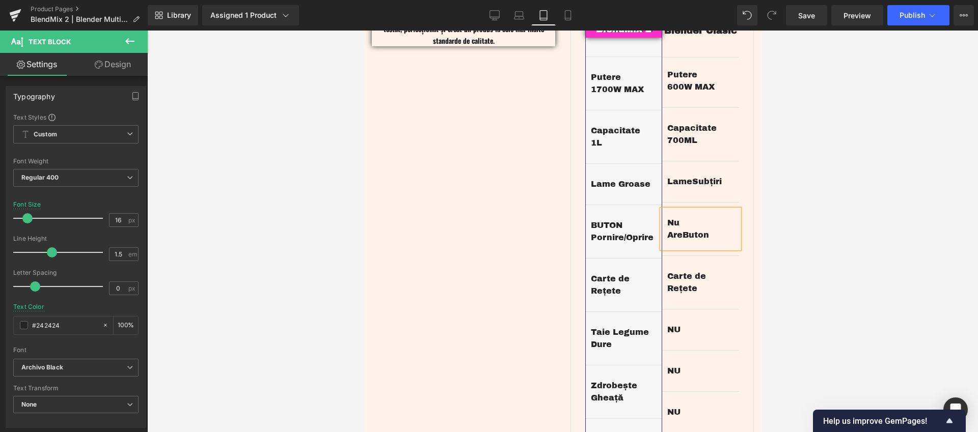
click at [847, 218] on div at bounding box center [562, 232] width 830 height 402
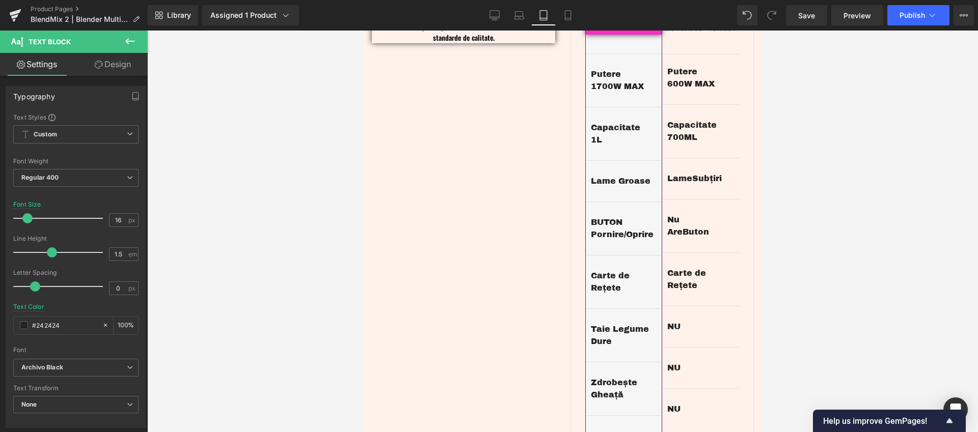
scroll to position [1376, 0]
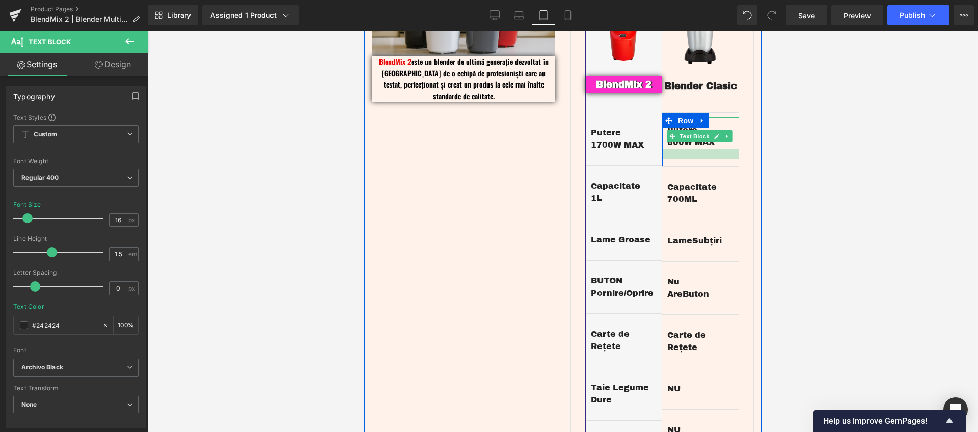
drag, startPoint x: 723, startPoint y: 141, endPoint x: 1136, endPoint y: 161, distance: 413.5
click at [723, 149] on div at bounding box center [699, 154] width 77 height 11
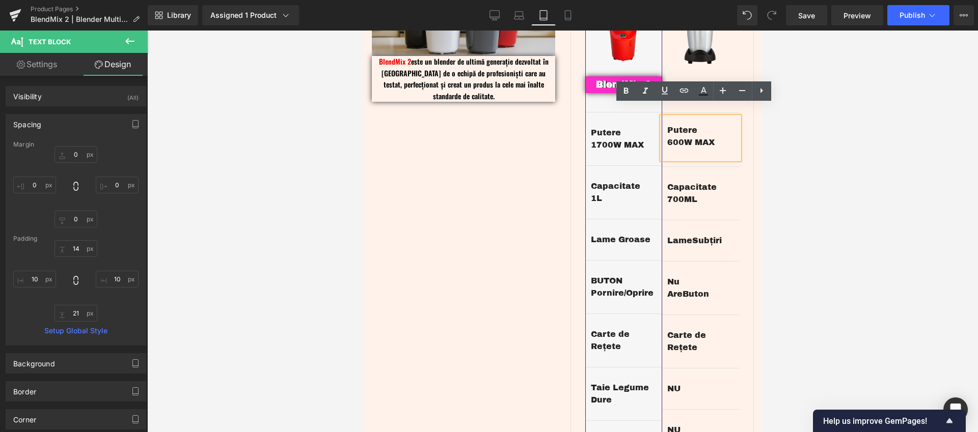
drag, startPoint x: 844, startPoint y: 148, endPoint x: 853, endPoint y: 144, distance: 10.0
click at [849, 147] on div at bounding box center [562, 232] width 830 height 402
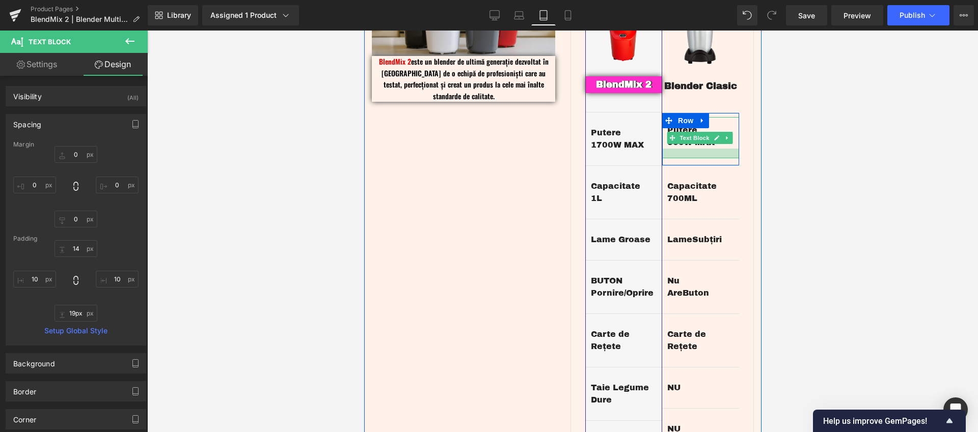
type input "20px"
click at [713, 149] on div at bounding box center [699, 154] width 77 height 10
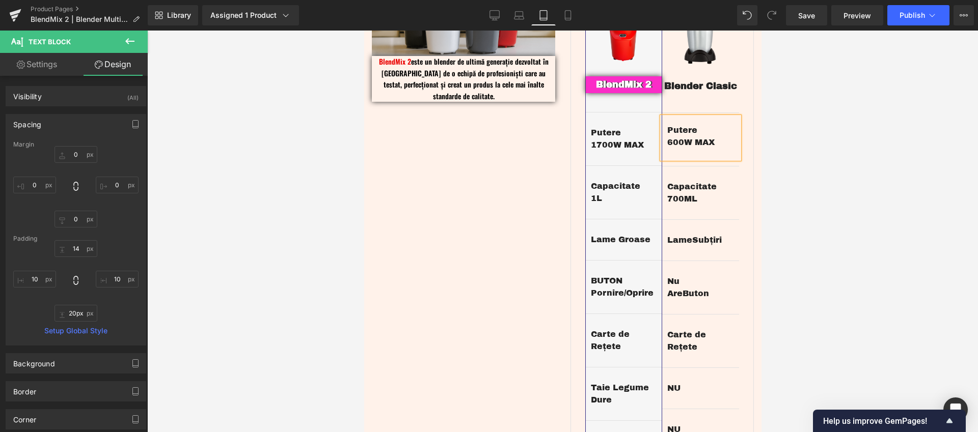
click at [869, 138] on div at bounding box center [562, 232] width 830 height 402
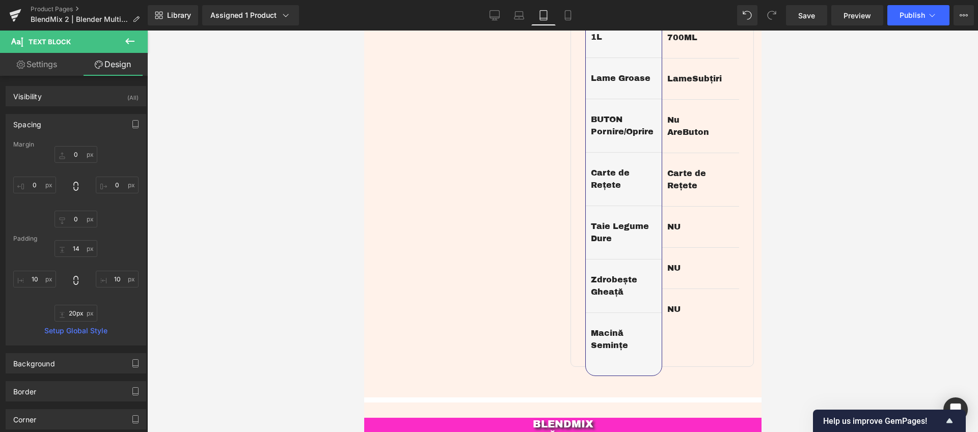
scroll to position [1539, 0]
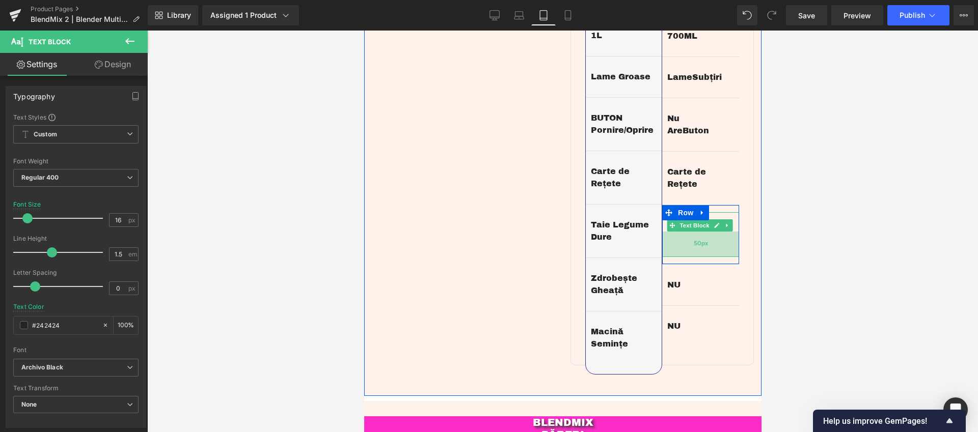
drag, startPoint x: 710, startPoint y: 226, endPoint x: 707, endPoint y: 244, distance: 18.7
click at [707, 244] on div "50px" at bounding box center [699, 244] width 77 height 25
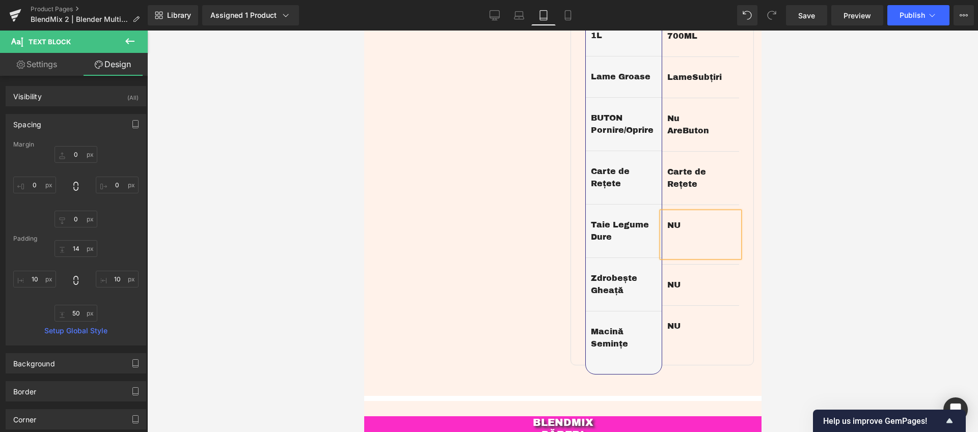
click at [837, 205] on div at bounding box center [562, 232] width 830 height 402
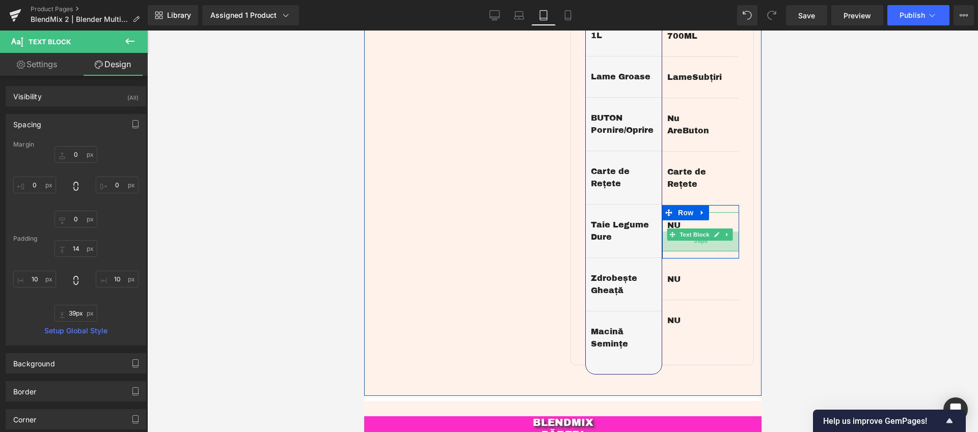
drag, startPoint x: 710, startPoint y: 243, endPoint x: 716, endPoint y: 238, distance: 8.3
click at [716, 238] on div "39px" at bounding box center [699, 242] width 77 height 20
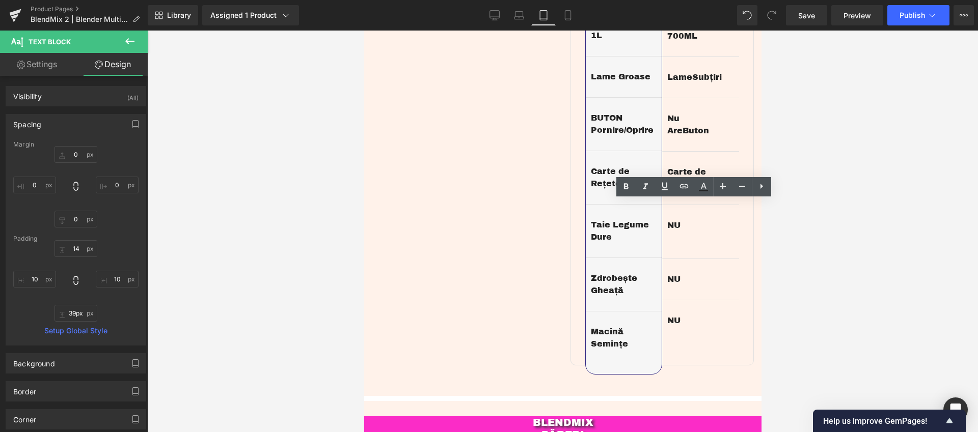
drag, startPoint x: 867, startPoint y: 237, endPoint x: 853, endPoint y: 233, distance: 14.0
click at [866, 237] on div at bounding box center [562, 232] width 830 height 402
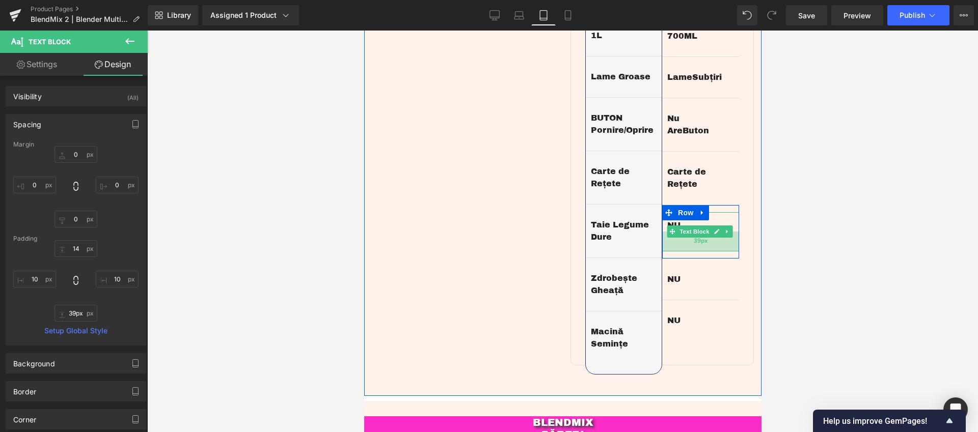
type input "38px"
click at [719, 236] on div "38px" at bounding box center [699, 241] width 77 height 19
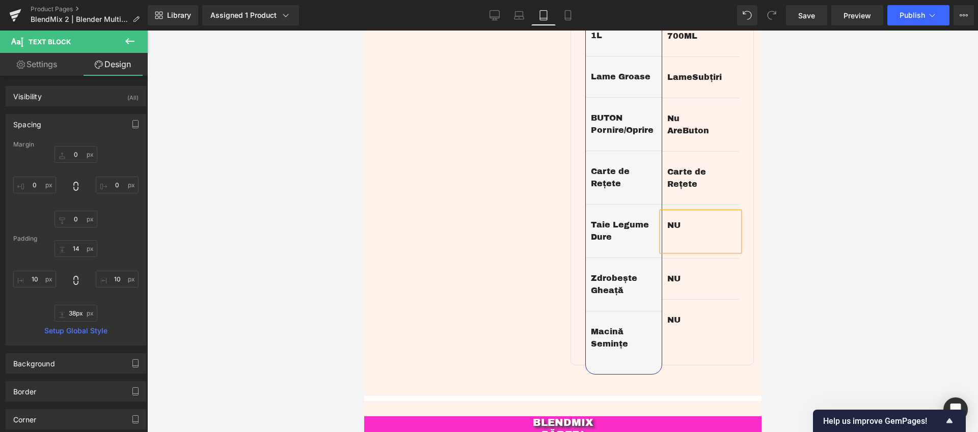
click at [858, 230] on div at bounding box center [562, 232] width 830 height 402
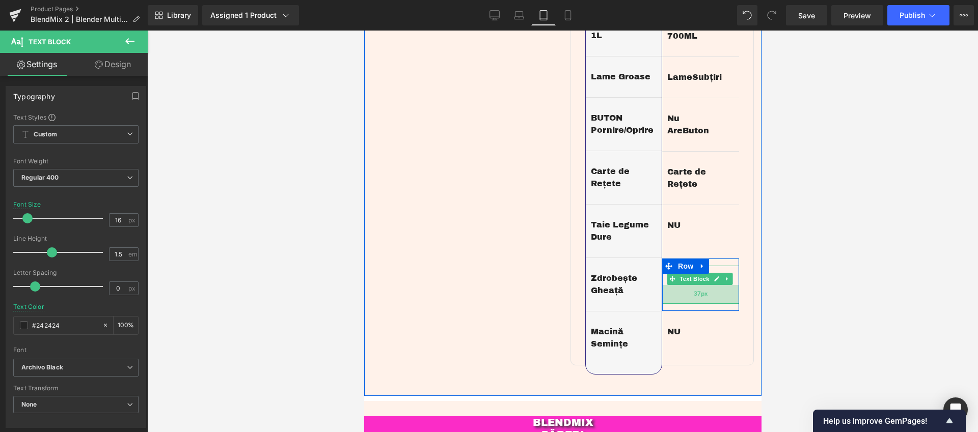
drag, startPoint x: 719, startPoint y: 279, endPoint x: 714, endPoint y: 291, distance: 12.6
click at [714, 291] on div "37px" at bounding box center [699, 294] width 77 height 19
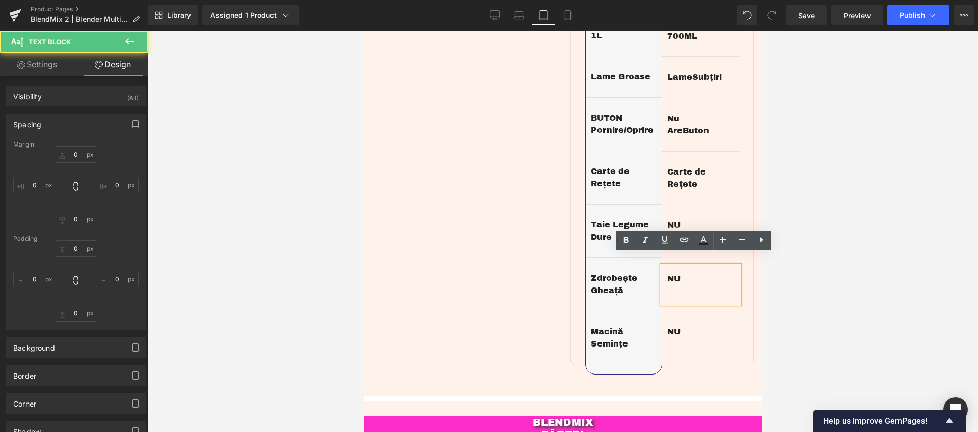
type input "0"
type input "14"
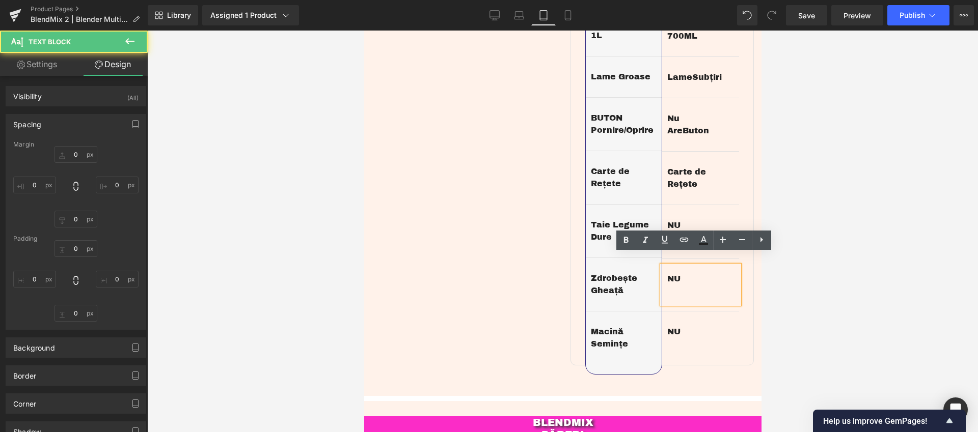
type input "10"
type input "37"
type input "10"
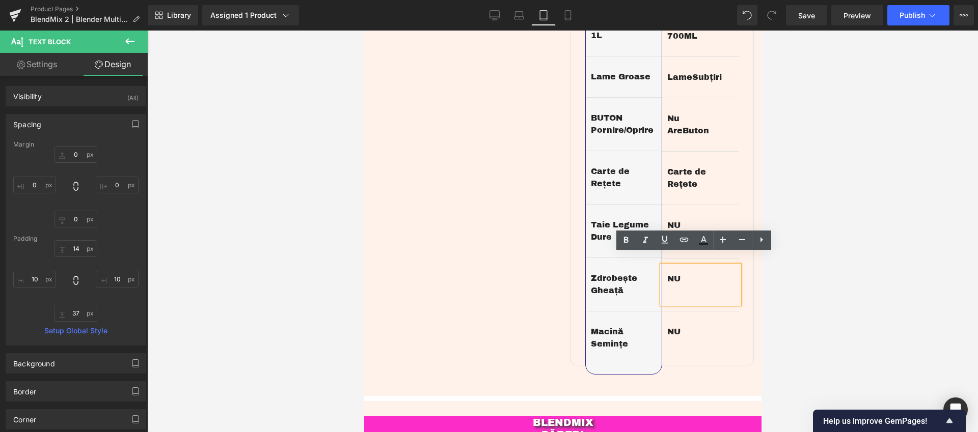
click at [842, 269] on div at bounding box center [562, 232] width 830 height 402
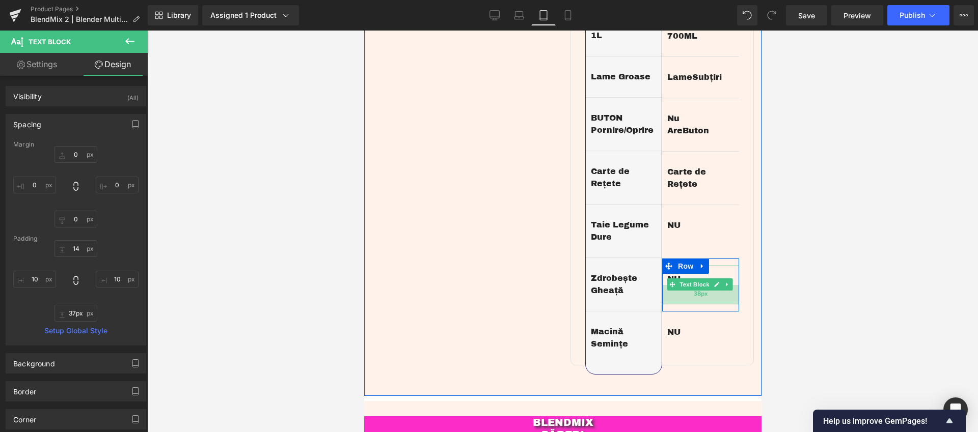
type input "38px"
click at [721, 290] on div "38px" at bounding box center [699, 294] width 77 height 19
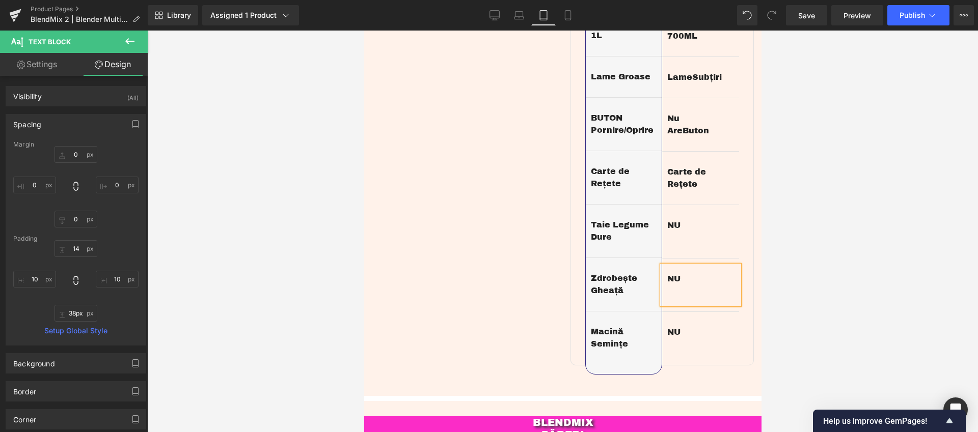
click at [826, 244] on div at bounding box center [562, 232] width 830 height 402
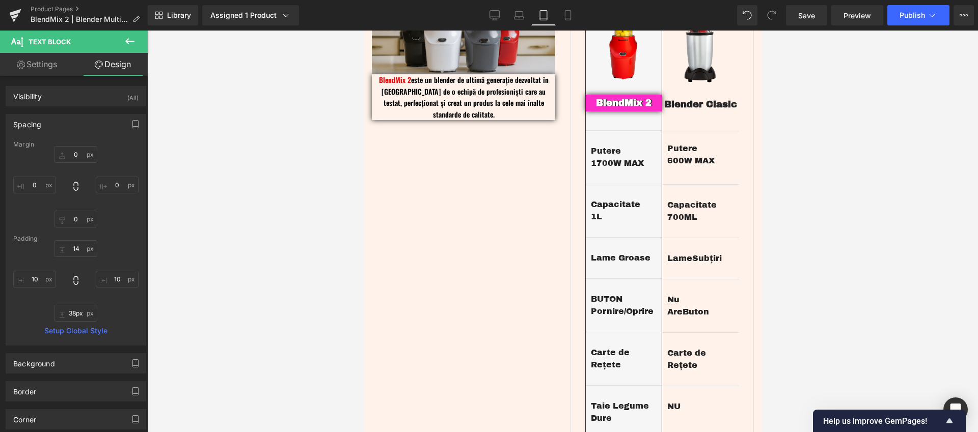
scroll to position [1242, 0]
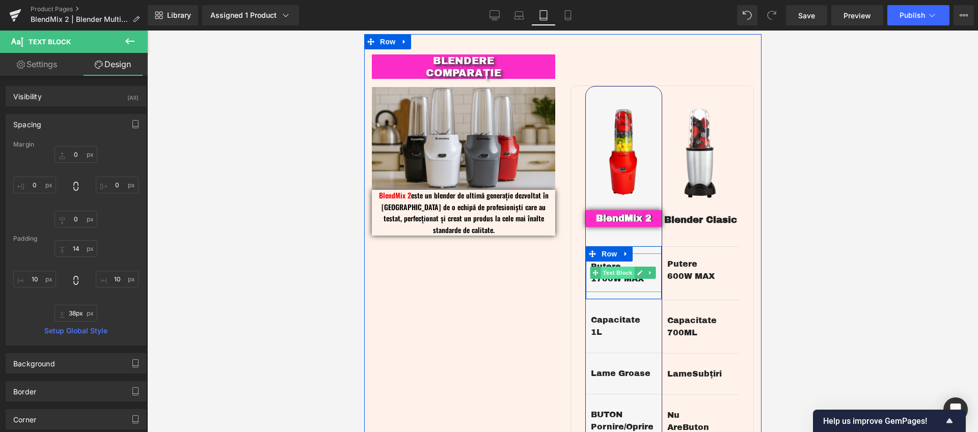
click at [609, 267] on span "Text Block" at bounding box center [617, 273] width 34 height 12
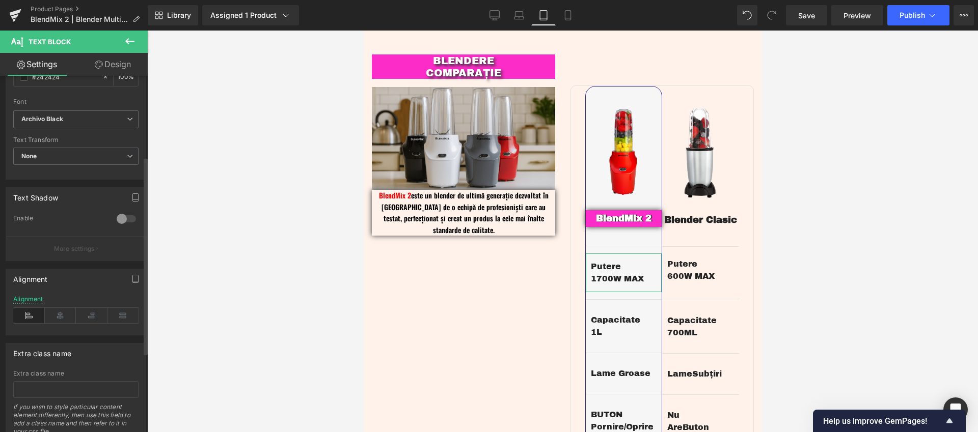
scroll to position [285, 0]
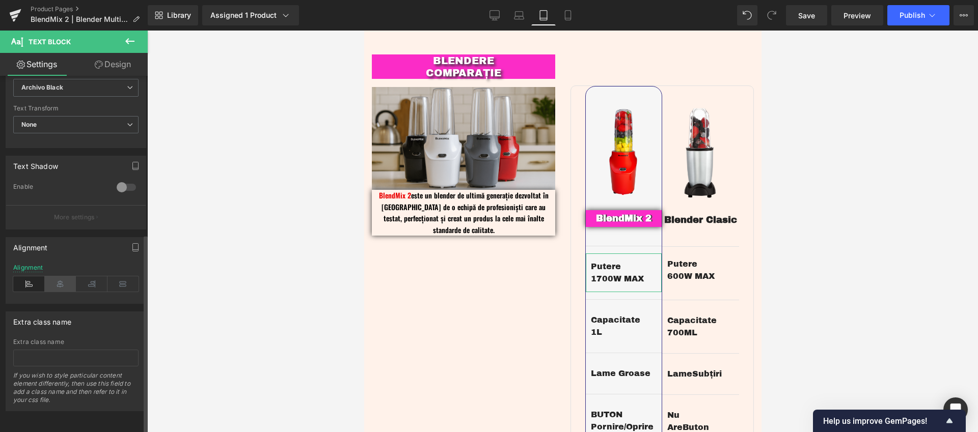
click at [62, 282] on icon at bounding box center [61, 283] width 32 height 15
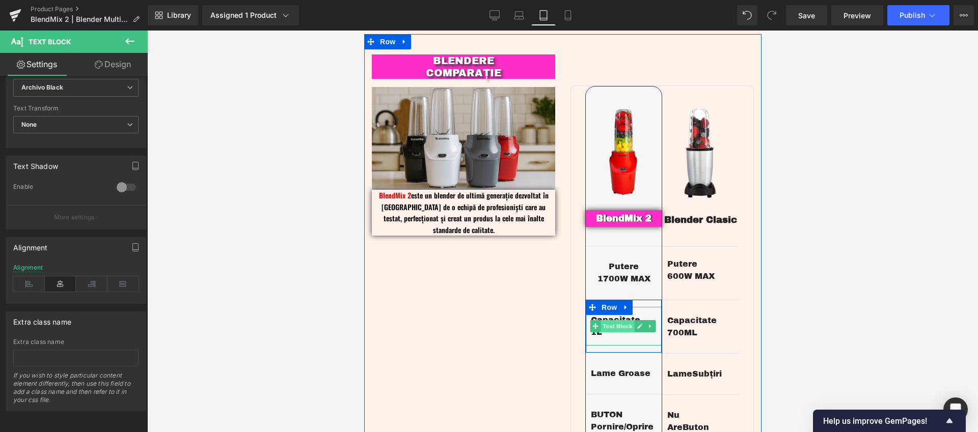
click at [605, 320] on span "Text Block" at bounding box center [617, 326] width 34 height 12
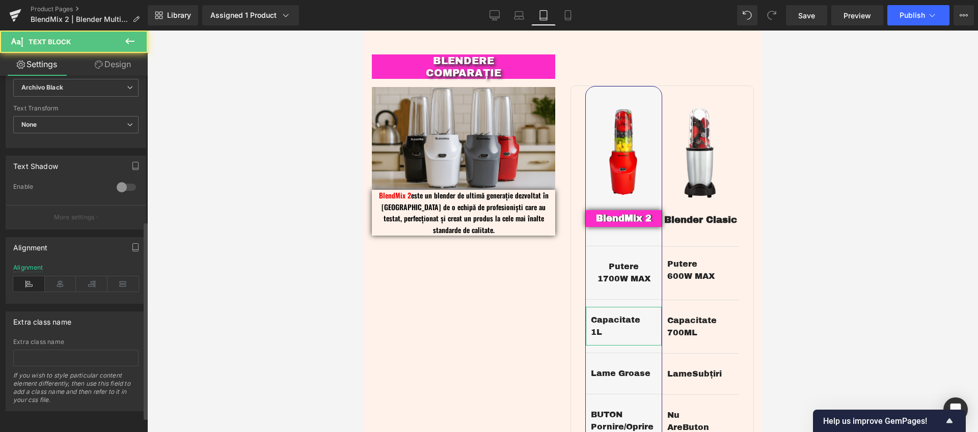
scroll to position [288, 0]
click at [54, 276] on icon at bounding box center [61, 283] width 32 height 15
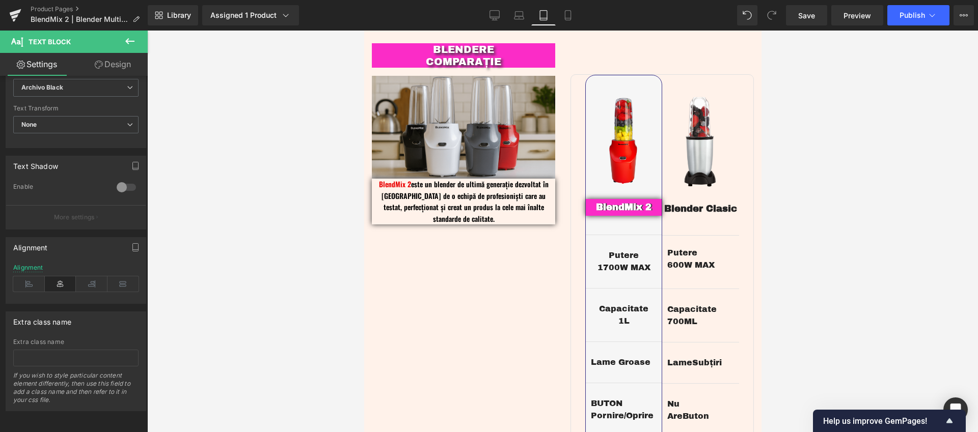
scroll to position [1256, 0]
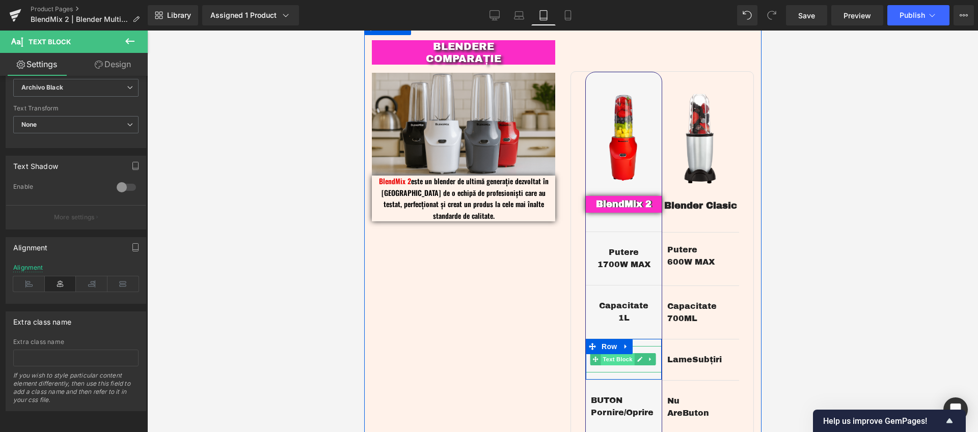
click at [617, 353] on span "Text Block" at bounding box center [617, 359] width 34 height 12
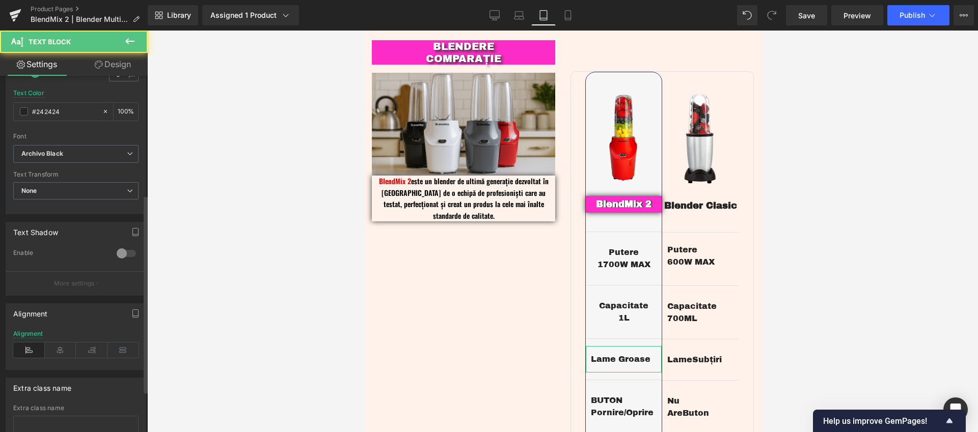
scroll to position [288, 0]
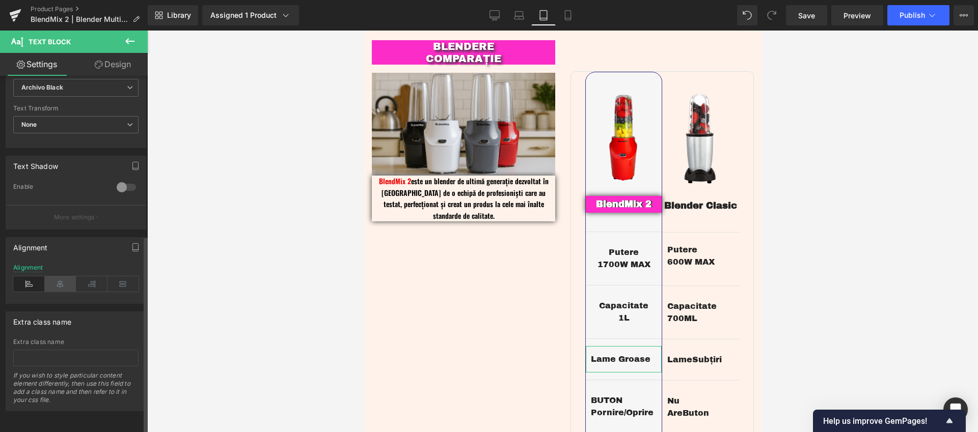
click at [57, 279] on icon at bounding box center [61, 283] width 32 height 15
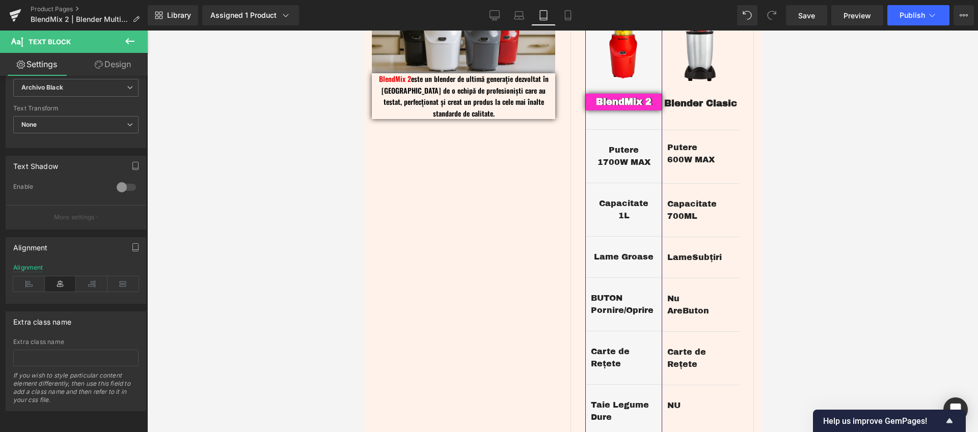
scroll to position [1359, 0]
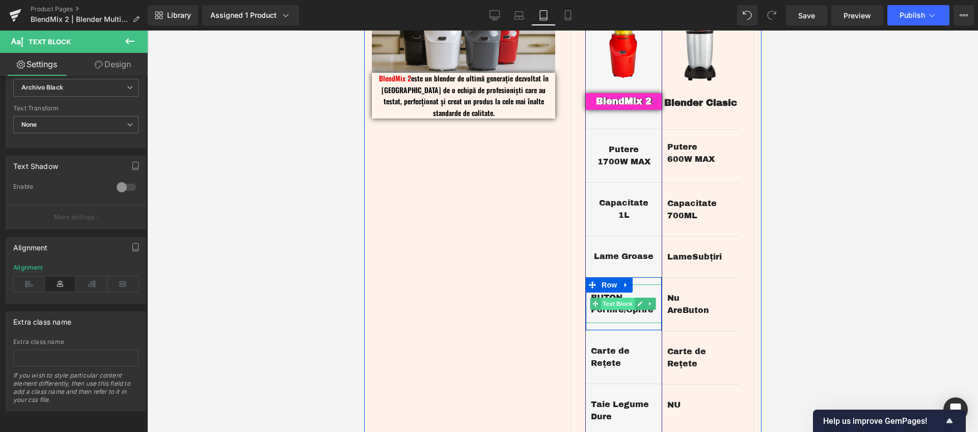
click at [611, 298] on span "Text Block" at bounding box center [617, 304] width 34 height 12
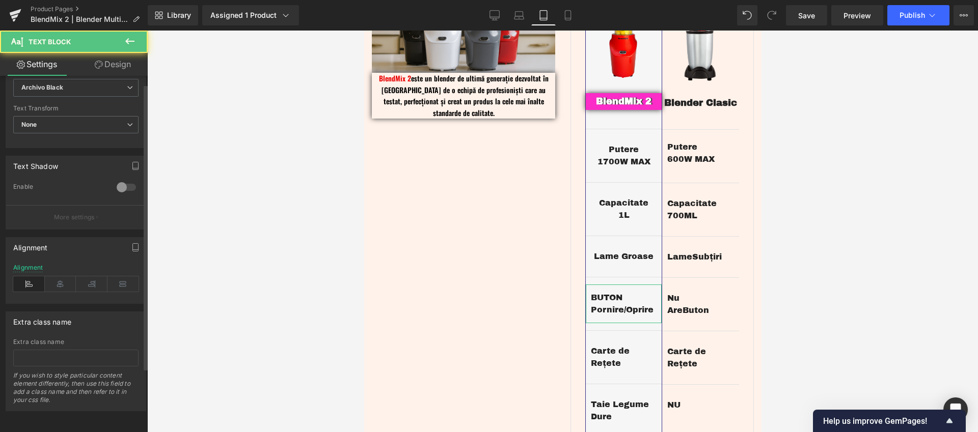
scroll to position [288, 0]
click at [57, 279] on icon at bounding box center [61, 283] width 32 height 15
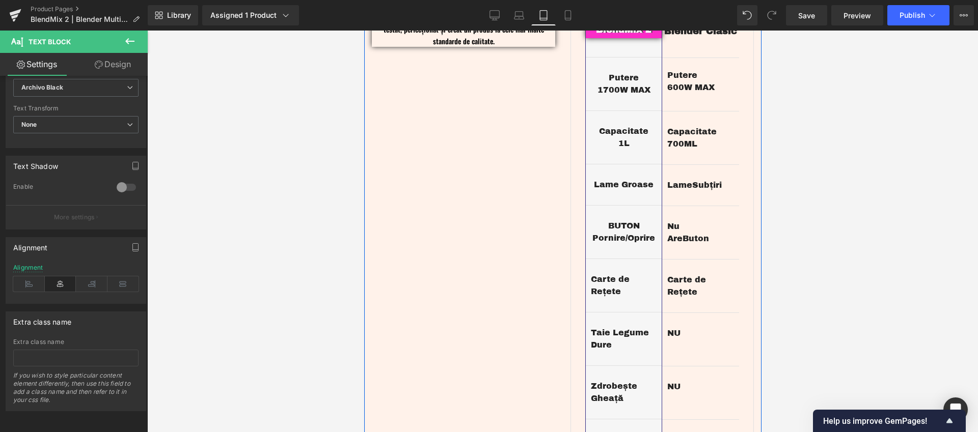
scroll to position [1435, 0]
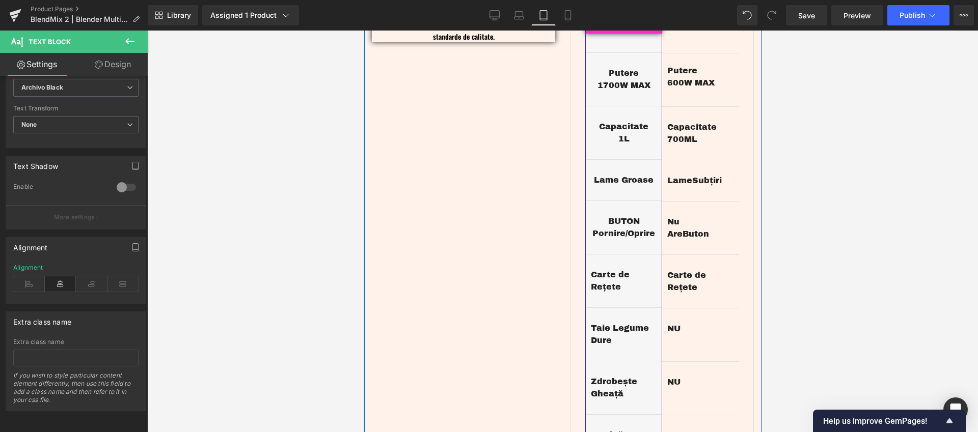
click at [480, 294] on div "BLENDERE COMPARAȚIE Heading Image BlendMix 2 este un blender de ultimă generați…" at bounding box center [562, 170] width 397 height 659
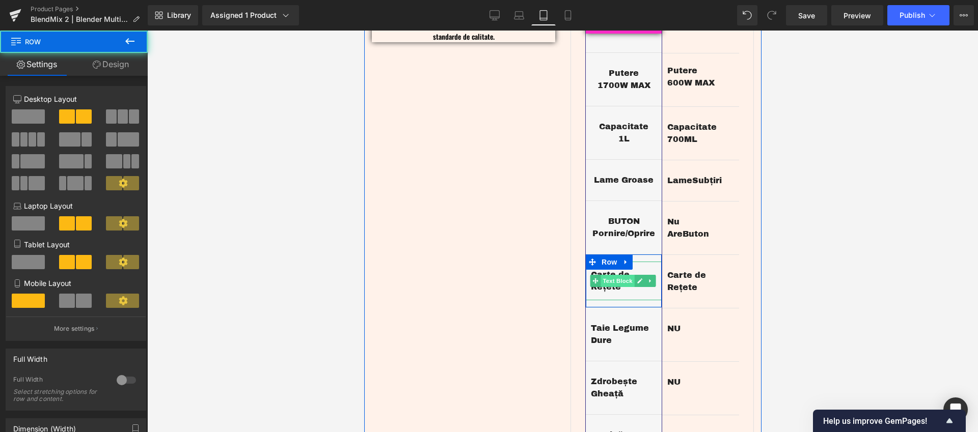
click at [612, 275] on span "Text Block" at bounding box center [617, 281] width 34 height 12
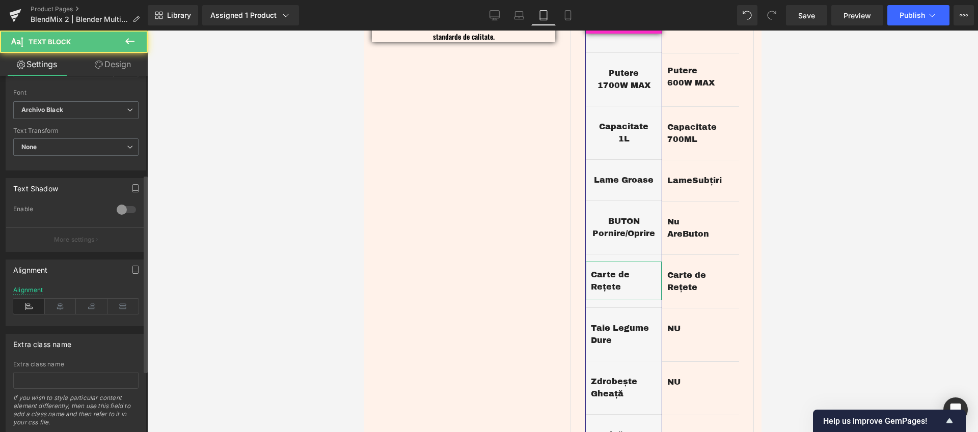
scroll to position [281, 0]
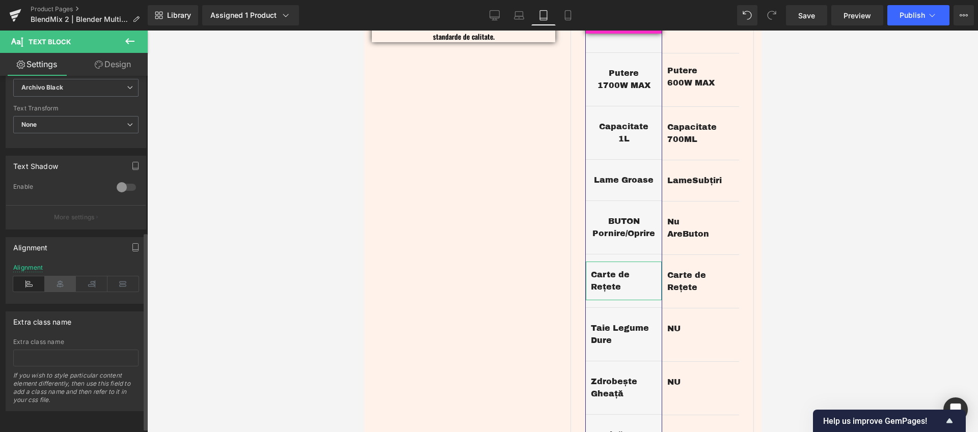
click at [63, 280] on icon at bounding box center [61, 283] width 32 height 15
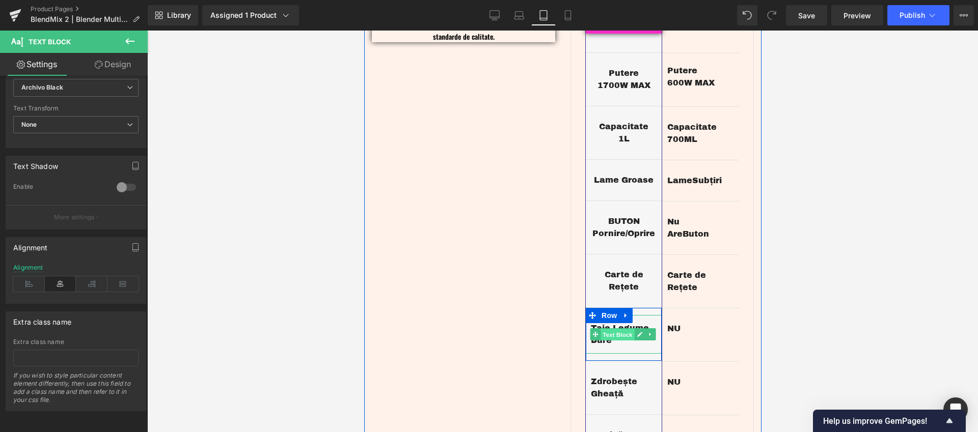
click at [605, 329] on span "Text Block" at bounding box center [617, 335] width 34 height 12
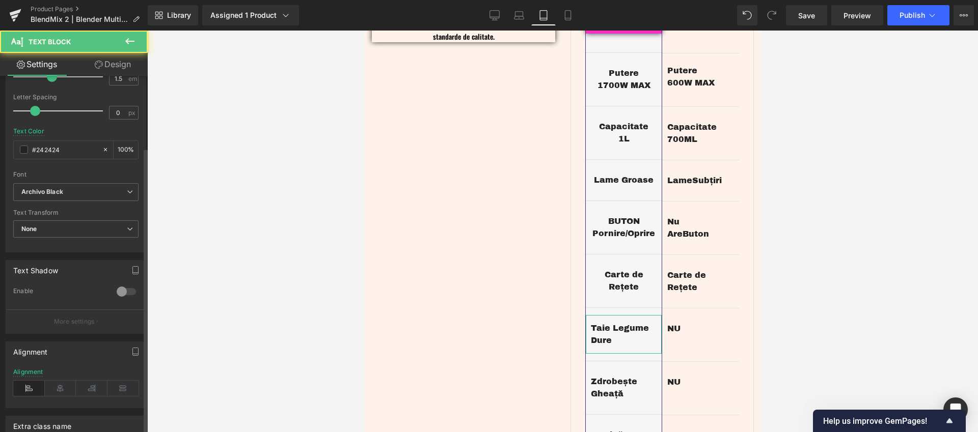
scroll to position [209, 0]
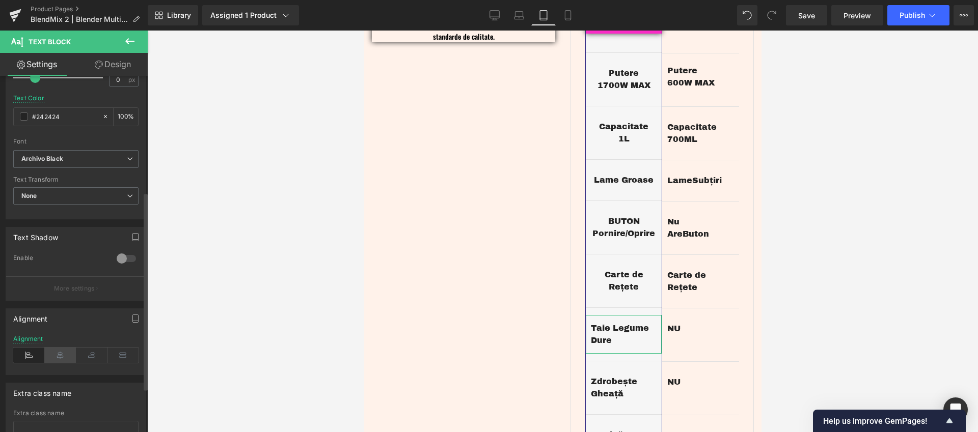
click at [55, 356] on icon at bounding box center [61, 355] width 32 height 15
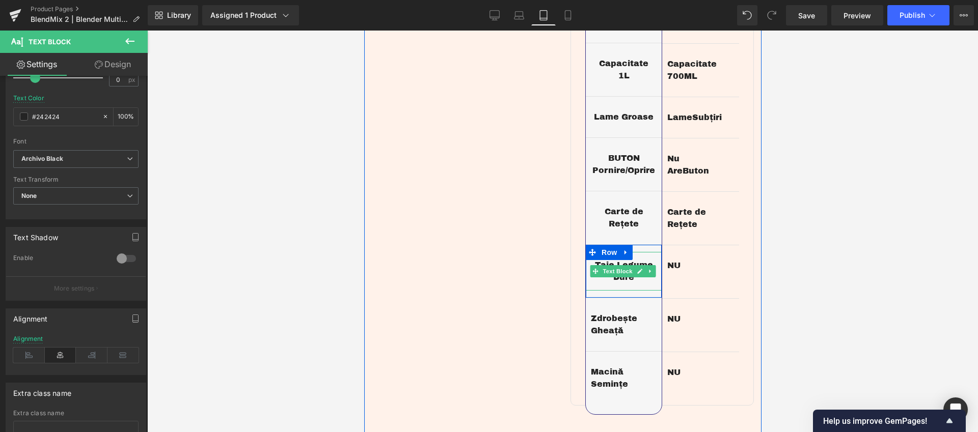
scroll to position [1525, 0]
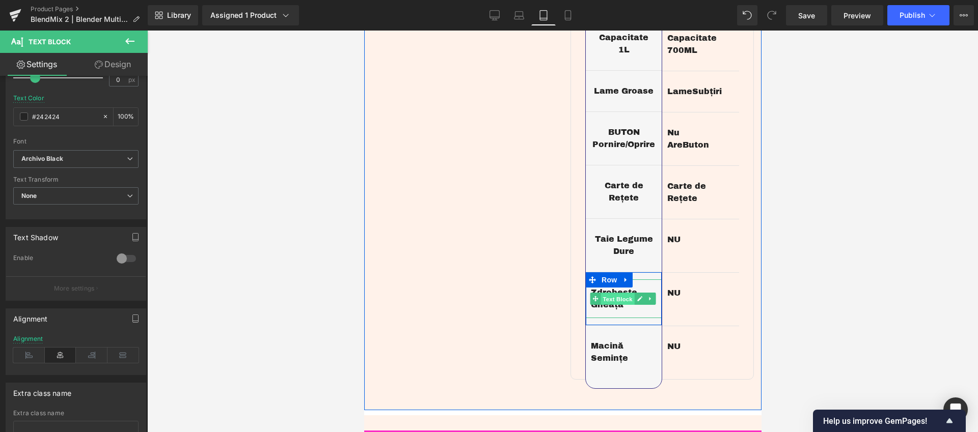
click at [606, 293] on span "Text Block" at bounding box center [617, 299] width 34 height 12
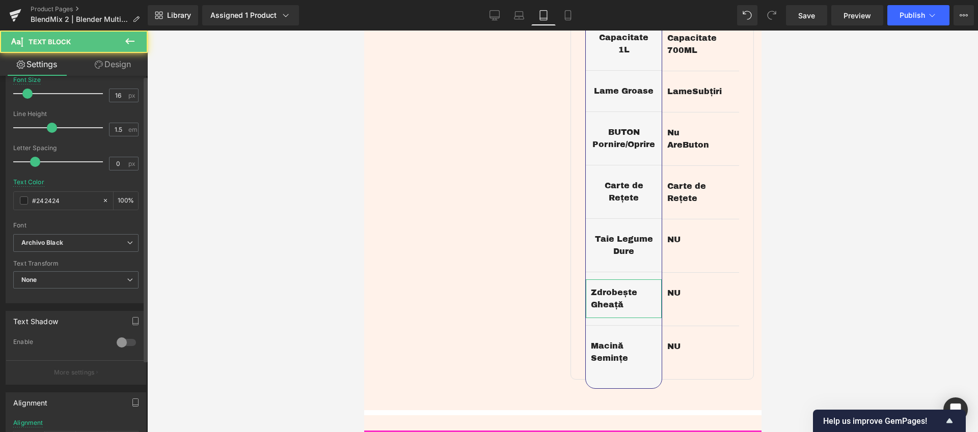
scroll to position [288, 0]
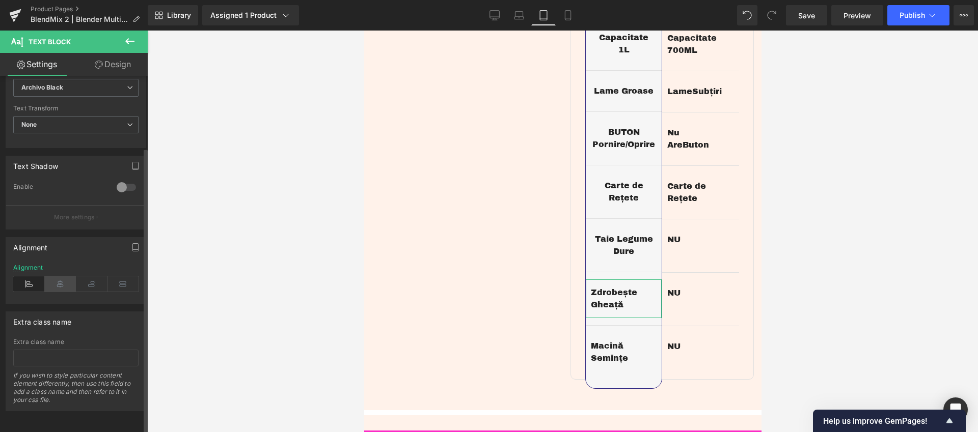
click at [63, 280] on icon at bounding box center [61, 283] width 32 height 15
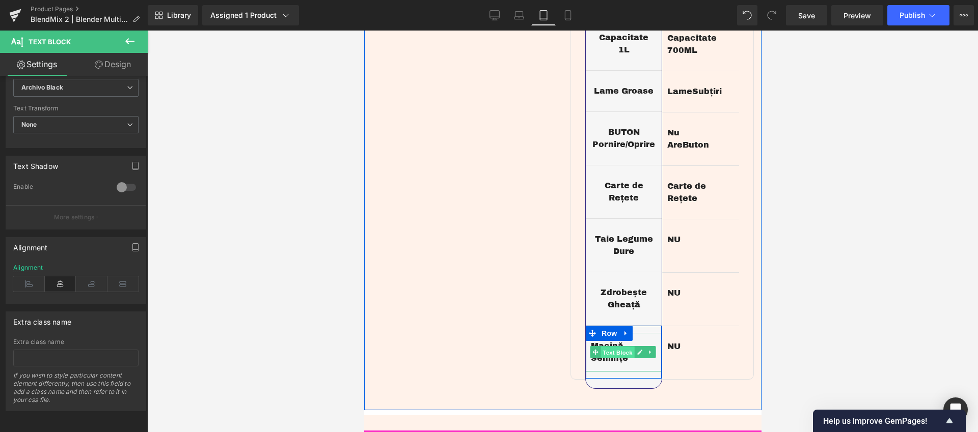
click at [602, 347] on span "Text Block" at bounding box center [617, 353] width 34 height 12
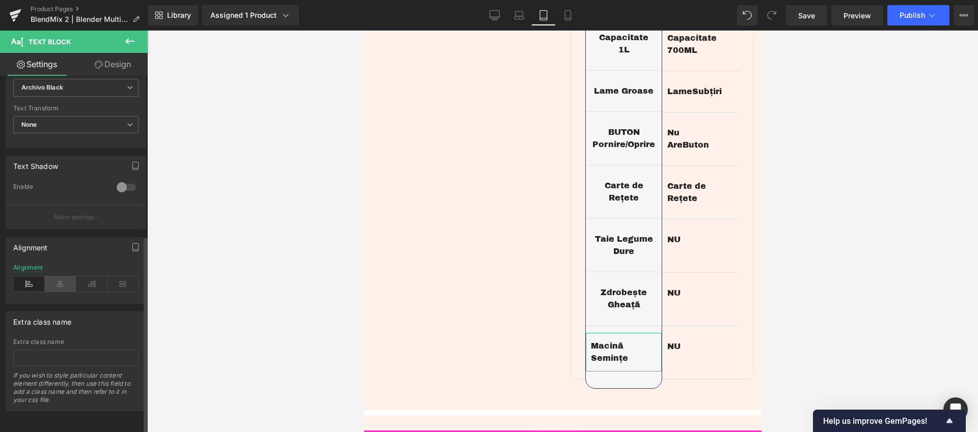
click at [56, 278] on icon at bounding box center [61, 283] width 32 height 15
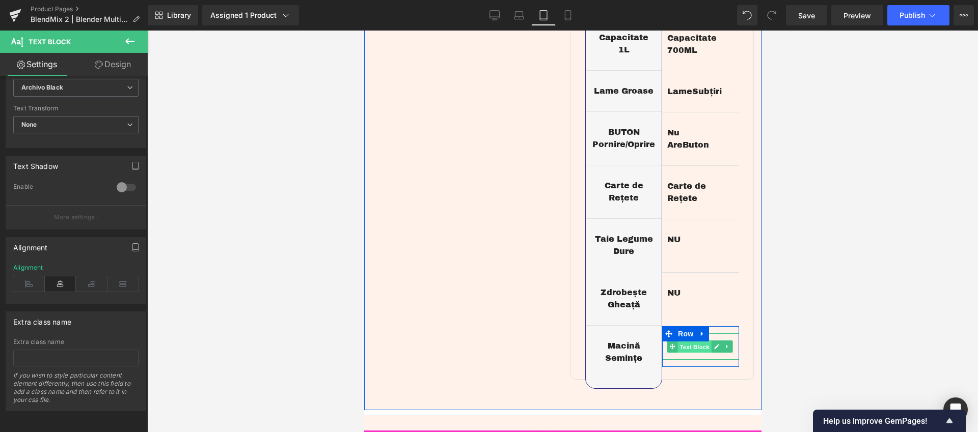
click at [677, 341] on span "Text Block" at bounding box center [694, 347] width 34 height 12
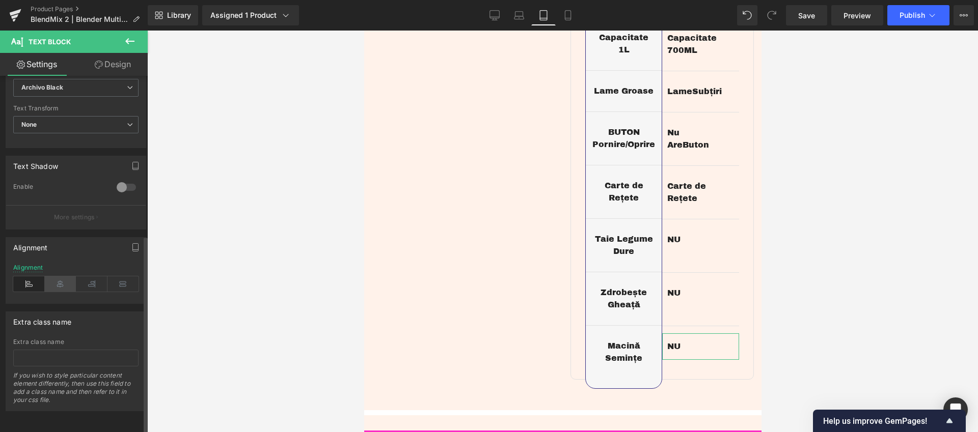
click at [58, 277] on icon at bounding box center [61, 283] width 32 height 15
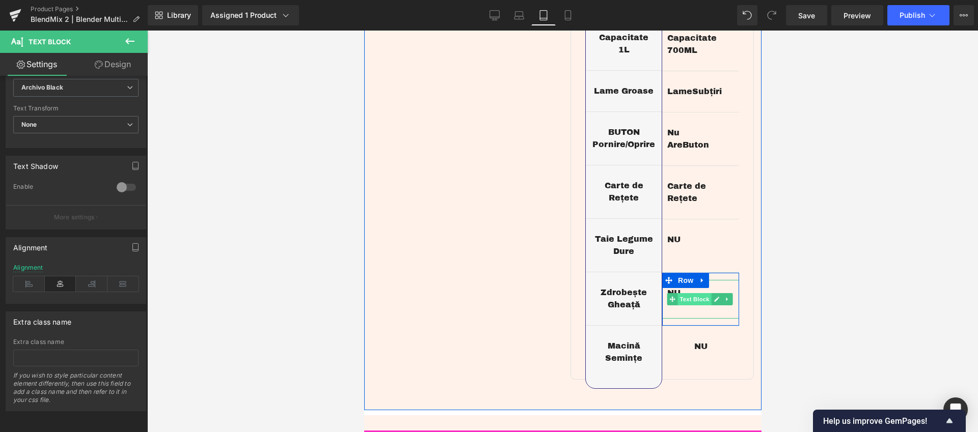
click at [688, 293] on span "Text Block" at bounding box center [694, 299] width 34 height 12
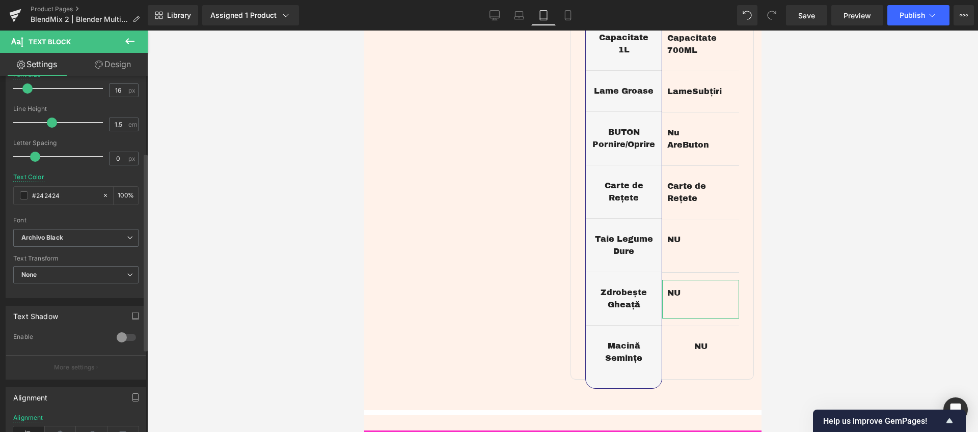
scroll to position [207, 0]
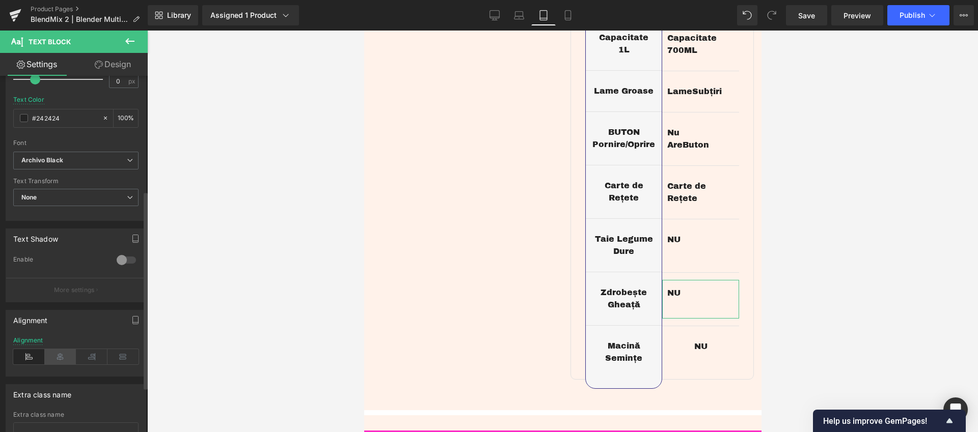
click at [64, 354] on icon at bounding box center [61, 356] width 32 height 15
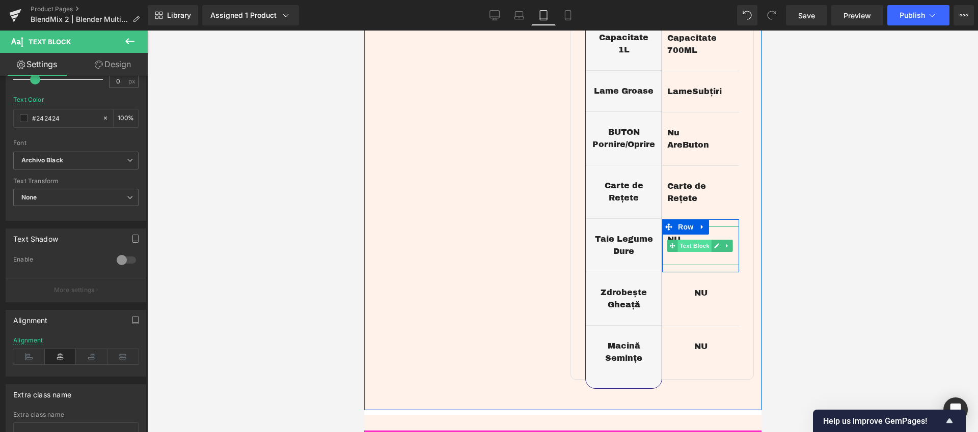
click at [693, 240] on span "Text Block" at bounding box center [694, 246] width 34 height 12
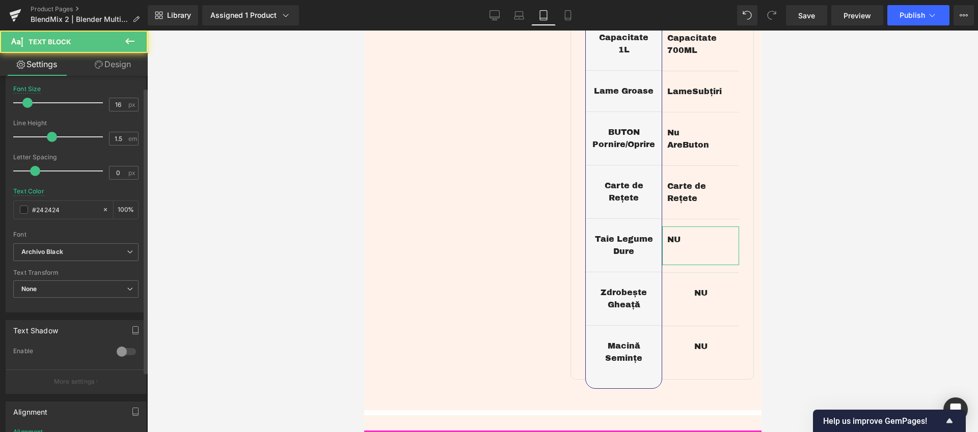
scroll to position [188, 0]
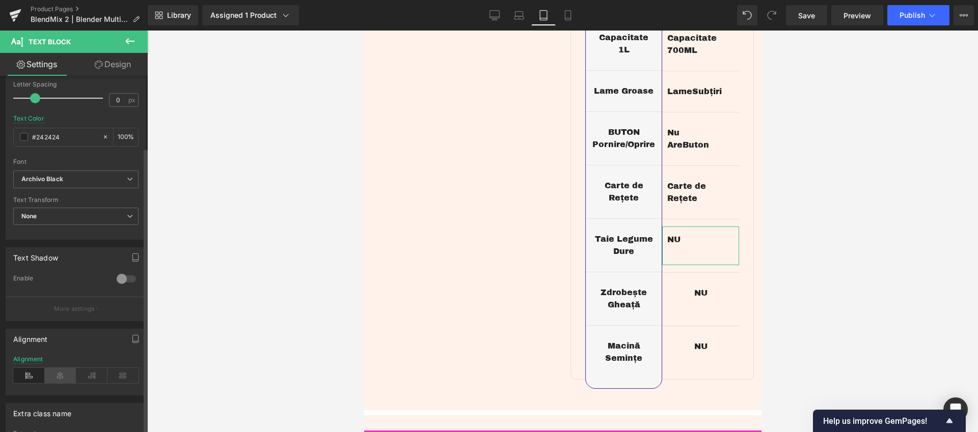
click at [57, 375] on icon at bounding box center [61, 375] width 32 height 15
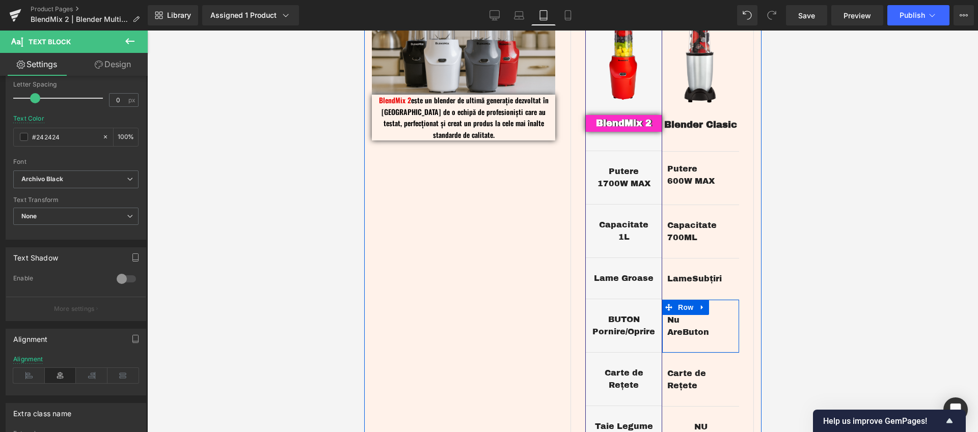
scroll to position [1390, 0]
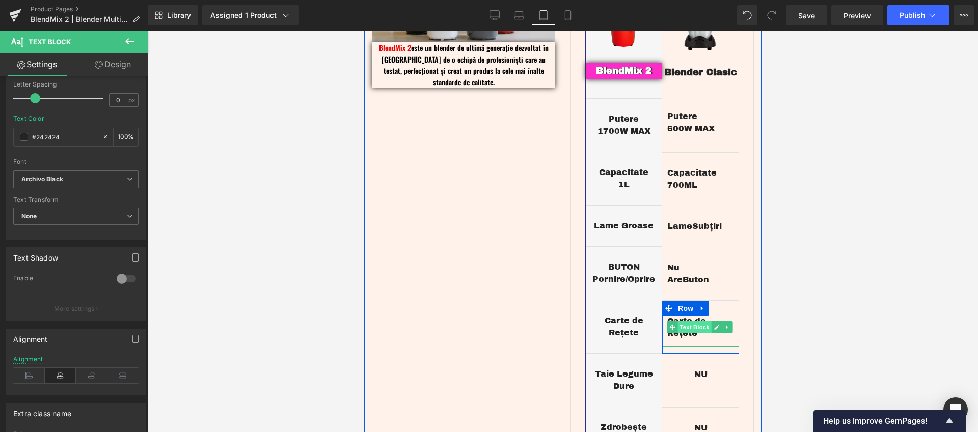
click at [685, 321] on span "Text Block" at bounding box center [694, 327] width 34 height 12
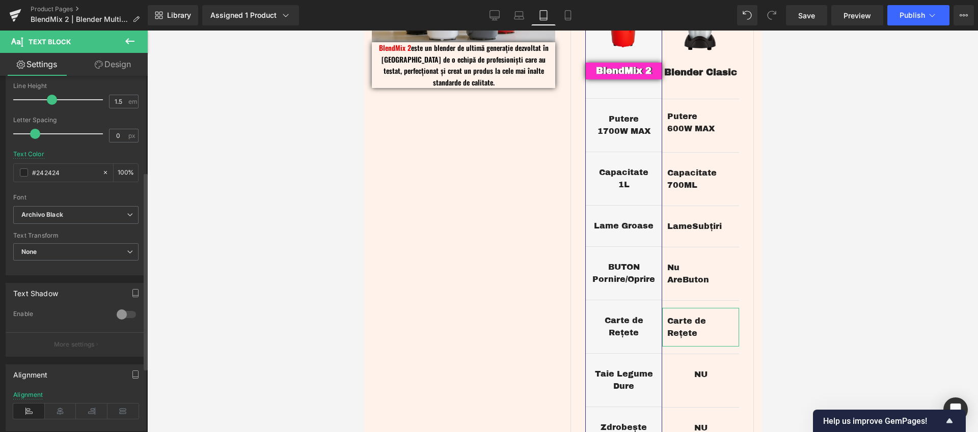
scroll to position [173, 0]
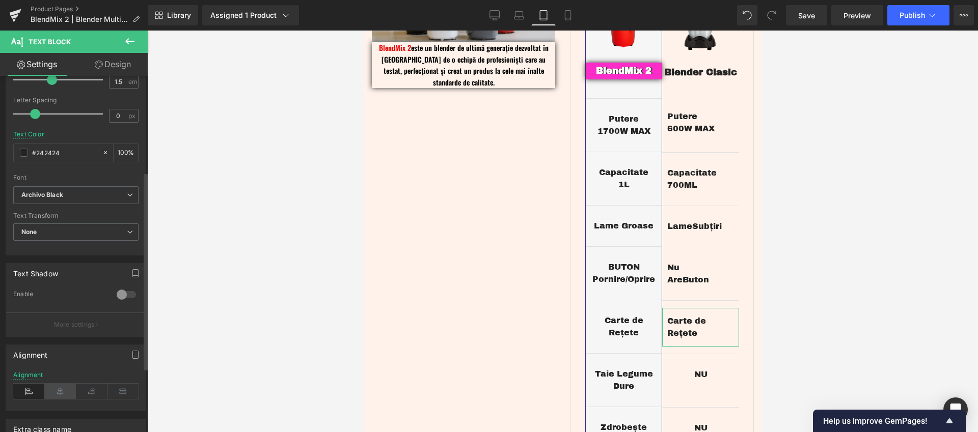
click at [55, 389] on icon at bounding box center [61, 391] width 32 height 15
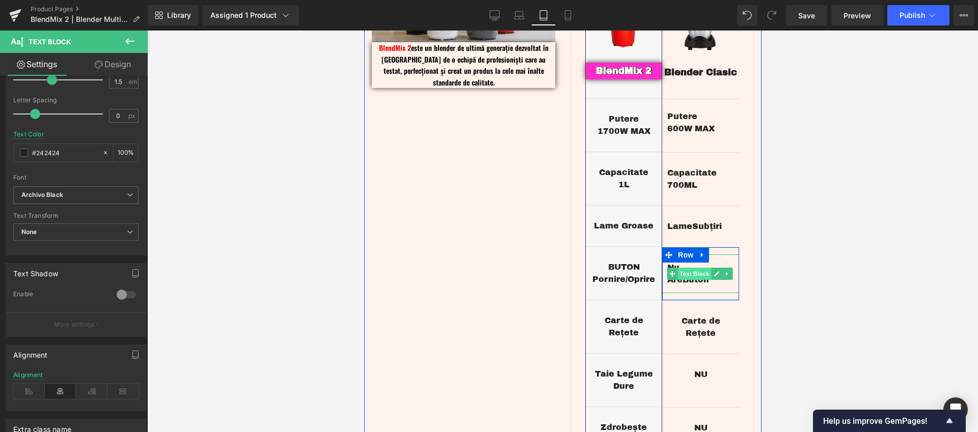
click at [691, 268] on span "Text Block" at bounding box center [694, 274] width 34 height 12
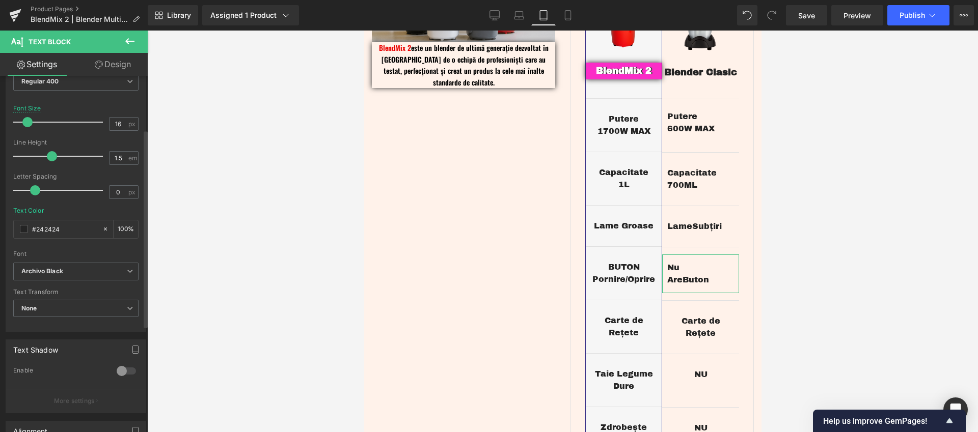
scroll to position [288, 0]
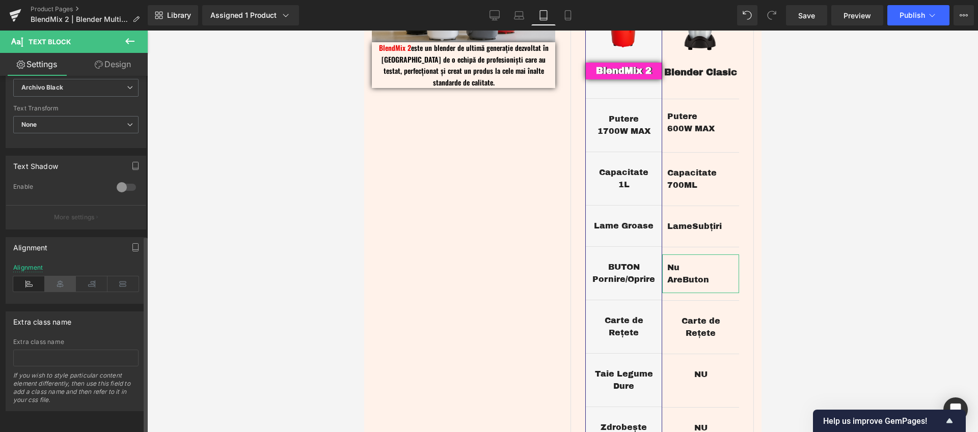
click at [61, 281] on icon at bounding box center [61, 283] width 32 height 15
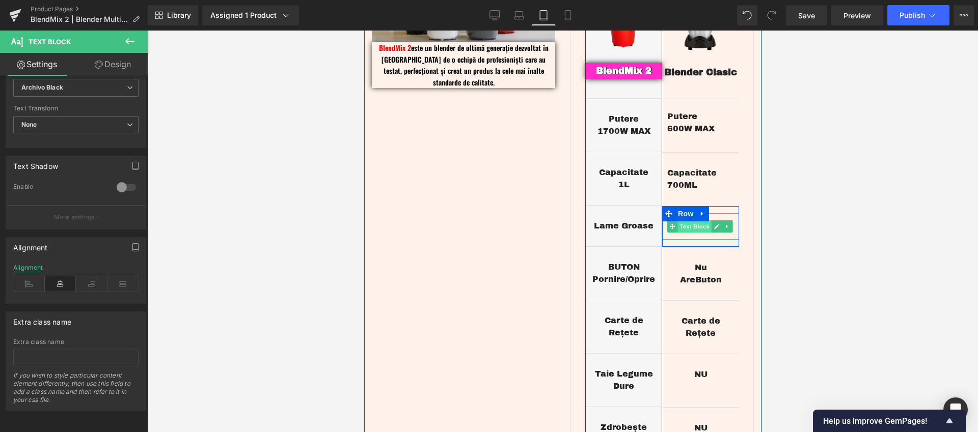
click at [687, 220] on span "Text Block" at bounding box center [694, 226] width 34 height 12
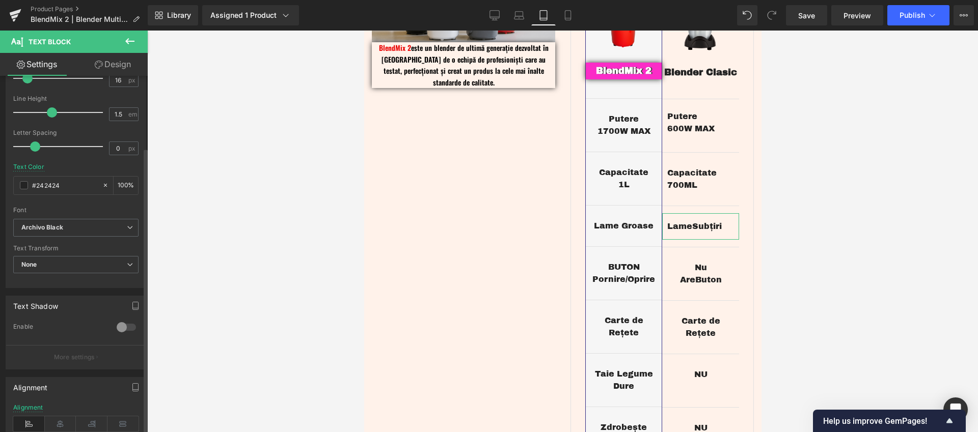
scroll to position [151, 0]
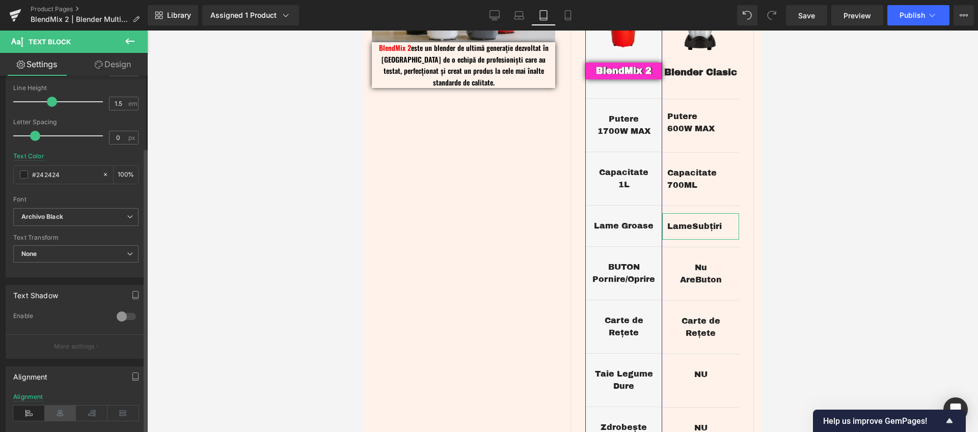
click at [67, 413] on icon at bounding box center [61, 413] width 32 height 15
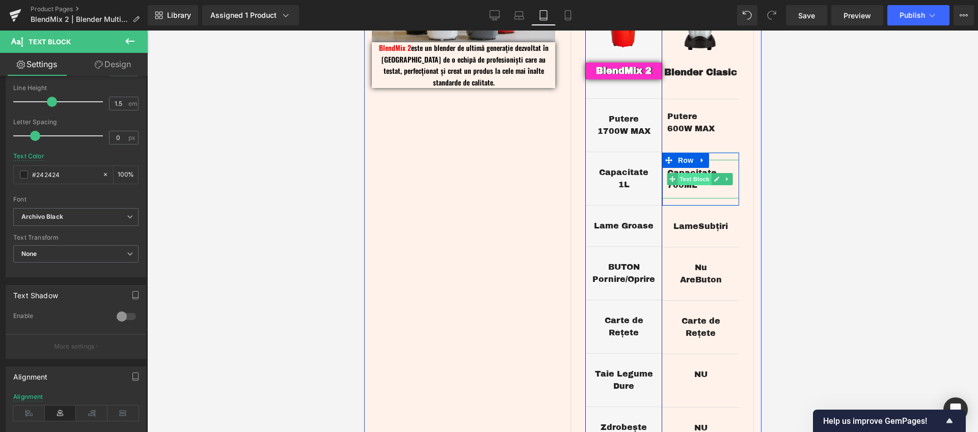
click at [690, 173] on span "Text Block" at bounding box center [694, 179] width 34 height 12
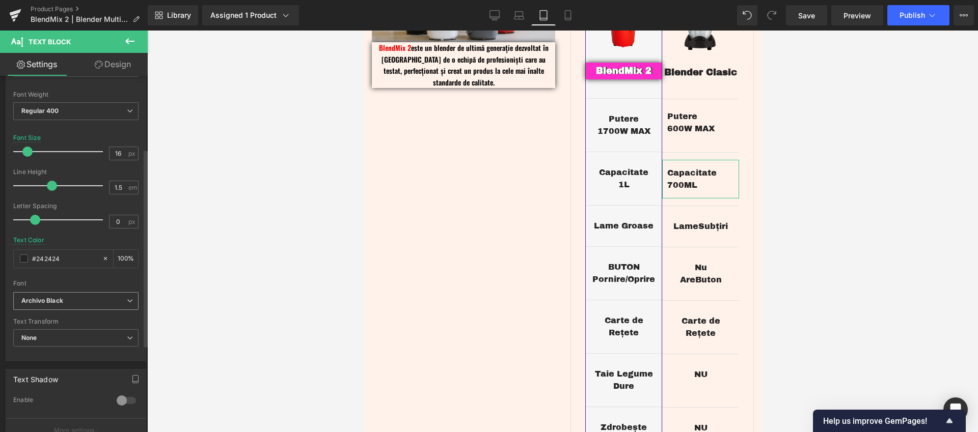
scroll to position [182, 0]
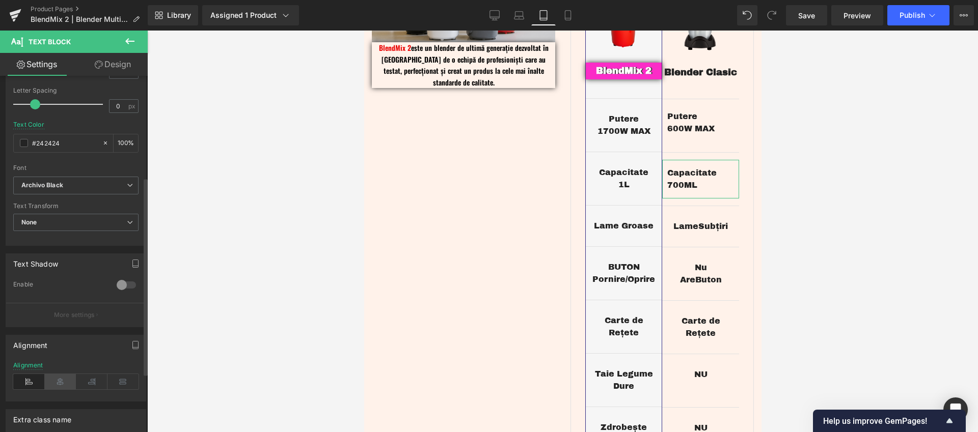
click at [61, 379] on icon at bounding box center [61, 381] width 32 height 15
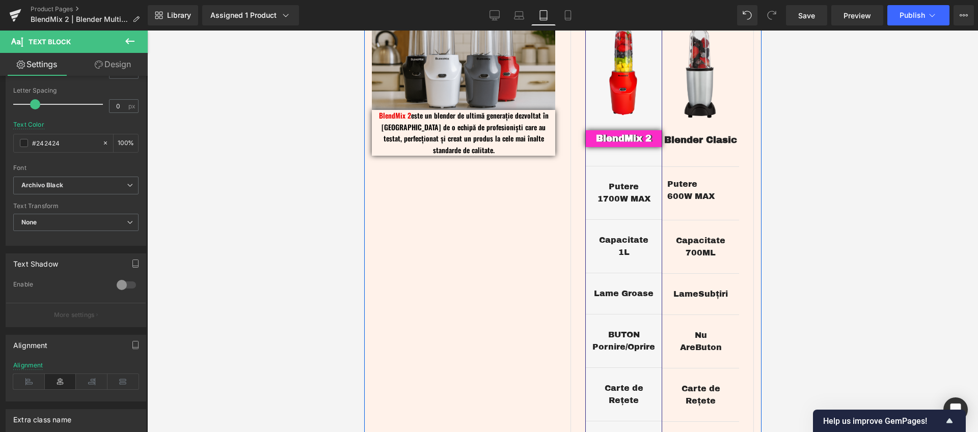
scroll to position [1321, 0]
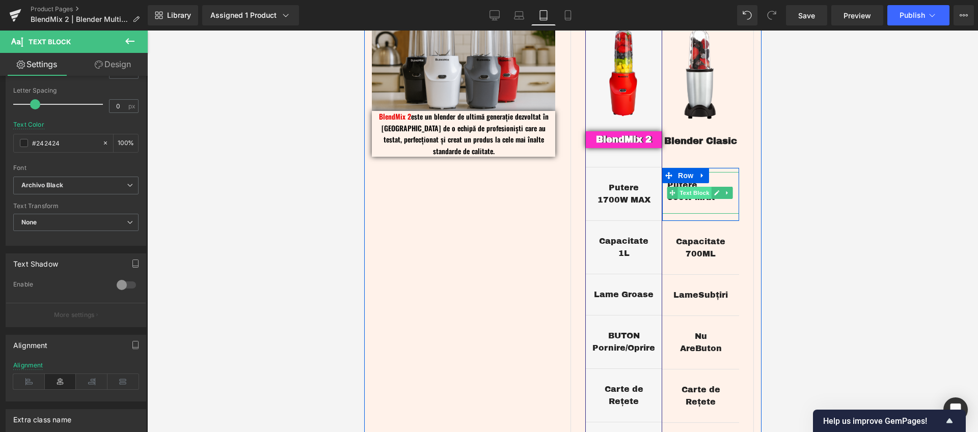
click at [686, 187] on span "Text Block" at bounding box center [694, 193] width 34 height 12
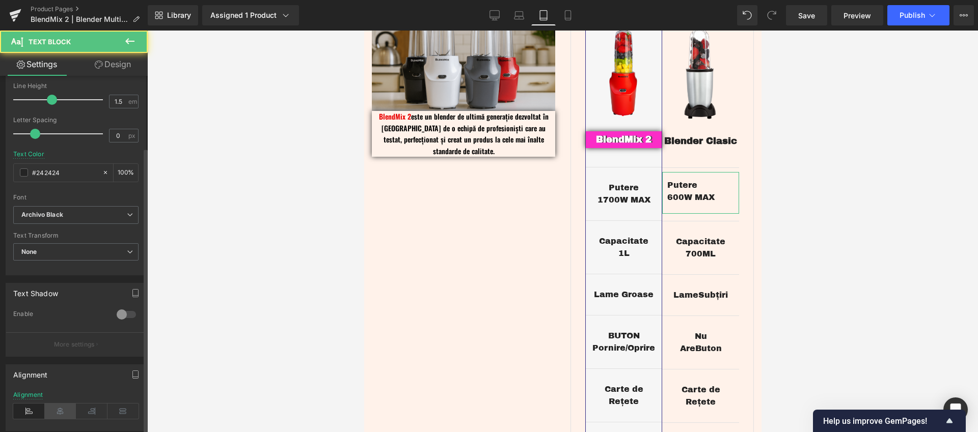
scroll to position [231, 0]
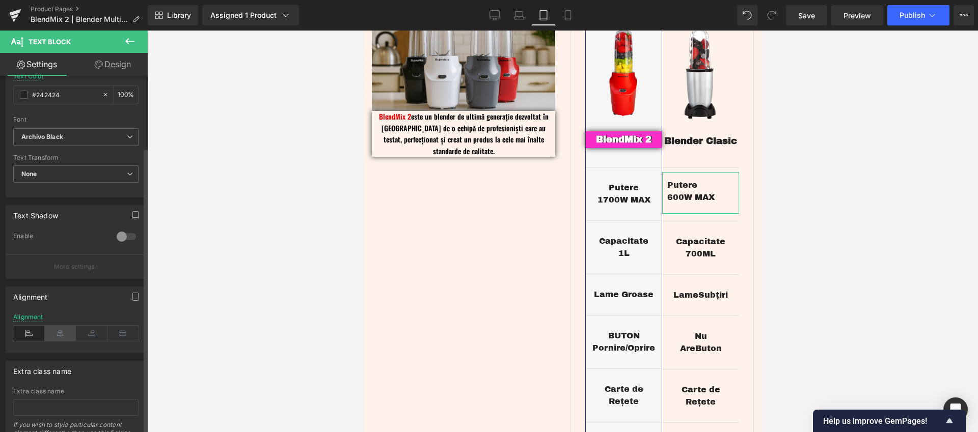
click at [56, 332] on icon at bounding box center [61, 333] width 32 height 15
click at [498, 17] on icon at bounding box center [494, 15] width 10 height 10
type input "#ff0000"
type input "100"
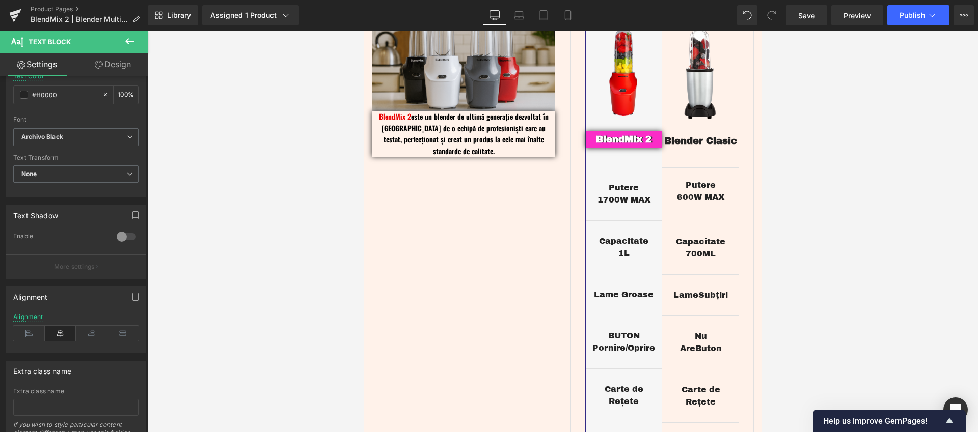
scroll to position [1627, 0]
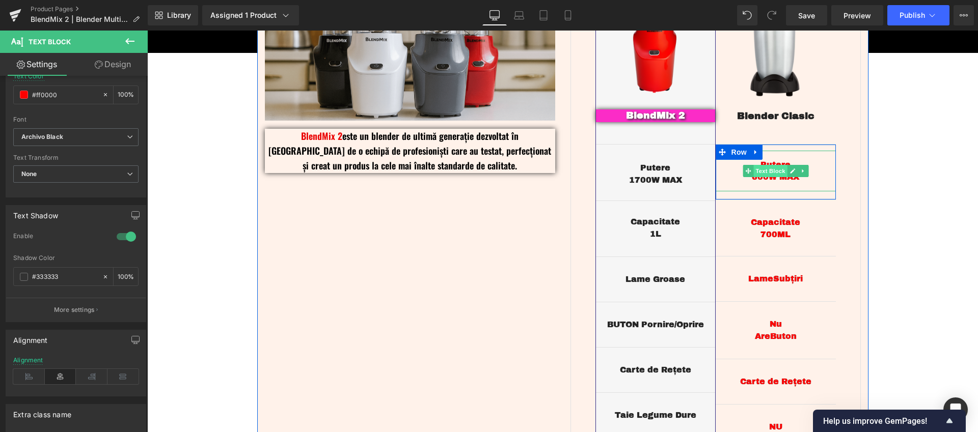
click at [771, 173] on span "Text Block" at bounding box center [770, 171] width 34 height 12
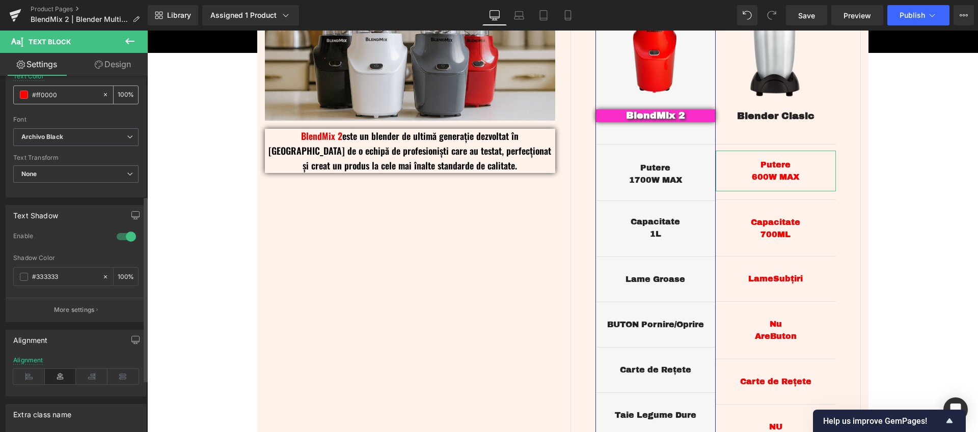
click at [70, 96] on input "#ff0000" at bounding box center [64, 94] width 65 height 11
click at [537, 20] on link "Tablet" at bounding box center [543, 15] width 24 height 20
type input "#242424"
type input "100"
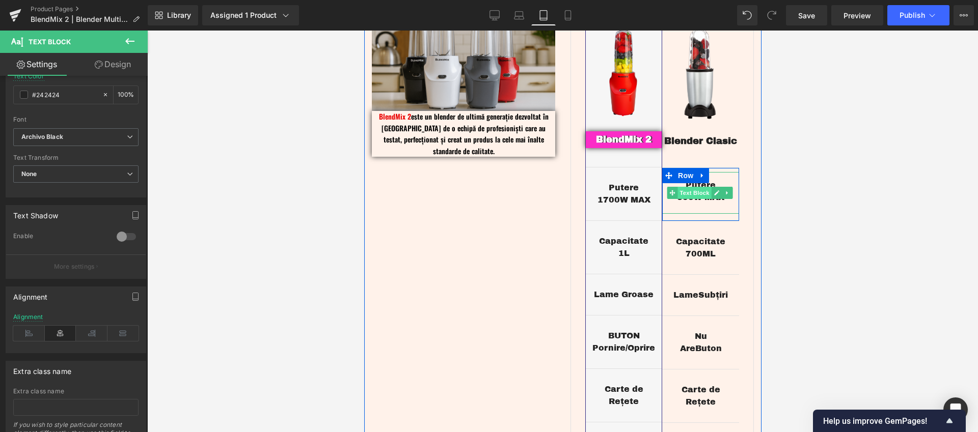
click at [688, 187] on span "Text Block" at bounding box center [694, 193] width 34 height 12
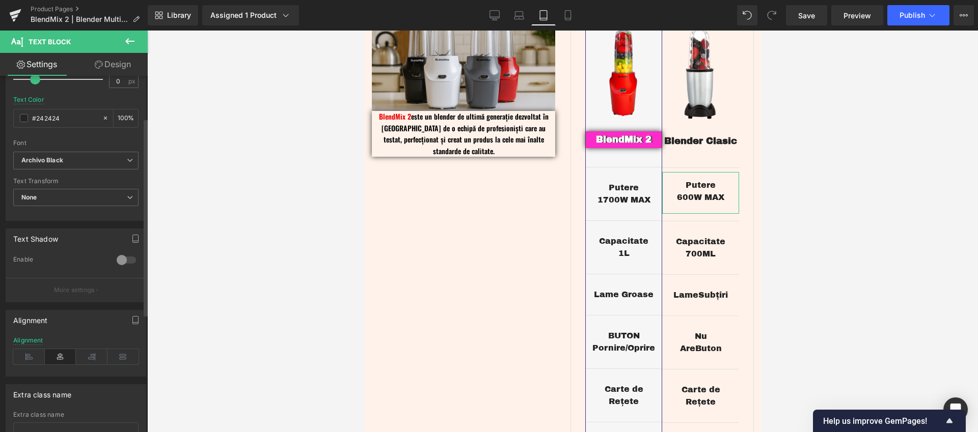
scroll to position [0, 0]
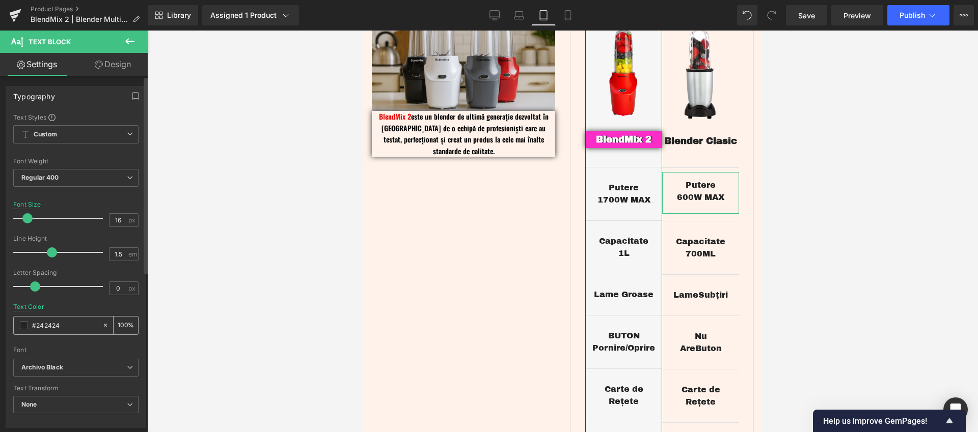
click at [70, 326] on input "#242424" at bounding box center [64, 325] width 65 height 11
paste input "ff0000"
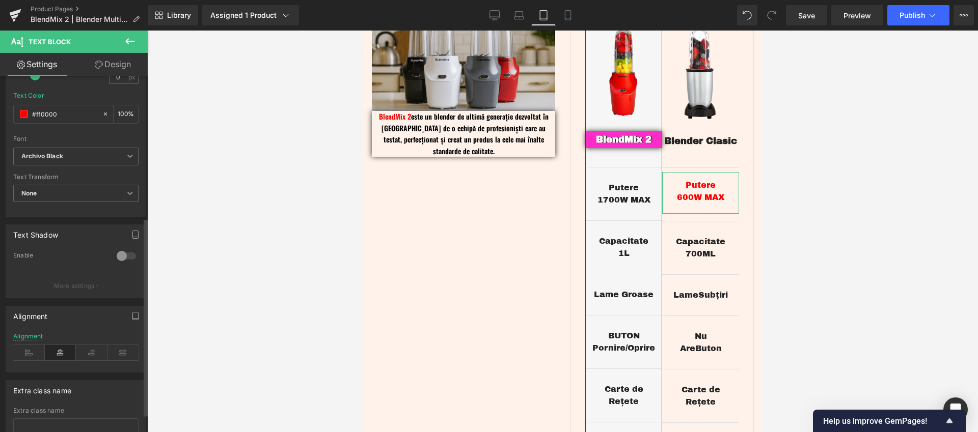
scroll to position [256, 0]
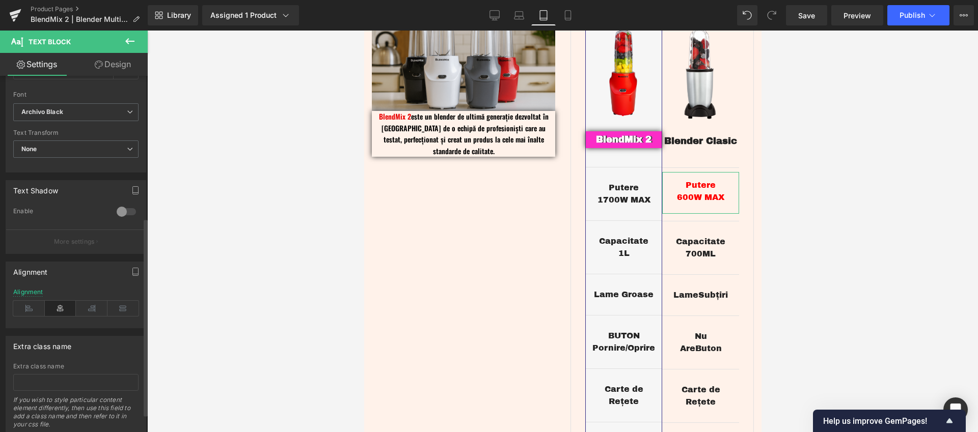
type input "#ff0000"
click at [119, 217] on div at bounding box center [126, 212] width 24 height 16
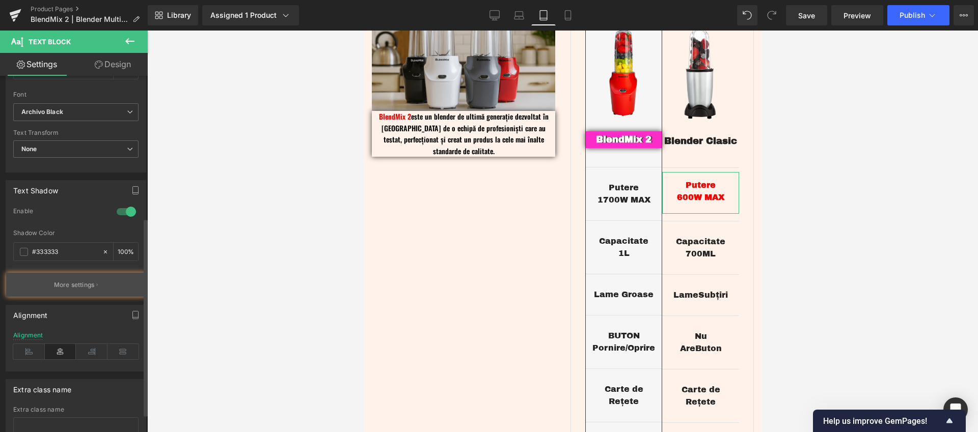
click at [85, 286] on p "More settings" at bounding box center [74, 285] width 41 height 9
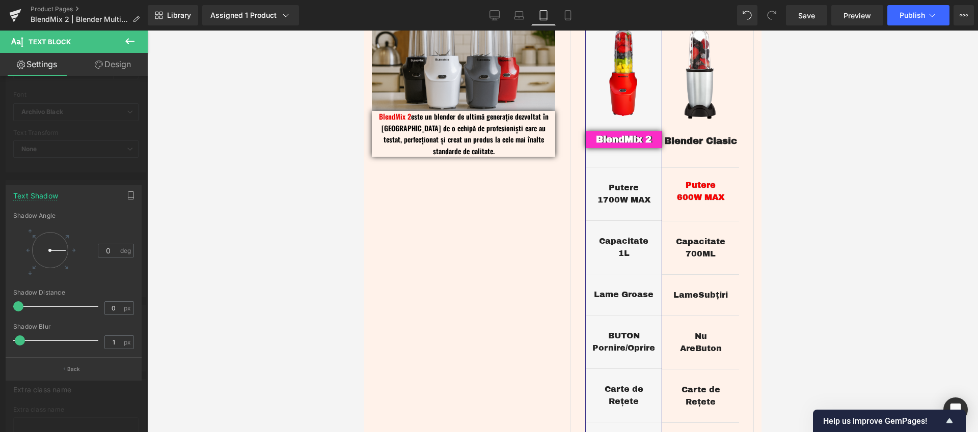
click at [383, 229] on body "Sari la conținut Comenzi: 0734.348.212 Meniu Acasa Blendmix Blender Retete Blen…" at bounding box center [562, 431] width 397 height 3442
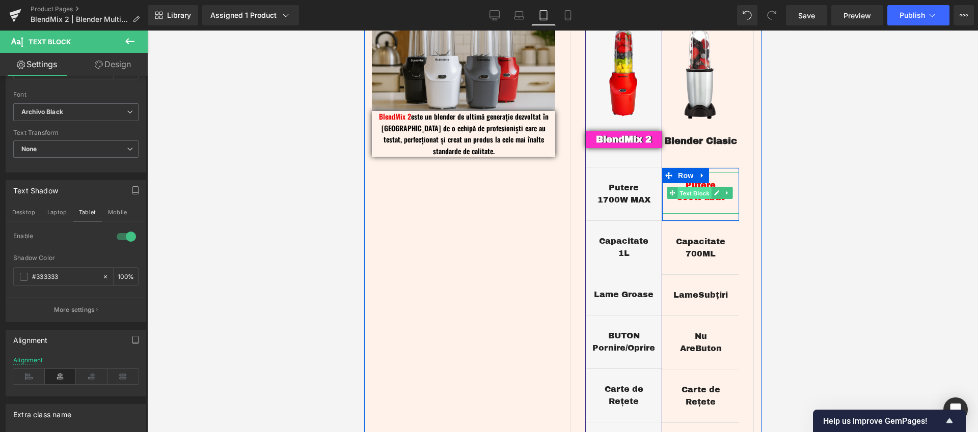
click at [695, 187] on span "Text Block" at bounding box center [694, 193] width 34 height 12
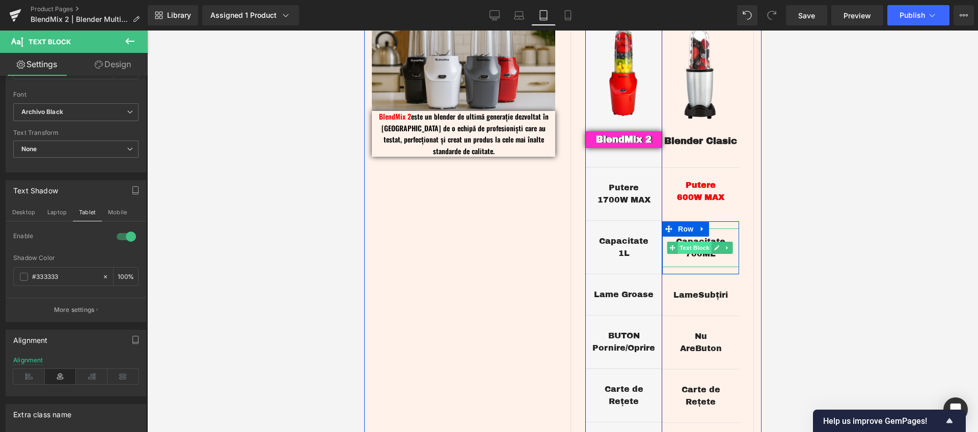
click at [695, 242] on span "Text Block" at bounding box center [694, 248] width 34 height 12
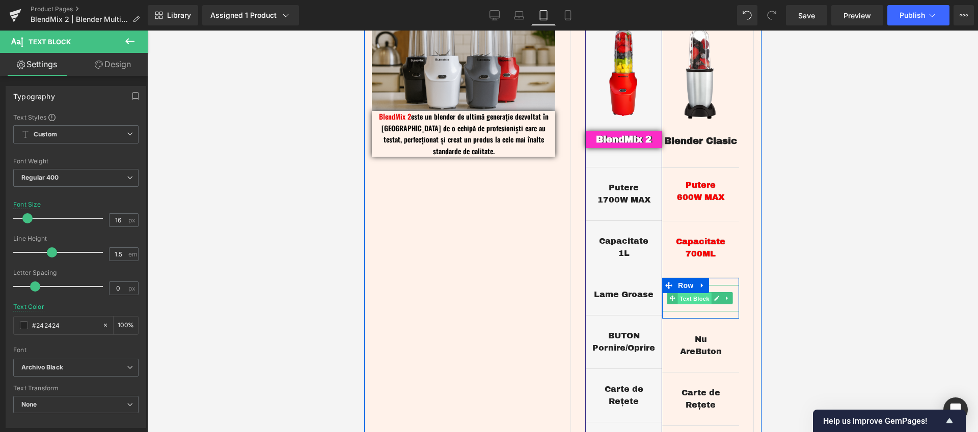
click at [691, 293] on span "Text Block" at bounding box center [694, 299] width 34 height 12
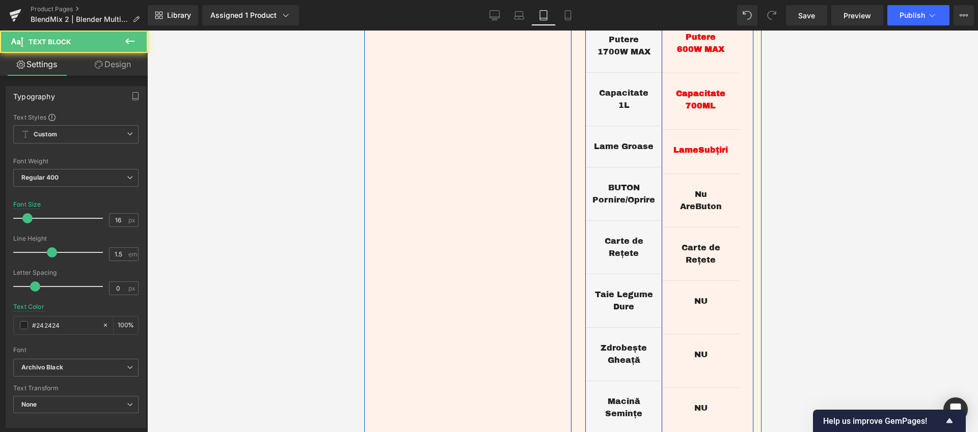
scroll to position [1483, 0]
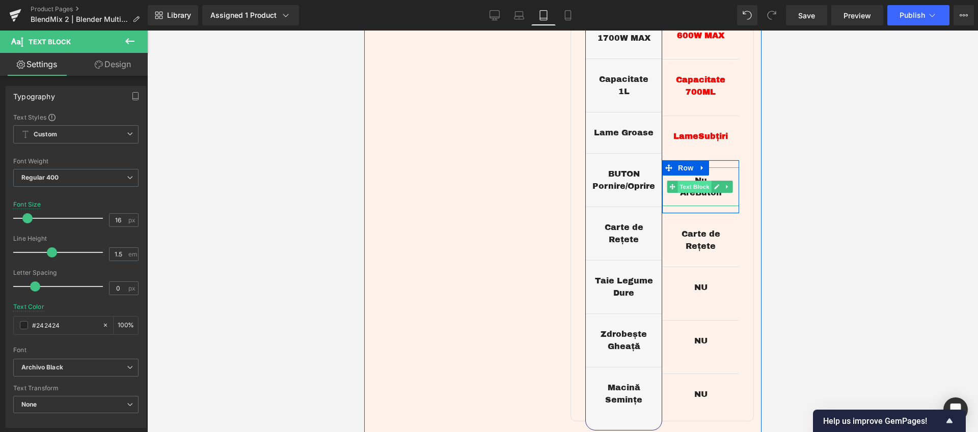
click at [693, 181] on span "Text Block" at bounding box center [694, 187] width 34 height 12
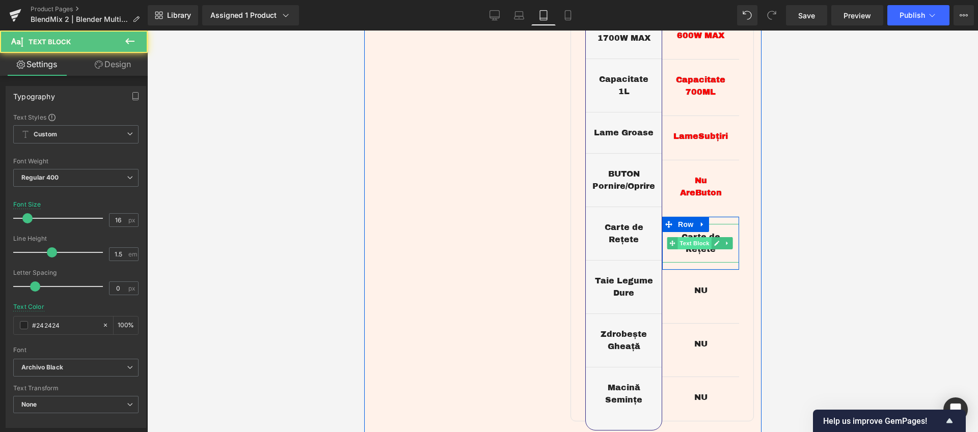
click at [691, 237] on span "Text Block" at bounding box center [694, 243] width 34 height 12
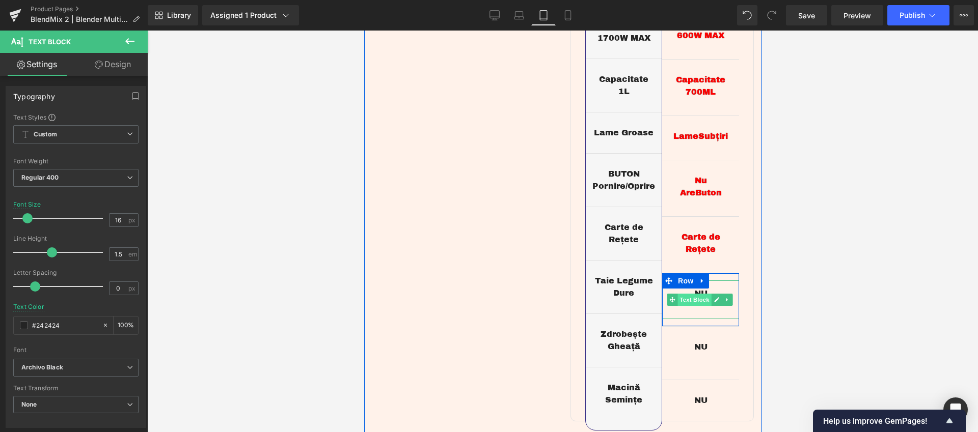
click at [695, 294] on span "Text Block" at bounding box center [694, 300] width 34 height 12
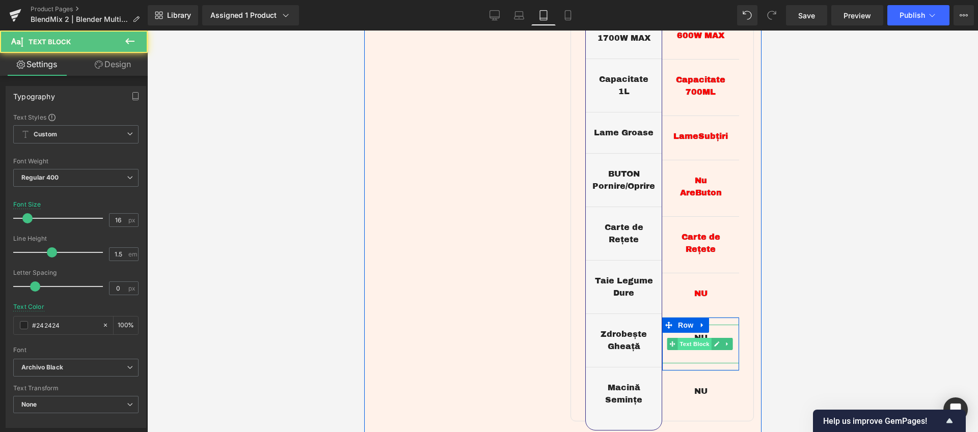
click at [692, 338] on span "Text Block" at bounding box center [694, 344] width 34 height 12
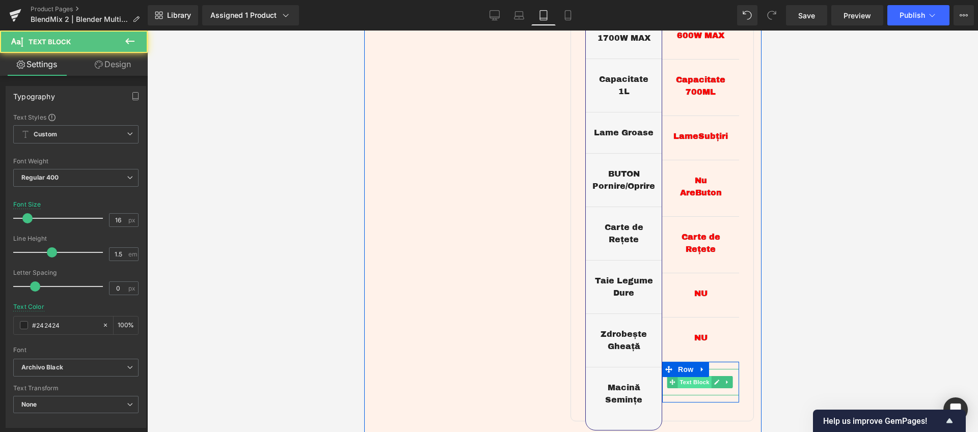
click at [695, 376] on span "Text Block" at bounding box center [694, 382] width 34 height 12
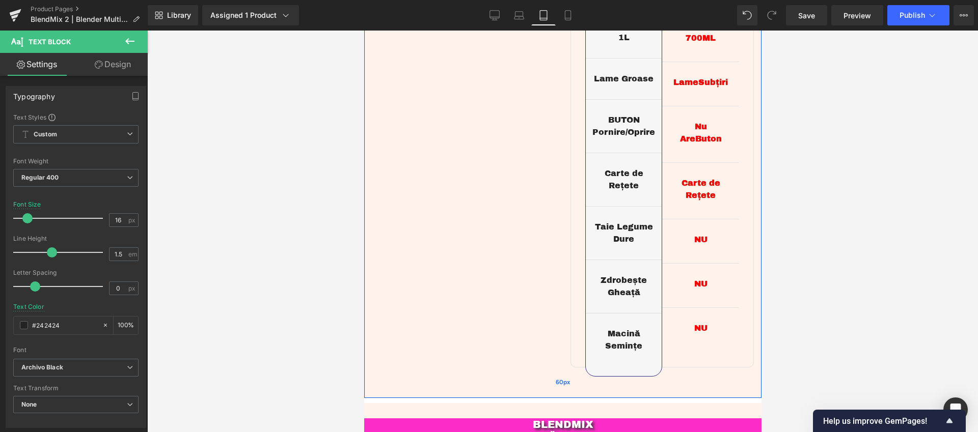
scroll to position [1569, 0]
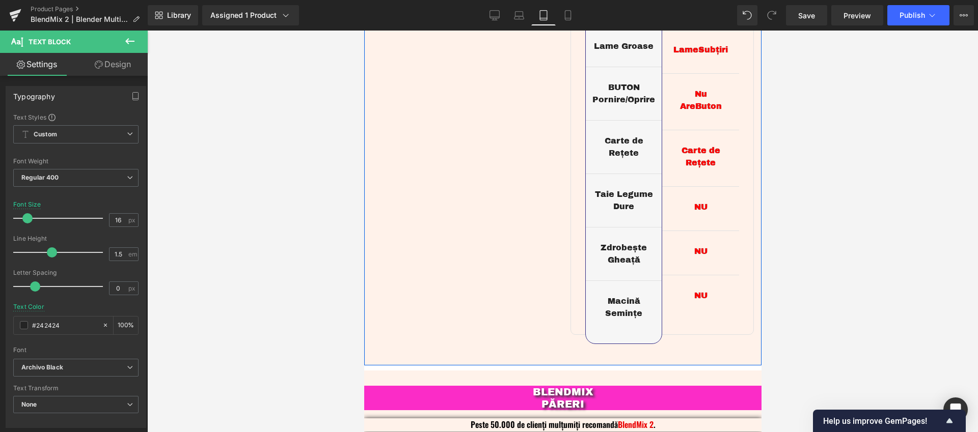
click at [506, 277] on div "BLENDERE COMPARAȚIE Heading Image BlendMix 2 este un blender de ultimă generați…" at bounding box center [562, 36] width 397 height 659
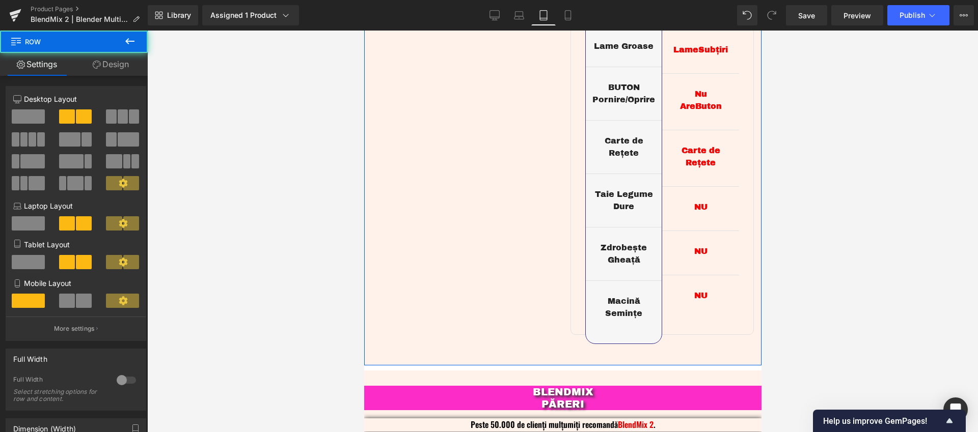
drag, startPoint x: 109, startPoint y: 65, endPoint x: 97, endPoint y: 70, distance: 13.0
click at [108, 65] on link "Design" at bounding box center [111, 64] width 74 height 23
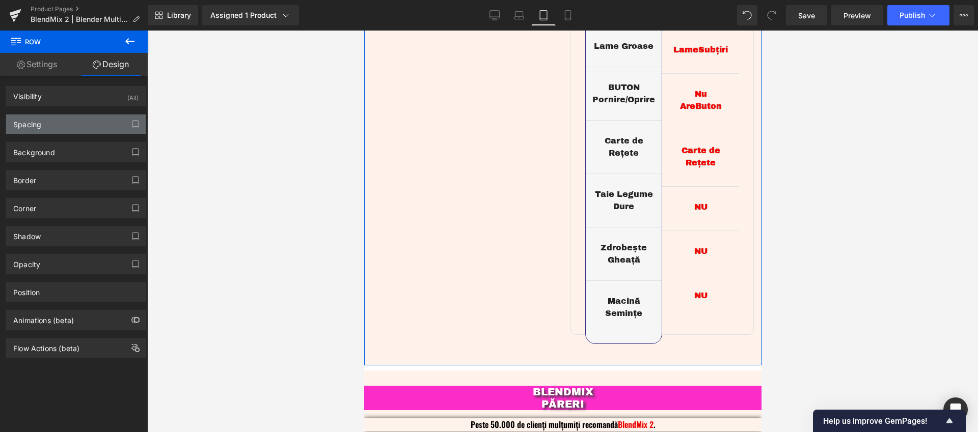
click at [44, 132] on div "Spacing" at bounding box center [76, 124] width 140 height 19
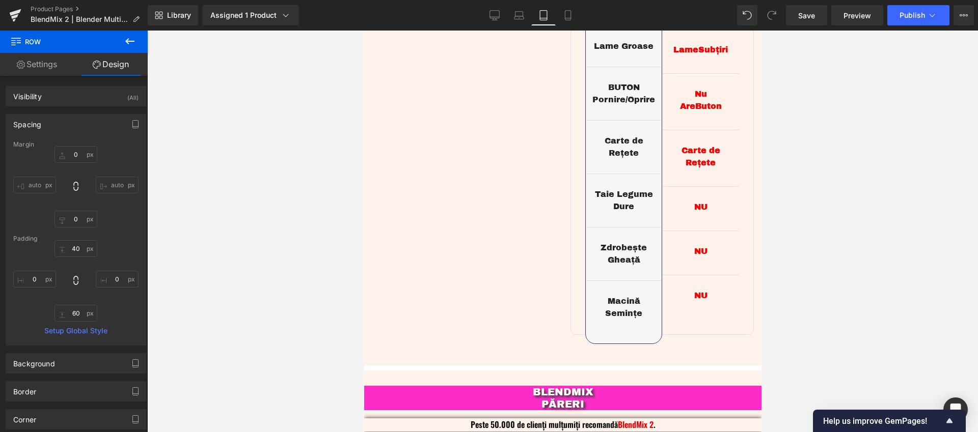
click at [854, 226] on div at bounding box center [562, 232] width 830 height 402
click at [814, 16] on span "Save" at bounding box center [806, 15] width 17 height 11
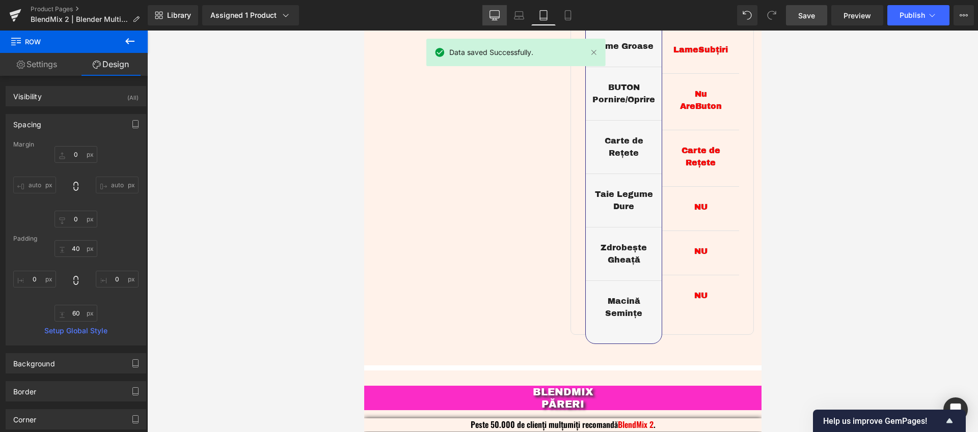
click at [501, 18] on link "Desktop" at bounding box center [494, 15] width 24 height 20
type input "10"
type input "0"
type input "30"
type input "0"
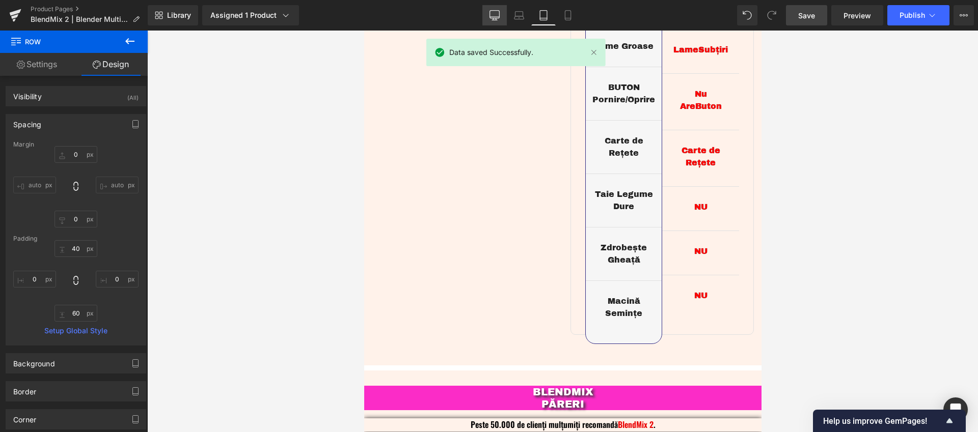
type input "10"
type input "0"
